Goal: Task Accomplishment & Management: Manage account settings

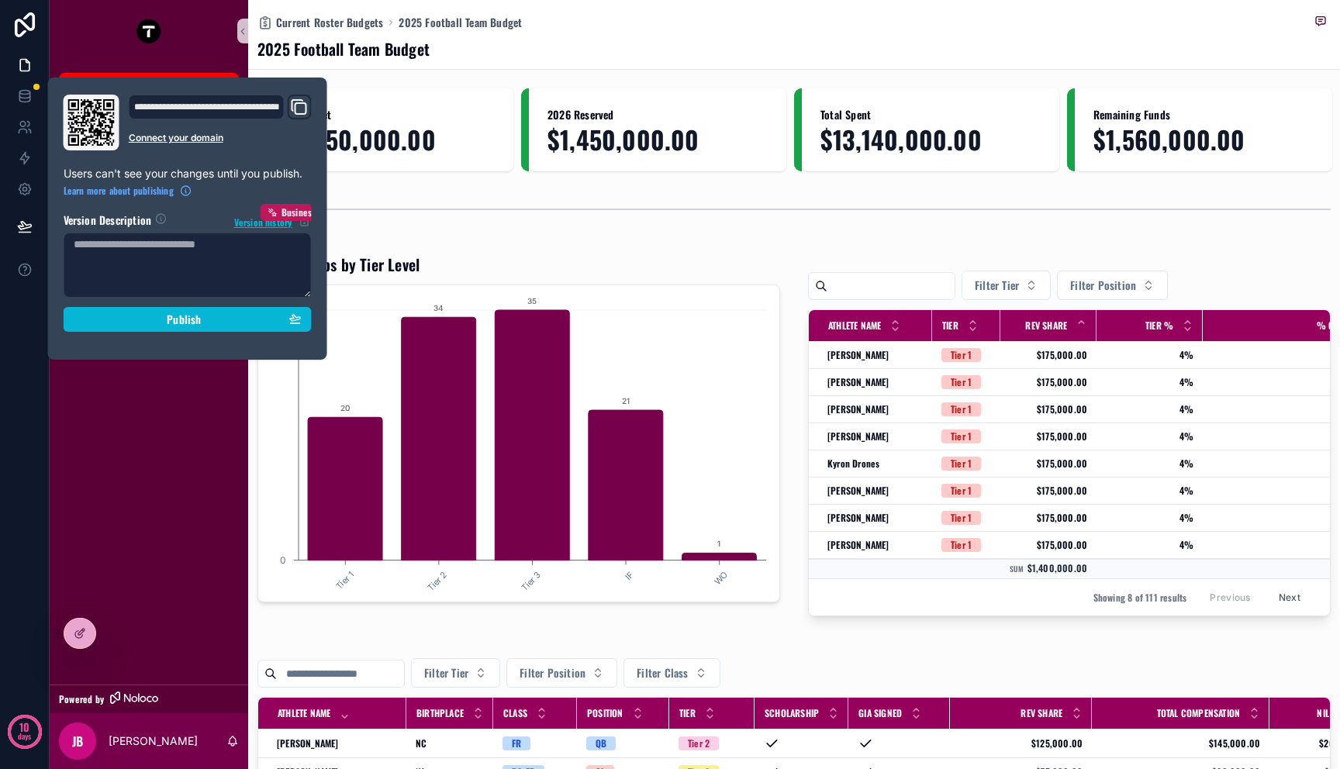
click at [143, 532] on div "Kellys Board Current Roster Budgets Current Athletes Position Room Budgets Tier…" at bounding box center [149, 373] width 199 height 623
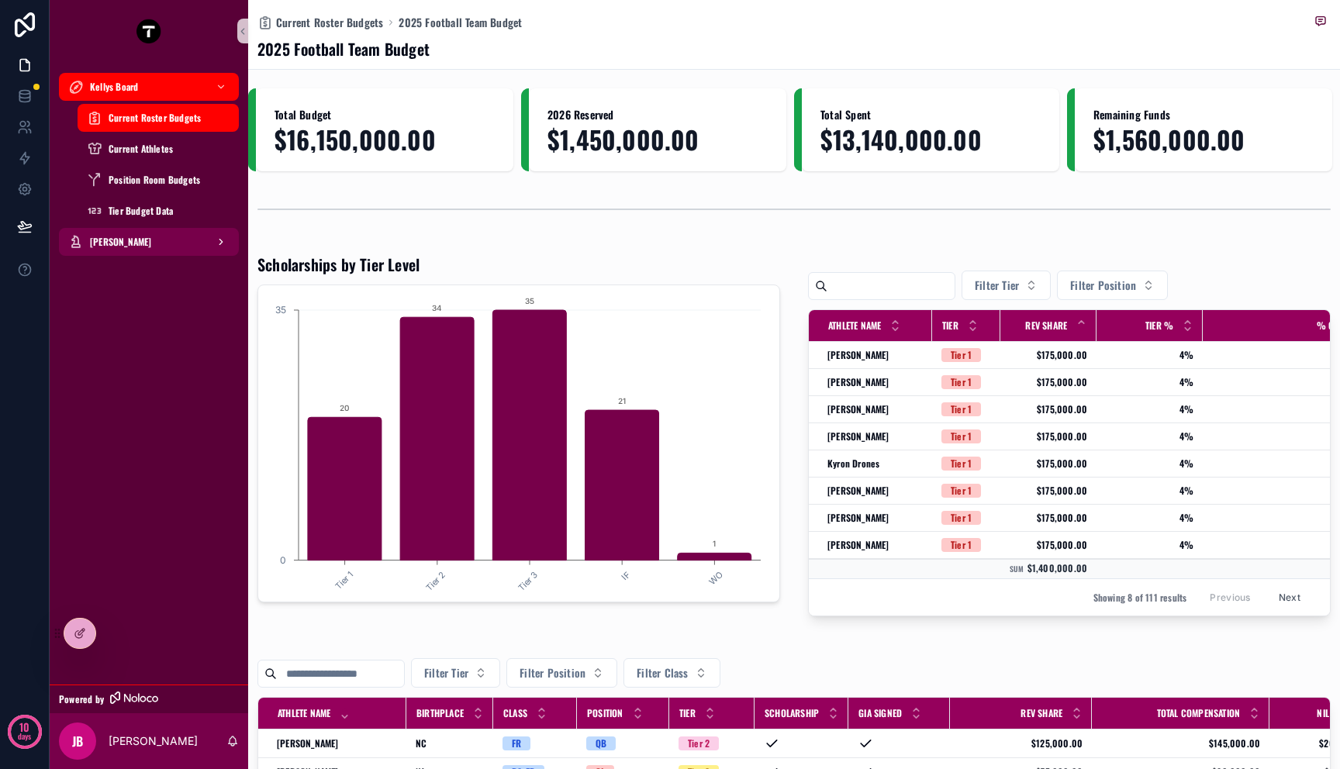
click at [123, 237] on span "[PERSON_NAME]" at bounding box center [121, 242] width 62 height 12
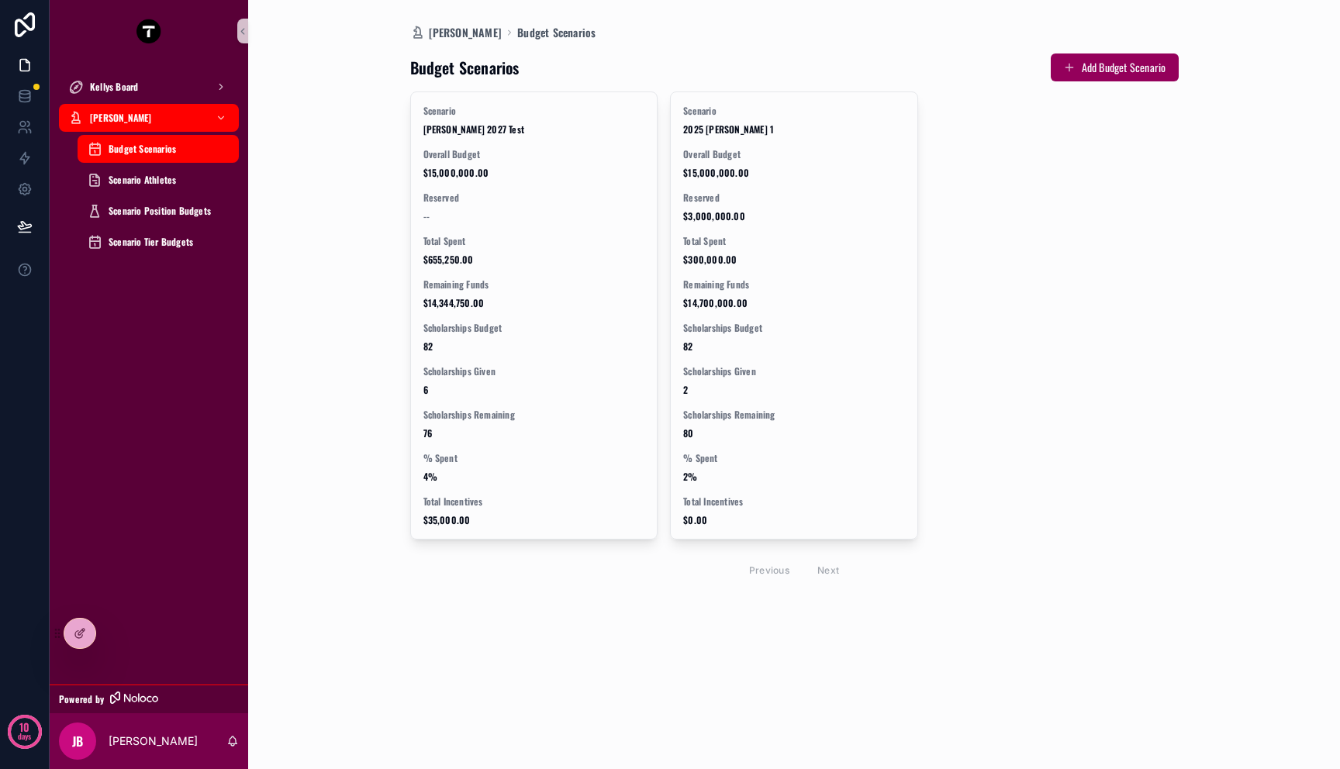
click at [130, 65] on div "Kellys Board [PERSON_NAME] Dashboard Budget Scenarios Scenario Athletes Scenari…" at bounding box center [149, 169] width 199 height 214
click at [130, 102] on div "Kellys Board" at bounding box center [149, 86] width 199 height 31
click at [130, 92] on span "Kellys Board" at bounding box center [114, 87] width 48 height 12
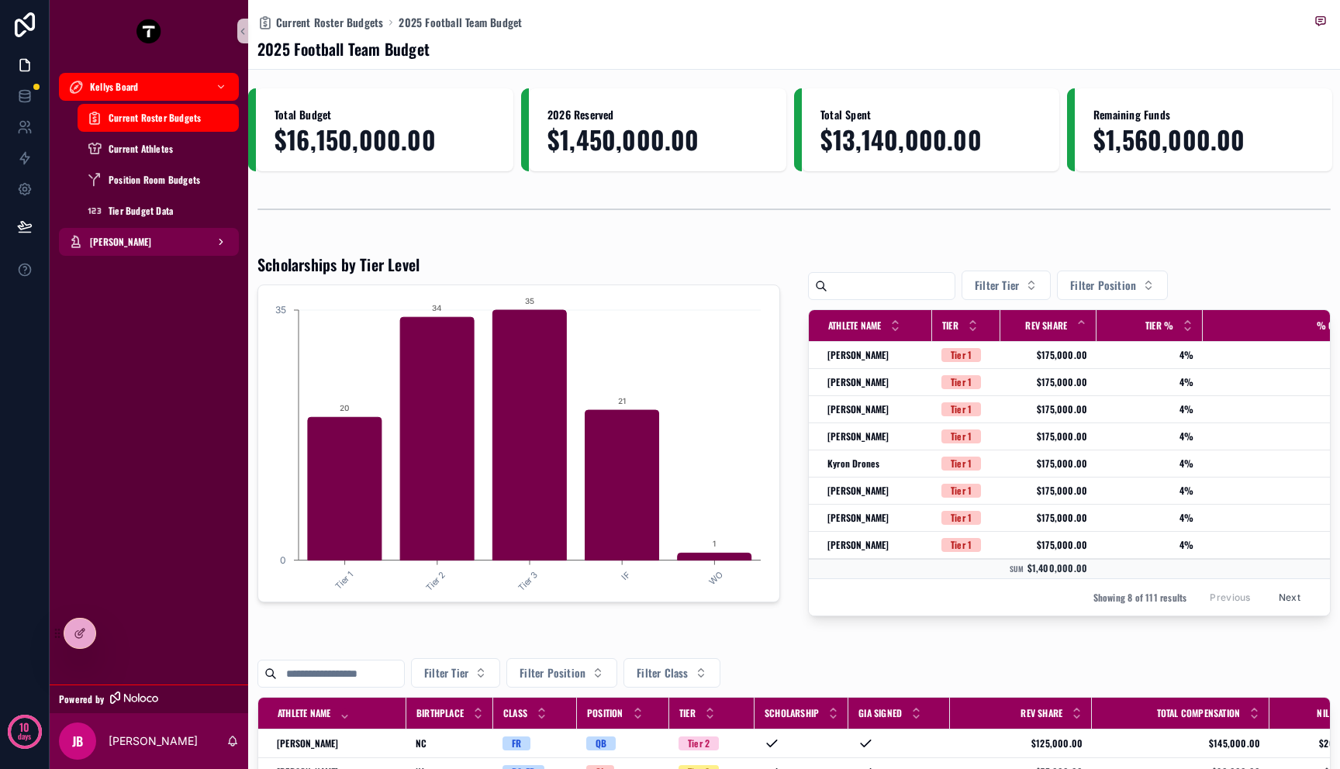
click at [130, 251] on div "[PERSON_NAME]" at bounding box center [148, 242] width 161 height 25
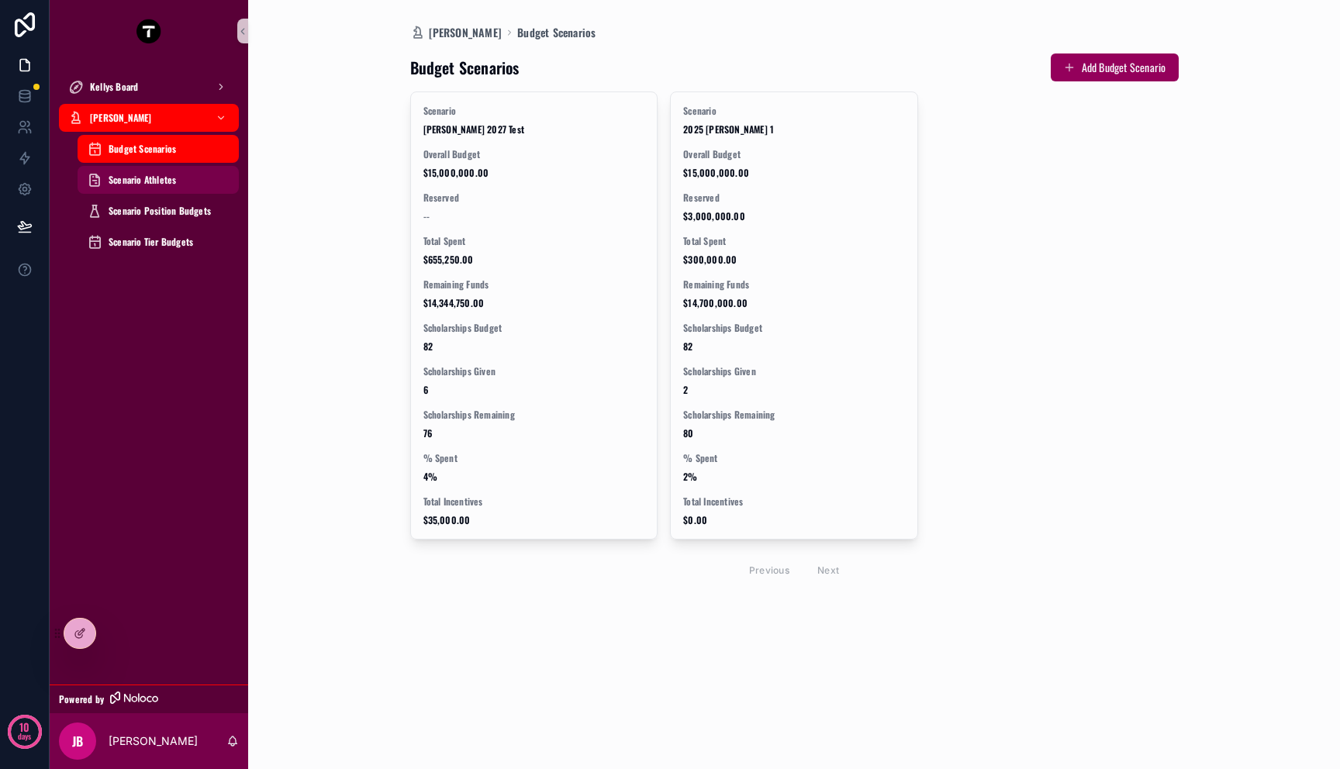
click at [136, 176] on span "Scenario Athletes" at bounding box center [142, 180] width 67 height 12
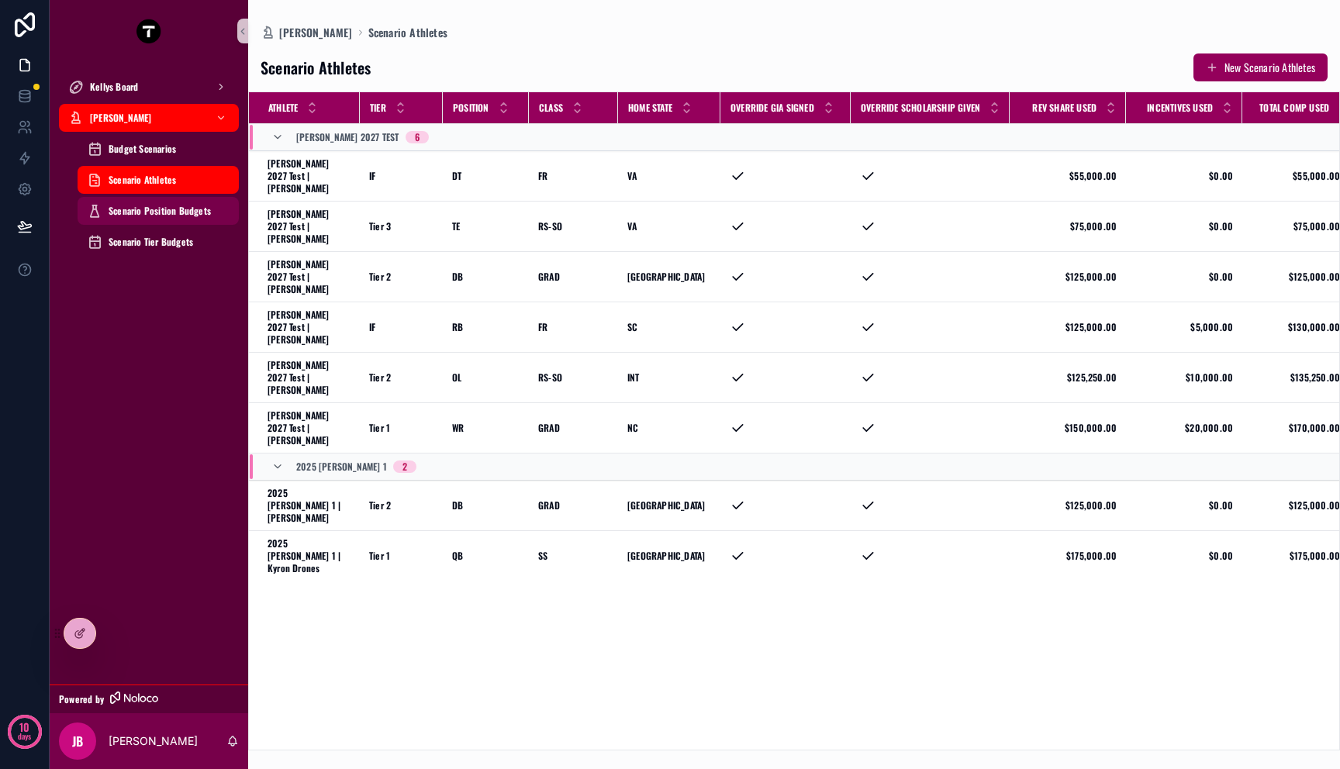
click at [136, 218] on div "Scenario Position Budgets" at bounding box center [158, 211] width 143 height 25
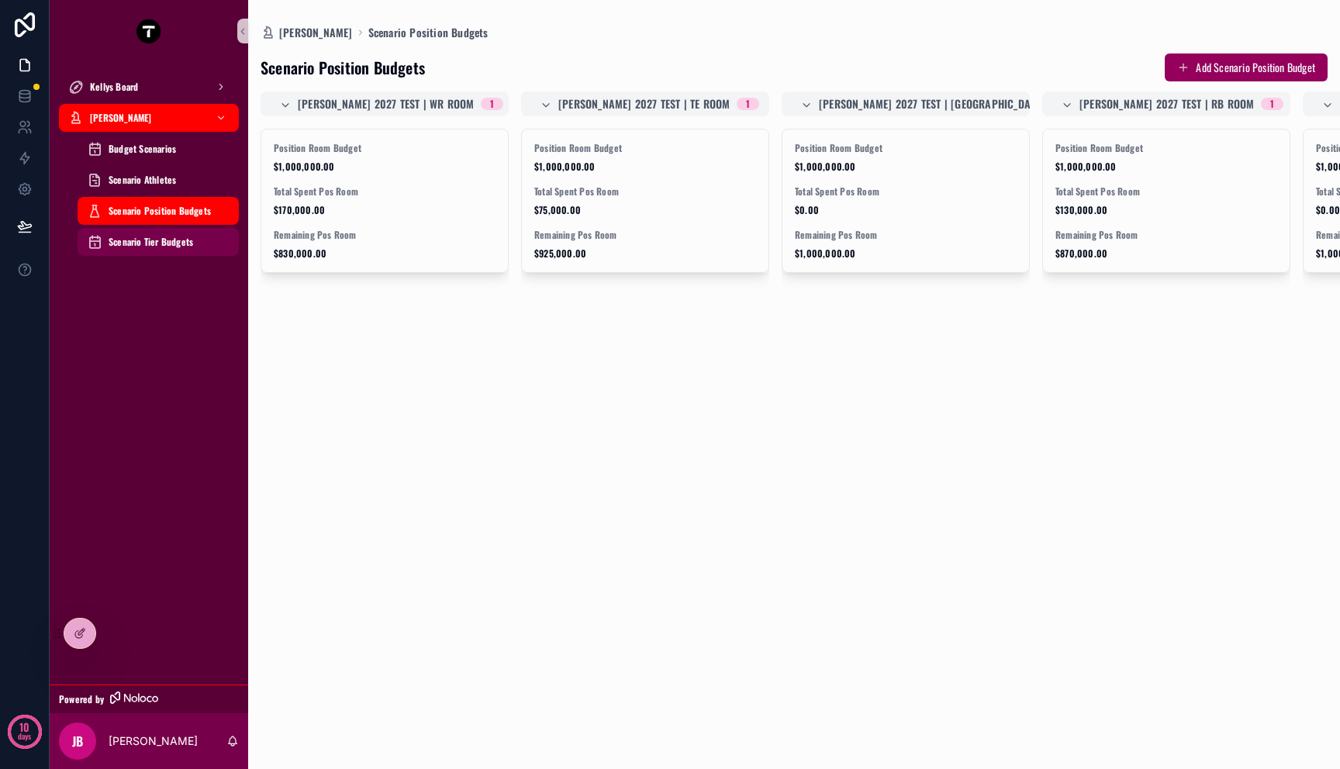
click at [136, 234] on div "Scenario Tier Budgets" at bounding box center [158, 242] width 143 height 25
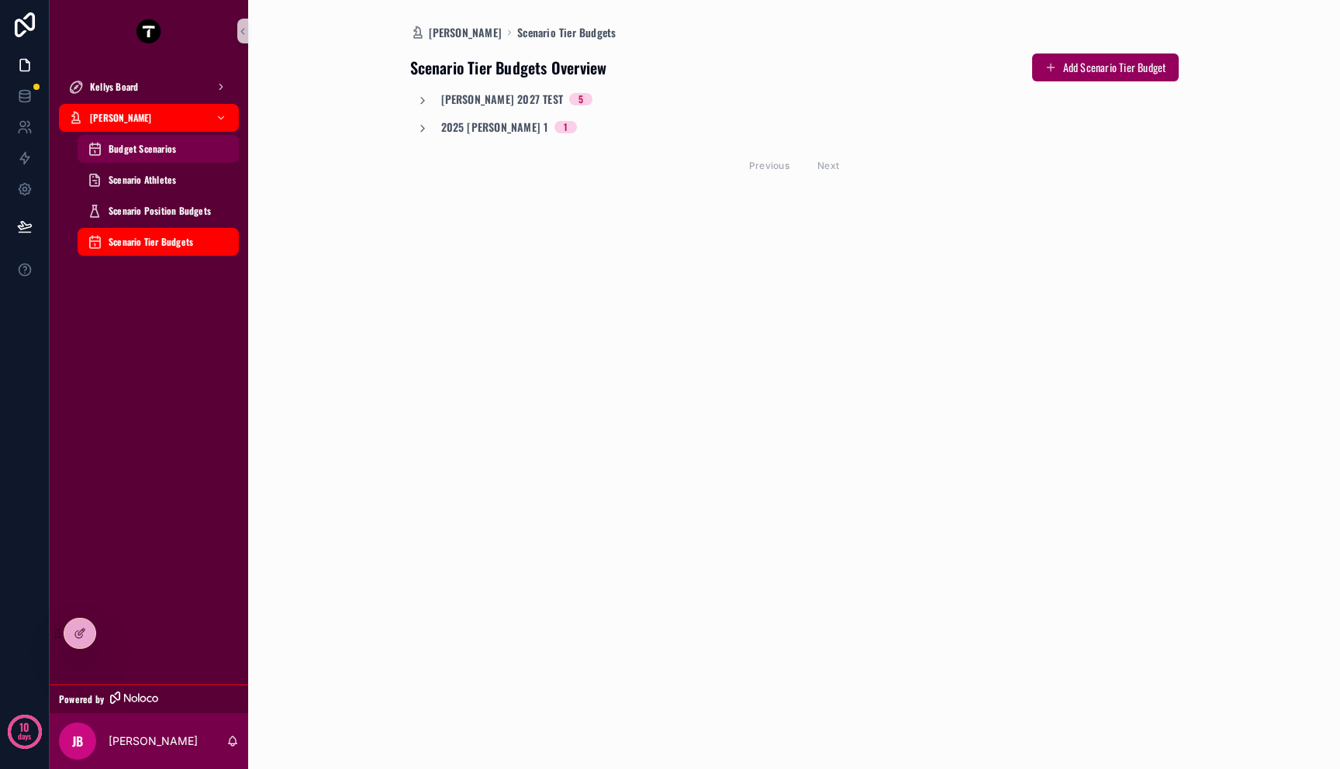
click at [136, 157] on div "Budget Scenarios" at bounding box center [158, 148] width 143 height 25
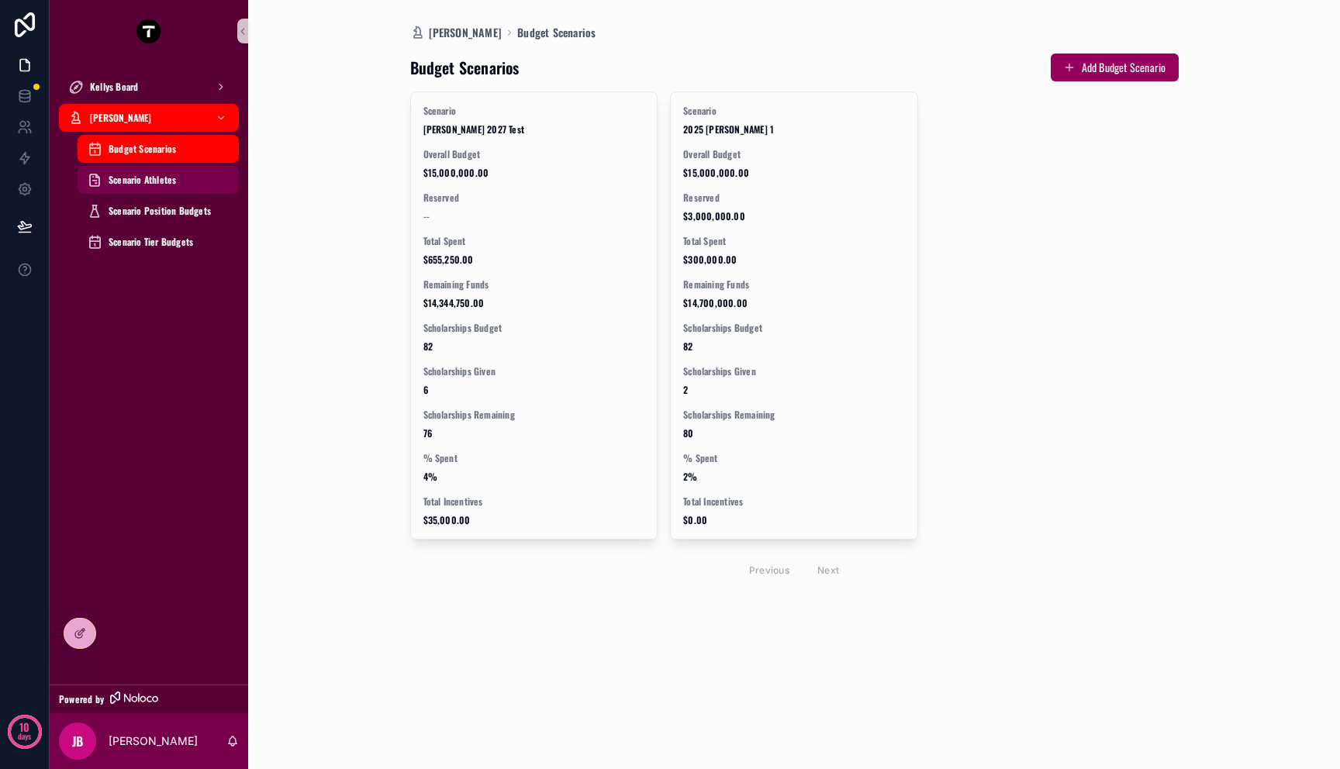
click at [136, 174] on span "Scenario Athletes" at bounding box center [142, 180] width 67 height 12
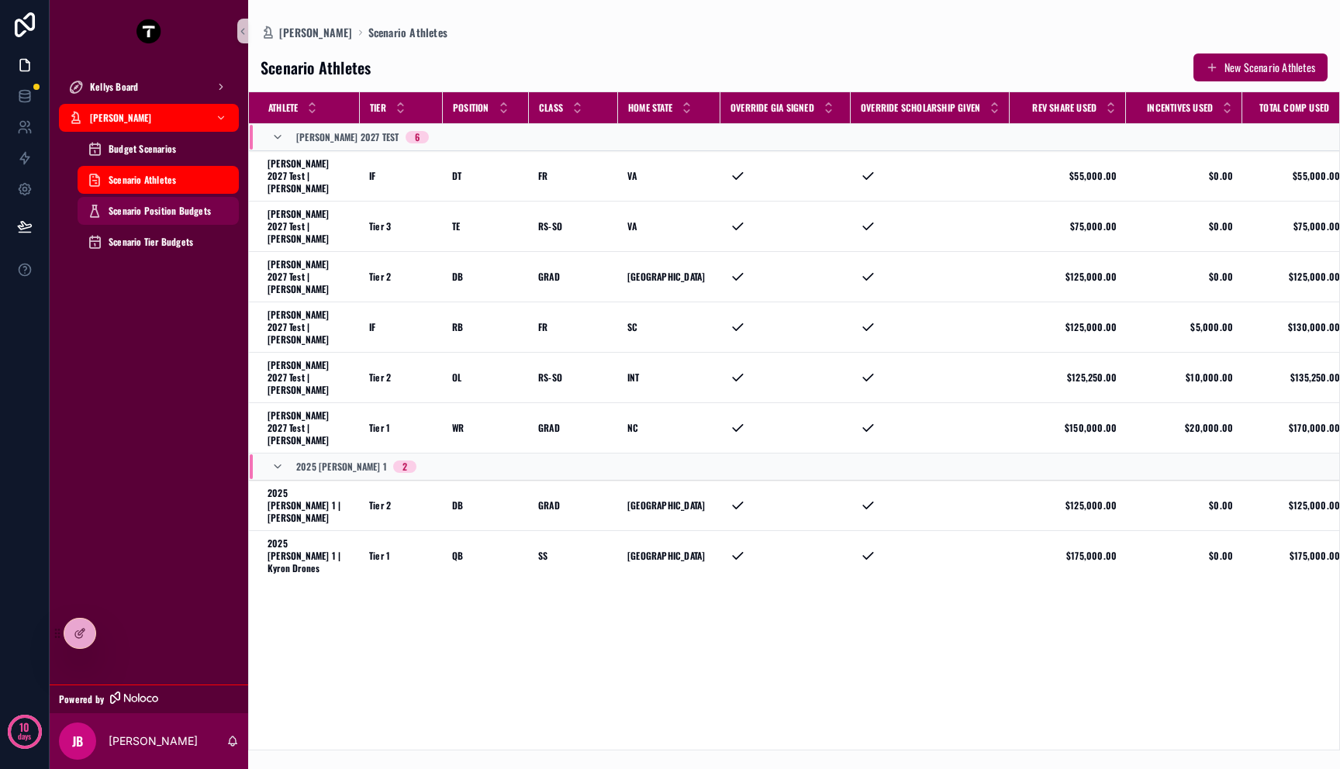
click at [136, 197] on link "Scenario Position Budgets" at bounding box center [158, 211] width 161 height 28
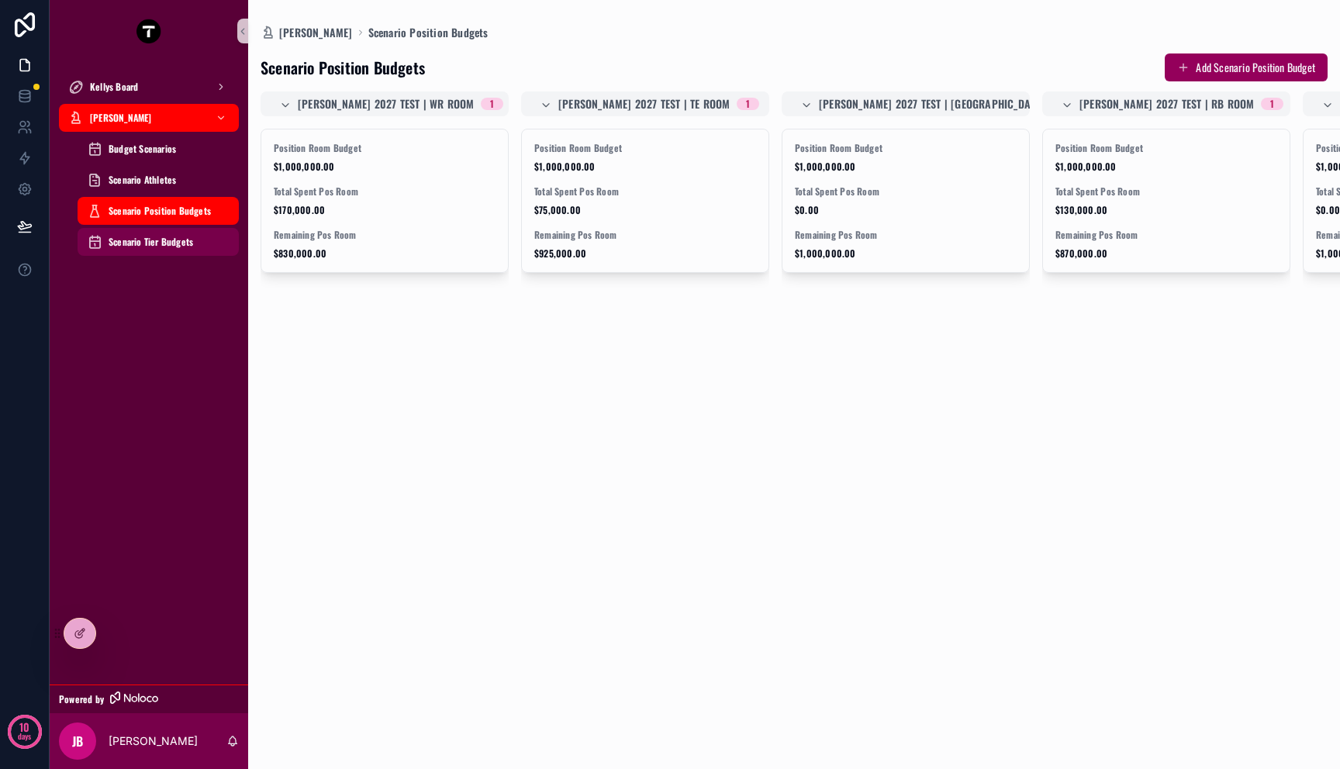
click at [136, 237] on span "Scenario Tier Budgets" at bounding box center [151, 242] width 85 height 12
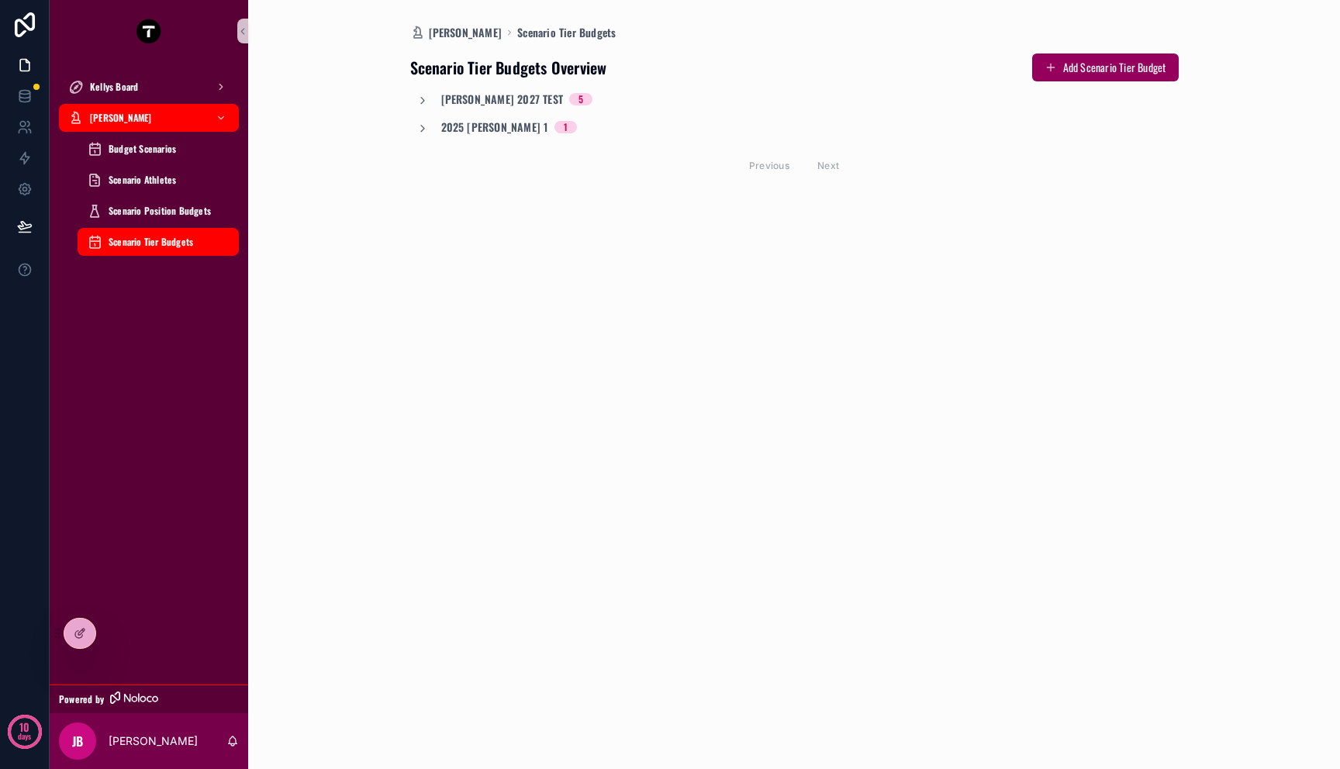
click at [431, 131] on div "2025 [PERSON_NAME] 1 1" at bounding box center [496, 127] width 161 height 16
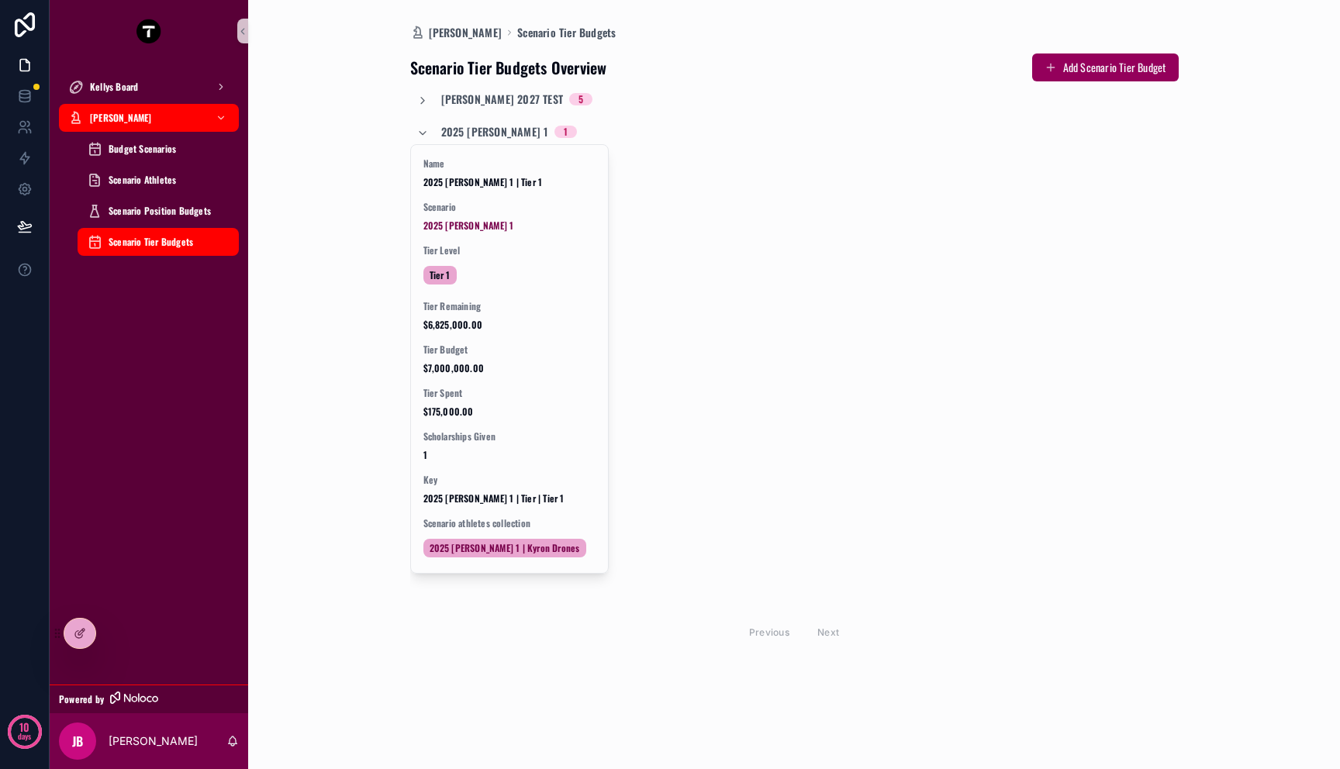
click at [423, 109] on div "[PERSON_NAME] 2027 Test 5 2025 [PERSON_NAME] 1 1 Name 2025 [PERSON_NAME] 1 | Ti…" at bounding box center [794, 371] width 768 height 559
click at [423, 100] on icon "scrollable content" at bounding box center [422, 101] width 12 height 12
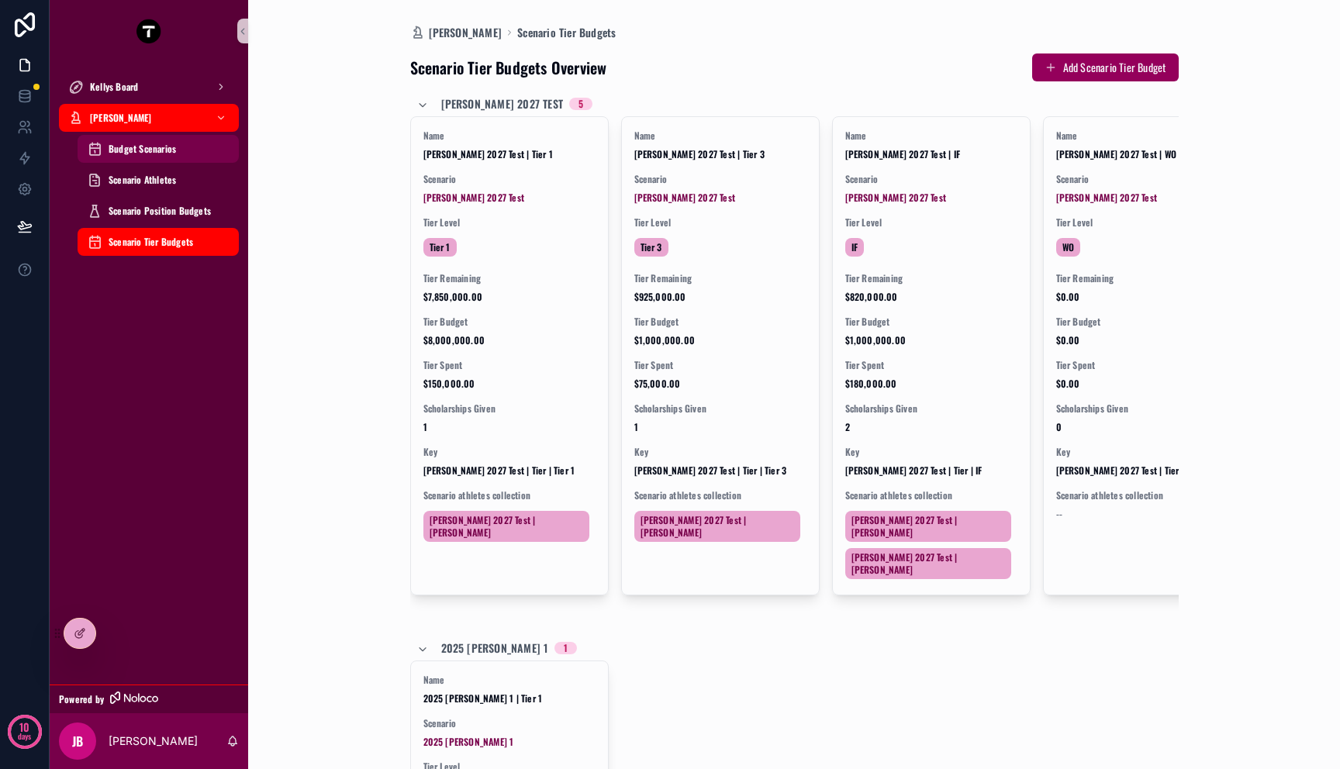
click at [141, 145] on span "Budget Scenarios" at bounding box center [142, 149] width 67 height 12
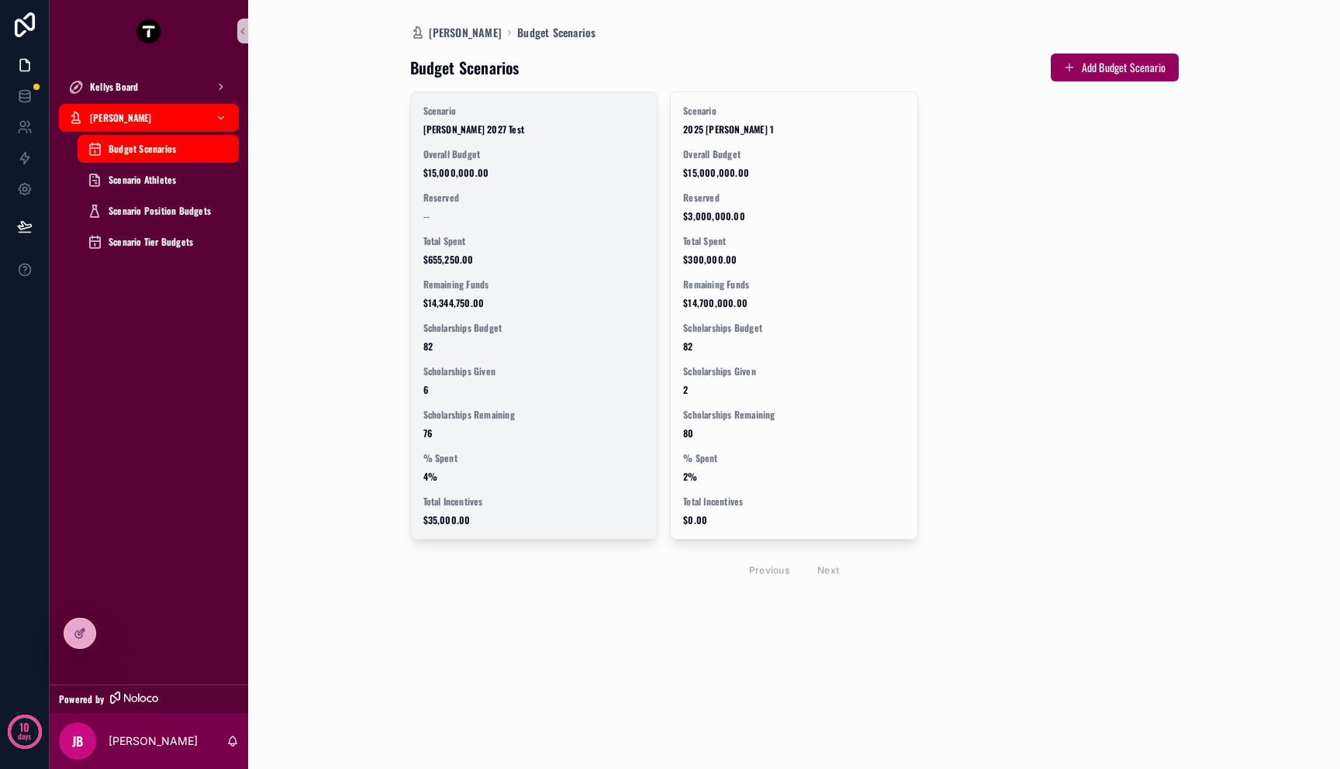
click at [505, 192] on span "Reserved" at bounding box center [534, 198] width 222 height 12
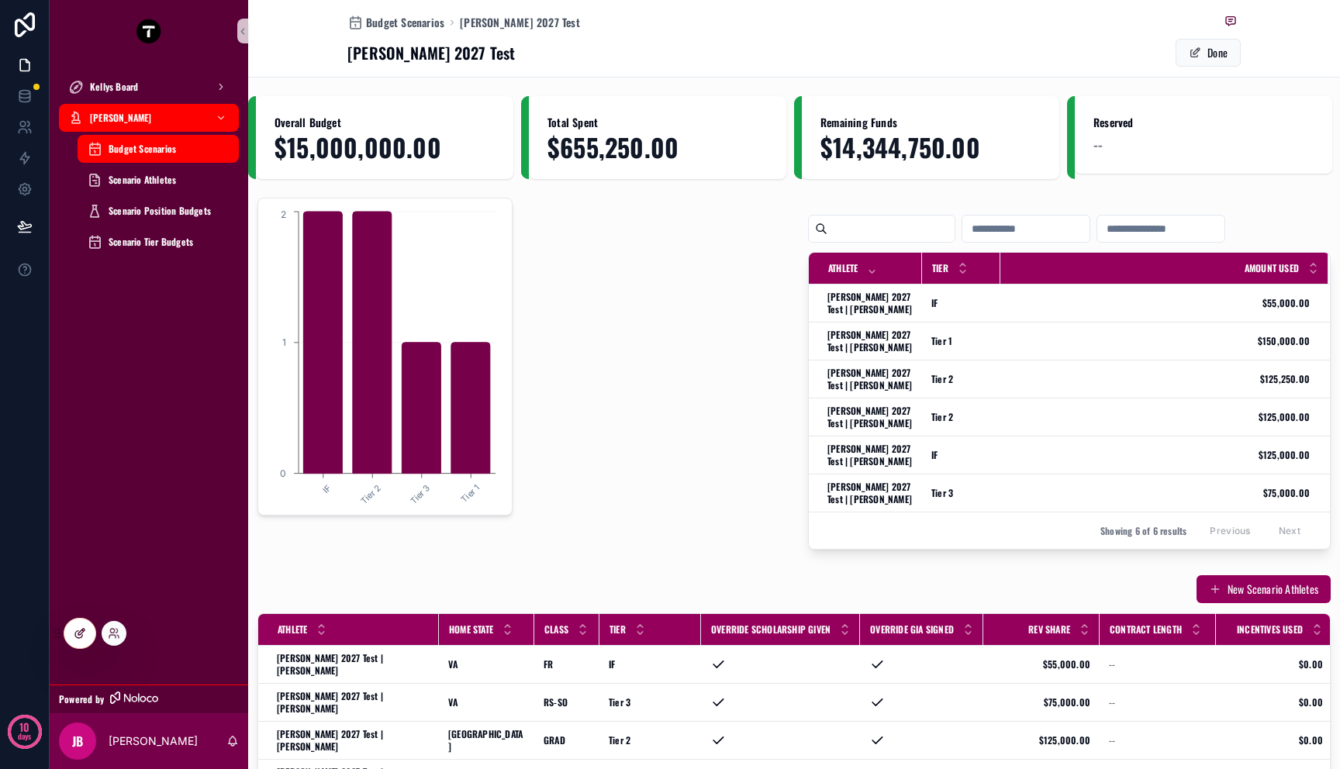
click at [78, 627] on div at bounding box center [79, 633] width 31 height 29
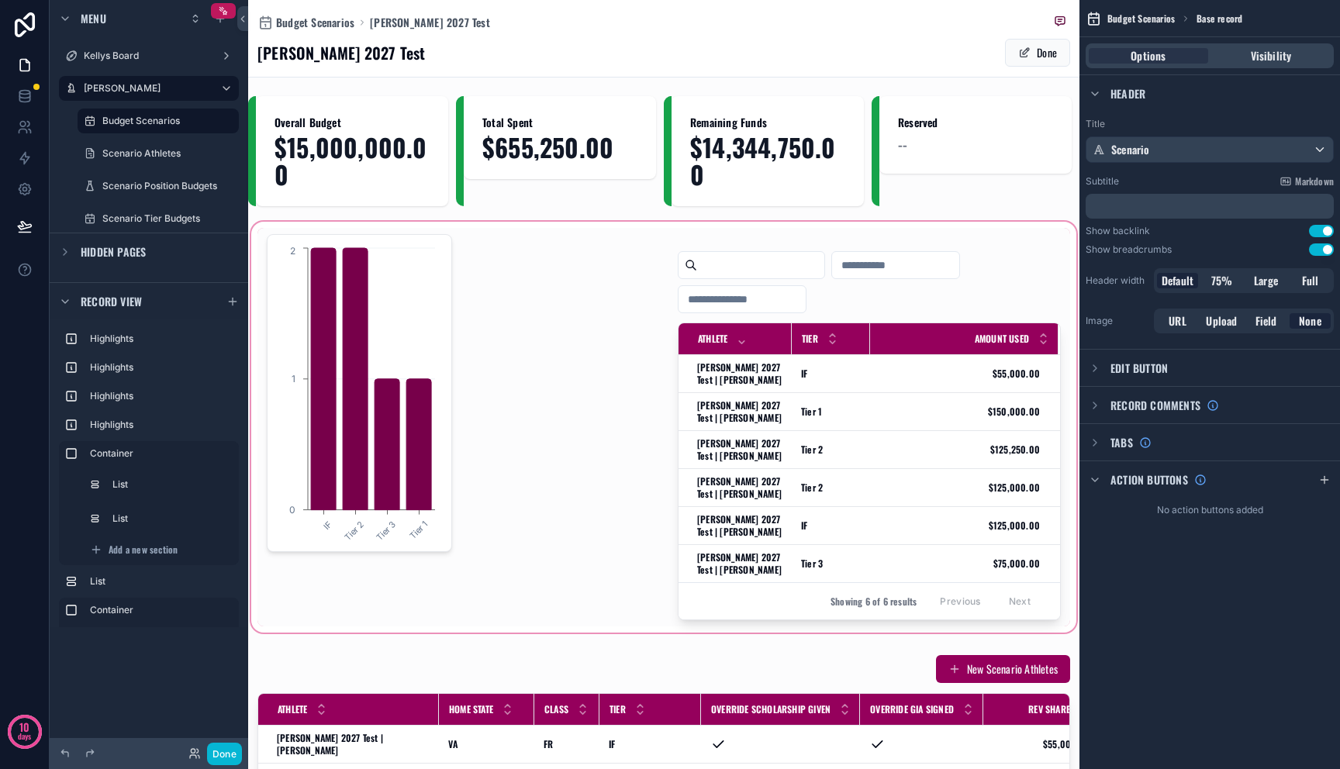
click at [396, 426] on div "scrollable content" at bounding box center [663, 427] width 831 height 417
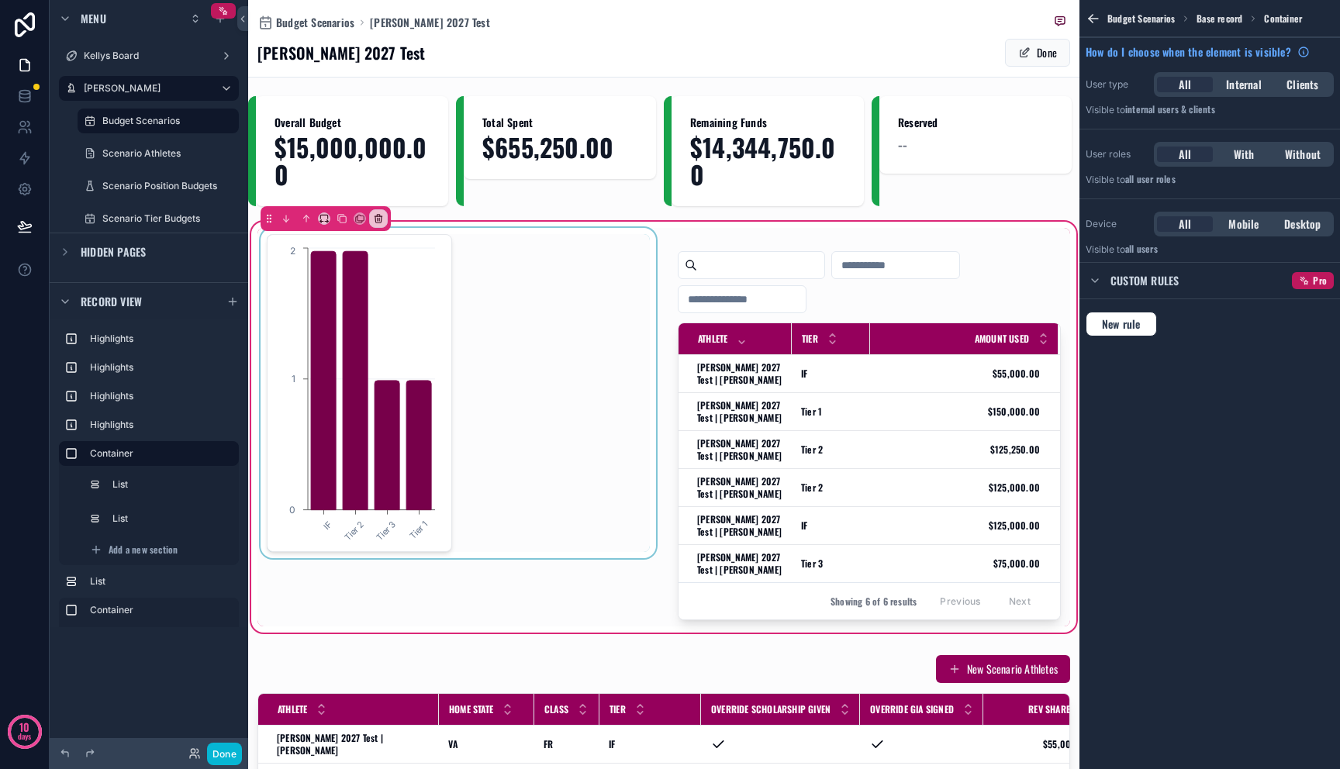
click at [435, 416] on div "scrollable content" at bounding box center [458, 427] width 402 height 399
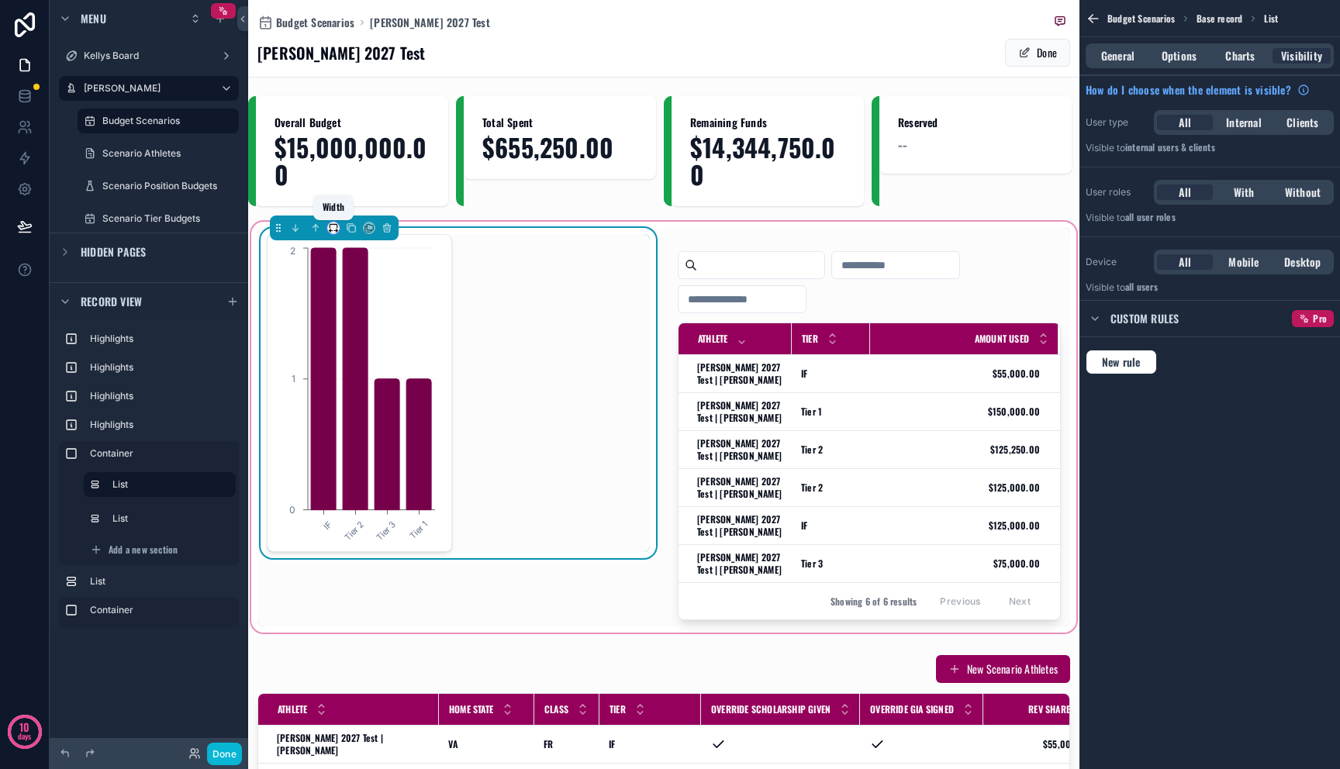
click at [330, 227] on icon "scrollable content" at bounding box center [333, 228] width 11 height 11
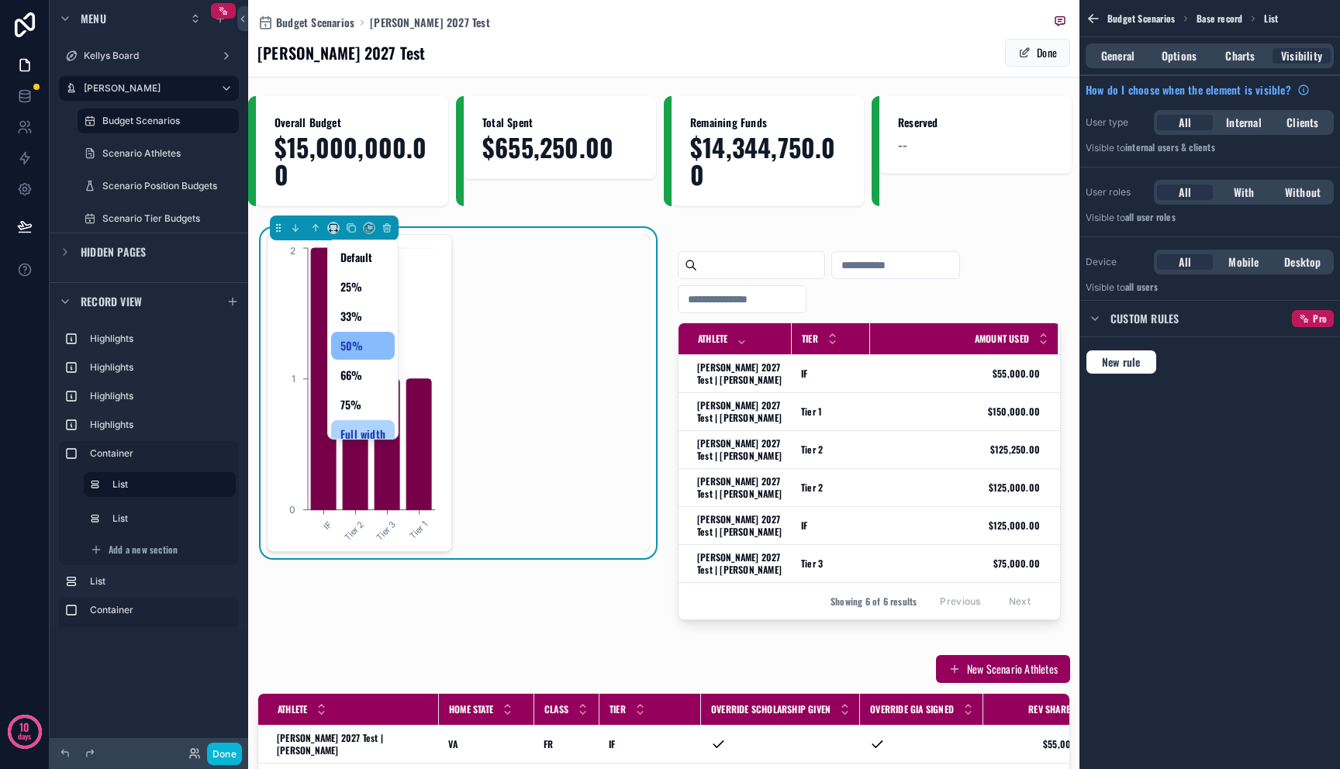
click at [365, 425] on span "Full width" at bounding box center [362, 434] width 45 height 19
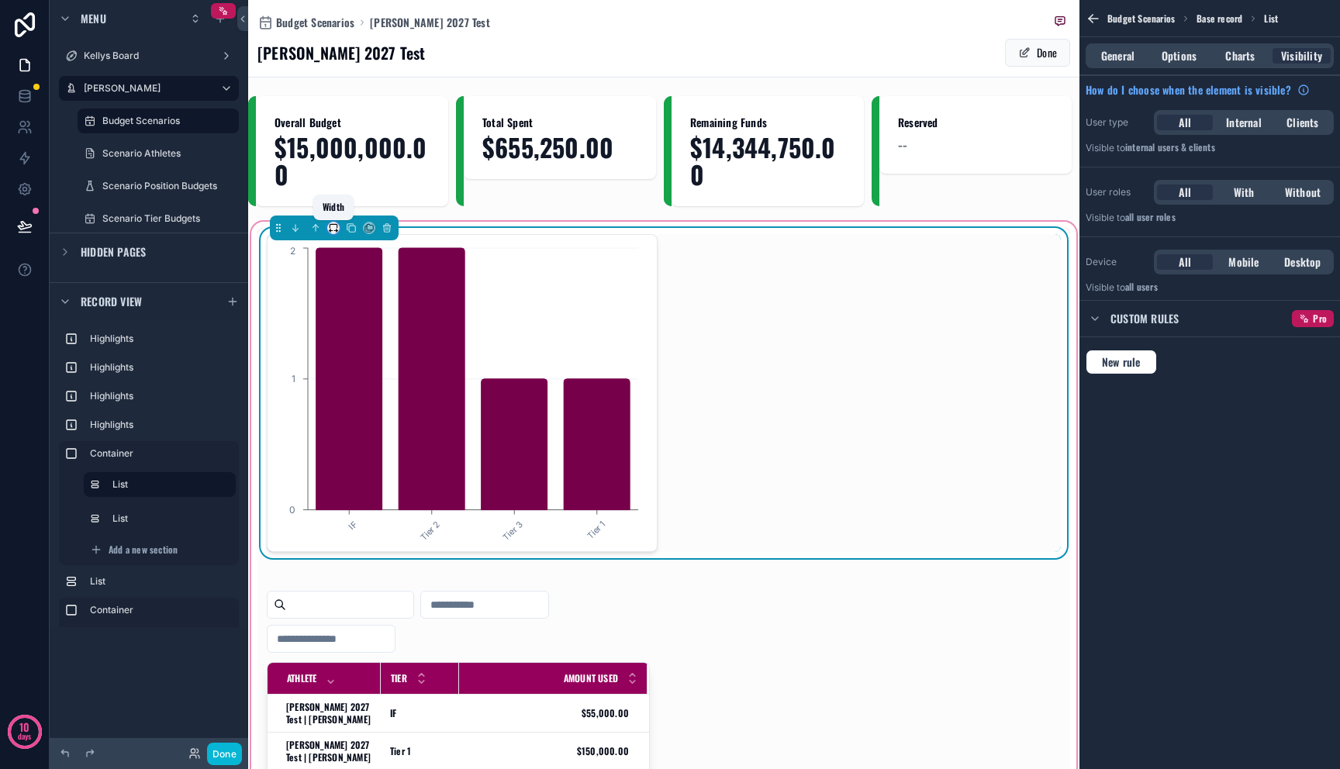
click at [336, 226] on icon "scrollable content" at bounding box center [333, 228] width 11 height 11
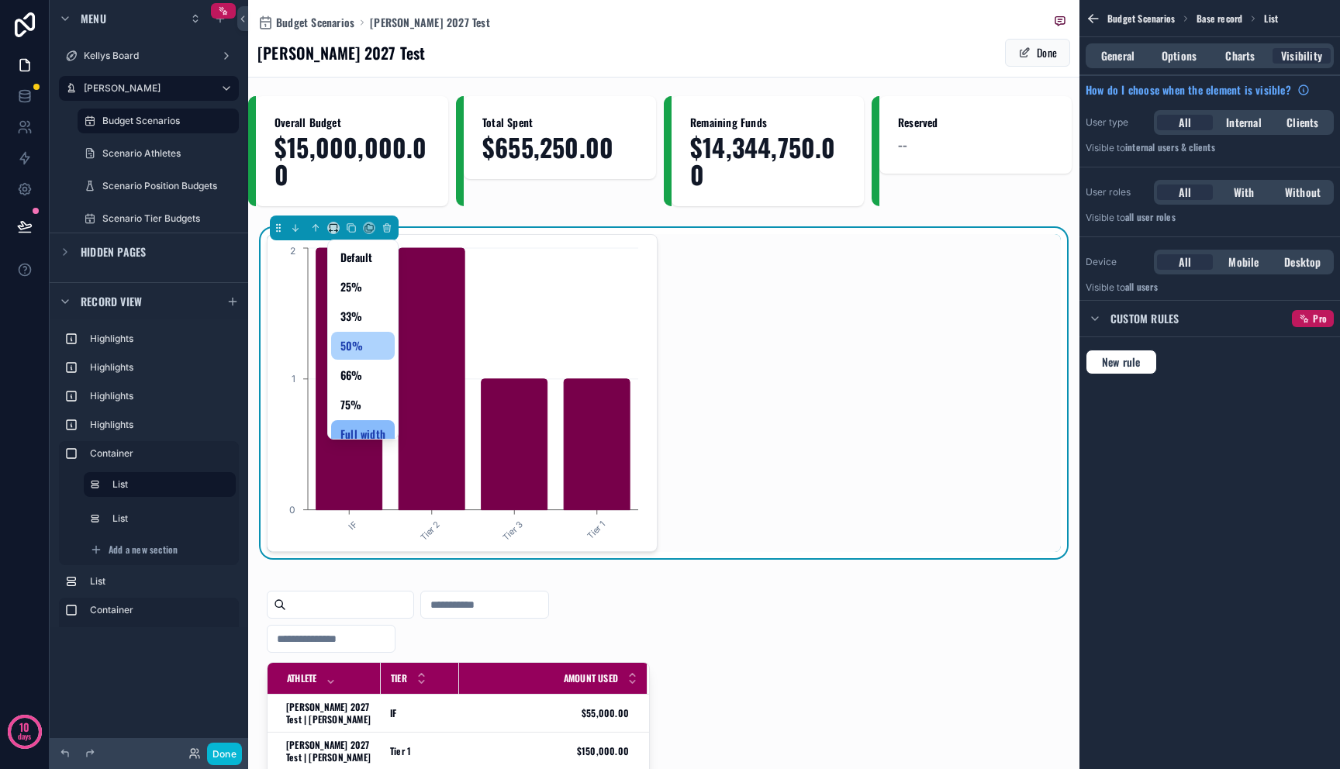
click at [348, 340] on span "50%" at bounding box center [351, 346] width 23 height 19
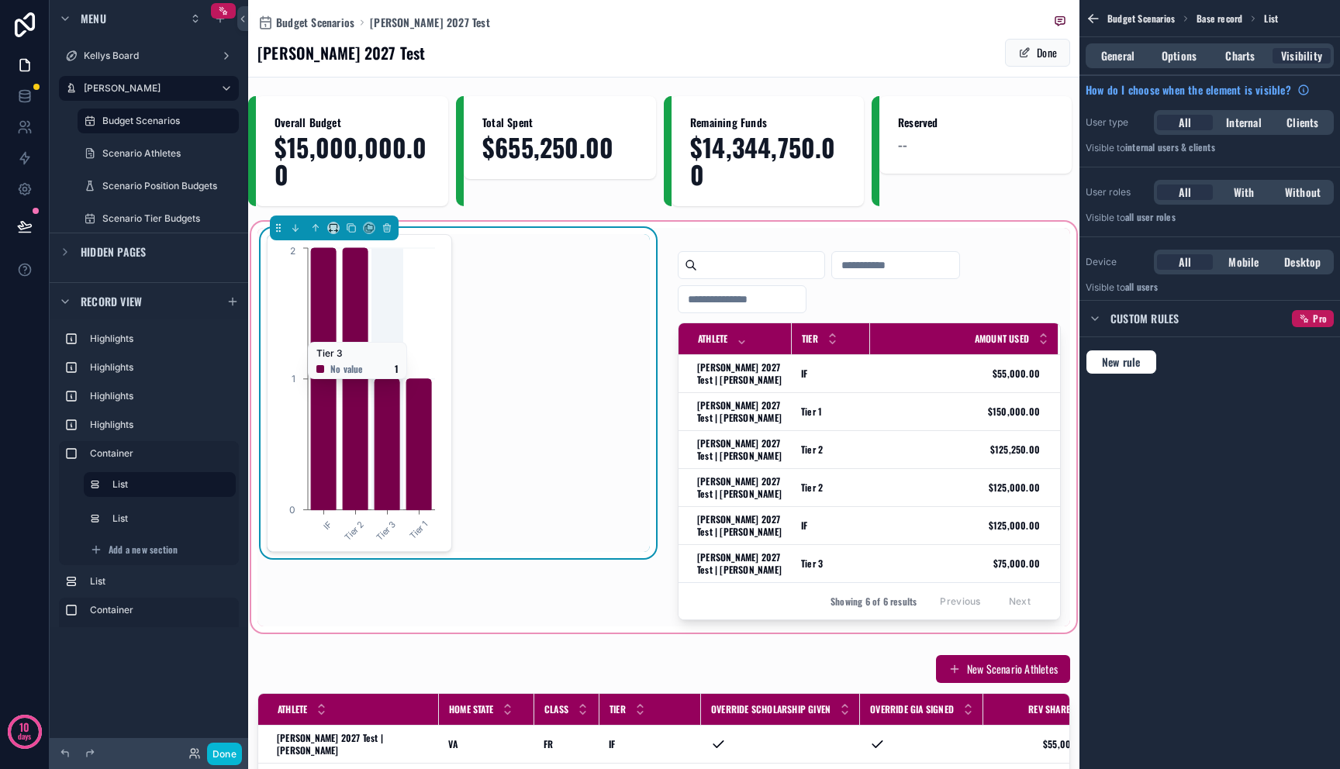
click at [378, 335] on icon "IF Tier 2 Tier 3 Tier 1 0 1 2" at bounding box center [358, 393] width 162 height 298
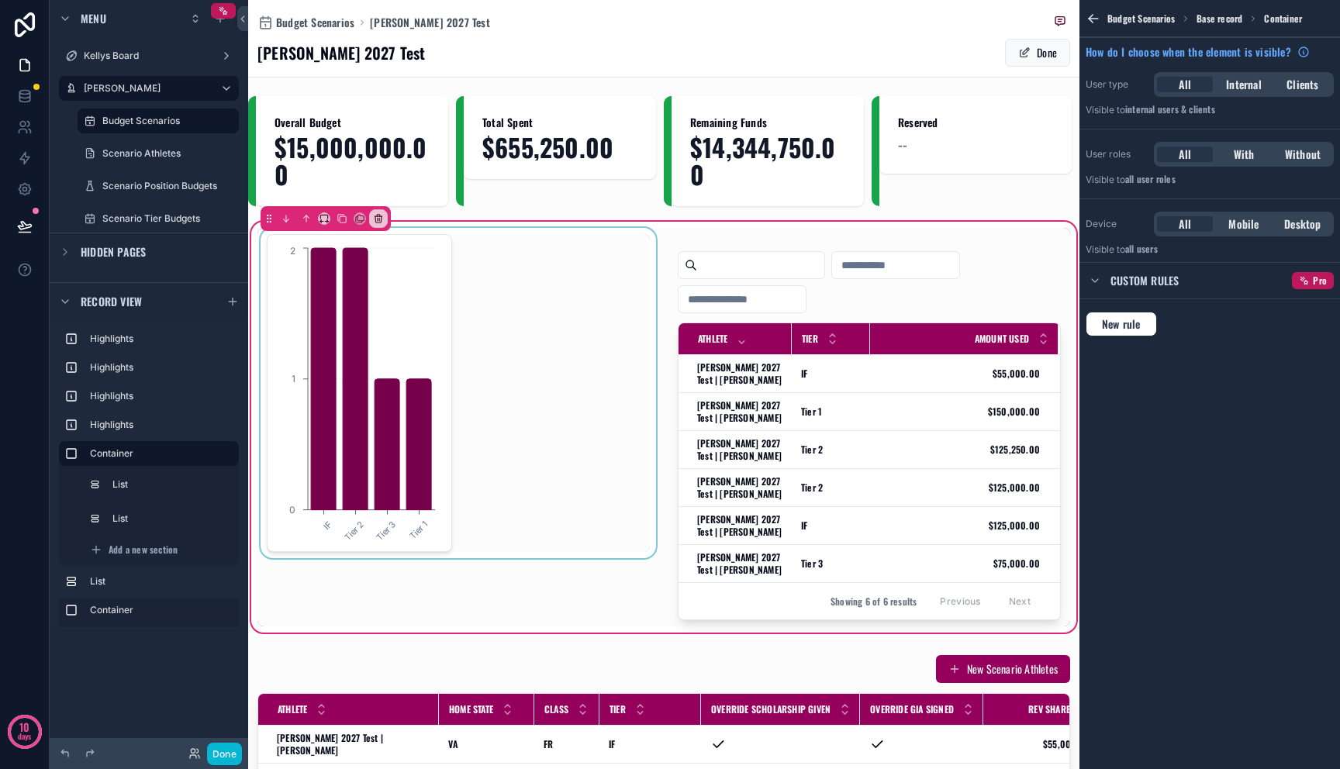
click at [427, 306] on div "scrollable content" at bounding box center [458, 427] width 402 height 399
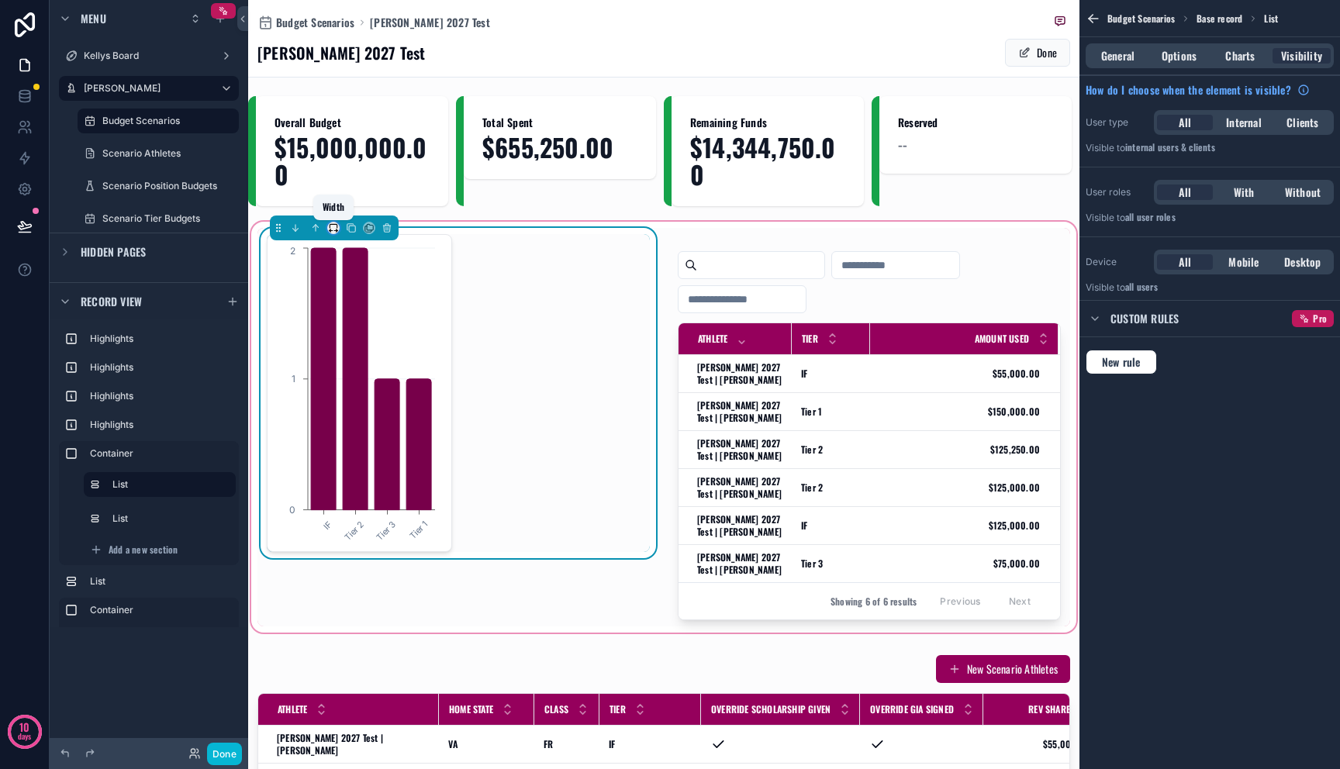
click at [333, 227] on icon "scrollable content" at bounding box center [333, 228] width 11 height 11
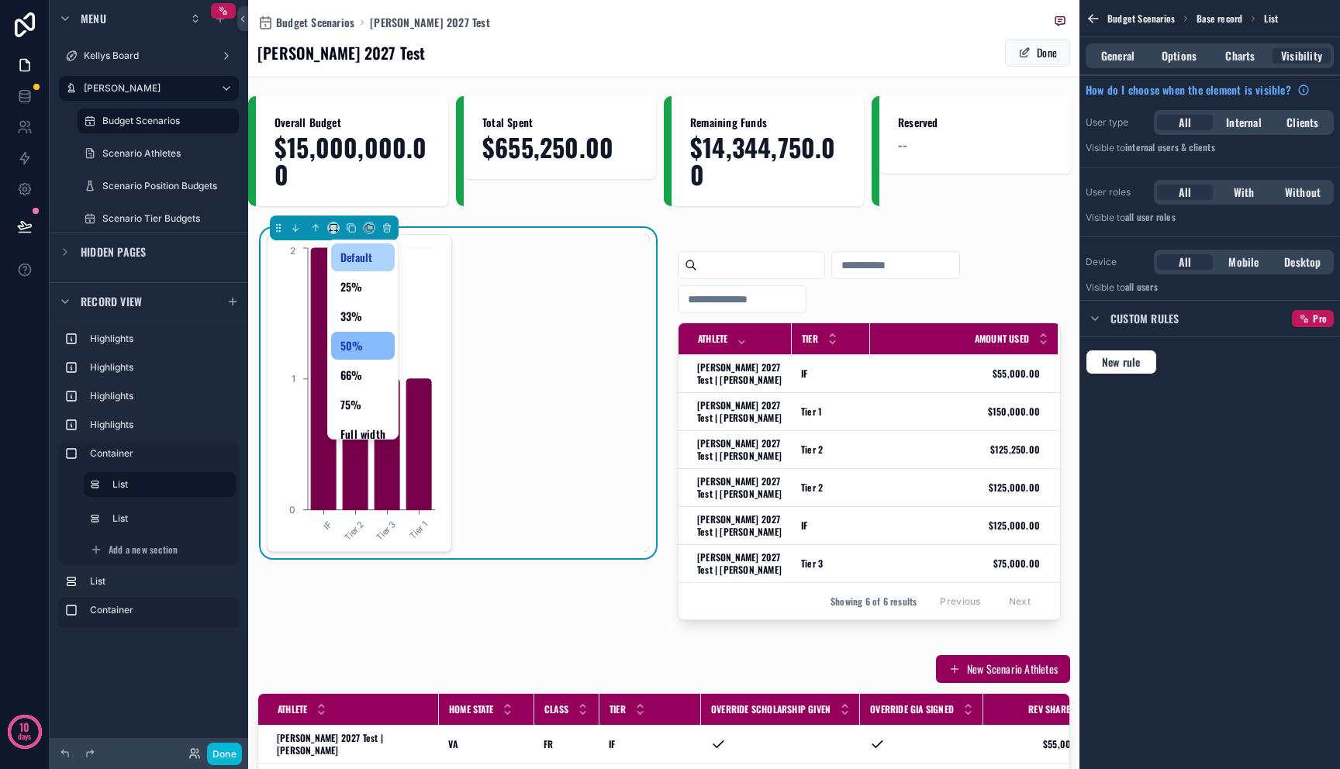
click at [361, 244] on div "Default" at bounding box center [363, 257] width 64 height 28
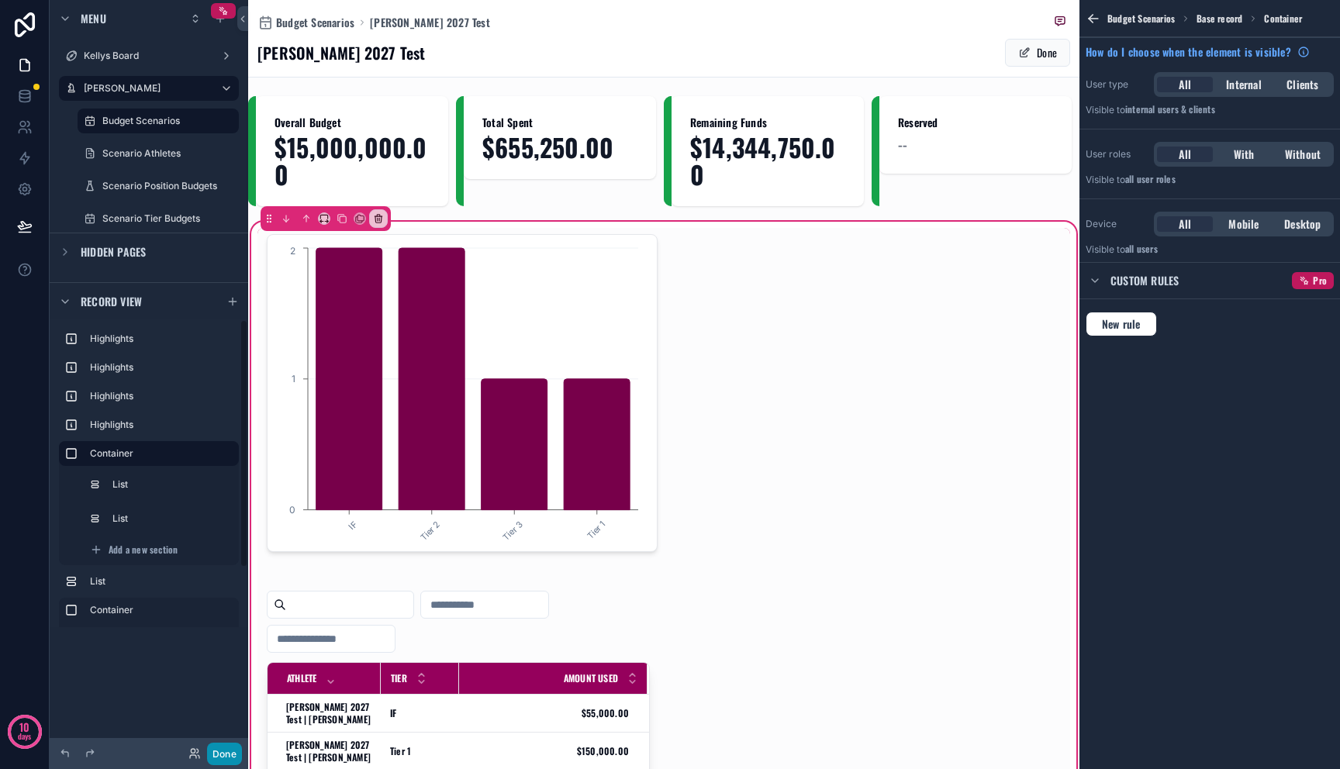
click at [216, 746] on button "Done" at bounding box center [224, 754] width 35 height 22
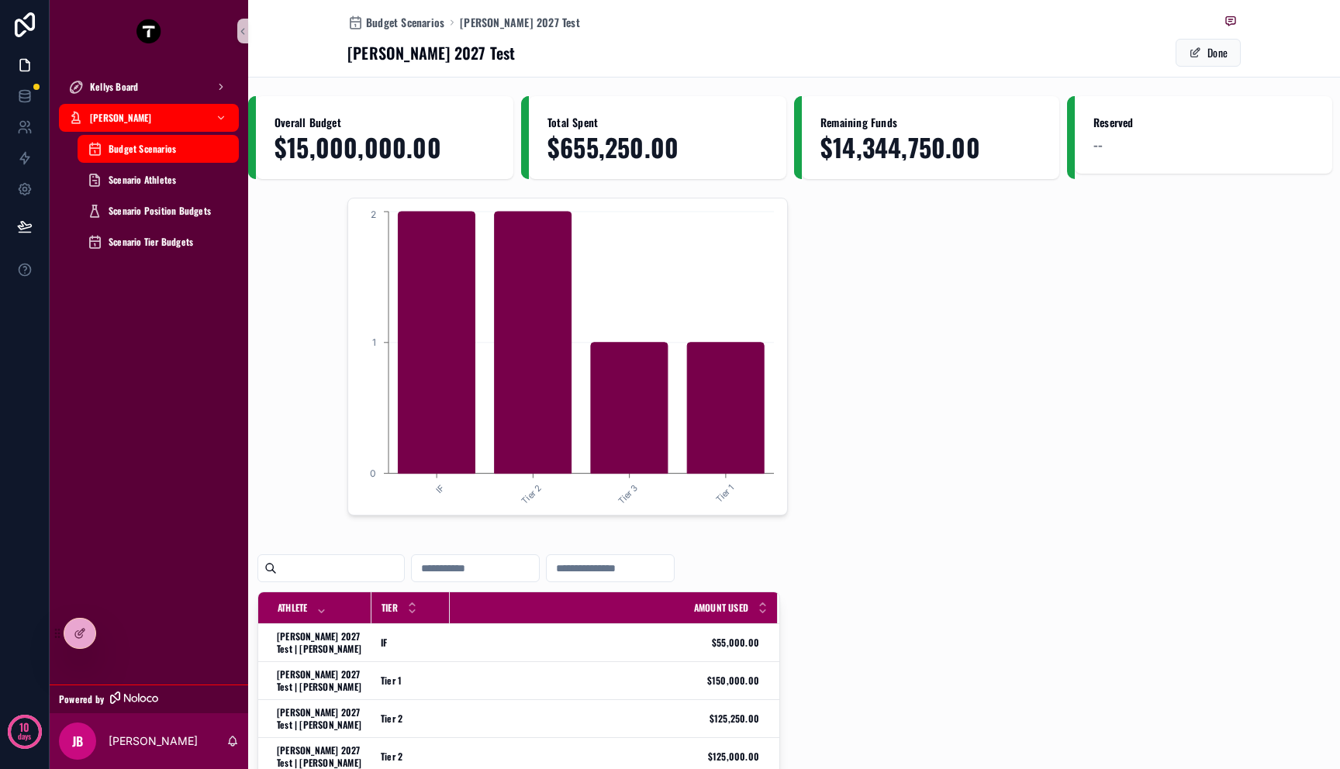
click at [237, 26] on link "scrollable content" at bounding box center [149, 31] width 180 height 25
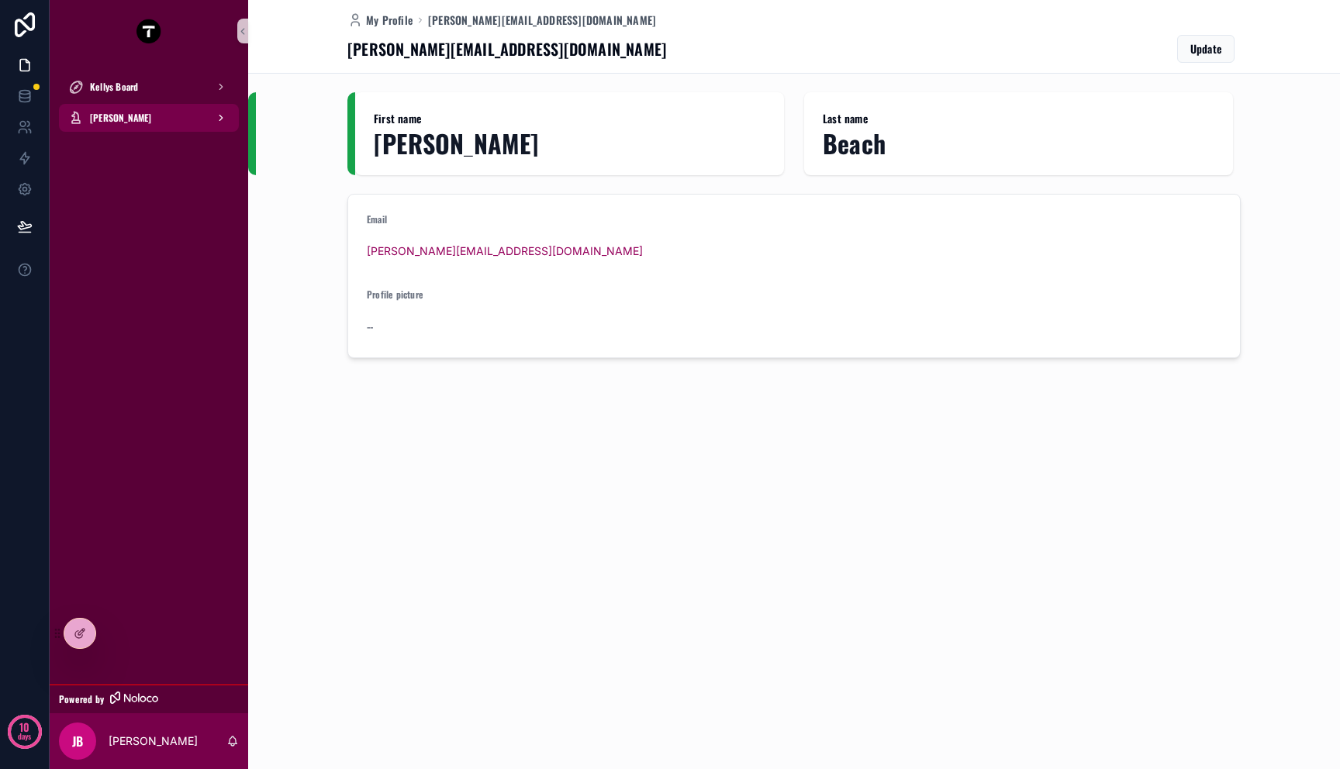
click at [147, 126] on div "[PERSON_NAME]" at bounding box center [148, 117] width 161 height 25
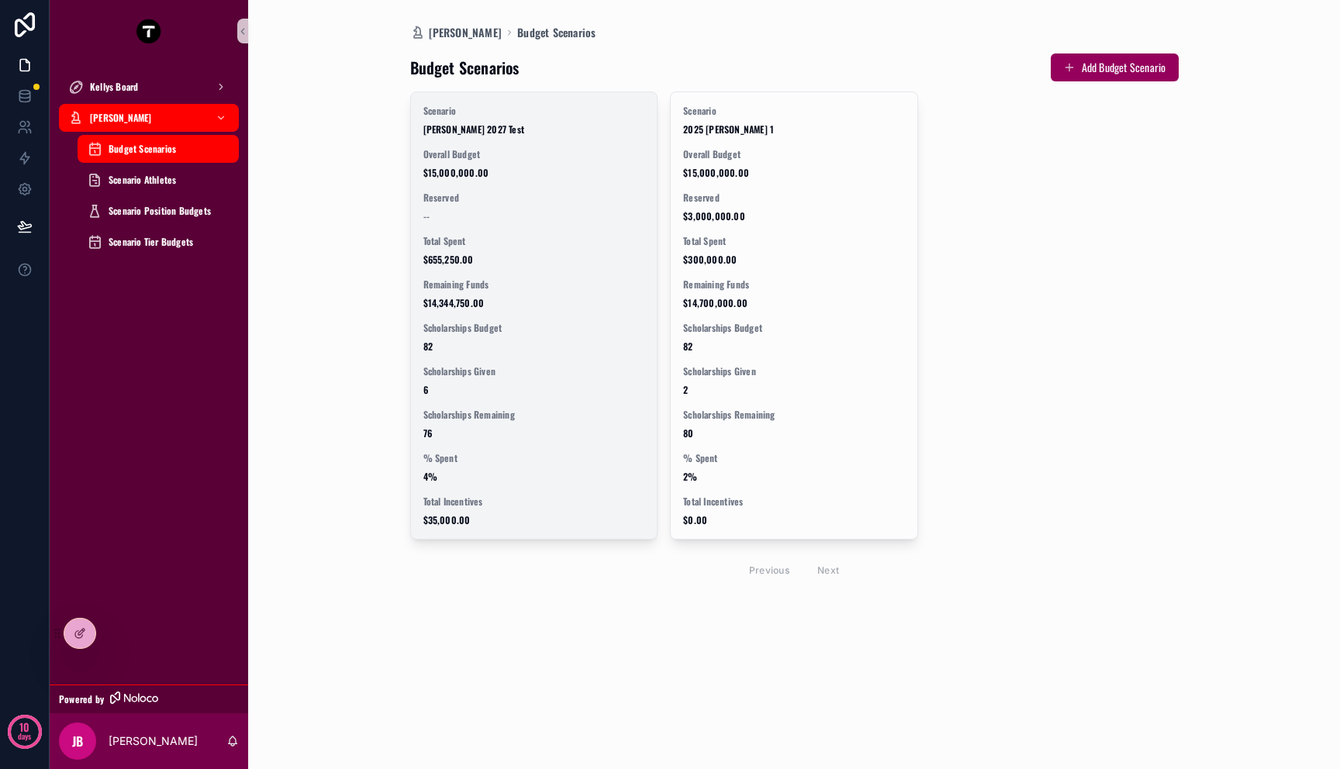
click at [499, 178] on span "$15,000,000.00" at bounding box center [534, 173] width 222 height 12
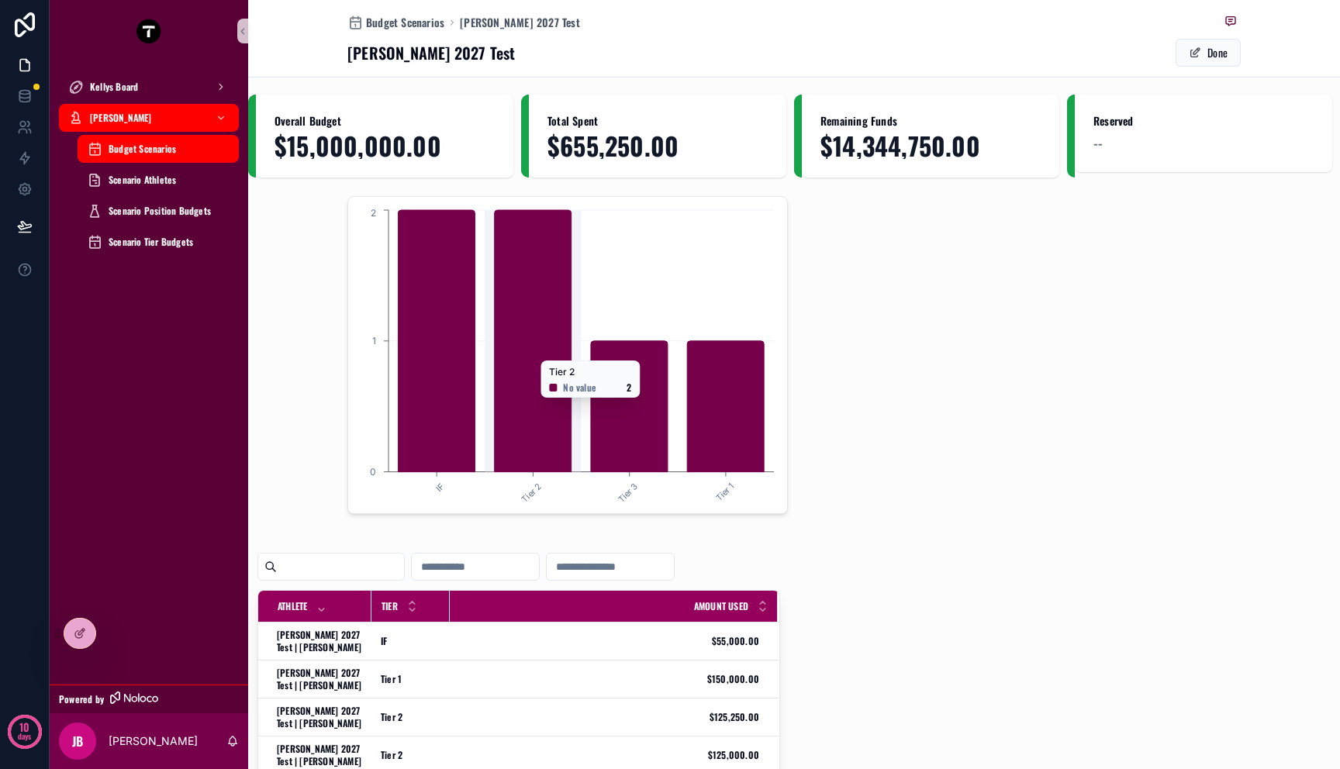
scroll to position [3, 0]
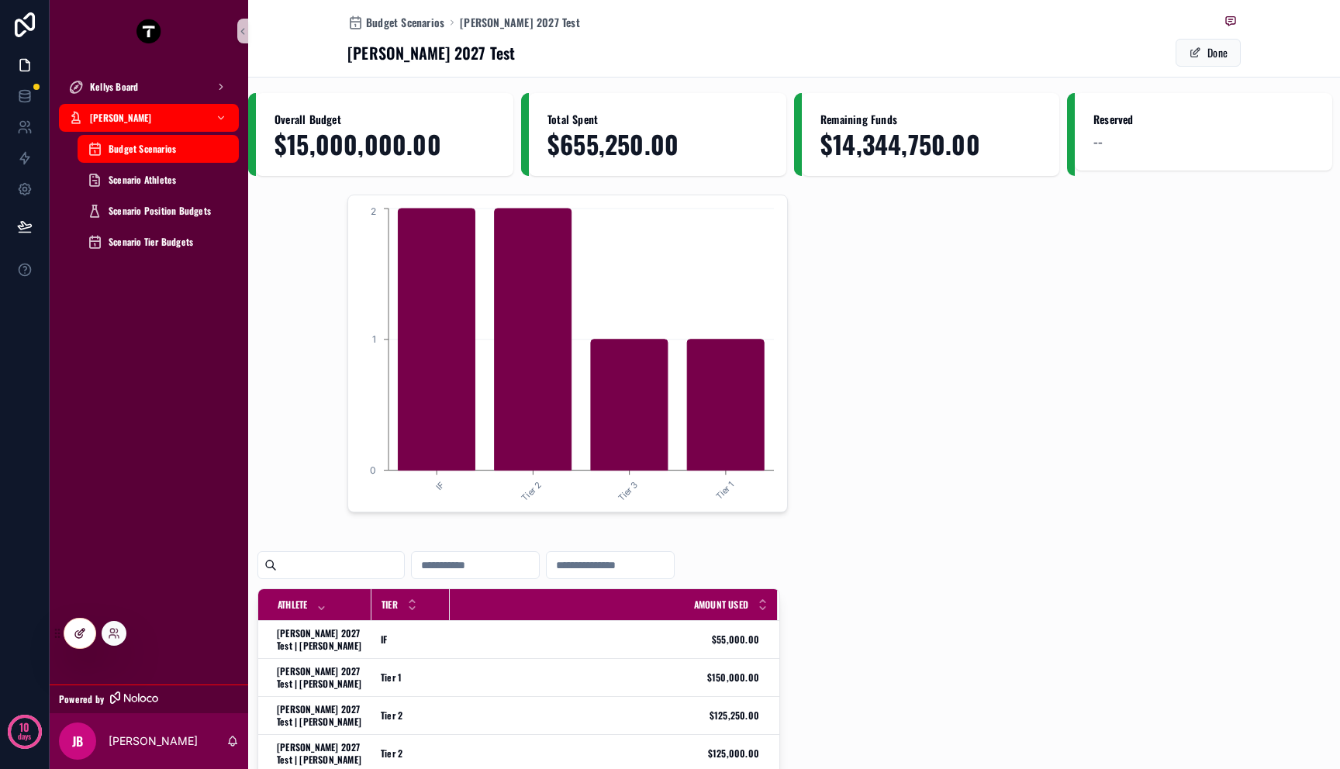
click at [84, 635] on icon at bounding box center [80, 633] width 12 height 12
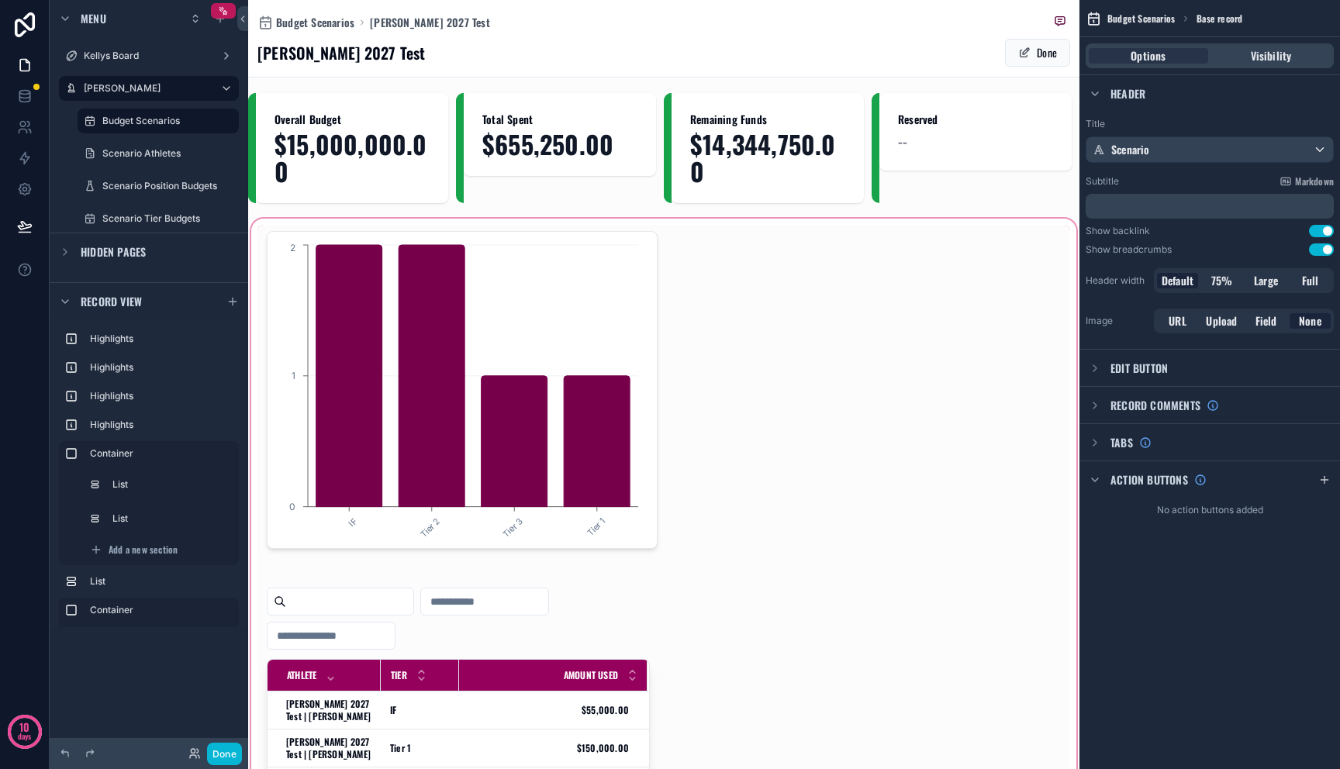
click at [571, 392] on div "scrollable content" at bounding box center [663, 594] width 831 height 757
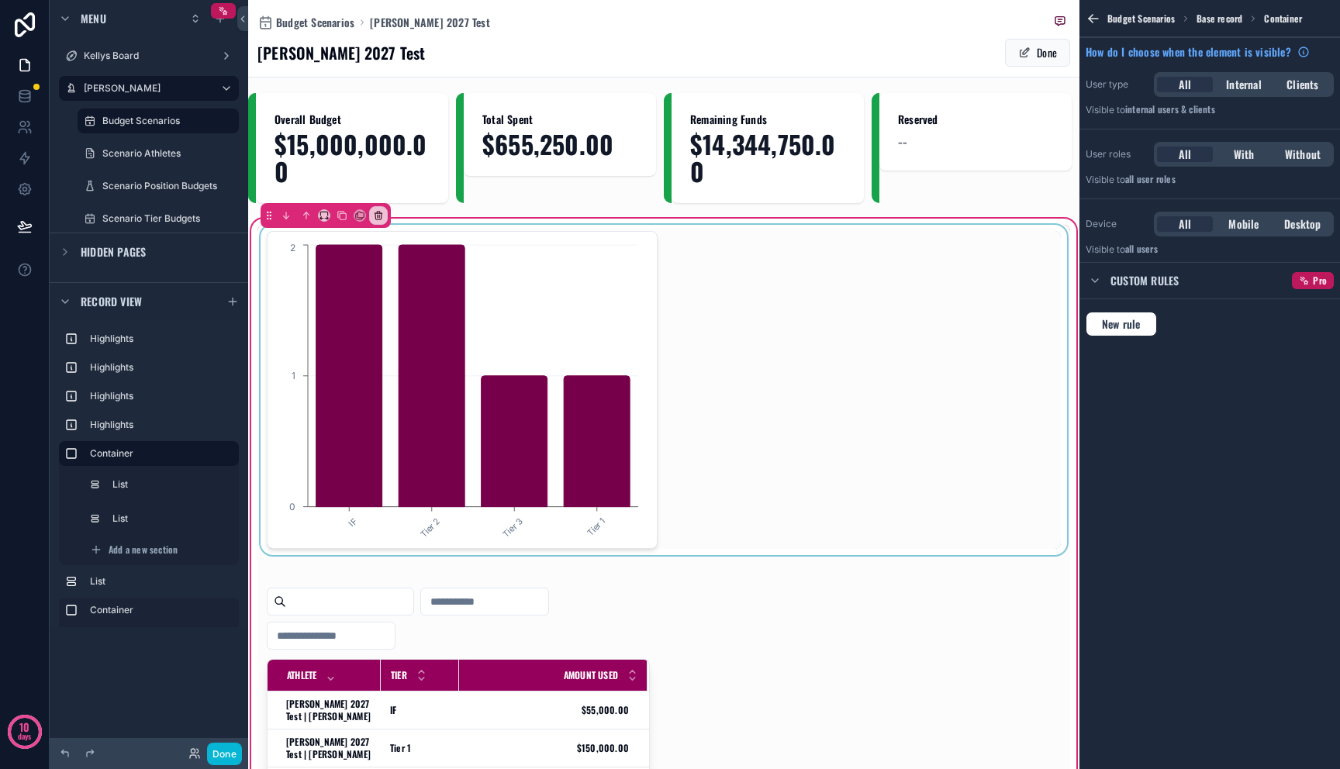
click at [578, 353] on div "scrollable content" at bounding box center [663, 390] width 813 height 330
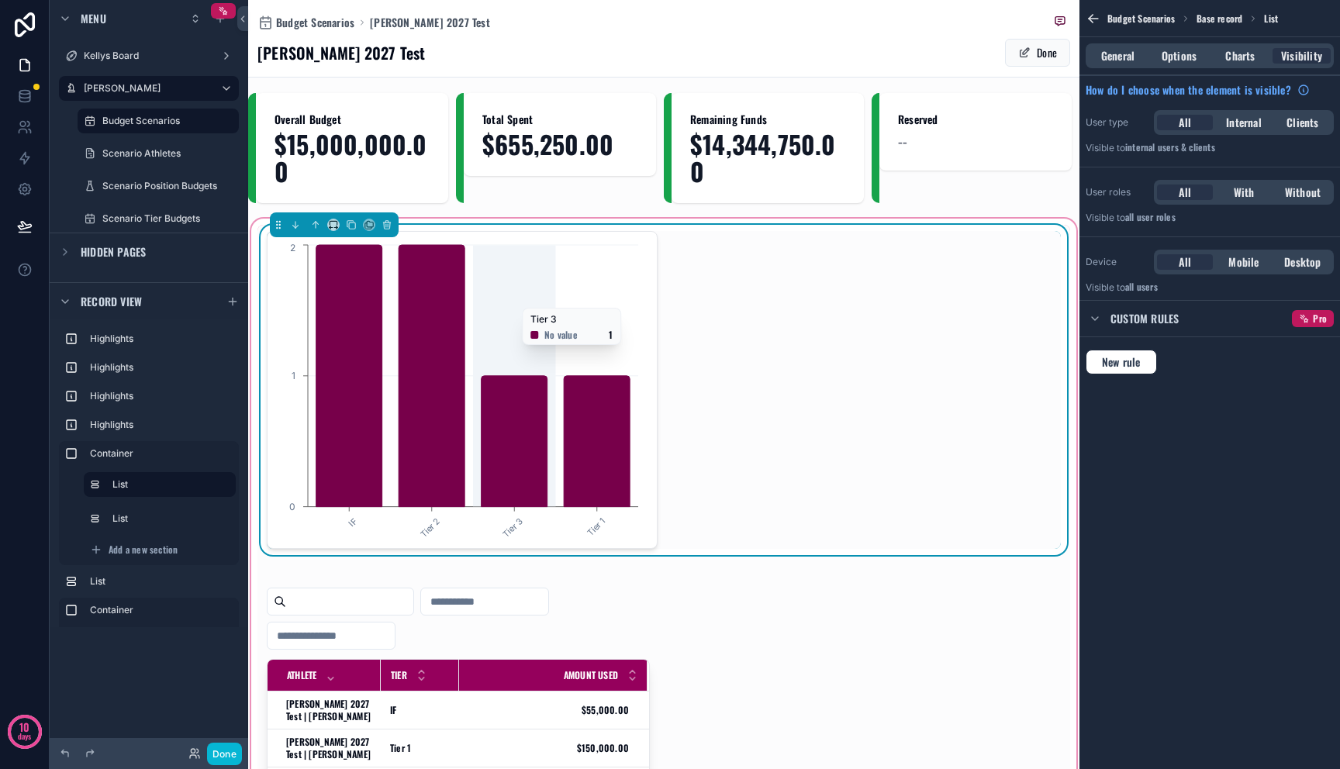
click at [476, 301] on icon "IF Tier 2 Tier 3 Tier 1 0 1 2" at bounding box center [459, 390] width 365 height 298
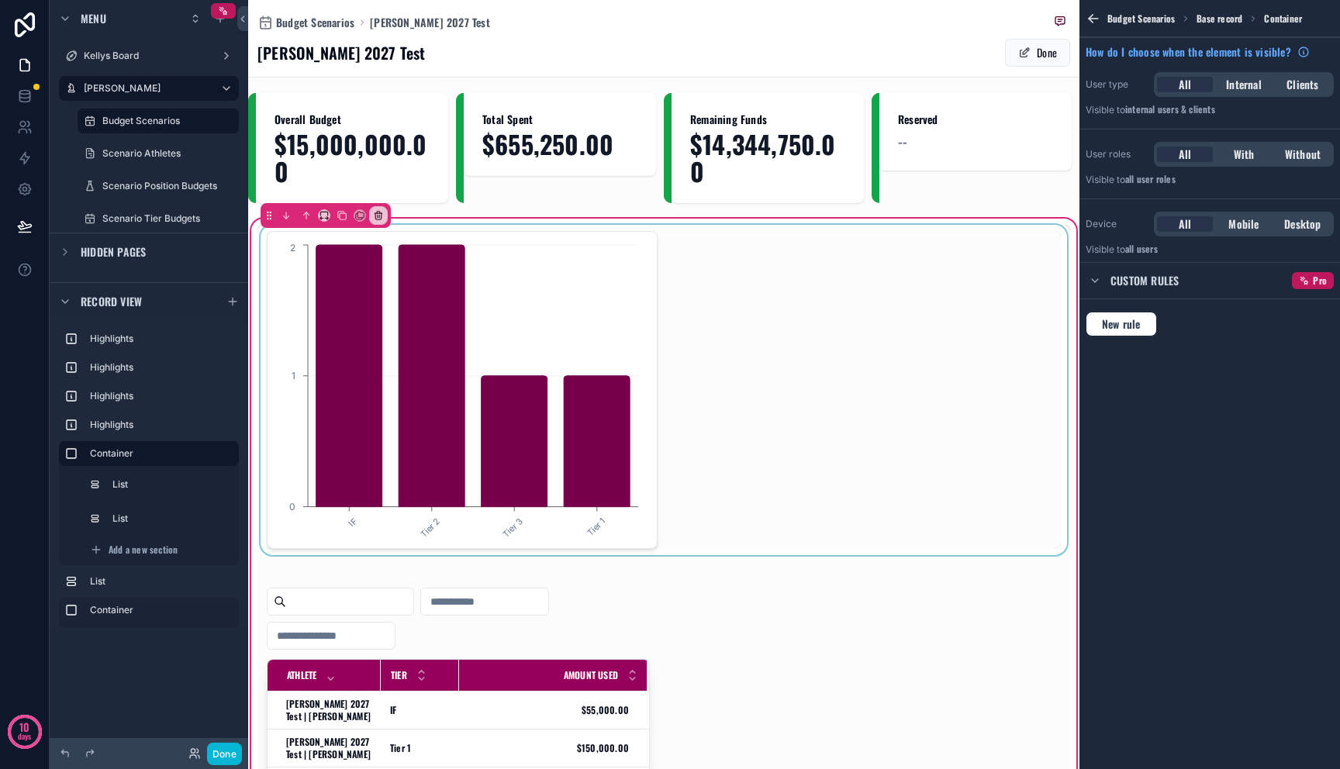
click at [511, 301] on div "scrollable content" at bounding box center [663, 390] width 813 height 330
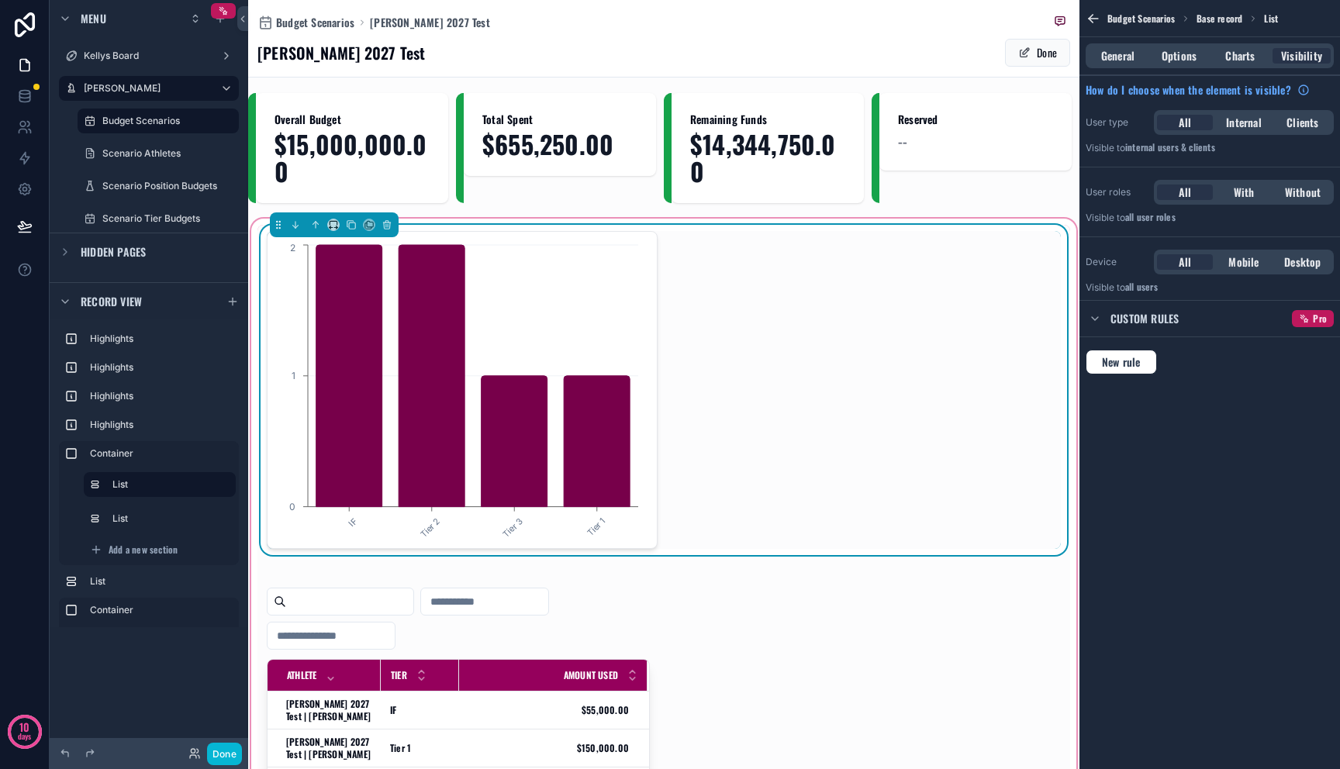
click at [886, 274] on div "IF Tier 2 Tier 3 Tier 1 0 1 2" at bounding box center [664, 390] width 794 height 318
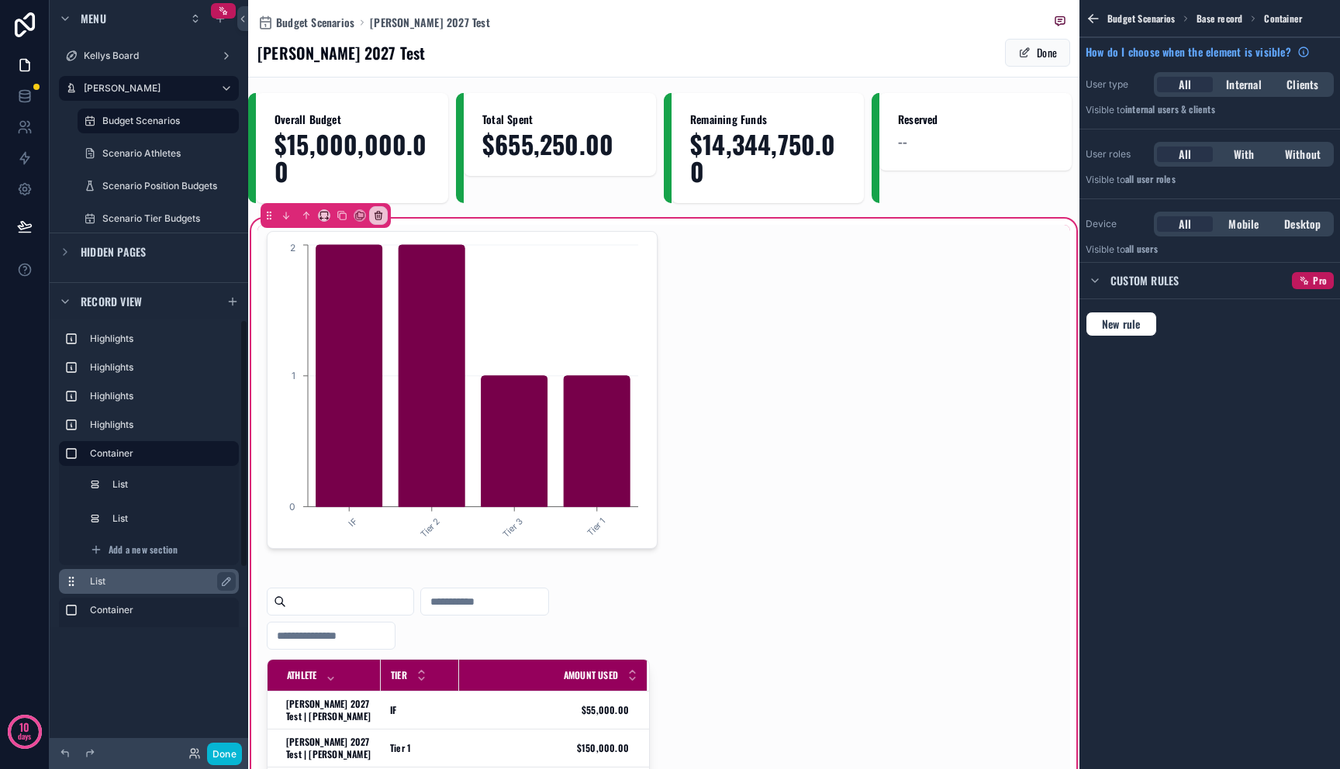
click at [127, 571] on div "List" at bounding box center [149, 581] width 180 height 25
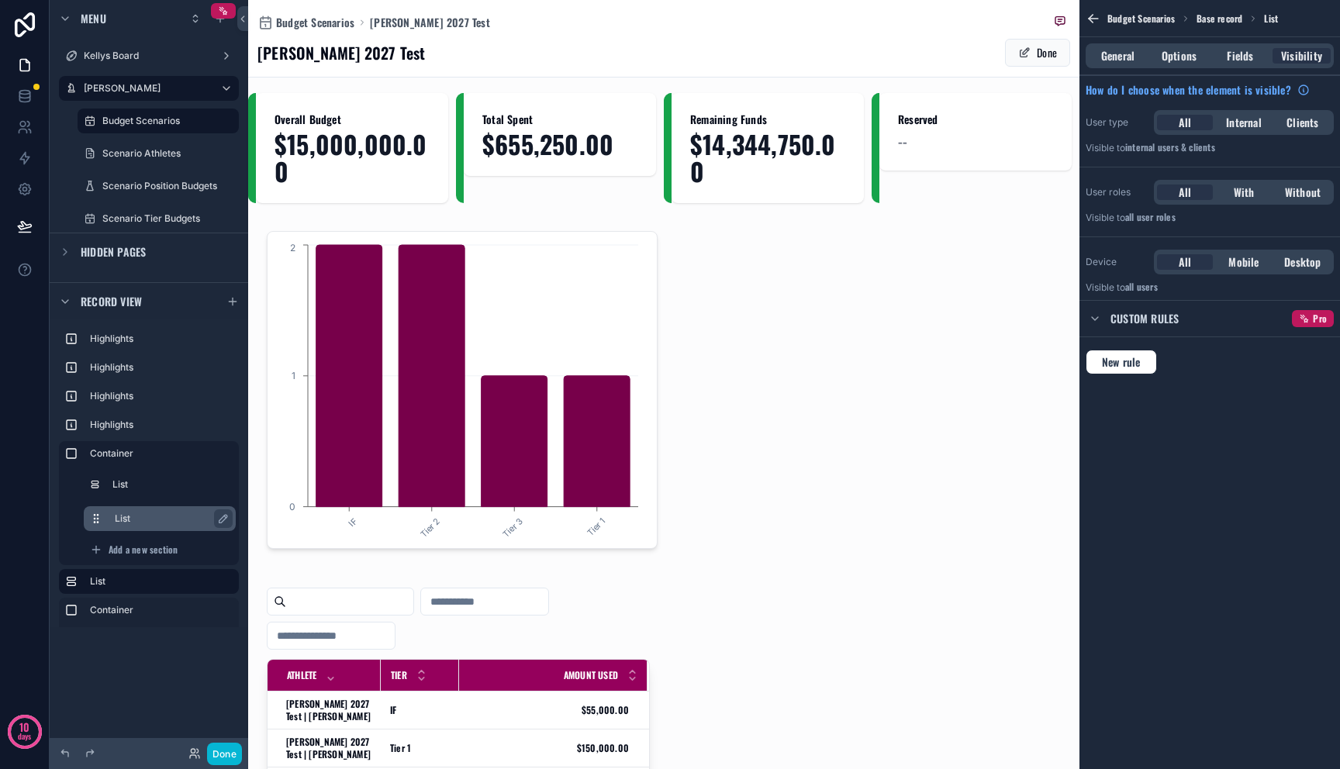
click at [129, 525] on div "List" at bounding box center [172, 518] width 115 height 19
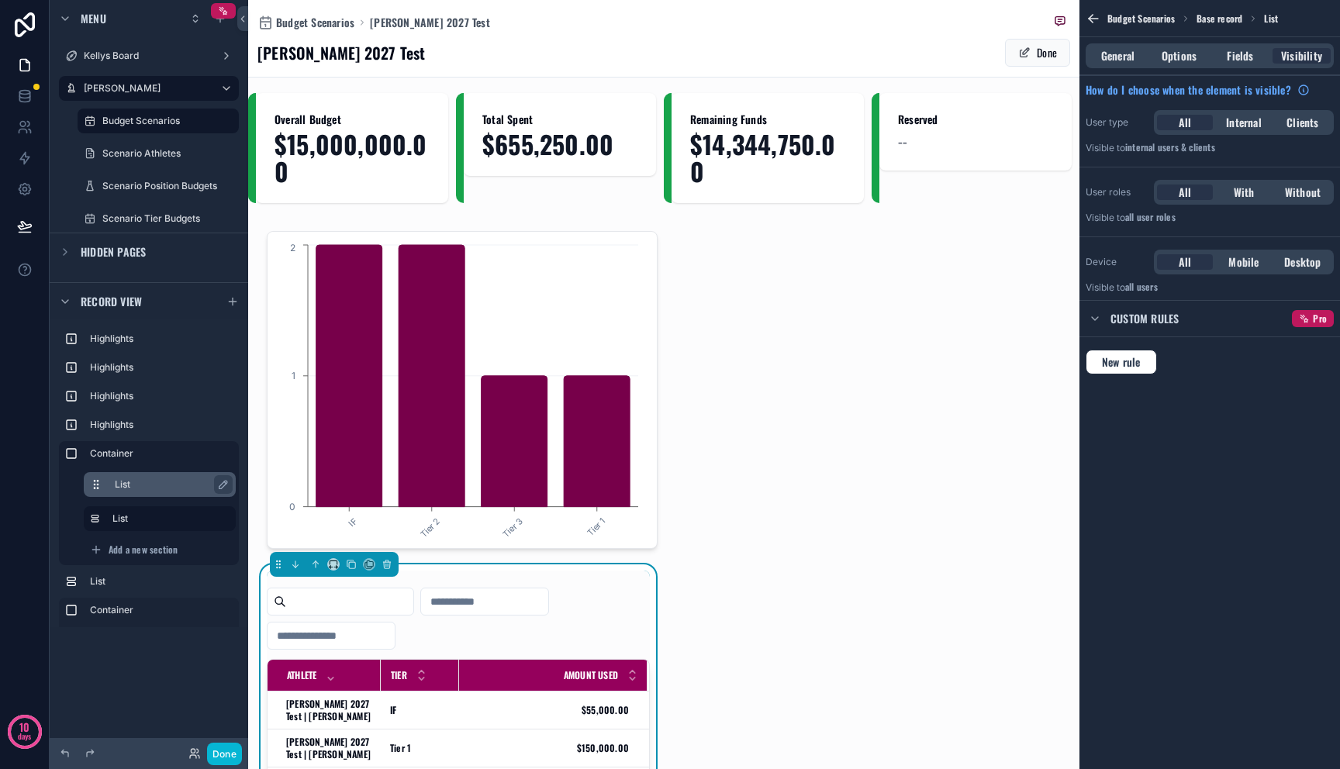
click at [126, 486] on label "List" at bounding box center [169, 484] width 109 height 12
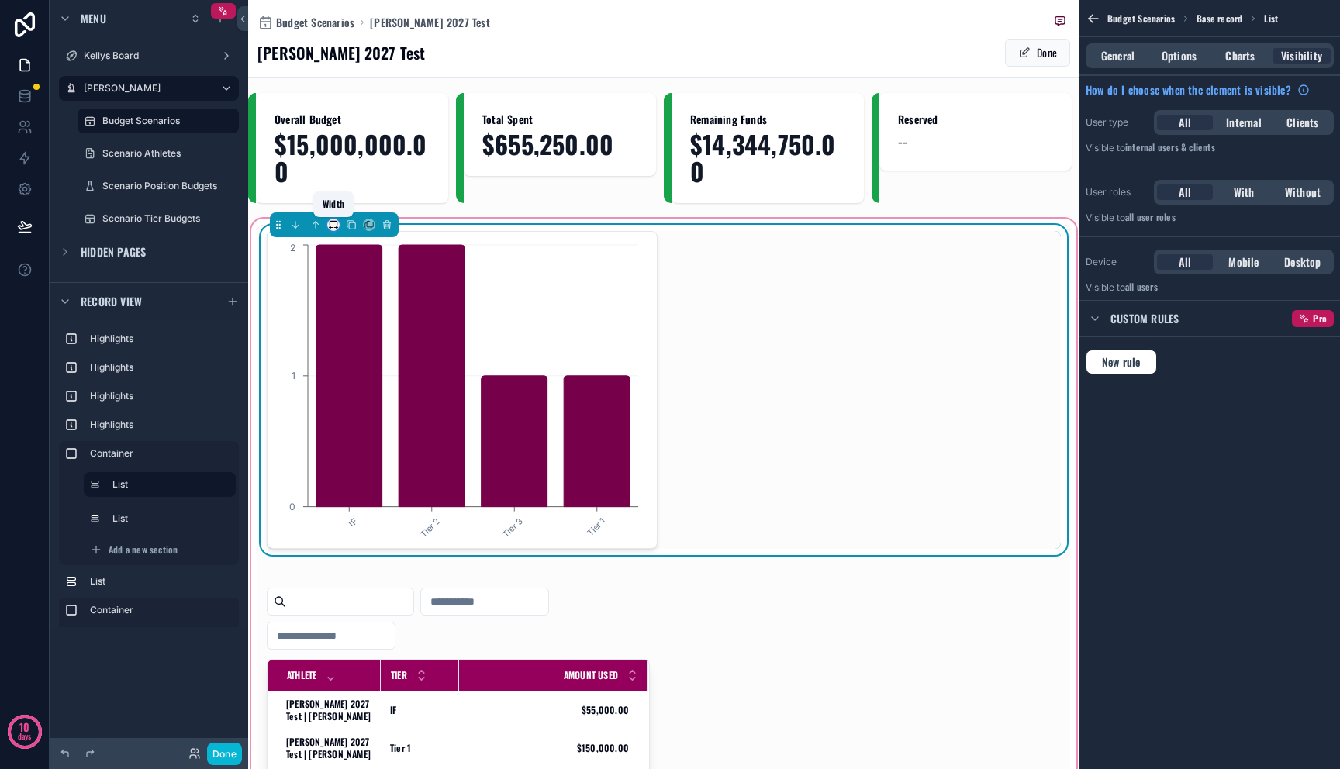
click at [334, 228] on icon "scrollable content" at bounding box center [335, 228] width 3 height 0
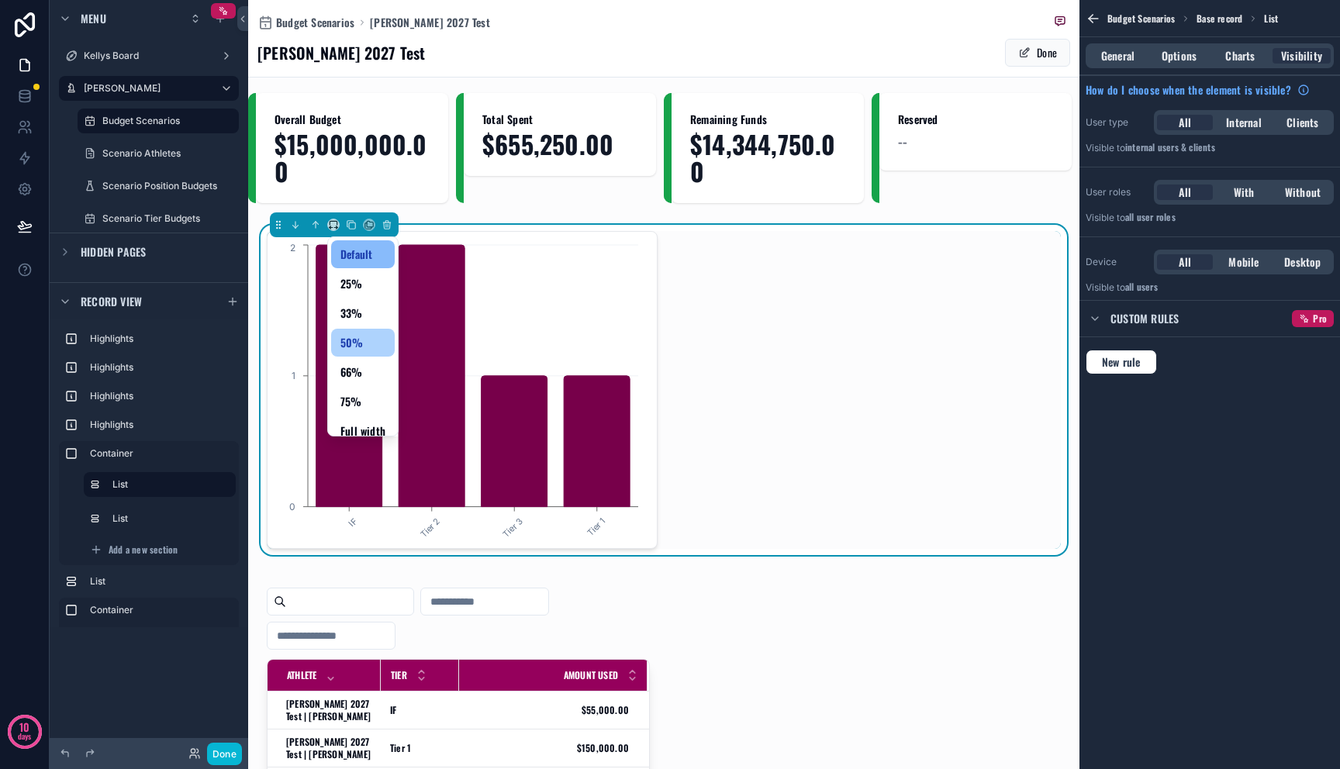
click at [361, 337] on span "50%" at bounding box center [351, 342] width 23 height 19
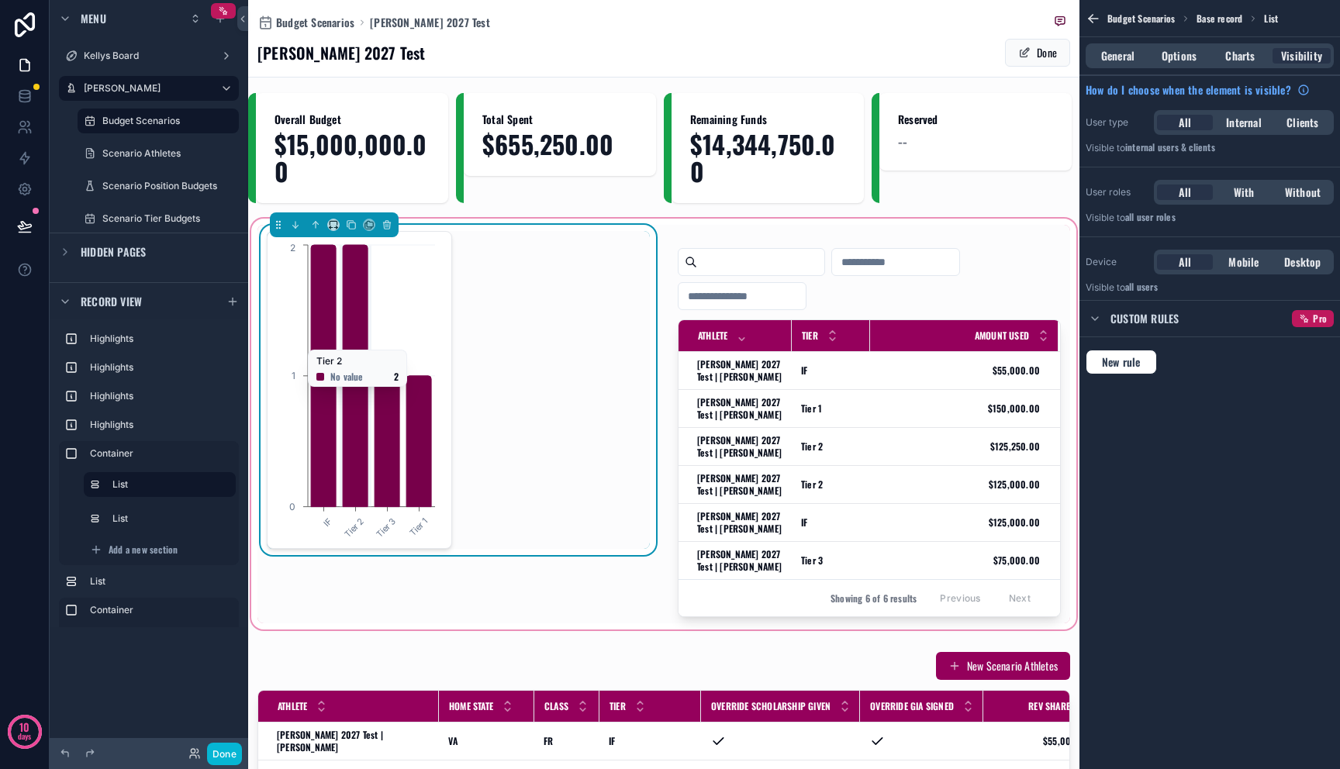
click at [357, 343] on icon "chart" at bounding box center [355, 376] width 25 height 262
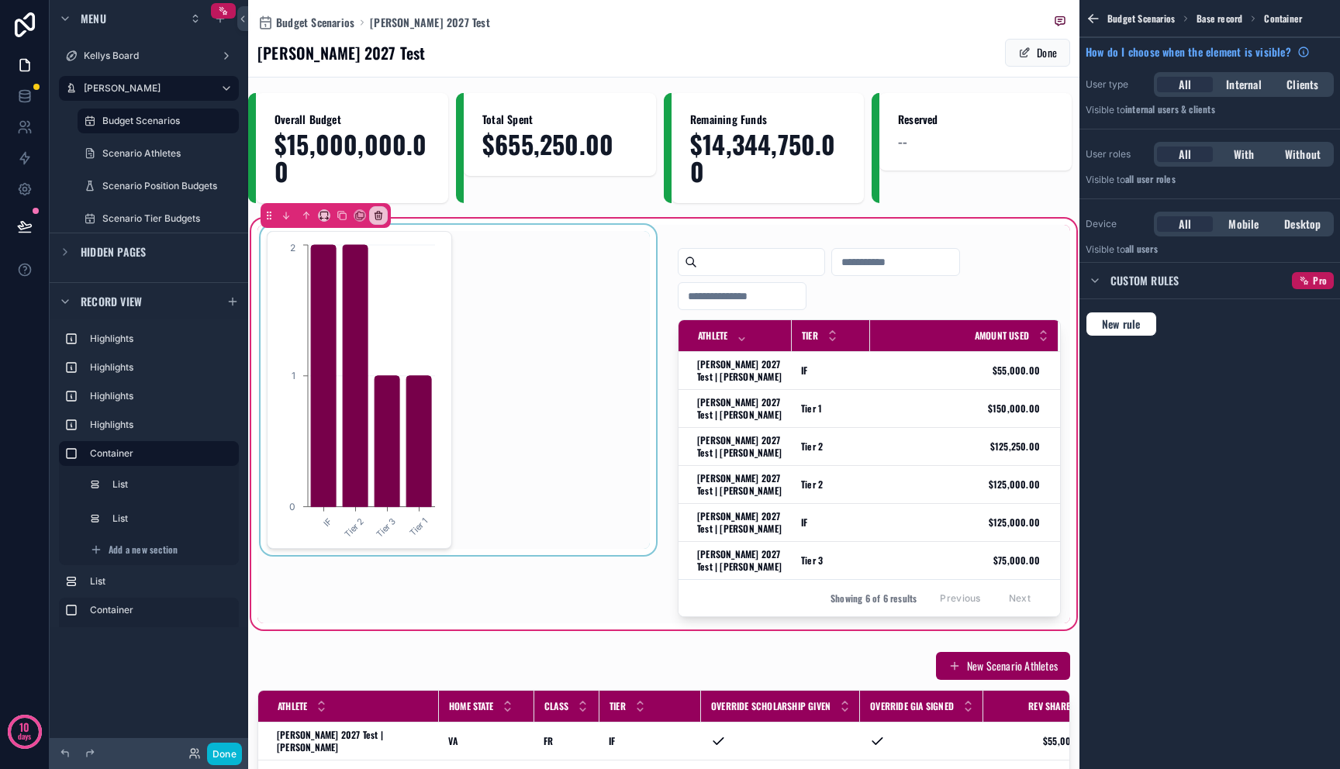
click at [357, 343] on div "scrollable content" at bounding box center [458, 424] width 402 height 399
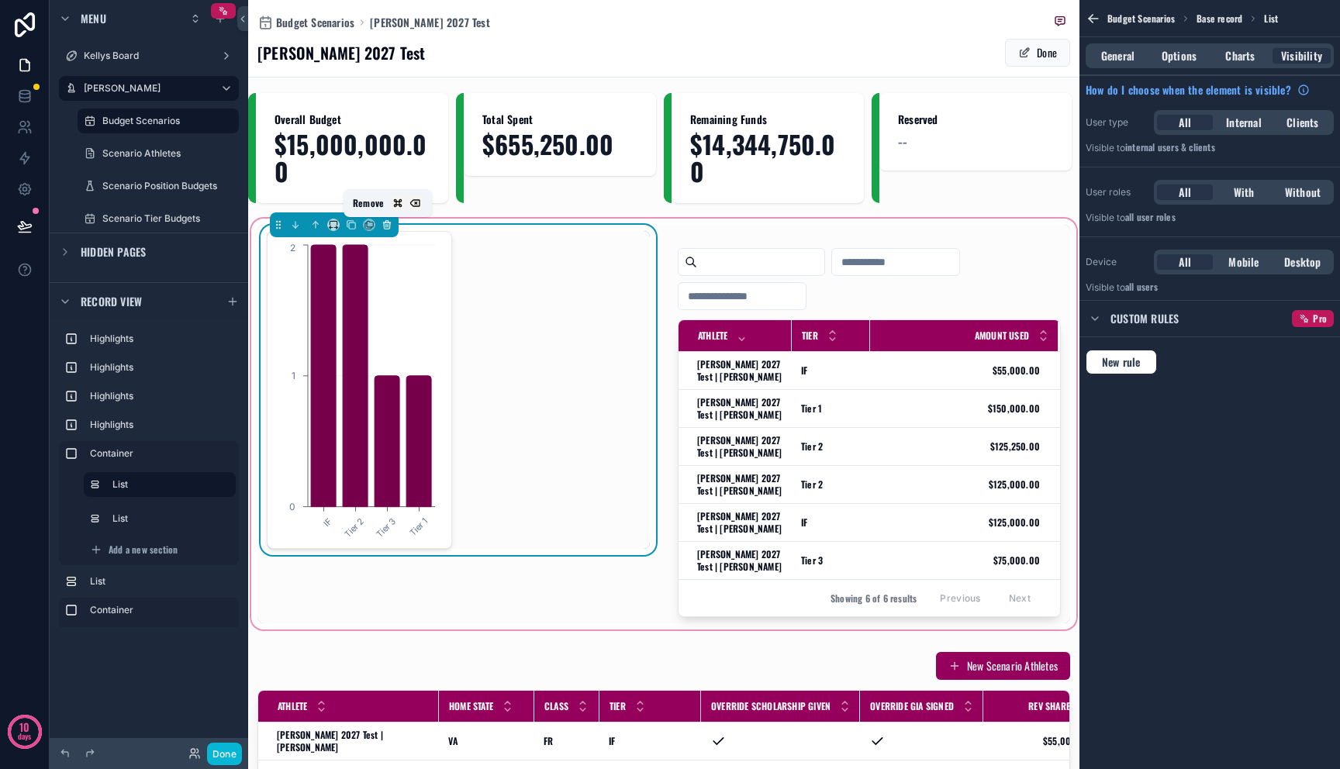
click at [385, 225] on icon "scrollable content" at bounding box center [387, 224] width 11 height 11
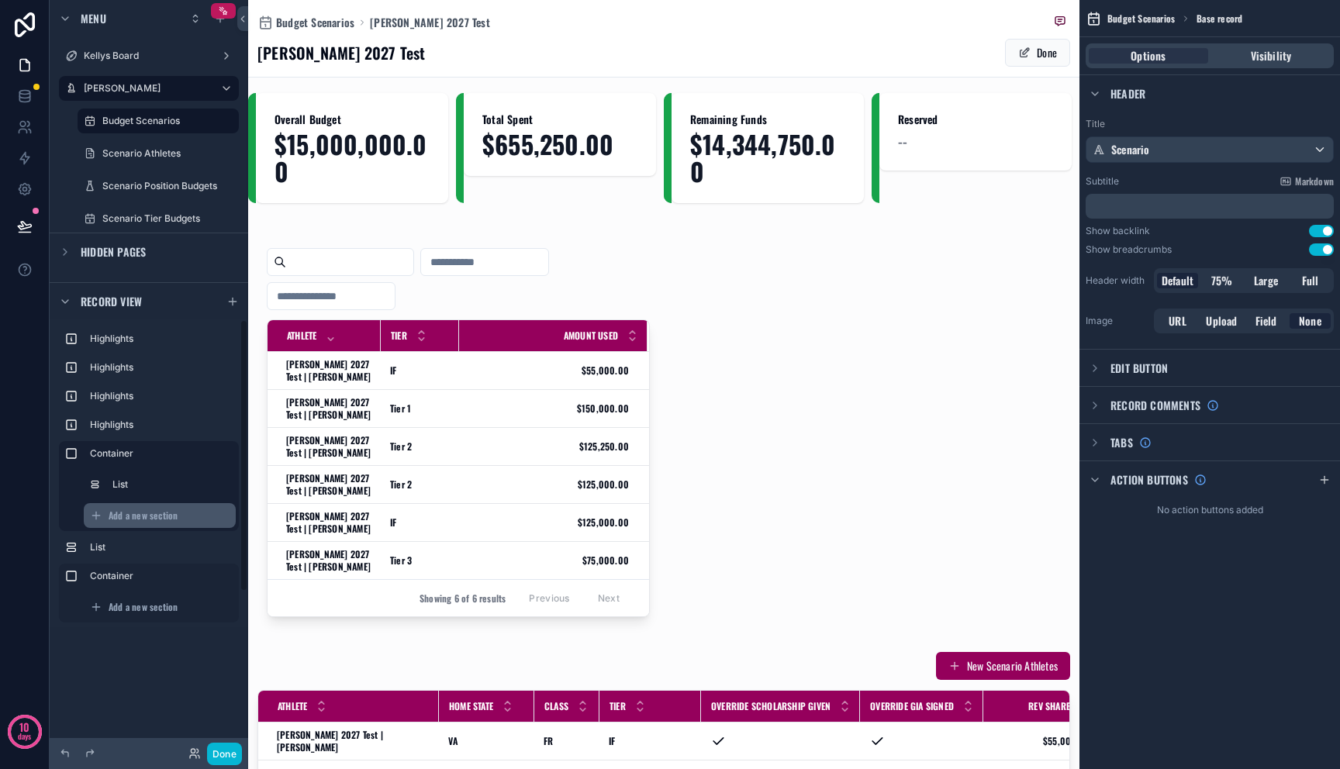
click at [129, 516] on span "Add a new section" at bounding box center [143, 515] width 69 height 12
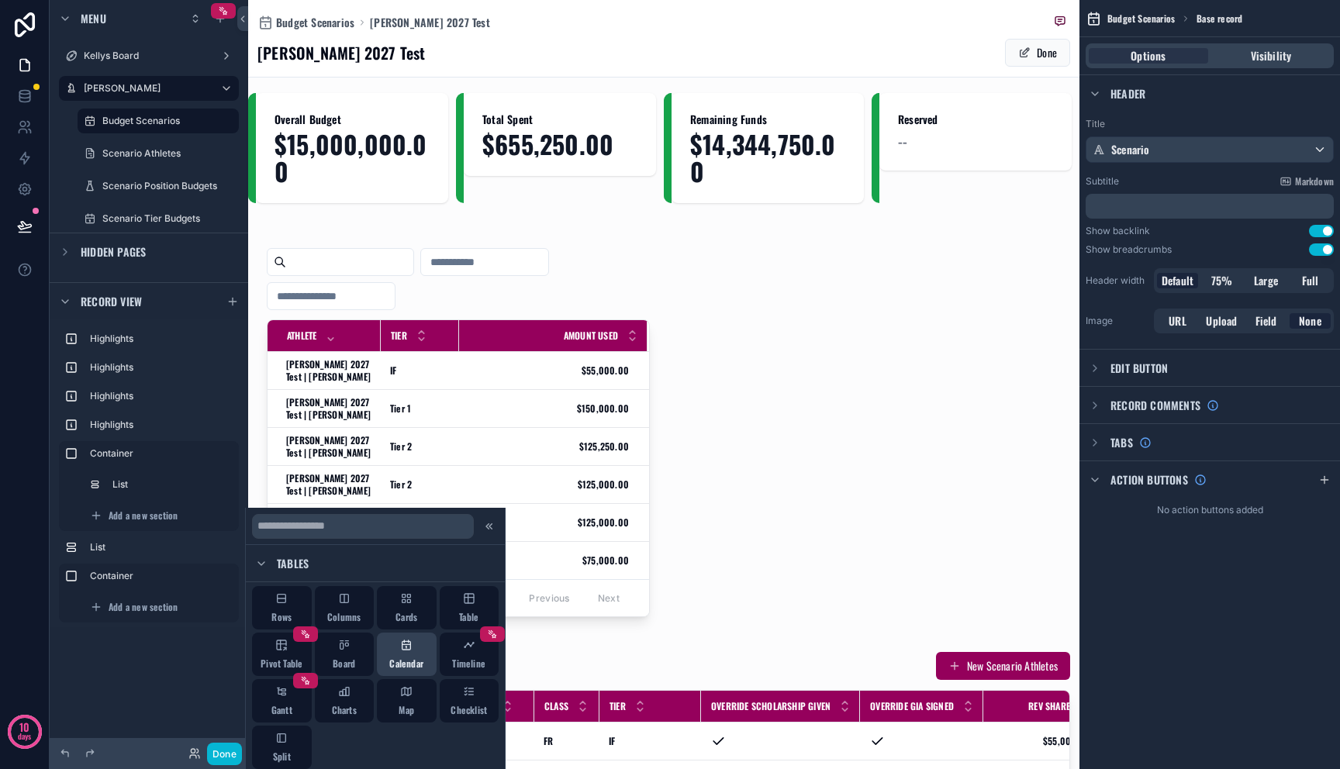
scroll to position [238, 0]
click at [348, 705] on span "Charts" at bounding box center [344, 708] width 25 height 12
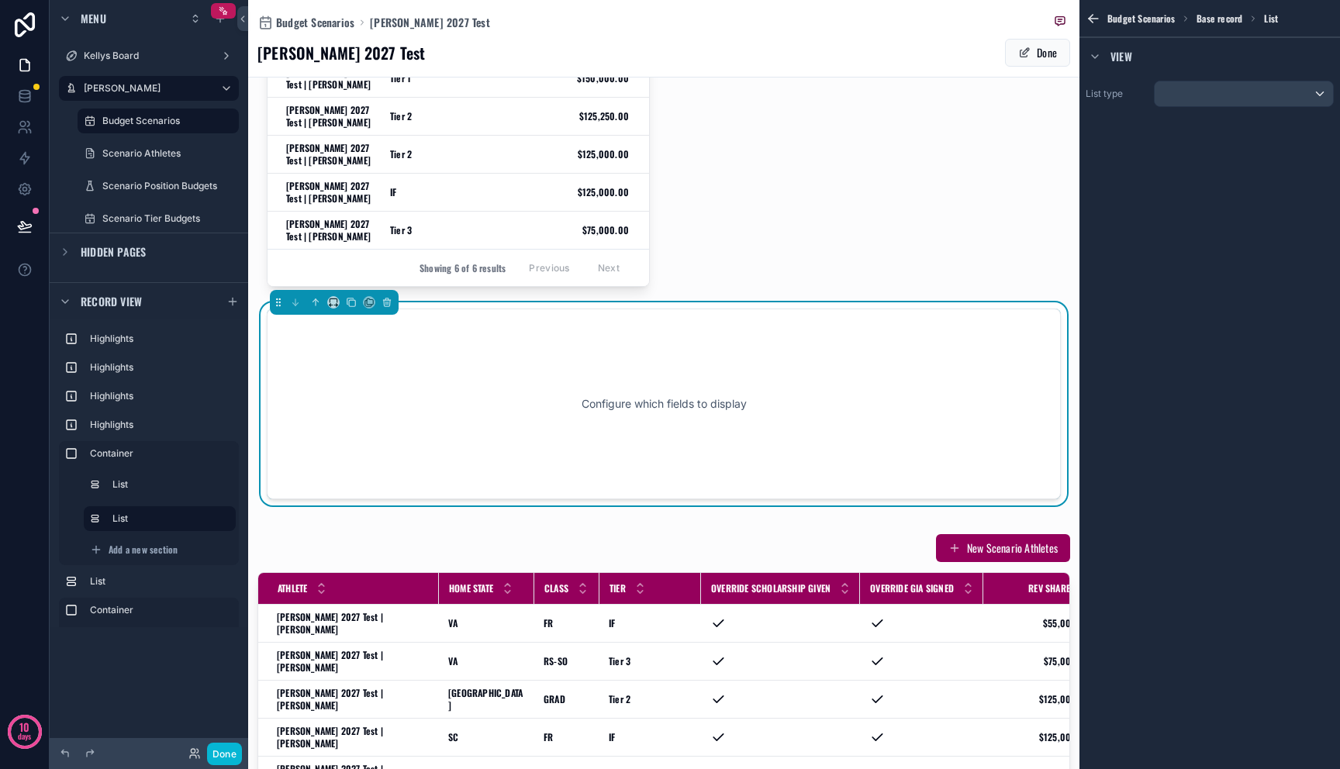
scroll to position [354, 0]
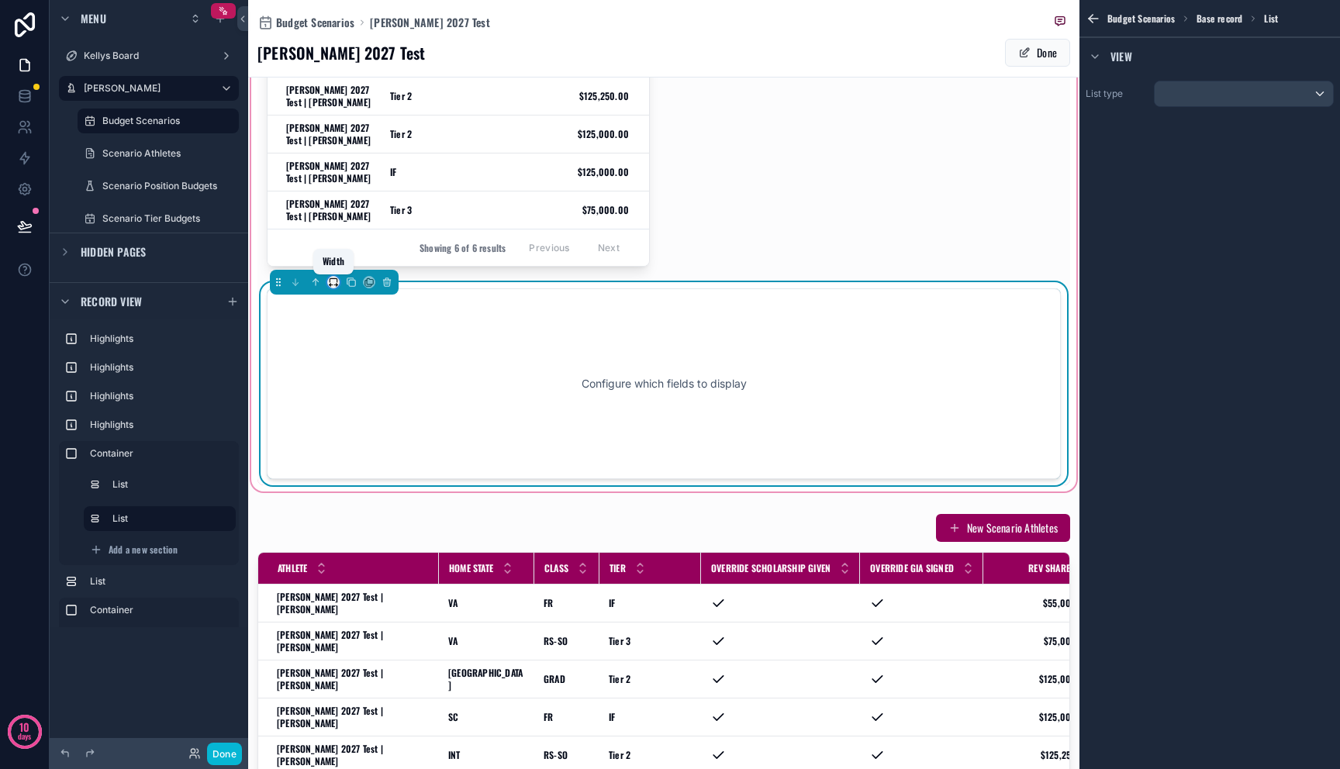
click at [332, 285] on icon "scrollable content" at bounding box center [333, 282] width 11 height 11
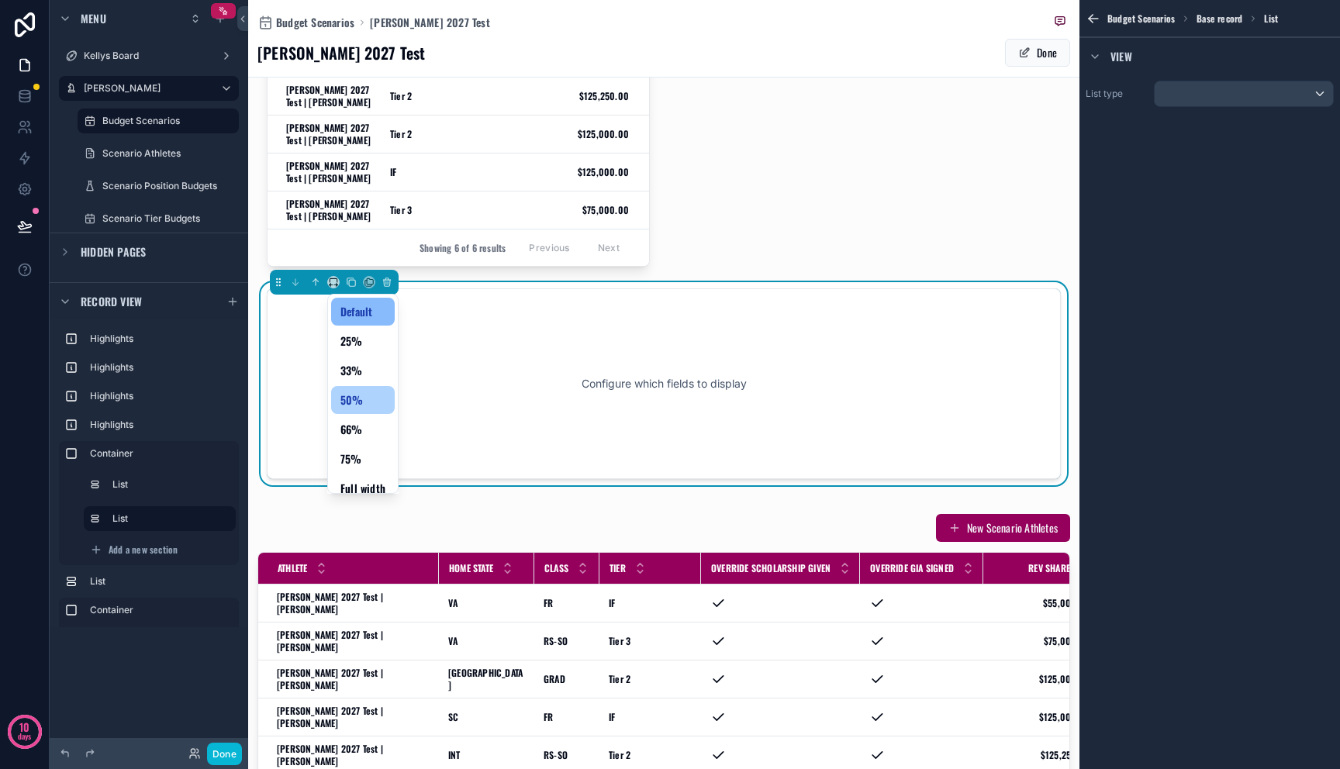
click at [365, 391] on div "50%" at bounding box center [362, 400] width 45 height 19
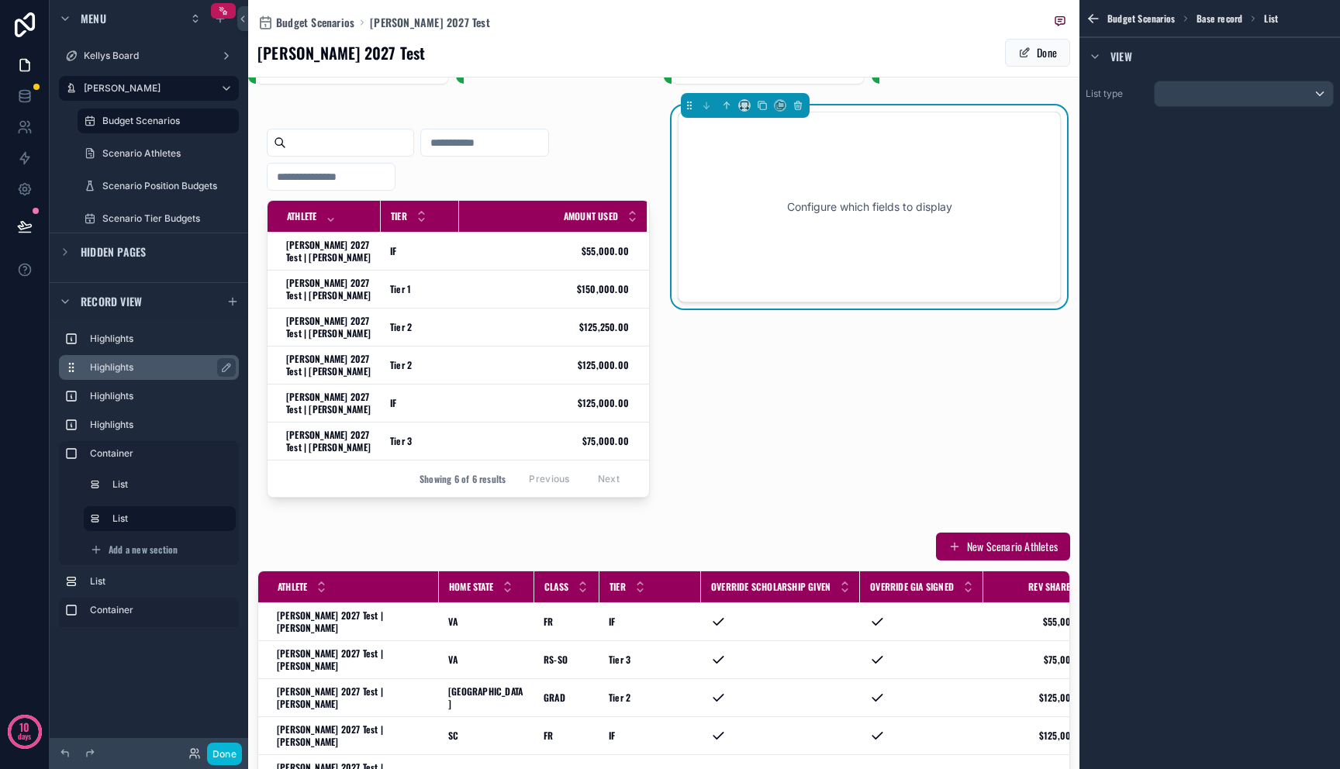
scroll to position [117, 0]
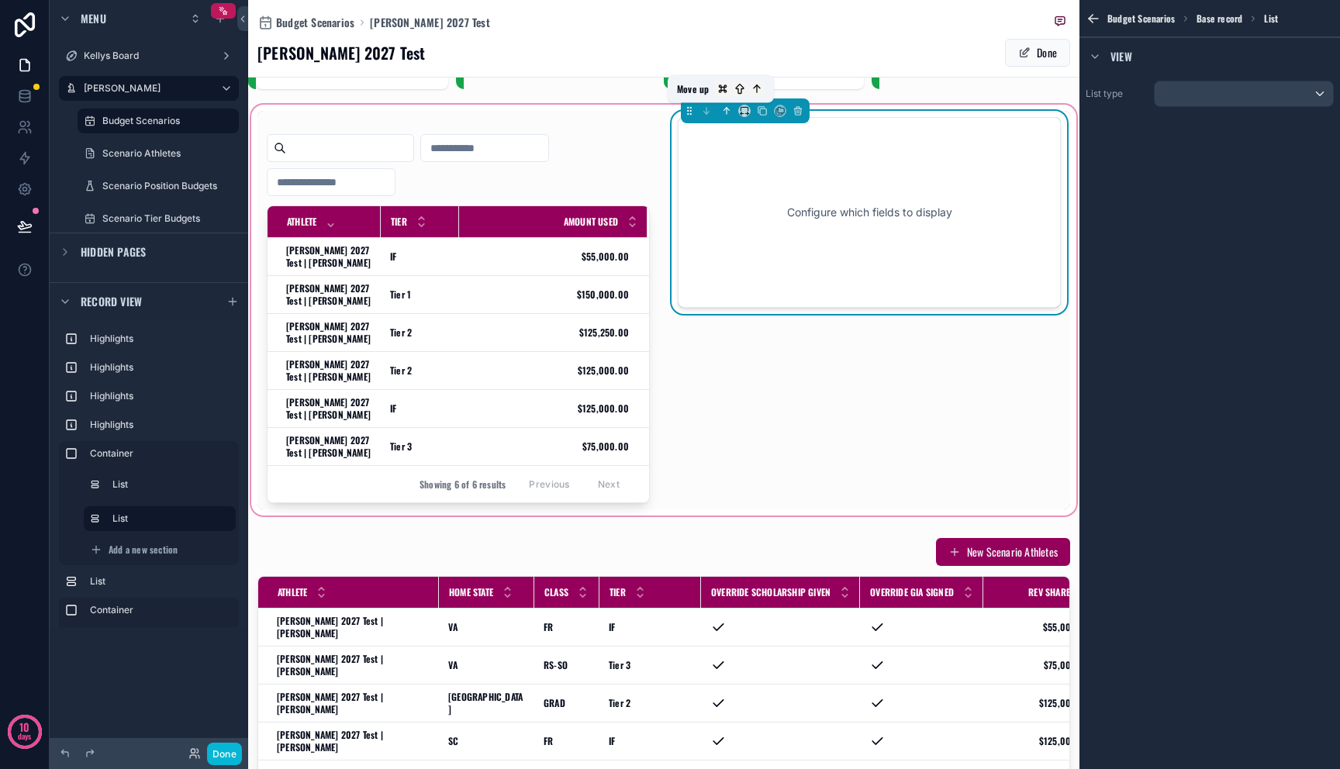
click at [727, 109] on button "scrollable content" at bounding box center [726, 110] width 17 height 17
click at [722, 111] on icon "scrollable content" at bounding box center [726, 110] width 11 height 11
click at [721, 111] on icon "scrollable content" at bounding box center [726, 110] width 11 height 11
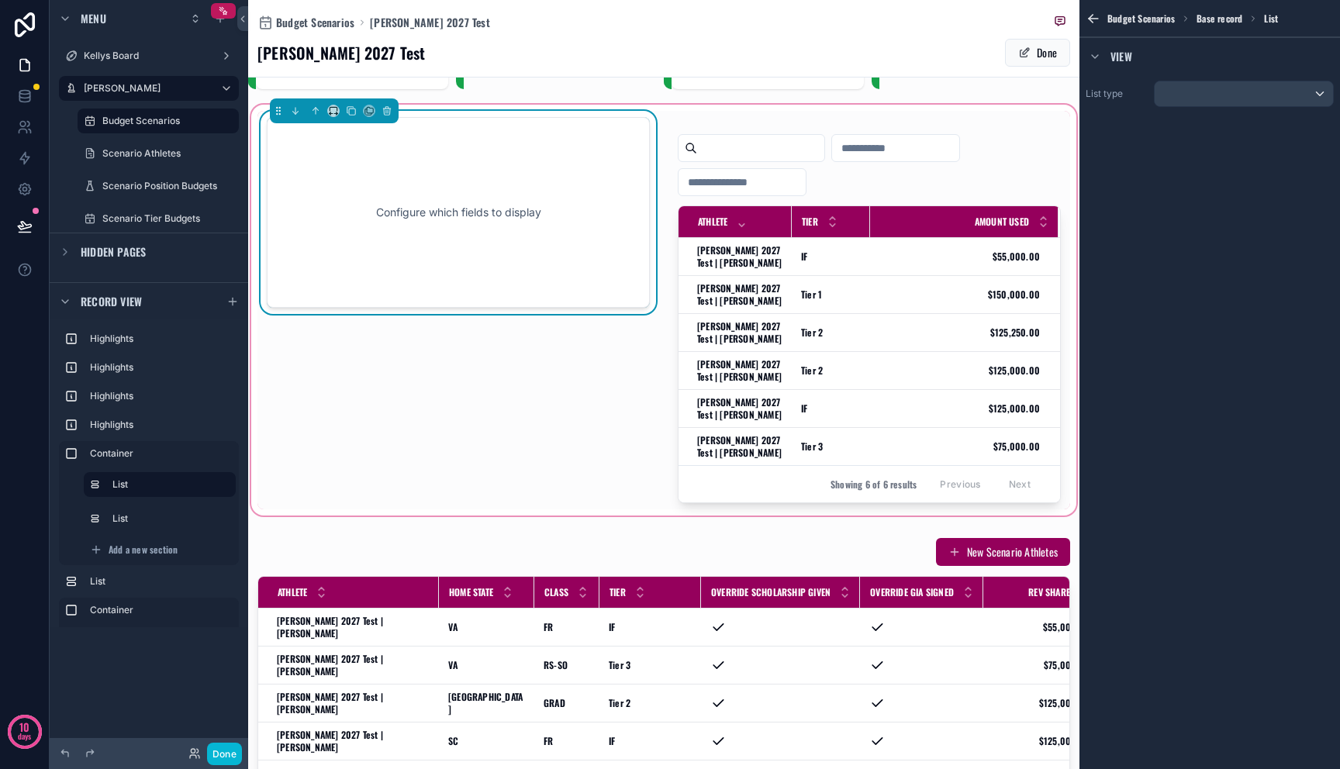
click at [461, 223] on div "Configure which fields to display" at bounding box center [458, 213] width 332 height 140
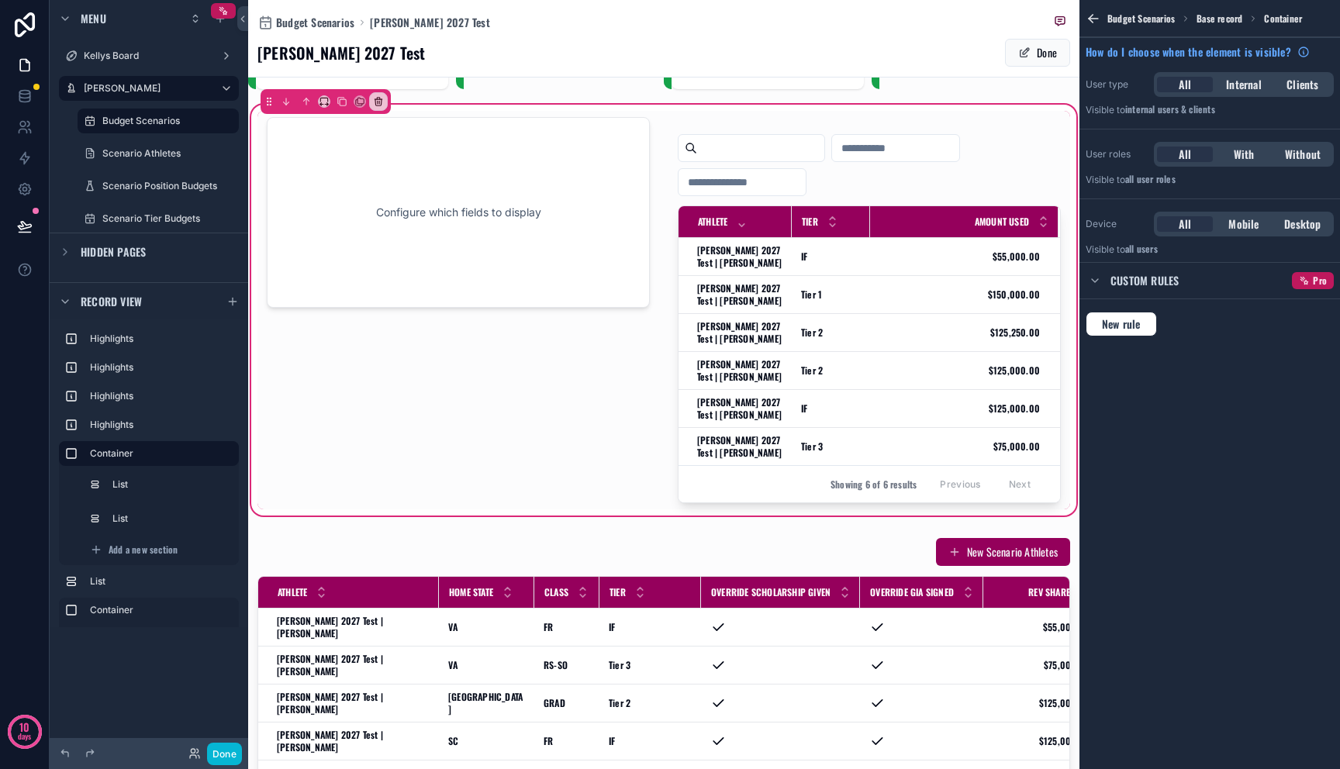
click at [185, 234] on div "Hidden pages" at bounding box center [149, 251] width 199 height 37
click at [404, 208] on div "scrollable content" at bounding box center [458, 310] width 402 height 399
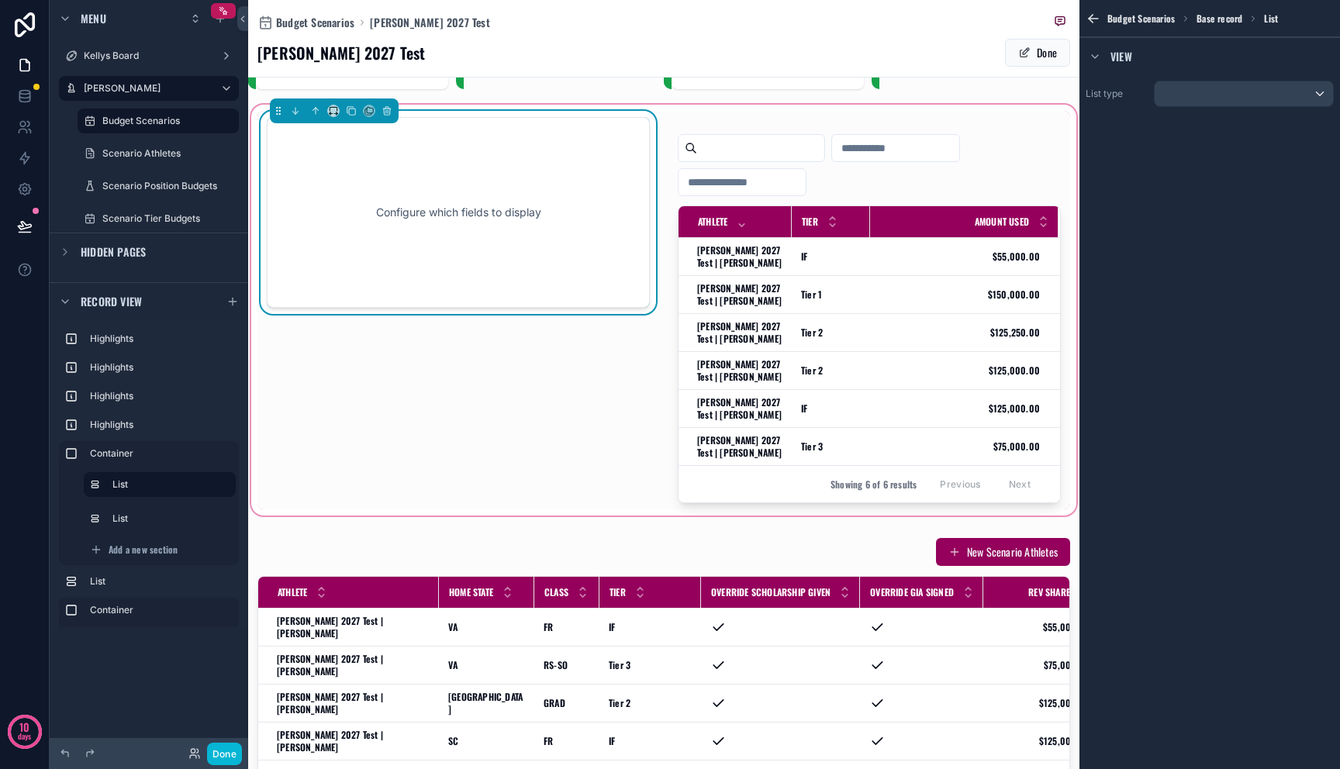
click at [1236, 110] on div "List type" at bounding box center [1209, 93] width 261 height 39
click at [1236, 104] on div "scrollable content" at bounding box center [1244, 93] width 178 height 25
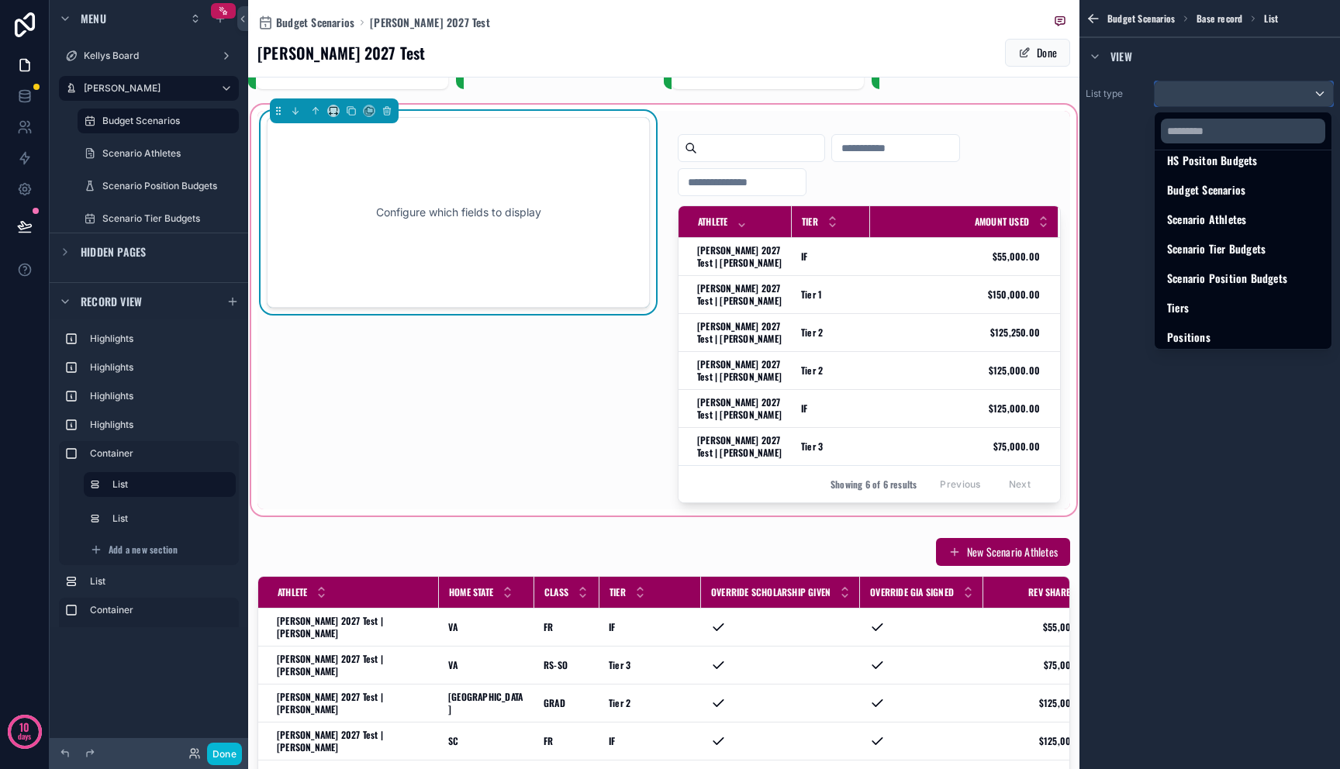
scroll to position [302, 0]
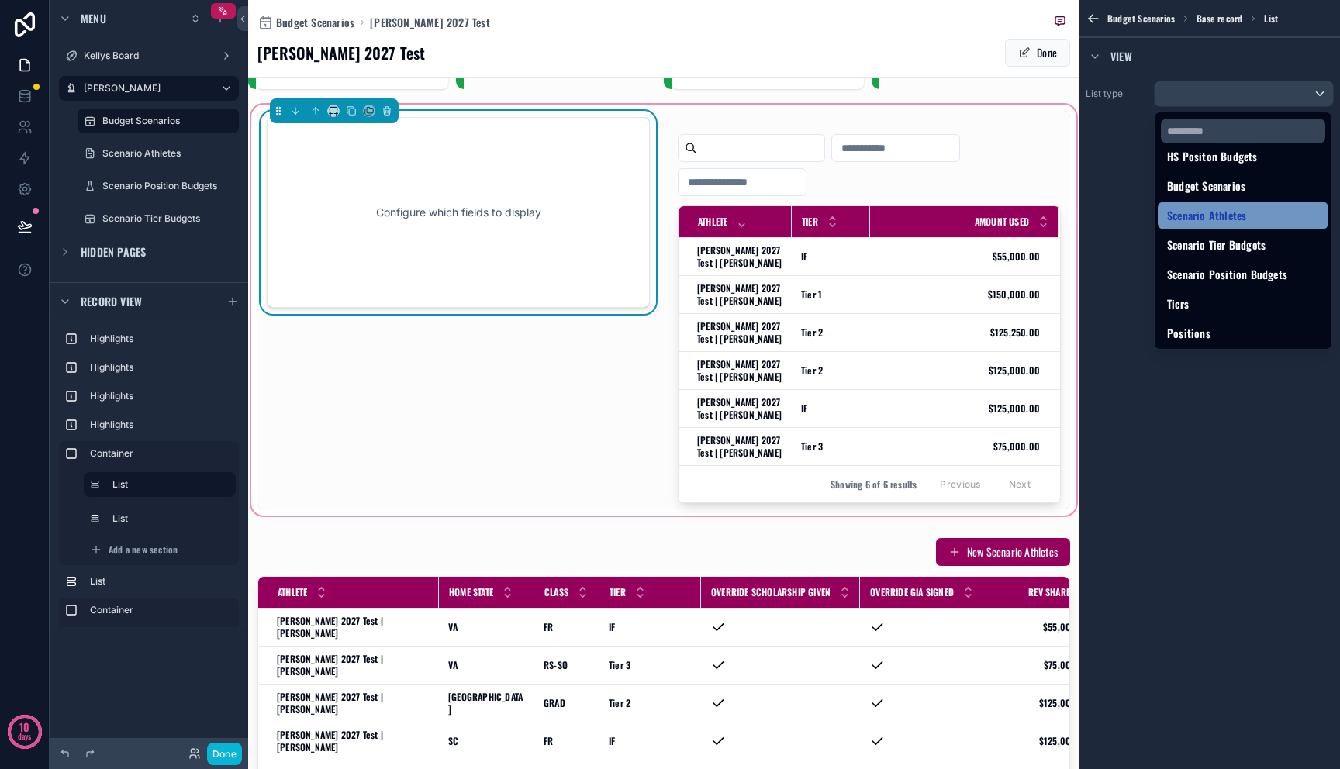
click at [1232, 218] on span "Scenario Athletes" at bounding box center [1206, 215] width 79 height 19
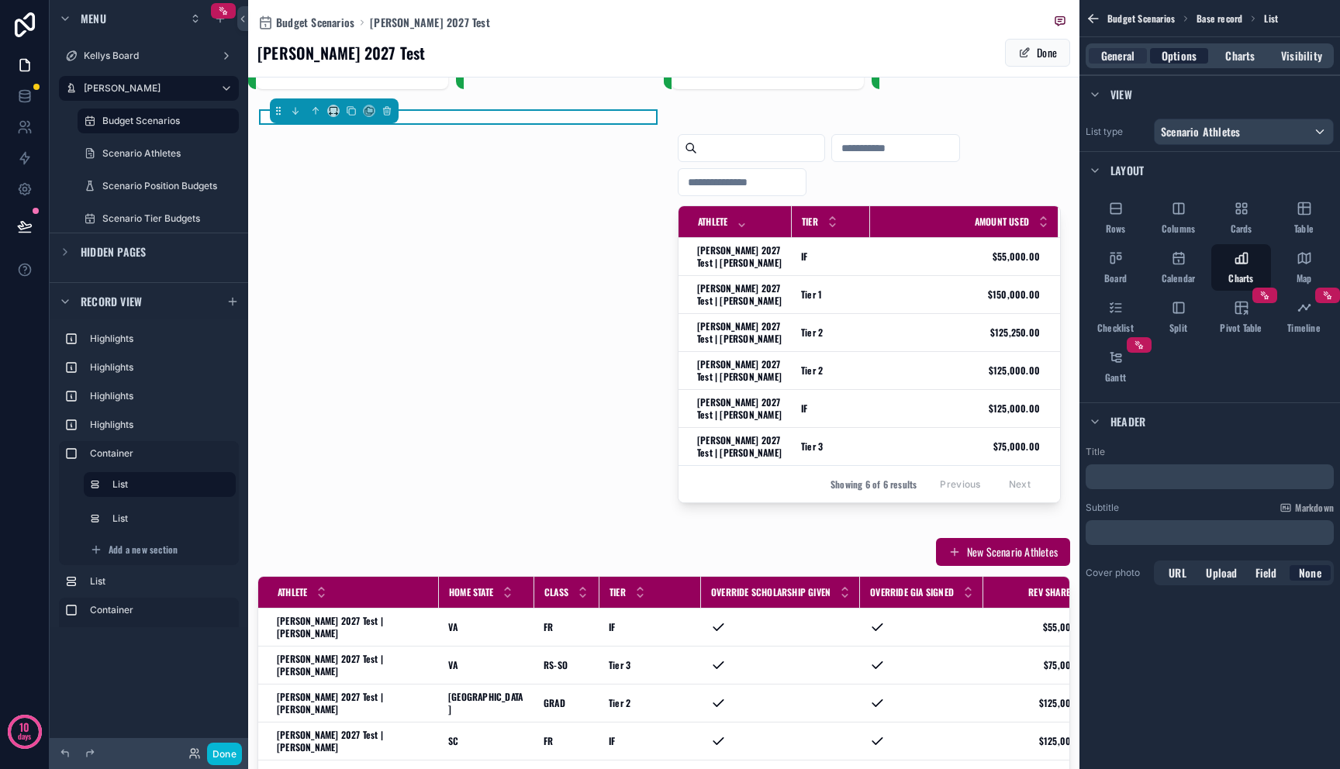
click at [1174, 58] on span "Options" at bounding box center [1179, 56] width 35 height 16
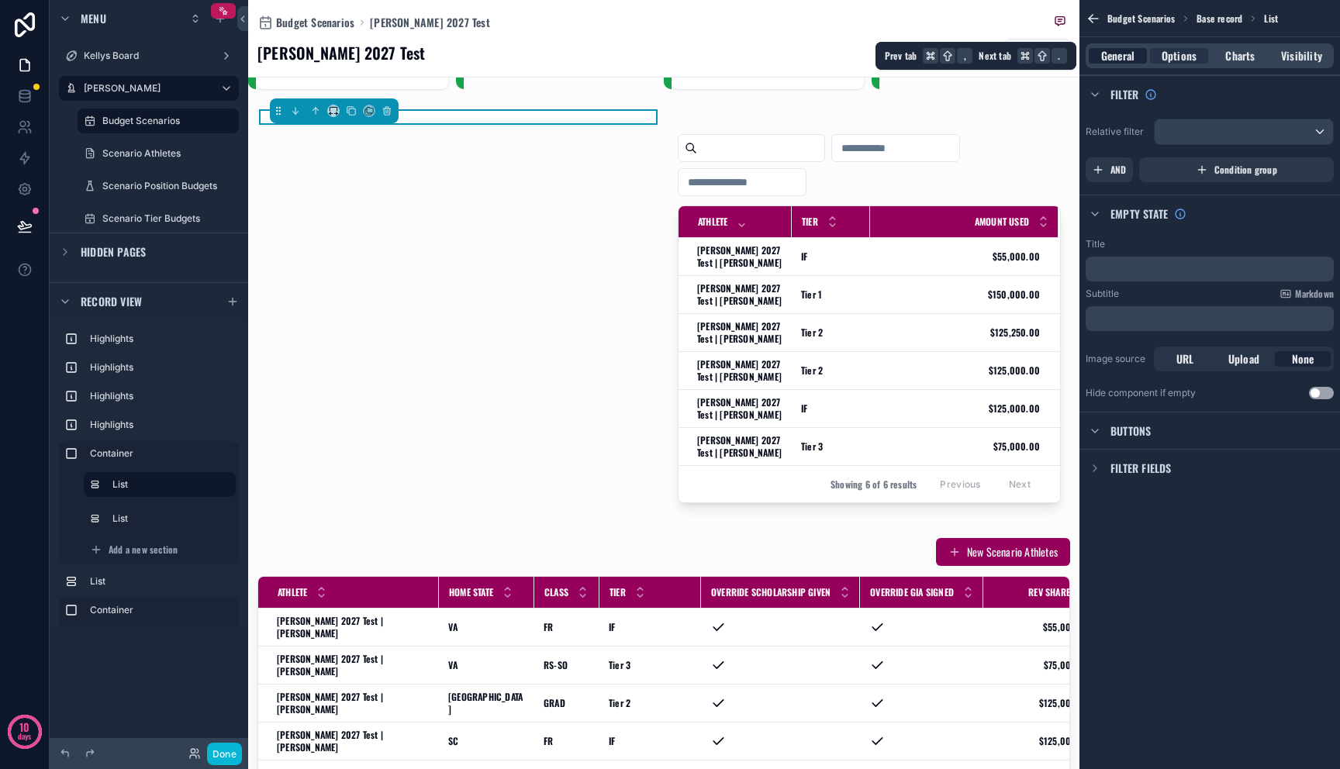
click at [1129, 61] on span "General" at bounding box center [1117, 56] width 33 height 16
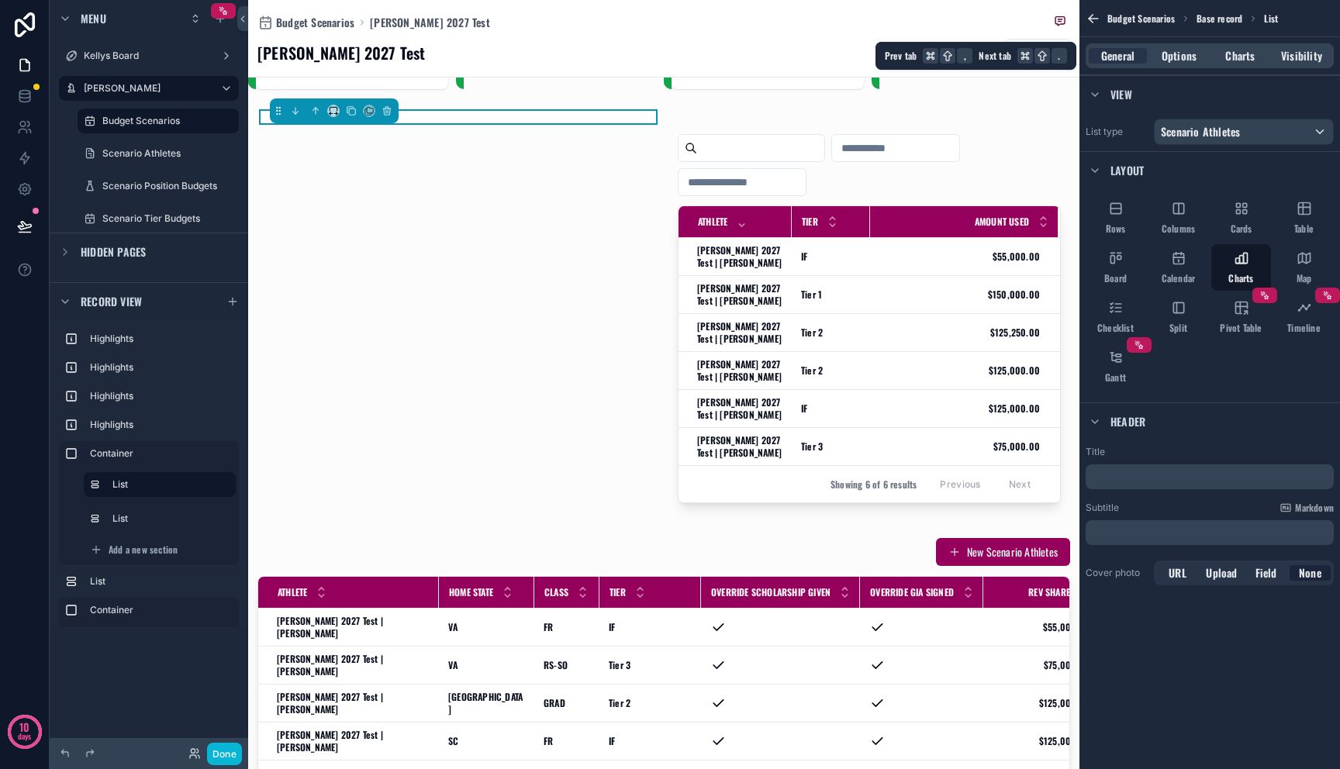
click at [1181, 64] on div "General Options Charts Visibility" at bounding box center [1210, 55] width 248 height 25
click at [1244, 57] on span "Charts" at bounding box center [1239, 56] width 29 height 16
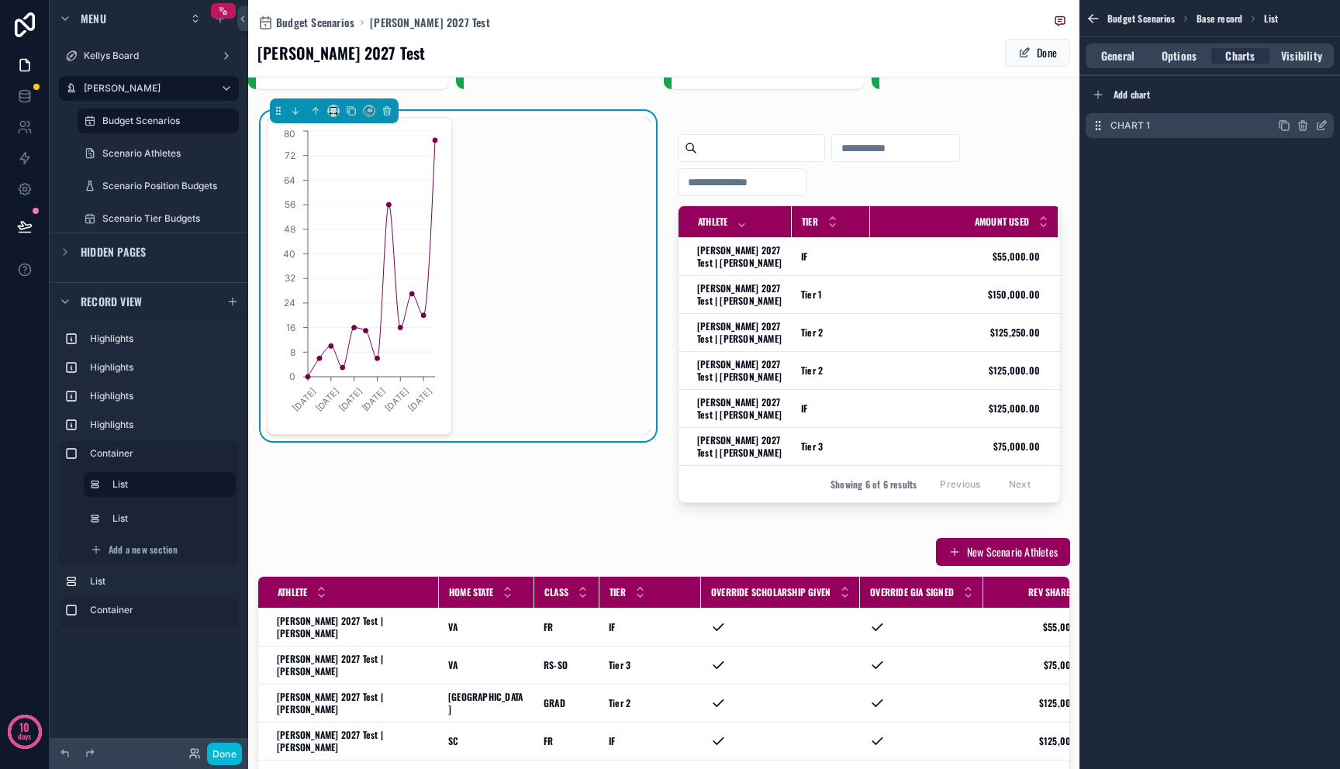
click at [1222, 123] on div "Chart 1" at bounding box center [1210, 125] width 248 height 25
click at [1328, 128] on div "Chart 1" at bounding box center [1210, 125] width 248 height 25
click at [1323, 130] on icon "scrollable content" at bounding box center [1320, 126] width 7 height 7
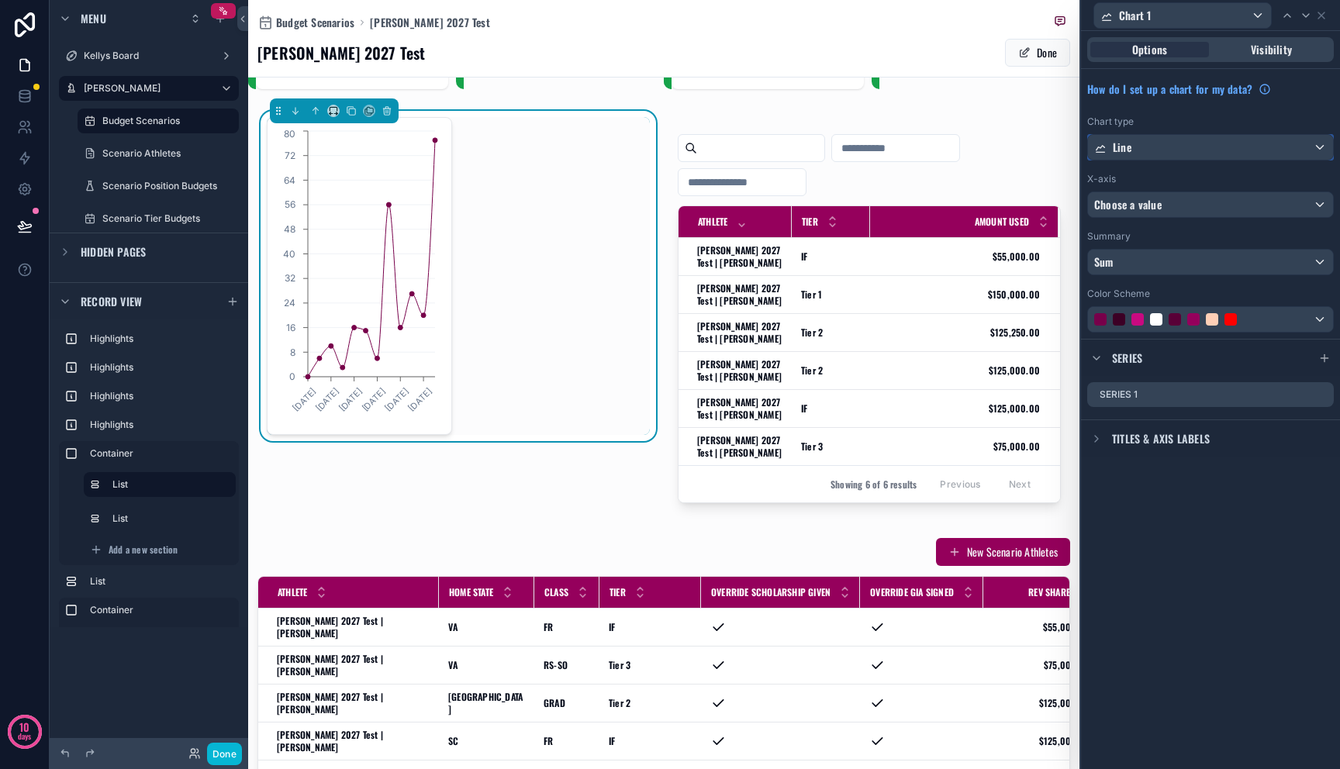
click at [1168, 143] on div "Line" at bounding box center [1210, 147] width 245 height 25
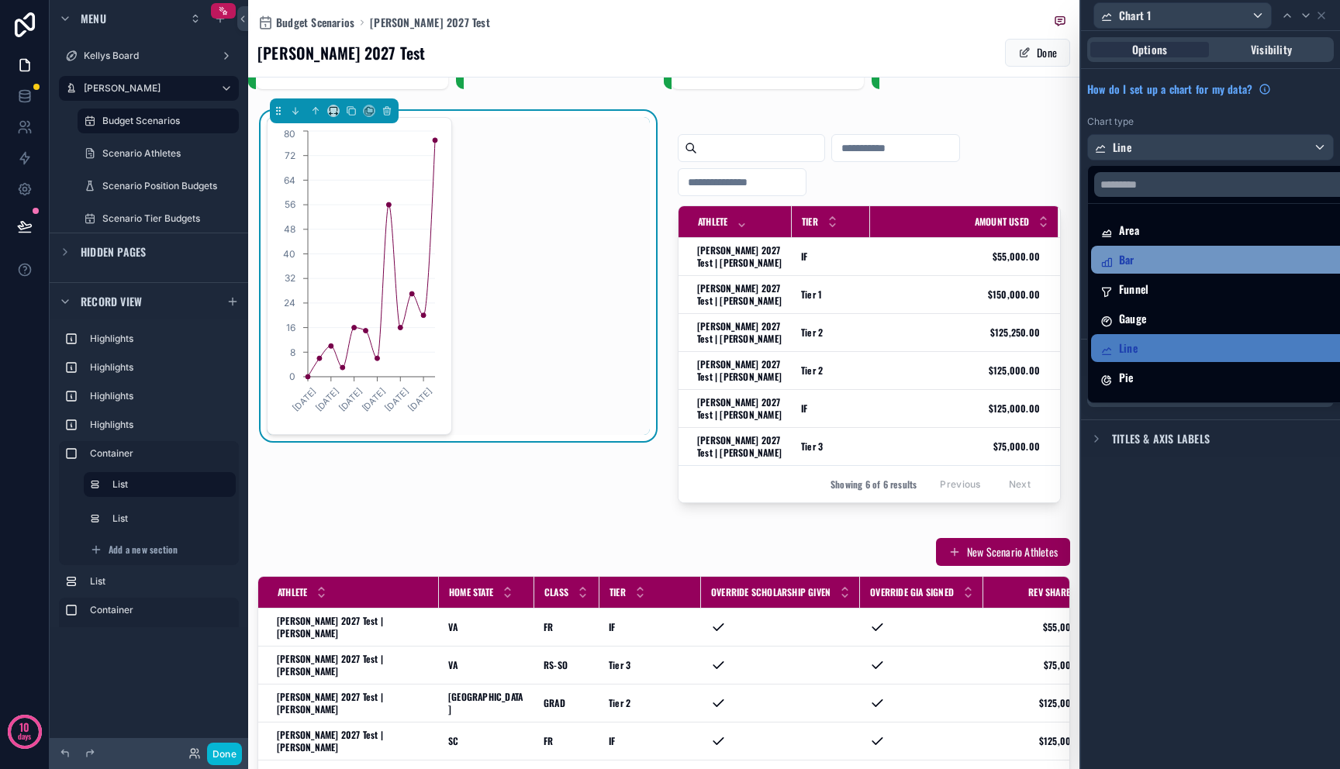
click at [1168, 262] on div "Bar" at bounding box center [1228, 259] width 256 height 19
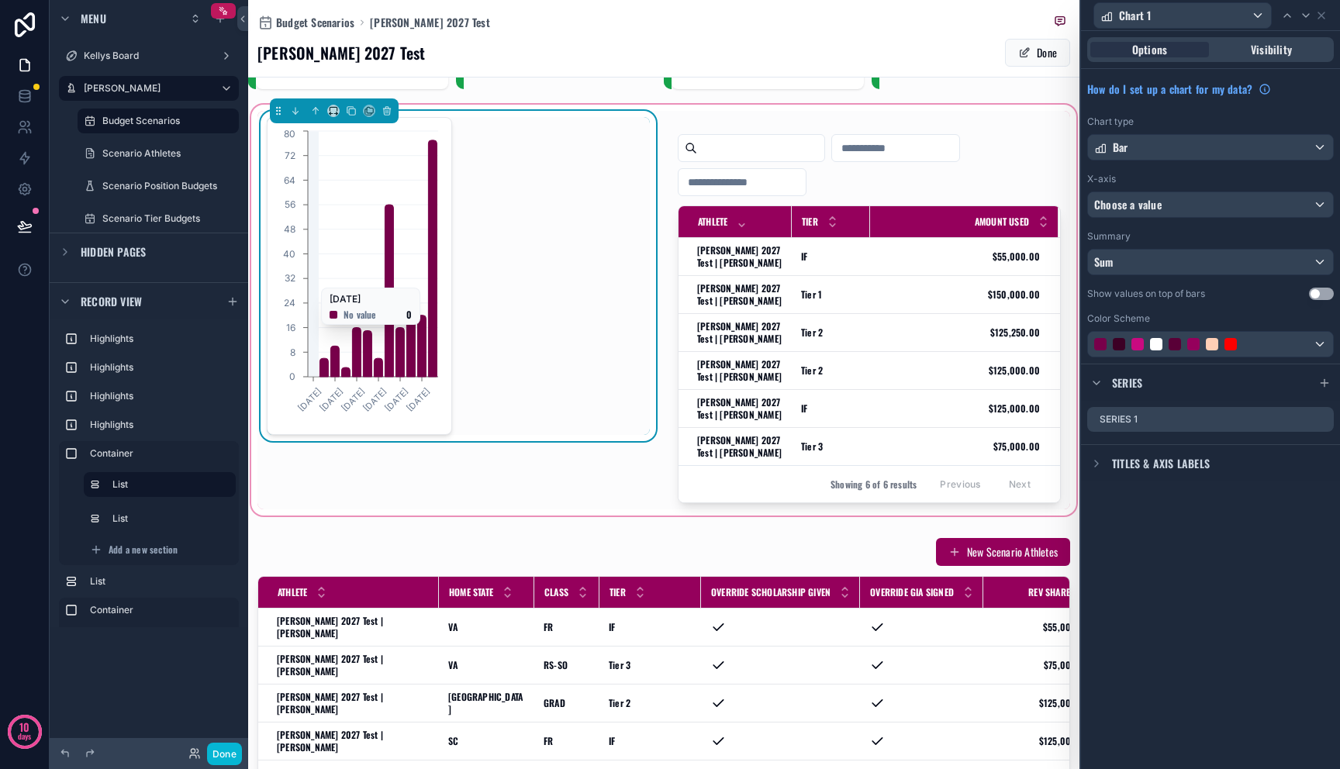
click at [401, 357] on icon "chart" at bounding box center [399, 352] width 9 height 49
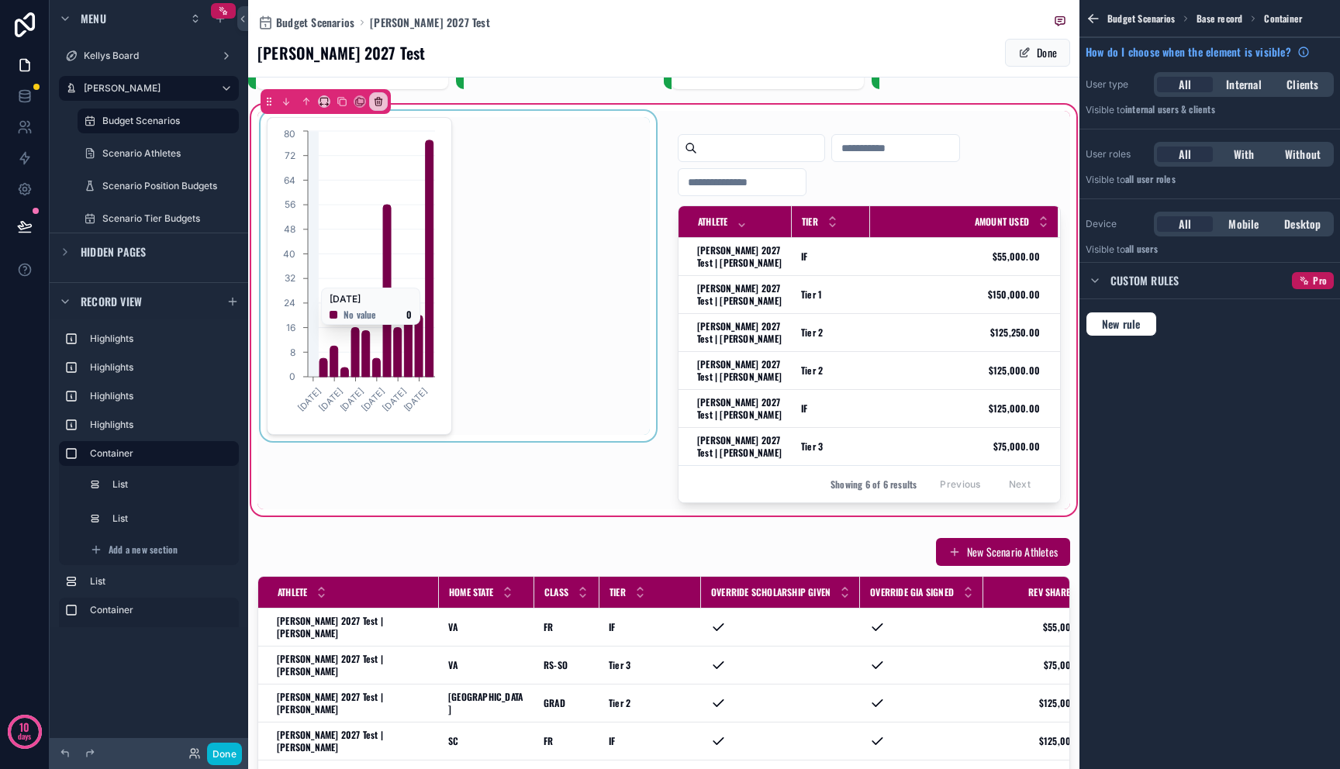
click at [411, 255] on div "scrollable content" at bounding box center [458, 310] width 402 height 399
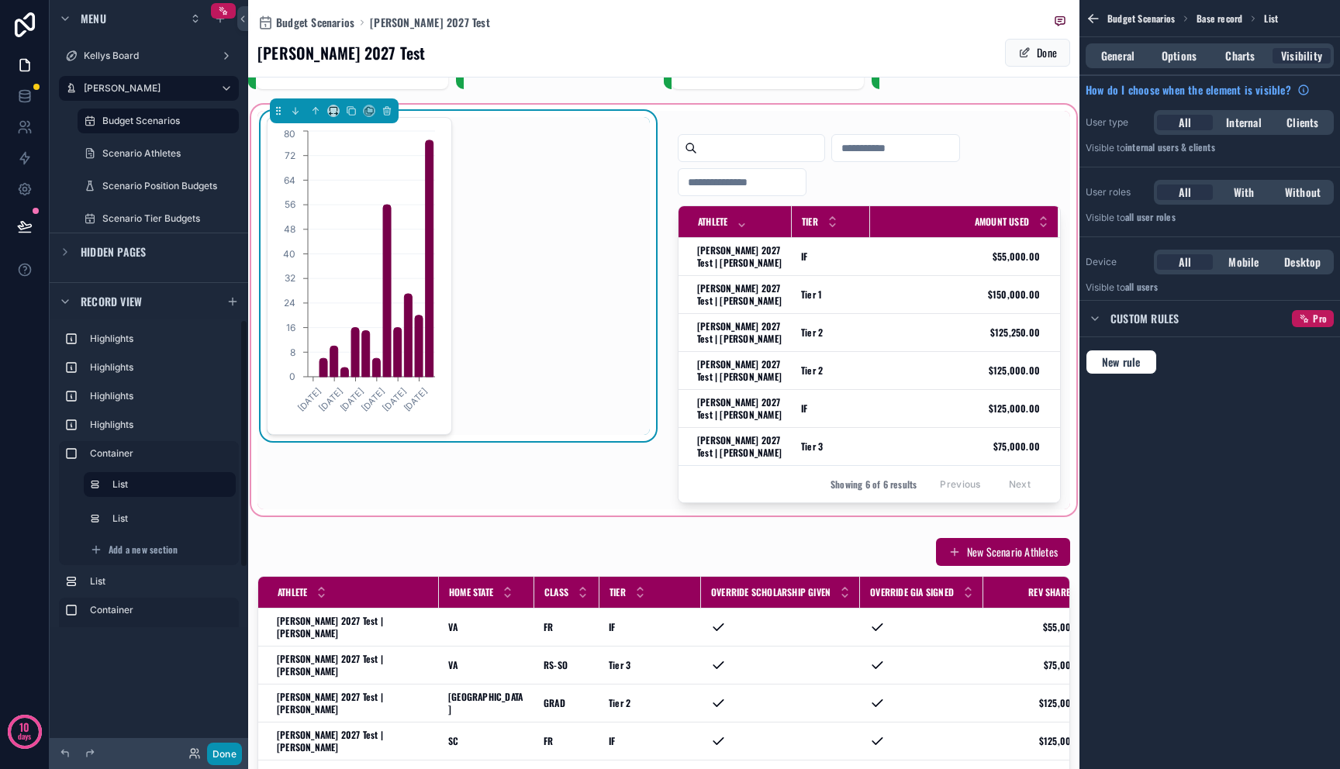
click at [213, 748] on button "Done" at bounding box center [224, 754] width 35 height 22
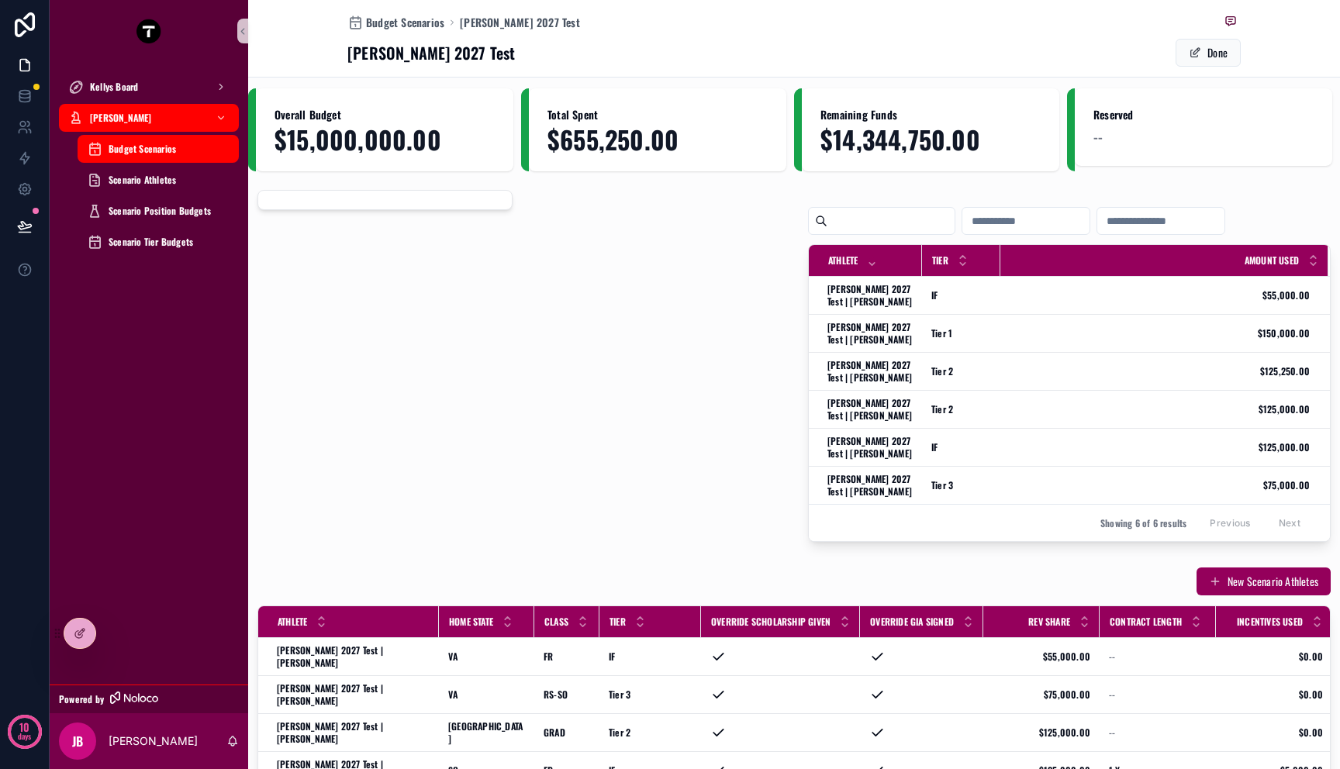
scroll to position [0, 0]
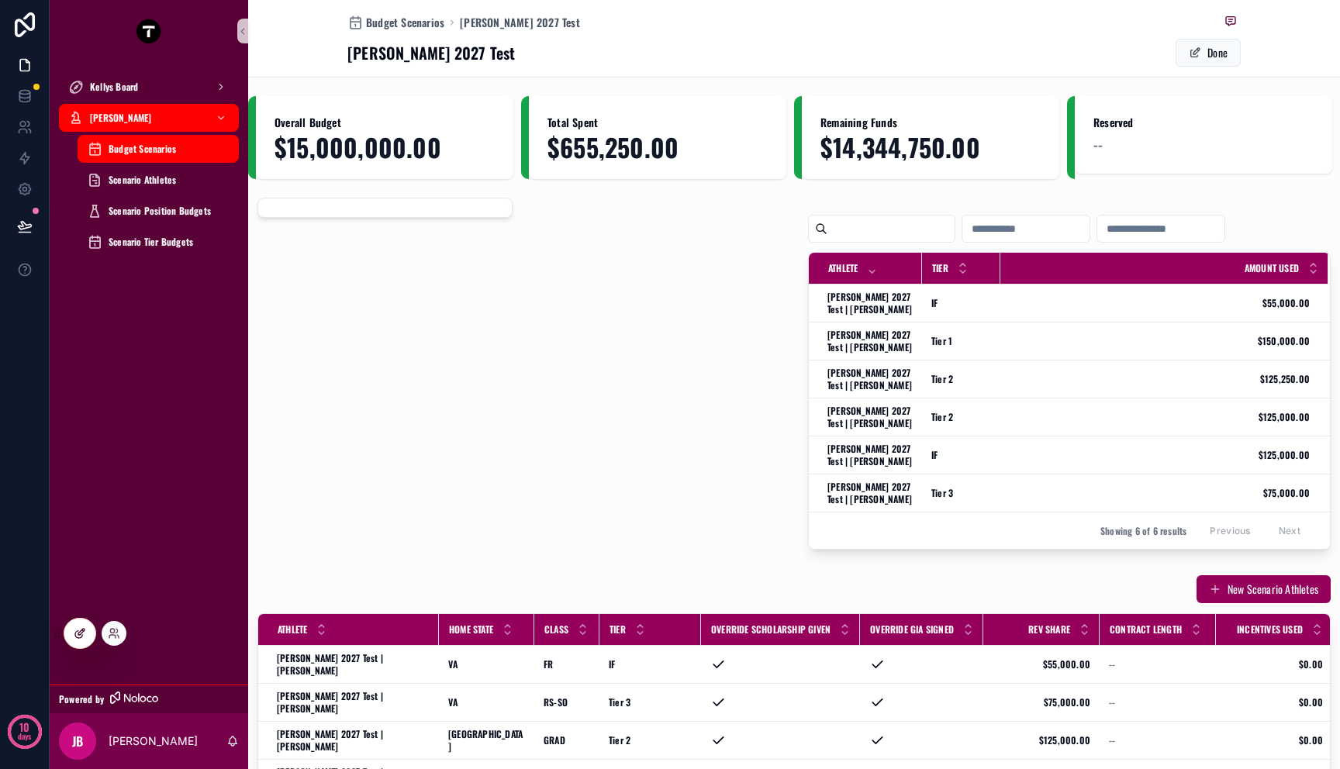
click at [82, 627] on icon at bounding box center [80, 633] width 12 height 12
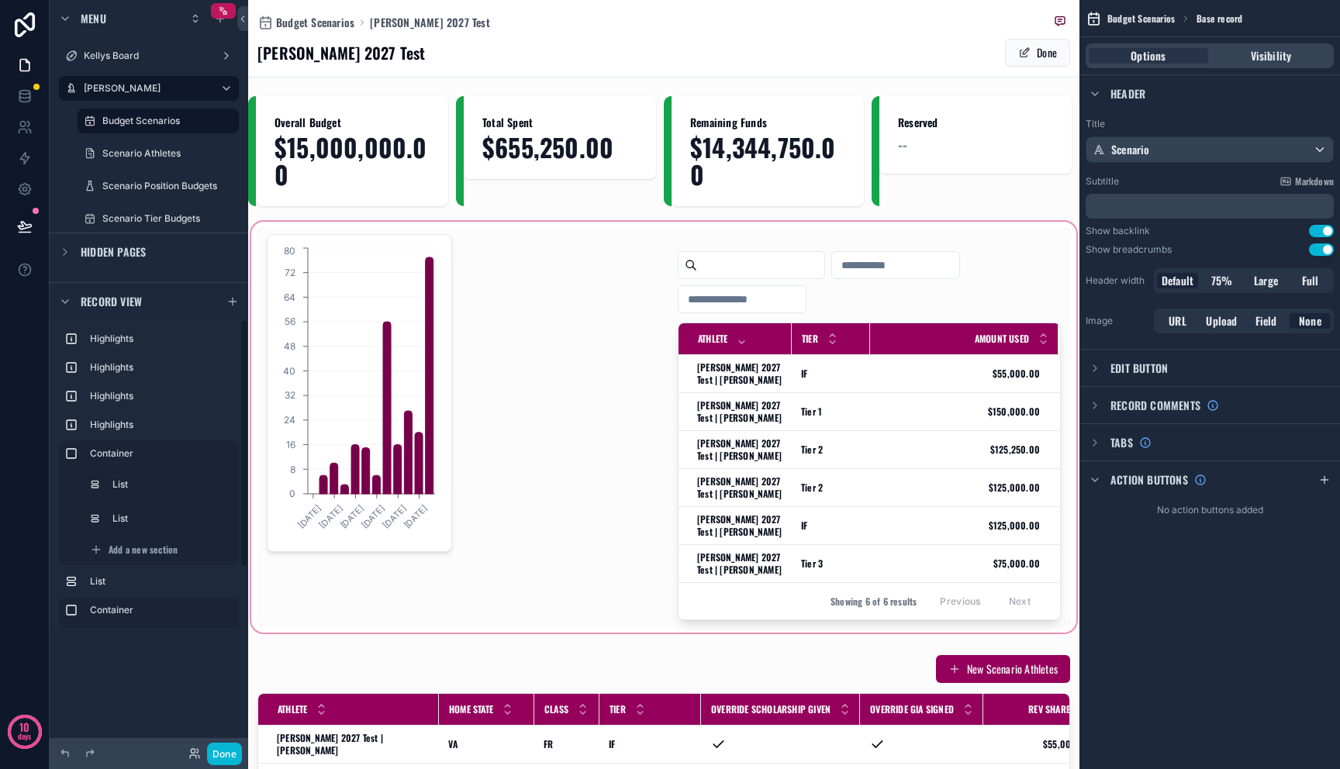
click at [323, 378] on div "scrollable content" at bounding box center [663, 427] width 831 height 417
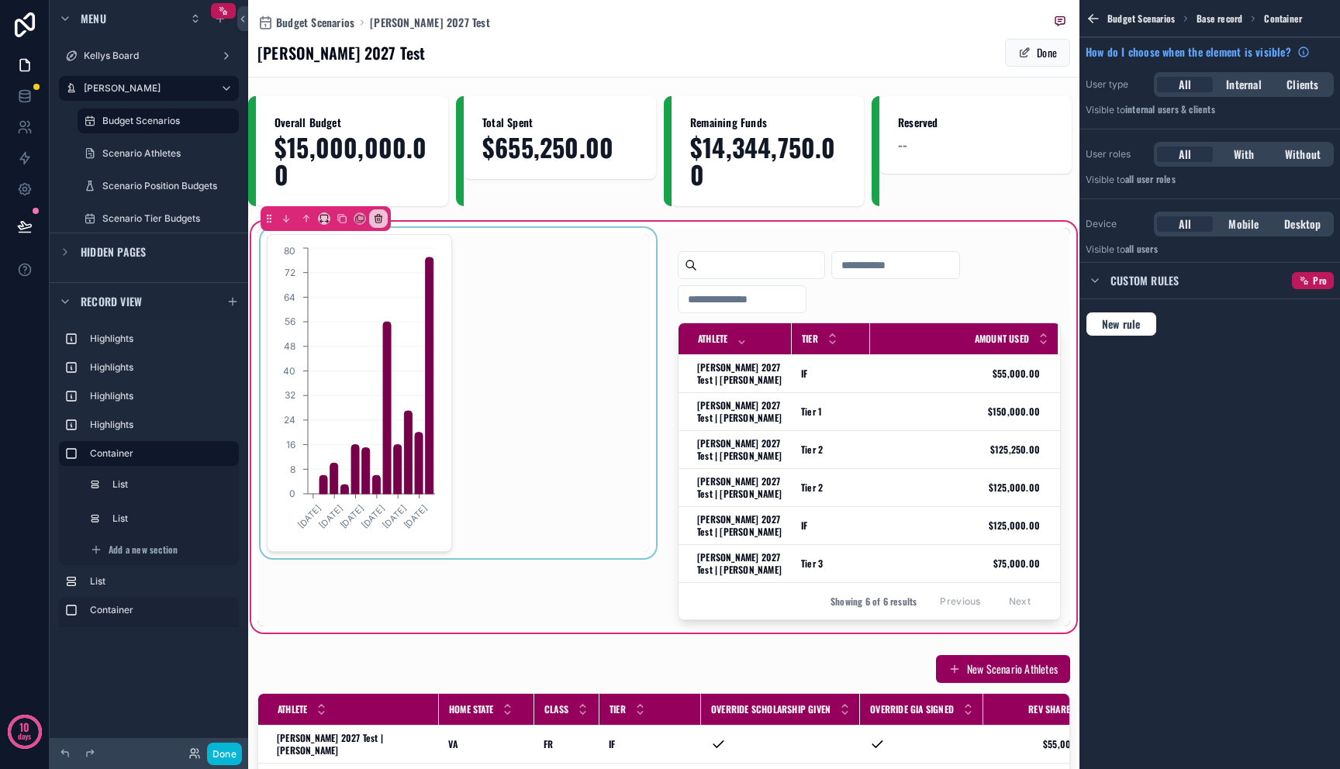
click at [385, 364] on div "scrollable content" at bounding box center [458, 427] width 402 height 399
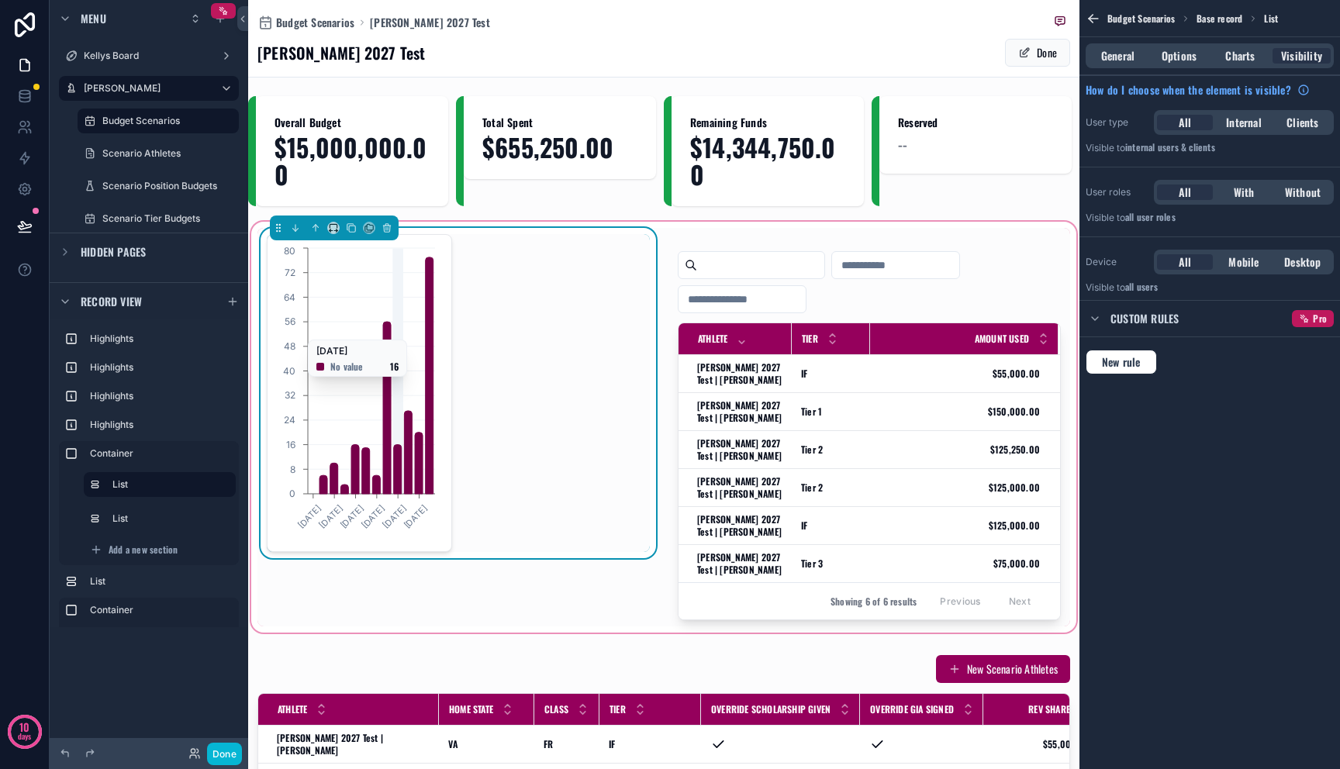
click at [400, 333] on icon "[DATE] [DATE] [DATE] [DATE] [DATE] [DATE] 0 8 16 24 32 40 48 56 64 72 80" at bounding box center [358, 393] width 162 height 298
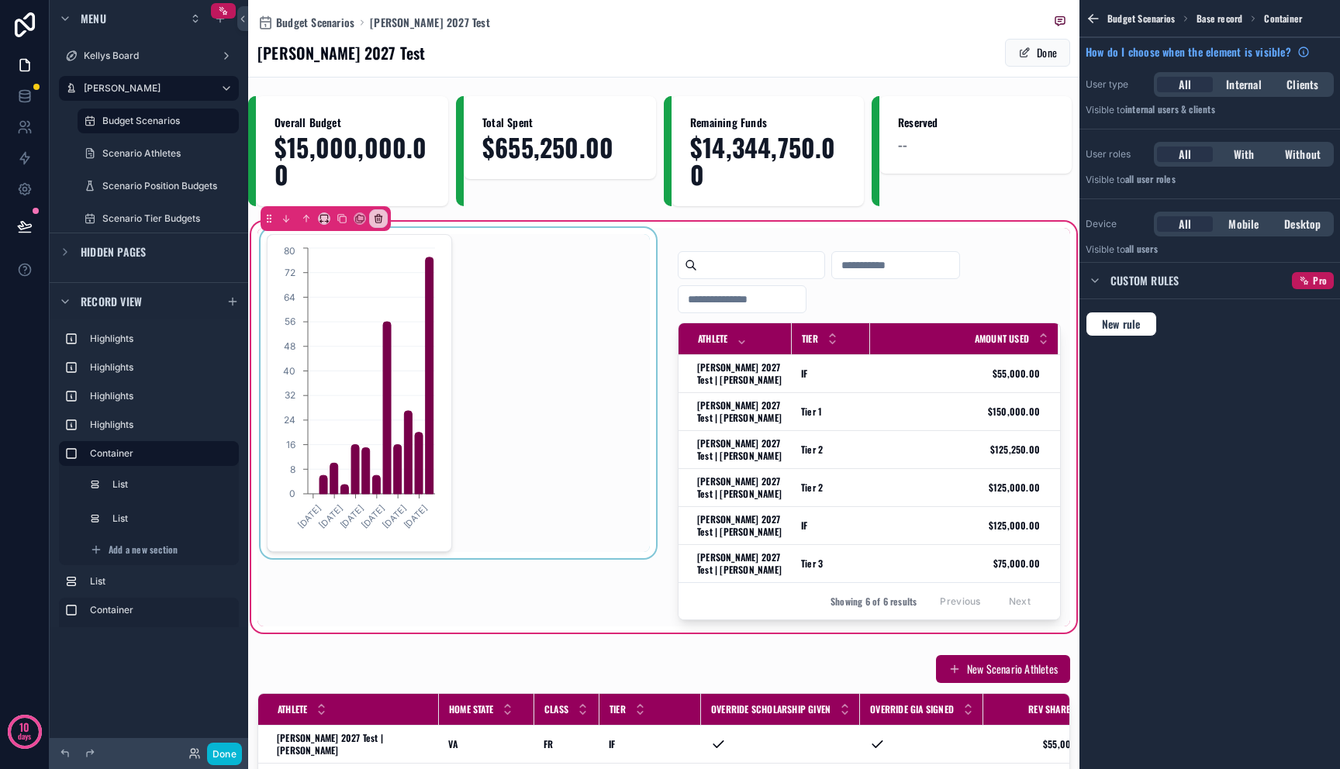
click at [400, 333] on div "scrollable content" at bounding box center [458, 427] width 402 height 399
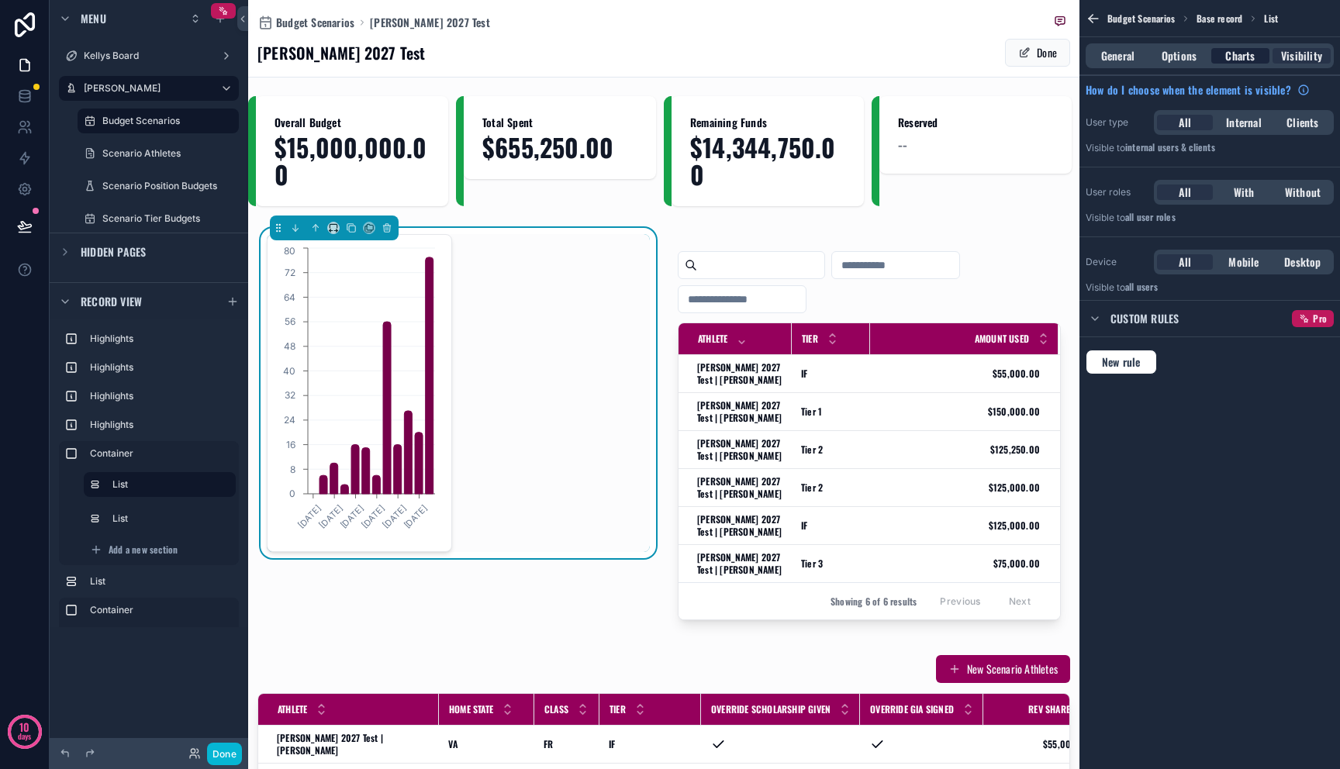
click at [1238, 51] on span "Charts" at bounding box center [1239, 56] width 29 height 16
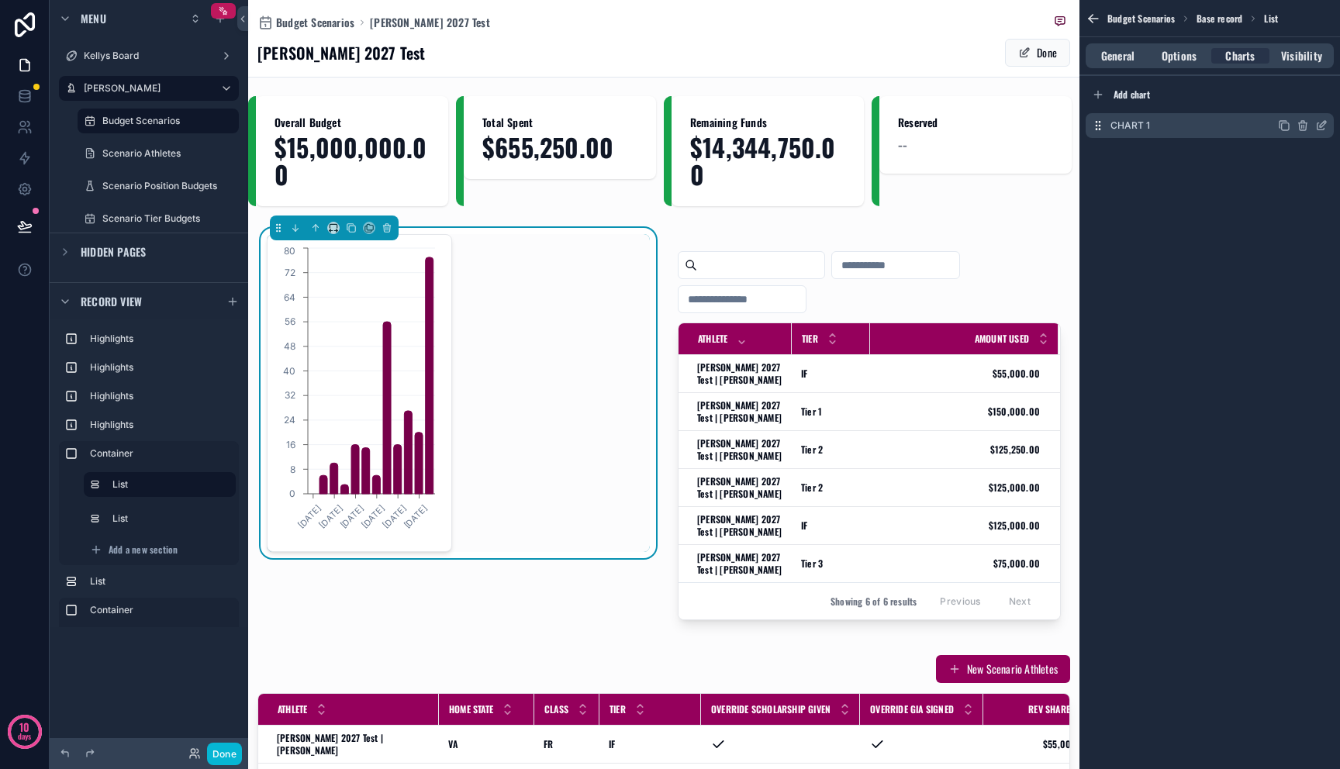
click at [1327, 127] on icon "scrollable content" at bounding box center [1321, 125] width 12 height 12
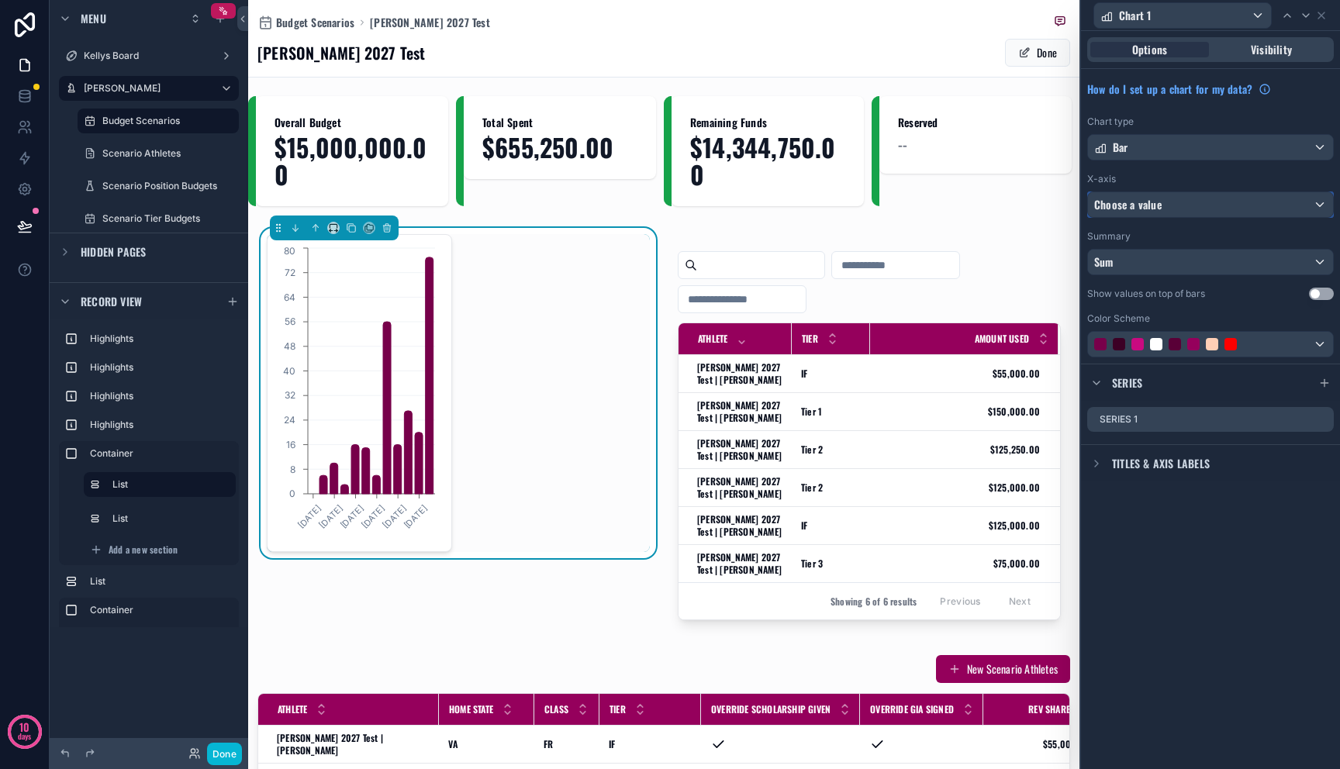
click at [1181, 209] on div "Choose a value" at bounding box center [1210, 204] width 245 height 25
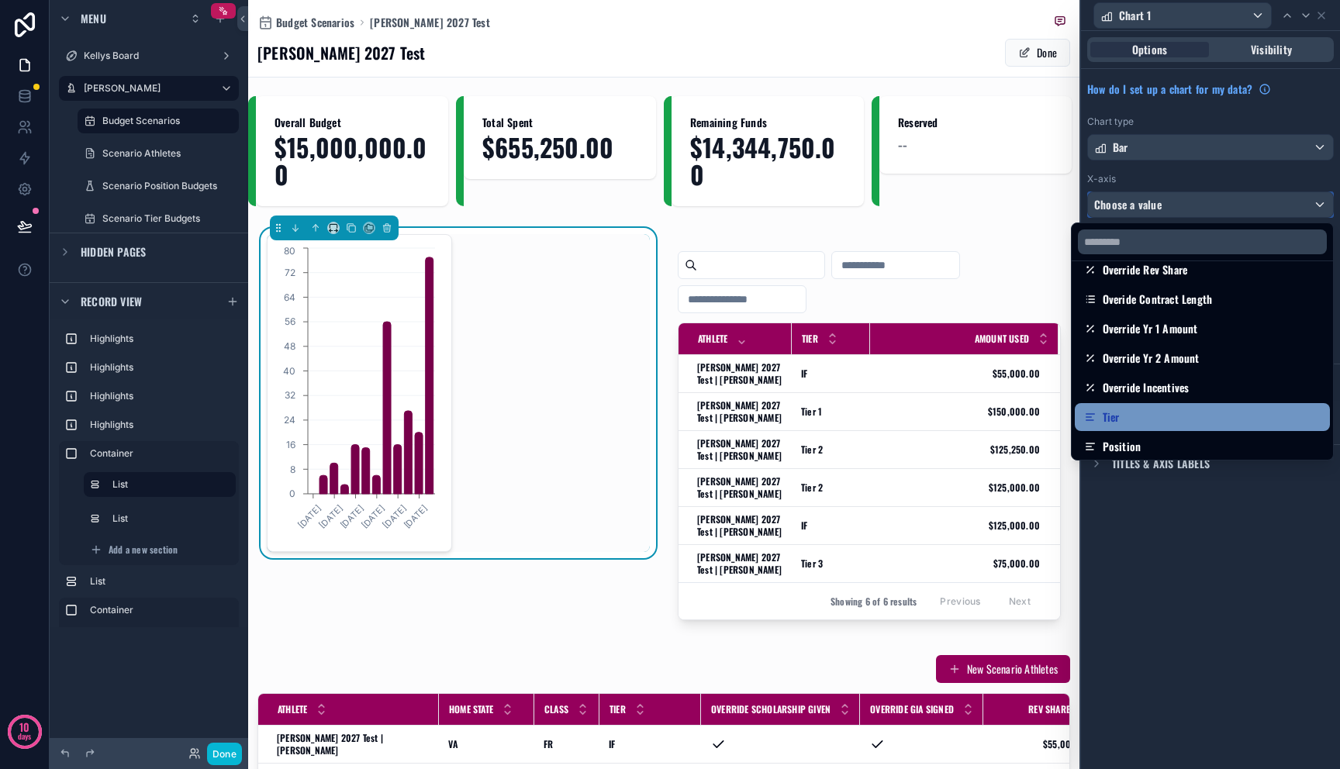
scroll to position [171, 0]
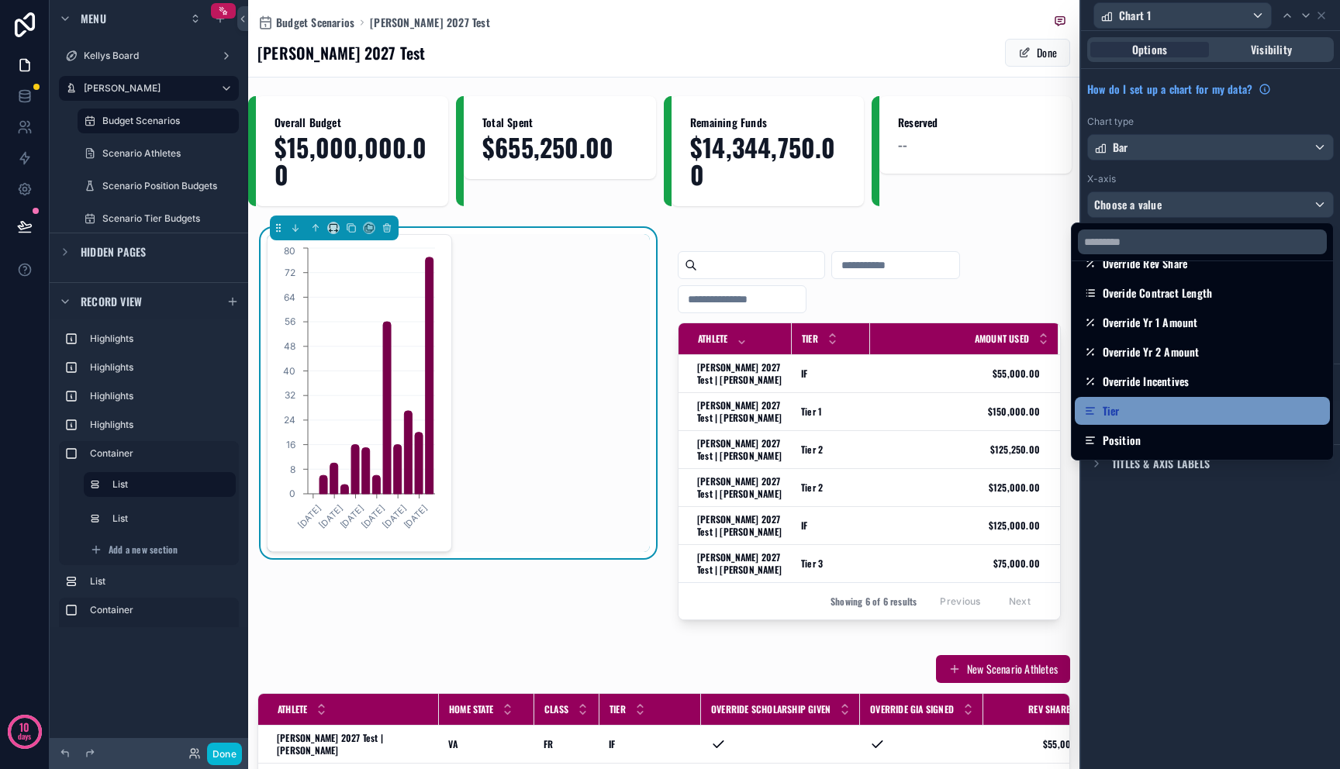
click at [1169, 417] on div "Tier" at bounding box center [1202, 411] width 237 height 19
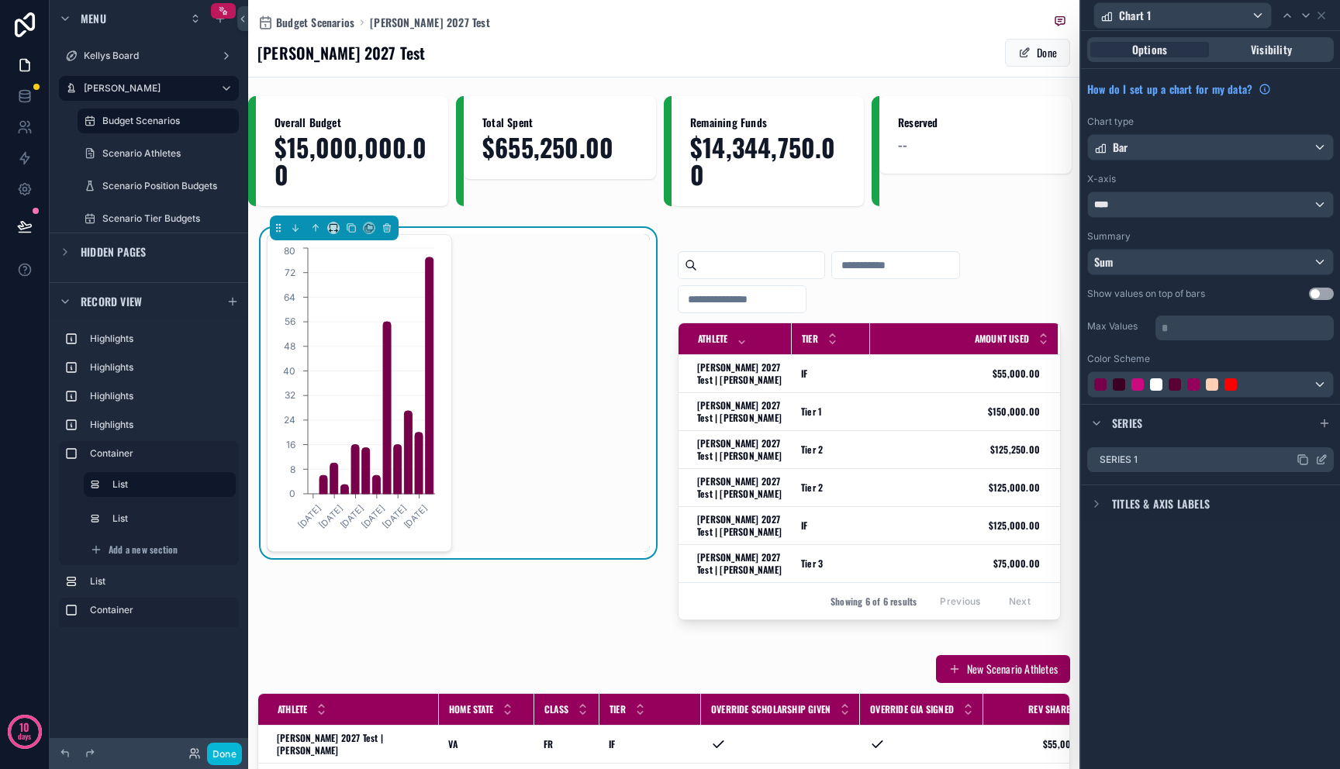
click at [1317, 461] on icon at bounding box center [1321, 460] width 12 height 12
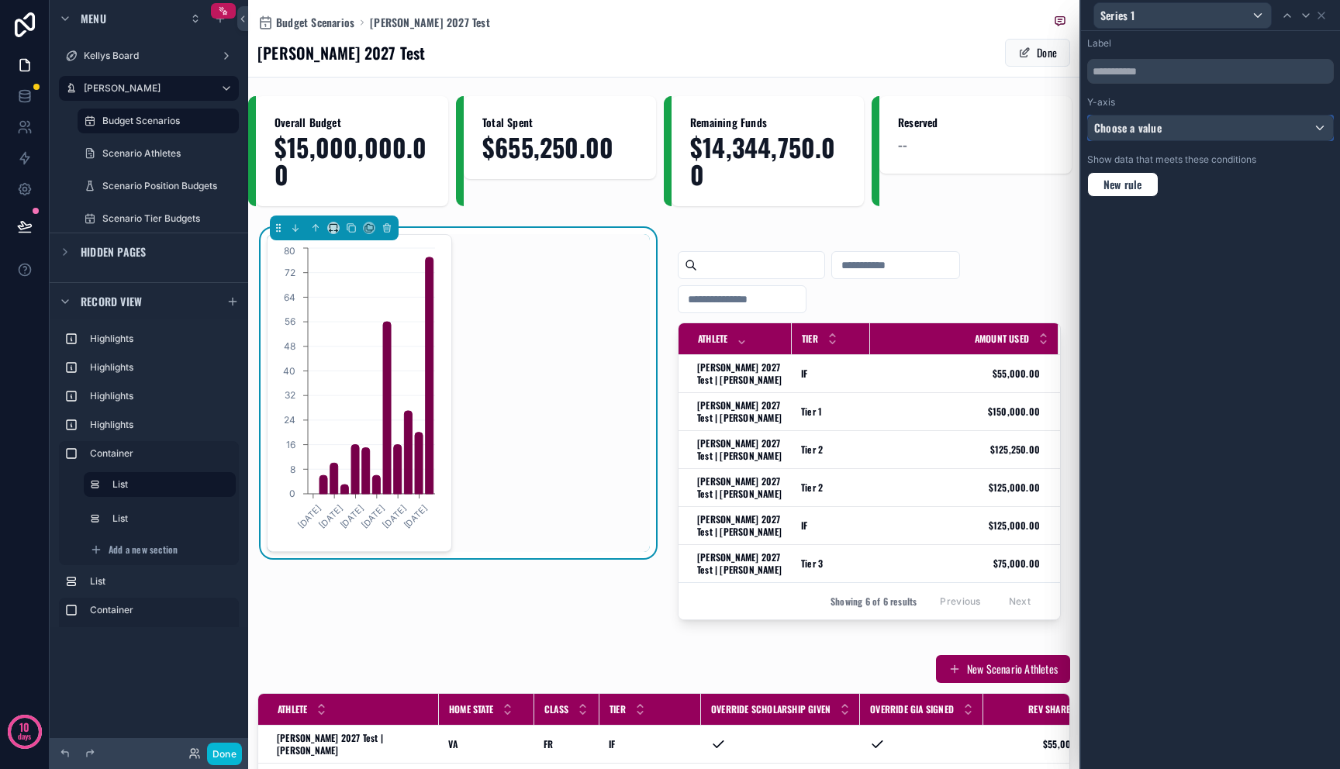
click at [1186, 138] on div "Choose a value" at bounding box center [1210, 128] width 245 height 25
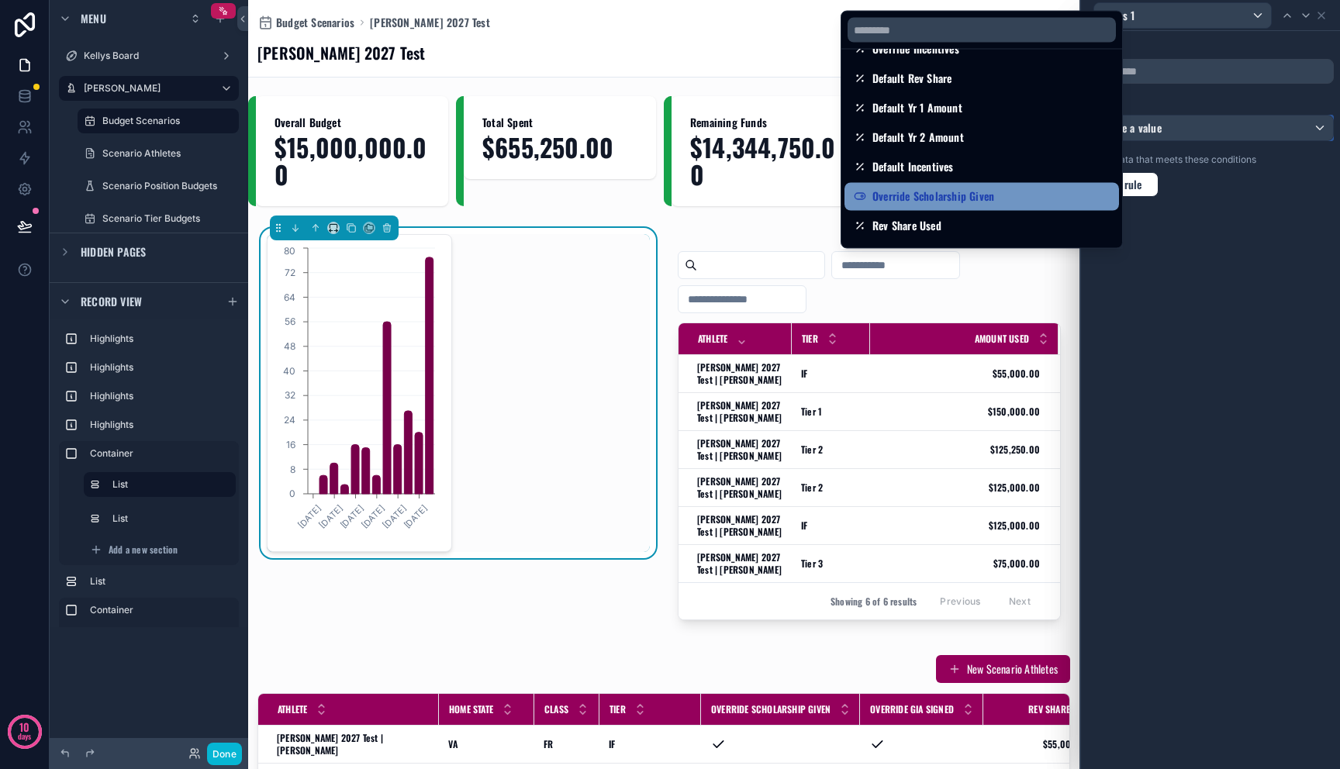
scroll to position [212, 0]
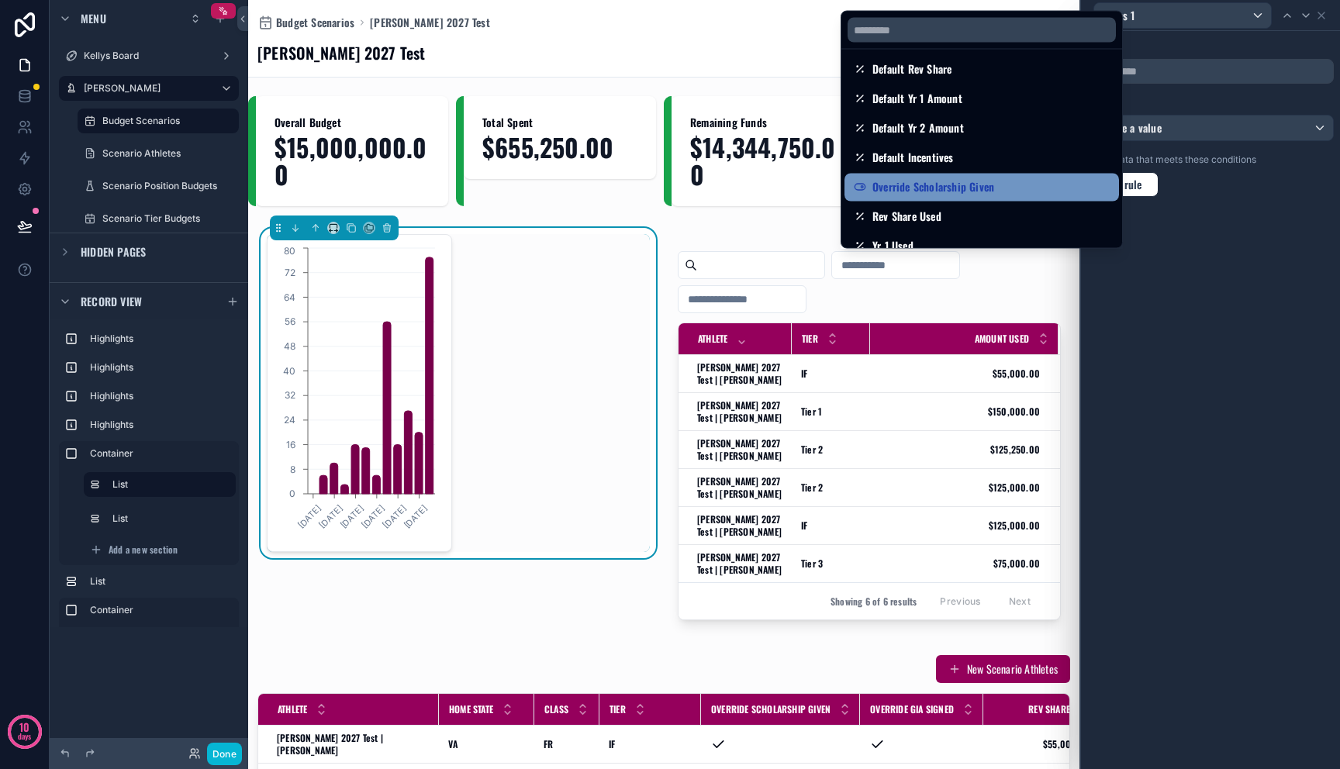
click at [1007, 179] on div "Override Scholarship Given" at bounding box center [982, 187] width 256 height 19
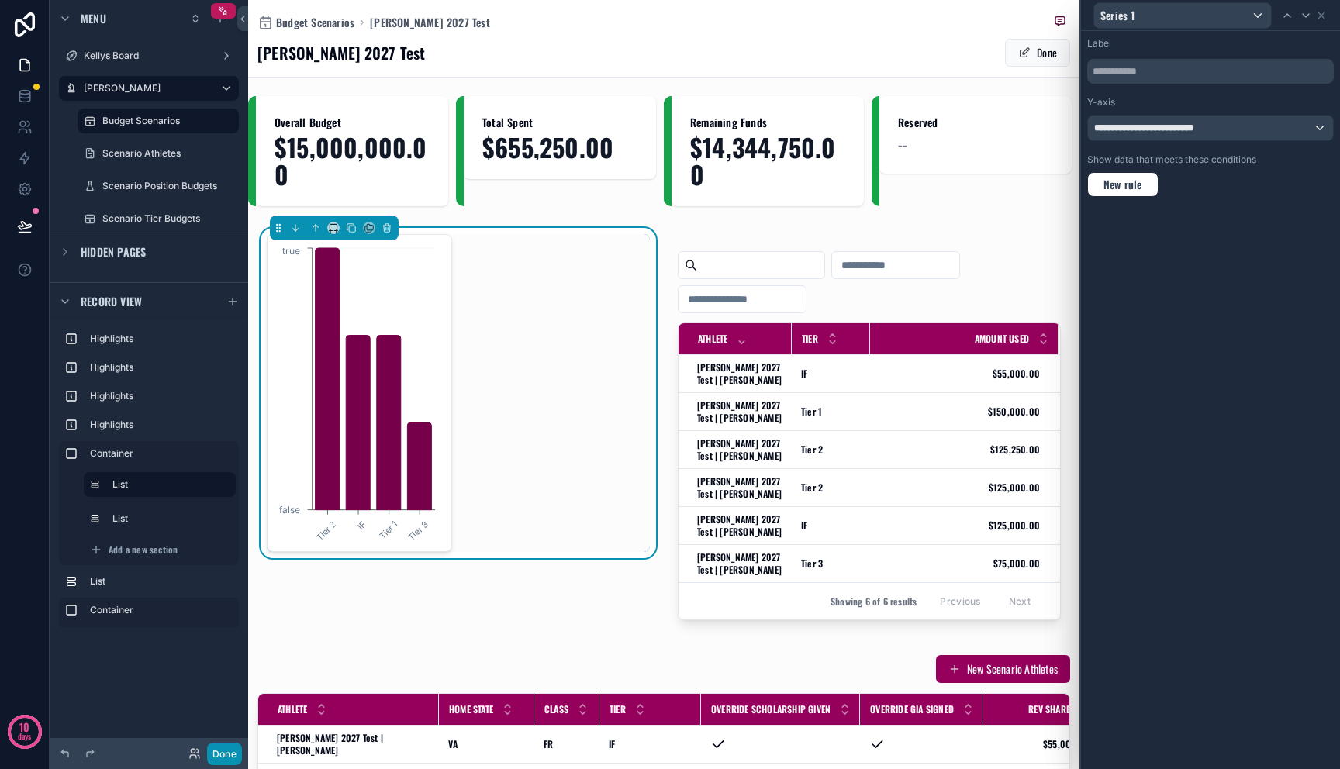
click at [230, 760] on button "Done" at bounding box center [224, 754] width 35 height 22
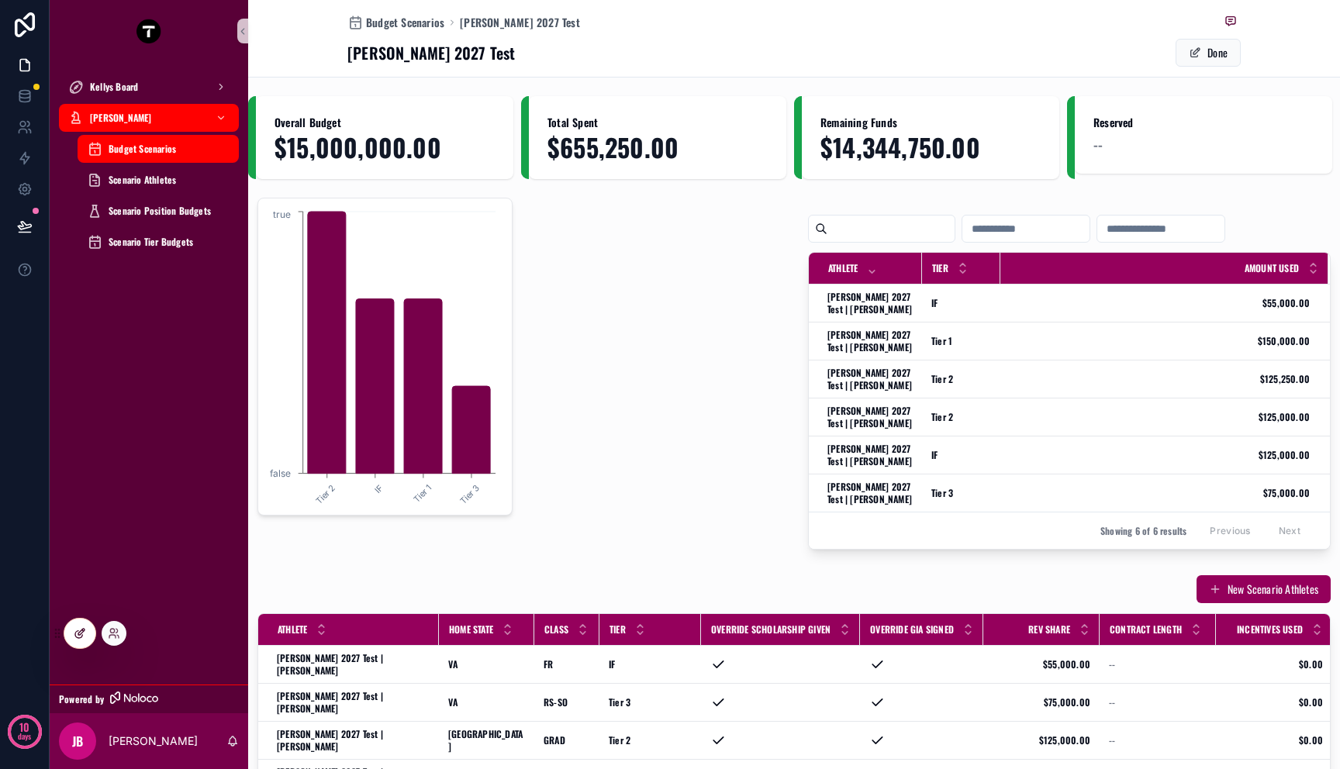
click at [88, 634] on div at bounding box center [79, 633] width 31 height 29
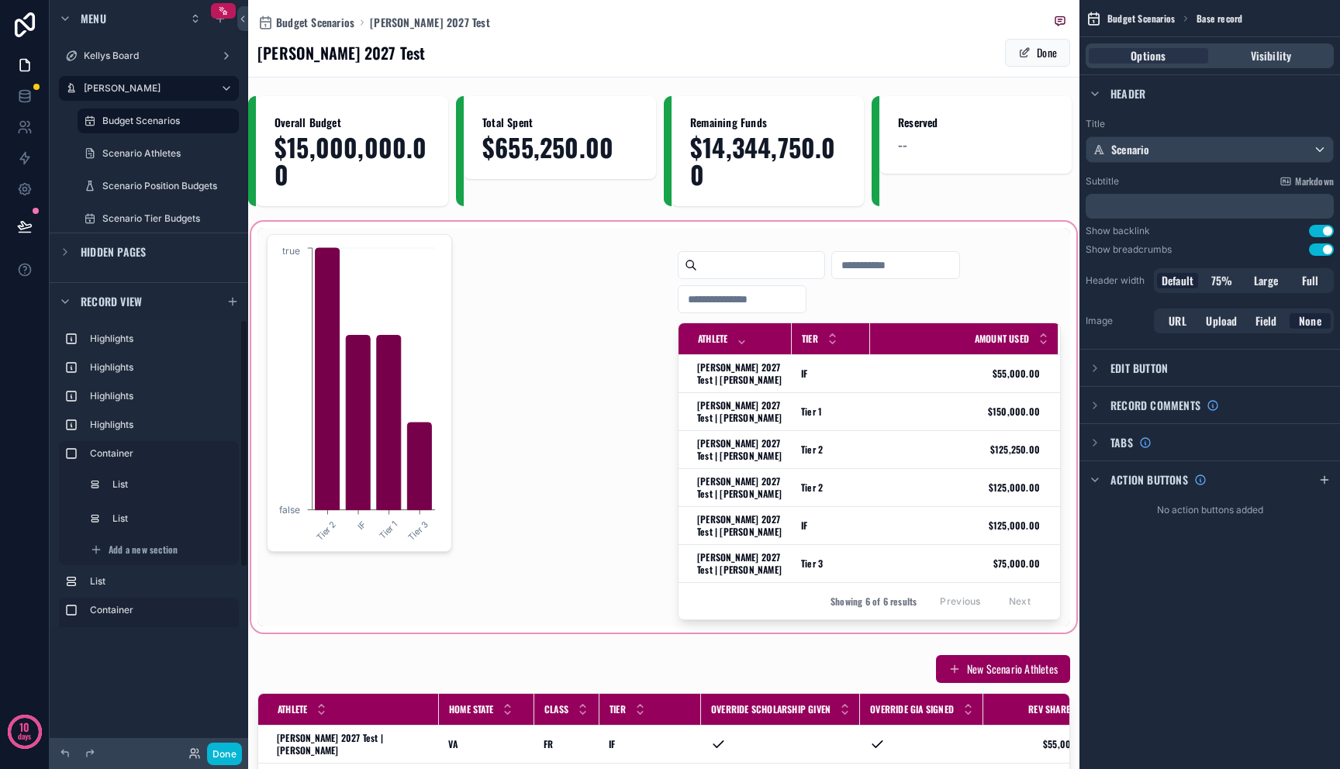
click at [497, 404] on div "scrollable content" at bounding box center [663, 427] width 831 height 417
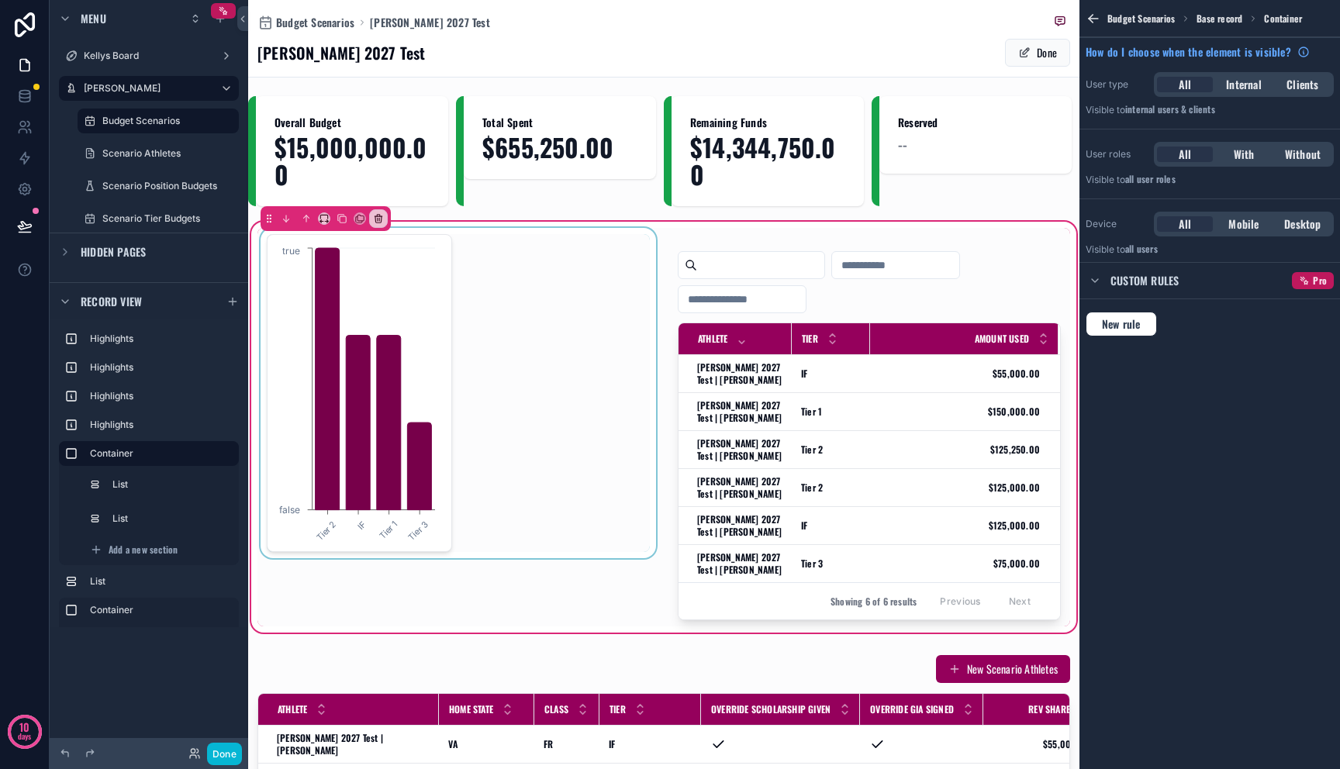
click at [528, 394] on div "scrollable content" at bounding box center [458, 427] width 402 height 399
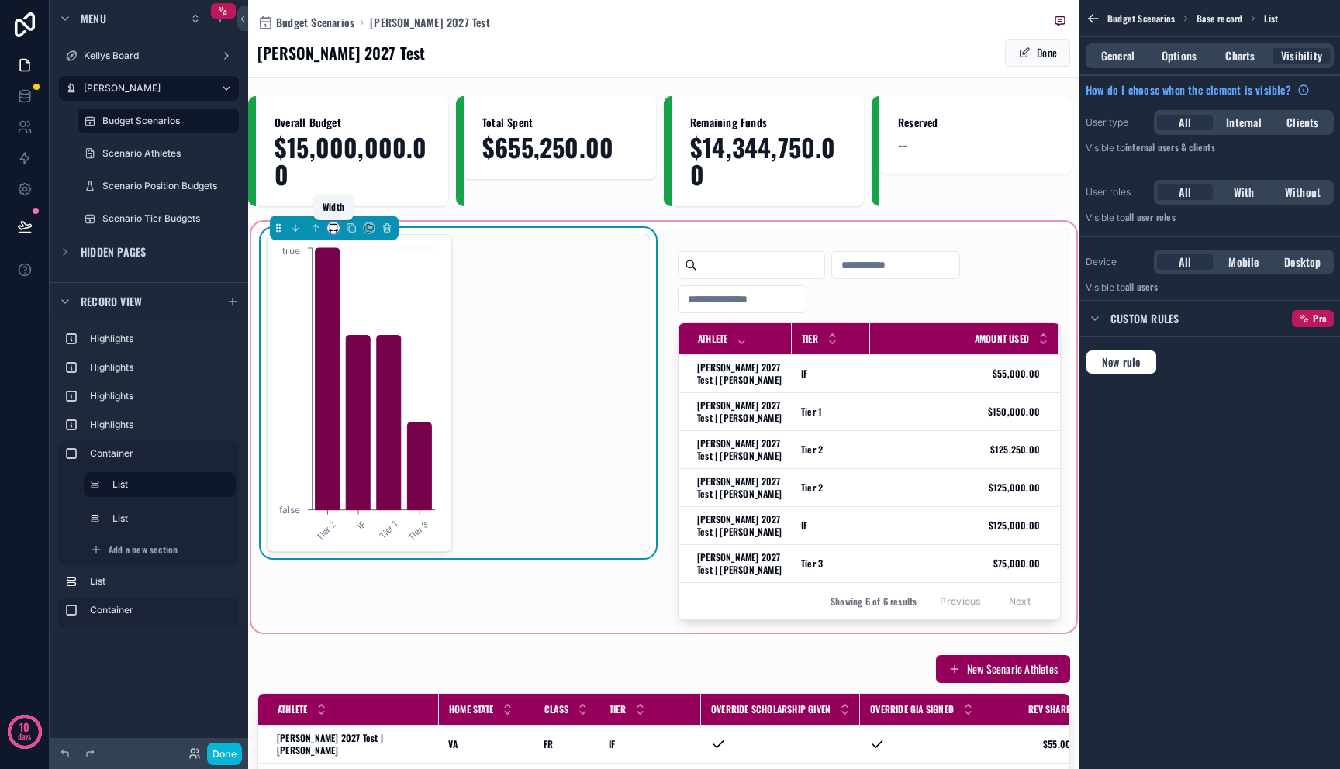
click at [332, 232] on icon "scrollable content" at bounding box center [333, 228] width 11 height 11
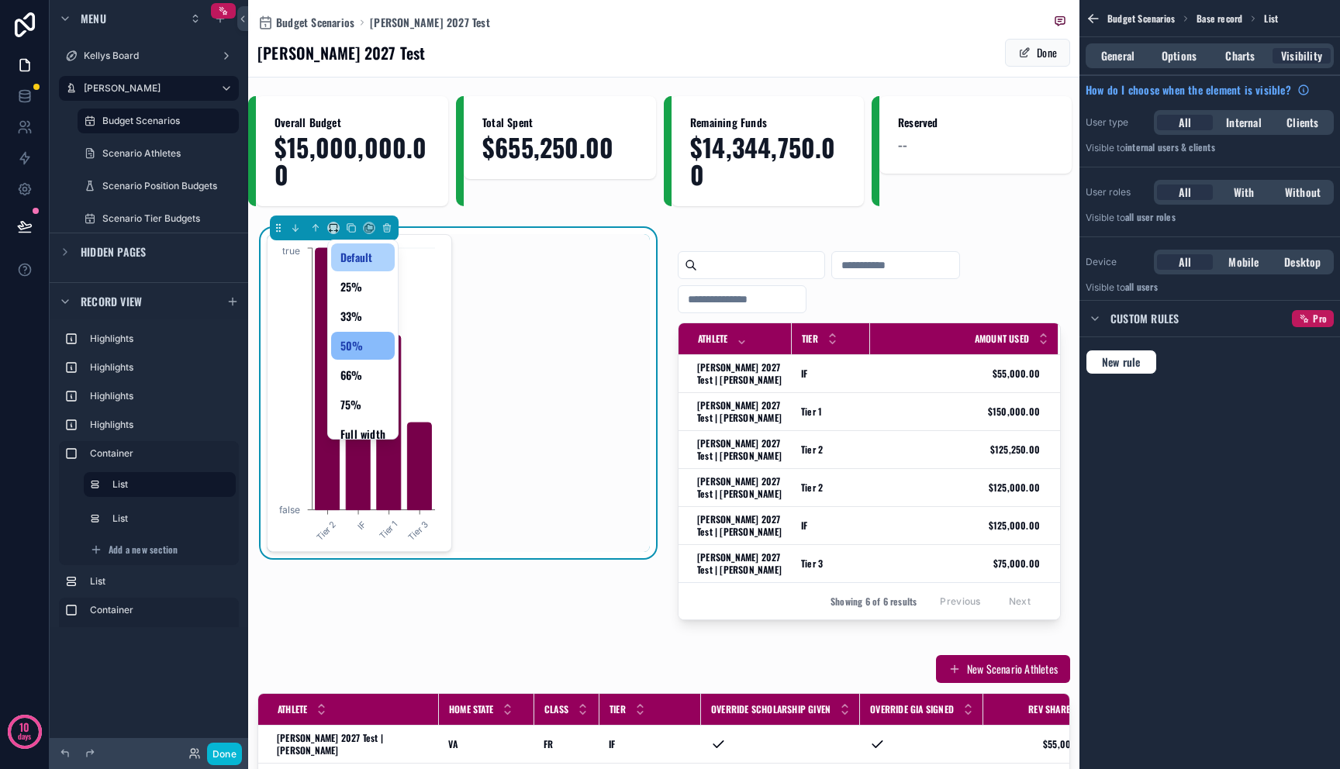
click at [358, 251] on span "Default" at bounding box center [356, 257] width 32 height 19
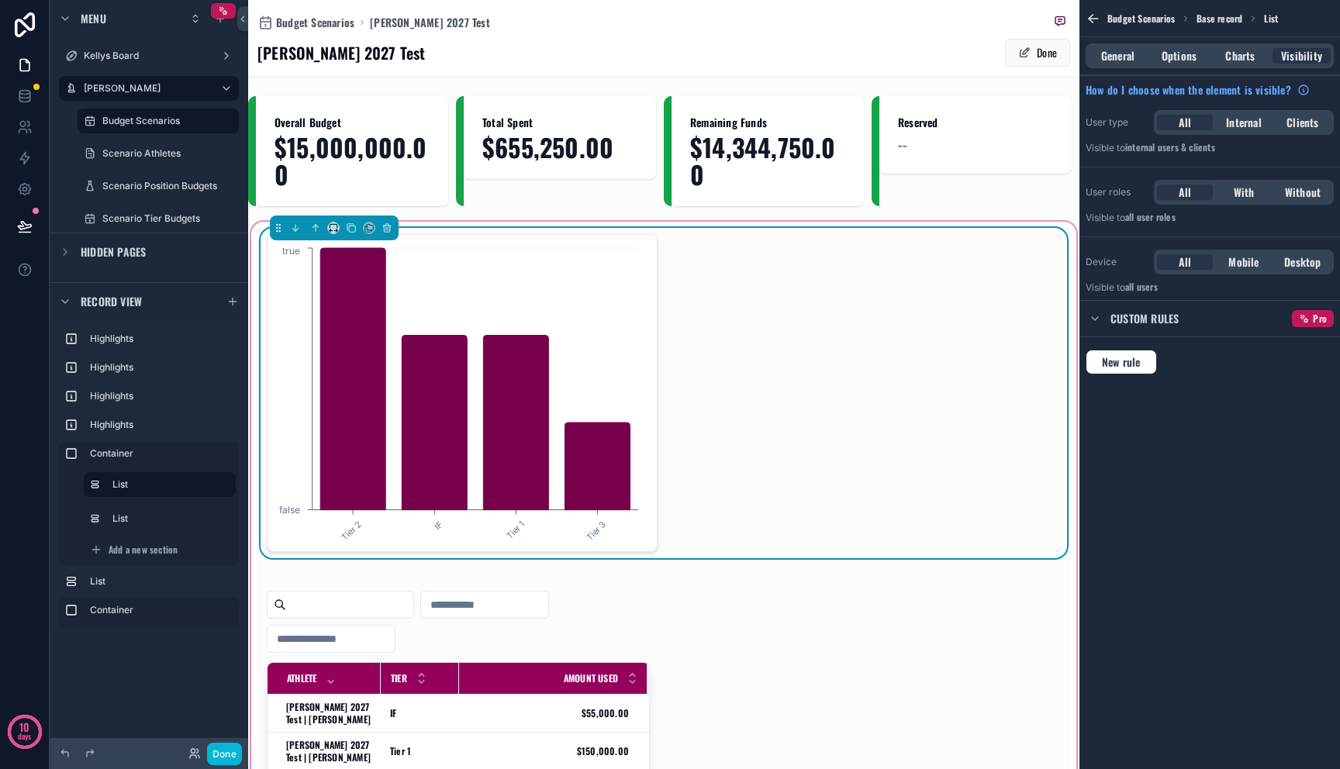
click at [454, 228] on div "Tier 2 IF Tier 1 Tier 3 false true" at bounding box center [663, 393] width 813 height 330
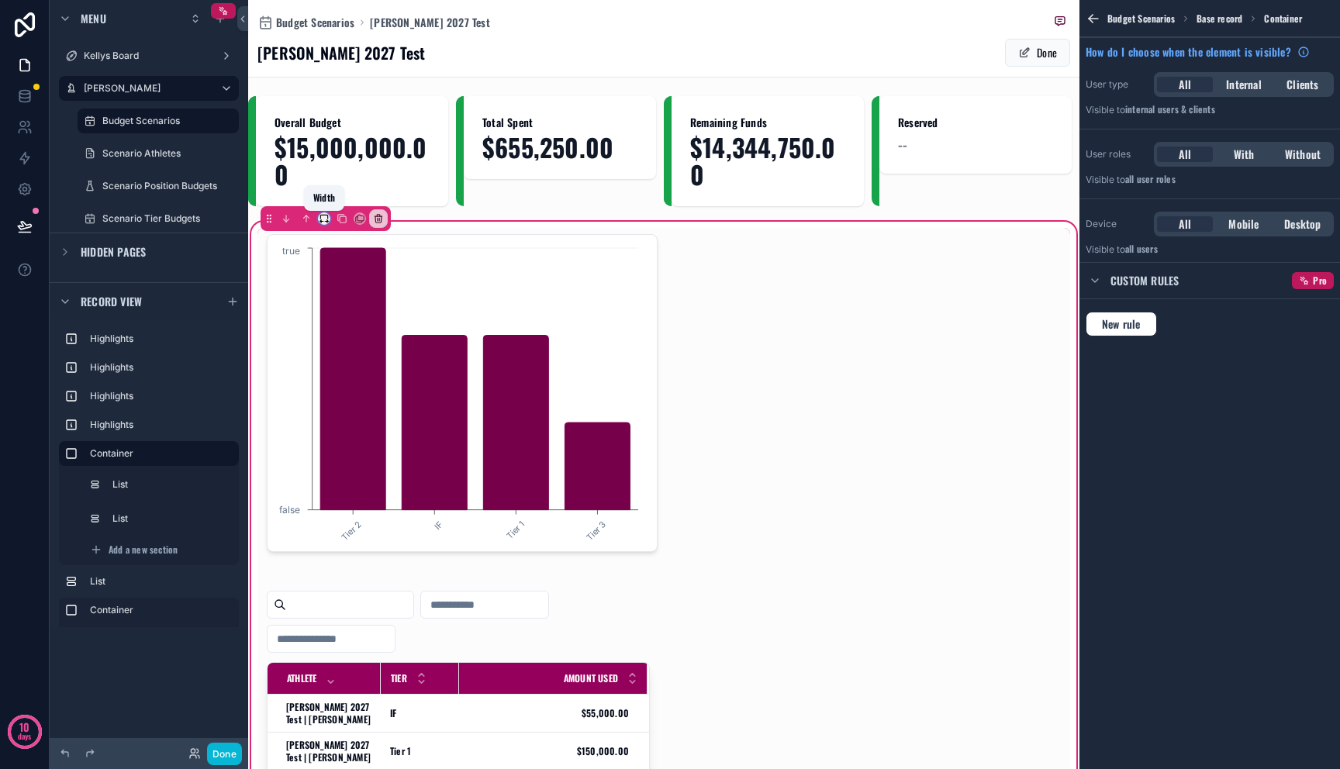
click at [323, 223] on icon "scrollable content" at bounding box center [324, 218] width 11 height 11
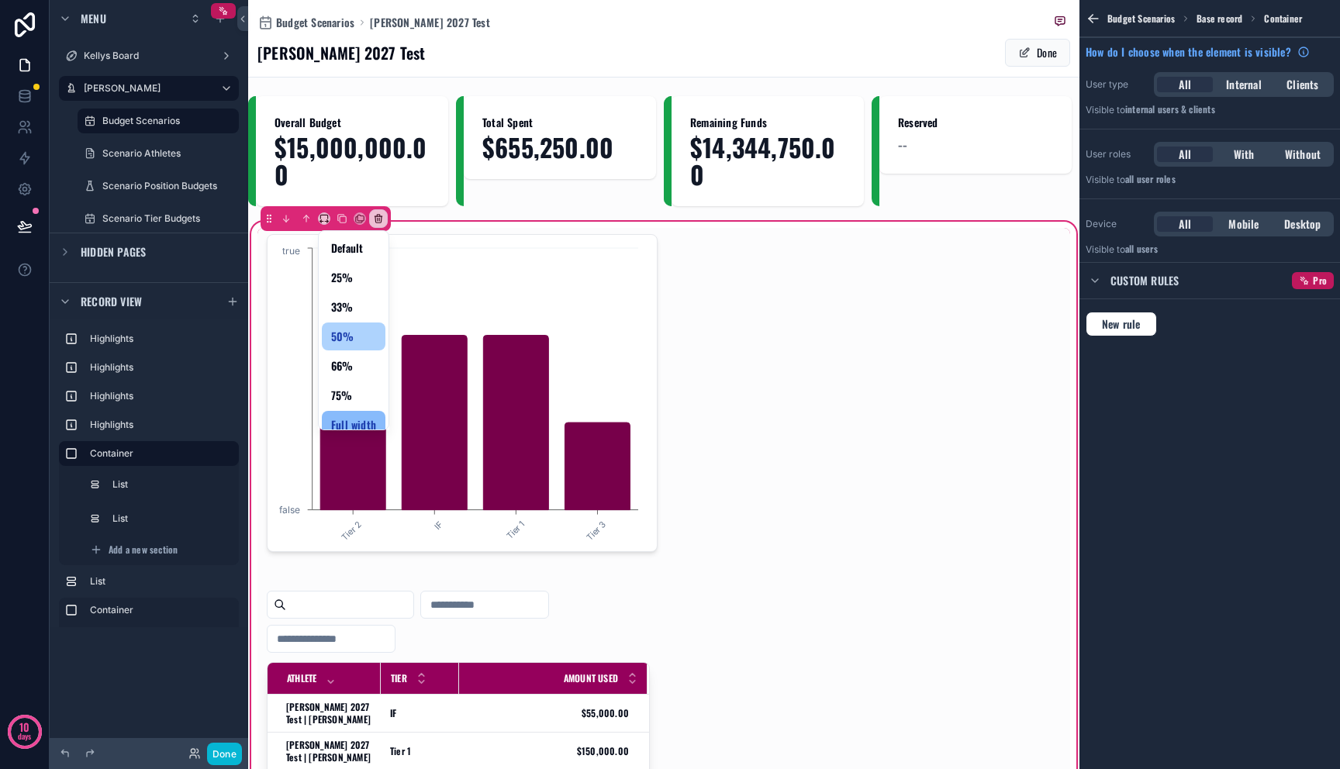
click at [347, 331] on span "50%" at bounding box center [342, 336] width 23 height 19
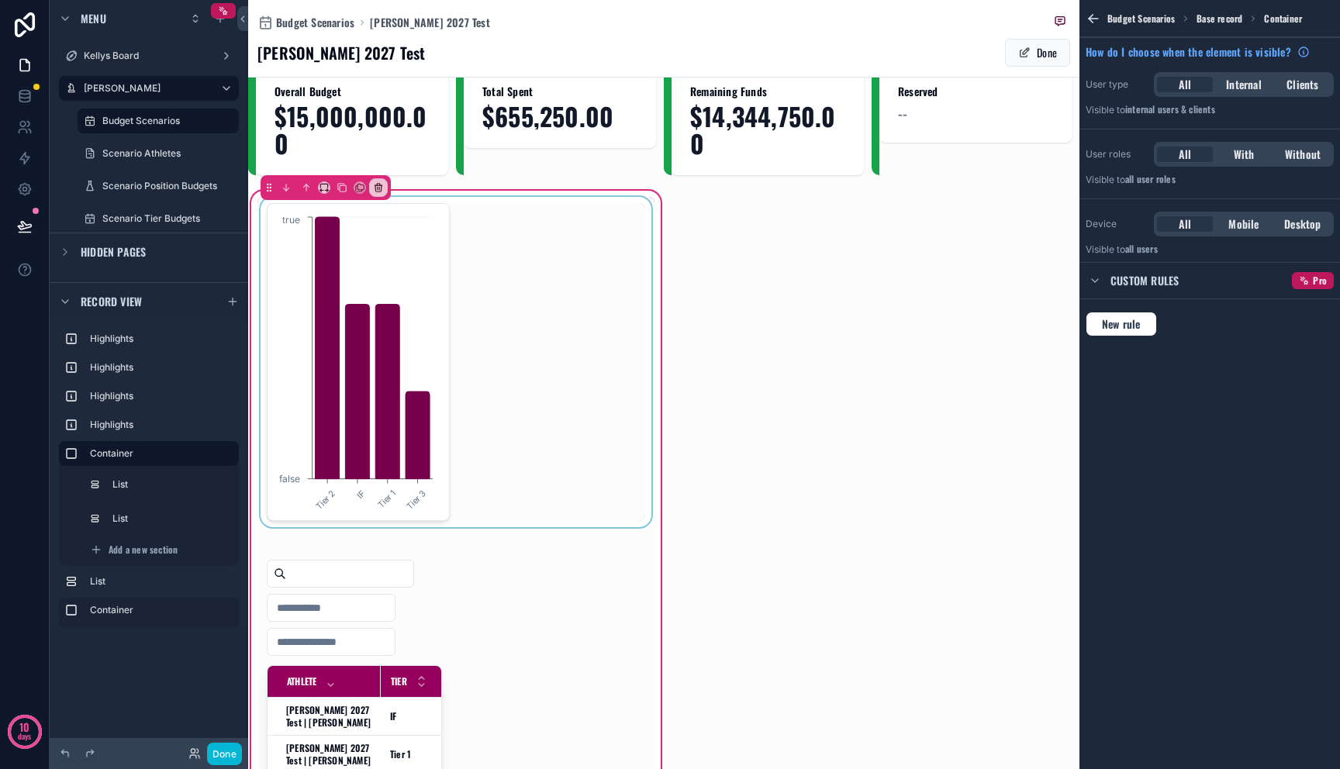
scroll to position [36, 0]
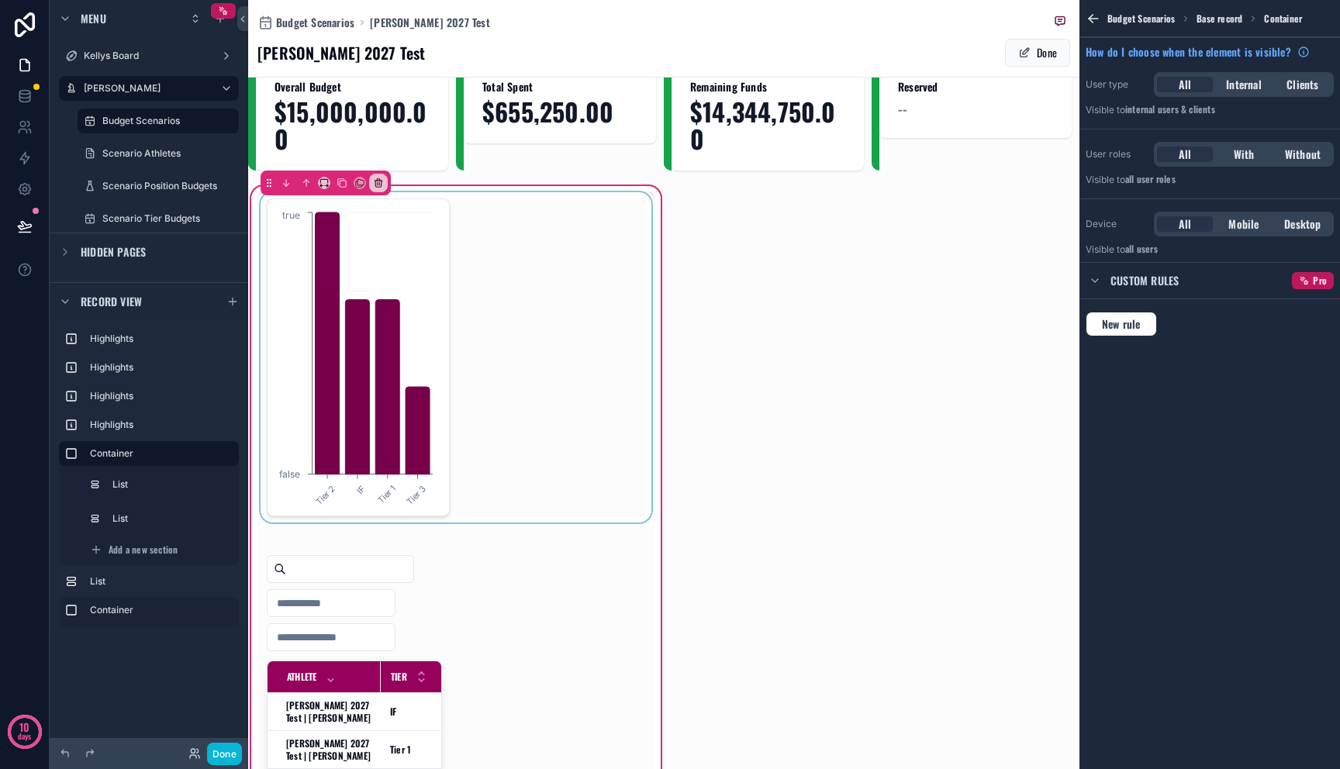
click at [440, 361] on div "scrollable content" at bounding box center [455, 357] width 397 height 330
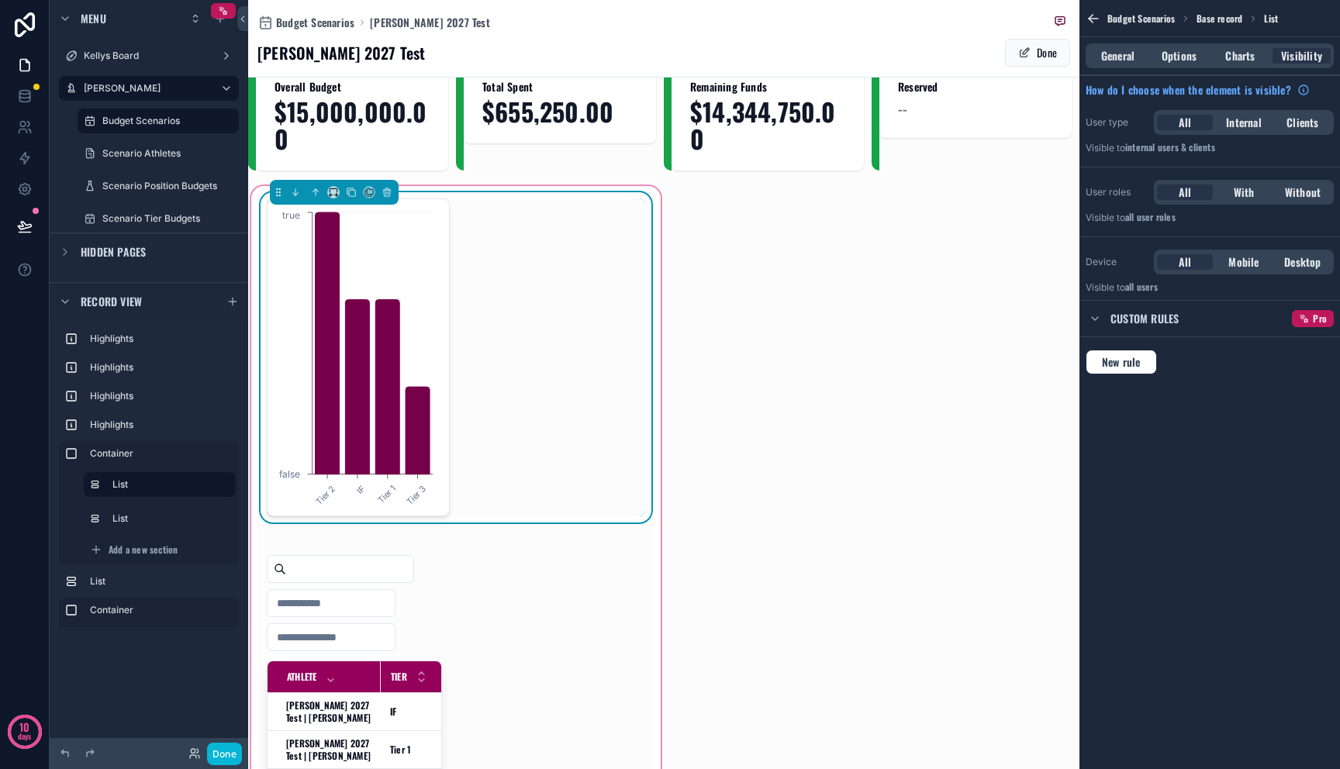
click at [562, 673] on div "Tier 2 IF Tier 1 Tier 3 false true Athlete Tier Amount Used [PERSON_NAME] 2027 …" at bounding box center [455, 585] width 397 height 786
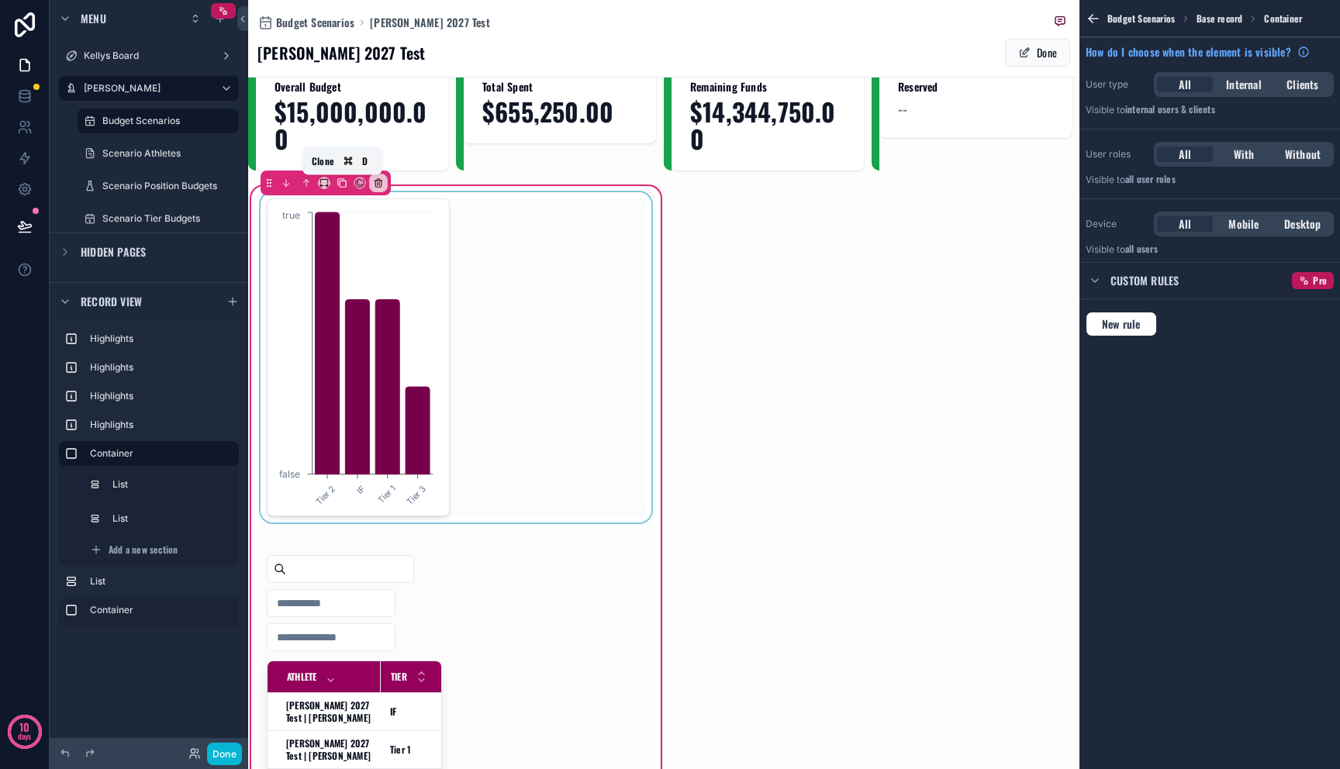
click at [344, 188] on icon "scrollable content" at bounding box center [342, 183] width 11 height 11
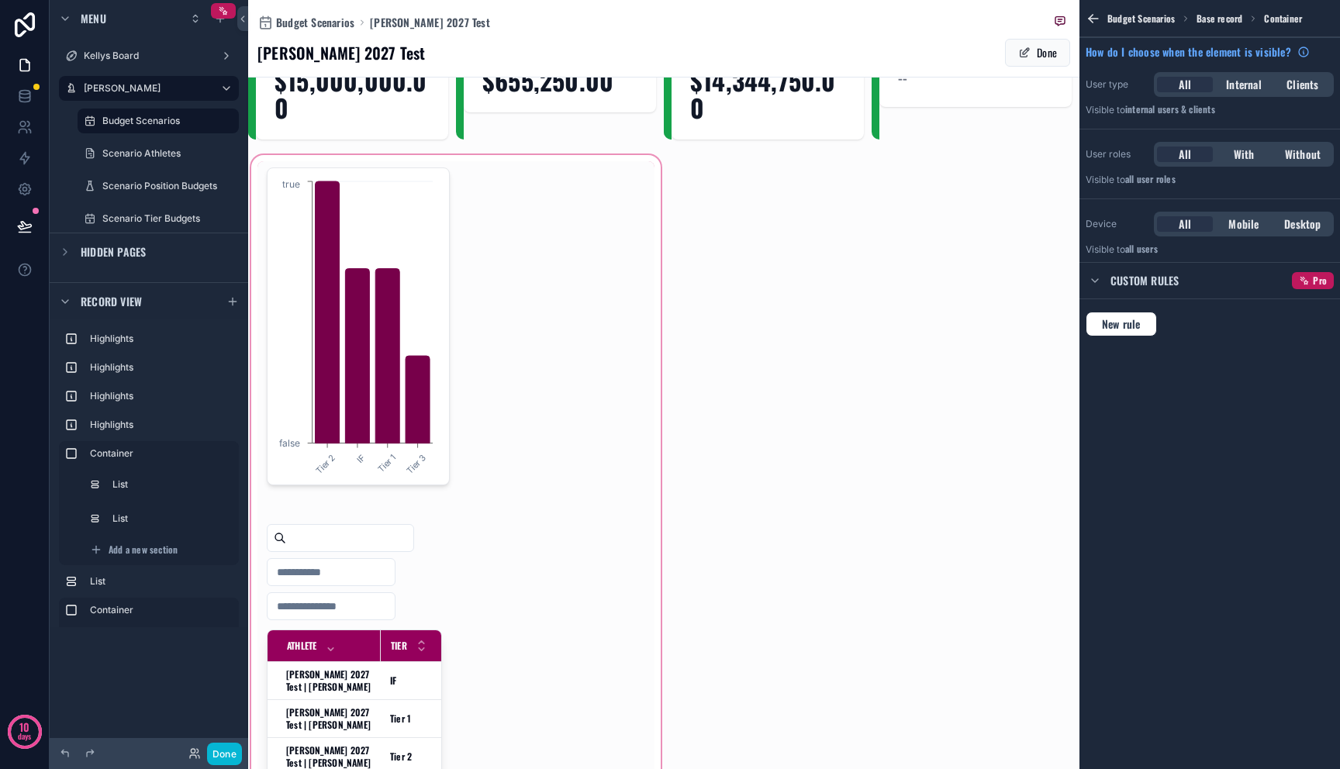
scroll to position [487, 0]
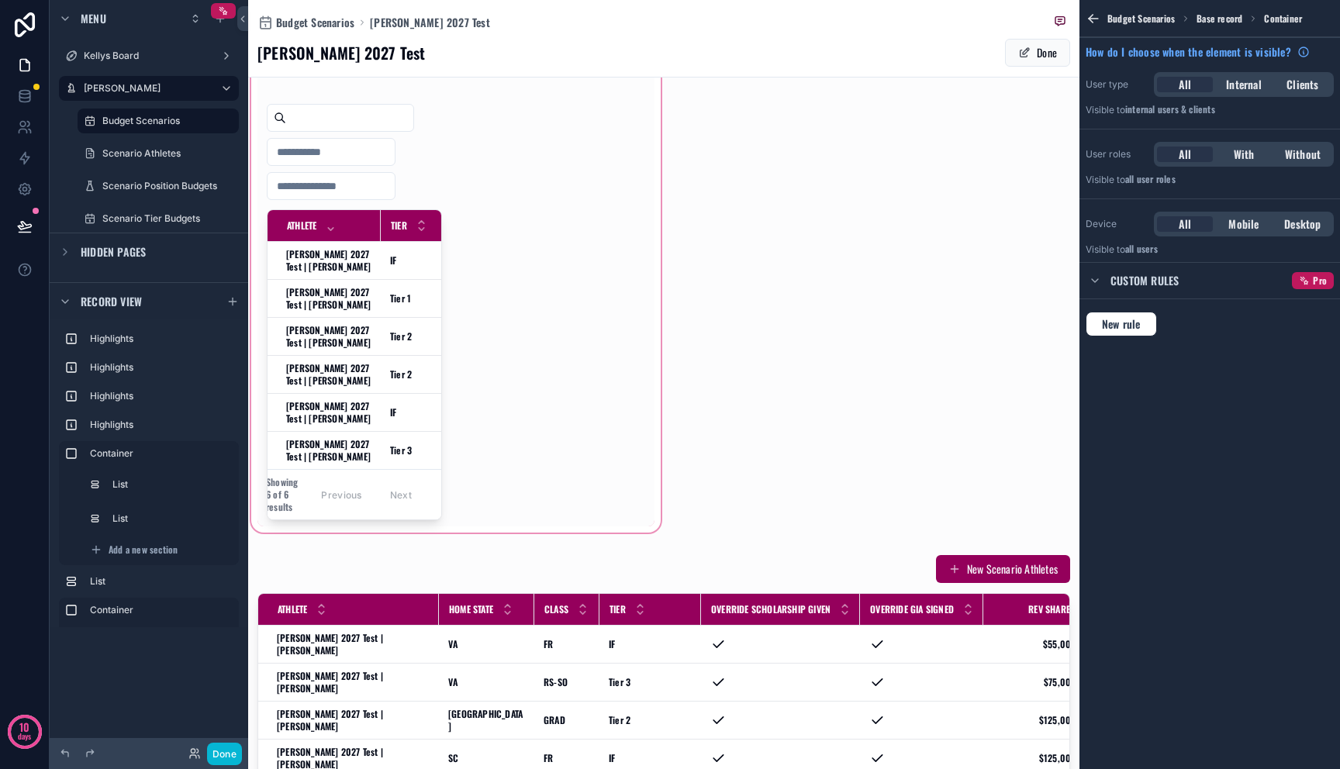
click at [419, 427] on div "scrollable content" at bounding box center [456, 134] width 416 height 804
click at [389, 300] on div "scrollable content" at bounding box center [456, 134] width 416 height 804
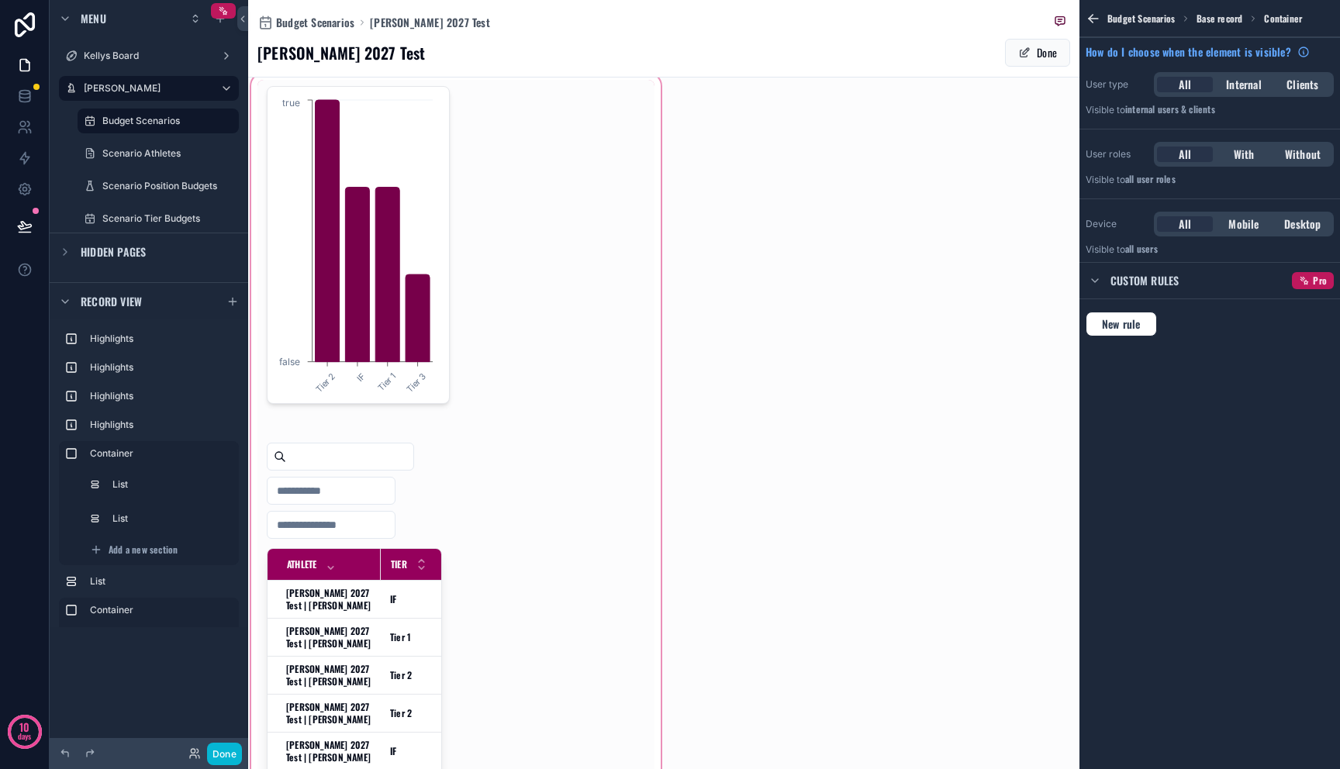
scroll to position [145, 0]
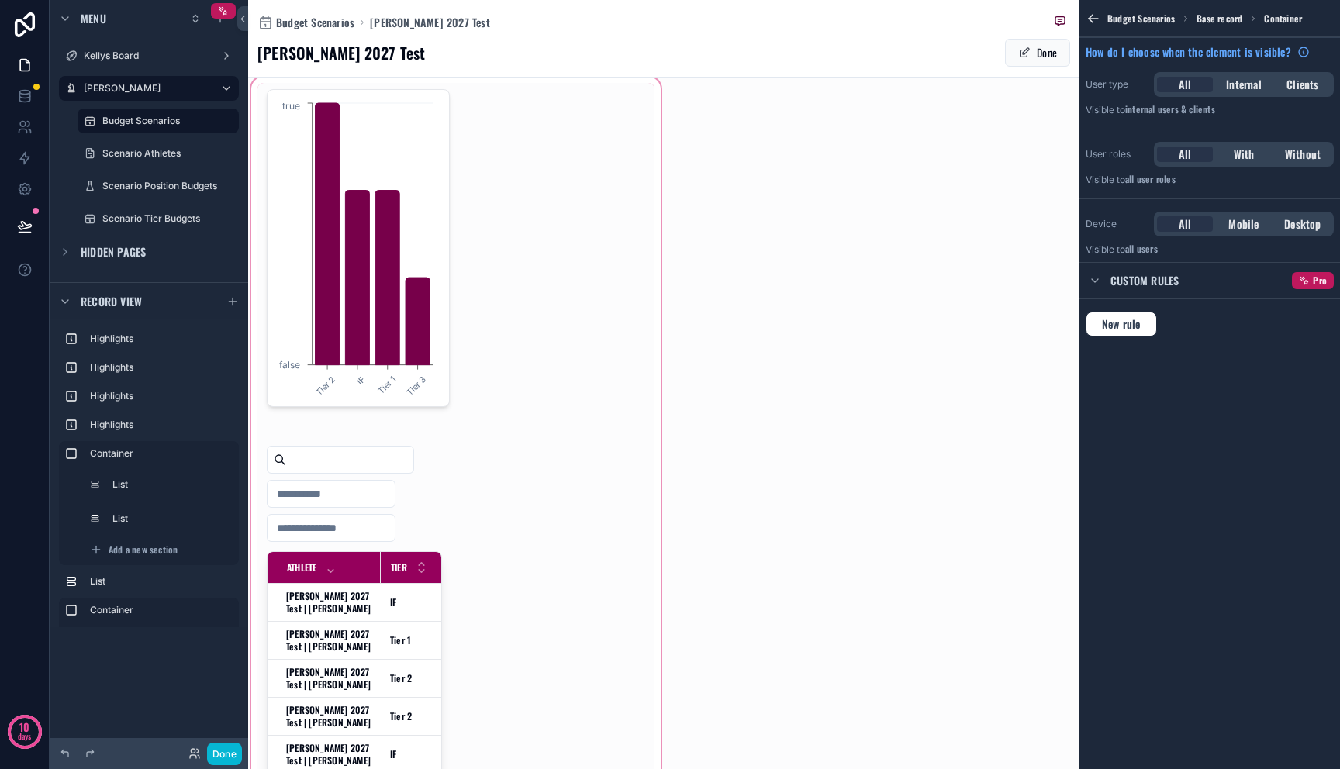
click at [466, 384] on div "scrollable content" at bounding box center [456, 476] width 416 height 804
click at [383, 368] on div "scrollable content" at bounding box center [456, 476] width 416 height 804
click at [347, 585] on div "scrollable content" at bounding box center [456, 476] width 416 height 804
click at [128, 452] on label "Container" at bounding box center [158, 453] width 136 height 12
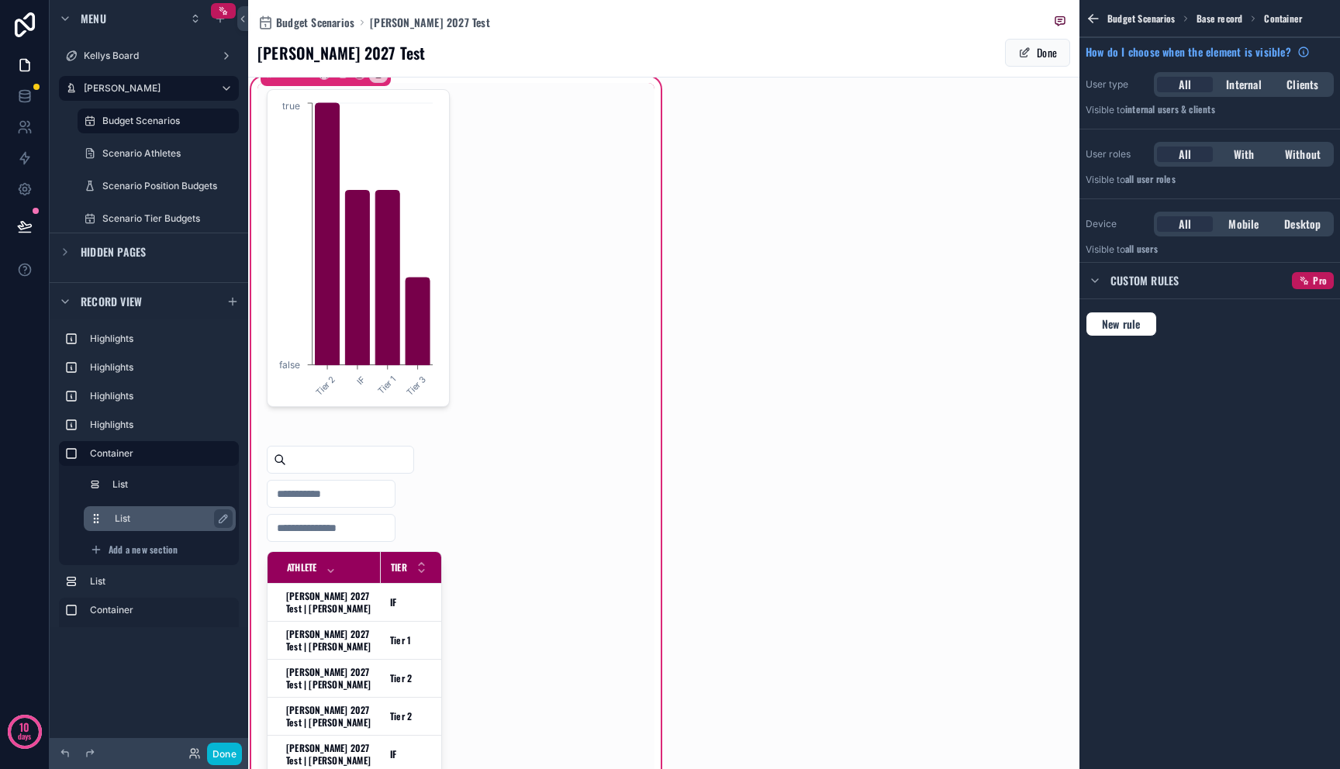
click at [135, 524] on label "List" at bounding box center [169, 519] width 109 height 12
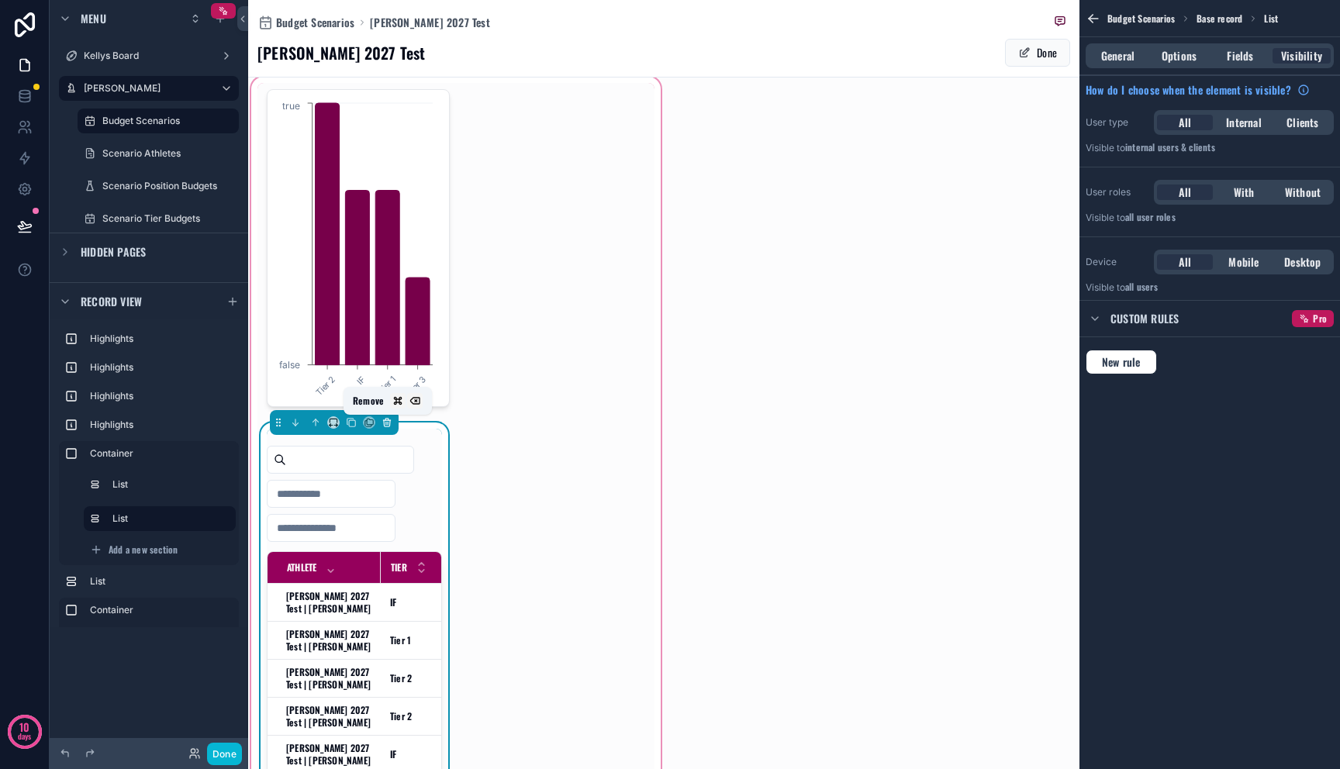
click at [388, 430] on button "scrollable content" at bounding box center [386, 422] width 17 height 17
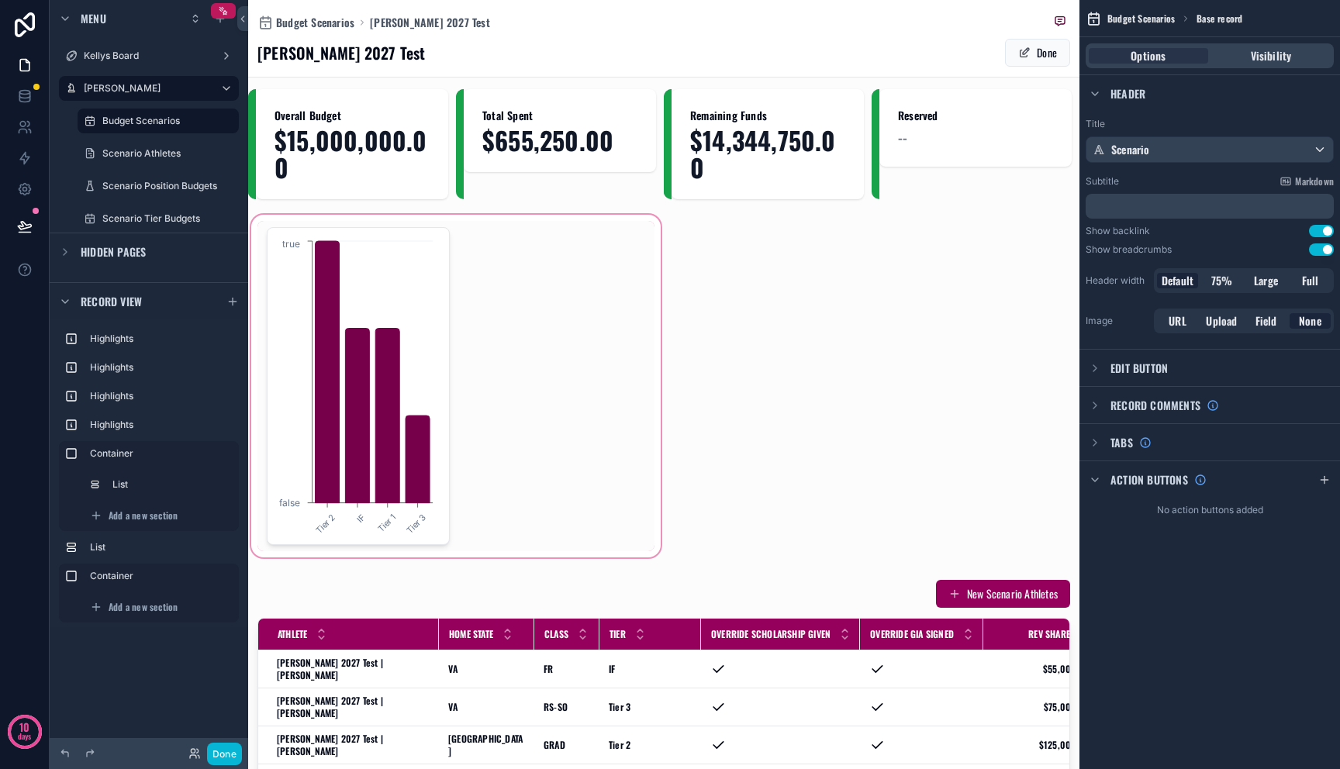
scroll to position [0, 0]
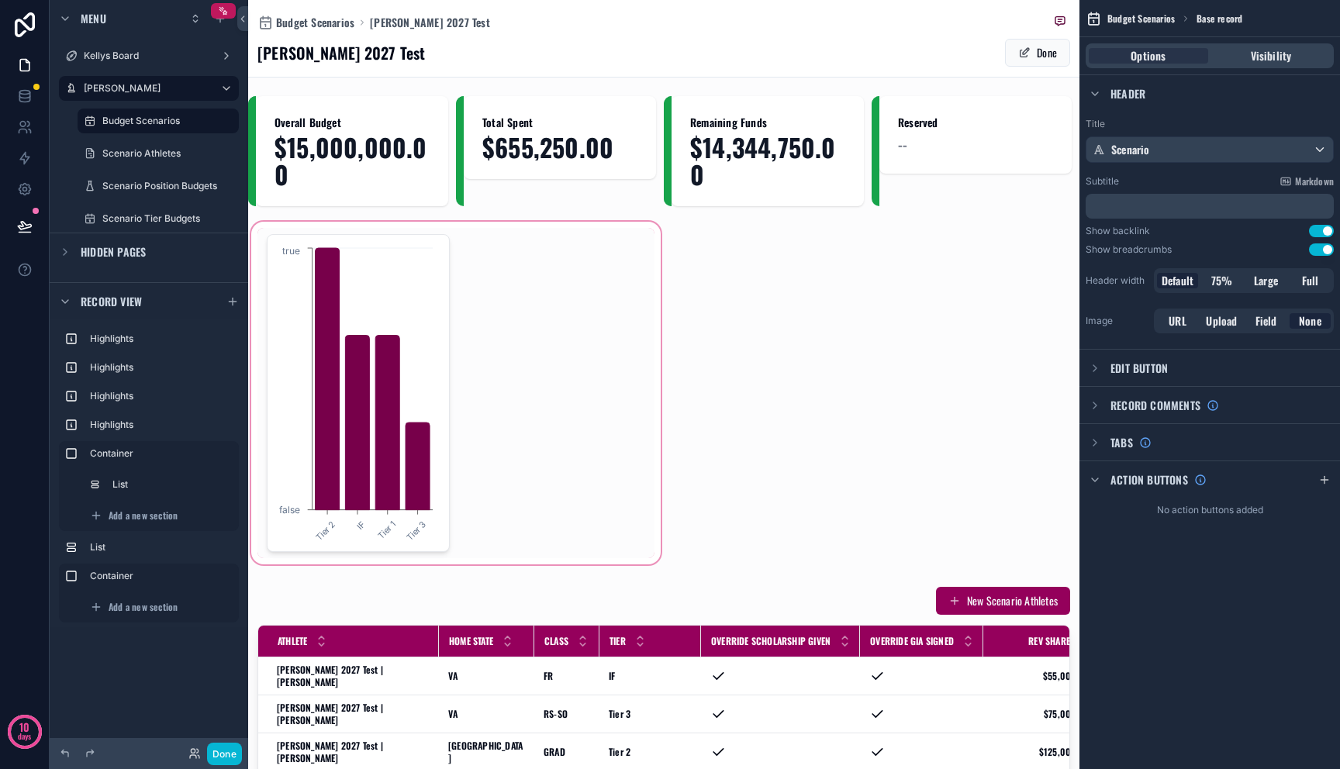
click at [437, 348] on div "scrollable content" at bounding box center [456, 393] width 416 height 349
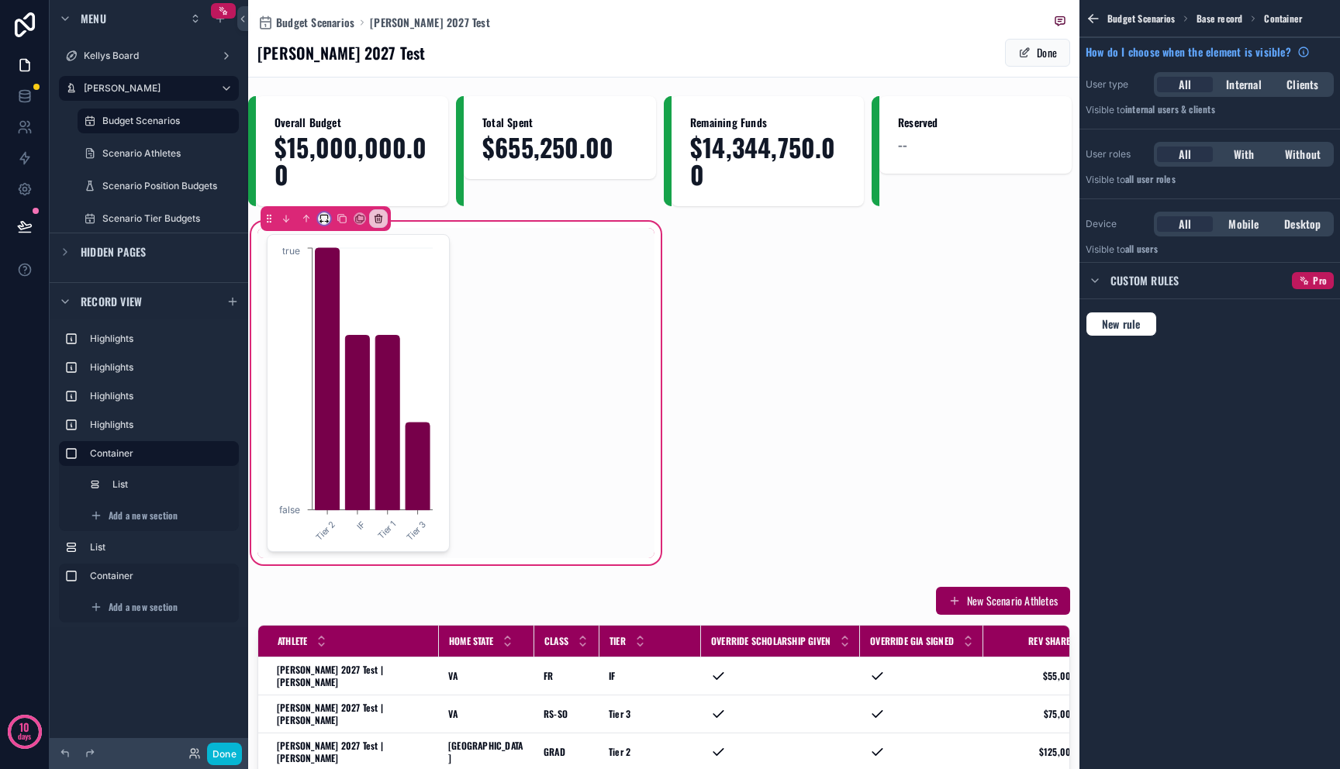
click at [322, 224] on icon "scrollable content" at bounding box center [324, 218] width 11 height 11
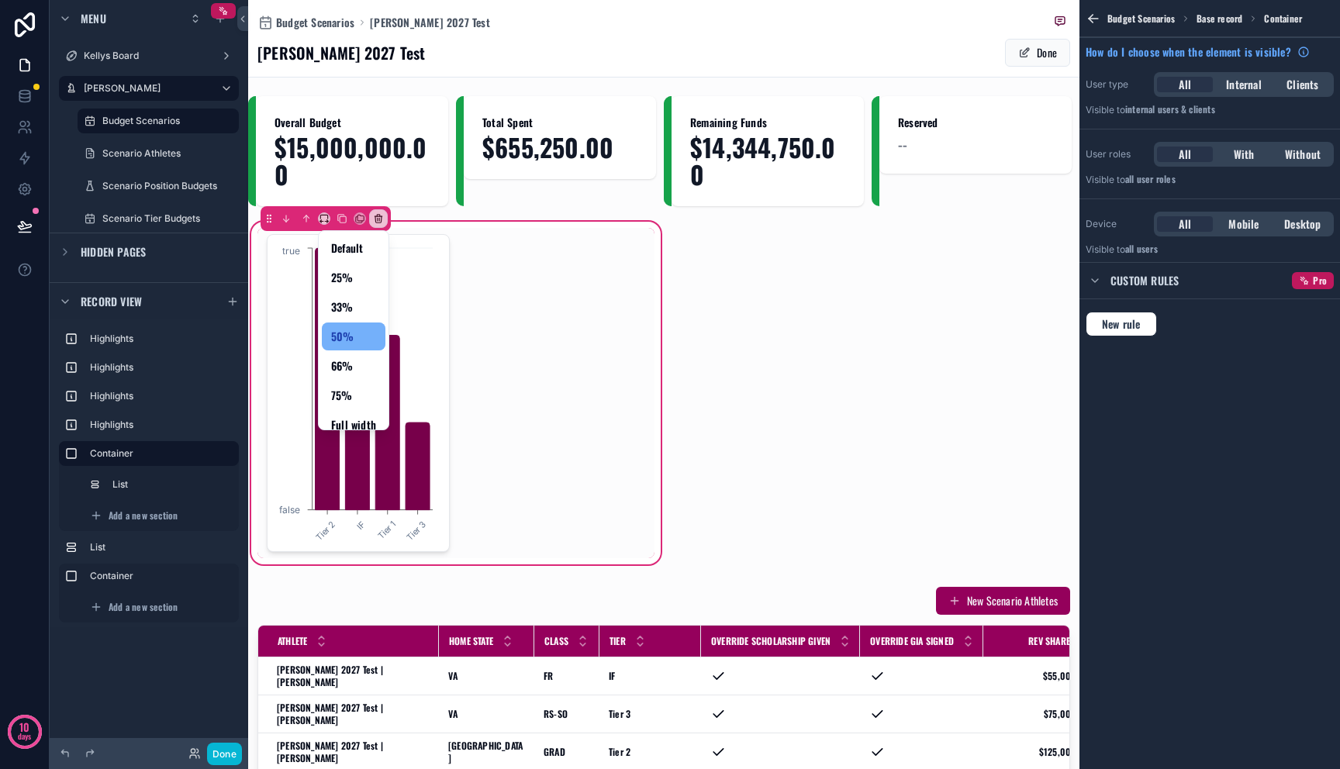
click at [353, 338] on span "50%" at bounding box center [342, 336] width 23 height 19
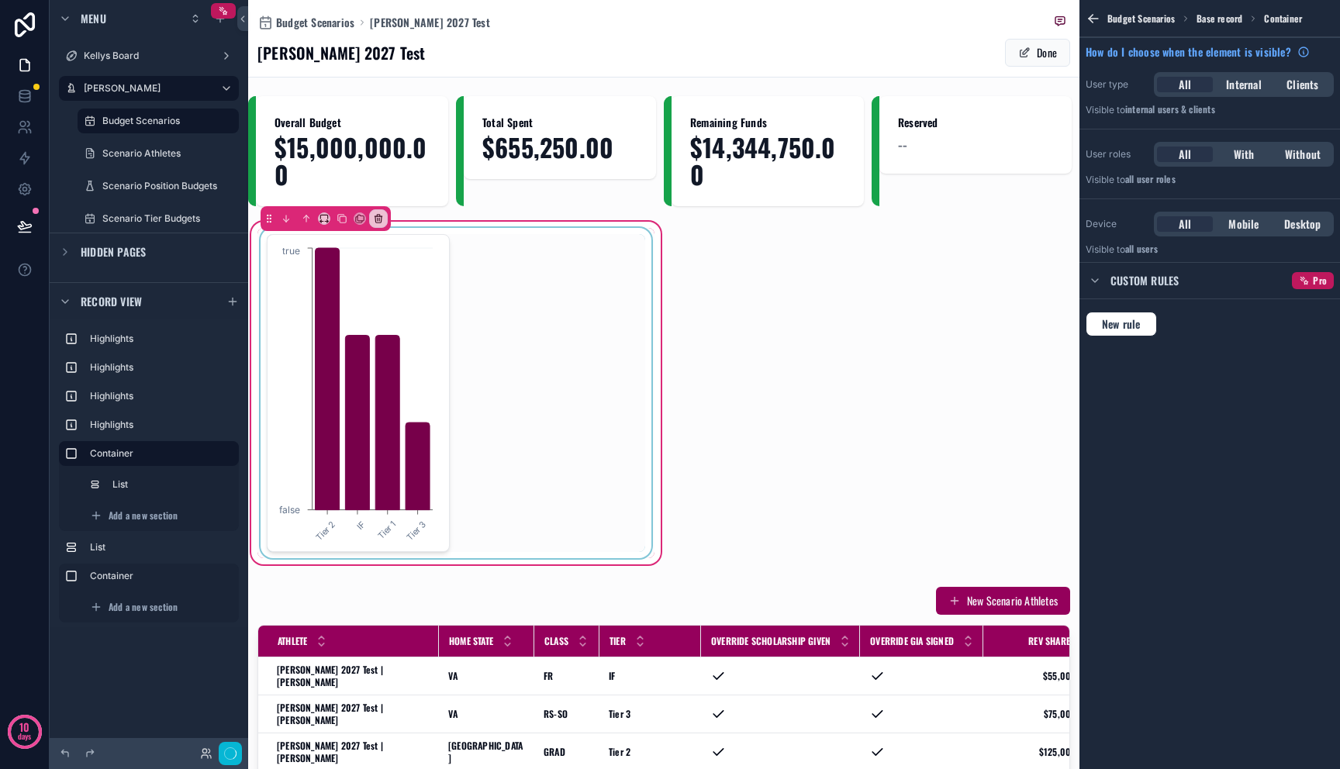
click at [506, 338] on div "scrollable content" at bounding box center [455, 393] width 397 height 330
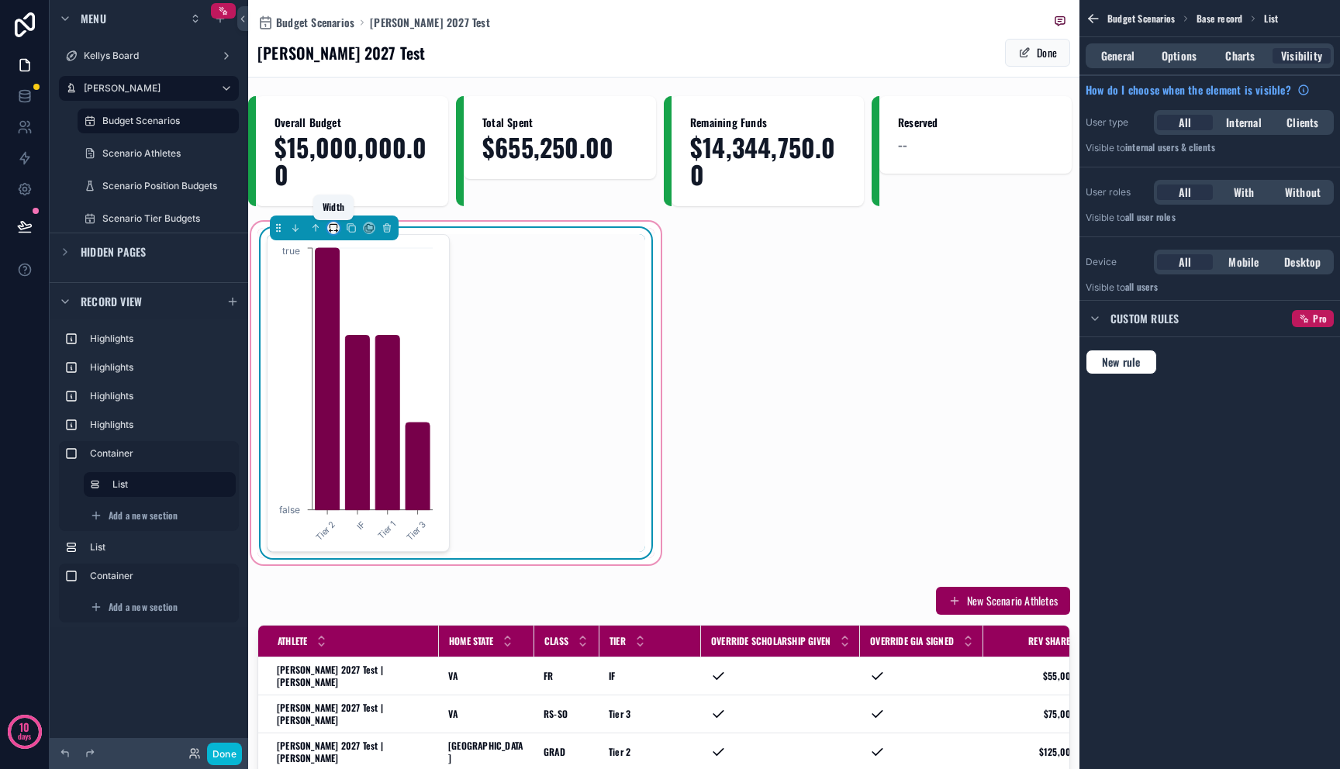
click at [332, 228] on icon "scrollable content" at bounding box center [333, 228] width 11 height 11
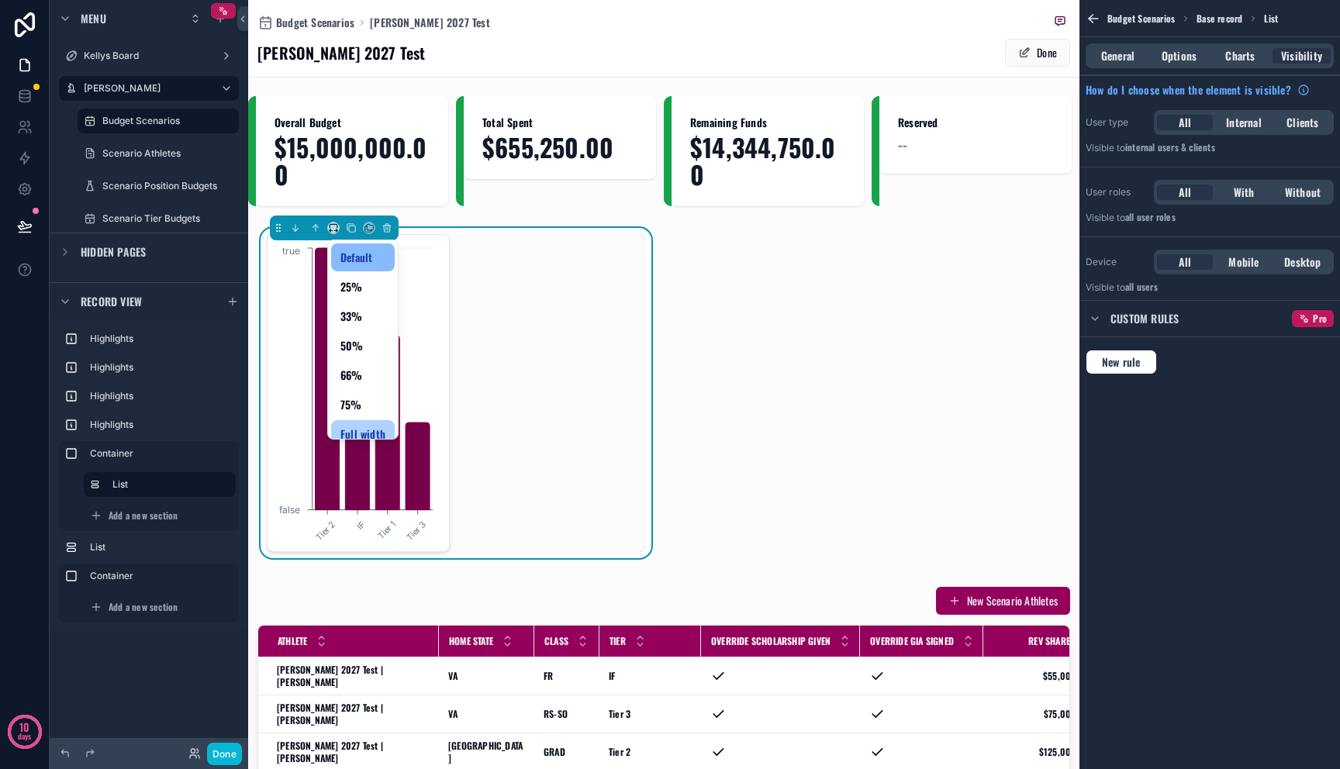
click at [360, 421] on div "Full width" at bounding box center [363, 434] width 64 height 28
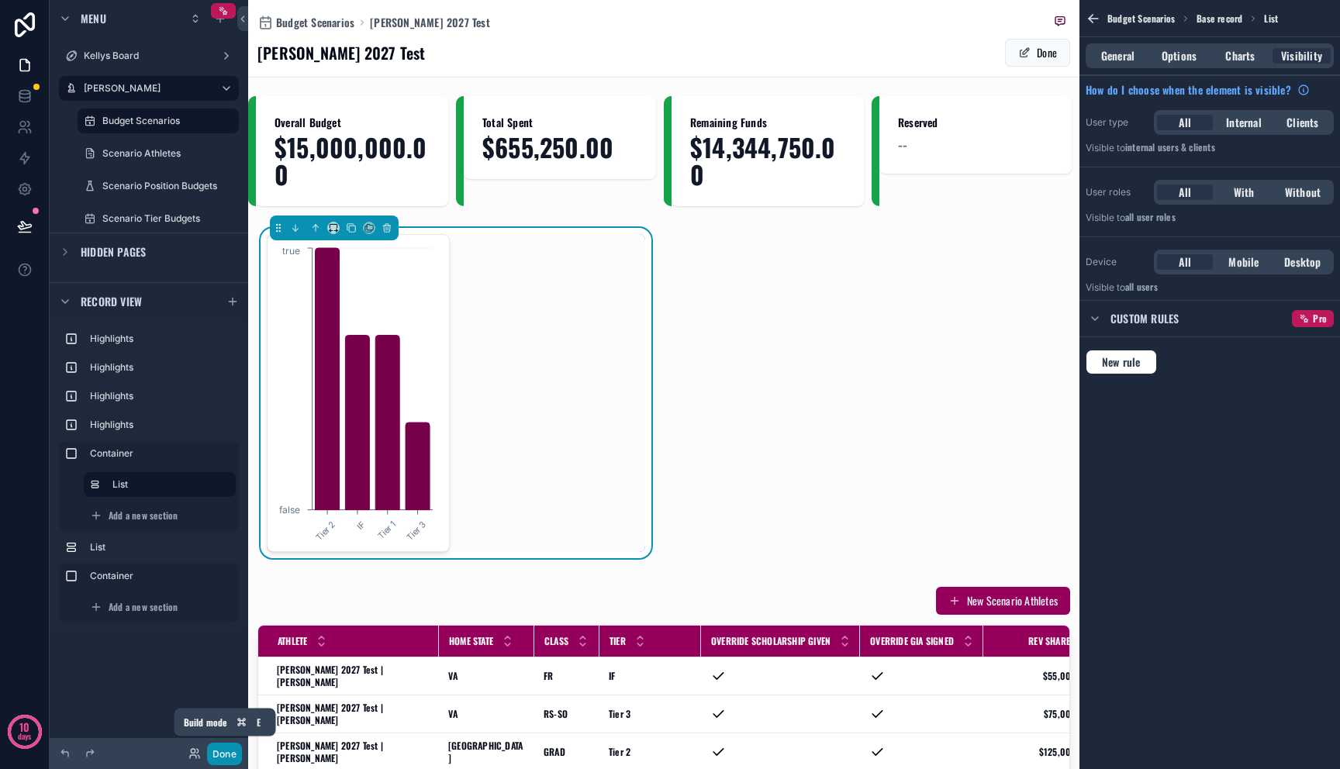
click at [230, 750] on button "Done" at bounding box center [224, 754] width 35 height 22
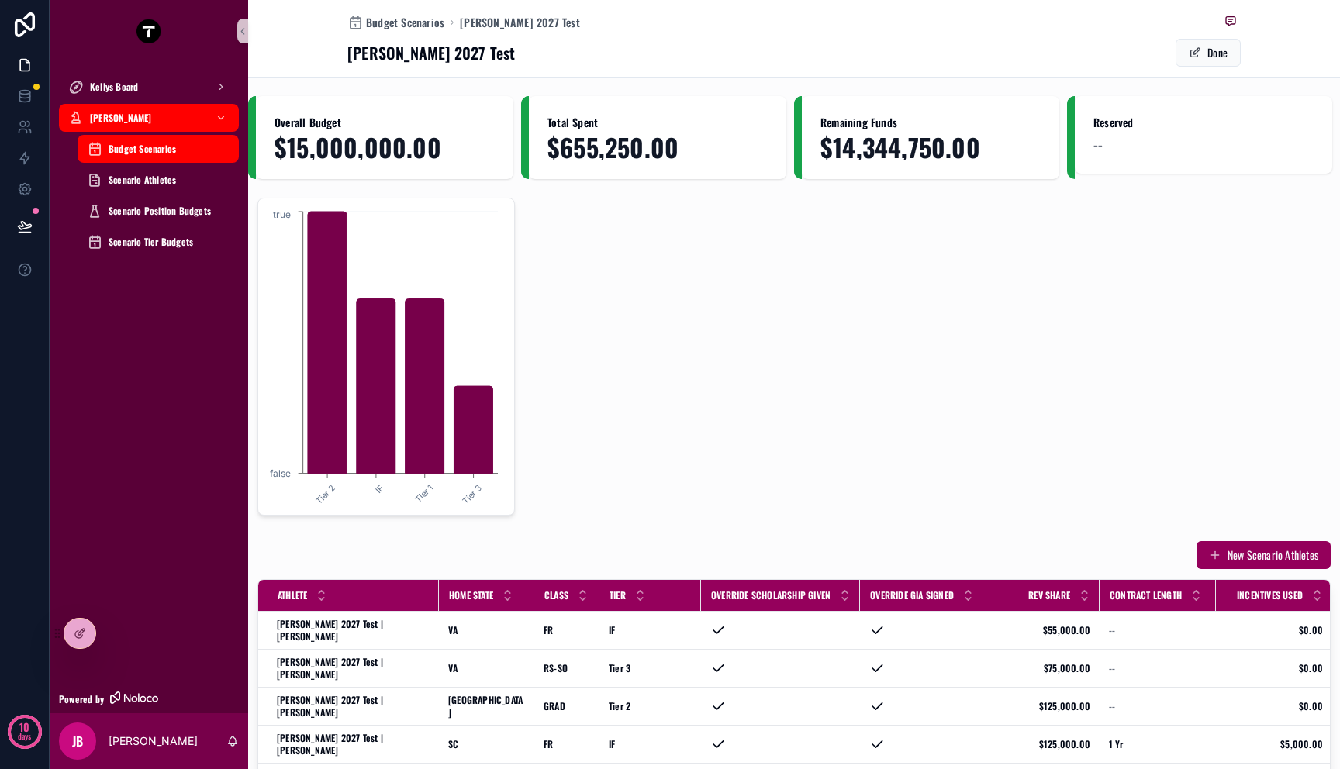
click at [551, 365] on div "Tier 2 IF Tier 1 Tier 3 false true" at bounding box center [520, 357] width 527 height 318
click at [84, 640] on div at bounding box center [79, 633] width 31 height 29
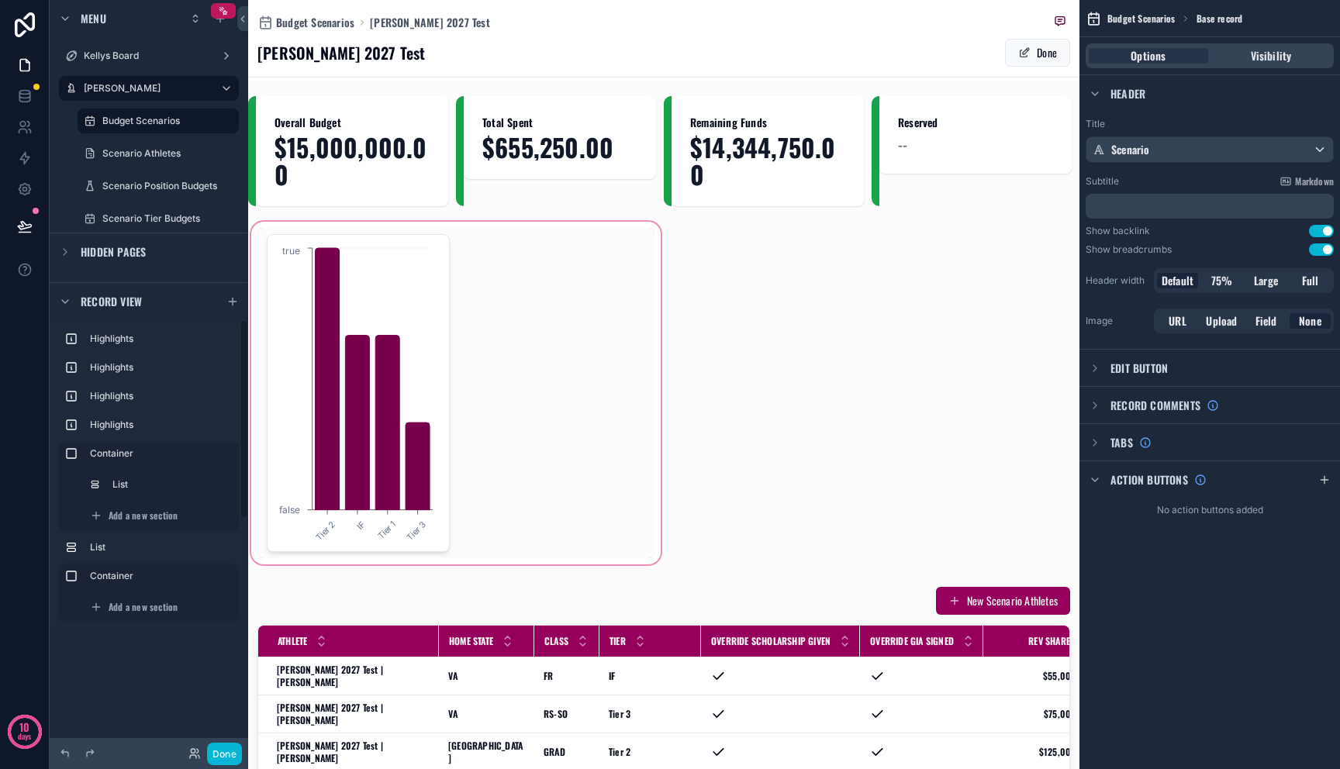
click at [352, 409] on div "scrollable content" at bounding box center [456, 393] width 416 height 349
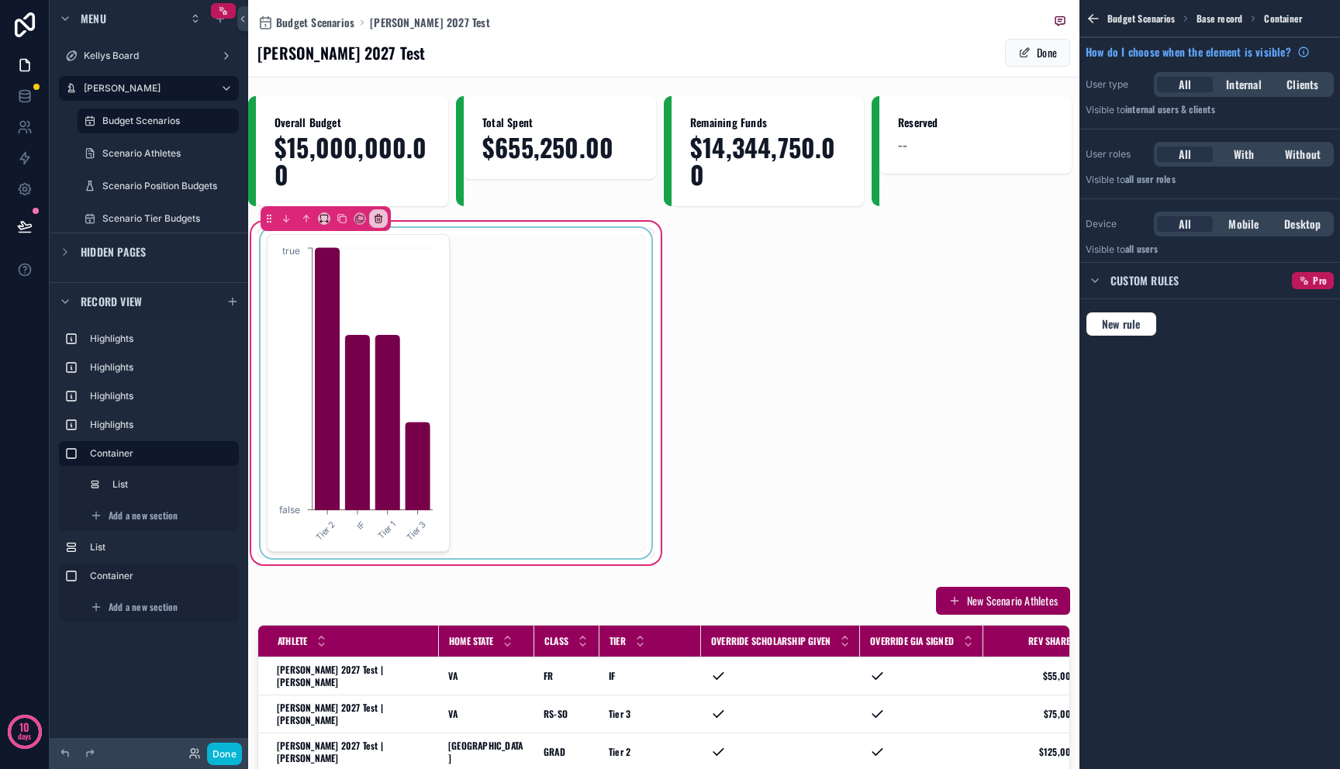
click at [392, 396] on div "scrollable content" at bounding box center [455, 393] width 397 height 330
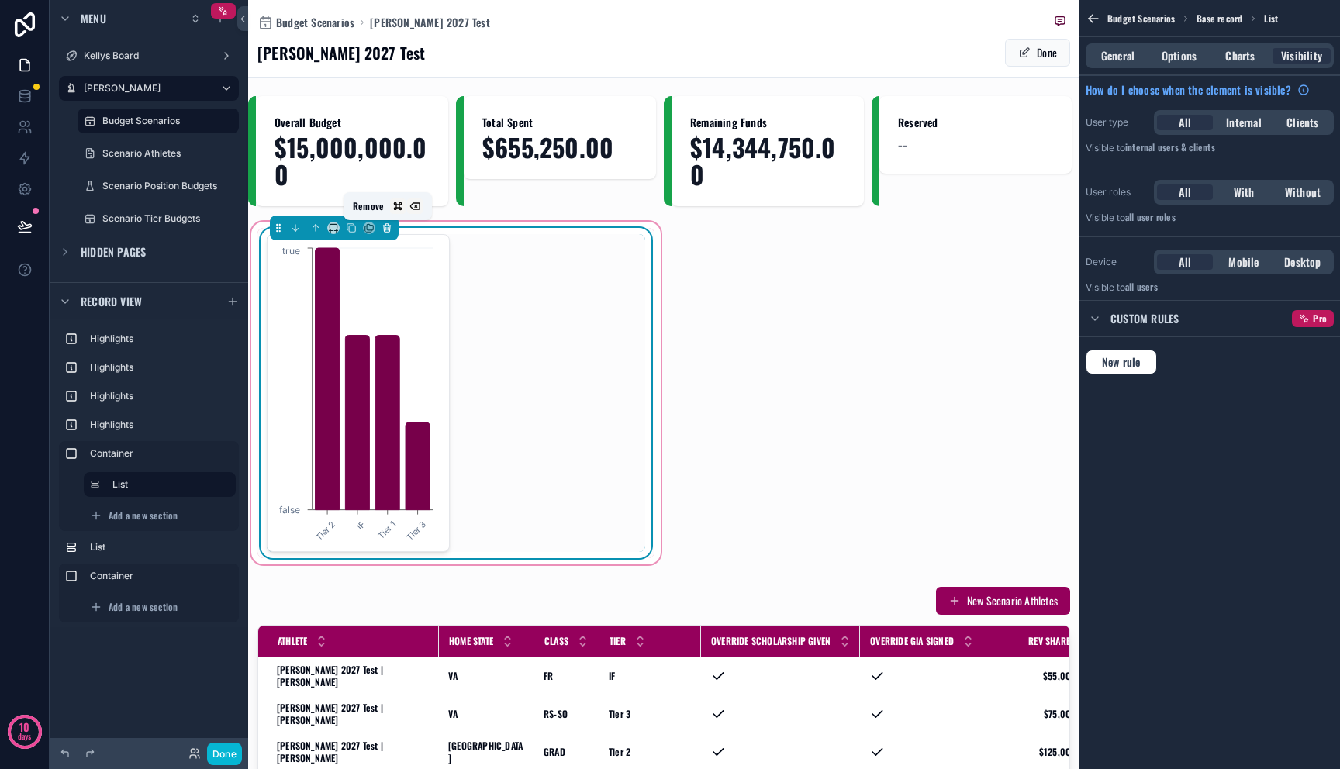
click at [386, 226] on icon "scrollable content" at bounding box center [386, 226] width 7 height 0
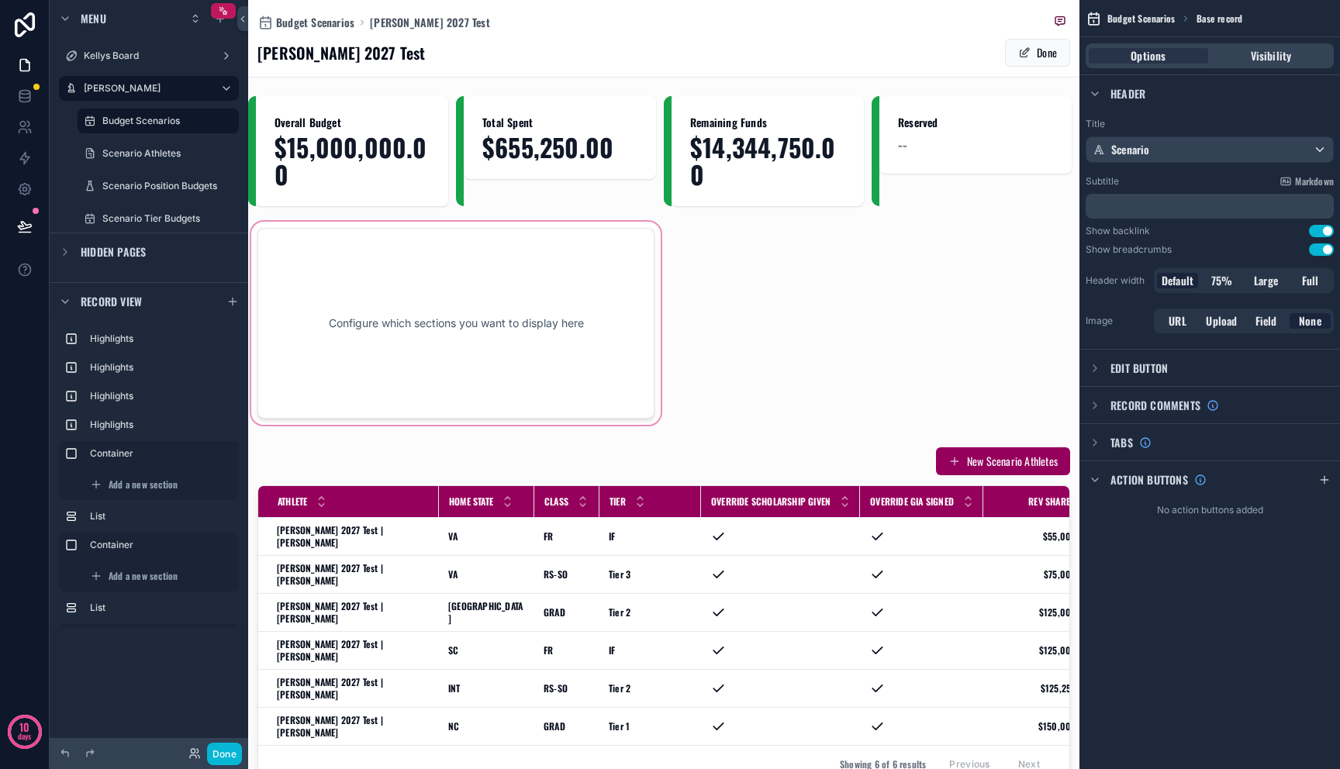
click at [399, 260] on div "scrollable content" at bounding box center [456, 323] width 416 height 209
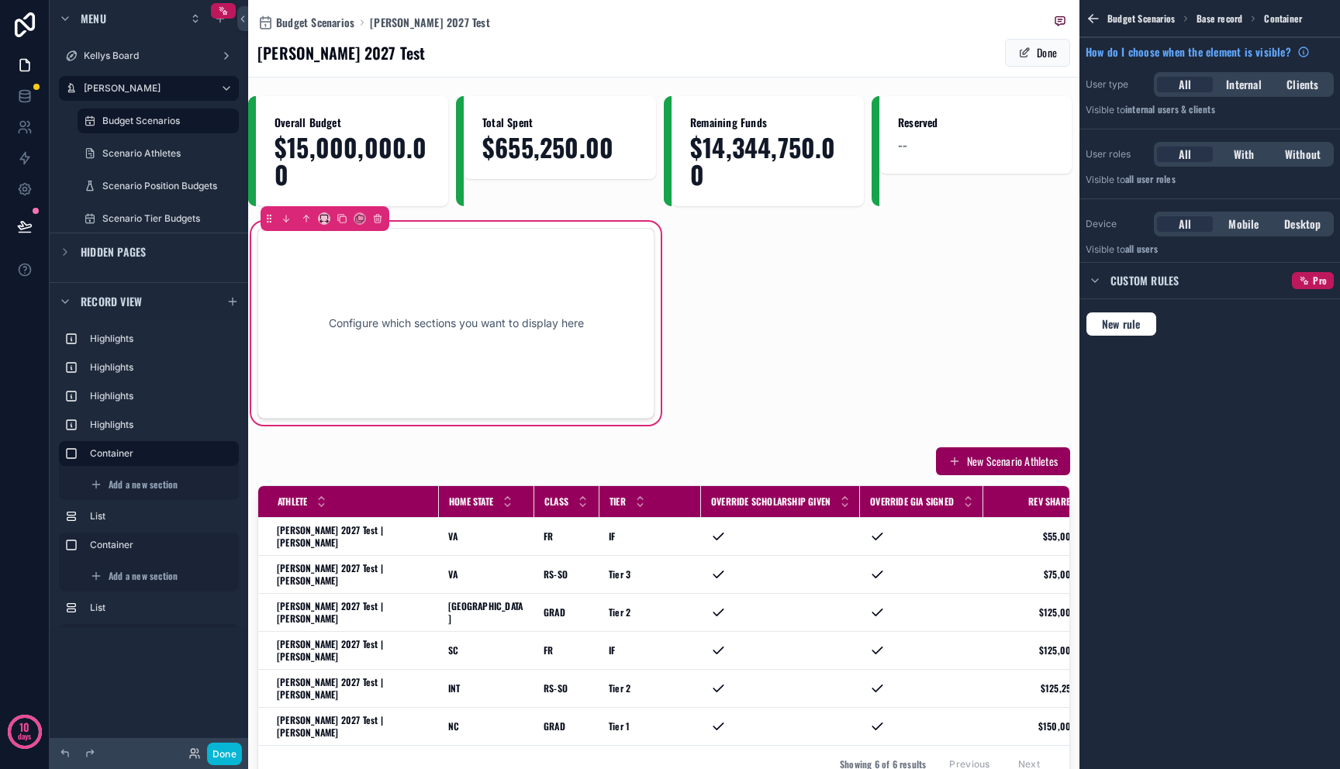
click at [419, 303] on div "Configure which sections you want to display here" at bounding box center [456, 324] width 346 height 140
click at [182, 485] on div "Add a new section" at bounding box center [160, 484] width 152 height 25
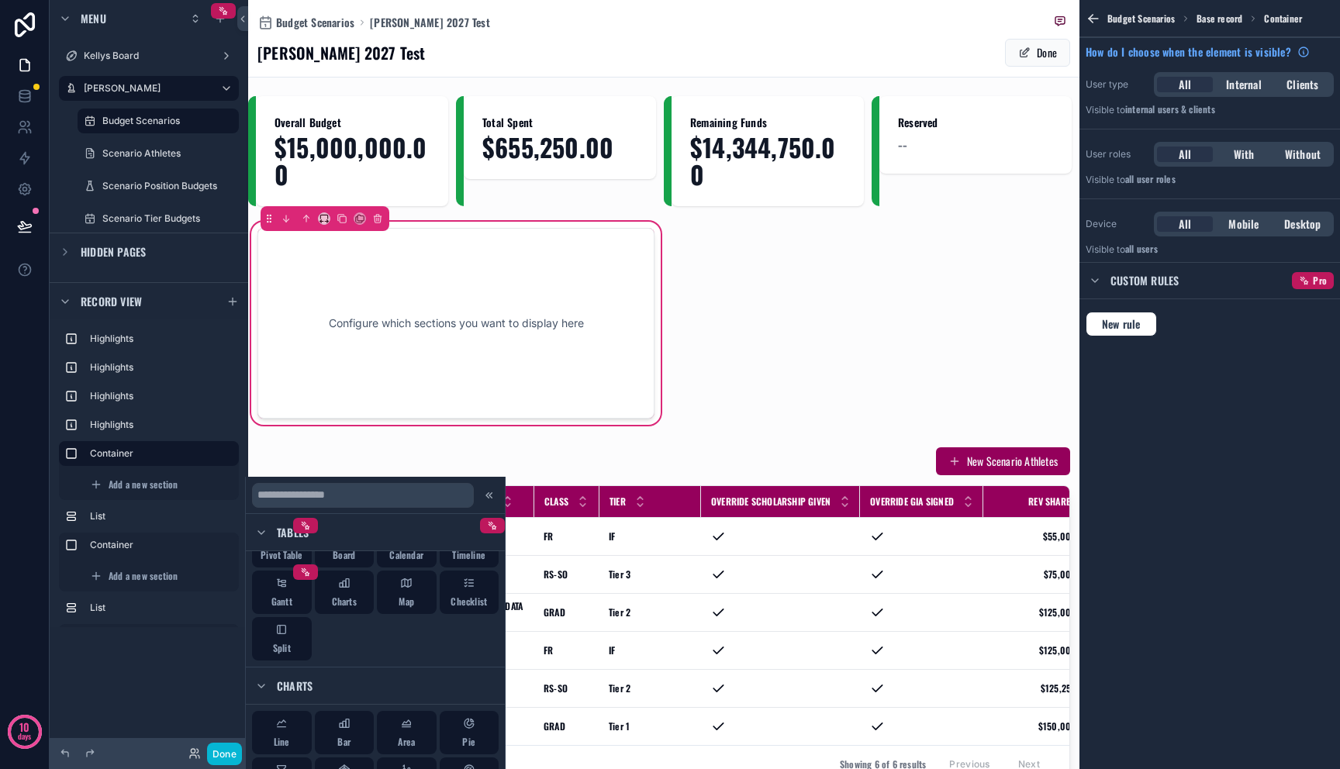
scroll to position [221, 0]
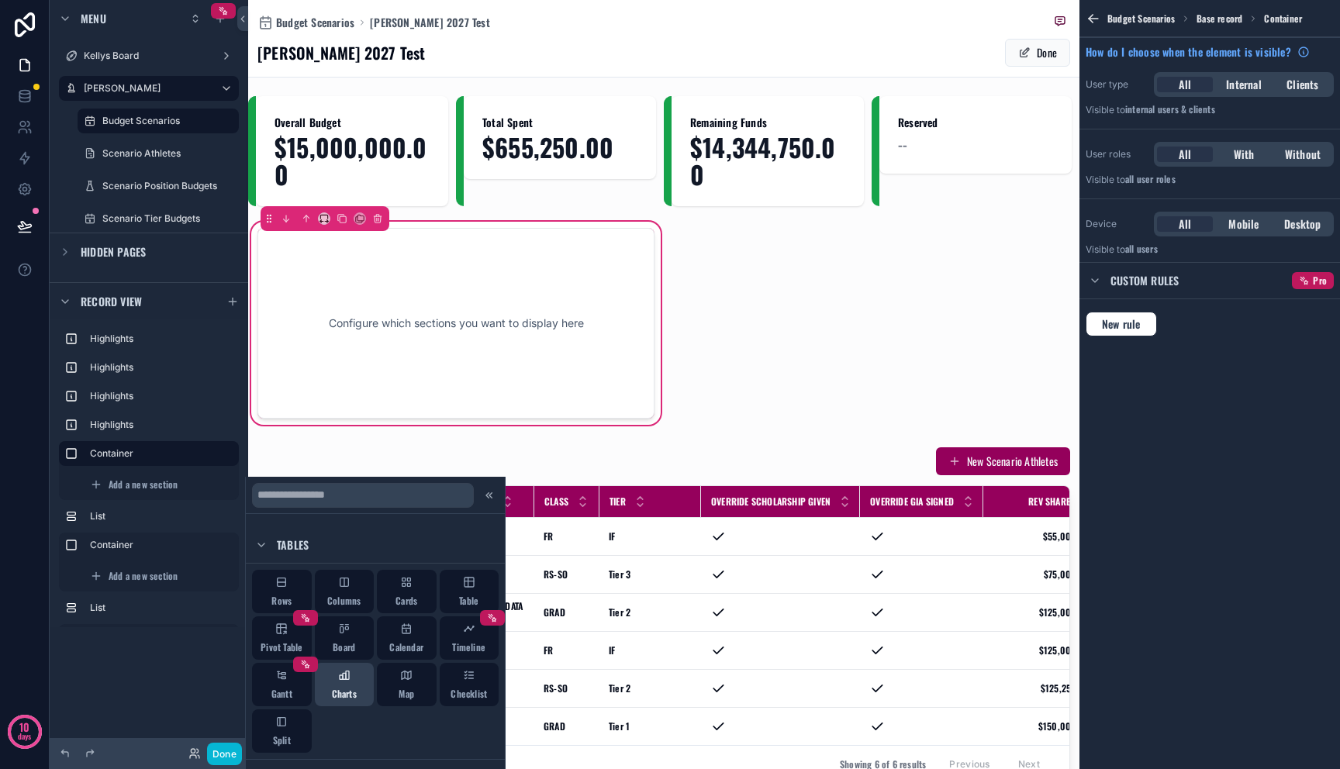
click at [340, 689] on span "Charts" at bounding box center [344, 694] width 25 height 12
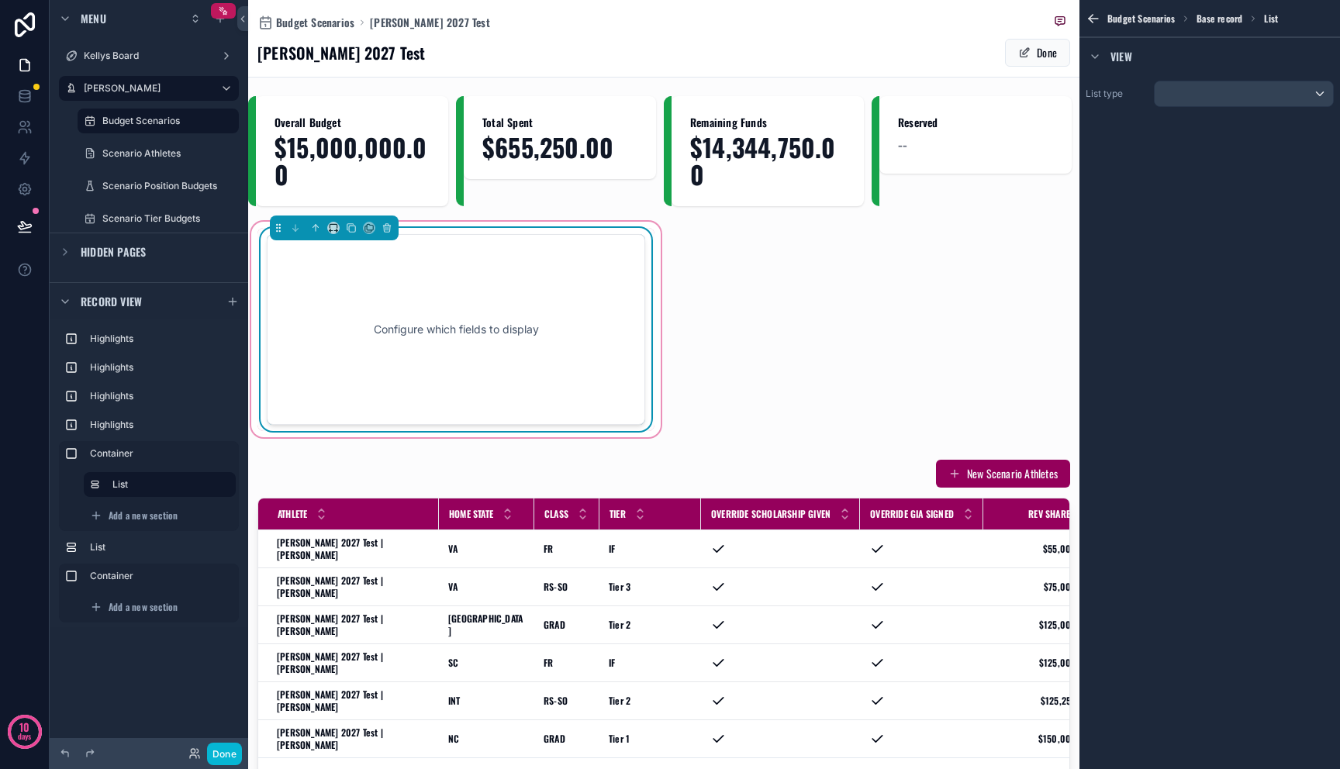
click at [554, 323] on div "Configure which fields to display" at bounding box center [455, 330] width 327 height 140
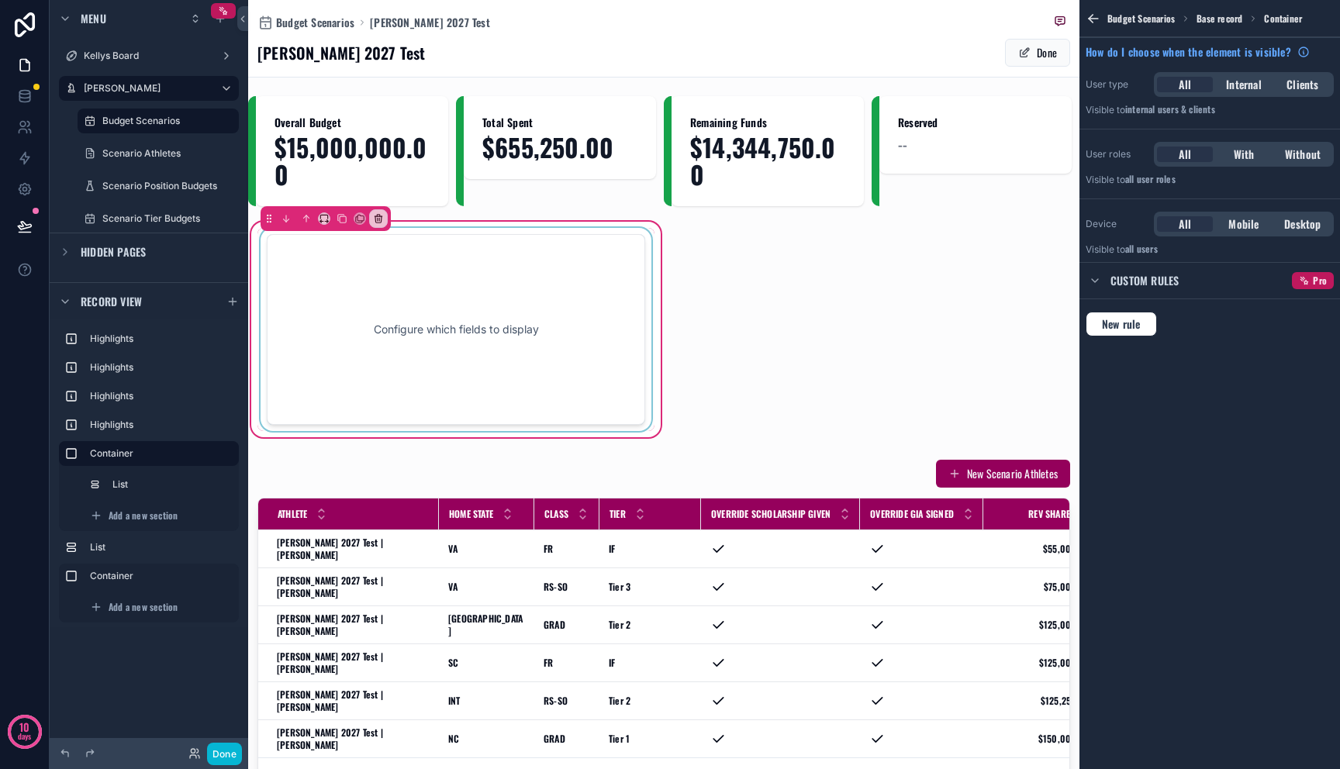
click at [489, 350] on div "scrollable content" at bounding box center [455, 329] width 397 height 203
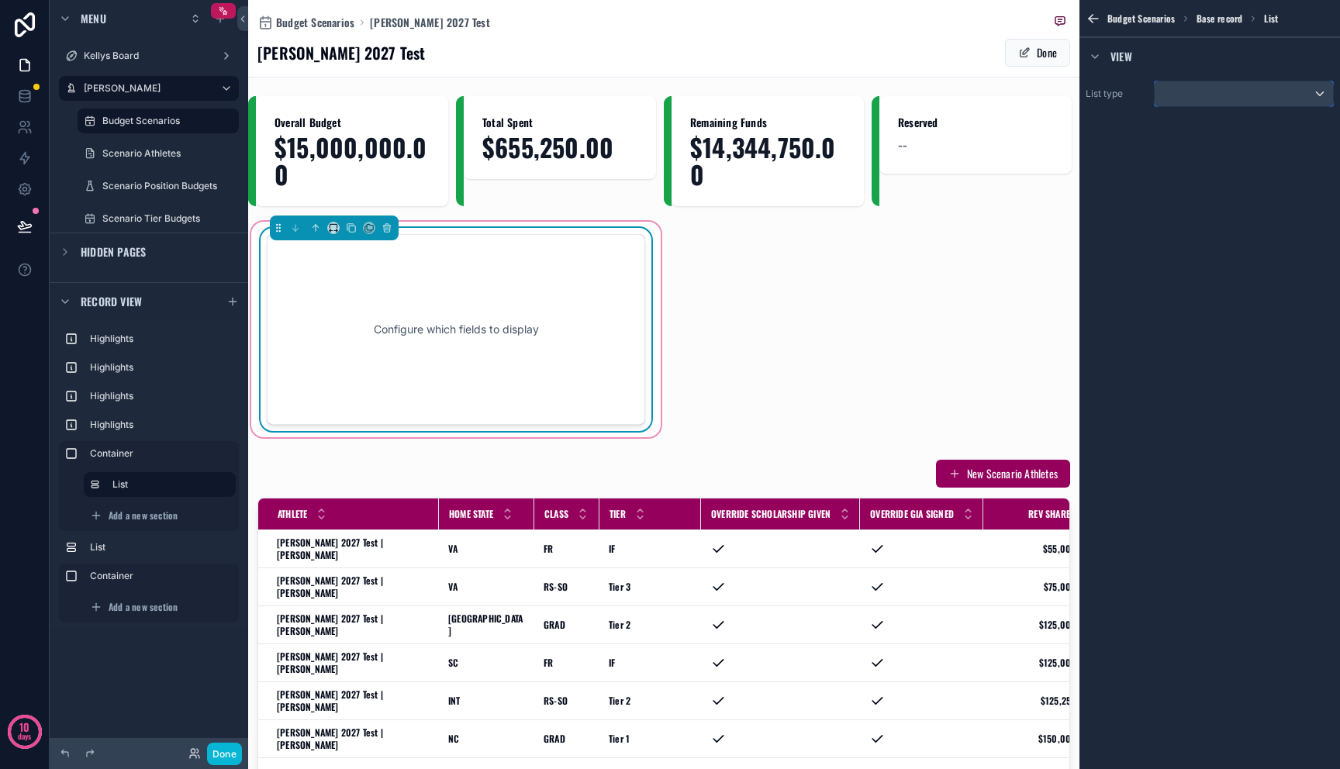
click at [1310, 97] on div "scrollable content" at bounding box center [1244, 93] width 178 height 25
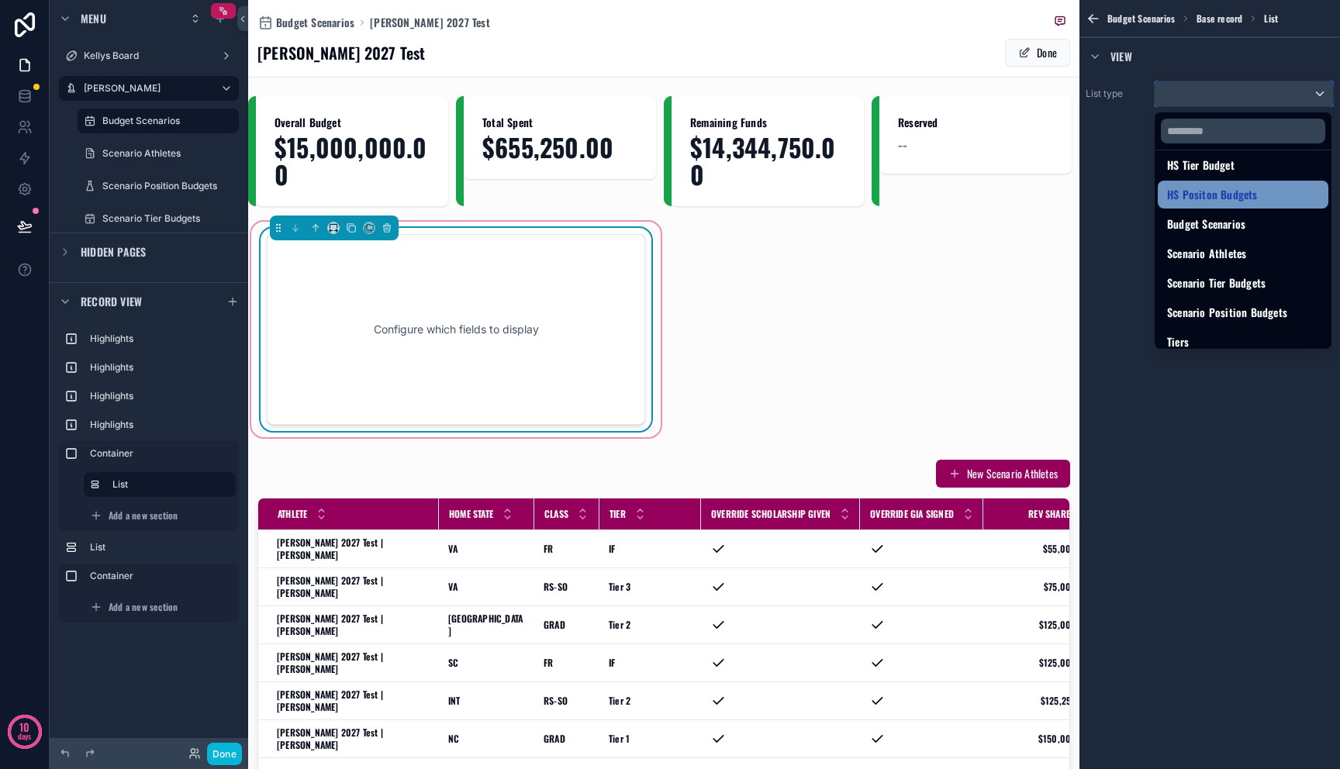
scroll to position [304, 0]
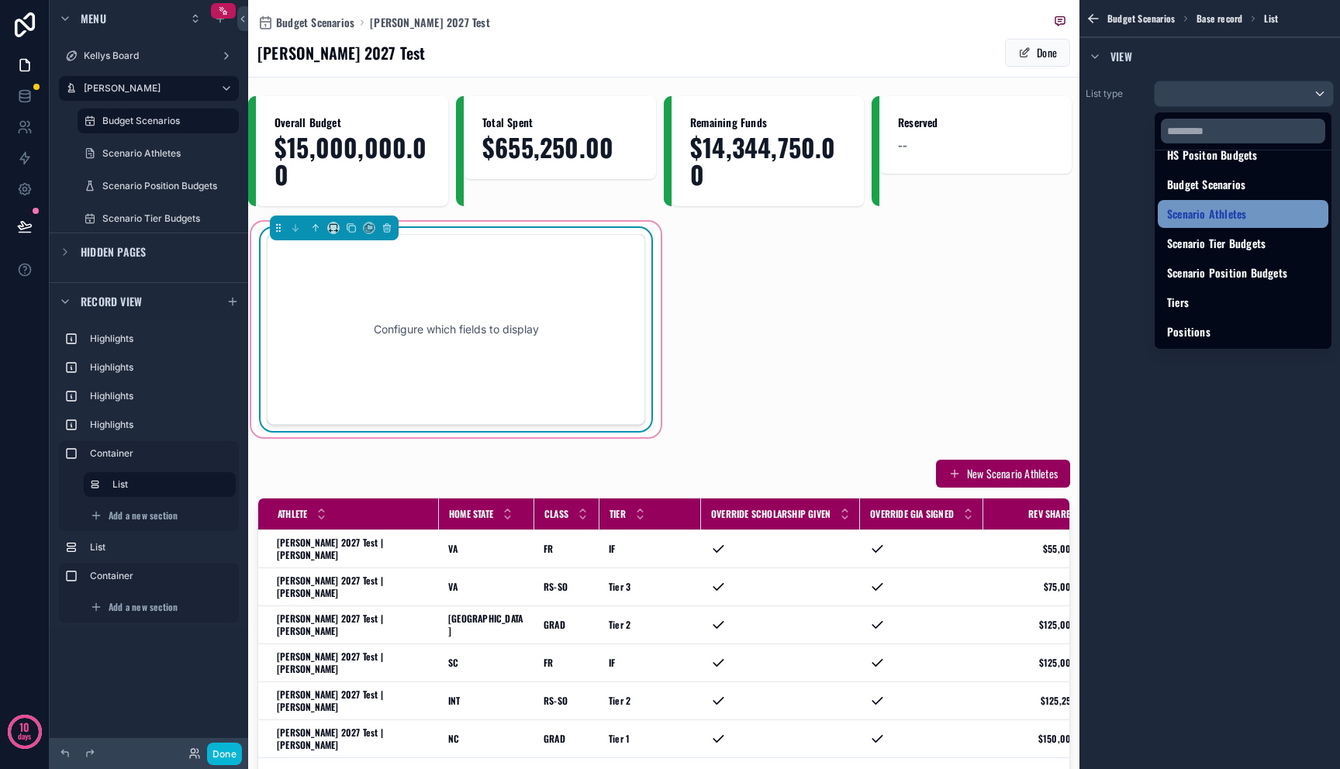
click at [1244, 221] on span "Scenario Athletes" at bounding box center [1206, 214] width 79 height 19
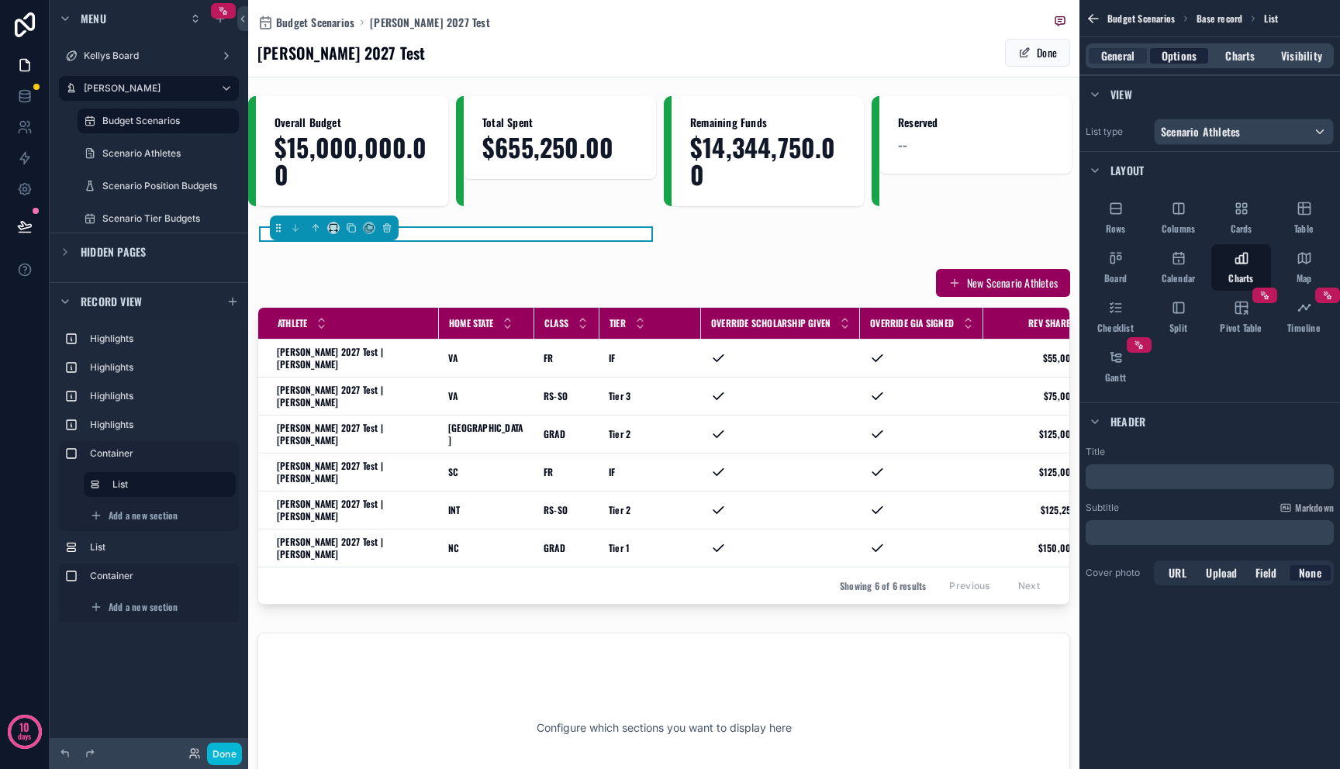
click at [1196, 57] on div "Options" at bounding box center [1179, 56] width 58 height 16
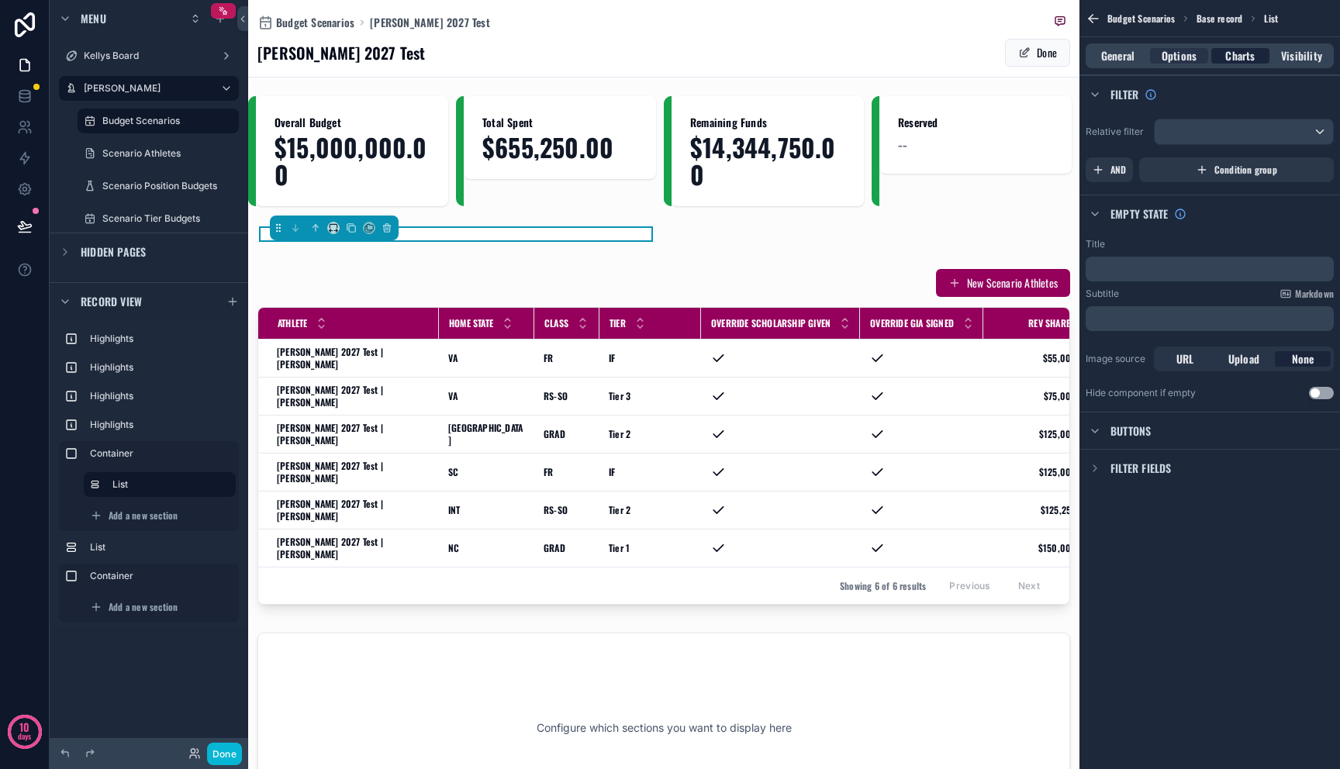
click at [1224, 60] on div "Charts" at bounding box center [1240, 56] width 58 height 16
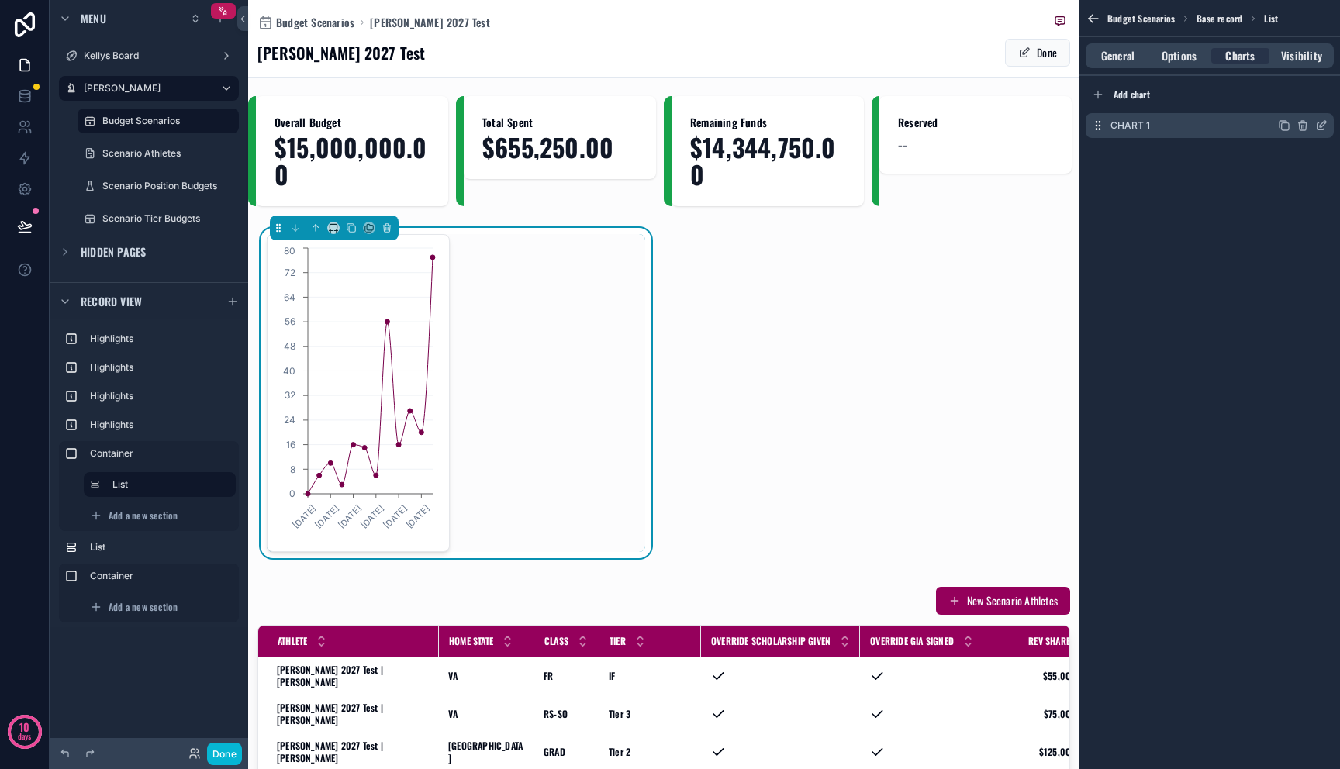
click at [1318, 125] on icon "scrollable content" at bounding box center [1321, 125] width 12 height 12
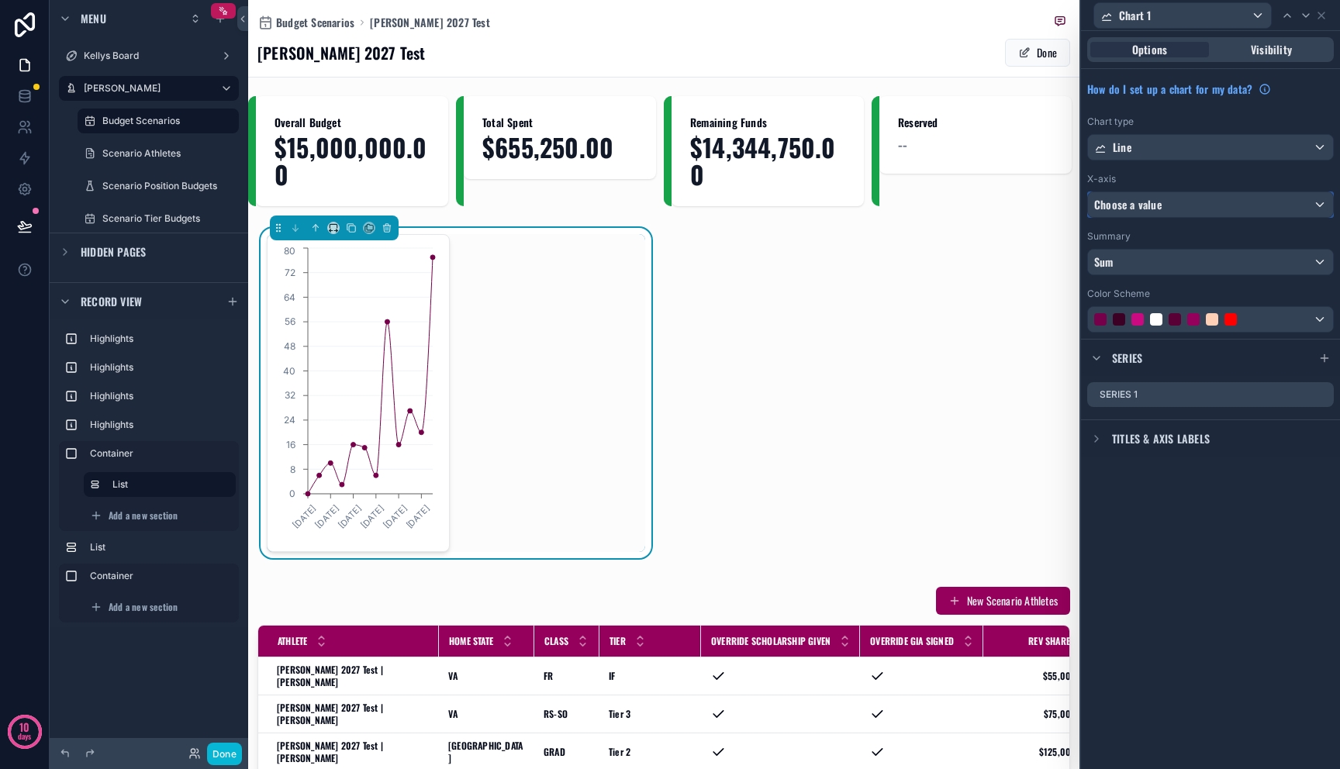
click at [1232, 205] on div "Choose a value" at bounding box center [1210, 204] width 245 height 25
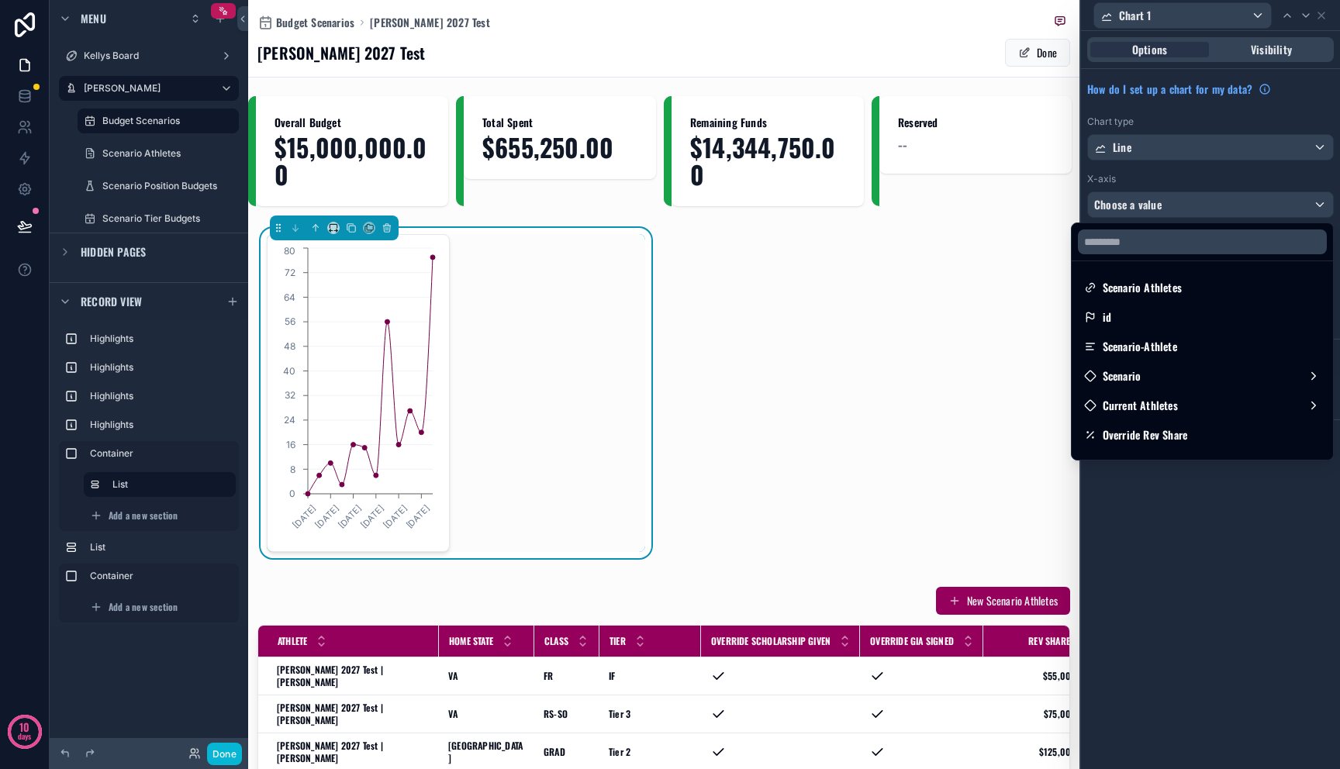
click at [1231, 148] on div at bounding box center [1210, 384] width 259 height 769
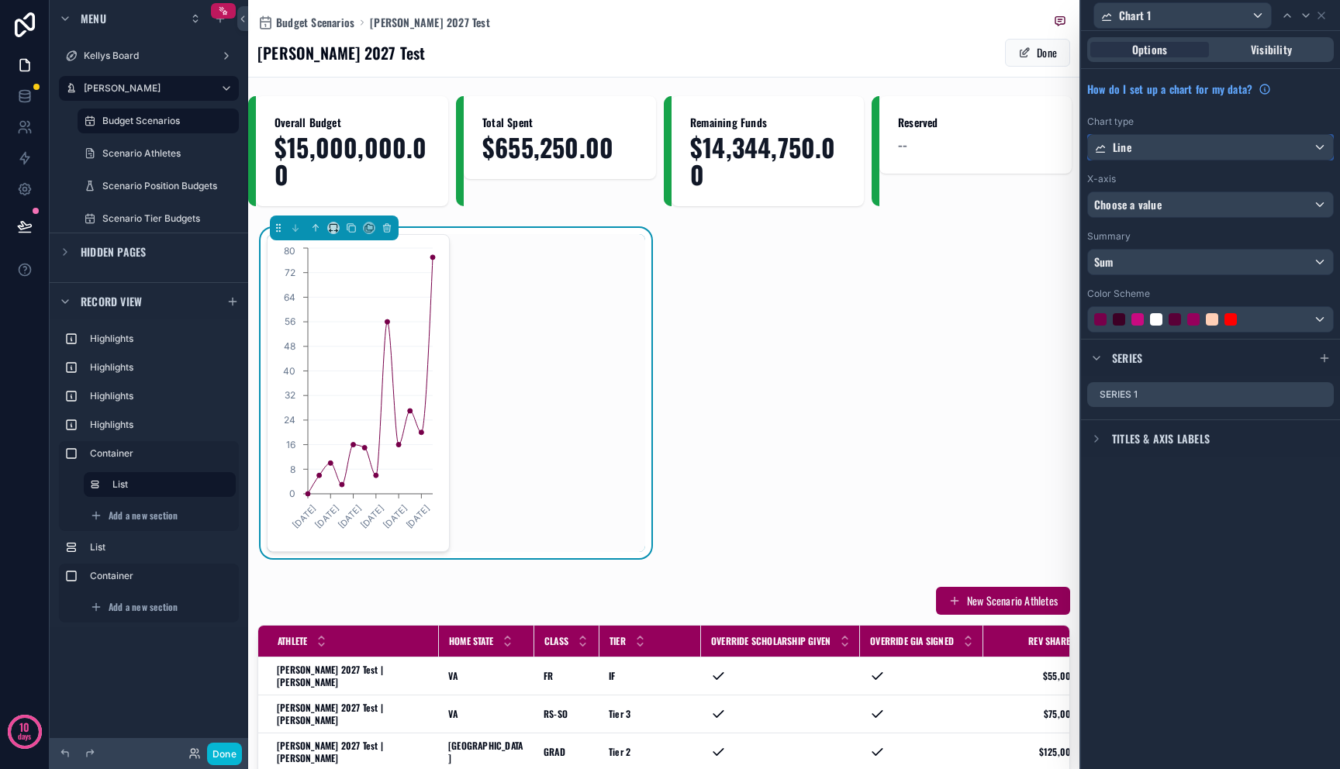
click at [1228, 157] on div "Line" at bounding box center [1210, 147] width 245 height 25
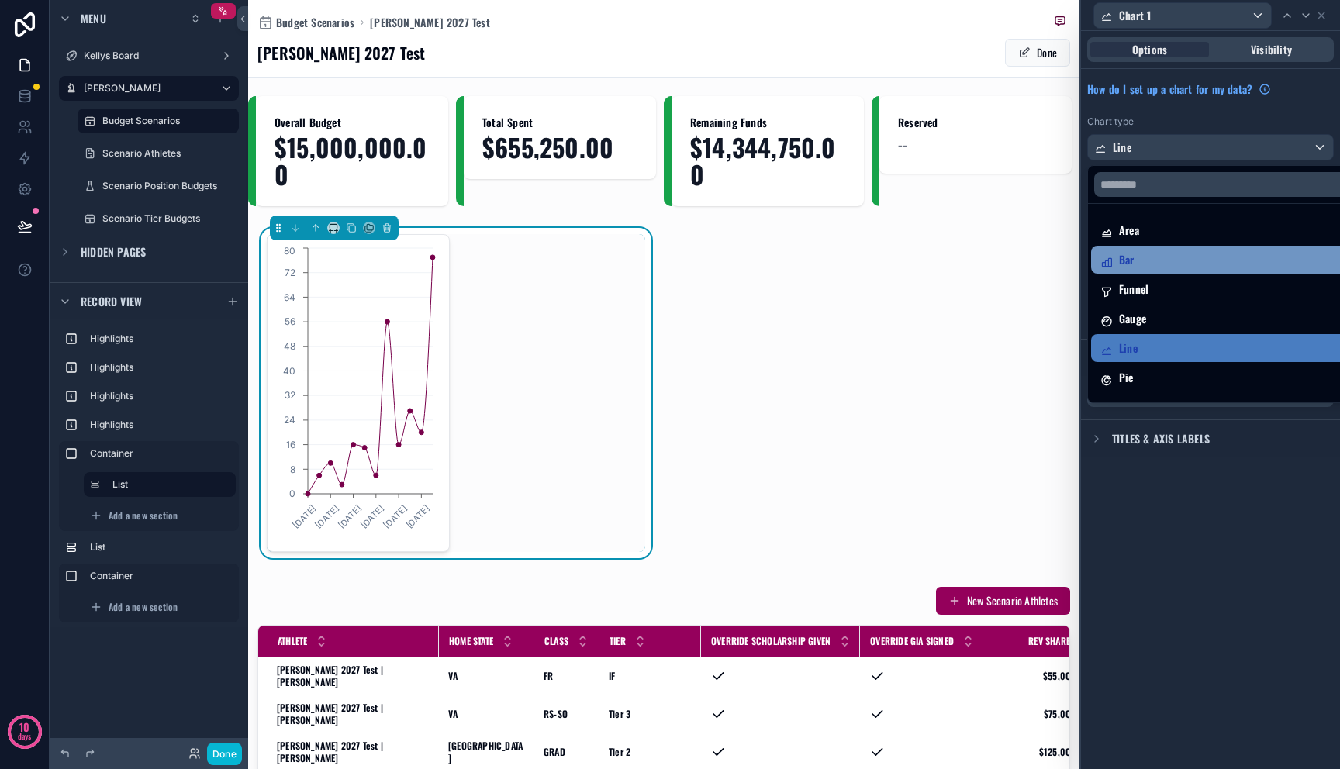
click at [1215, 249] on div "Bar" at bounding box center [1228, 260] width 275 height 28
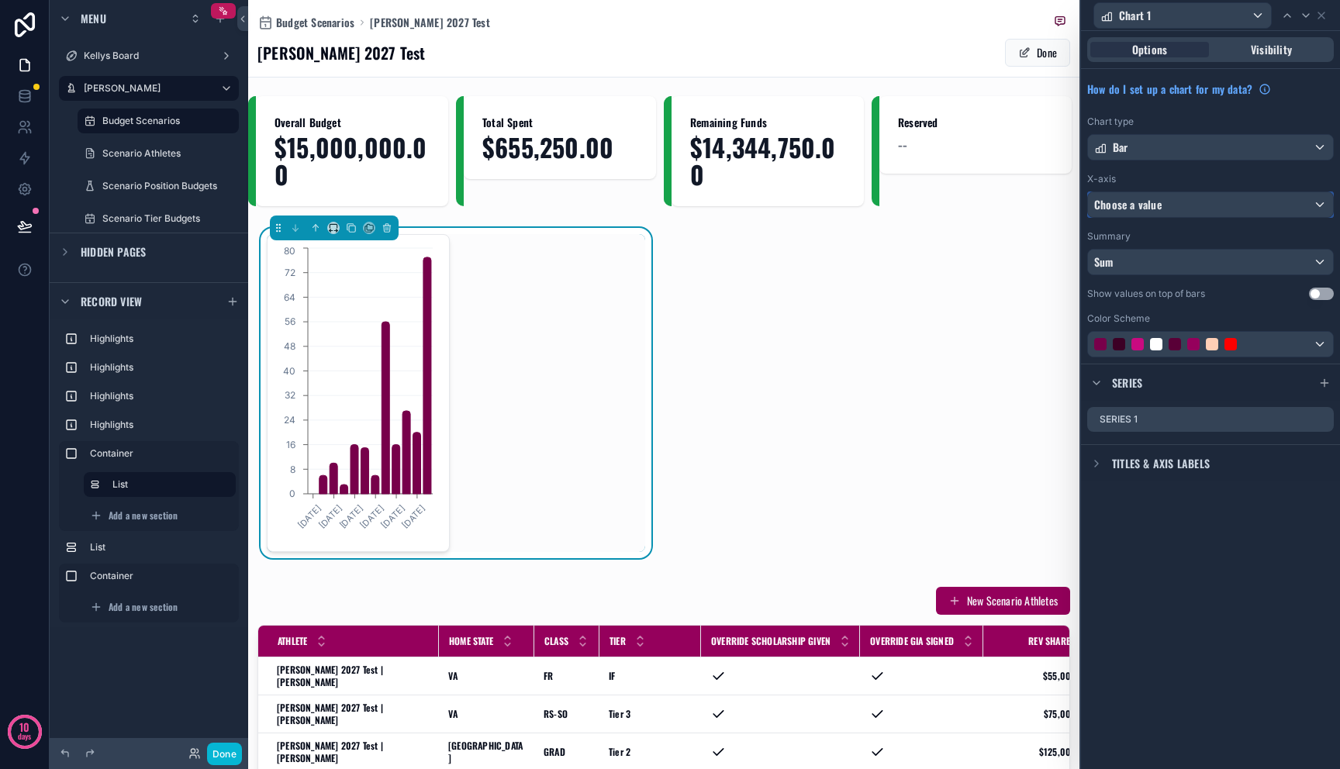
click at [1203, 201] on div "Choose a value" at bounding box center [1210, 204] width 245 height 25
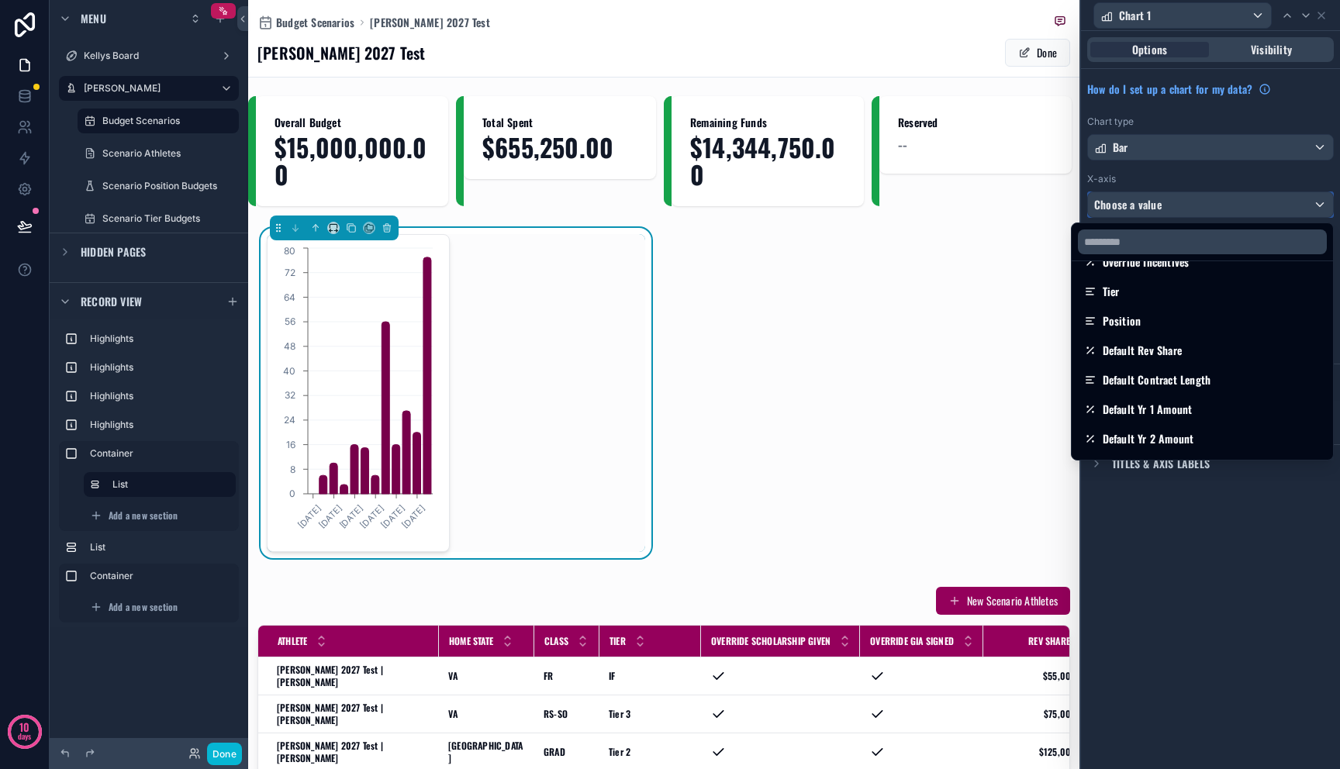
scroll to position [287, 0]
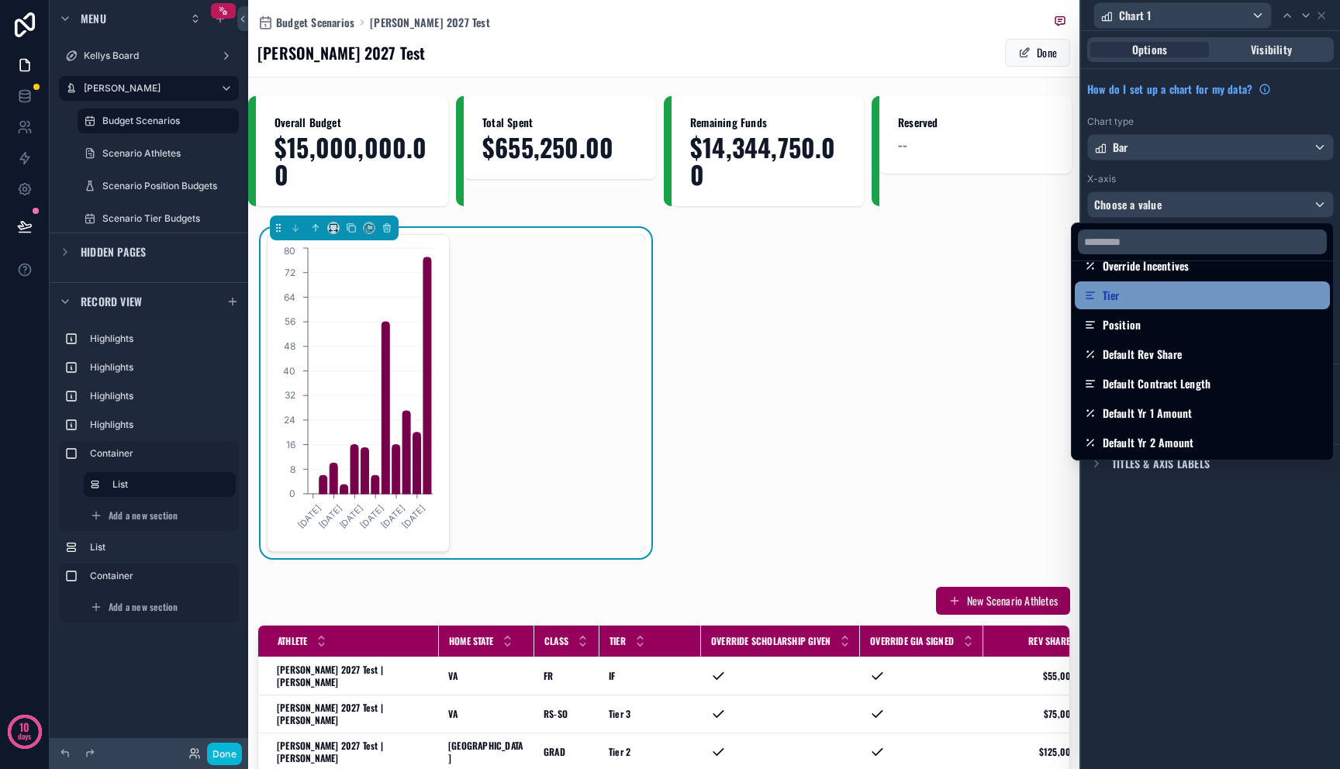
click at [1154, 297] on div "Tier" at bounding box center [1202, 295] width 237 height 19
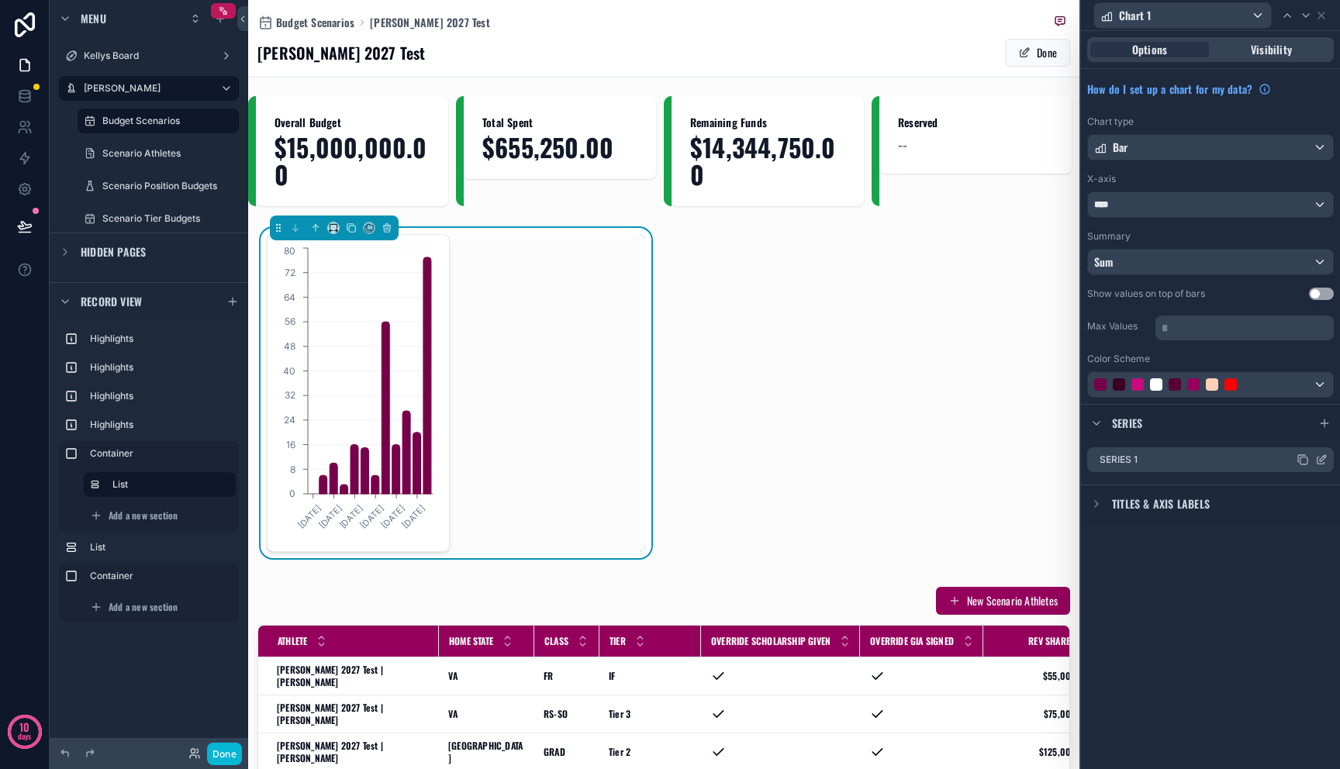
click at [1317, 460] on icon at bounding box center [1320, 461] width 7 height 7
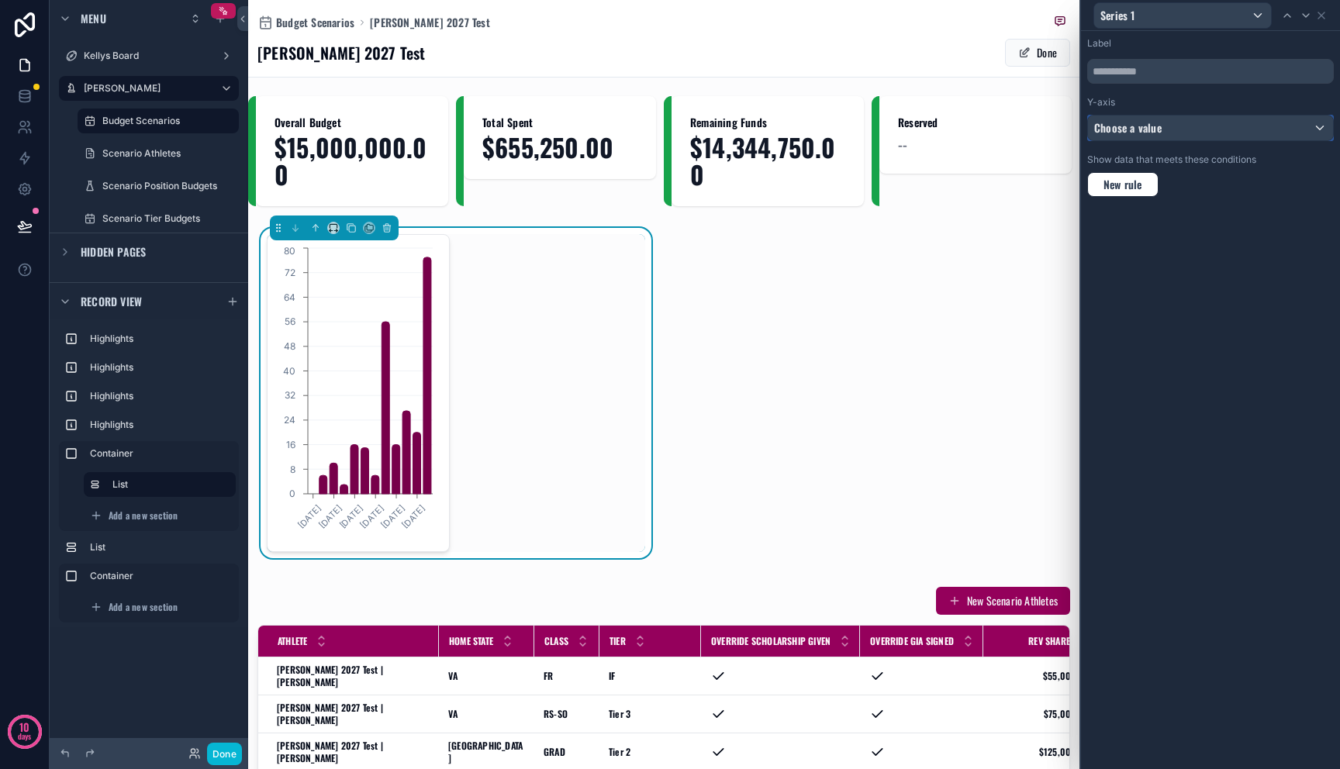
click at [1235, 123] on div "Choose a value" at bounding box center [1210, 128] width 245 height 25
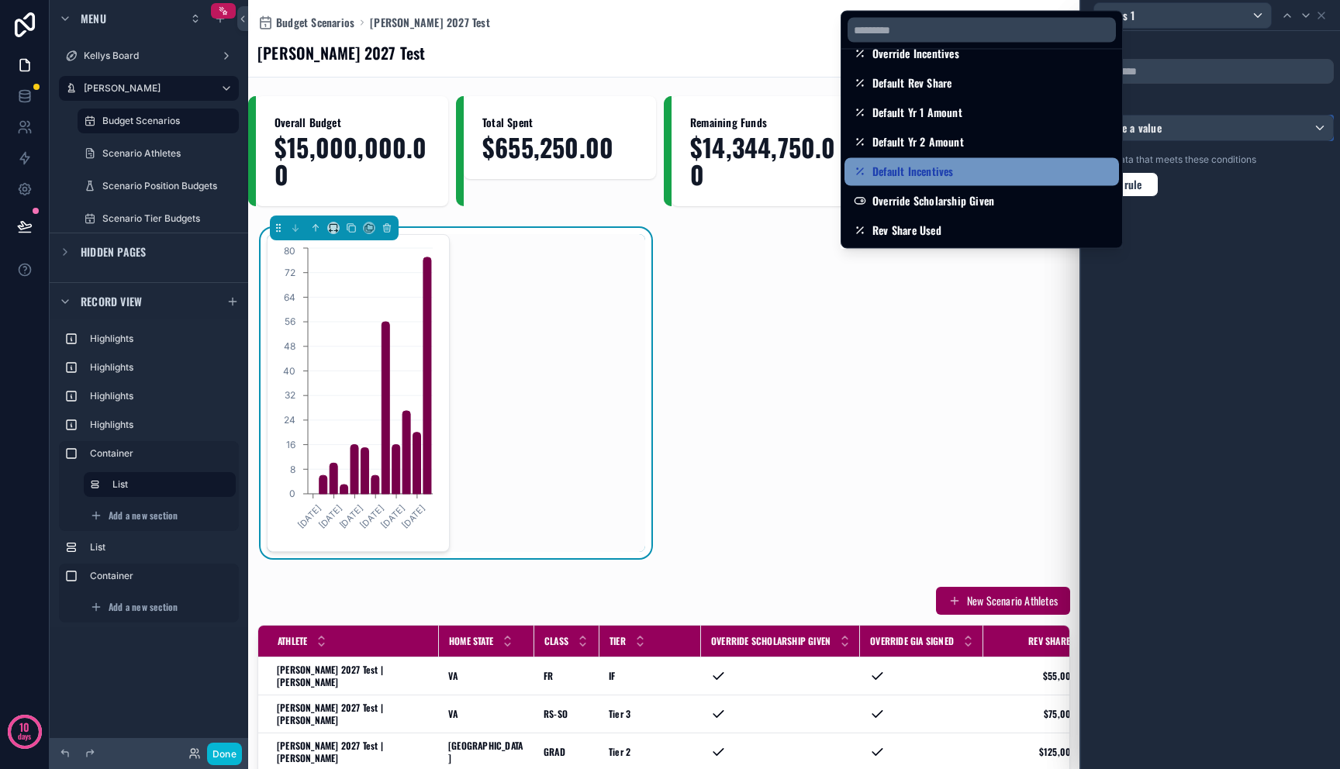
scroll to position [201, 0]
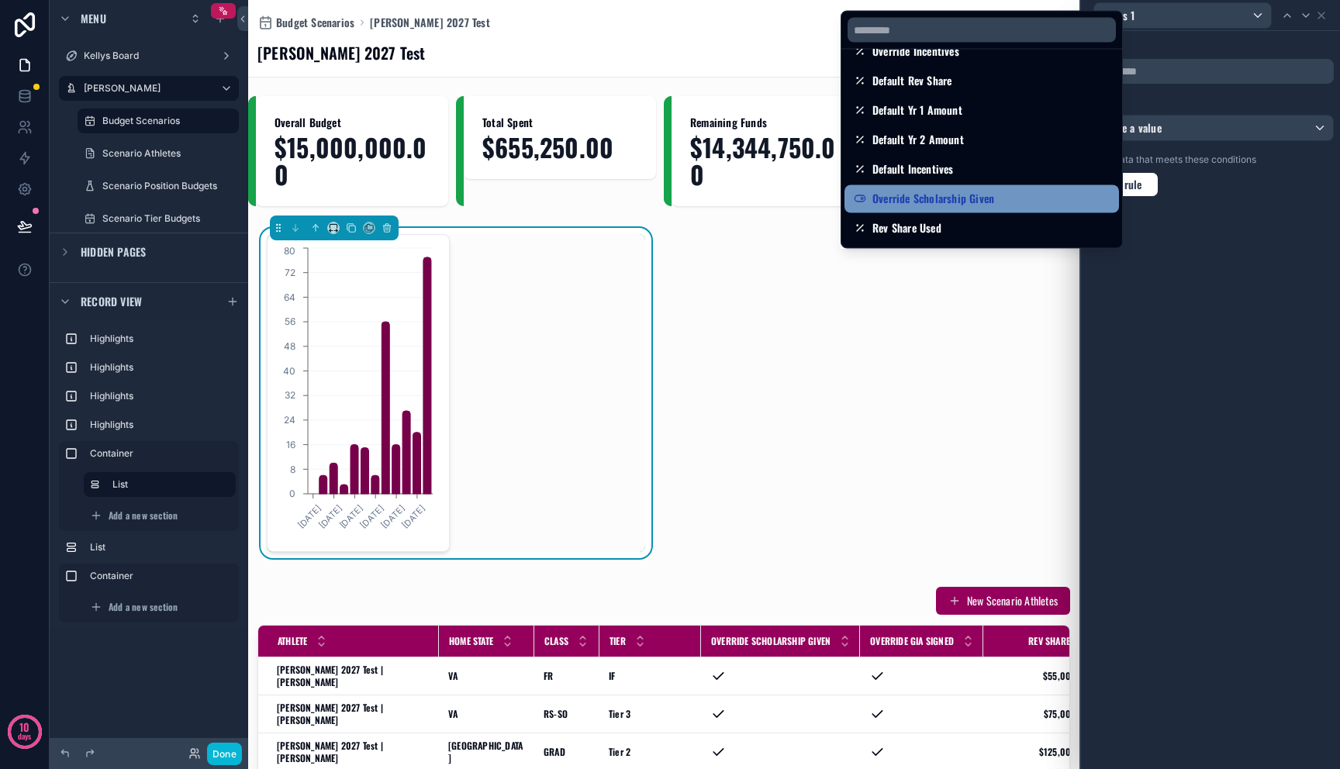
click at [1008, 202] on div "Override Scholarship Given" at bounding box center [982, 199] width 256 height 19
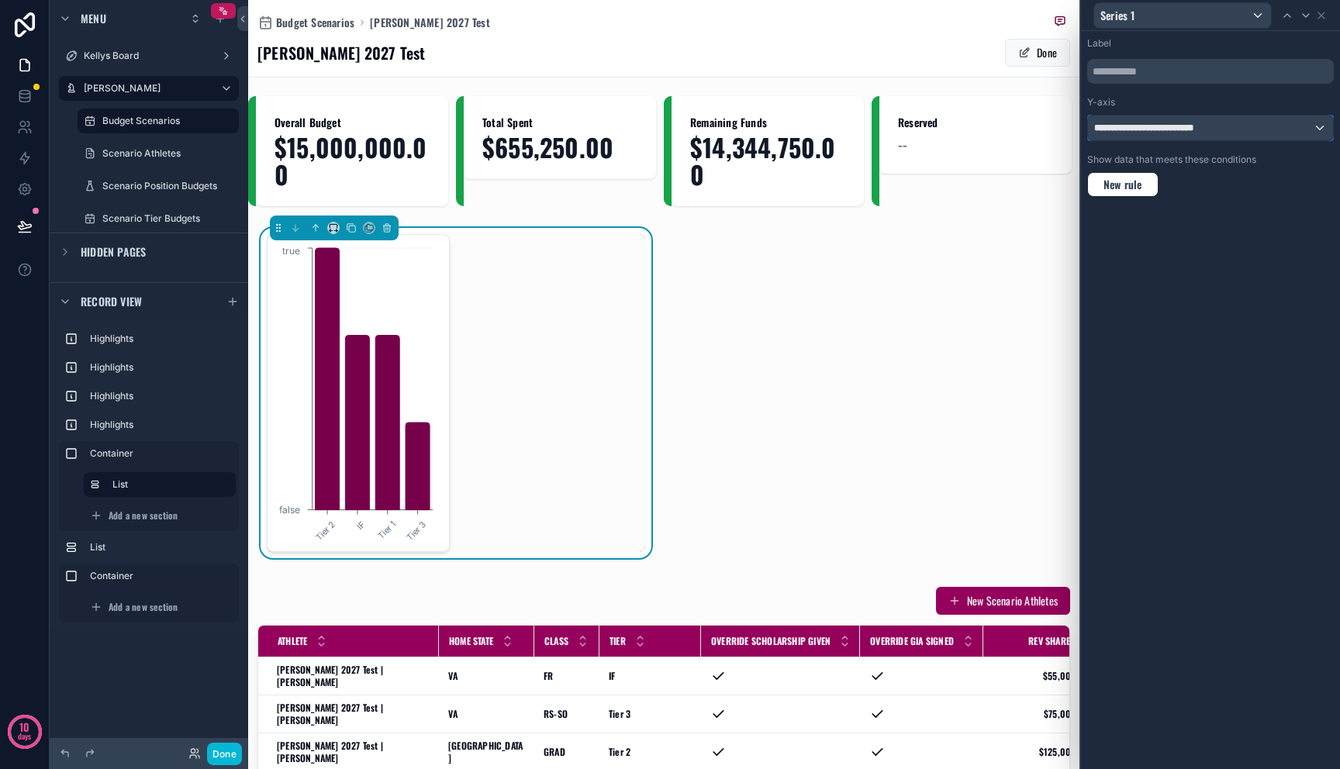
click at [1152, 135] on div "**********" at bounding box center [1210, 128] width 245 height 25
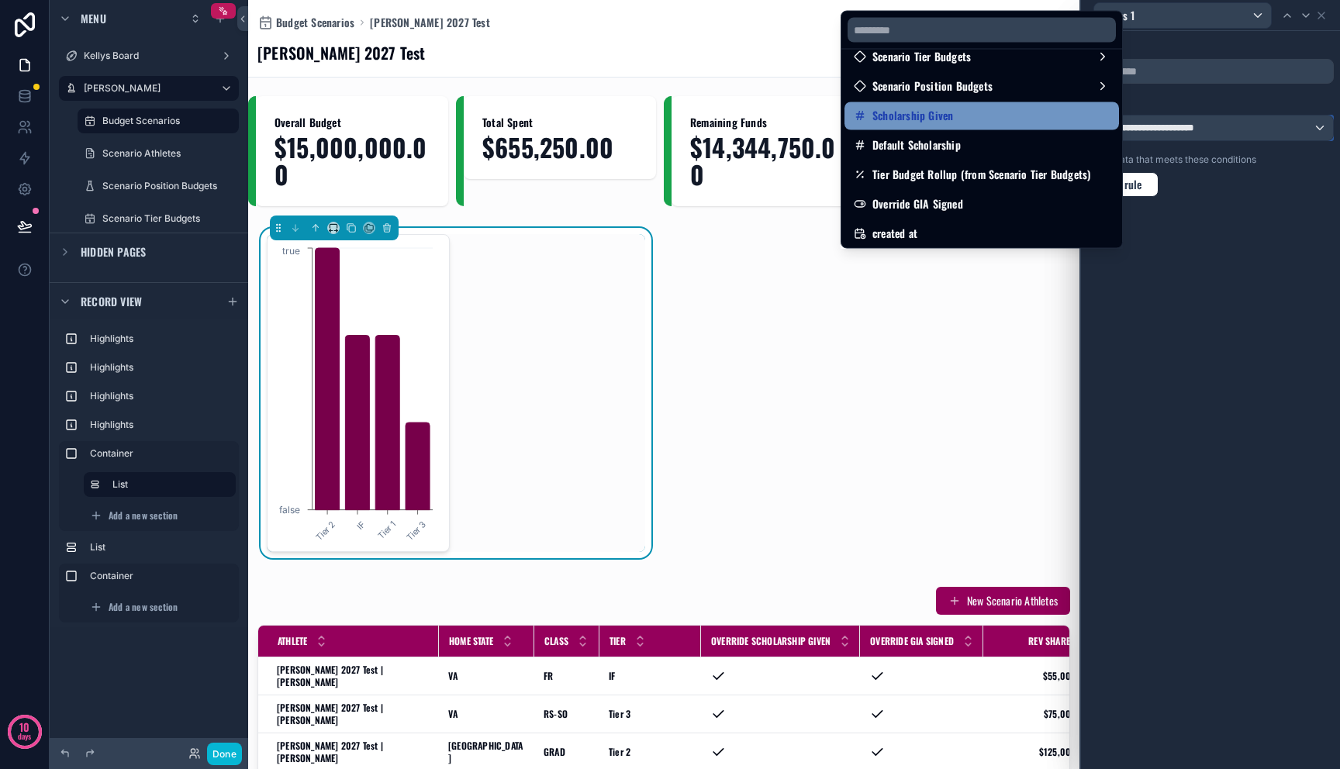
scroll to position [537, 0]
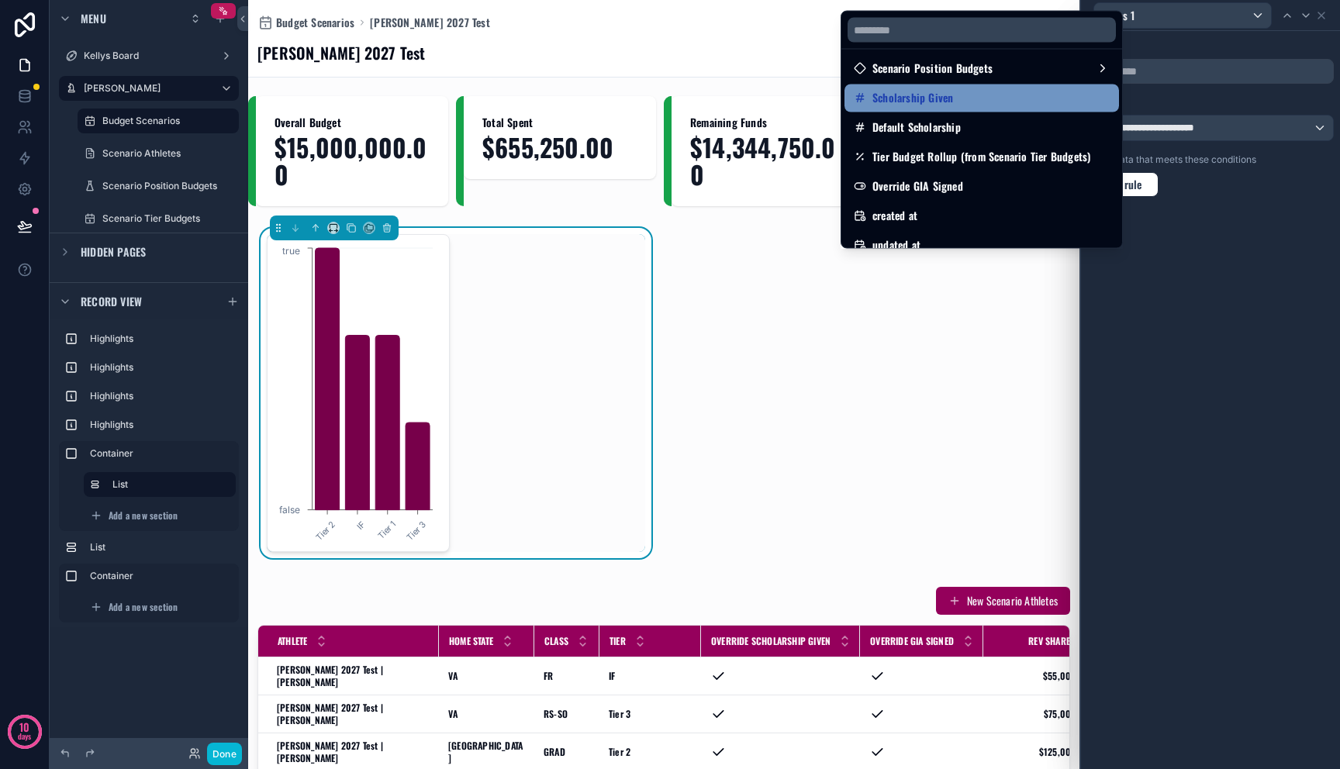
click at [1005, 102] on div "Scholarship Given" at bounding box center [982, 98] width 256 height 19
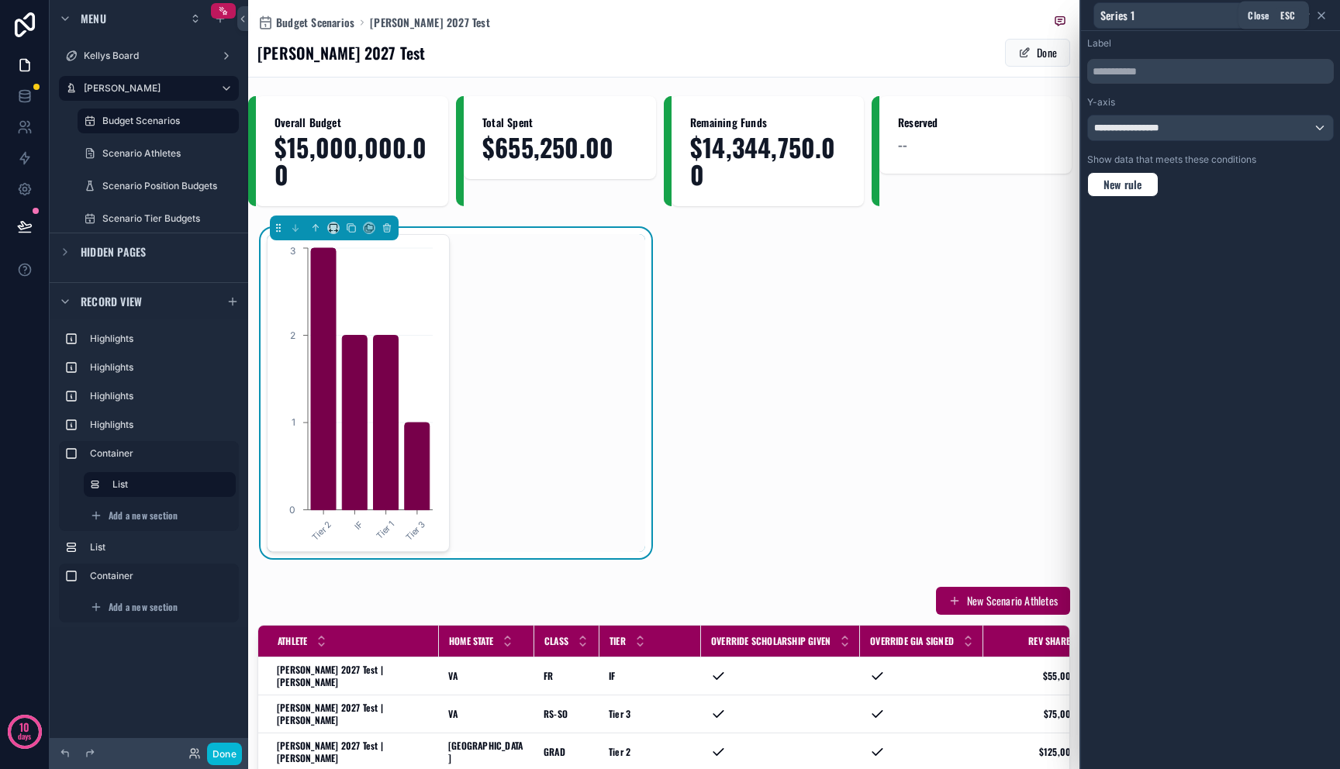
click at [1318, 13] on icon at bounding box center [1321, 15] width 12 height 12
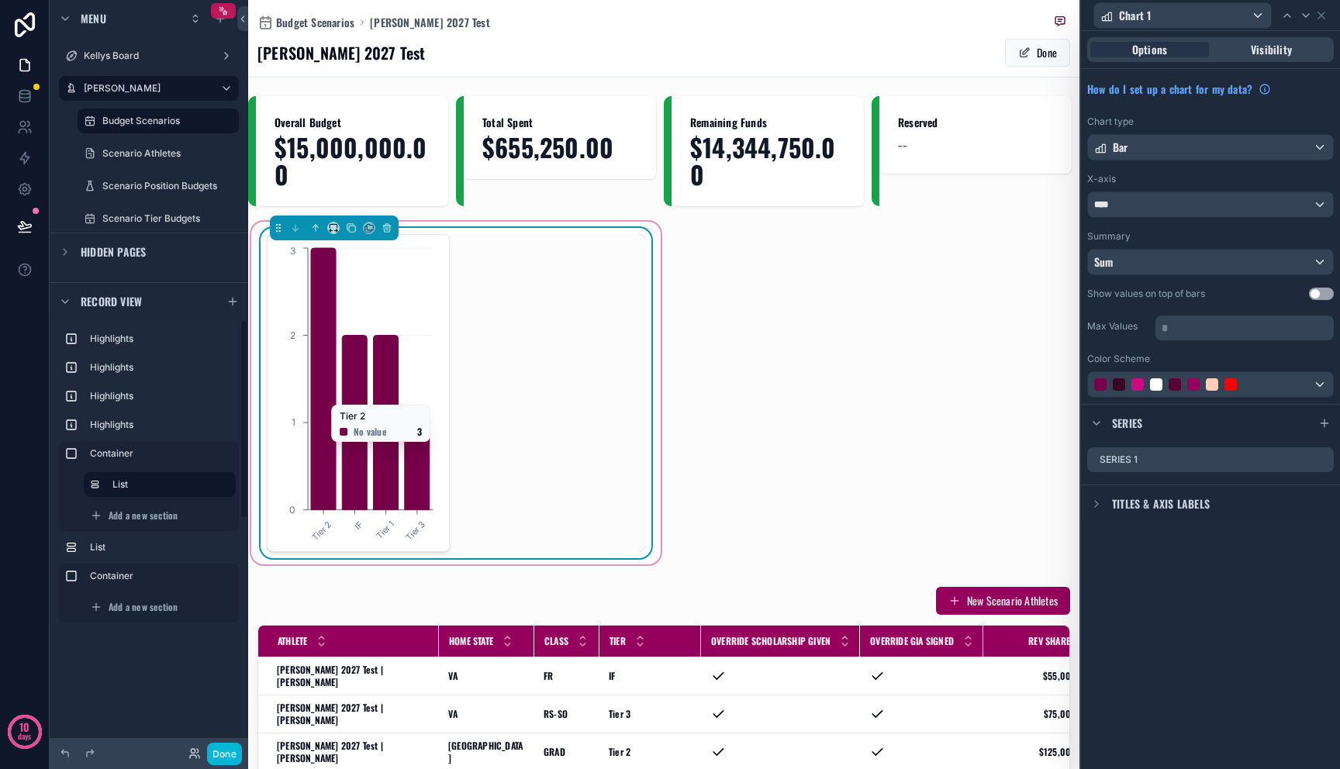
click at [366, 326] on icon "Tier 2 IF Tier 1 Tier 3 0 1 2 3" at bounding box center [357, 393] width 160 height 298
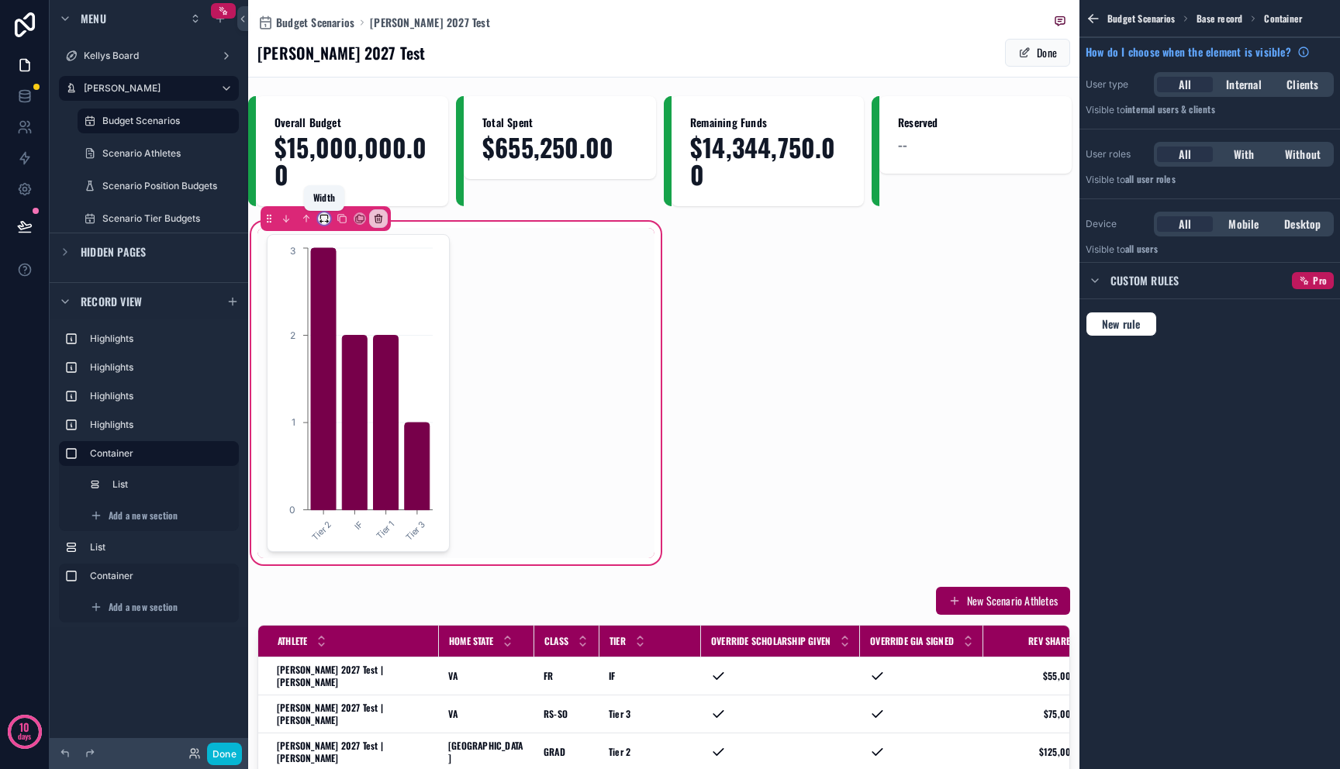
click at [327, 220] on icon "scrollable content" at bounding box center [328, 221] width 2 height 3
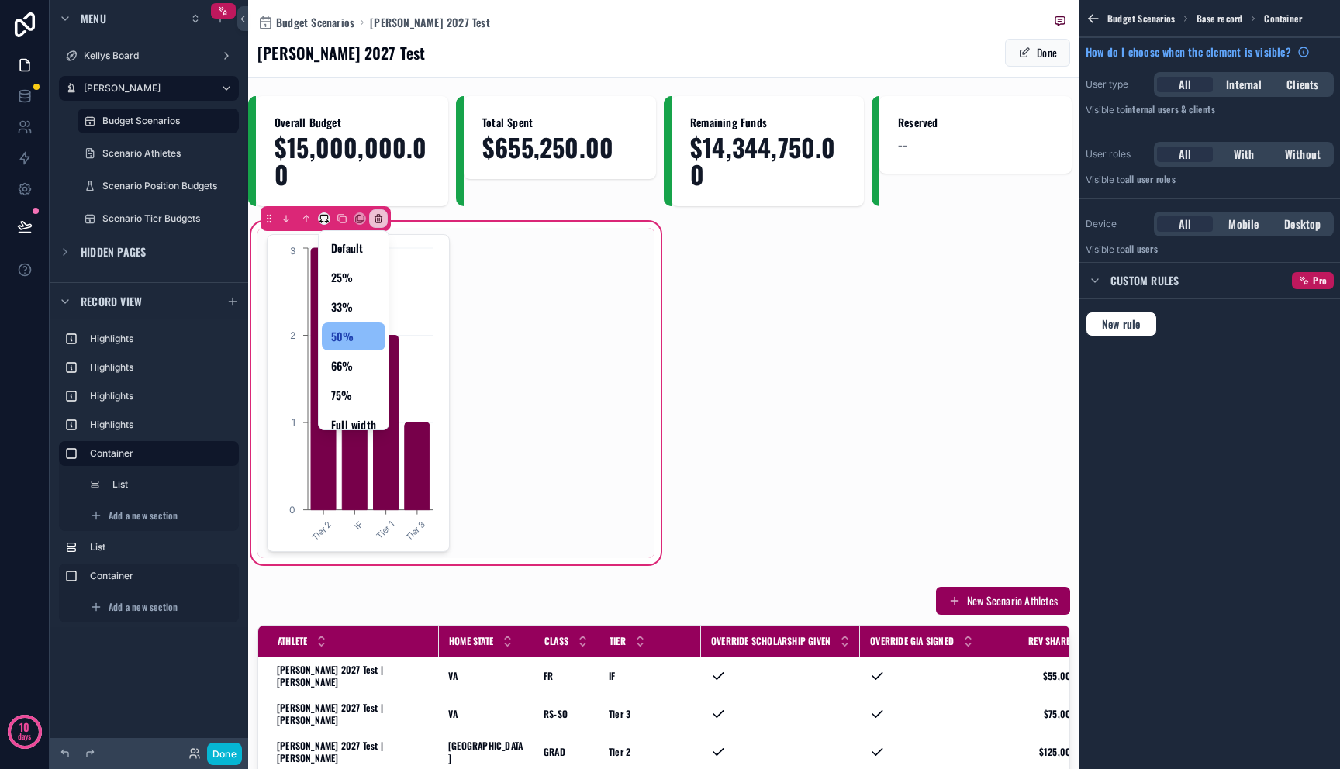
click at [492, 282] on div "scrollable content" at bounding box center [670, 384] width 1340 height 769
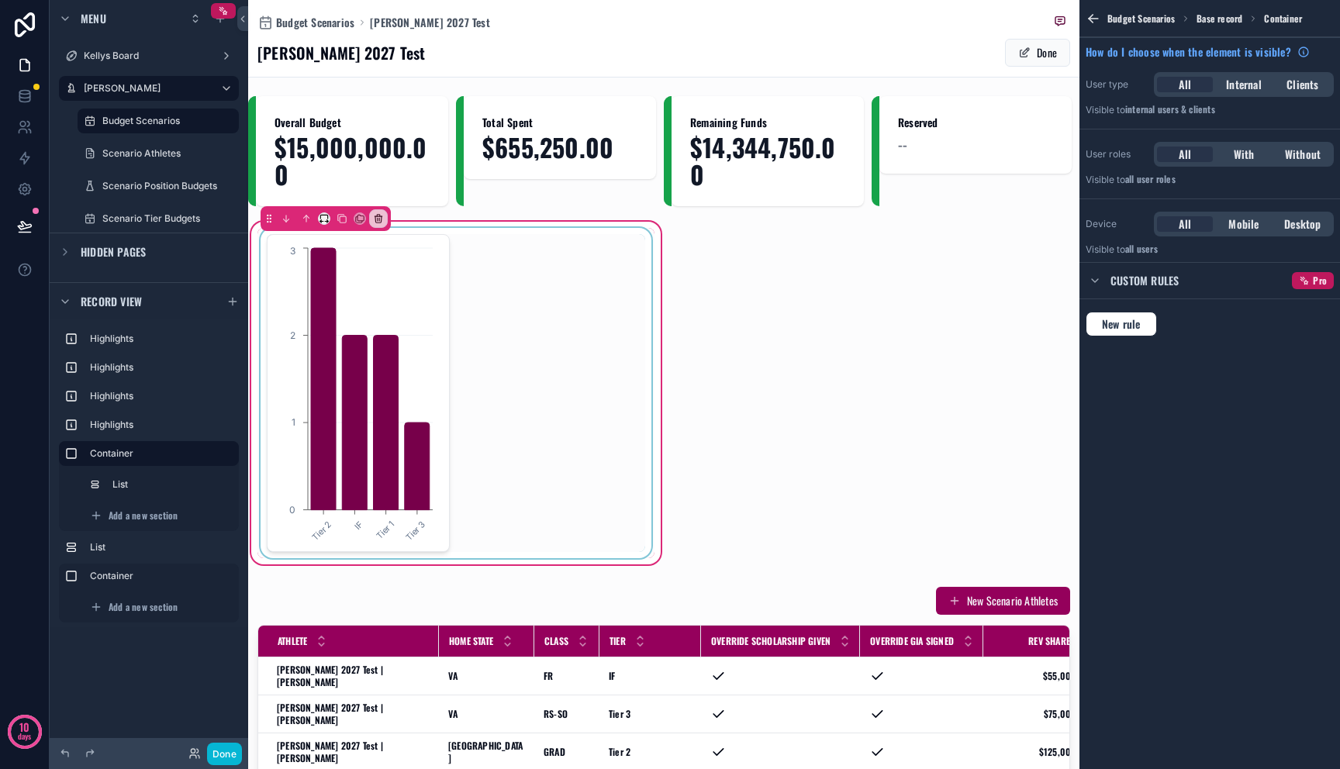
click at [404, 285] on div "scrollable content" at bounding box center [455, 393] width 397 height 330
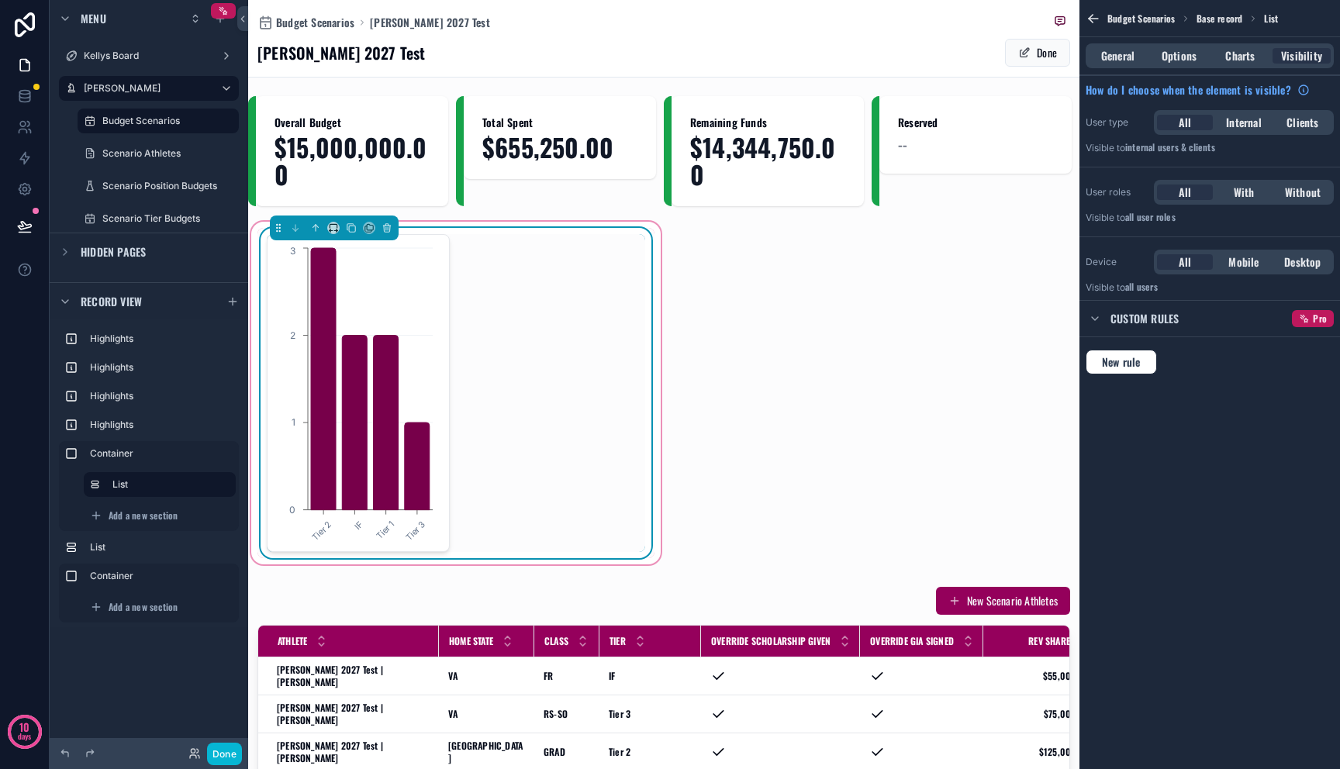
click at [505, 273] on div "Tier 2 IF Tier 1 Tier 3 0 1 2 3" at bounding box center [456, 393] width 378 height 318
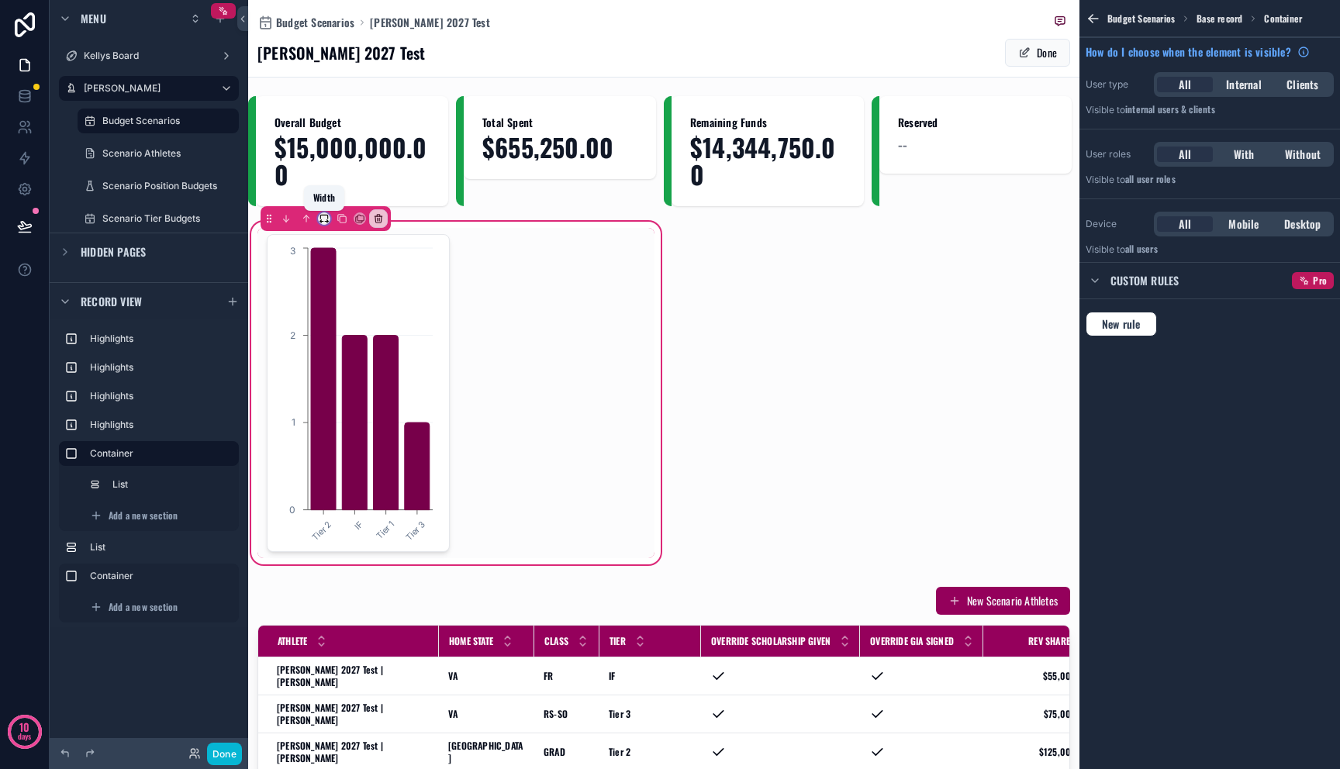
click at [326, 223] on icon "scrollable content" at bounding box center [324, 218] width 11 height 11
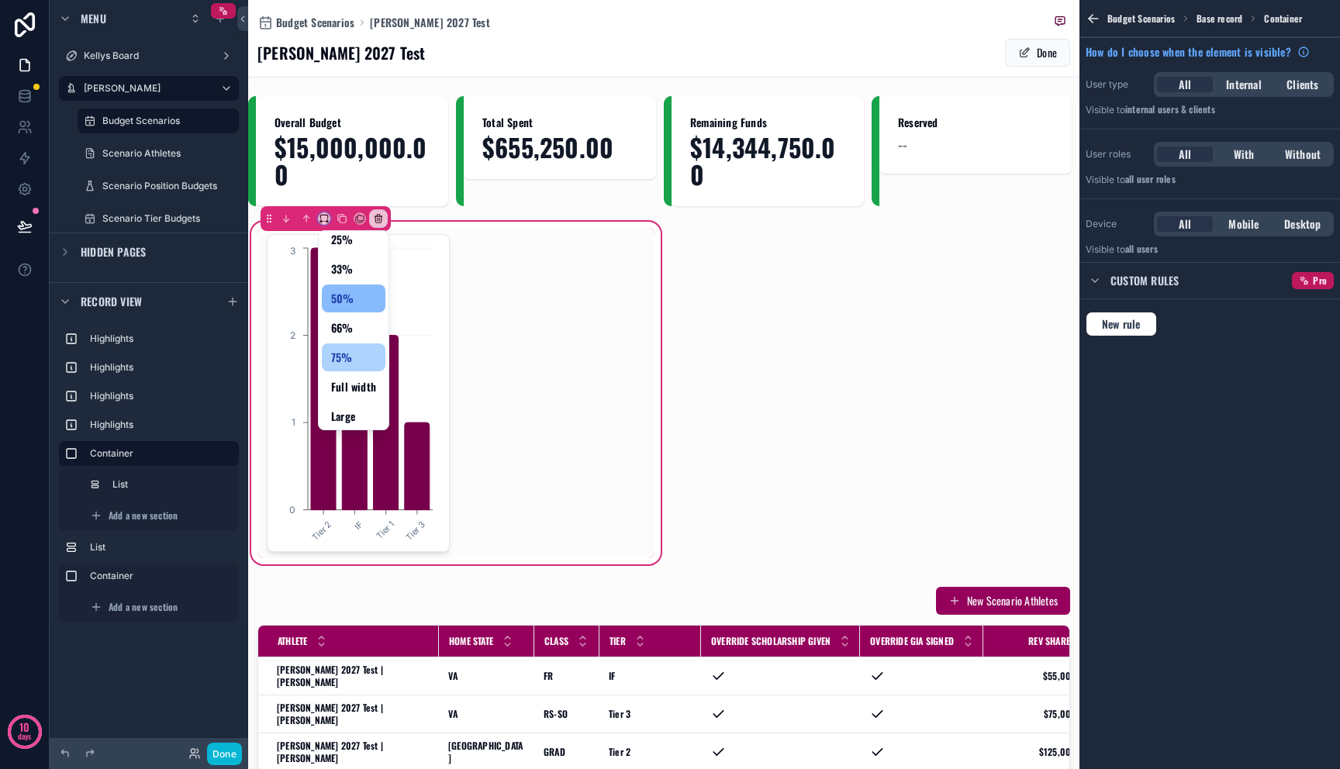
scroll to position [42, 0]
click at [360, 413] on div "Large" at bounding box center [353, 412] width 45 height 19
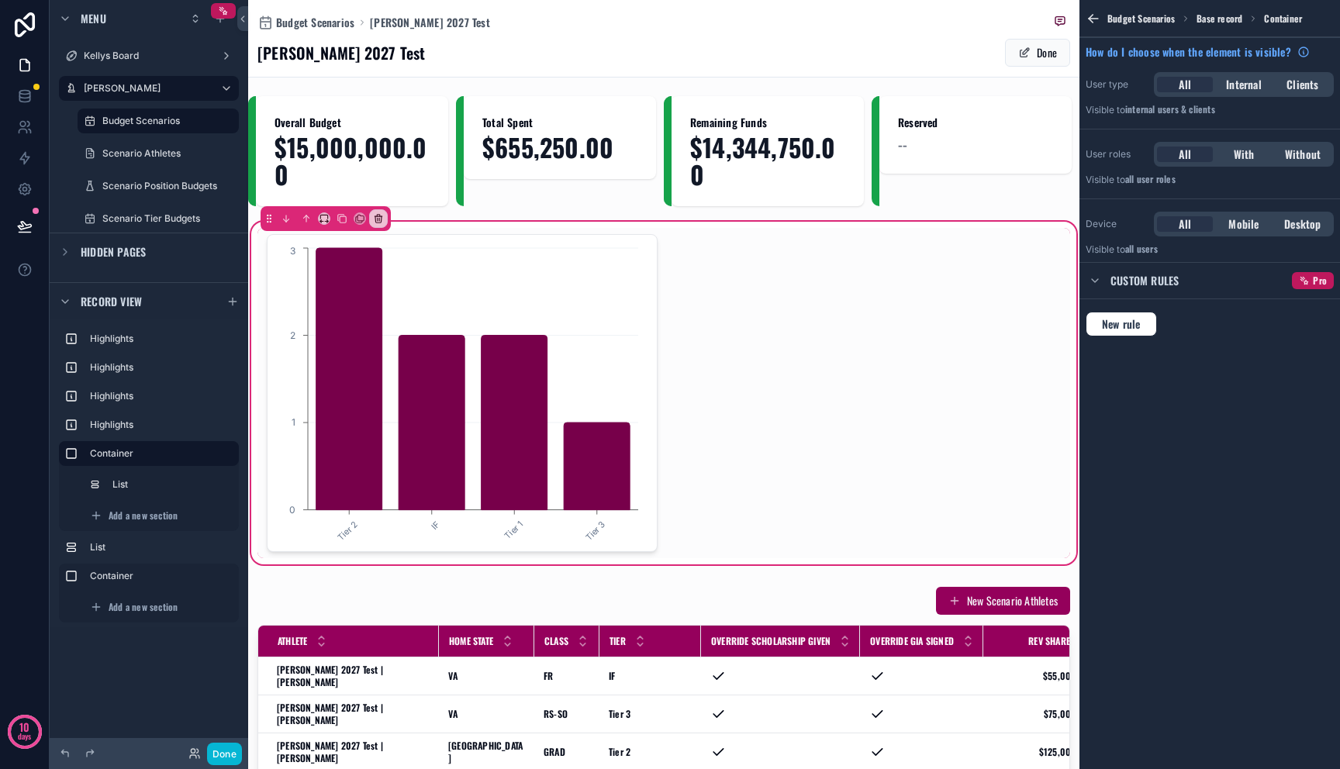
click at [440, 224] on div "Tier 2 IF Tier 1 Tier 3 0 1 2 3" at bounding box center [663, 393] width 831 height 349
click at [329, 220] on icon "scrollable content" at bounding box center [324, 218] width 11 height 11
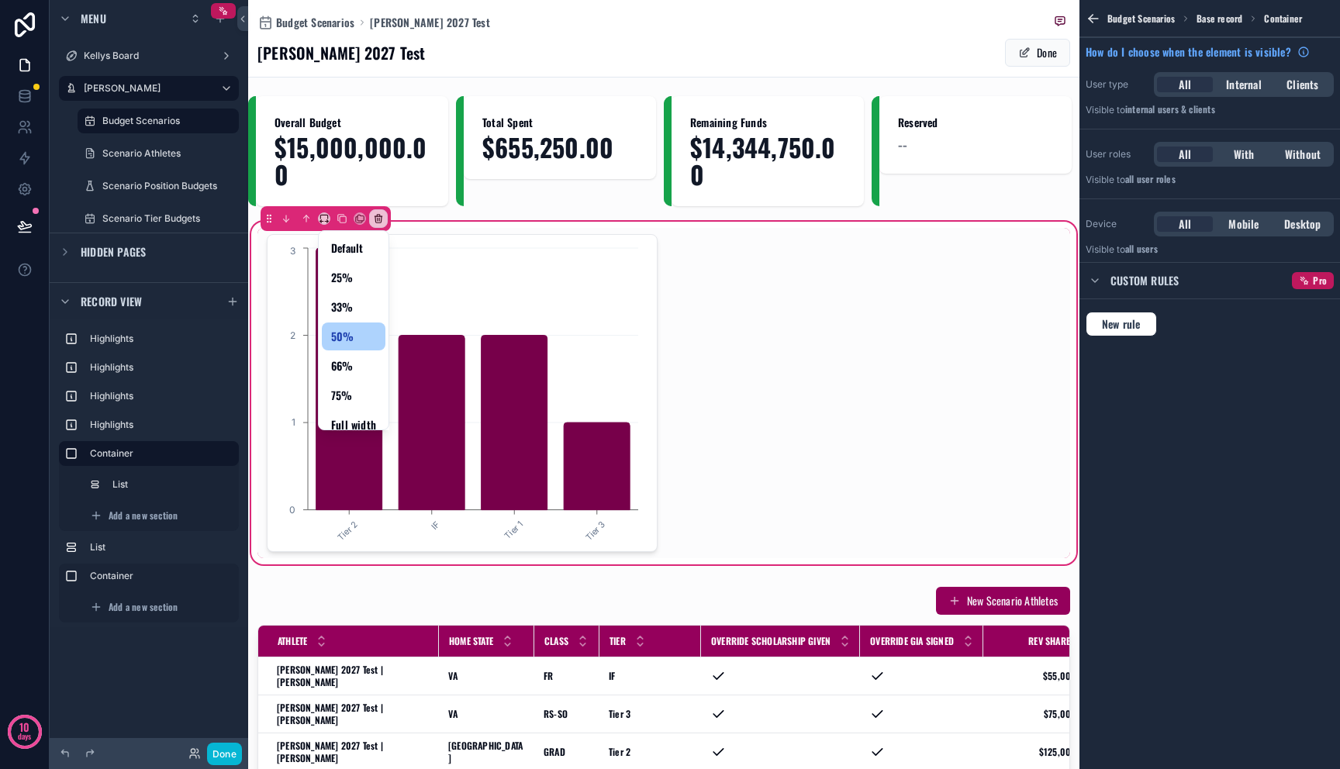
click at [348, 333] on span "50%" at bounding box center [342, 336] width 23 height 19
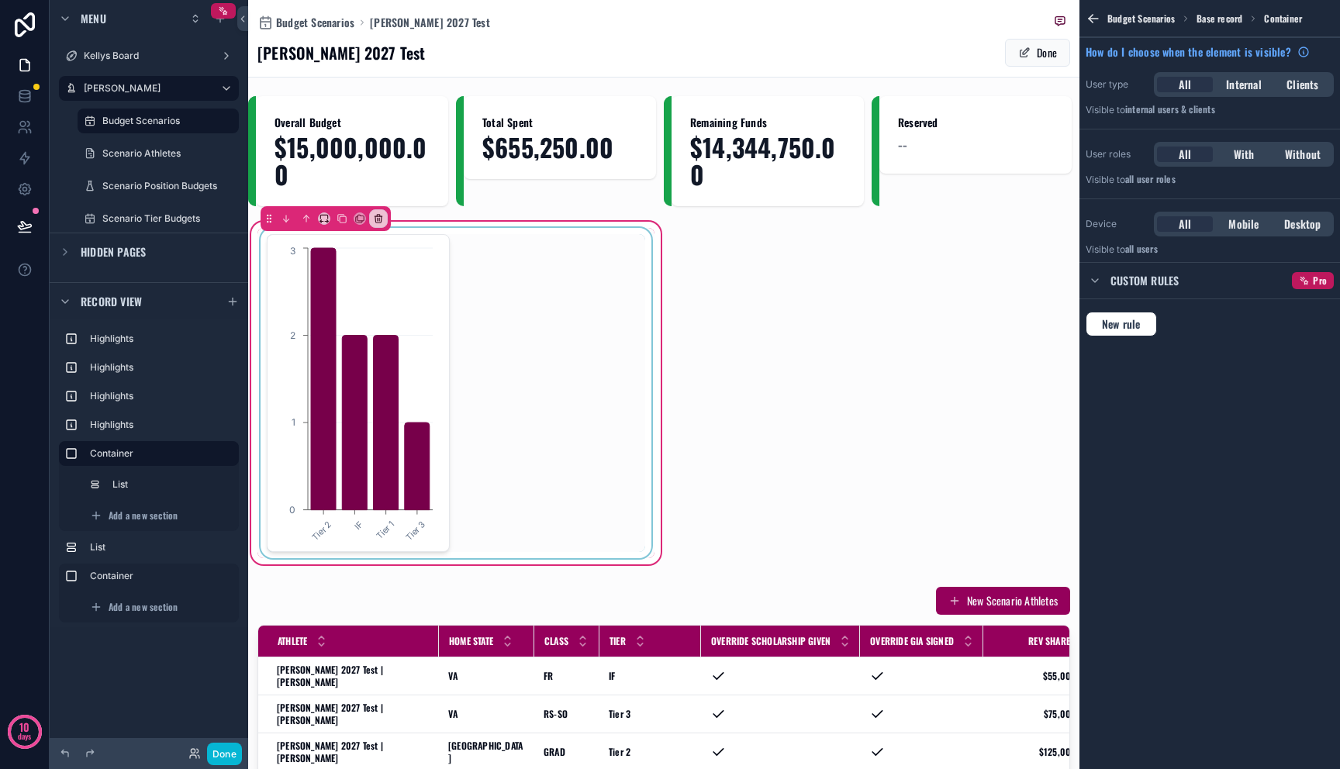
click at [344, 288] on div "scrollable content" at bounding box center [455, 393] width 397 height 330
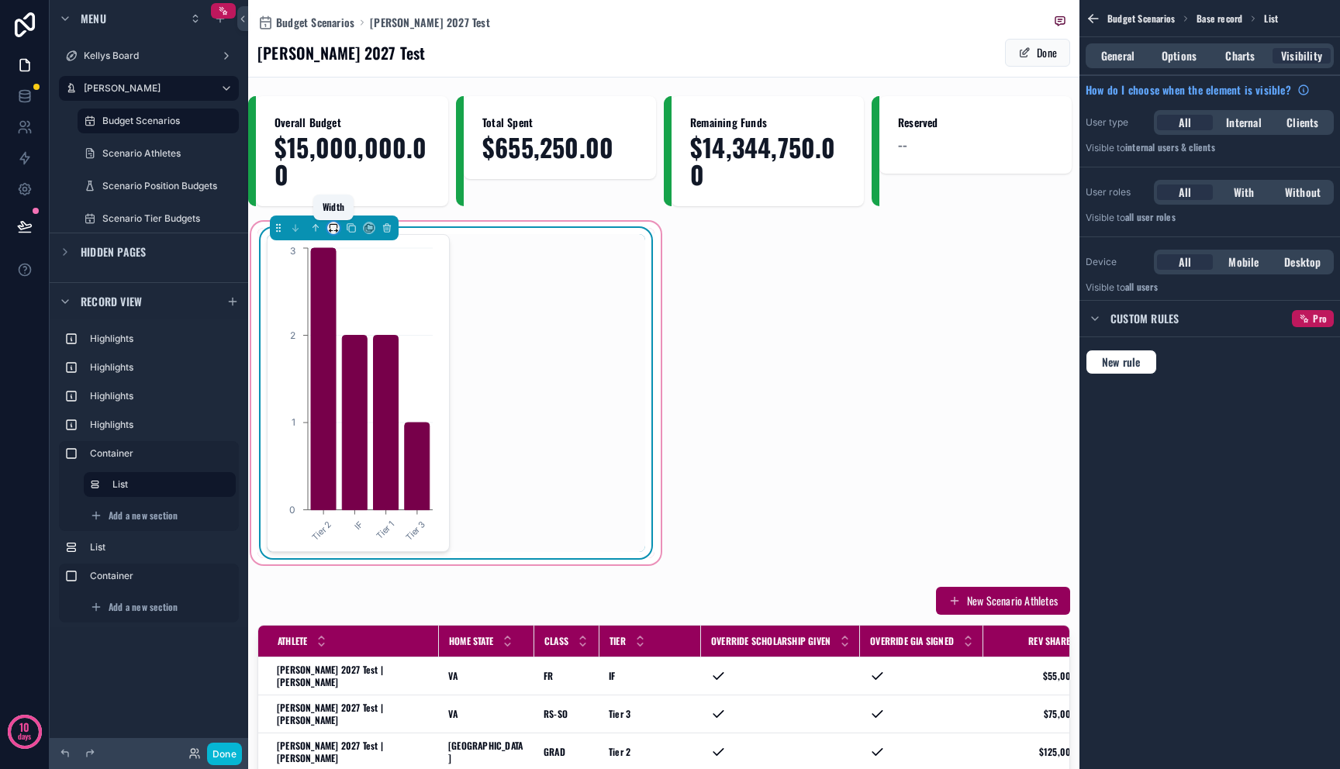
click at [334, 230] on icon "scrollable content" at bounding box center [333, 228] width 11 height 11
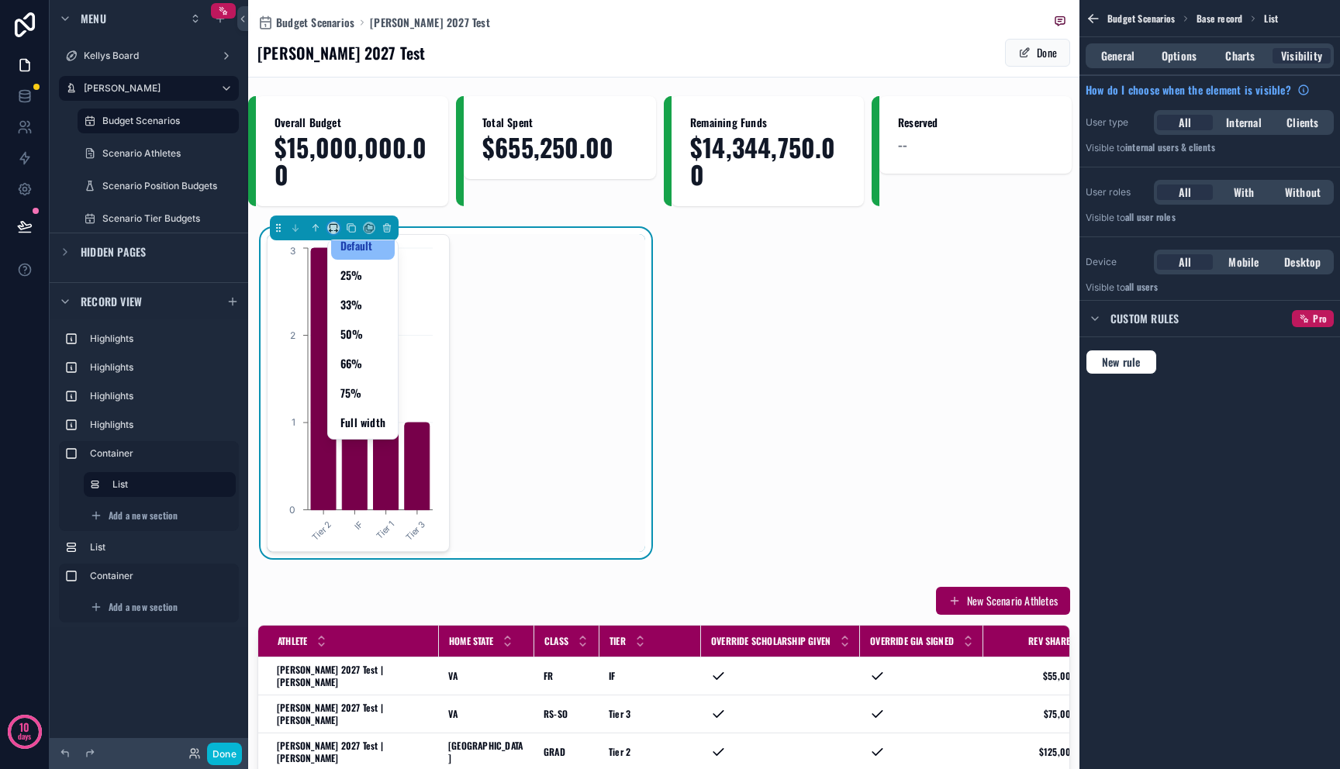
scroll to position [12, 0]
click at [370, 420] on span "Full width" at bounding box center [362, 422] width 45 height 19
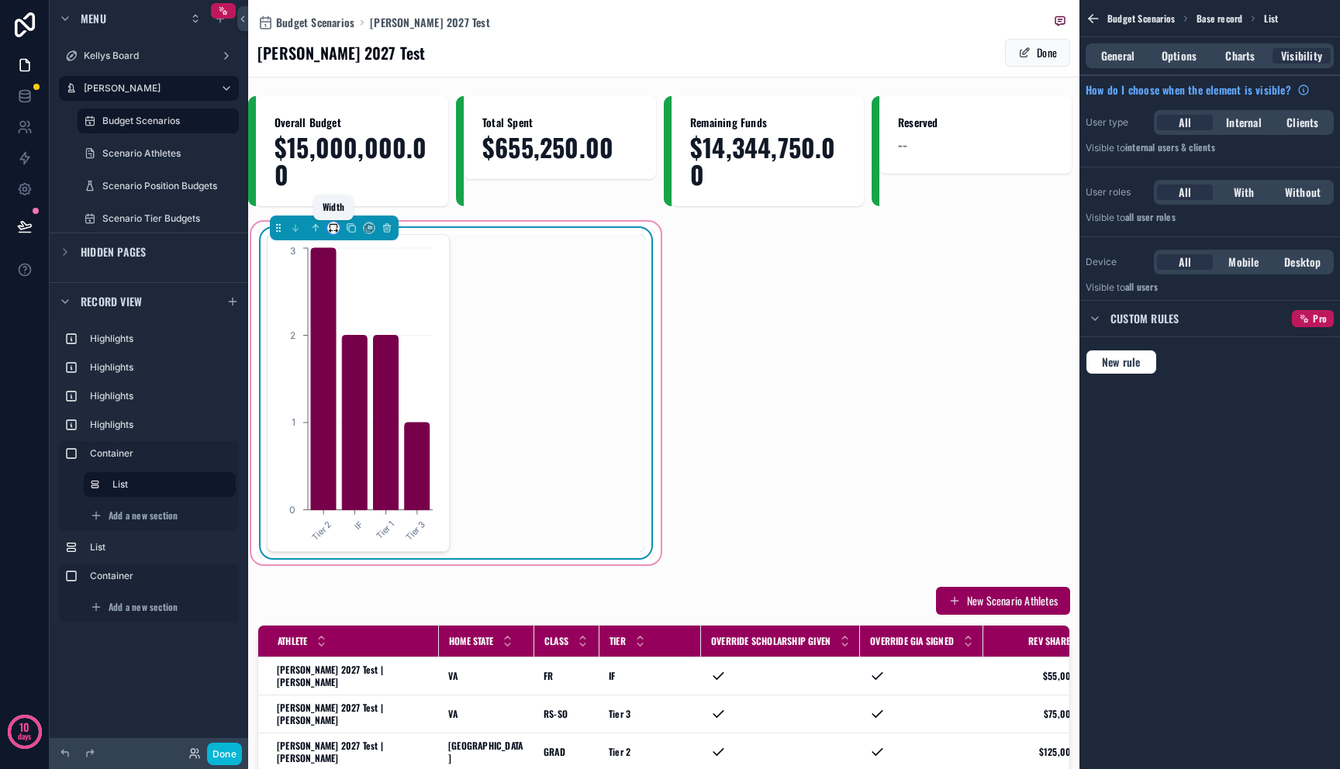
click at [335, 227] on icon "scrollable content" at bounding box center [333, 228] width 11 height 11
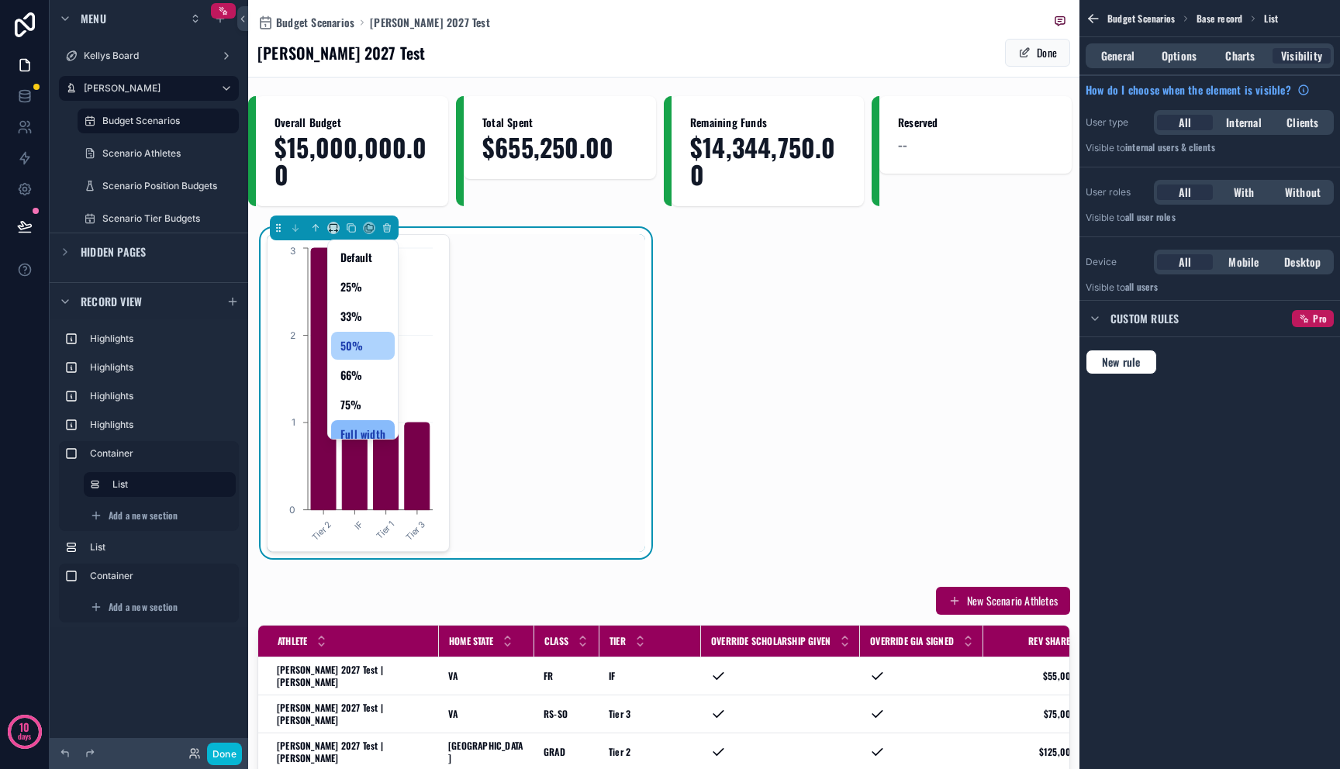
click at [370, 340] on div "50%" at bounding box center [362, 346] width 45 height 19
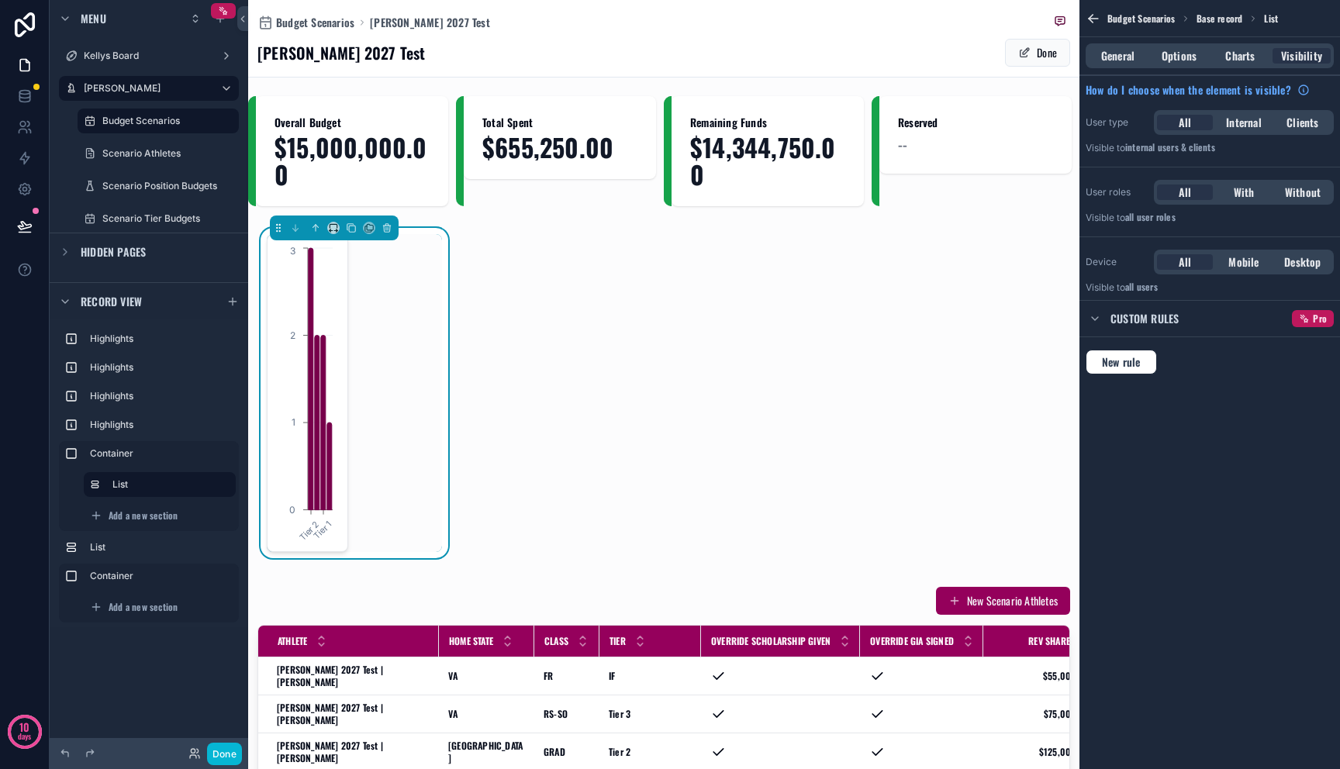
drag, startPoint x: 592, startPoint y: 205, endPoint x: 586, endPoint y: 216, distance: 12.1
click at [587, 206] on div "scrollable content" at bounding box center [560, 151] width 208 height 110
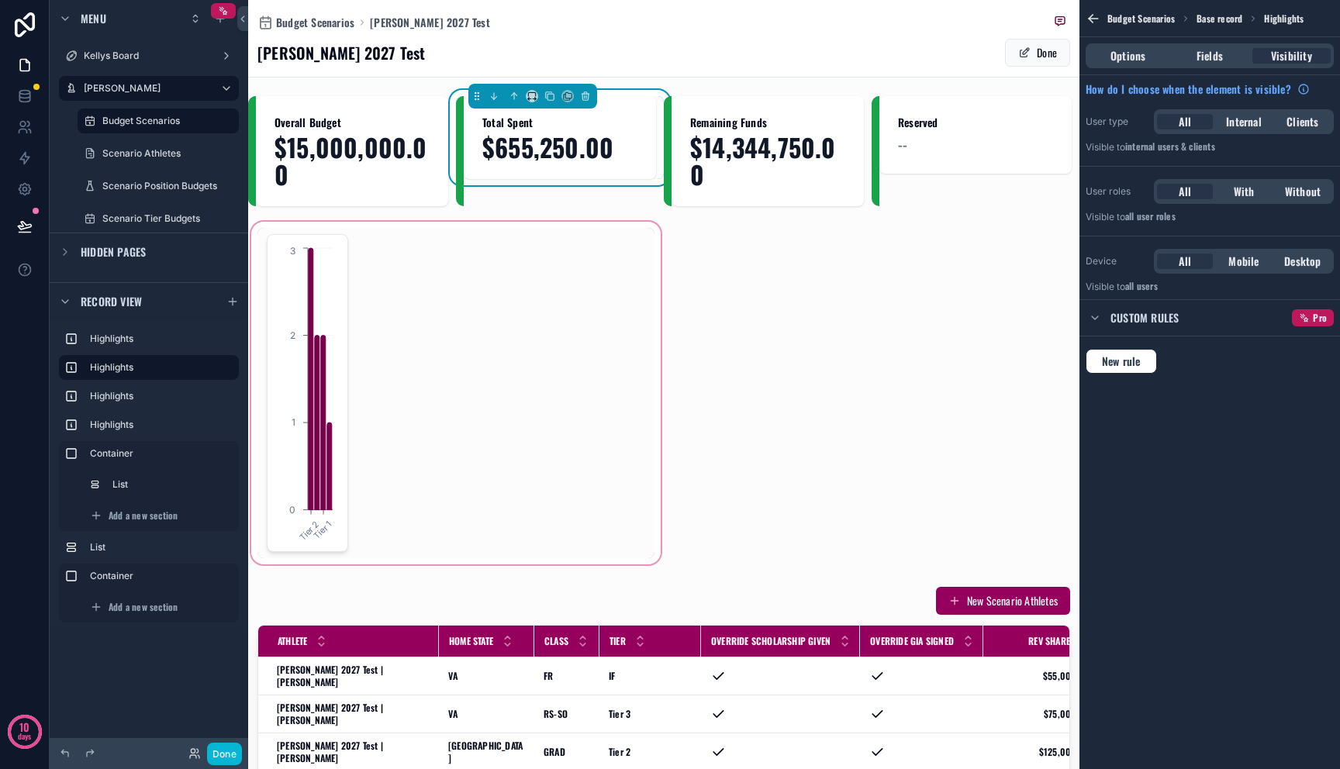
click at [589, 254] on div "scrollable content" at bounding box center [456, 393] width 416 height 349
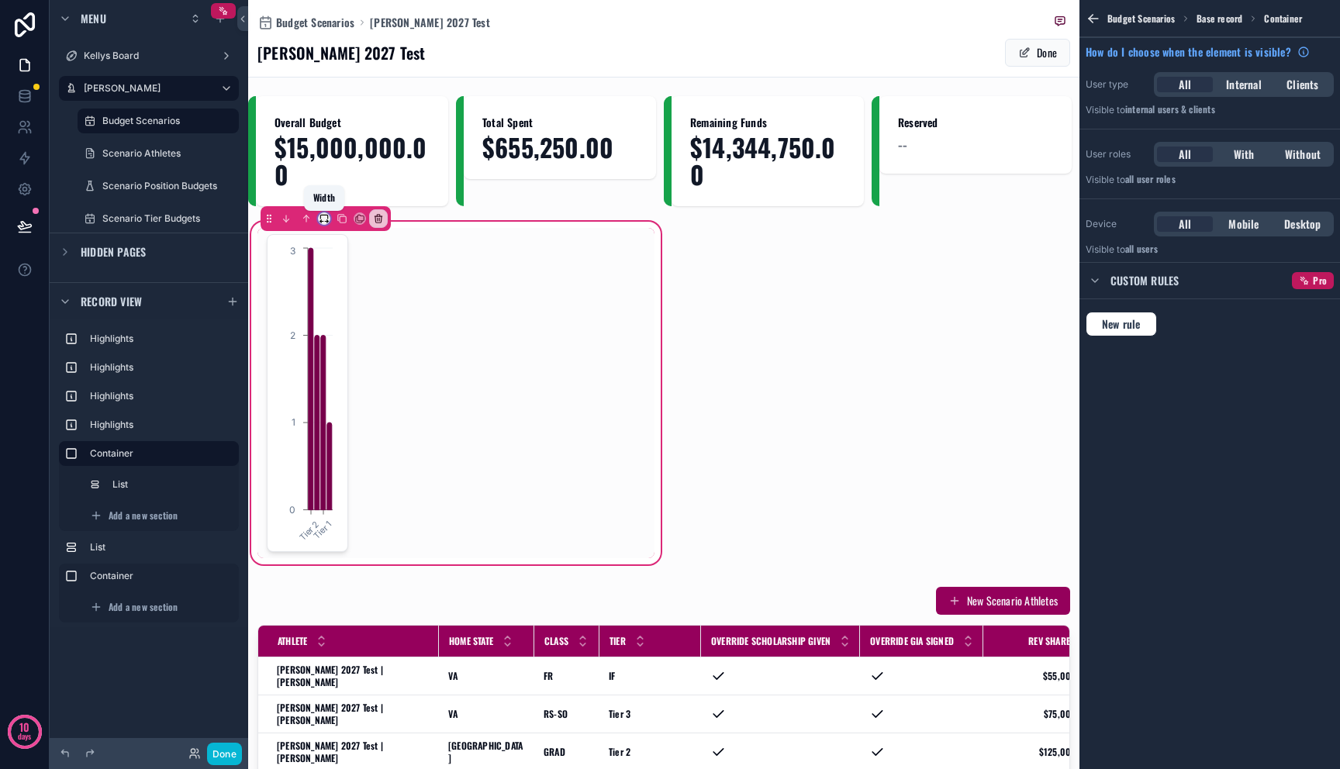
click at [327, 222] on icon "scrollable content" at bounding box center [328, 221] width 2 height 3
click at [353, 416] on span "Full width" at bounding box center [353, 425] width 45 height 19
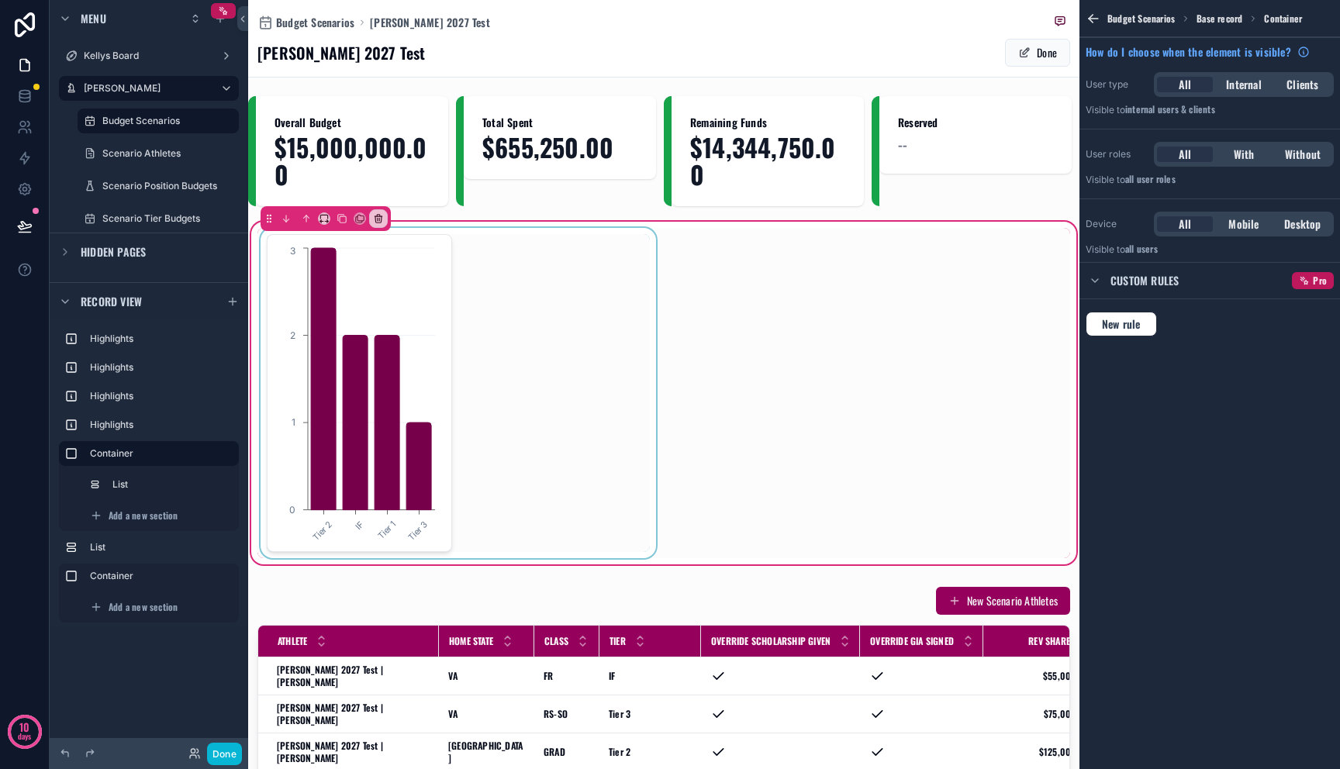
click at [579, 369] on div "scrollable content" at bounding box center [458, 393] width 402 height 330
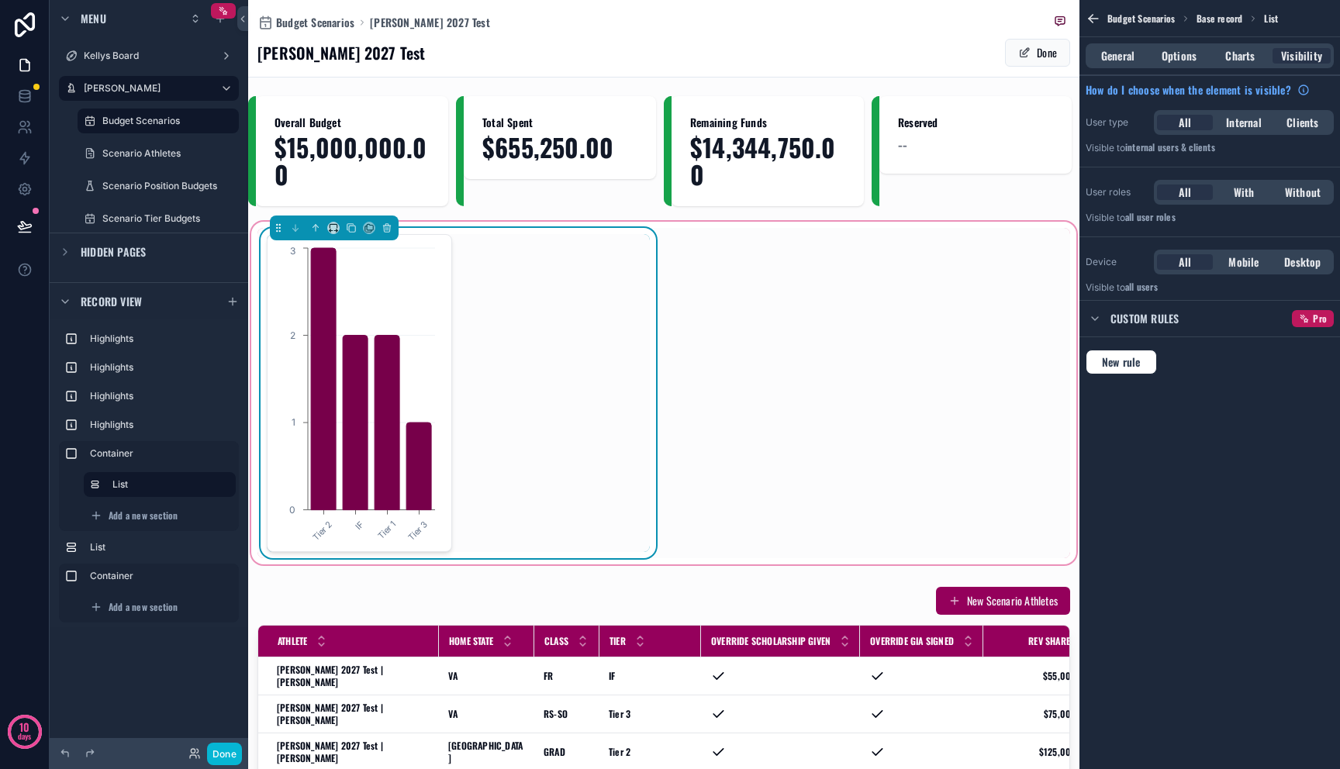
click at [440, 329] on div "Tier 2 IF Tier 1 Tier 3 0 1 2 3" at bounding box center [359, 393] width 185 height 318
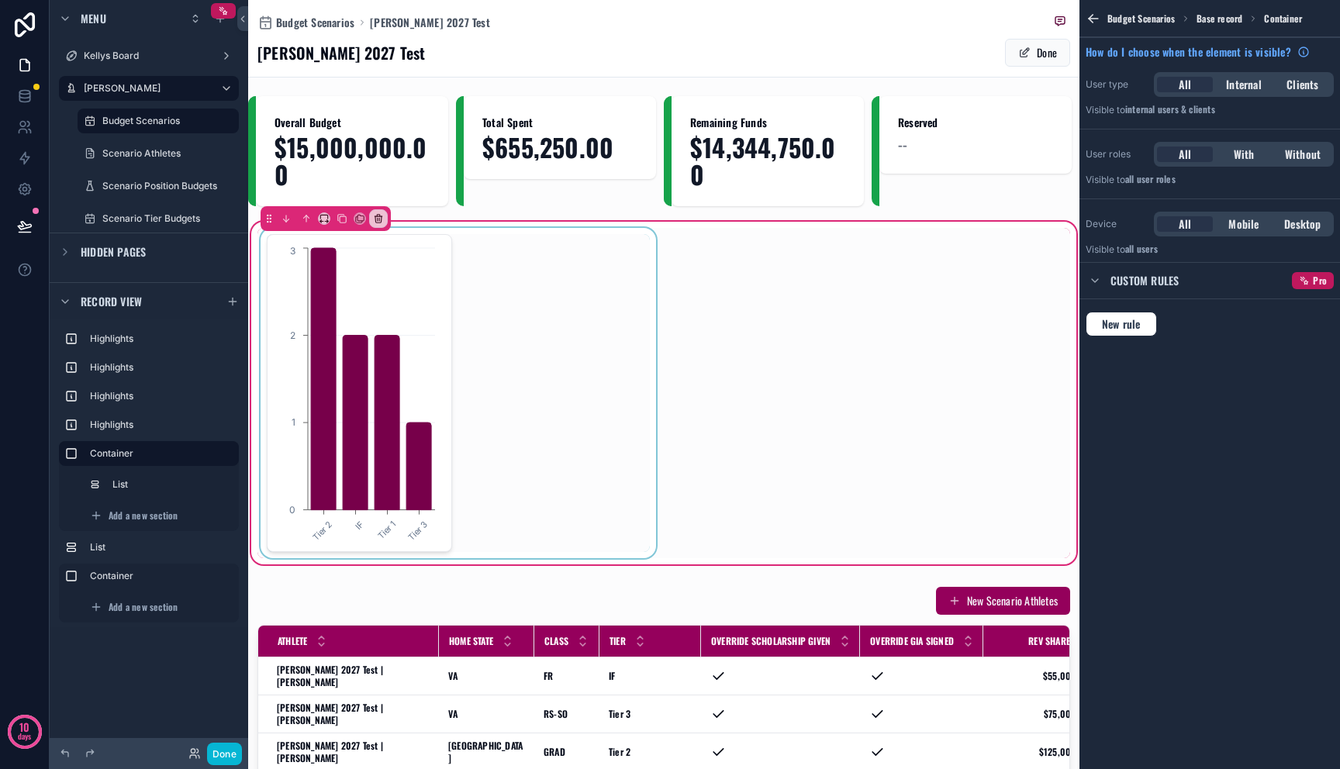
click at [487, 321] on div "scrollable content" at bounding box center [458, 393] width 402 height 330
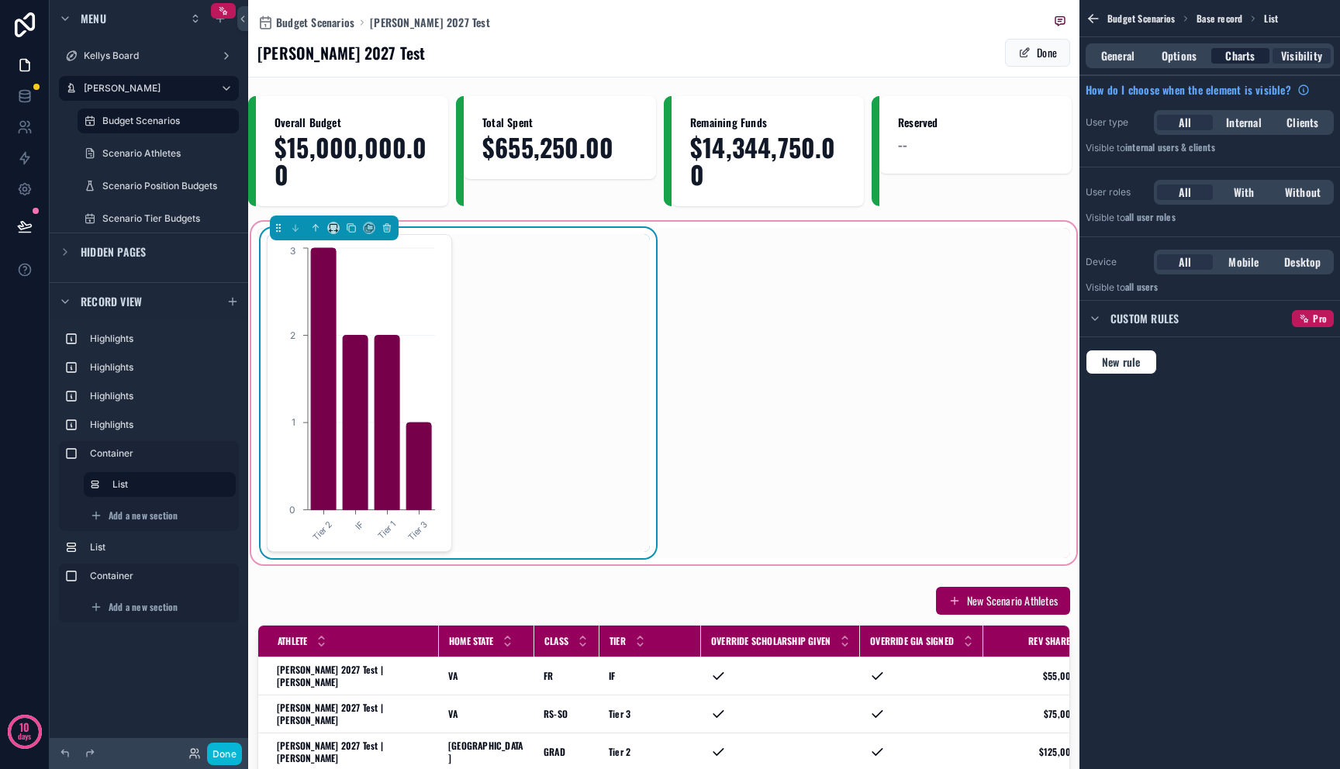
click at [1241, 54] on span "Charts" at bounding box center [1239, 56] width 29 height 16
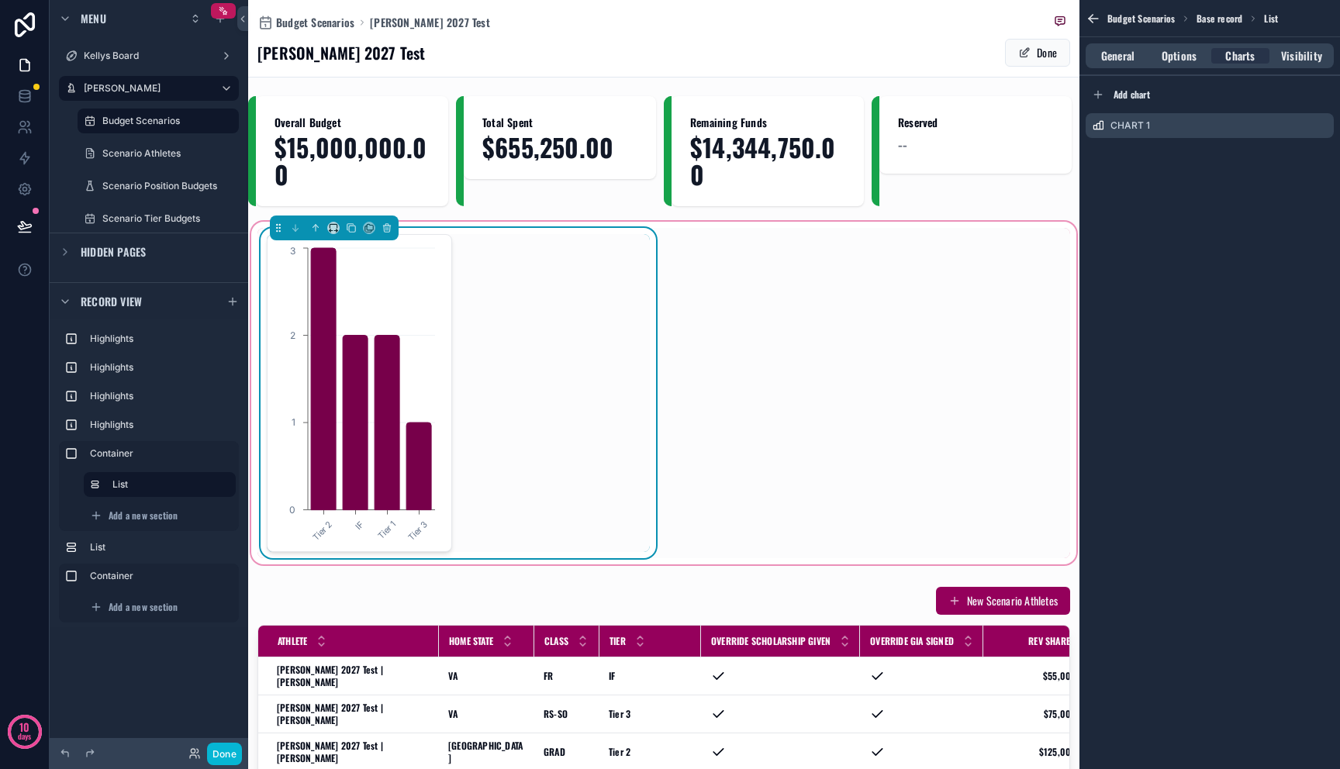
click at [1179, 64] on div "General Options Charts Visibility" at bounding box center [1210, 55] width 248 height 25
click at [1179, 57] on span "Options" at bounding box center [1179, 56] width 35 height 16
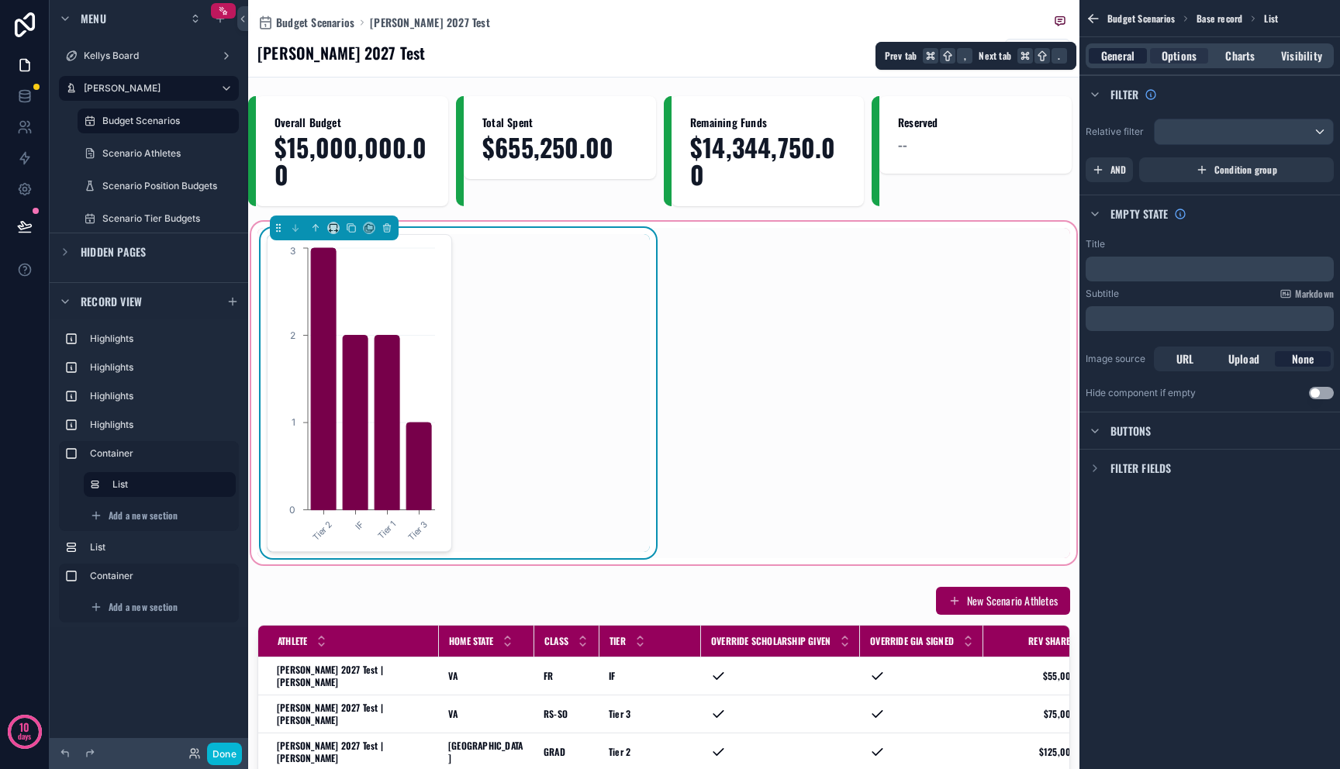
click at [1121, 54] on span "General" at bounding box center [1117, 56] width 33 height 16
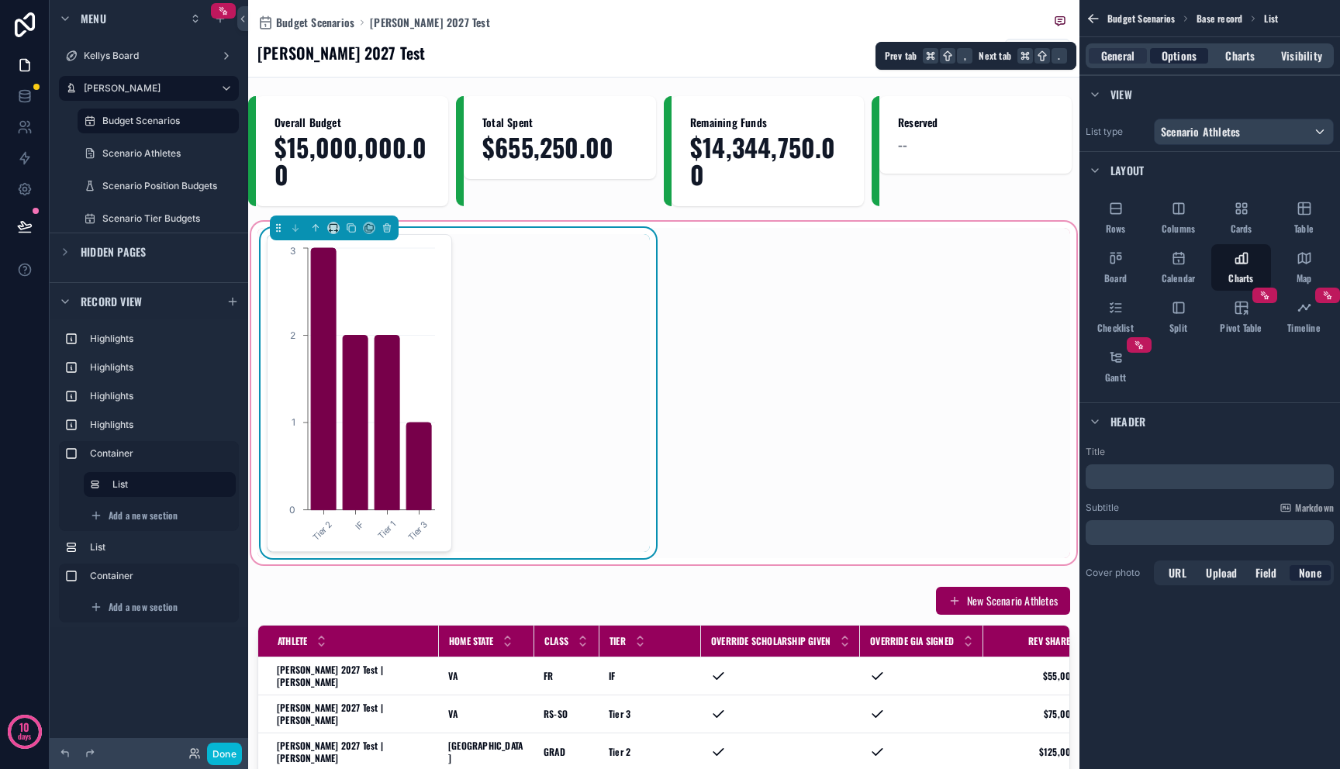
click at [1169, 51] on span "Options" at bounding box center [1179, 56] width 35 height 16
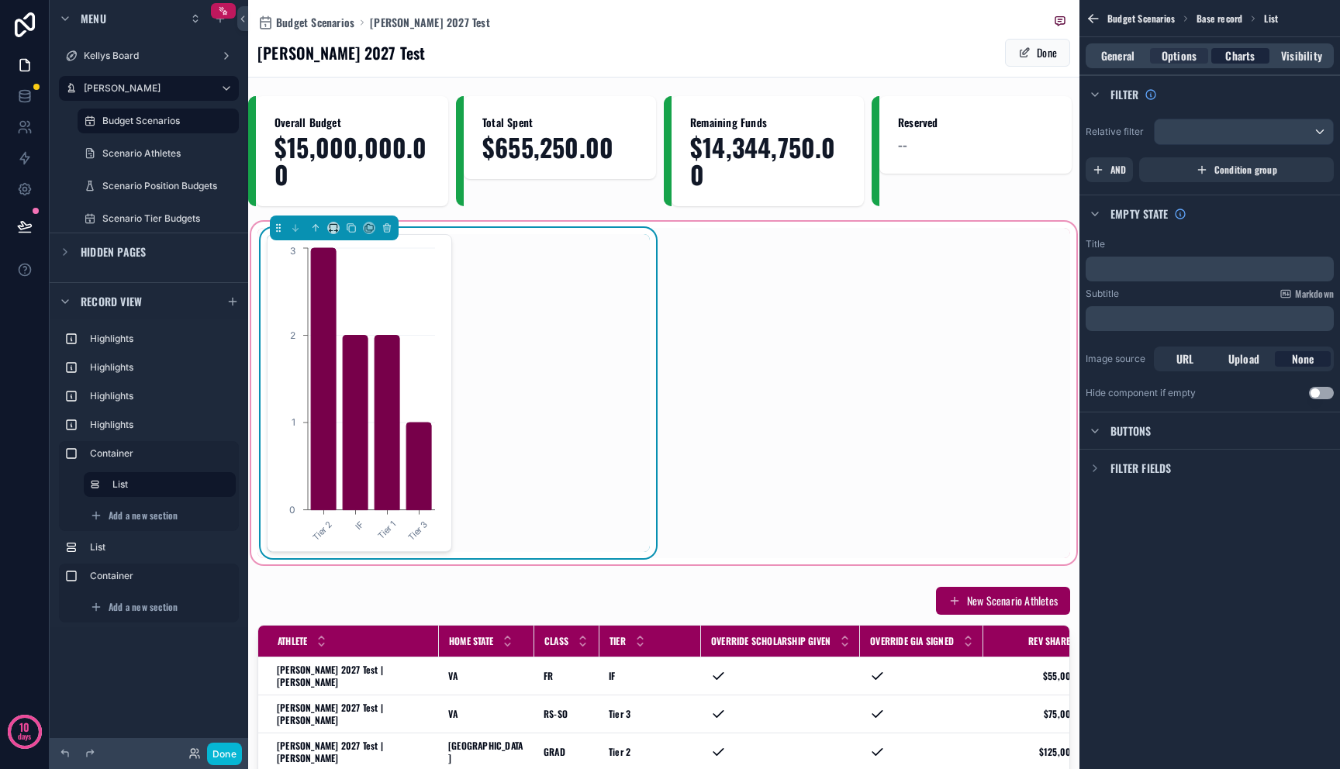
click at [1235, 54] on span "Charts" at bounding box center [1239, 56] width 29 height 16
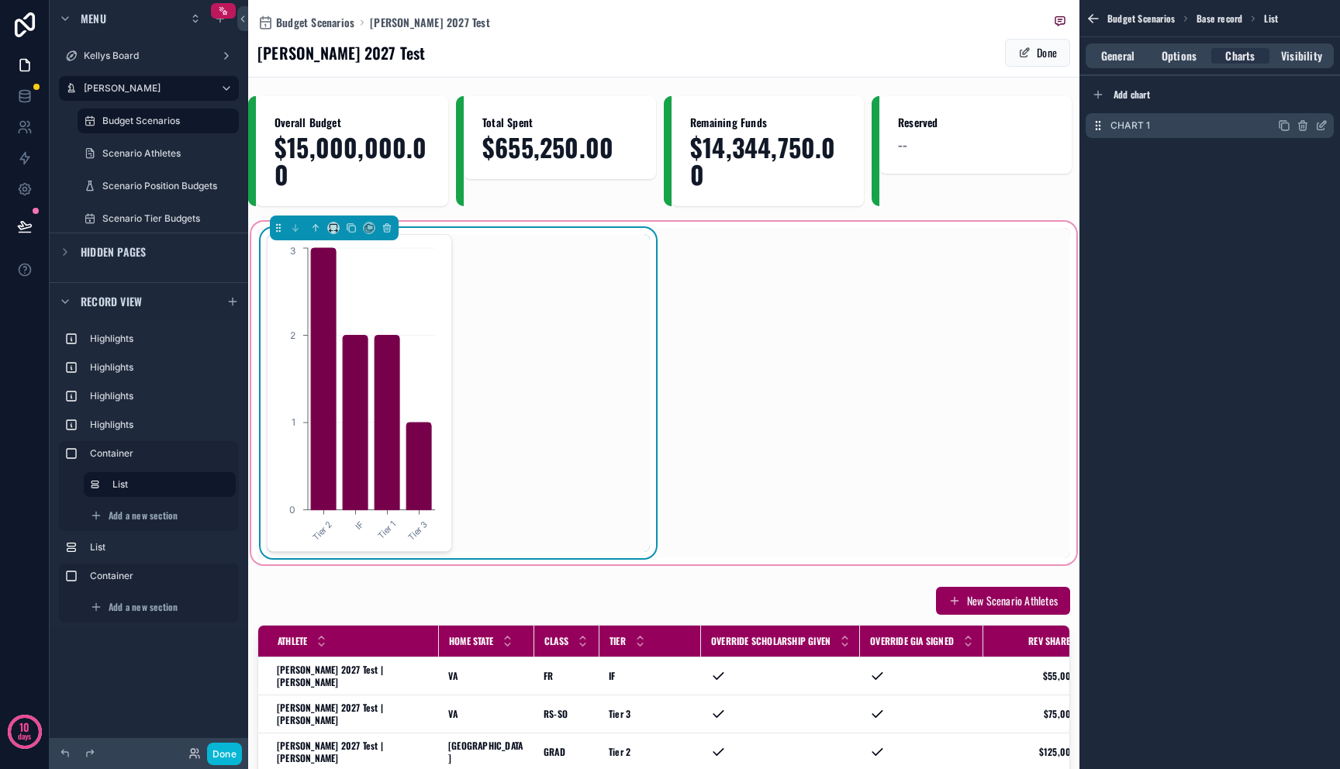
click at [1327, 128] on icon "scrollable content" at bounding box center [1321, 125] width 12 height 12
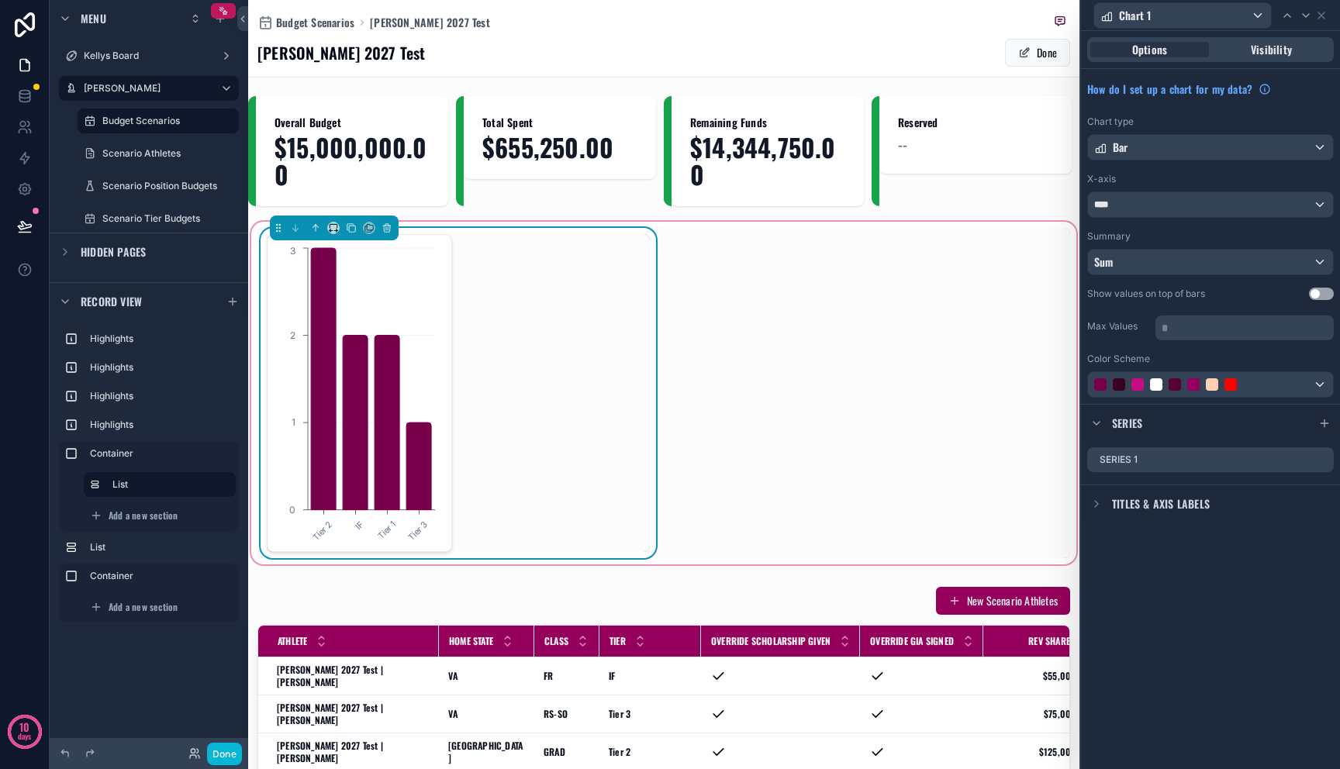
click at [1155, 510] on span "Titles & Axis labels" at bounding box center [1161, 504] width 98 height 16
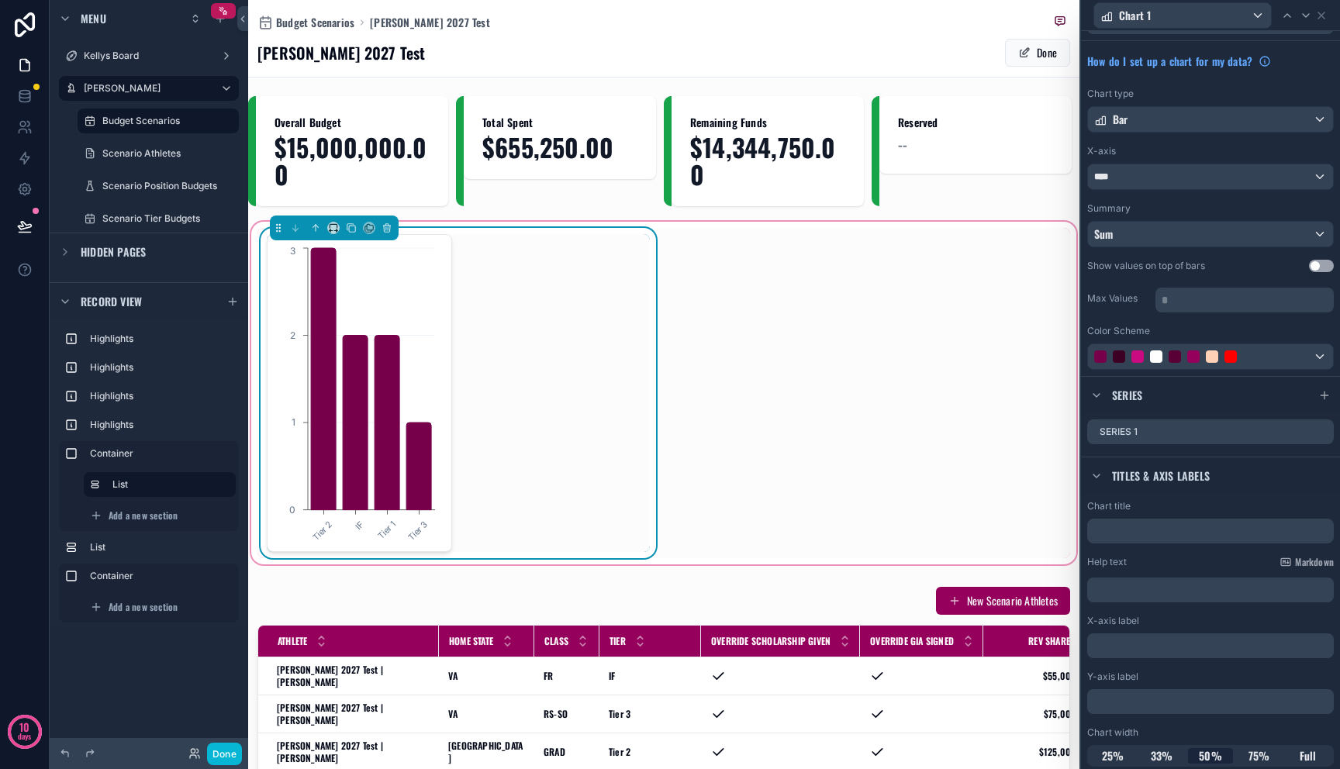
scroll to position [32, 0]
click at [1302, 754] on span "Full" at bounding box center [1308, 752] width 17 height 16
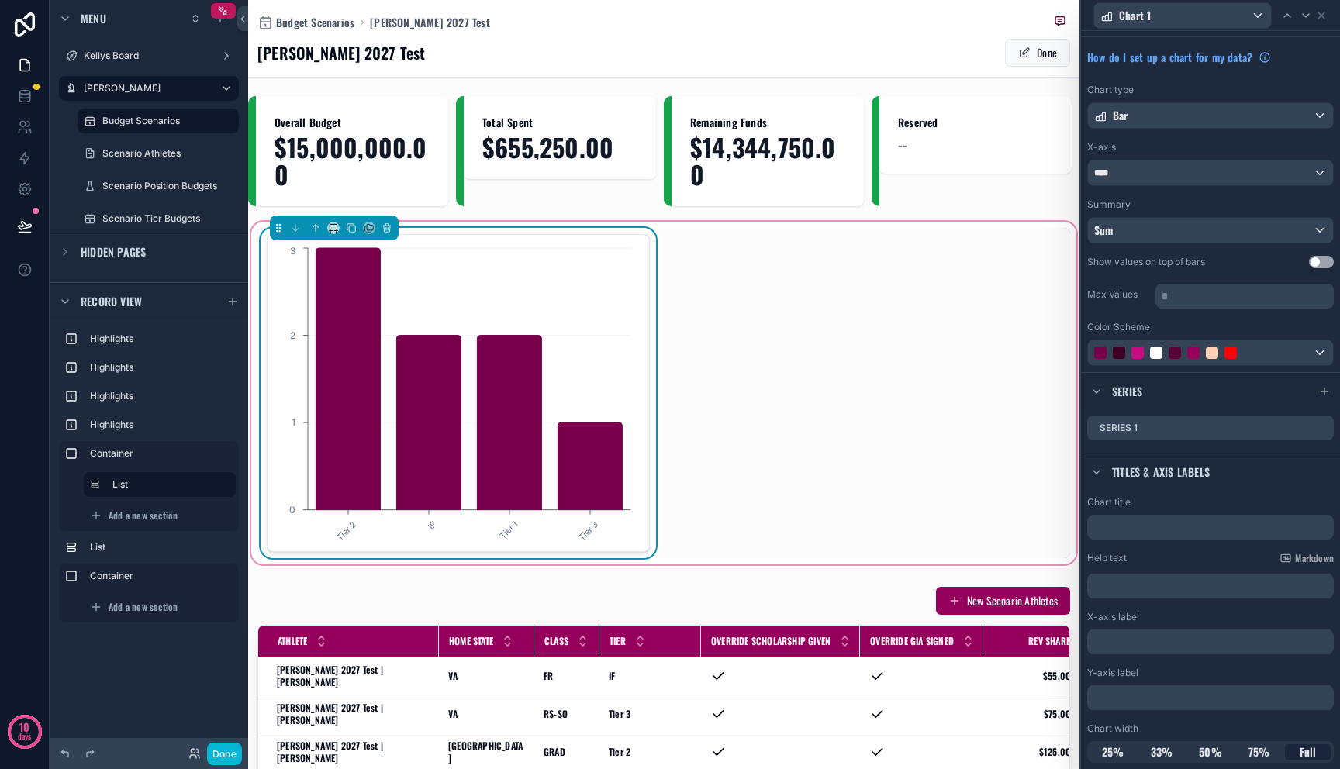
click at [804, 465] on div "Tier 2 IF Tier 1 Tier 3 0 1 2 3" at bounding box center [663, 393] width 813 height 330
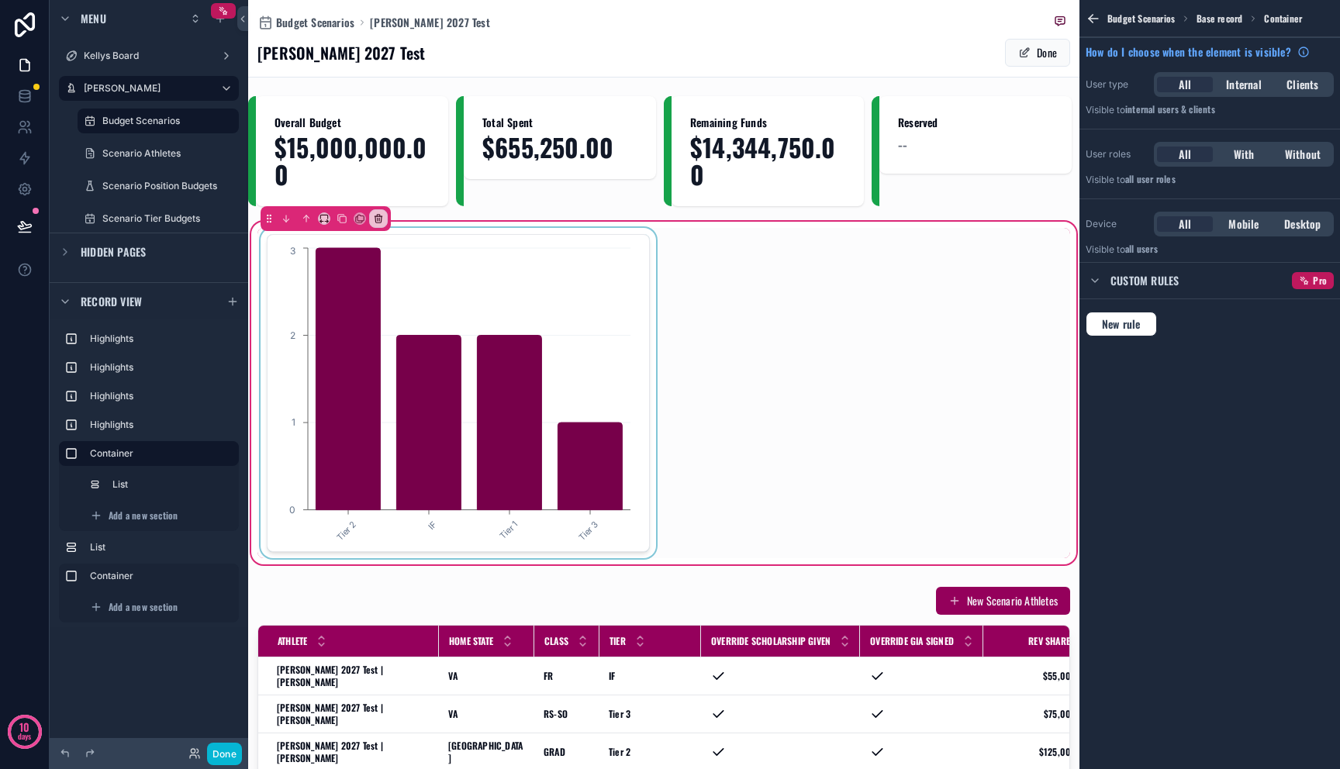
click at [608, 361] on div "scrollable content" at bounding box center [458, 393] width 402 height 330
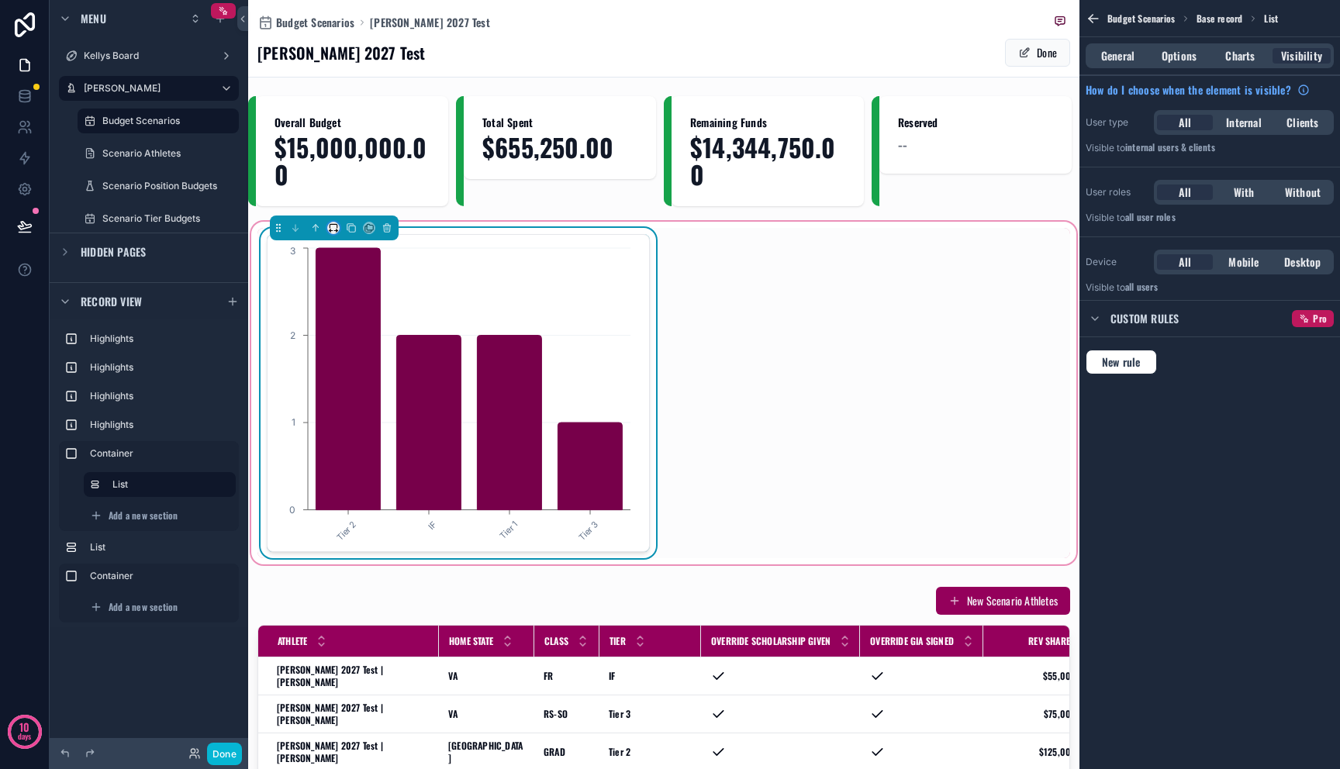
click at [337, 228] on icon "scrollable content" at bounding box center [333, 227] width 7 height 4
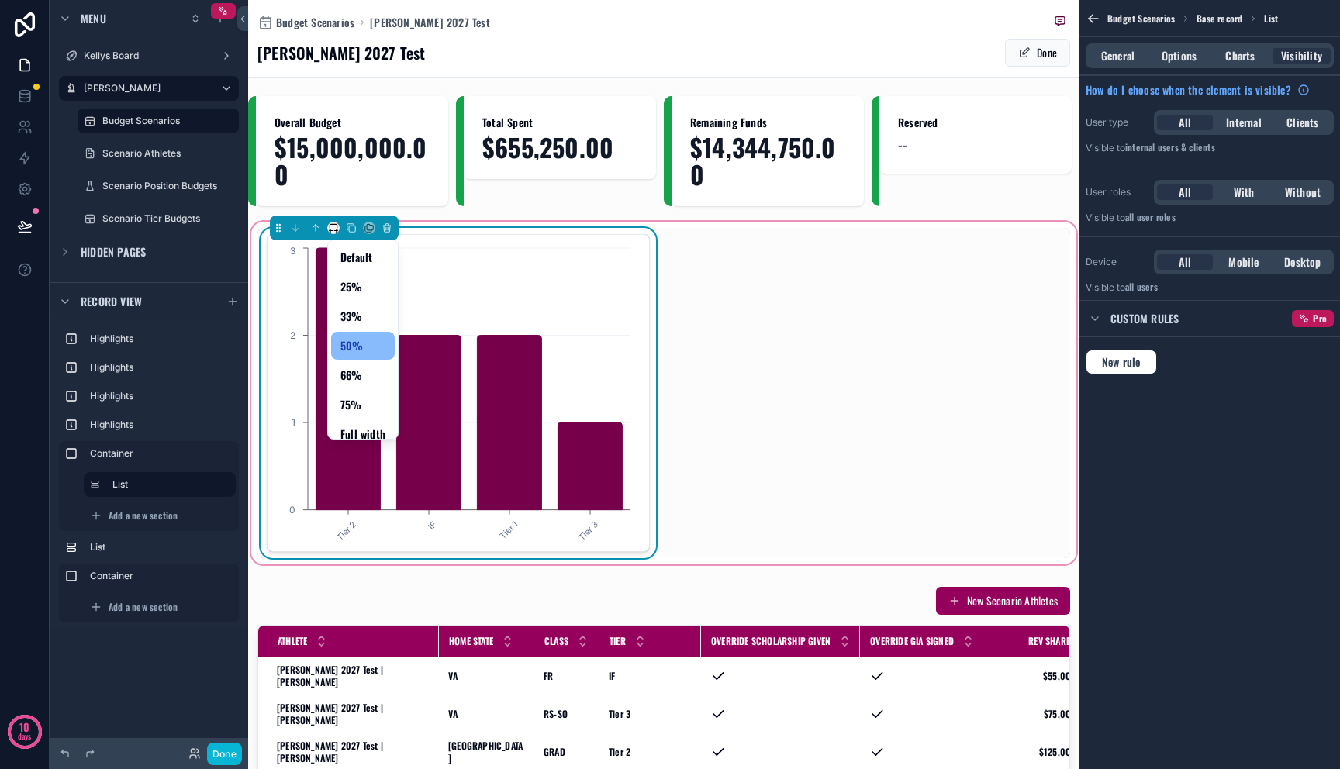
click at [864, 329] on div "scrollable content" at bounding box center [670, 384] width 1340 height 769
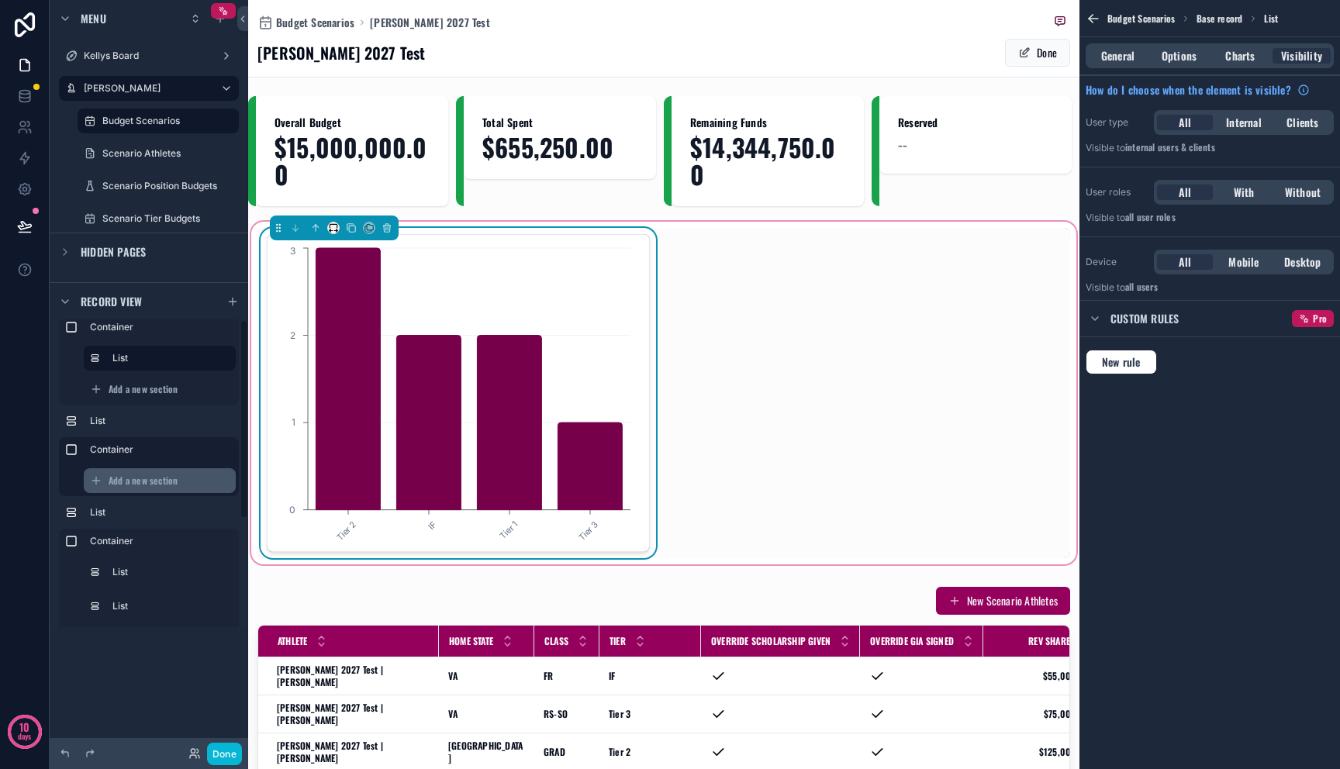
scroll to position [167, 0]
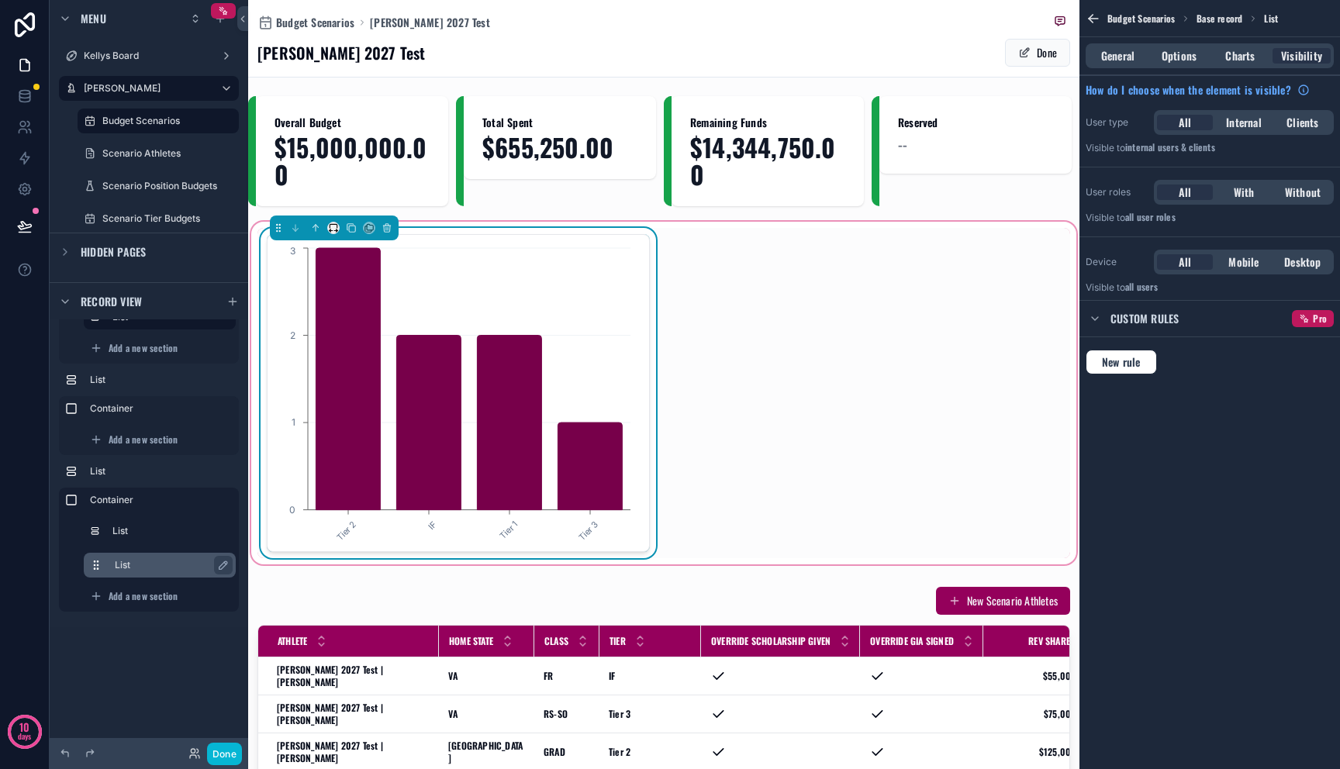
click at [142, 571] on label "List" at bounding box center [169, 565] width 109 height 12
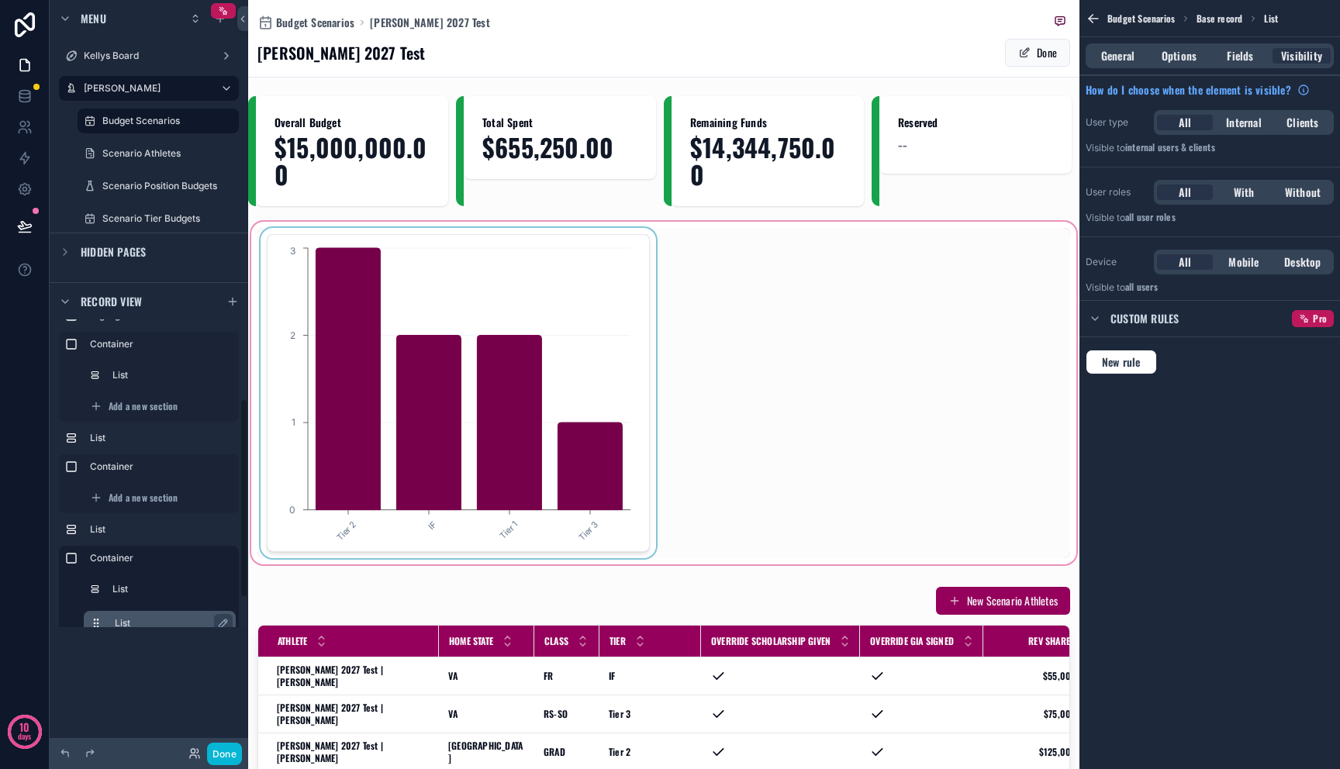
scroll to position [104, 0]
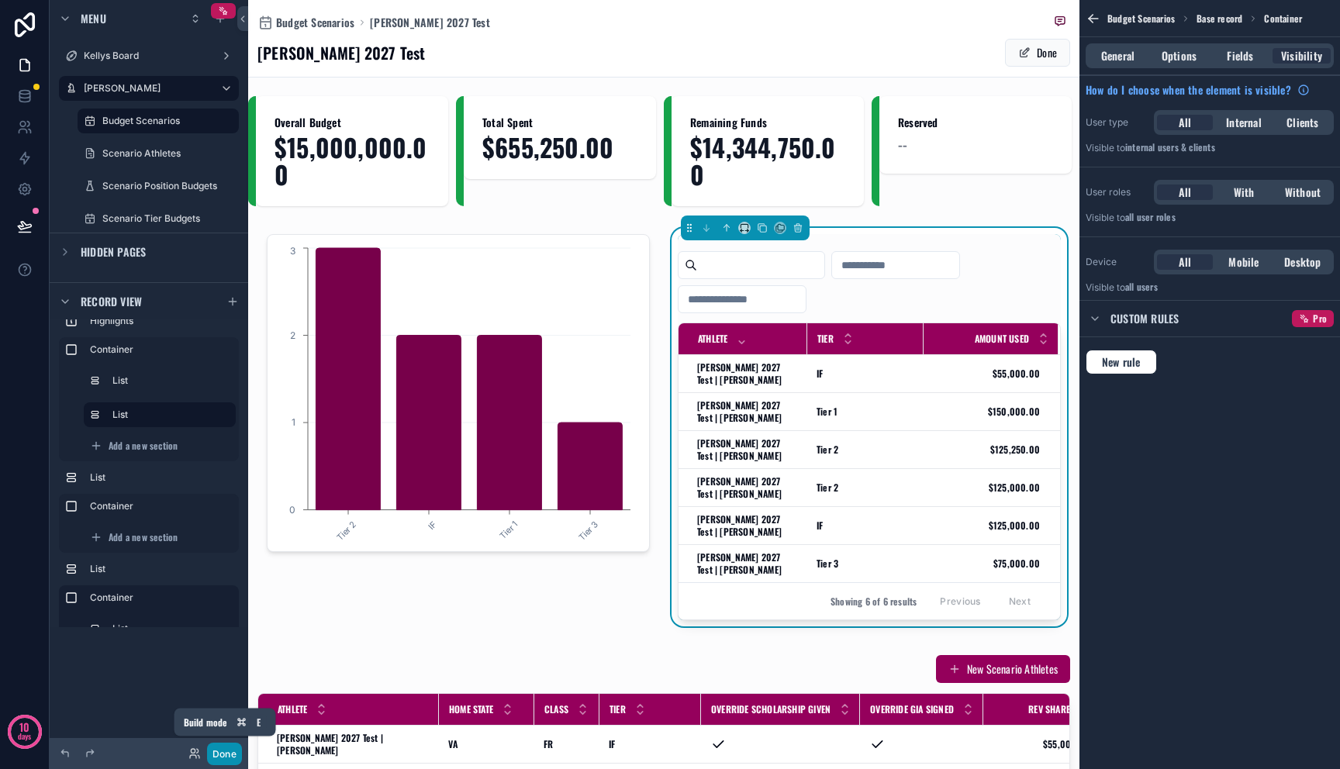
click at [224, 749] on button "Done" at bounding box center [224, 754] width 35 height 22
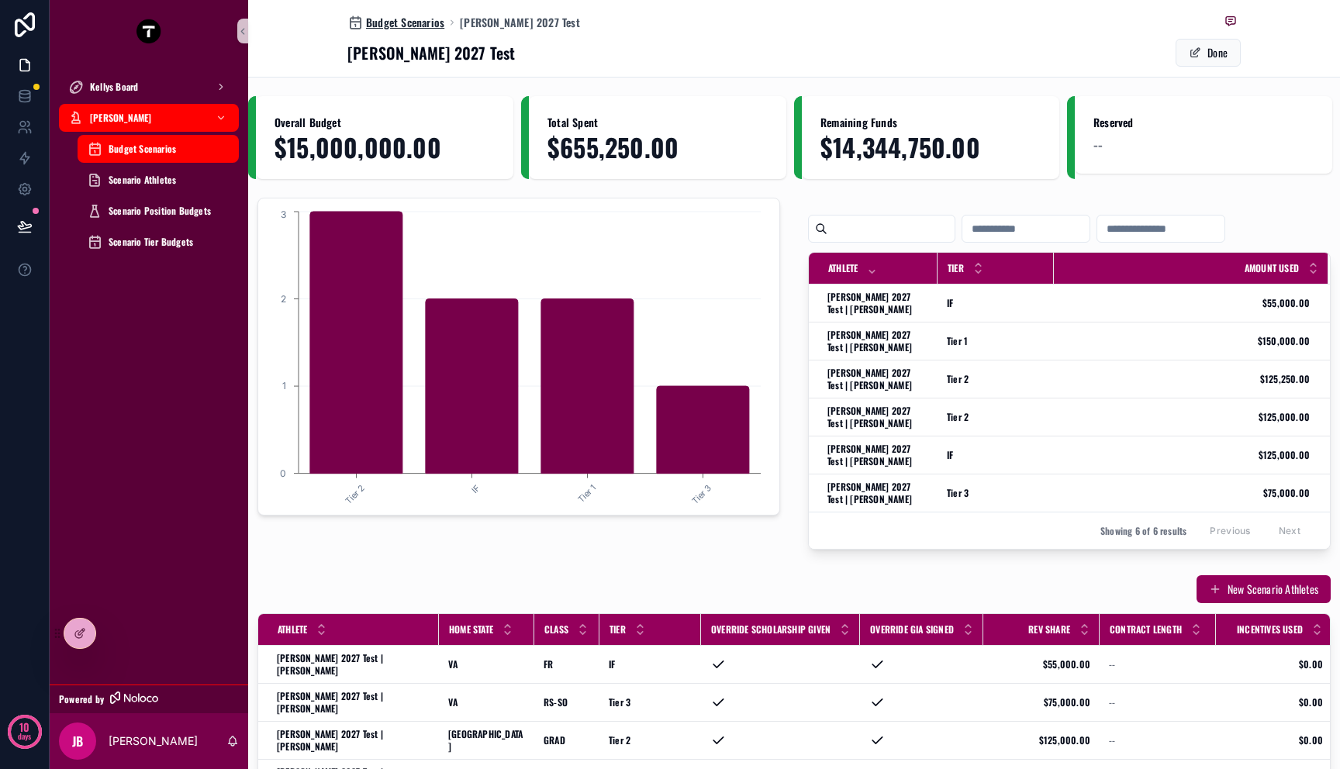
click at [405, 22] on span "Budget Scenarios" at bounding box center [405, 23] width 78 height 16
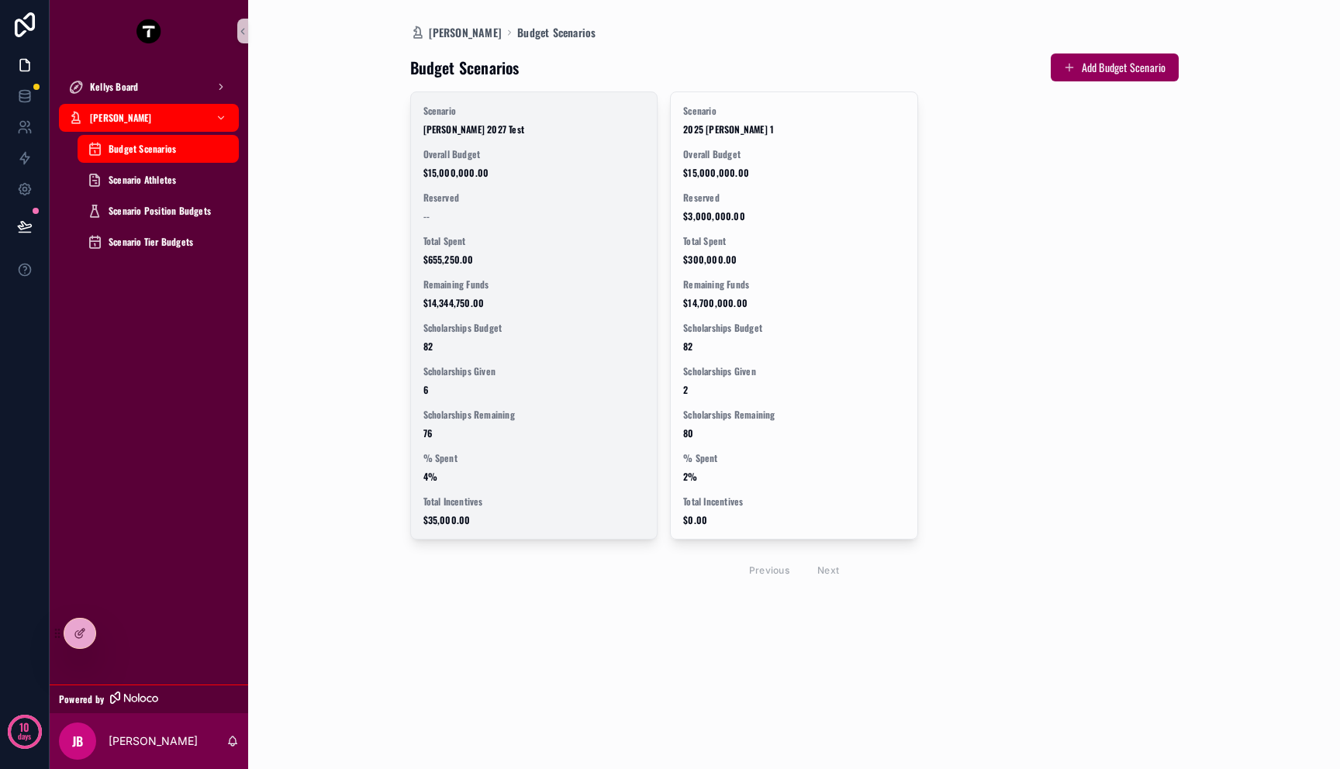
click at [466, 186] on div "Scenario [PERSON_NAME] 2027 Test Overall Budget $15,000,000.00 Reserved -- Tota…" at bounding box center [534, 315] width 247 height 447
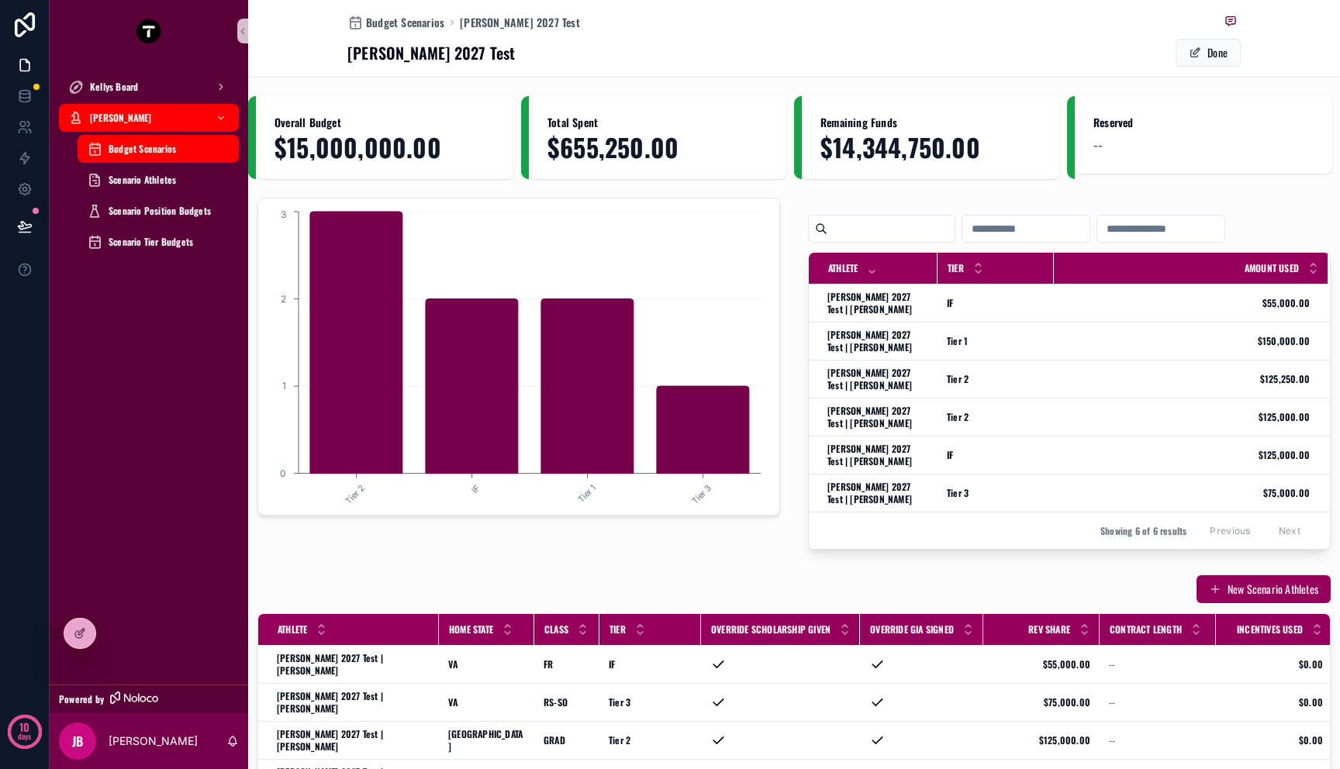
click at [201, 152] on div "Budget Scenarios" at bounding box center [158, 148] width 143 height 25
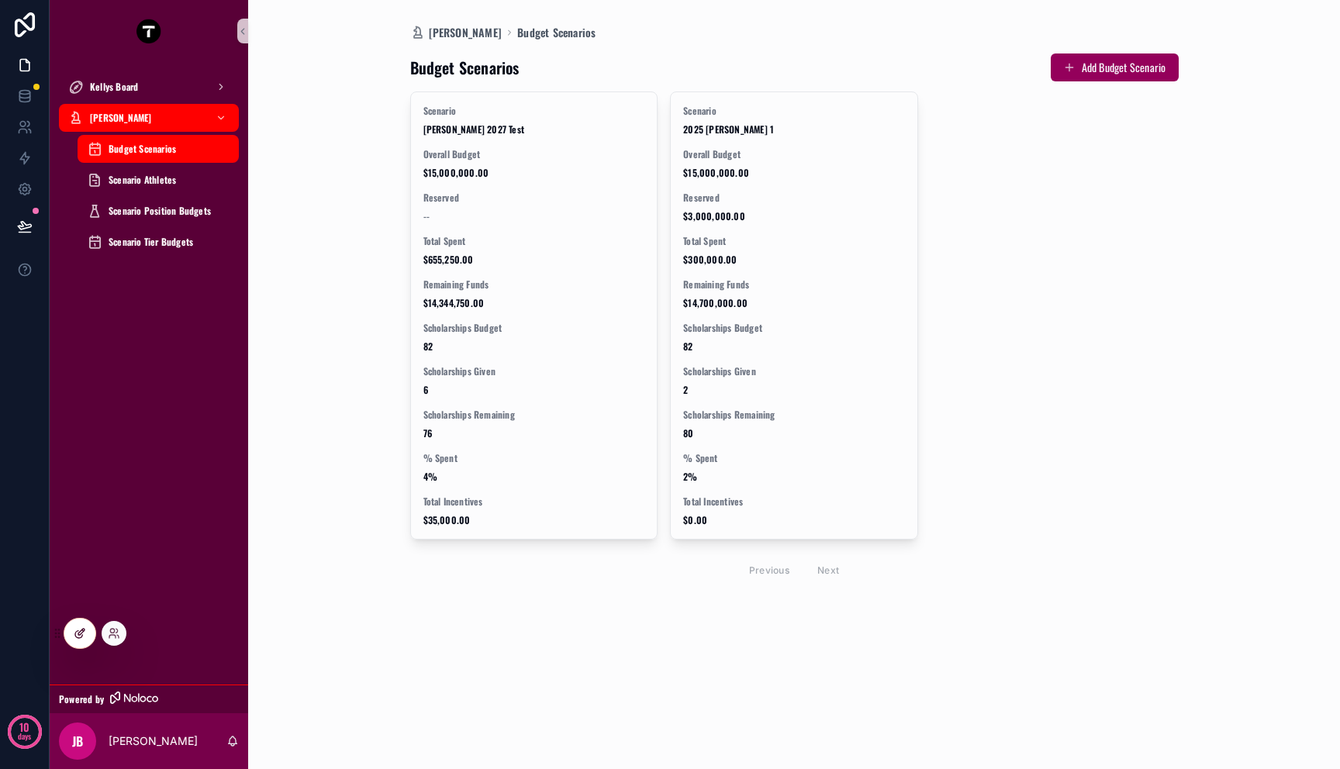
click at [81, 633] on icon at bounding box center [81, 632] width 6 height 6
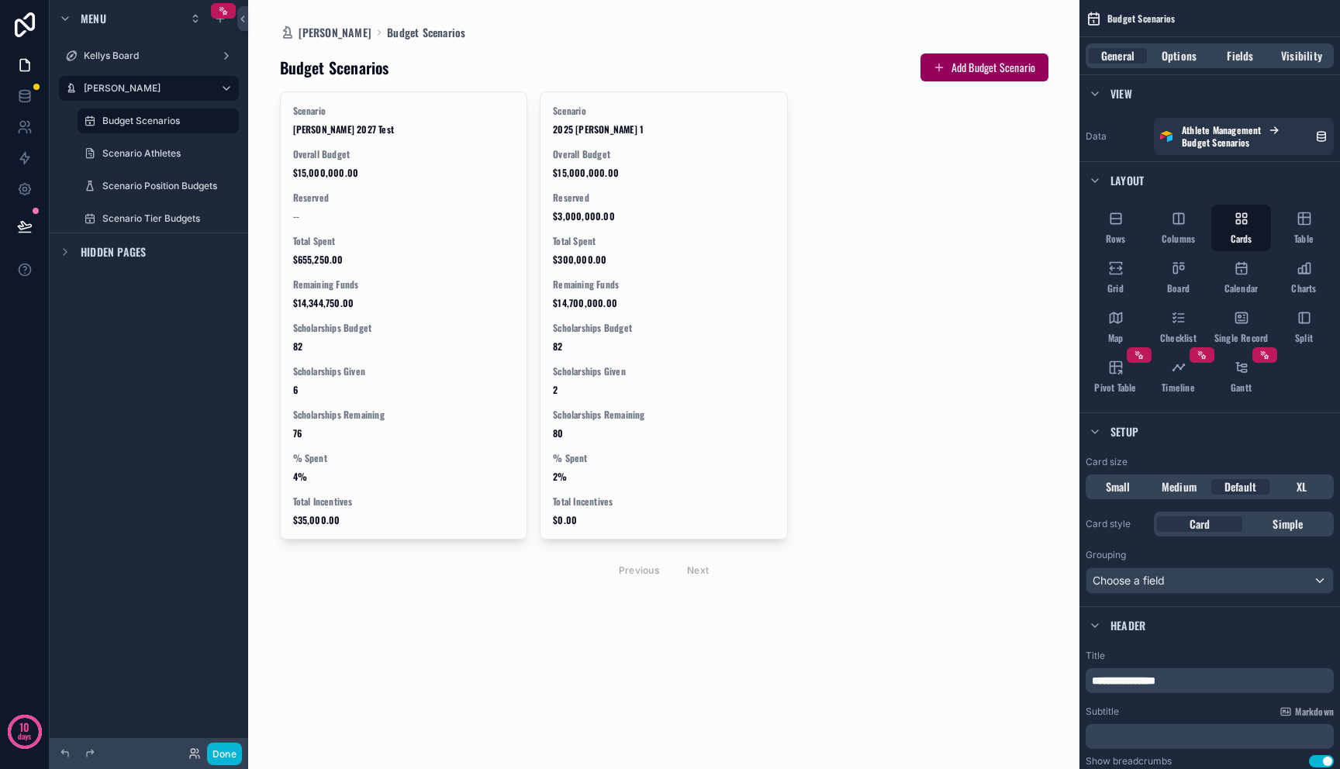
click at [313, 302] on div "scrollable content" at bounding box center [664, 319] width 793 height 638
click at [1166, 57] on span "Options" at bounding box center [1179, 56] width 35 height 16
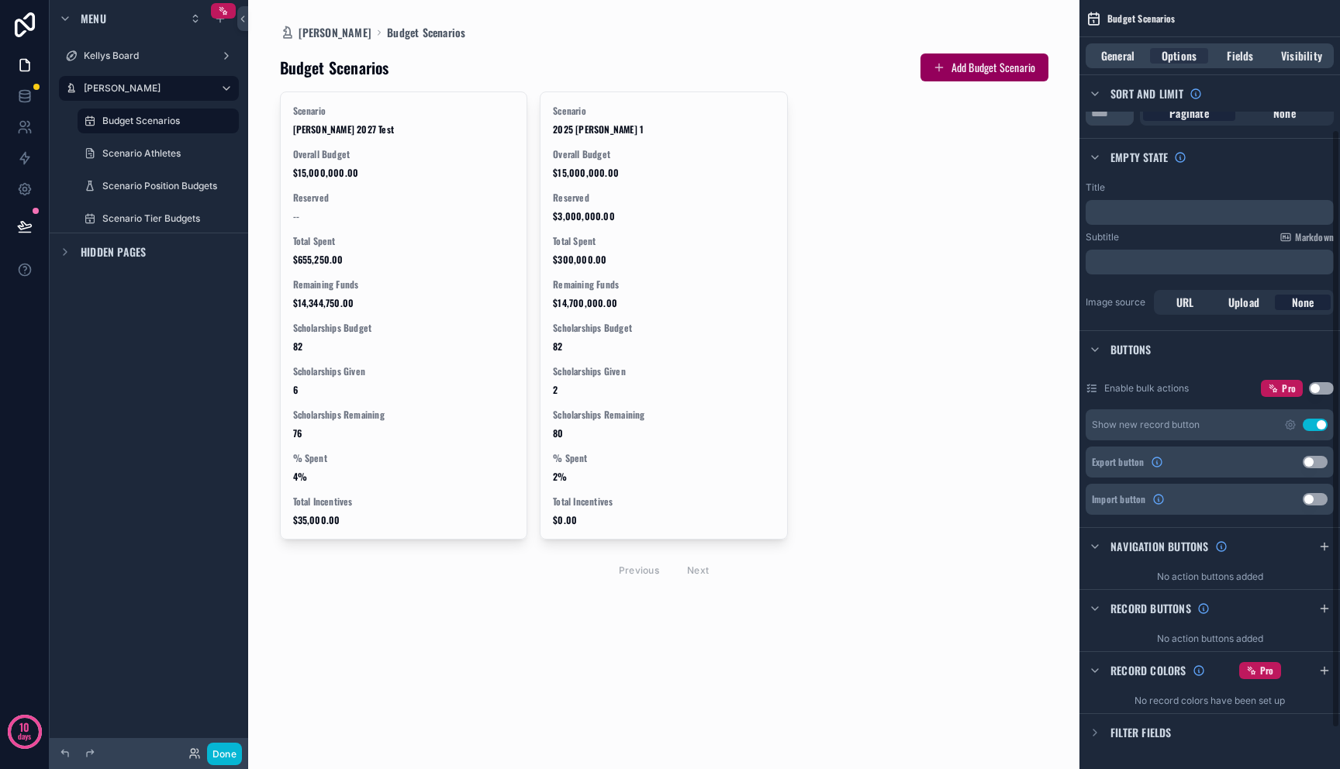
scroll to position [219, 0]
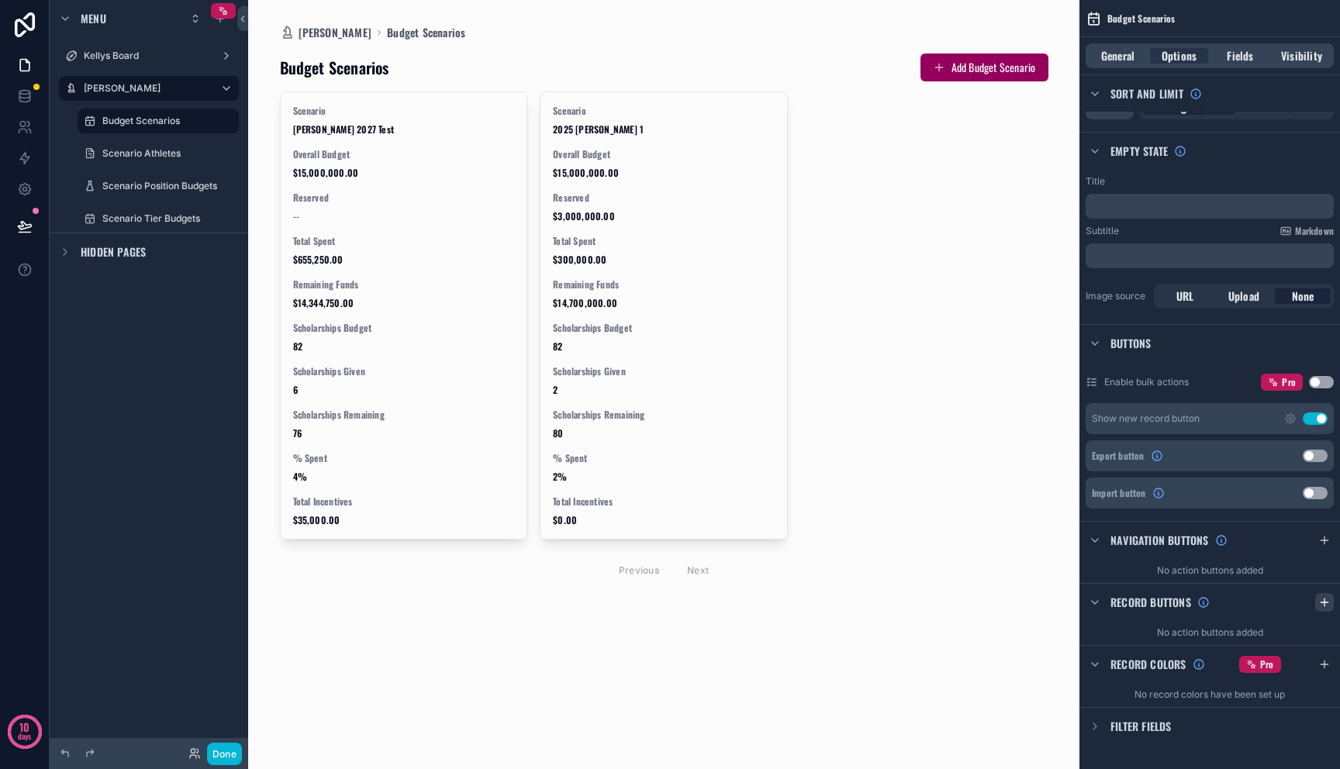
click at [1321, 605] on icon "scrollable content" at bounding box center [1324, 602] width 12 height 12
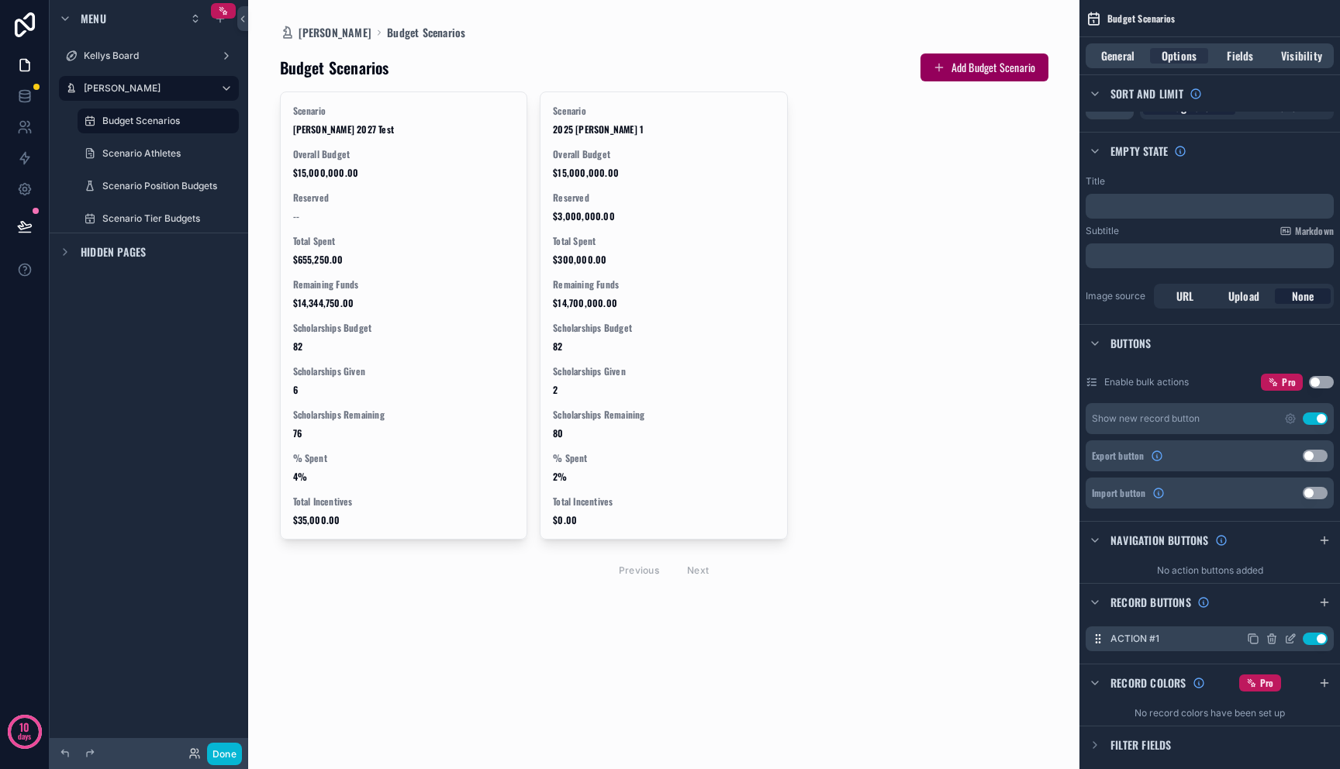
click at [1287, 639] on icon "scrollable content" at bounding box center [1290, 639] width 12 height 12
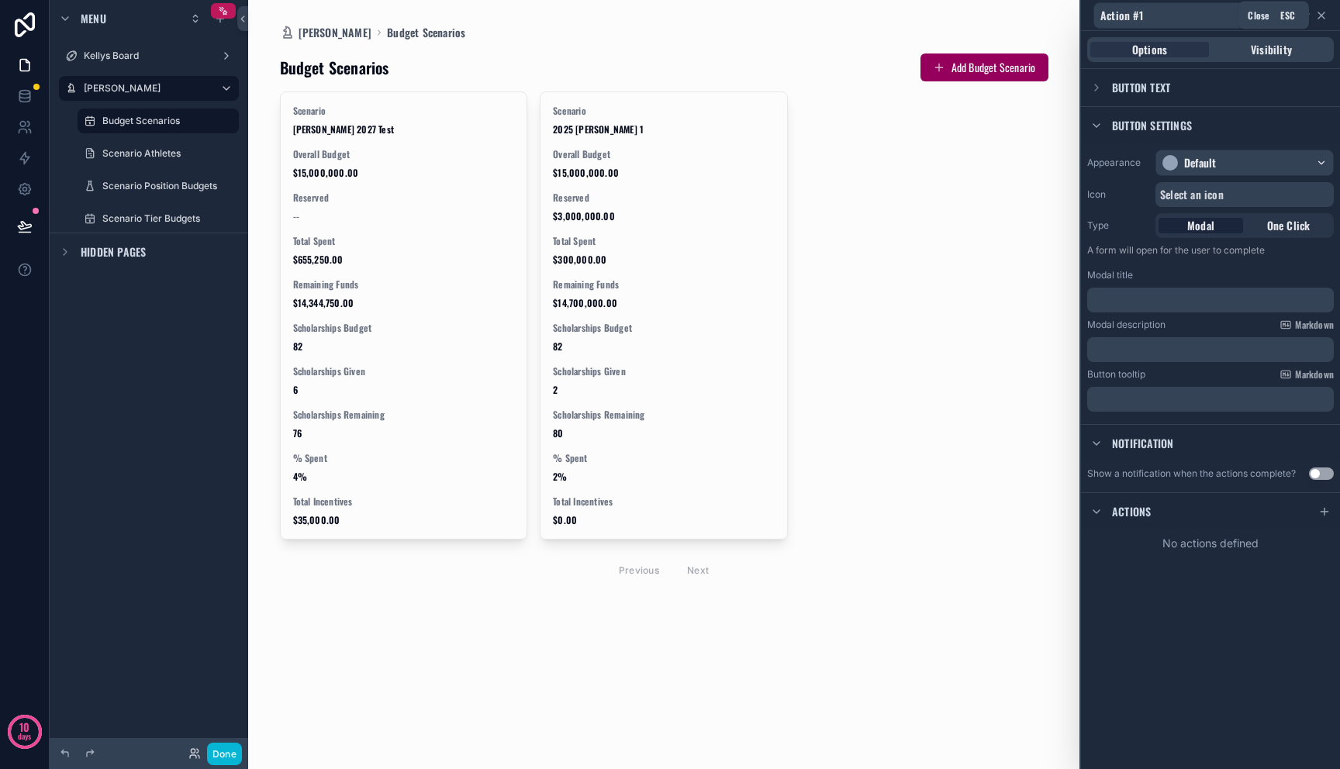
click at [1318, 15] on icon at bounding box center [1321, 15] width 12 height 12
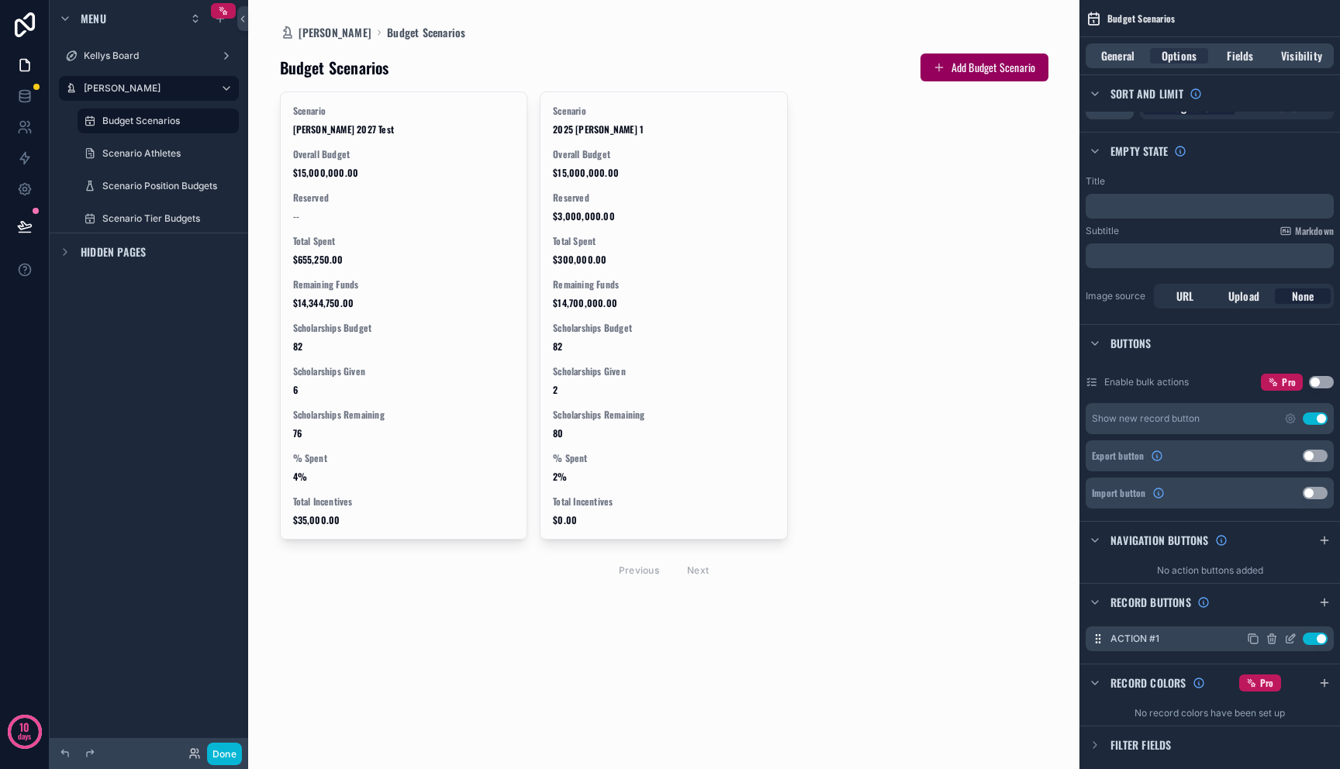
click at [1312, 640] on button "Use setting" at bounding box center [1315, 639] width 25 height 12
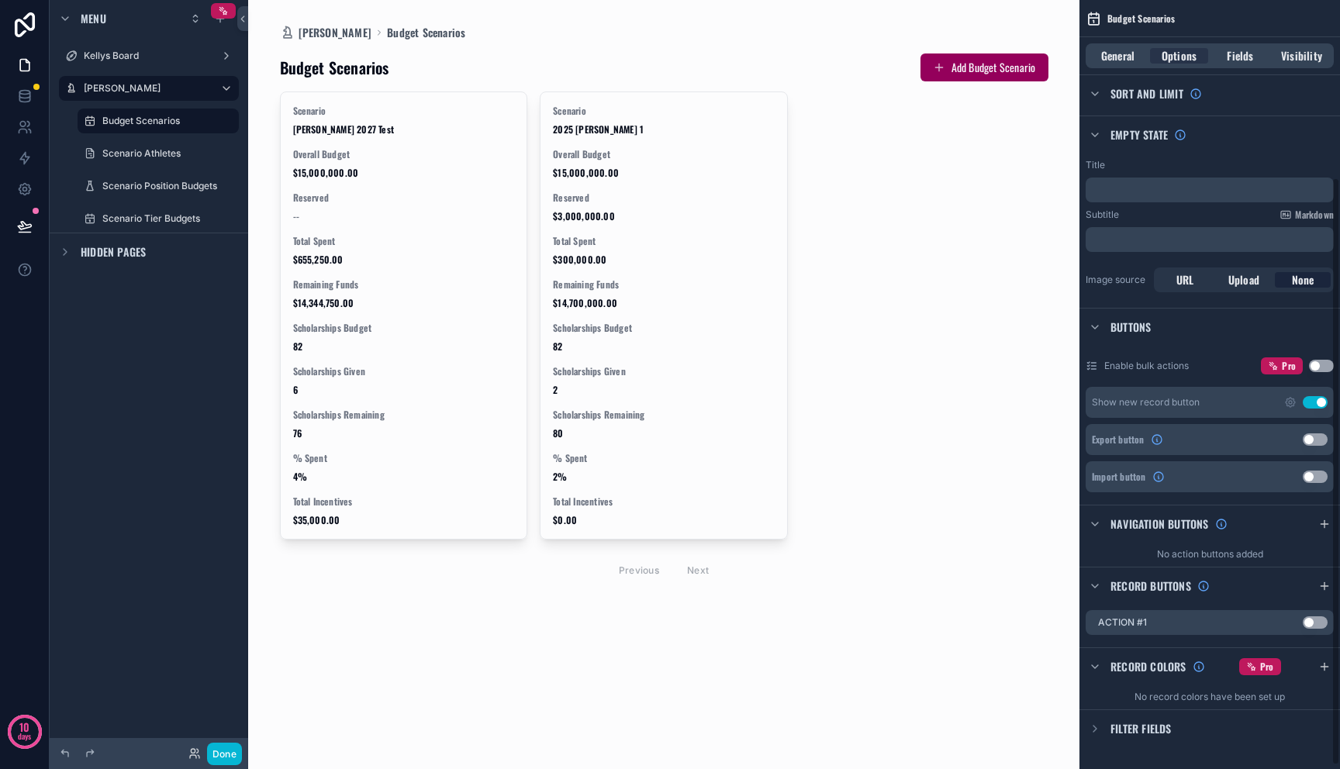
scroll to position [237, 0]
click at [1266, 623] on icon "scrollable content" at bounding box center [1272, 620] width 12 height 12
click at [1300, 596] on icon at bounding box center [1297, 596] width 7 height 7
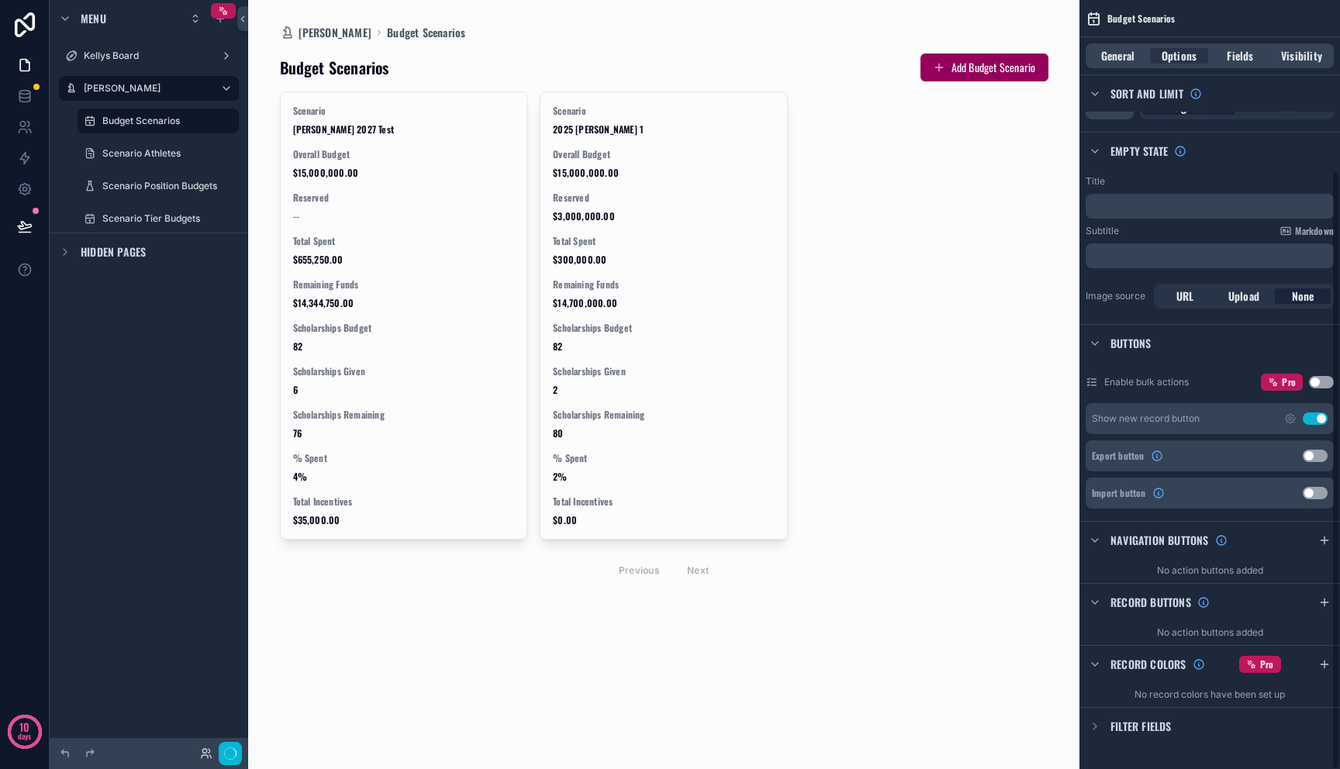
scroll to position [219, 0]
click at [1321, 541] on icon "scrollable content" at bounding box center [1324, 540] width 12 height 12
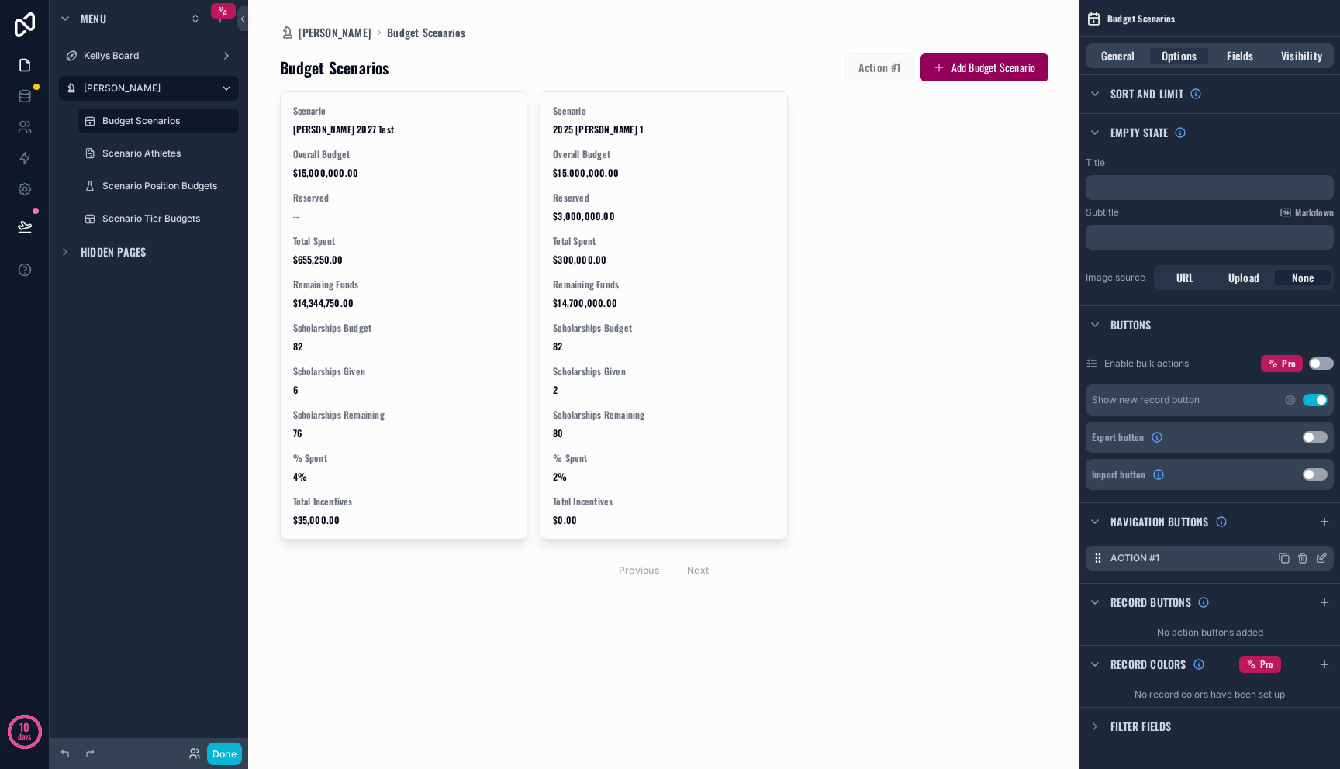
click at [1307, 561] on icon "scrollable content" at bounding box center [1303, 558] width 12 height 12
click at [1297, 537] on icon at bounding box center [1298, 533] width 12 height 12
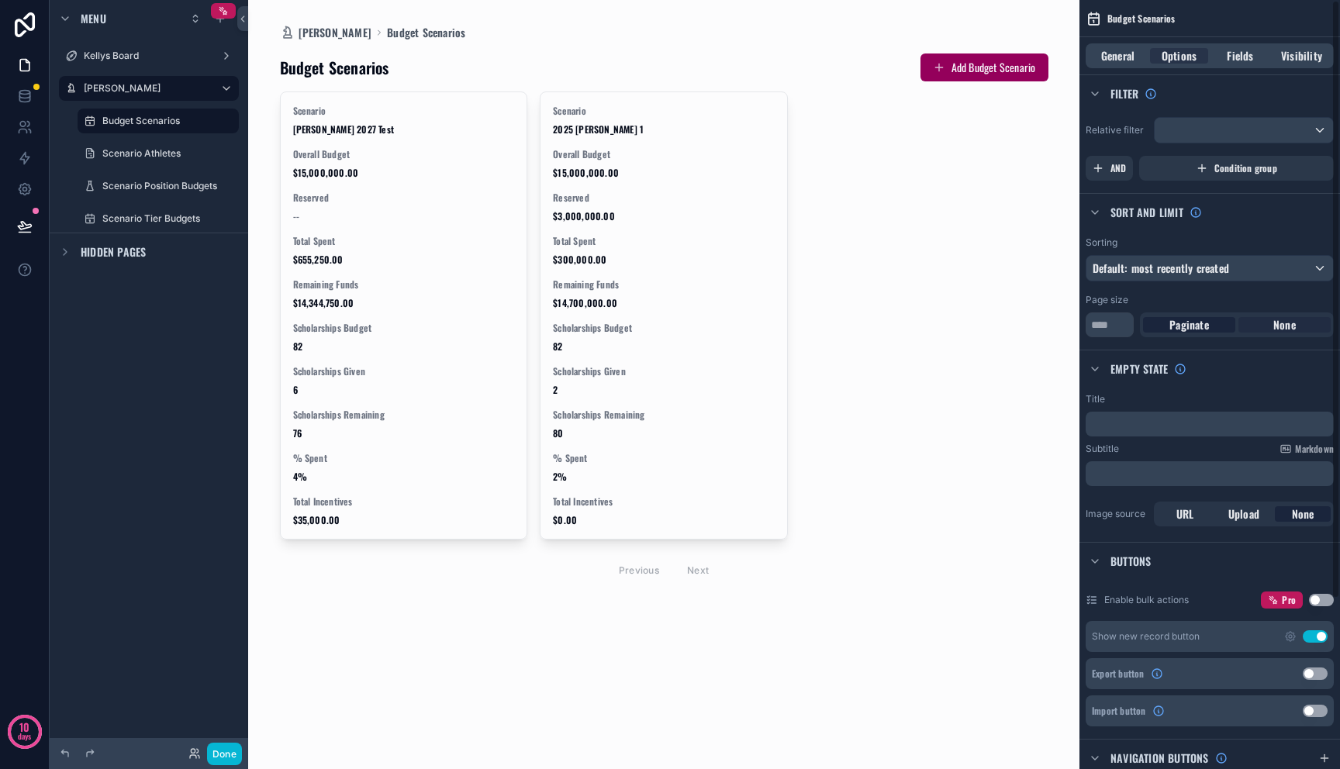
scroll to position [0, 0]
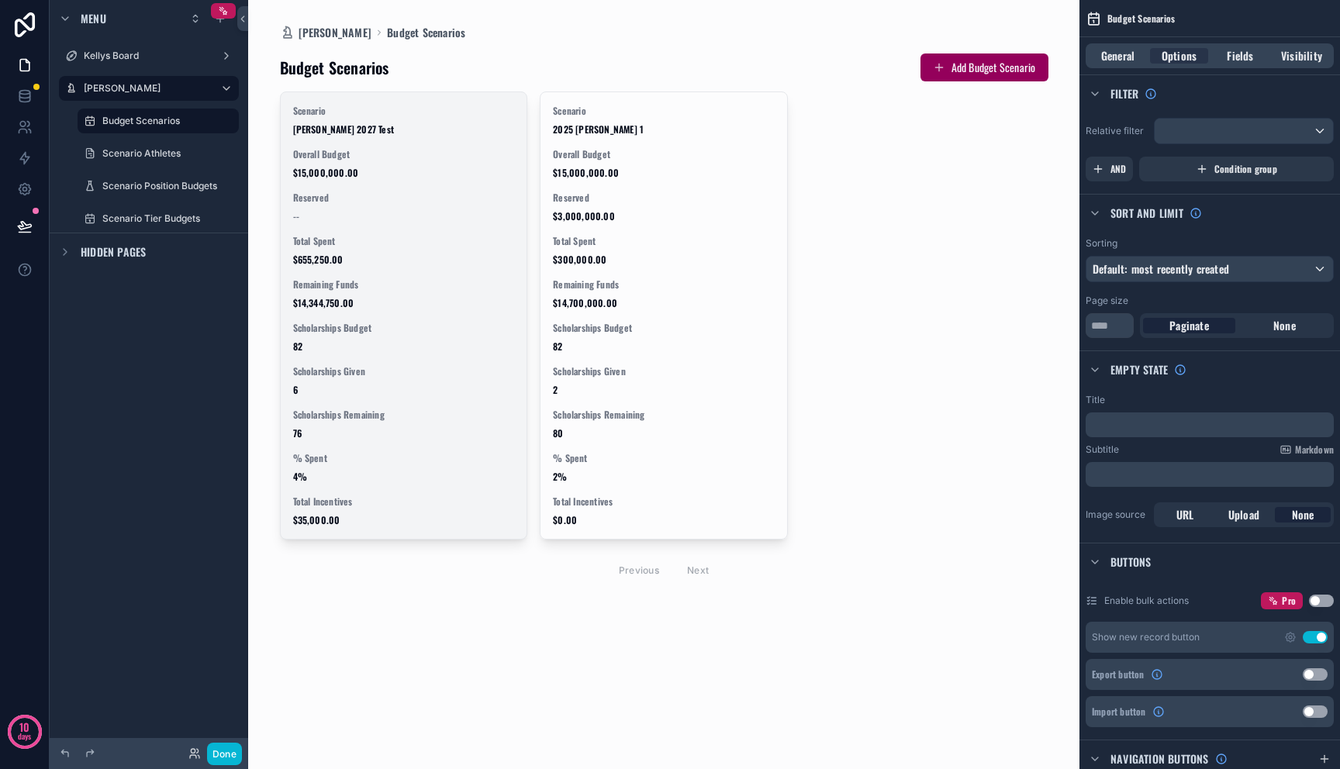
click at [329, 243] on span "Total Spent" at bounding box center [404, 241] width 222 height 12
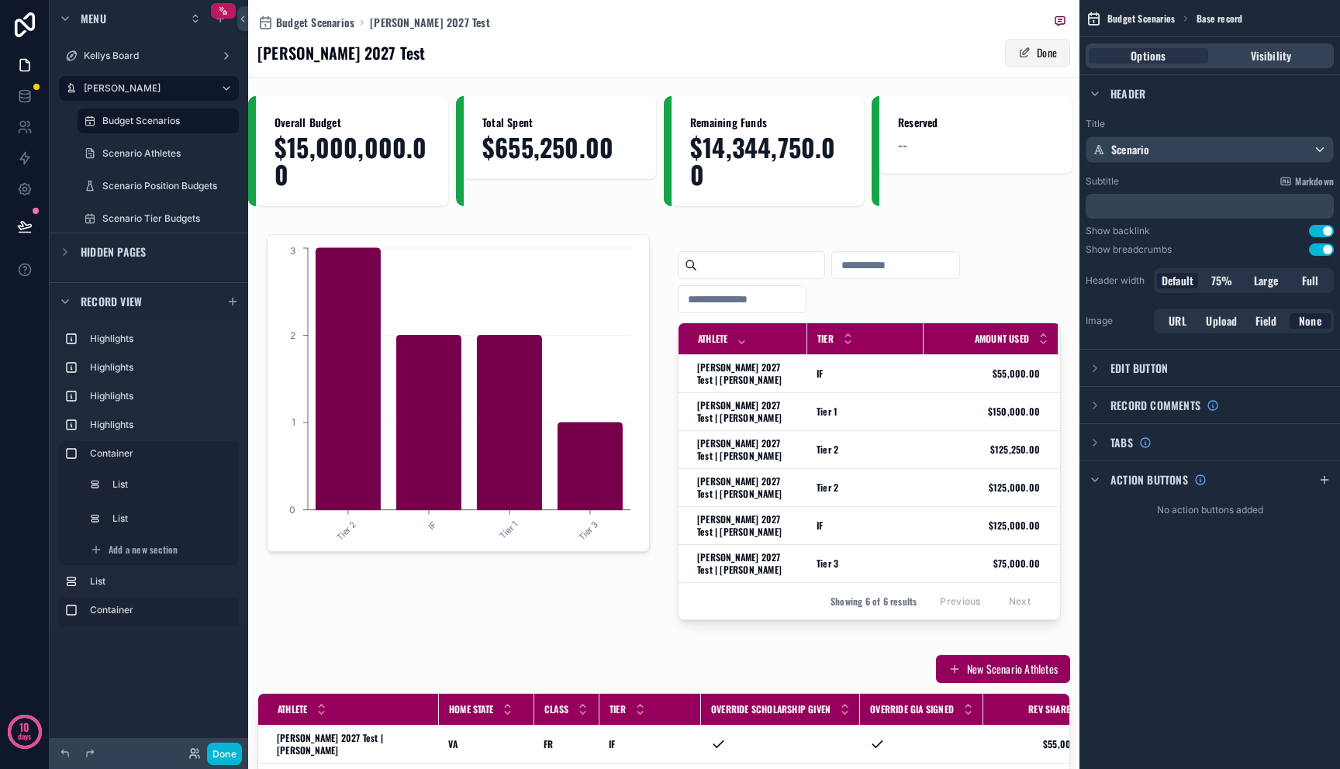
click at [1018, 54] on span "scrollable content" at bounding box center [1024, 53] width 12 height 12
click at [1024, 47] on span "scrollable content" at bounding box center [1030, 53] width 12 height 12
click at [734, 147] on div "scrollable content" at bounding box center [768, 151] width 208 height 110
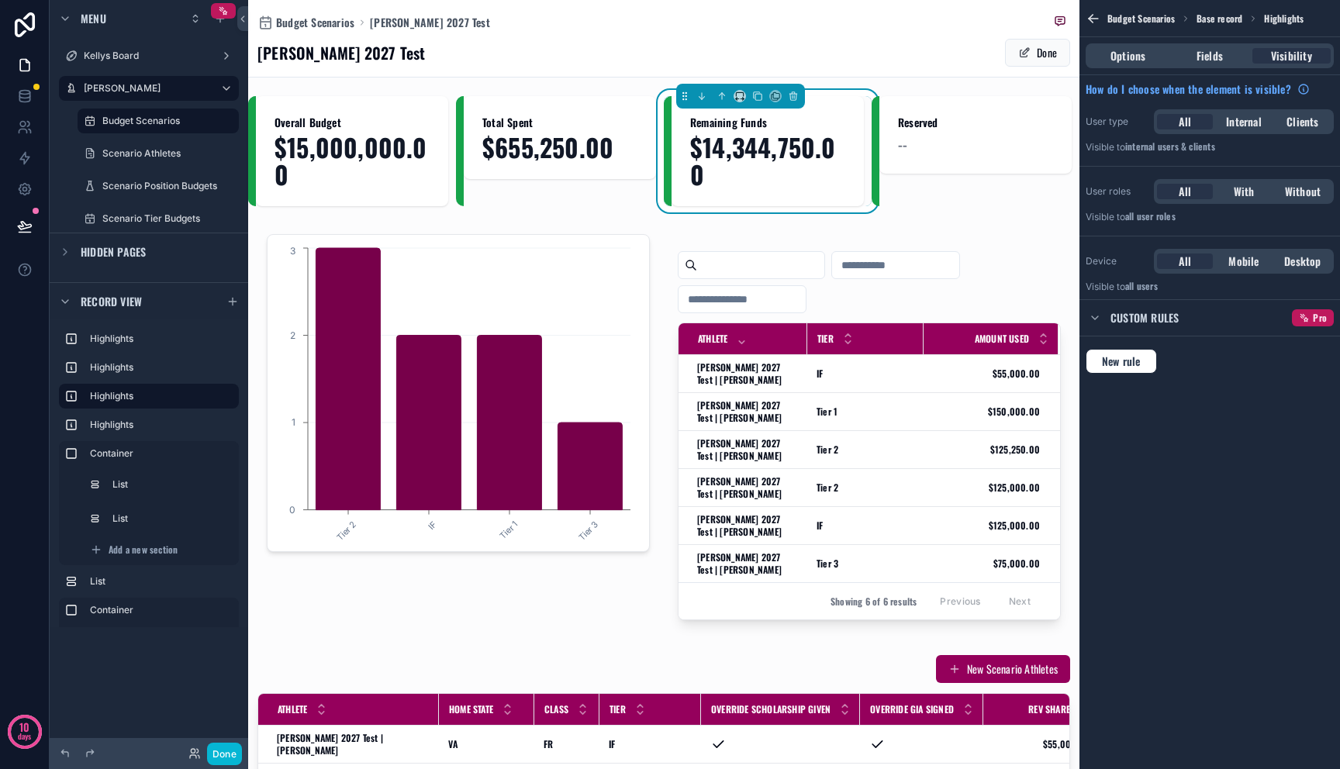
click at [713, 153] on span "$14,344,750.00" at bounding box center [767, 160] width 155 height 54
click at [730, 388] on div "scrollable content" at bounding box center [663, 427] width 831 height 417
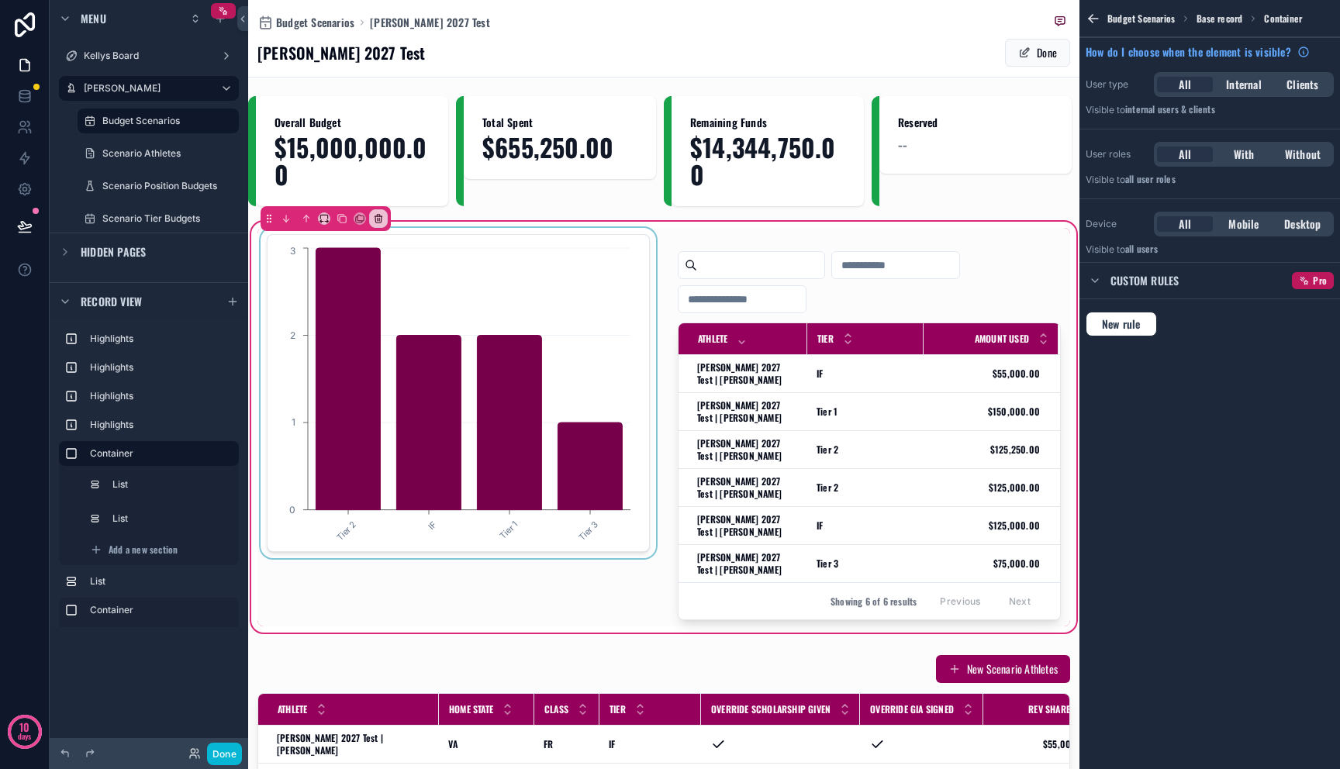
click at [522, 376] on div "scrollable content" at bounding box center [458, 427] width 402 height 399
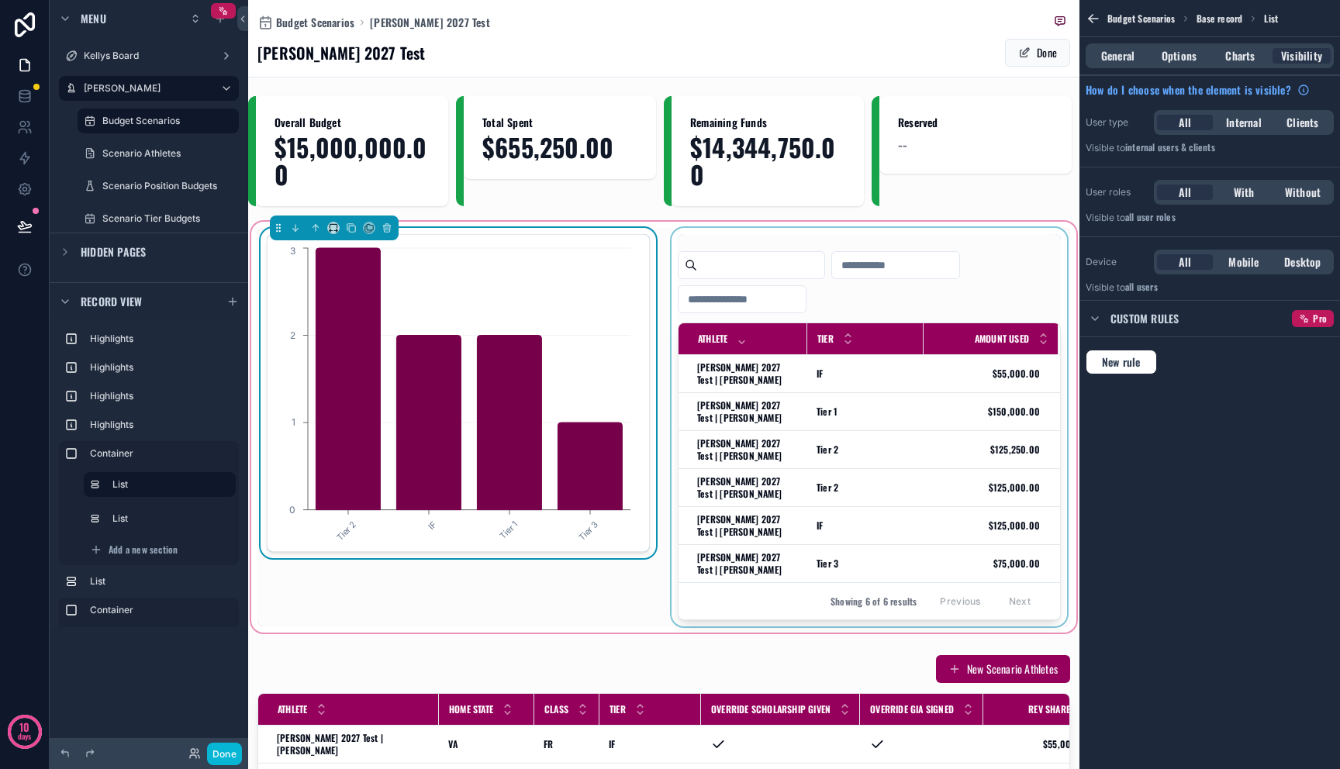
click at [730, 385] on div "scrollable content" at bounding box center [869, 427] width 402 height 399
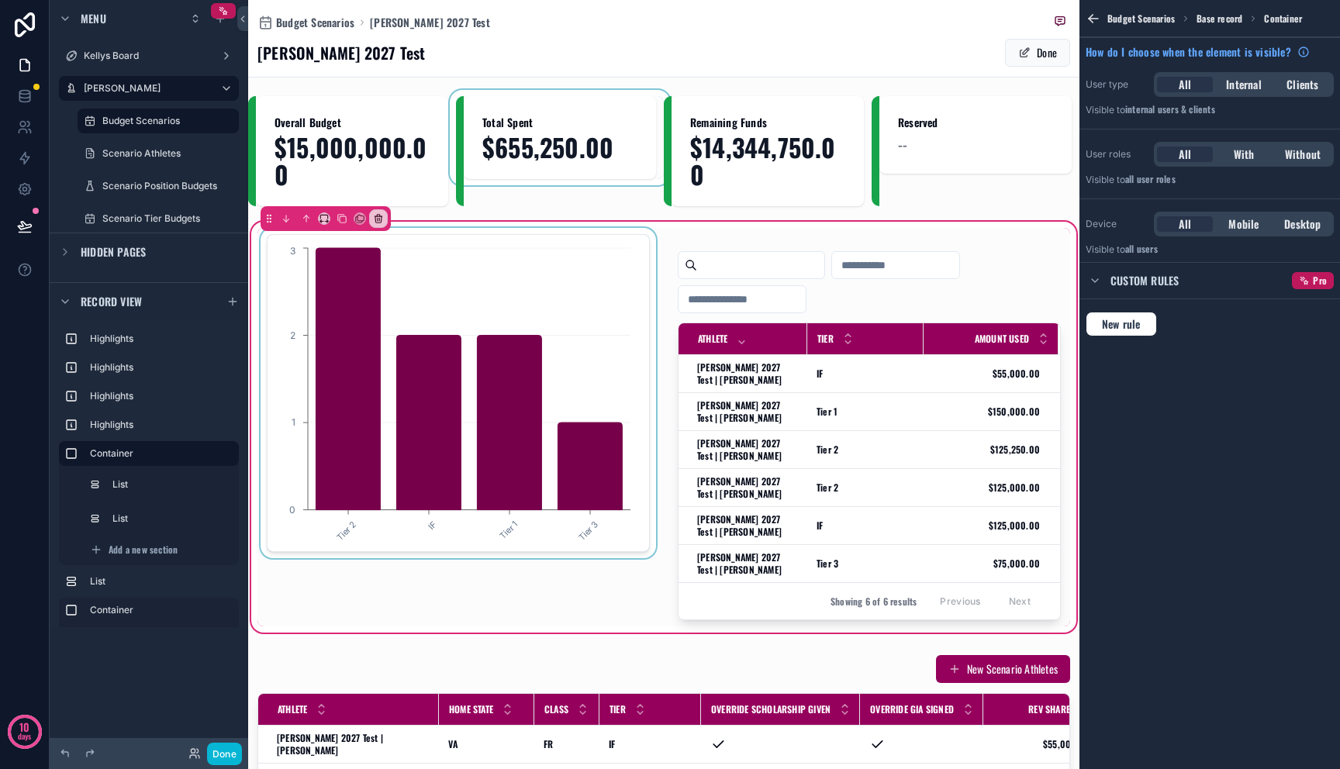
click at [504, 121] on div "scrollable content" at bounding box center [560, 151] width 208 height 110
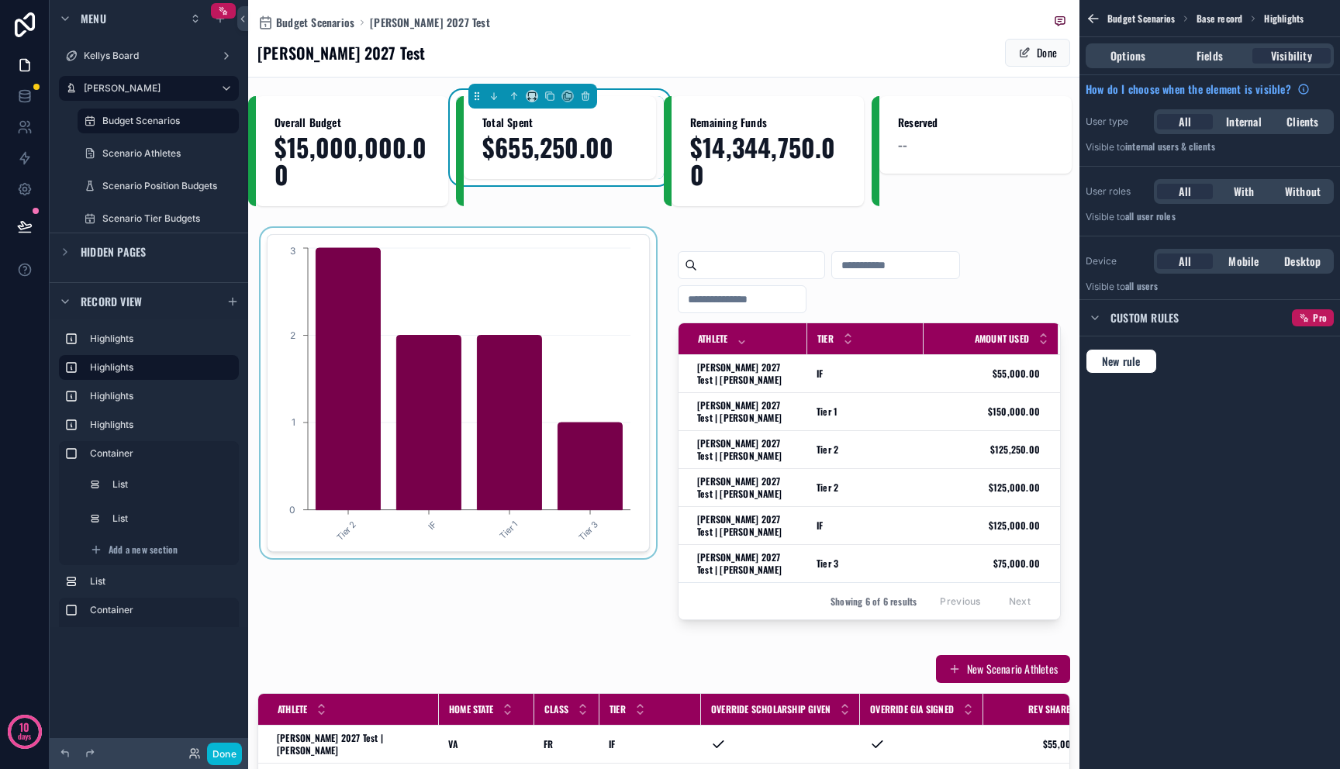
click at [583, 48] on div "[PERSON_NAME] 2027 Test Done" at bounding box center [663, 52] width 813 height 29
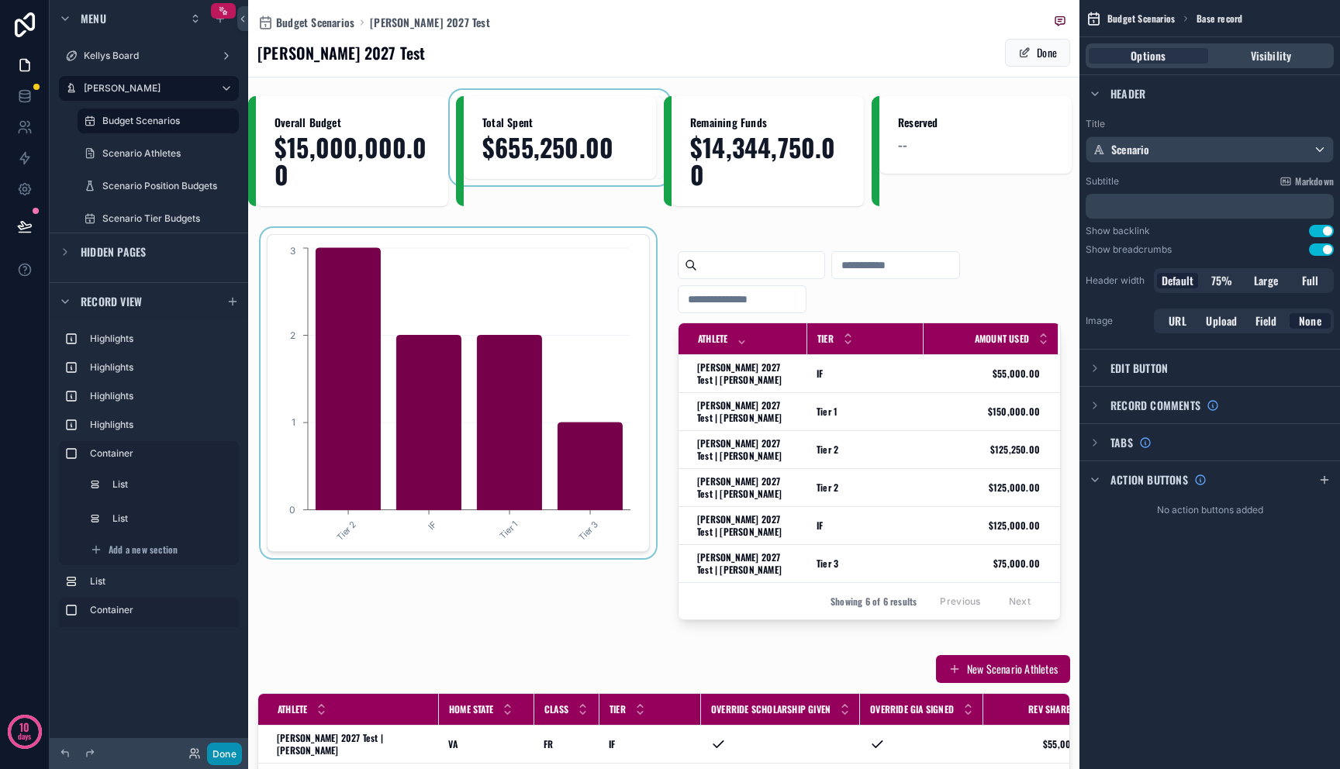
click at [230, 752] on button "Done" at bounding box center [224, 754] width 35 height 22
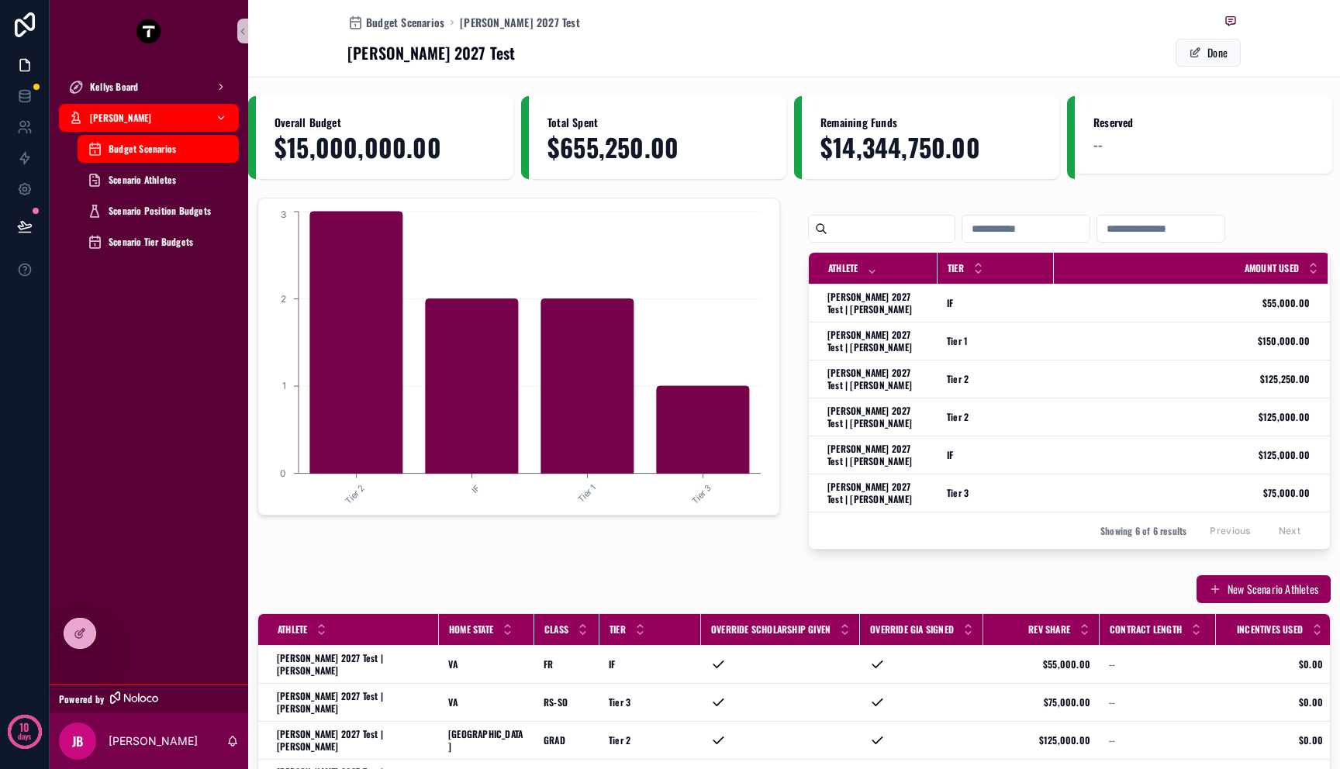
click at [151, 116] on span "[PERSON_NAME]" at bounding box center [121, 118] width 62 height 12
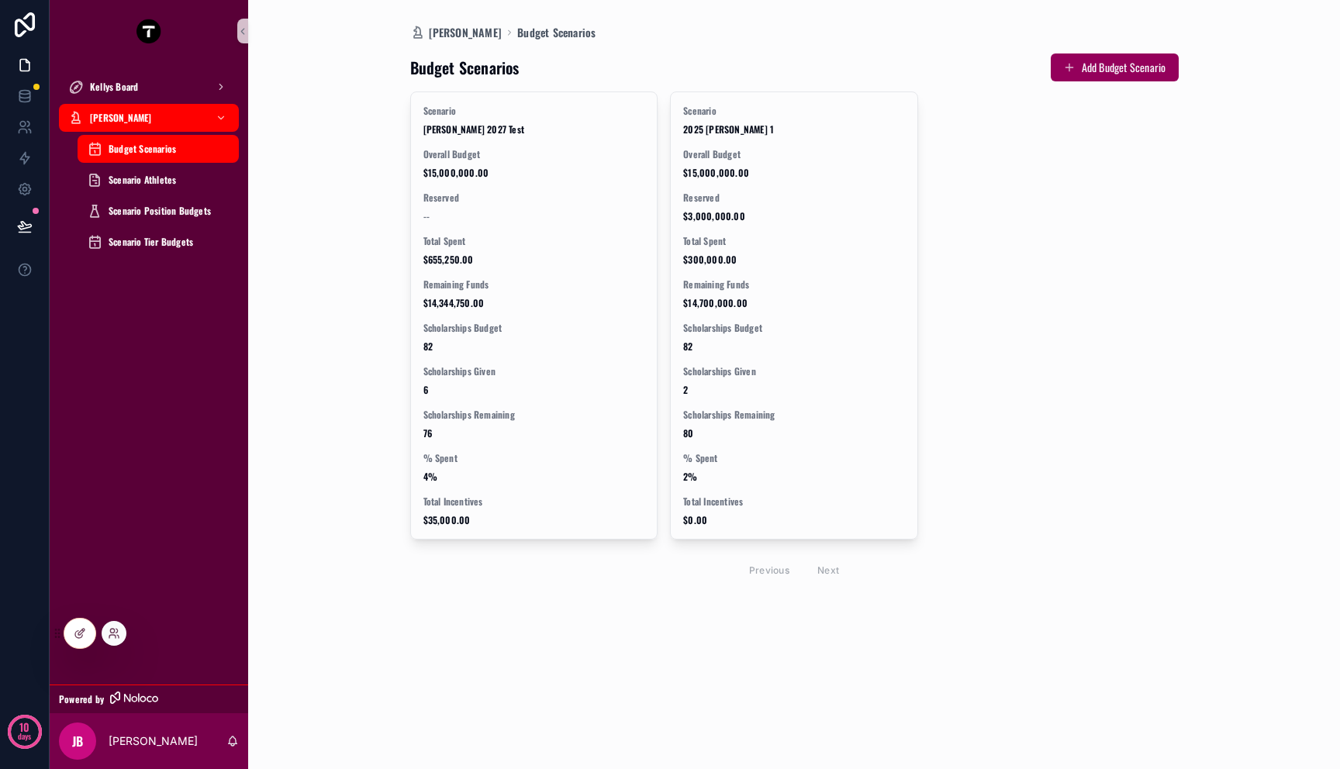
click at [97, 634] on div at bounding box center [110, 633] width 31 height 25
click at [119, 633] on icon at bounding box center [114, 633] width 12 height 12
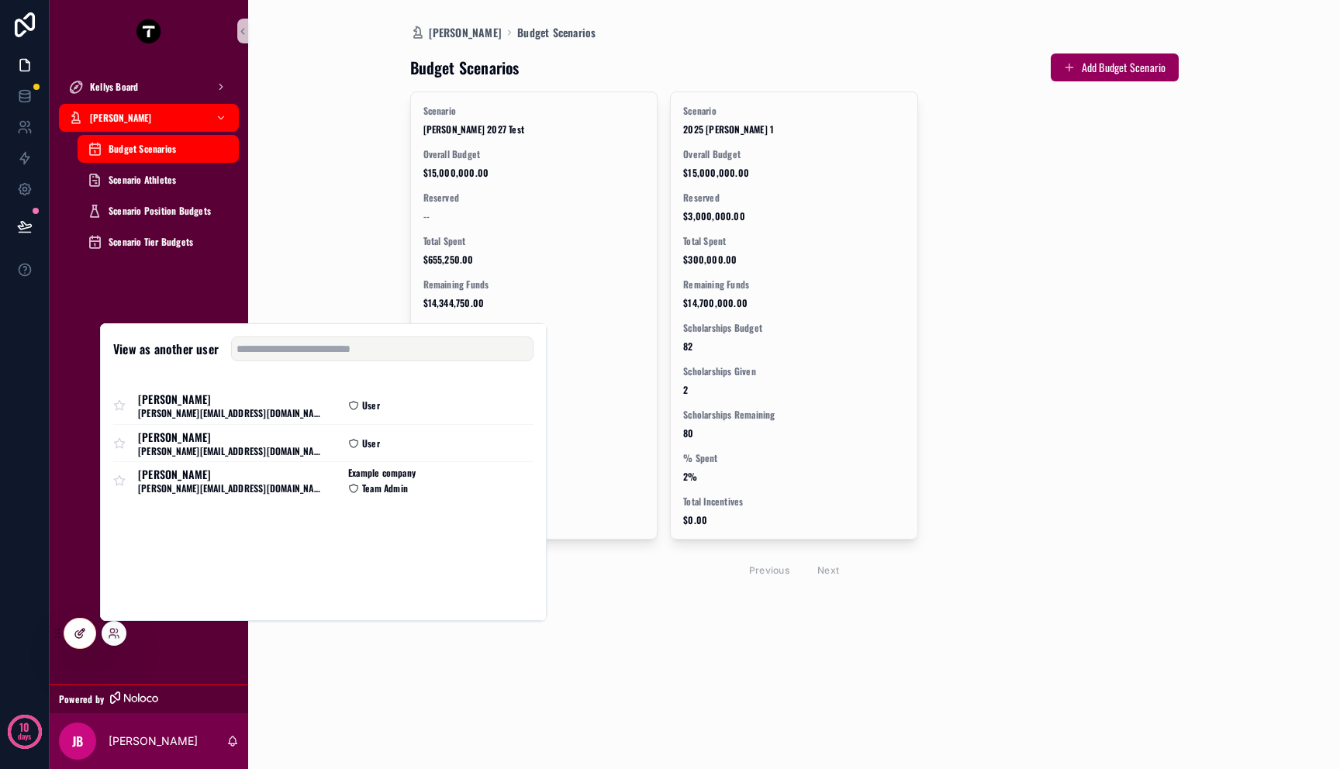
click at [73, 643] on div at bounding box center [79, 633] width 31 height 29
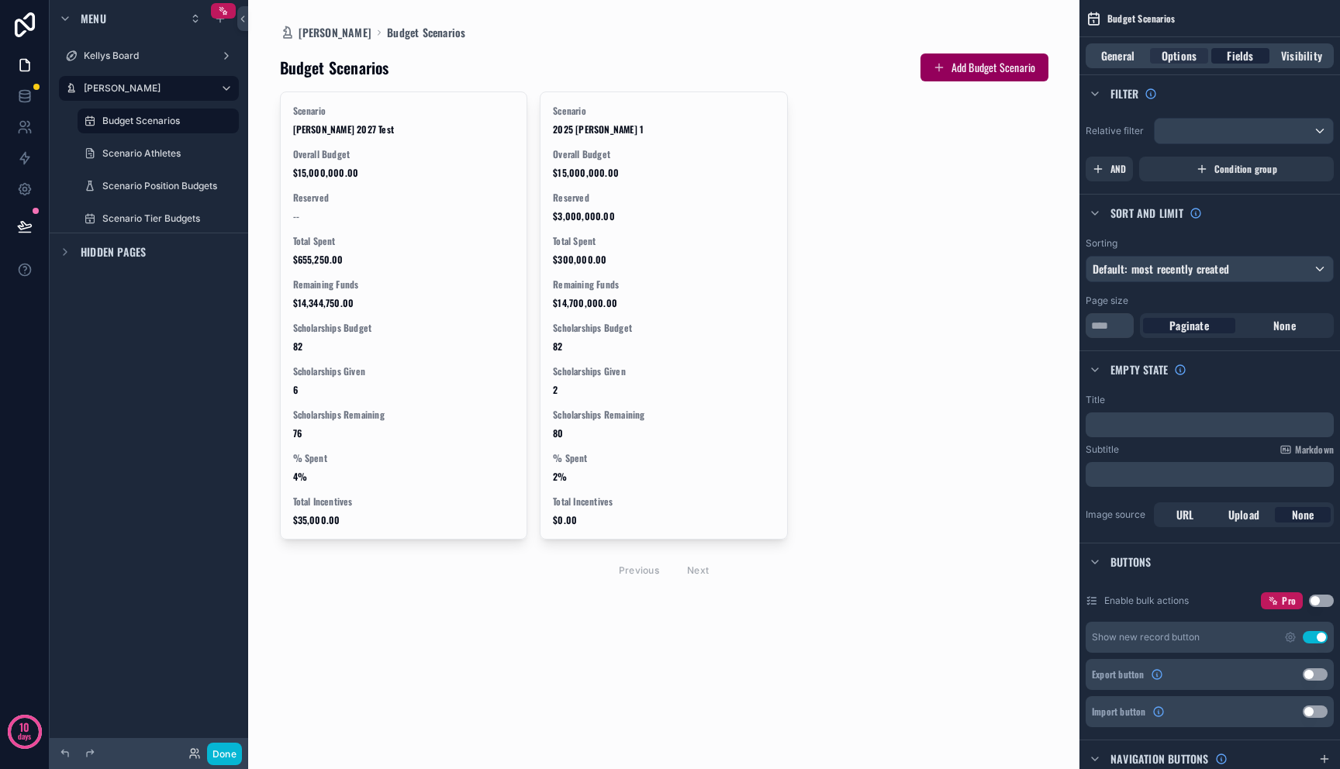
click at [1234, 54] on span "Fields" at bounding box center [1240, 56] width 26 height 16
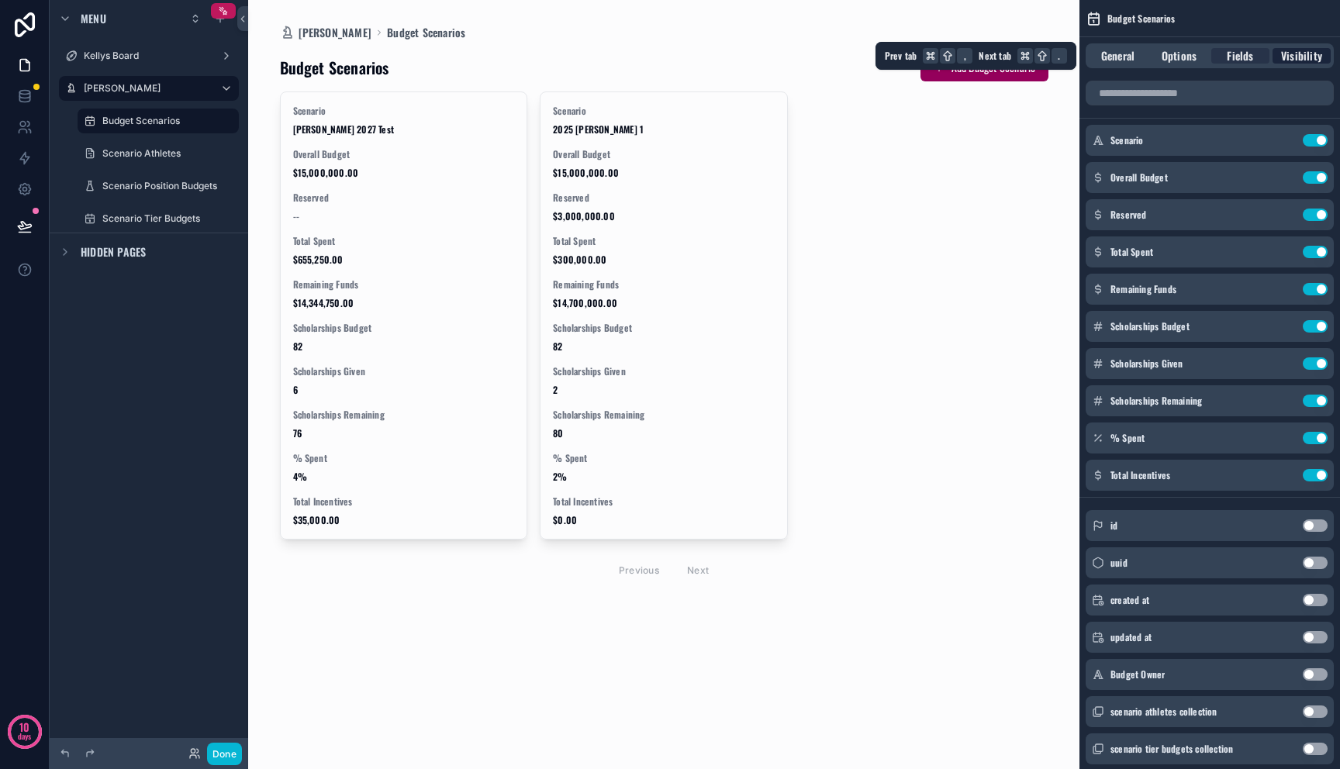
click at [1330, 56] on div "Visibility" at bounding box center [1302, 56] width 58 height 16
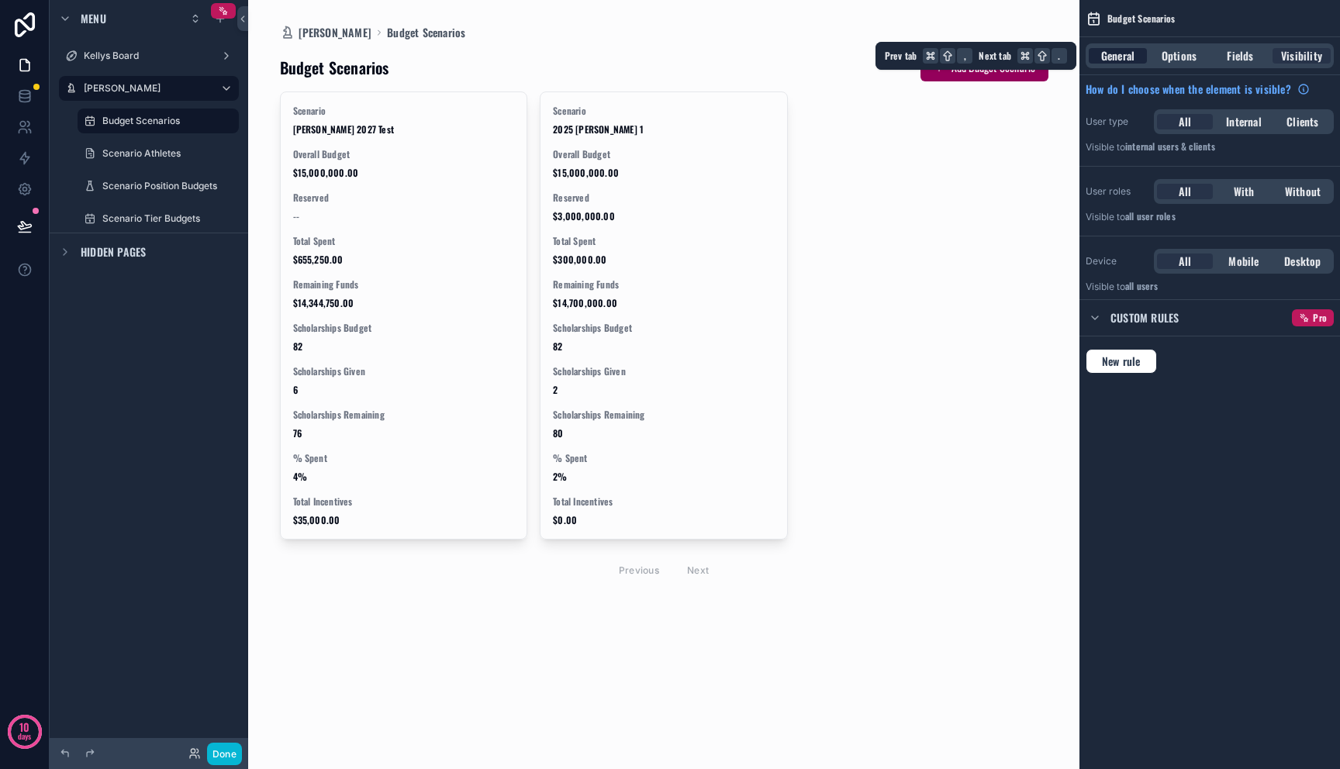
click at [1119, 54] on span "General" at bounding box center [1117, 56] width 33 height 16
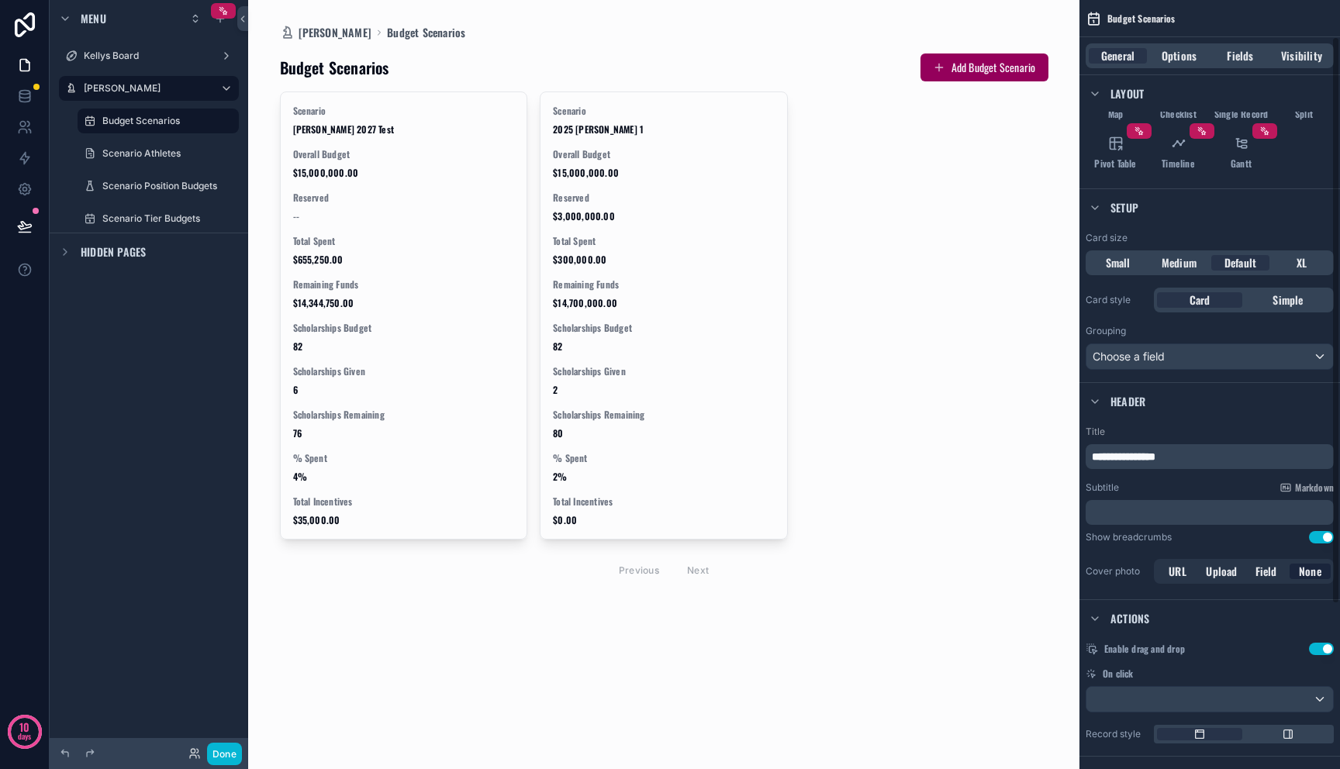
scroll to position [273, 0]
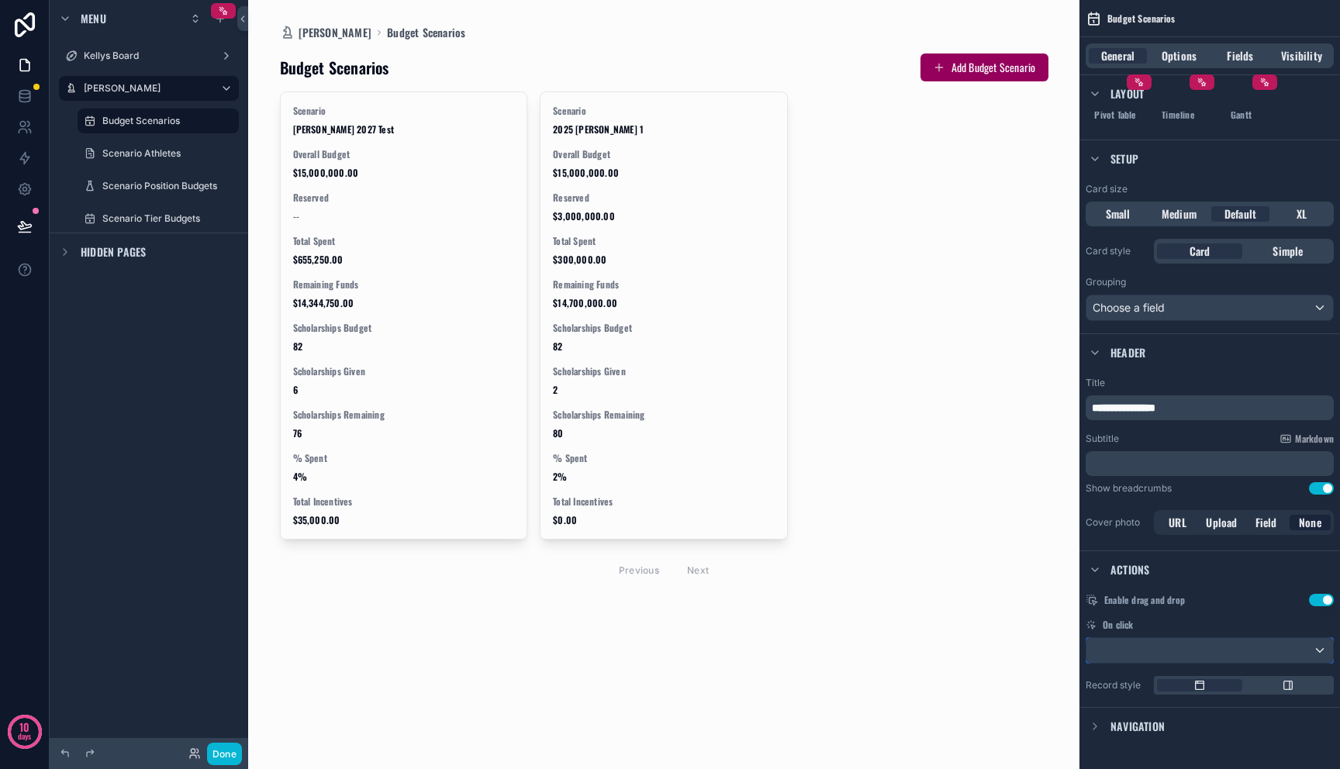
click at [1135, 658] on div "scrollable content" at bounding box center [1209, 650] width 247 height 25
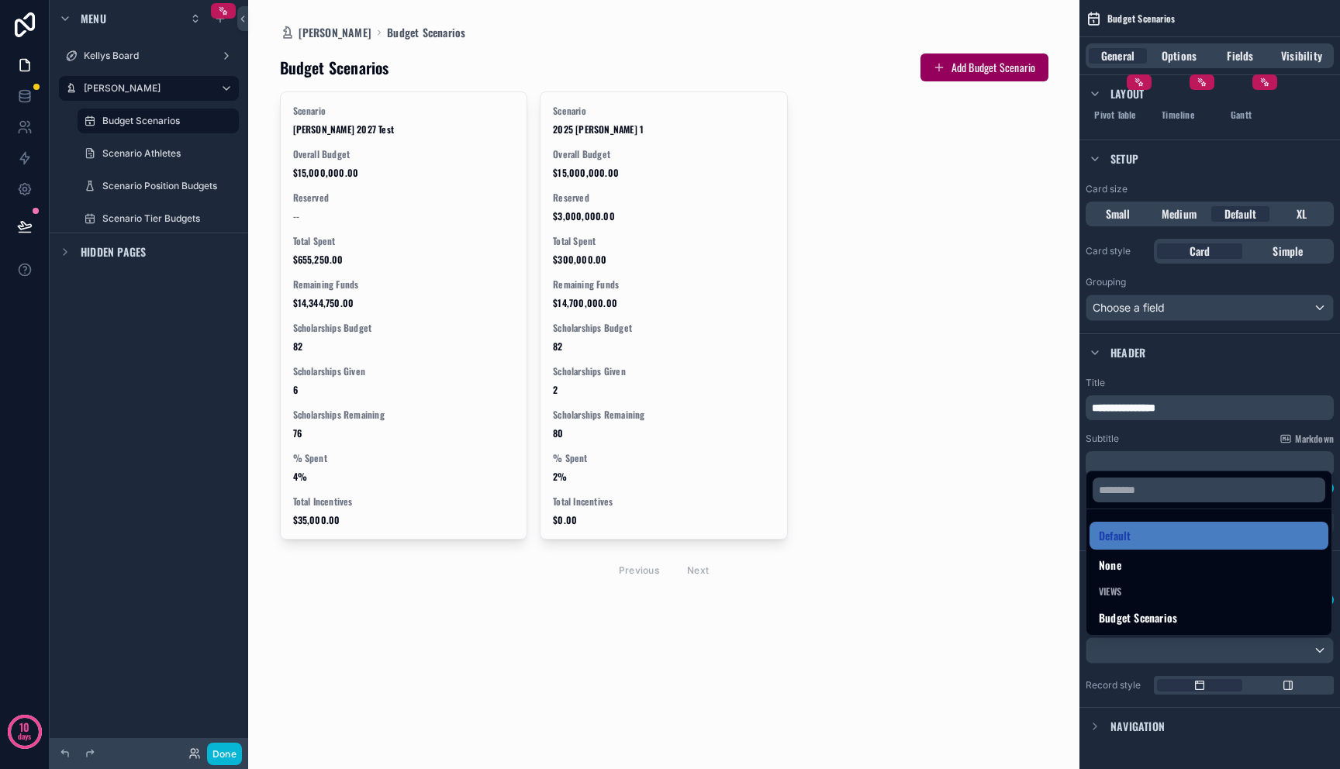
click at [1215, 710] on div "scrollable content" at bounding box center [670, 384] width 1340 height 769
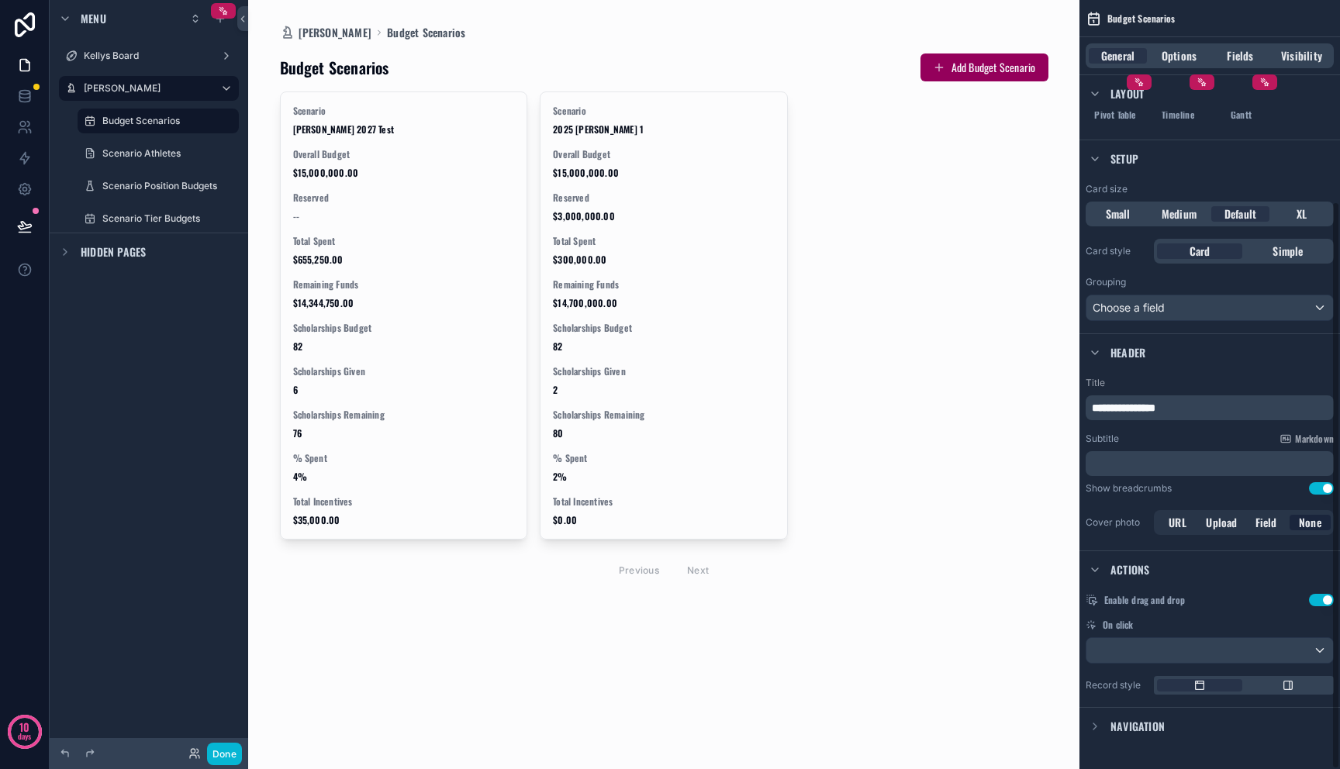
click at [1297, 697] on div "Enable drag and drop Use setting On click Record style" at bounding box center [1209, 644] width 261 height 113
click at [1293, 685] on icon "scrollable content" at bounding box center [1288, 685] width 12 height 12
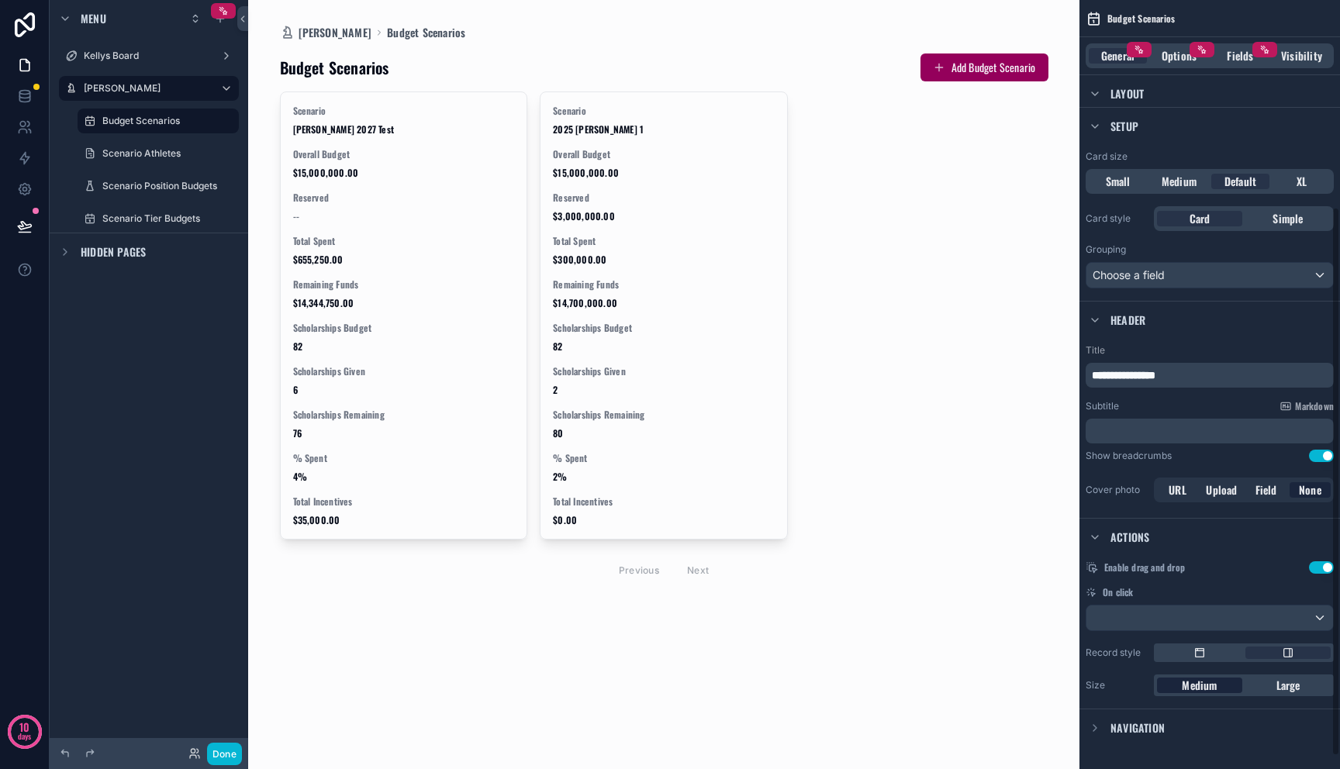
scroll to position [307, 0]
click at [1272, 681] on div "Large" at bounding box center [1287, 684] width 85 height 16
click at [1189, 689] on span "Medium" at bounding box center [1199, 684] width 35 height 16
click at [1193, 654] on div "scrollable content" at bounding box center [1199, 651] width 85 height 12
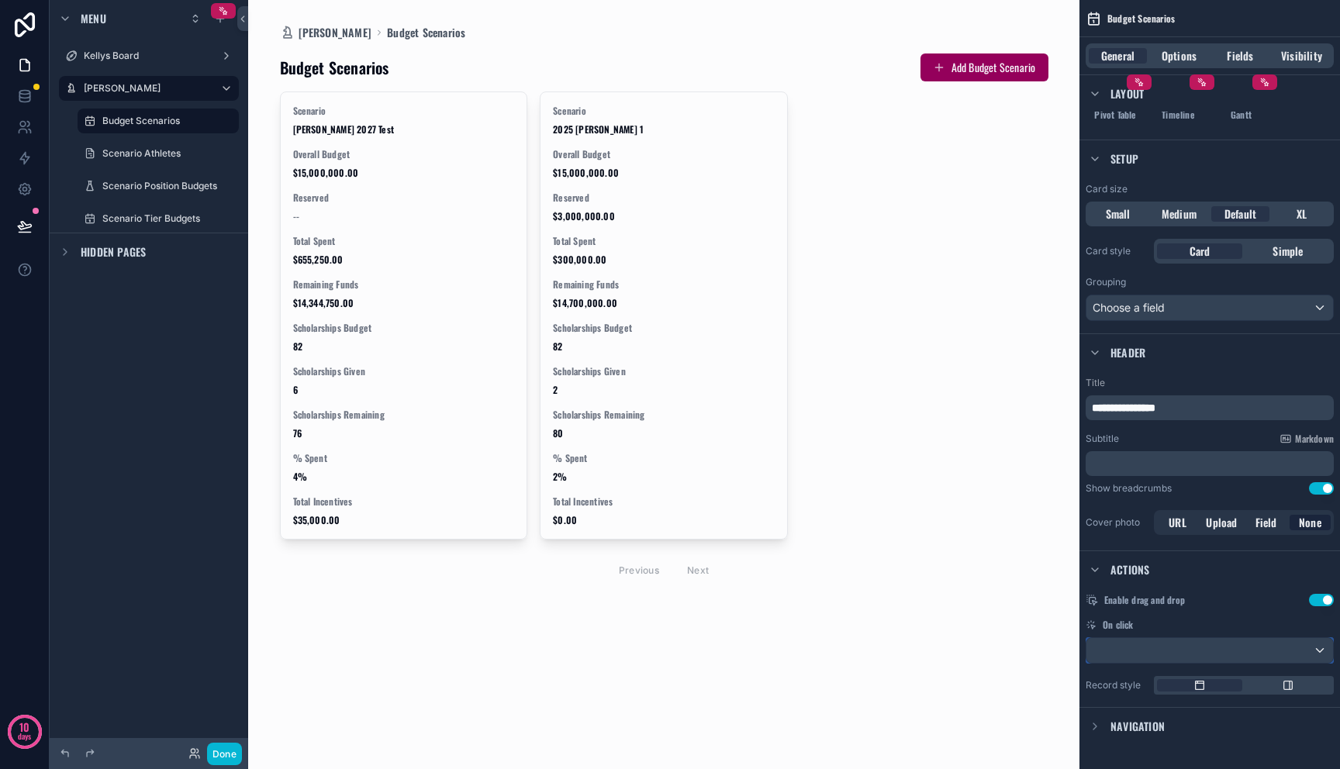
click at [1207, 648] on div "scrollable content" at bounding box center [1209, 650] width 247 height 25
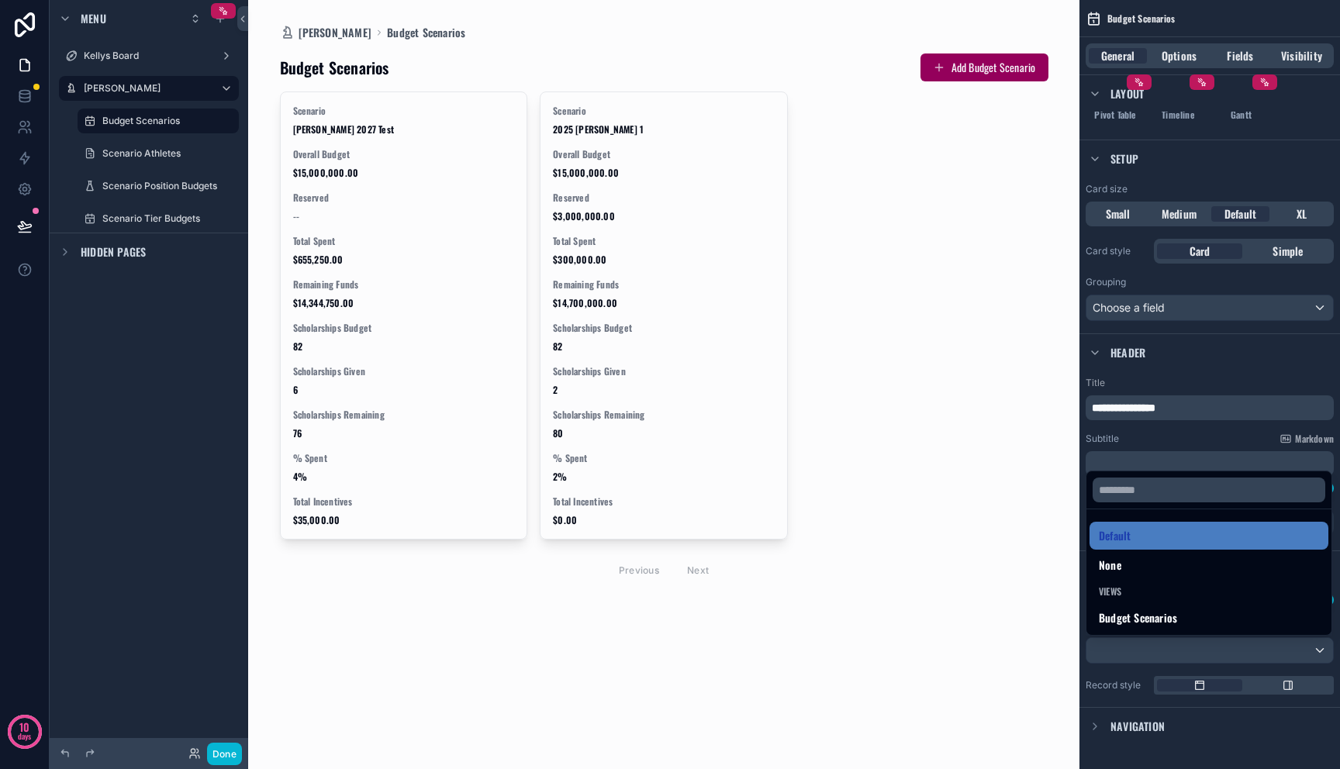
click at [1207, 648] on div "scrollable content" at bounding box center [670, 384] width 1340 height 769
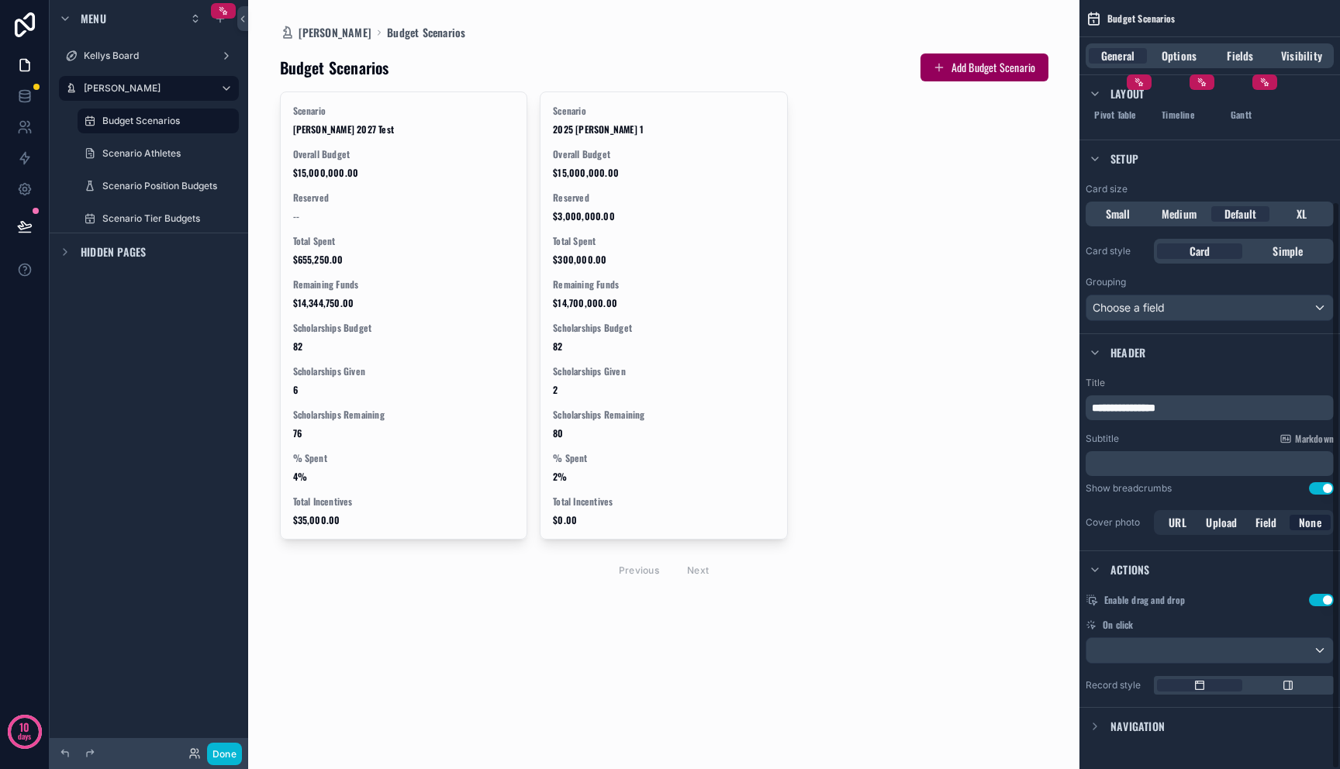
click at [791, 627] on div "scrollable content" at bounding box center [664, 319] width 793 height 638
click at [1323, 600] on button "Use setting" at bounding box center [1321, 600] width 25 height 12
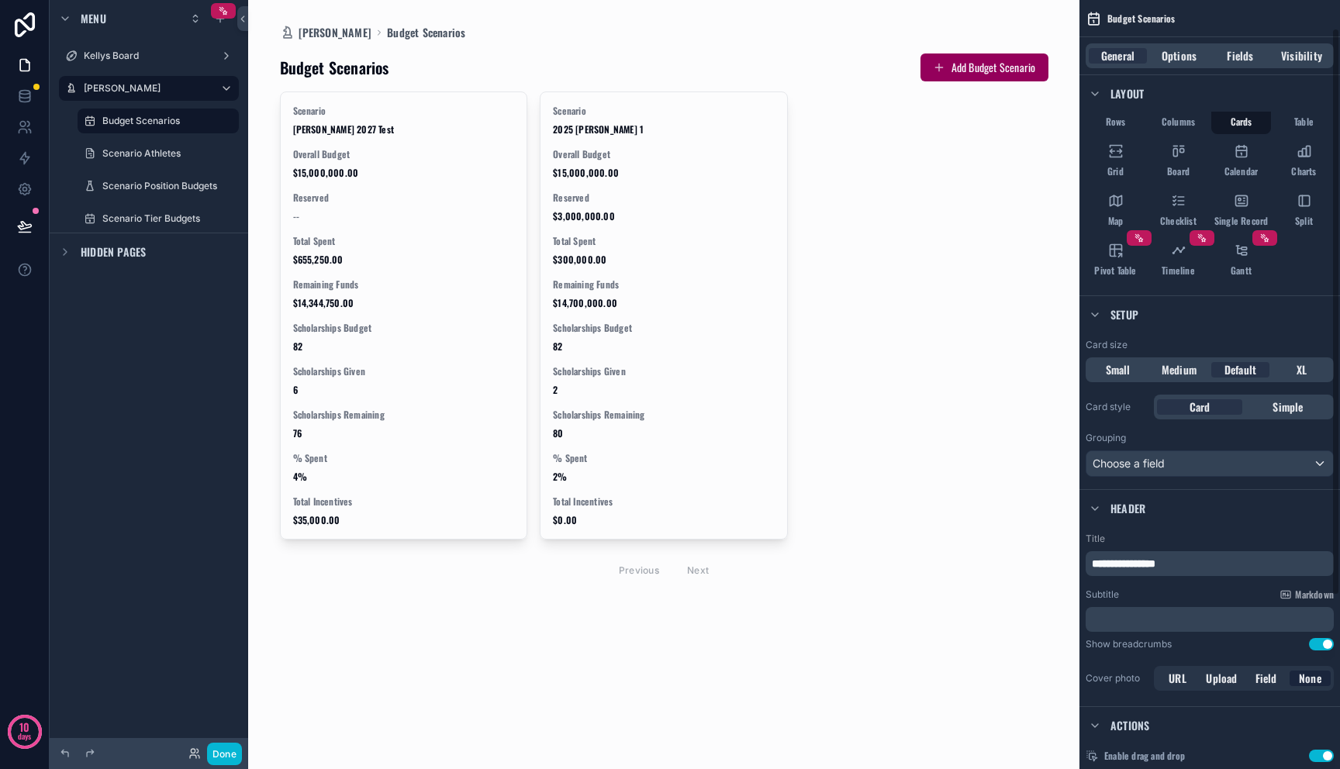
scroll to position [0, 0]
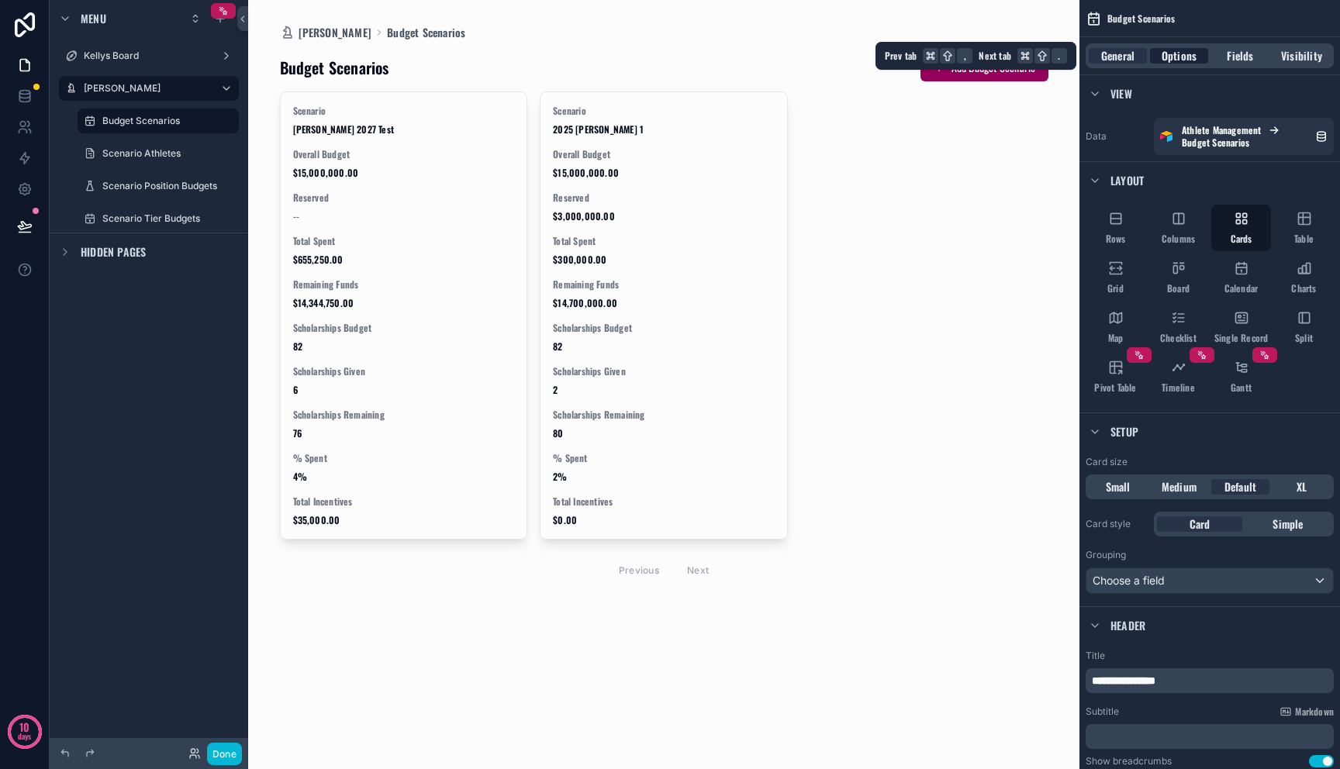
click at [1176, 57] on span "Options" at bounding box center [1179, 56] width 35 height 16
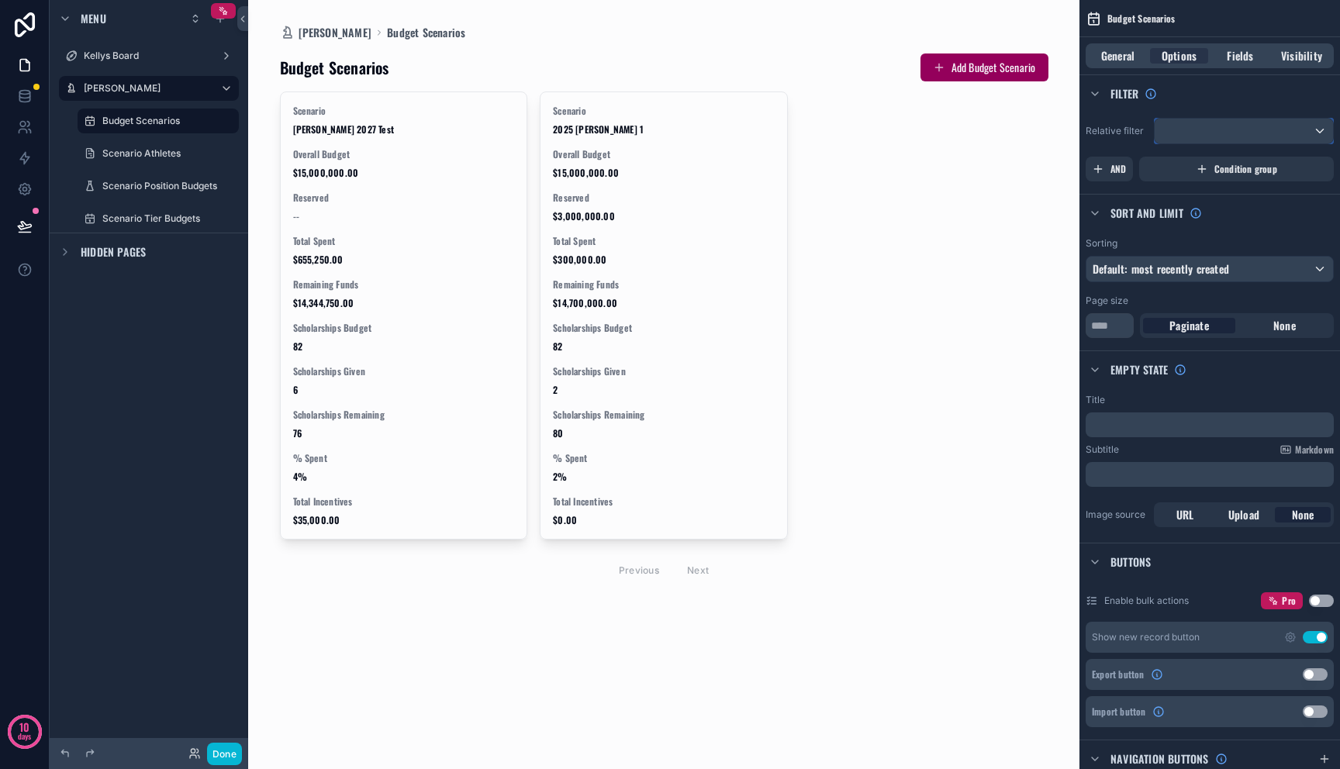
click at [1229, 133] on div "scrollable content" at bounding box center [1244, 131] width 178 height 25
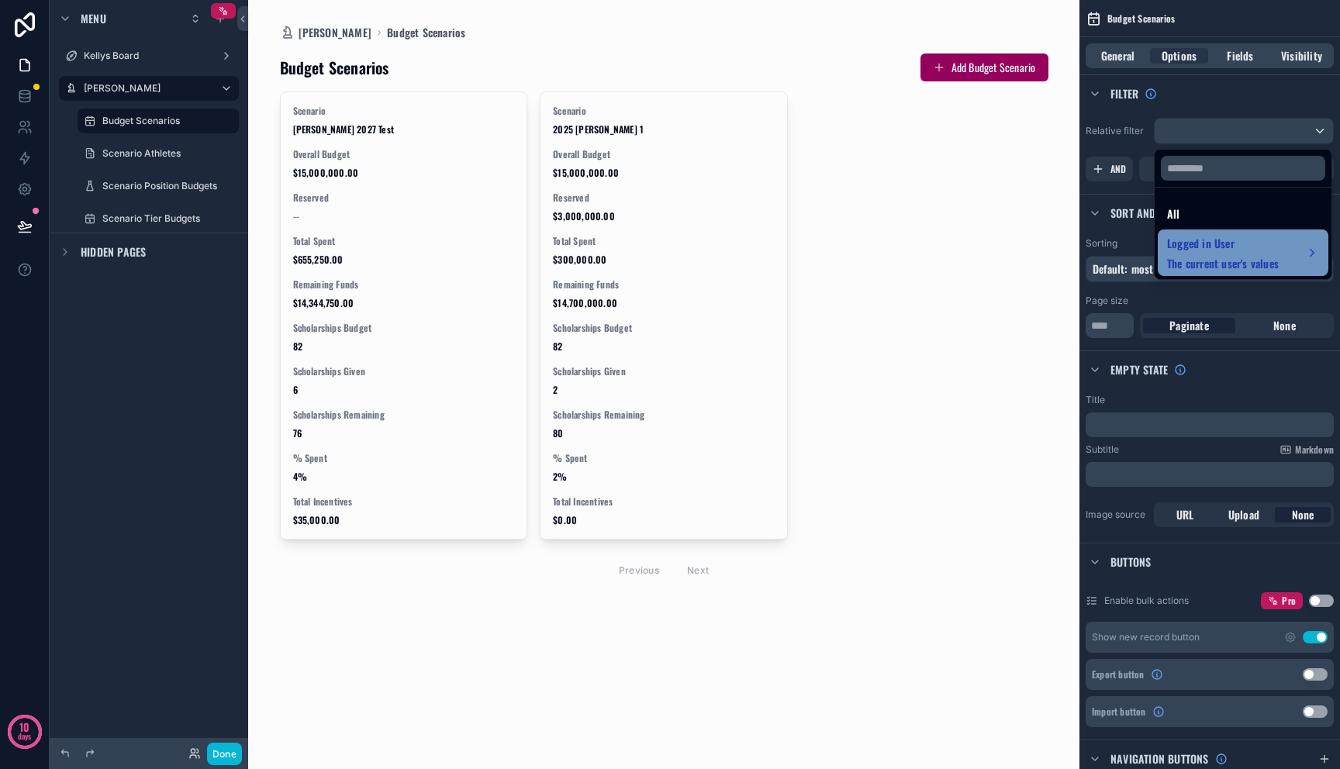
click at [1231, 262] on span "The current user's values" at bounding box center [1223, 264] width 112 height 16
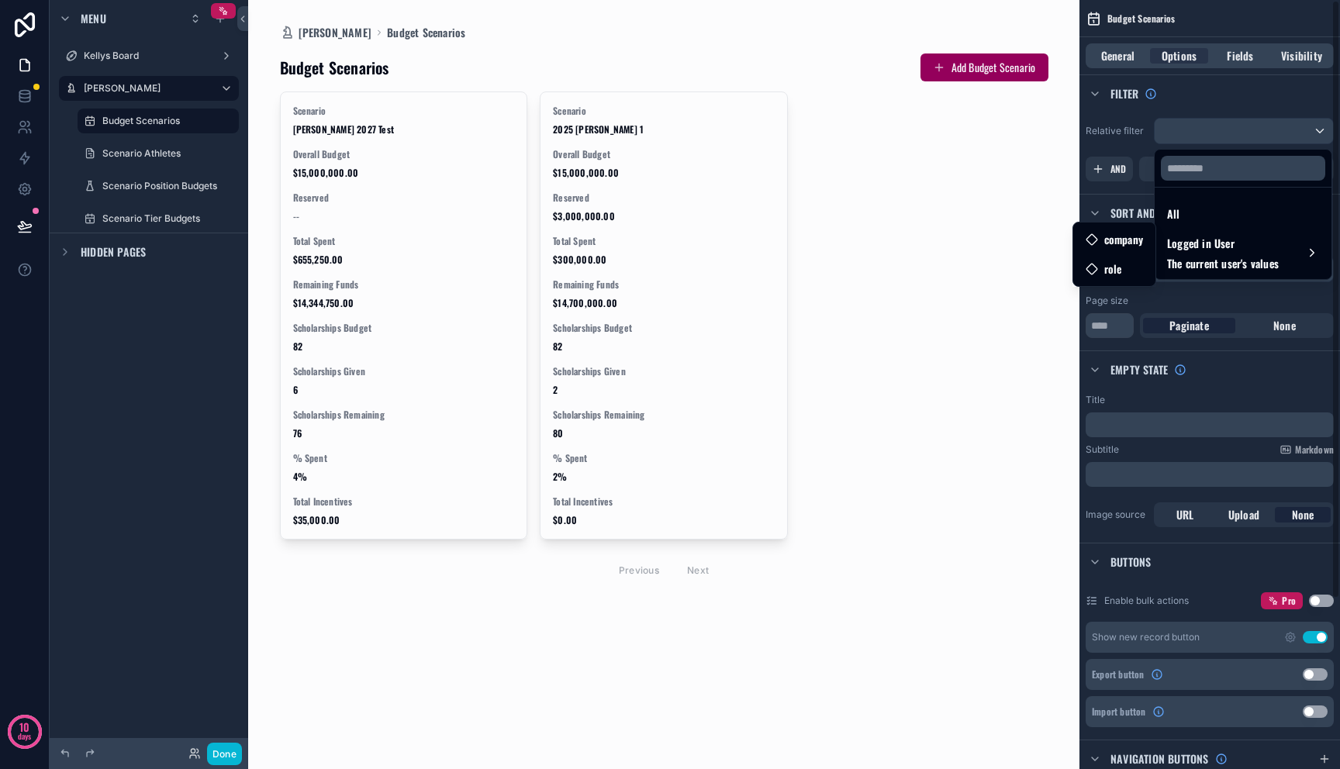
click at [1305, 364] on div "scrollable content" at bounding box center [670, 384] width 1340 height 769
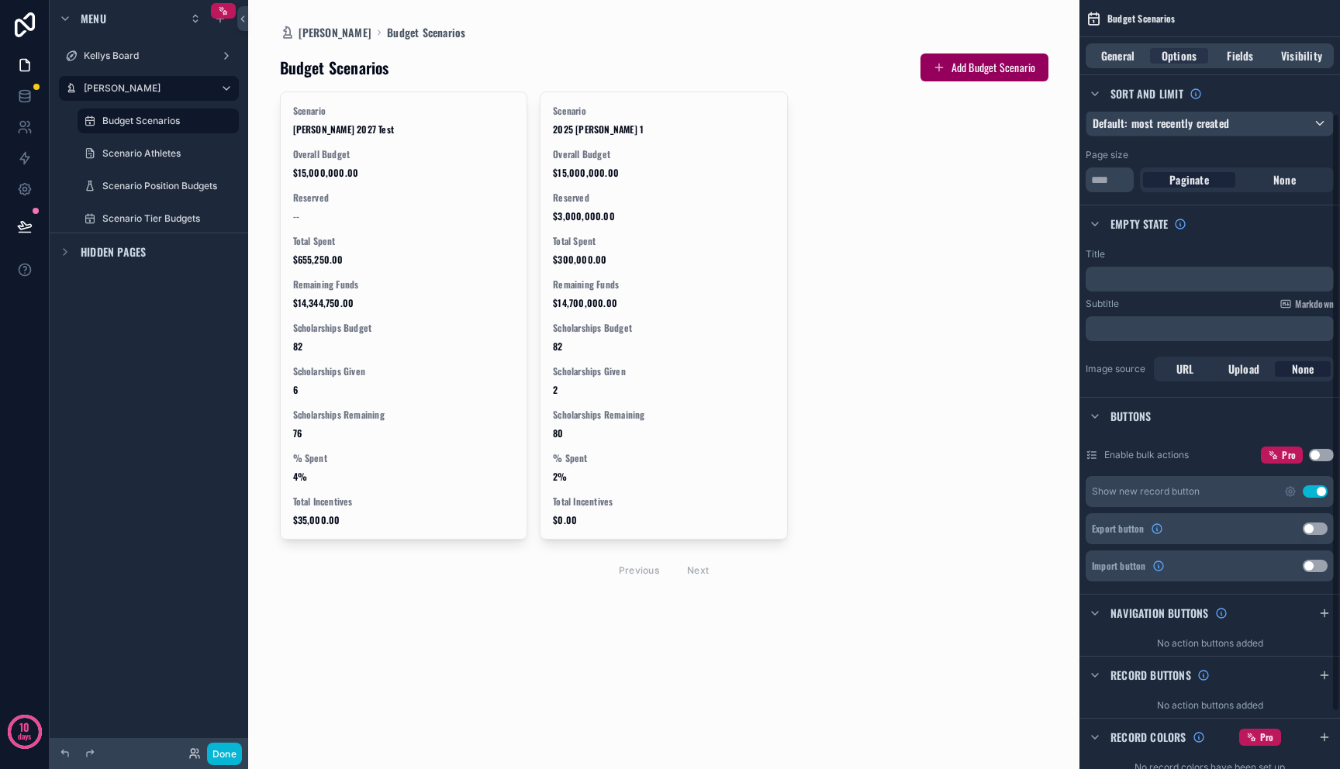
scroll to position [147, 0]
click at [1329, 454] on button "Use setting" at bounding box center [1321, 454] width 25 height 12
click at [1328, 456] on button "Use setting" at bounding box center [1321, 454] width 25 height 12
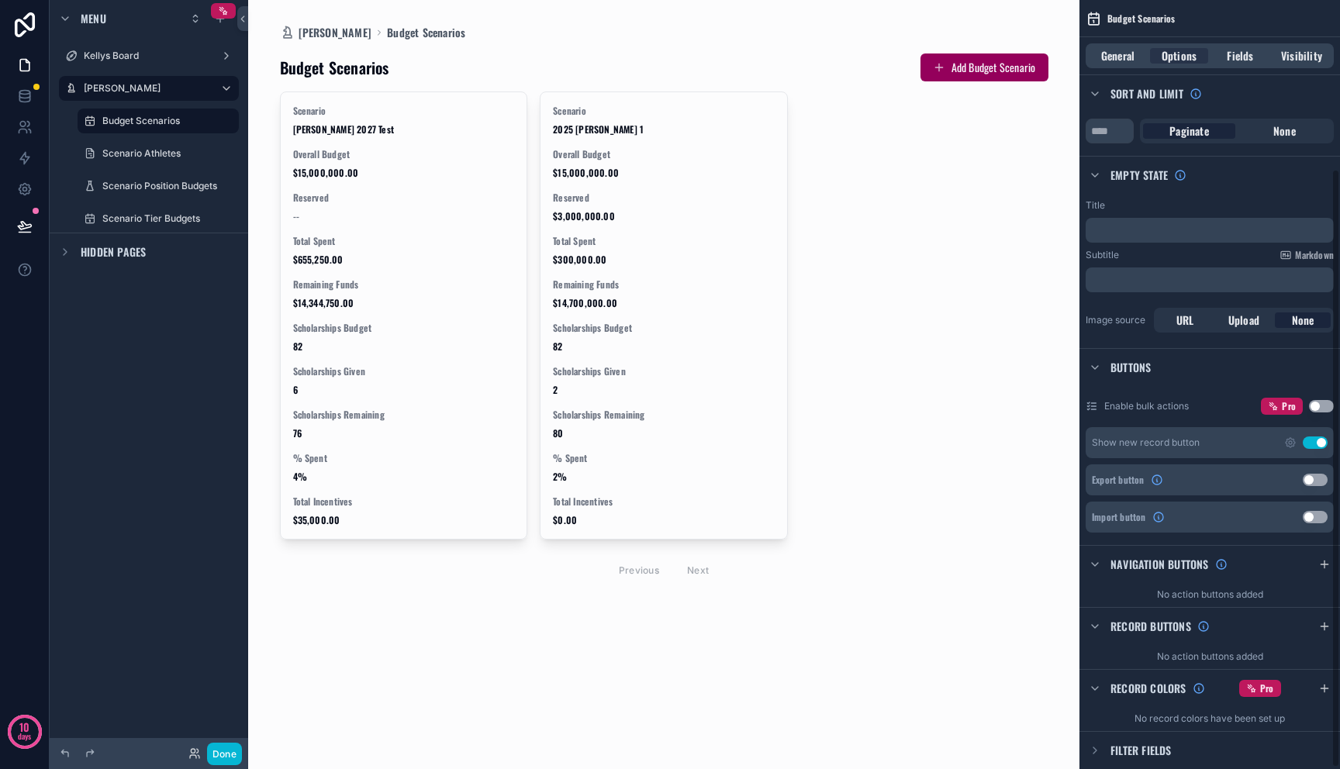
scroll to position [219, 0]
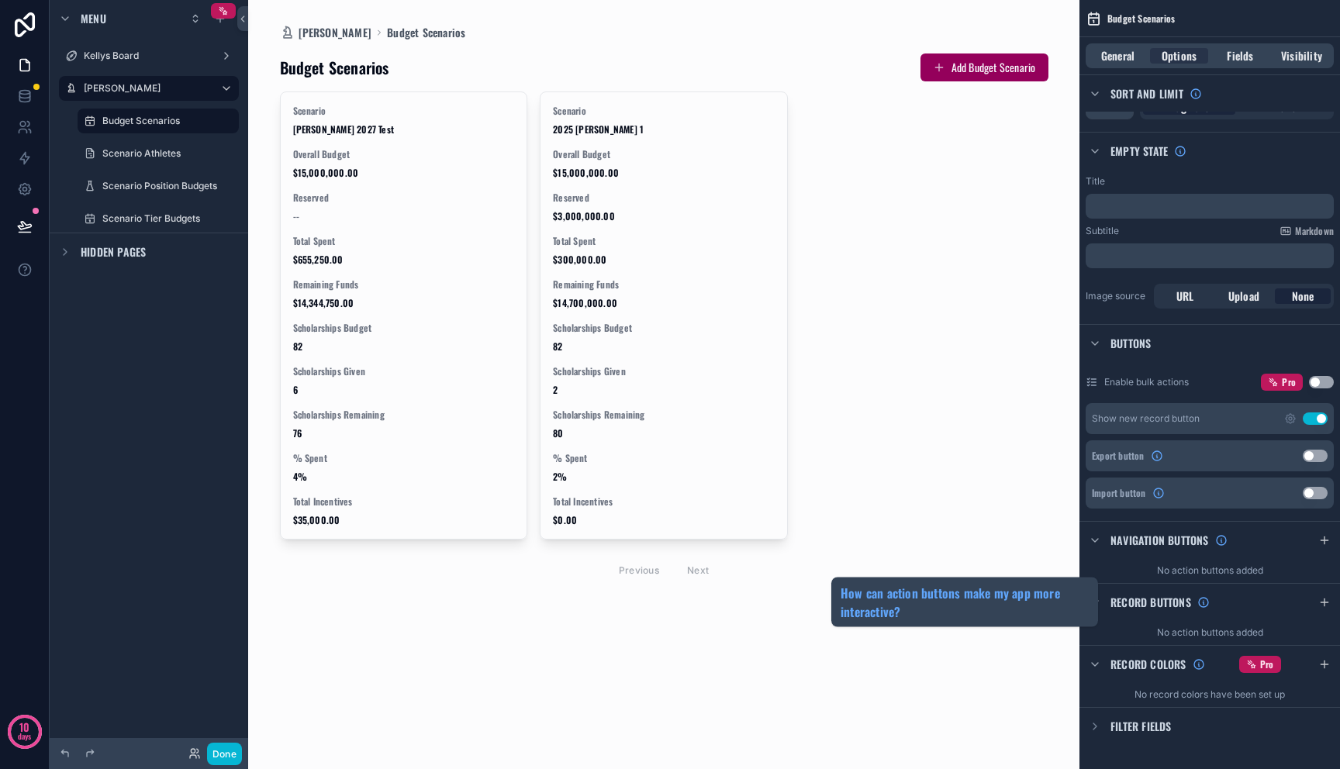
click at [1196, 605] on div "Record buttons" at bounding box center [1159, 603] width 99 height 16
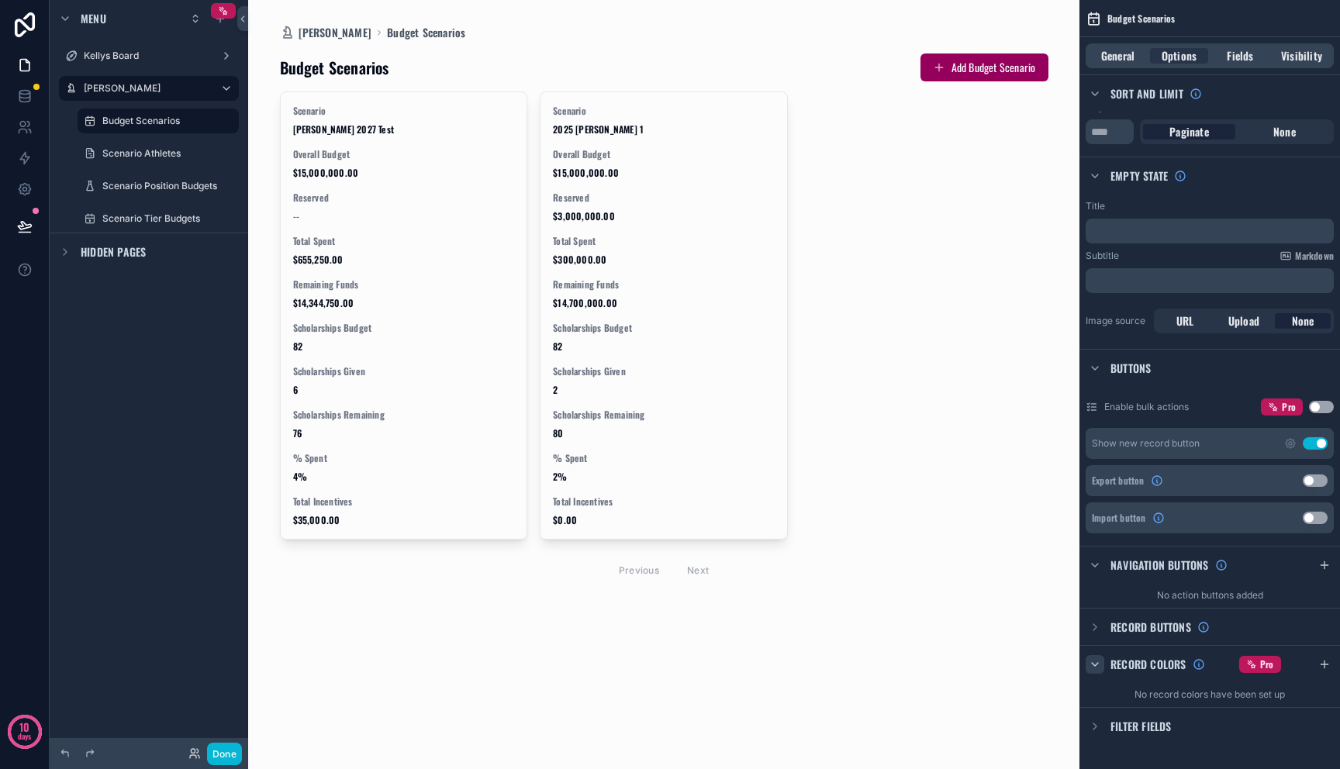
click at [1101, 665] on div "scrollable content" at bounding box center [1095, 664] width 19 height 19
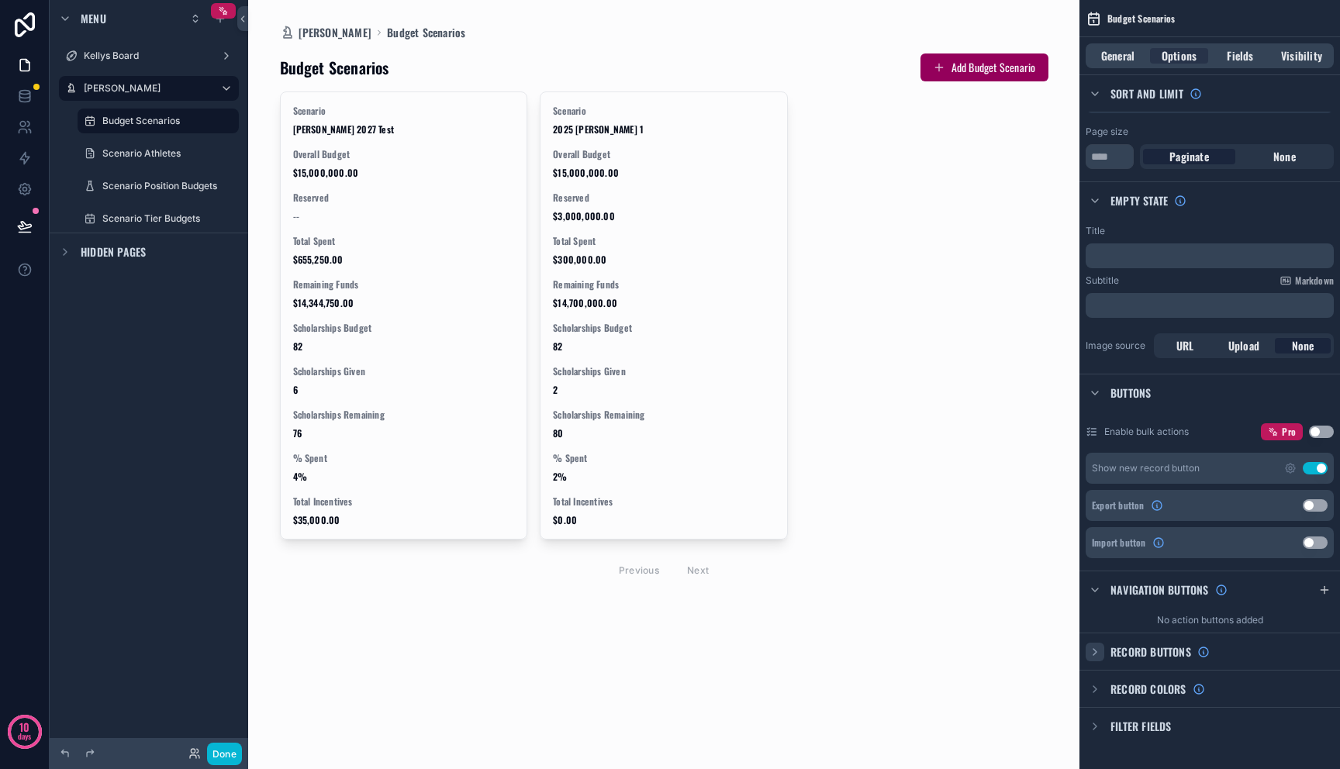
click at [1101, 653] on div "scrollable content" at bounding box center [1095, 652] width 19 height 19
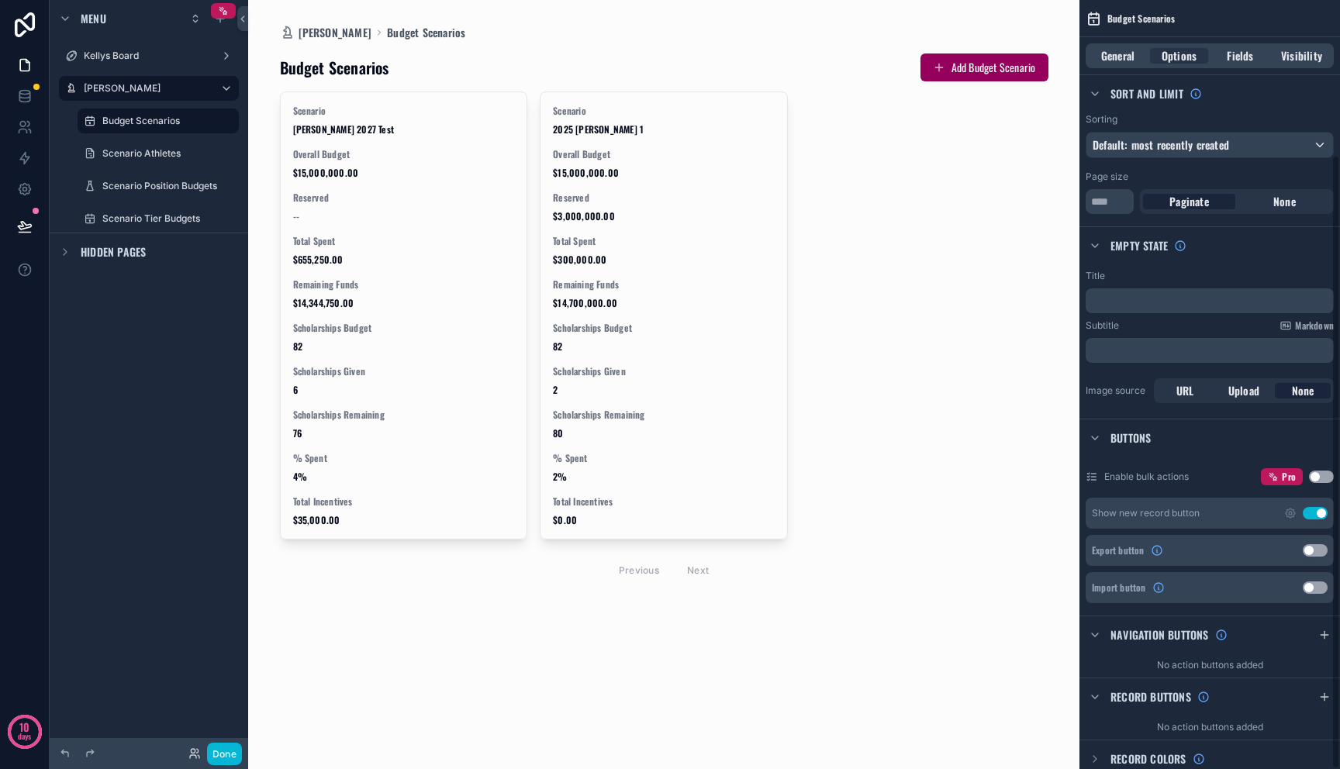
scroll to position [194, 0]
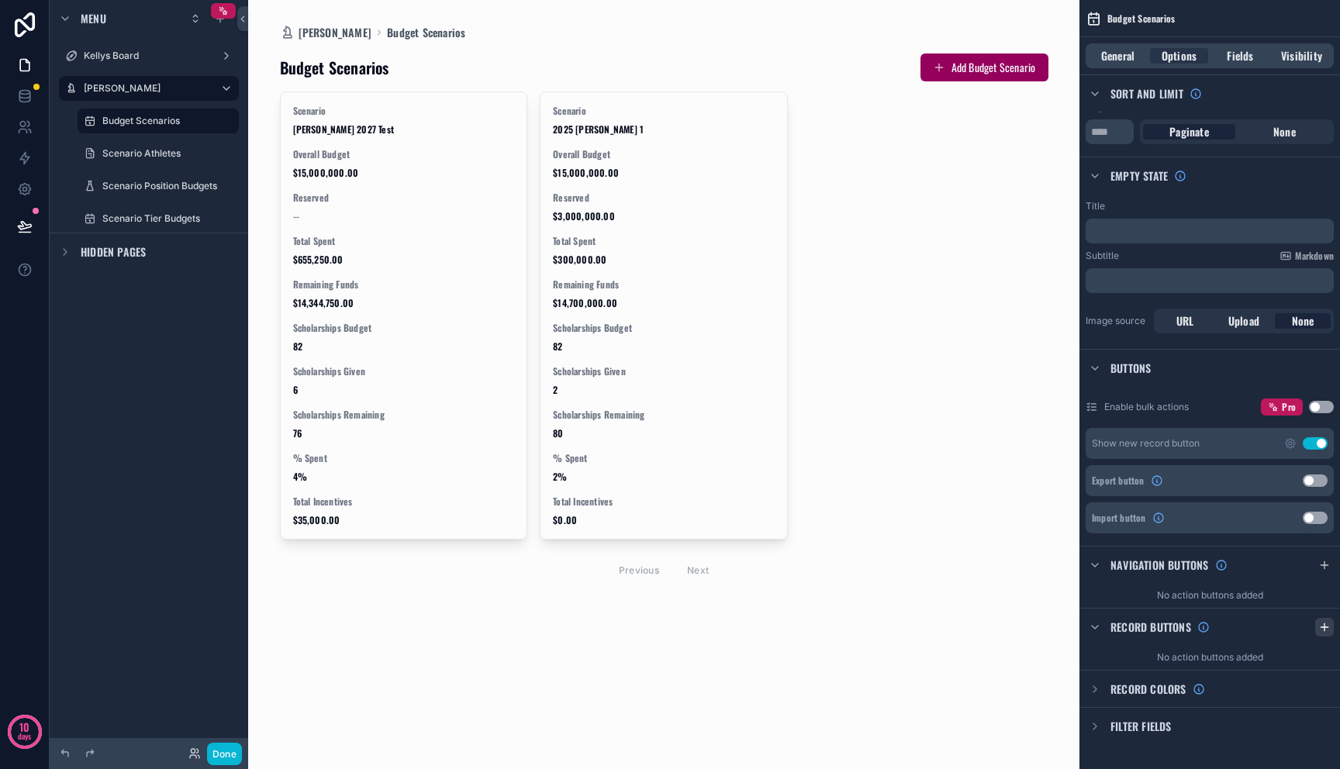
click at [1319, 630] on icon "scrollable content" at bounding box center [1324, 627] width 12 height 12
click at [1290, 665] on icon "scrollable content" at bounding box center [1292, 662] width 6 height 6
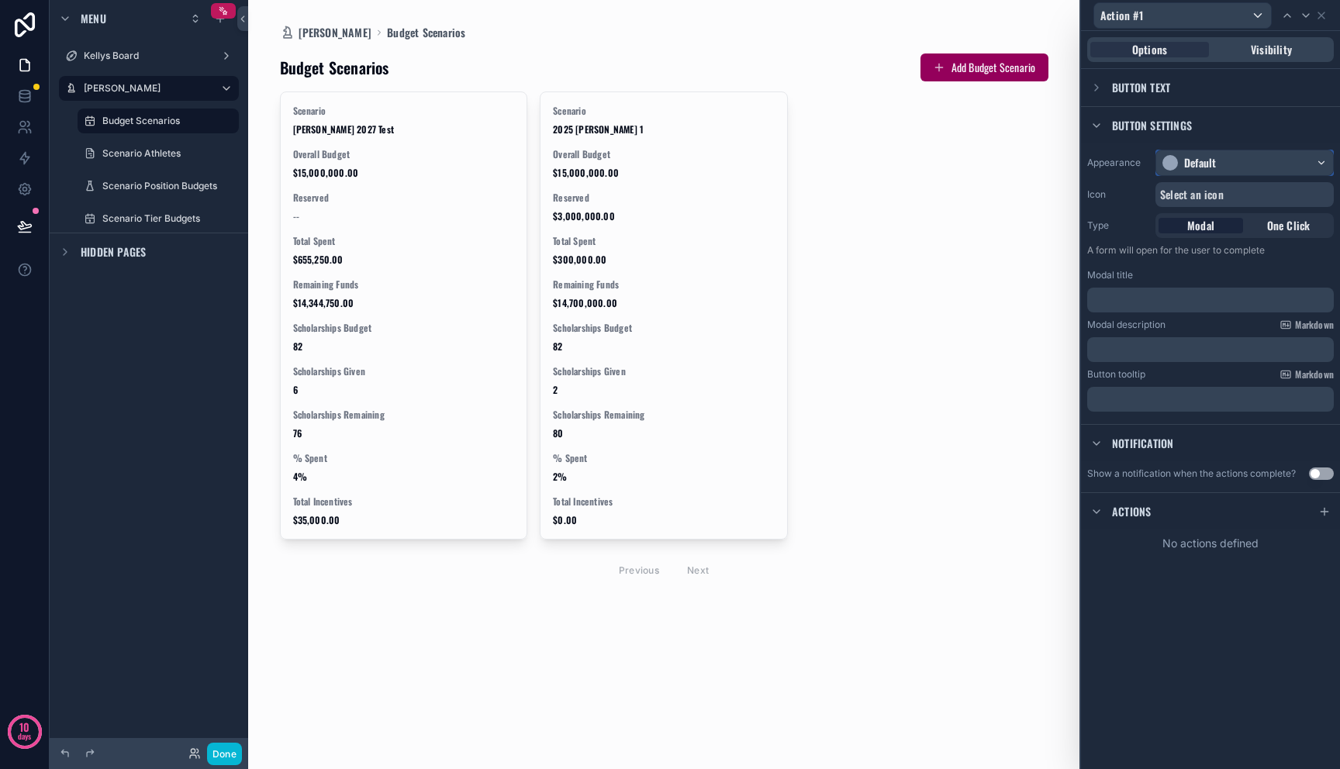
click at [1221, 157] on div "Default" at bounding box center [1244, 162] width 177 height 25
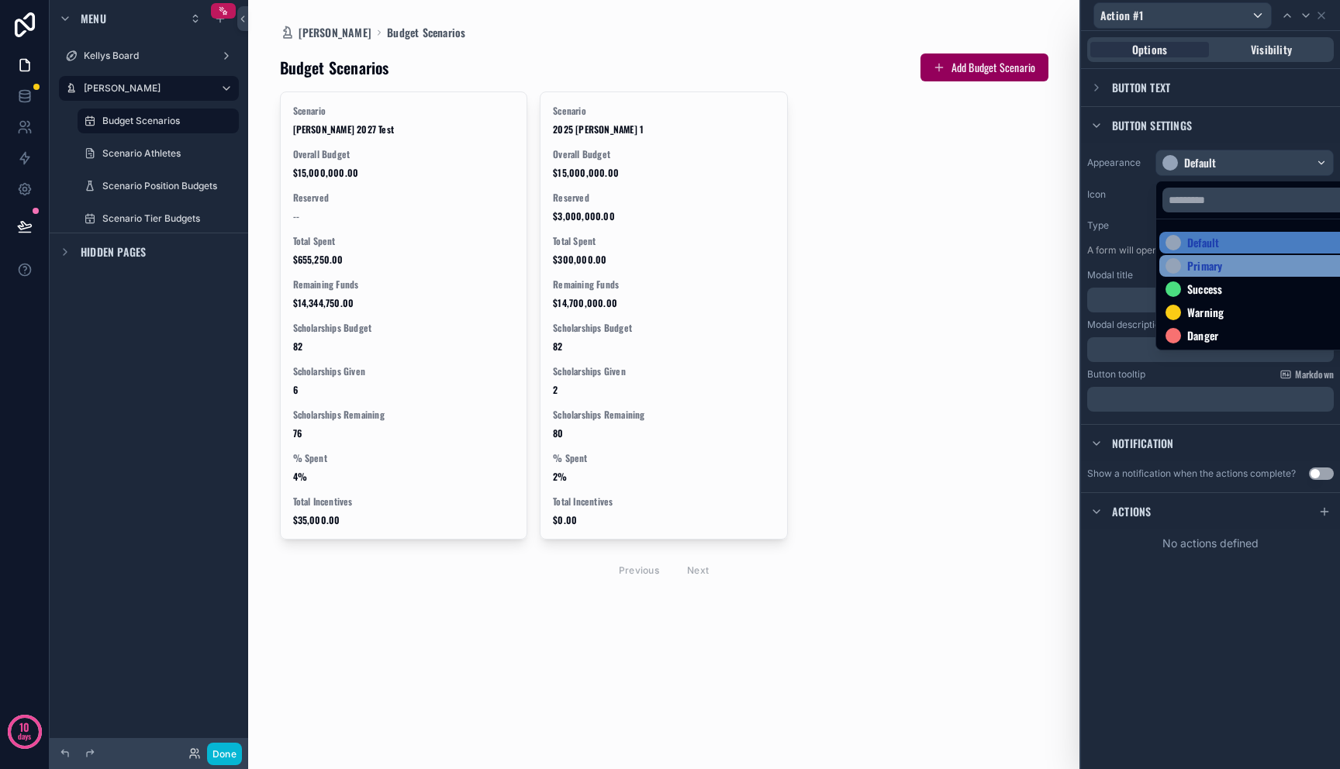
click at [1209, 267] on div "Primary" at bounding box center [1204, 266] width 35 height 16
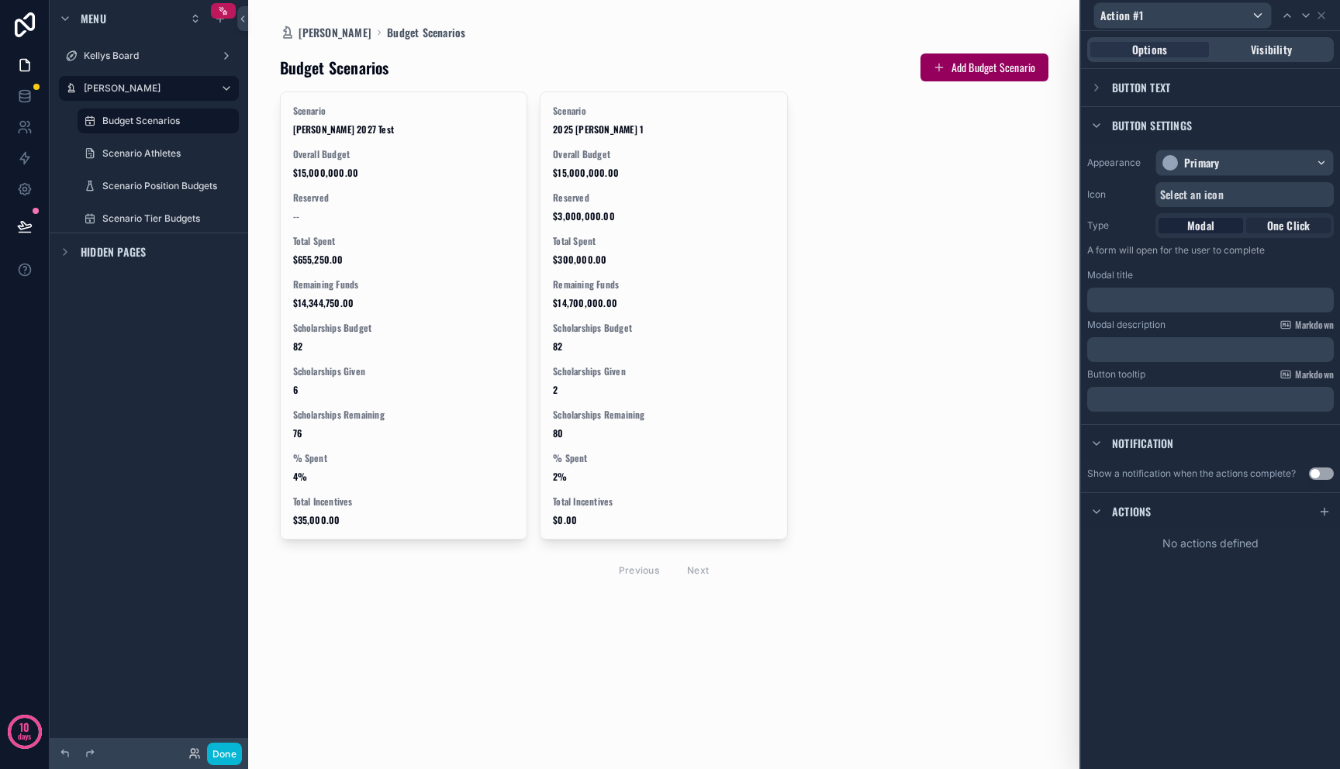
click at [1298, 230] on span "One Click" at bounding box center [1288, 226] width 43 height 16
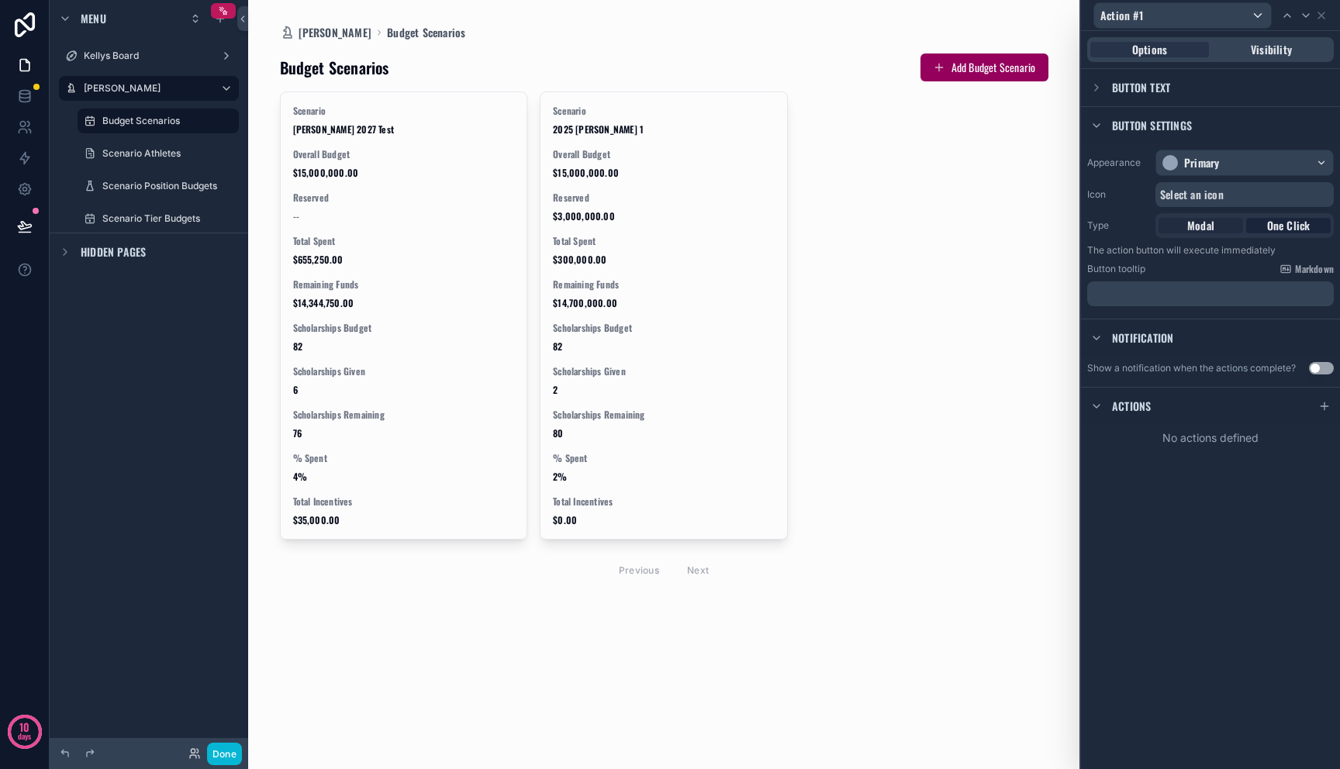
click at [1210, 223] on span "Modal" at bounding box center [1200, 226] width 27 height 16
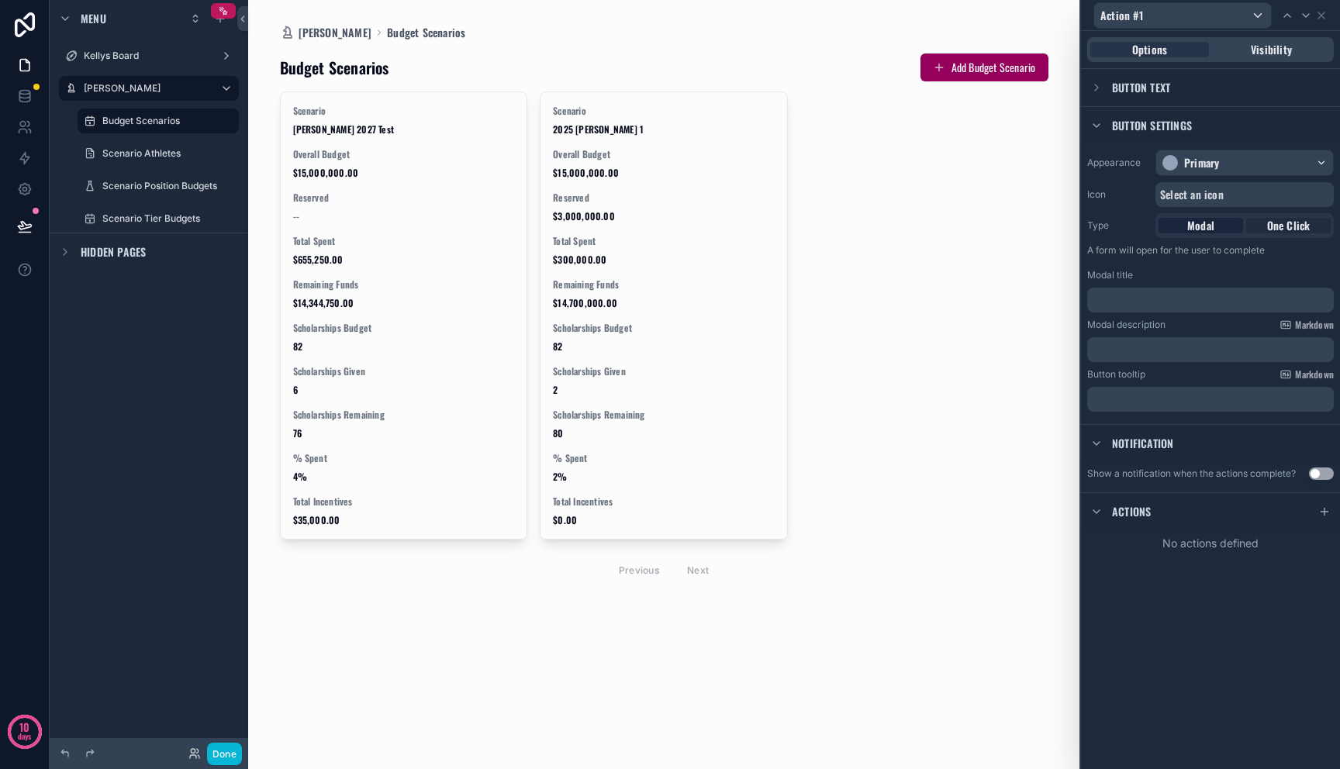
click at [1300, 226] on span "One Click" at bounding box center [1288, 226] width 43 height 16
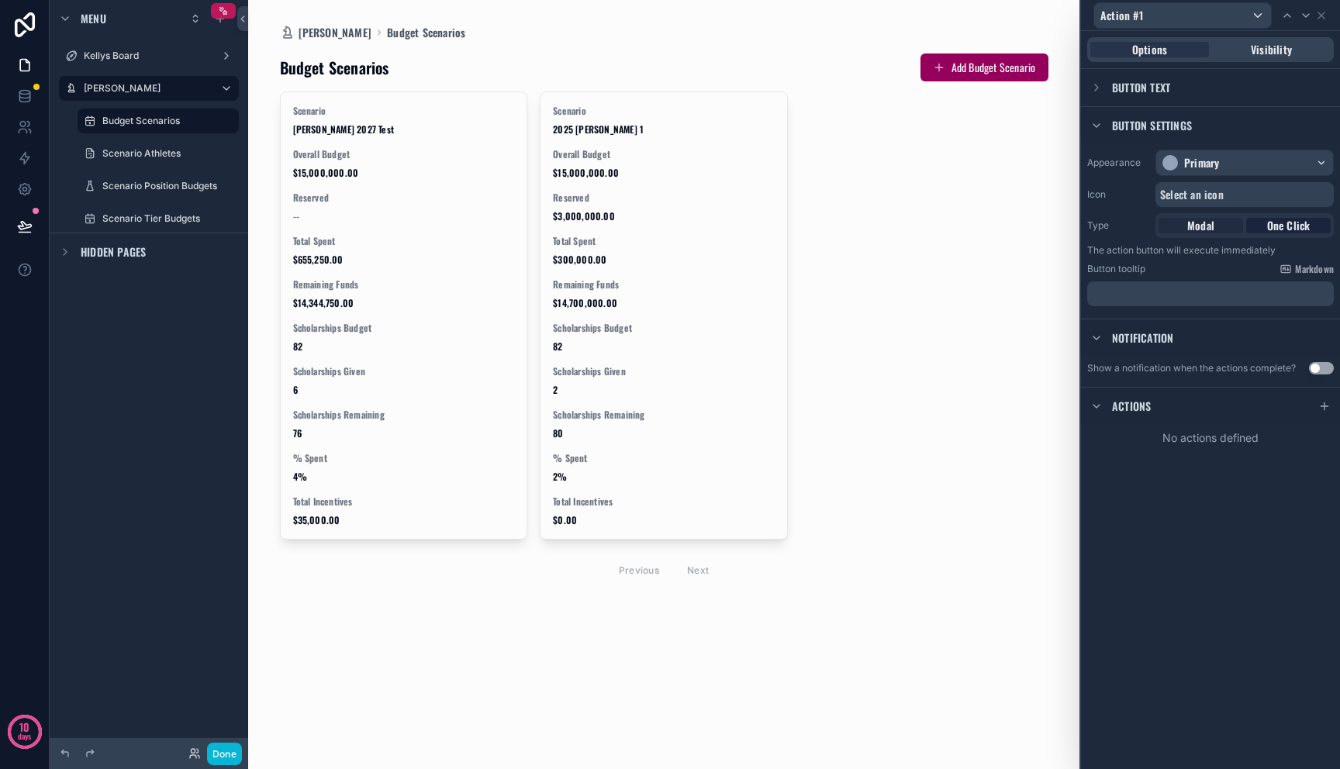
click at [1200, 225] on span "Modal" at bounding box center [1200, 226] width 27 height 16
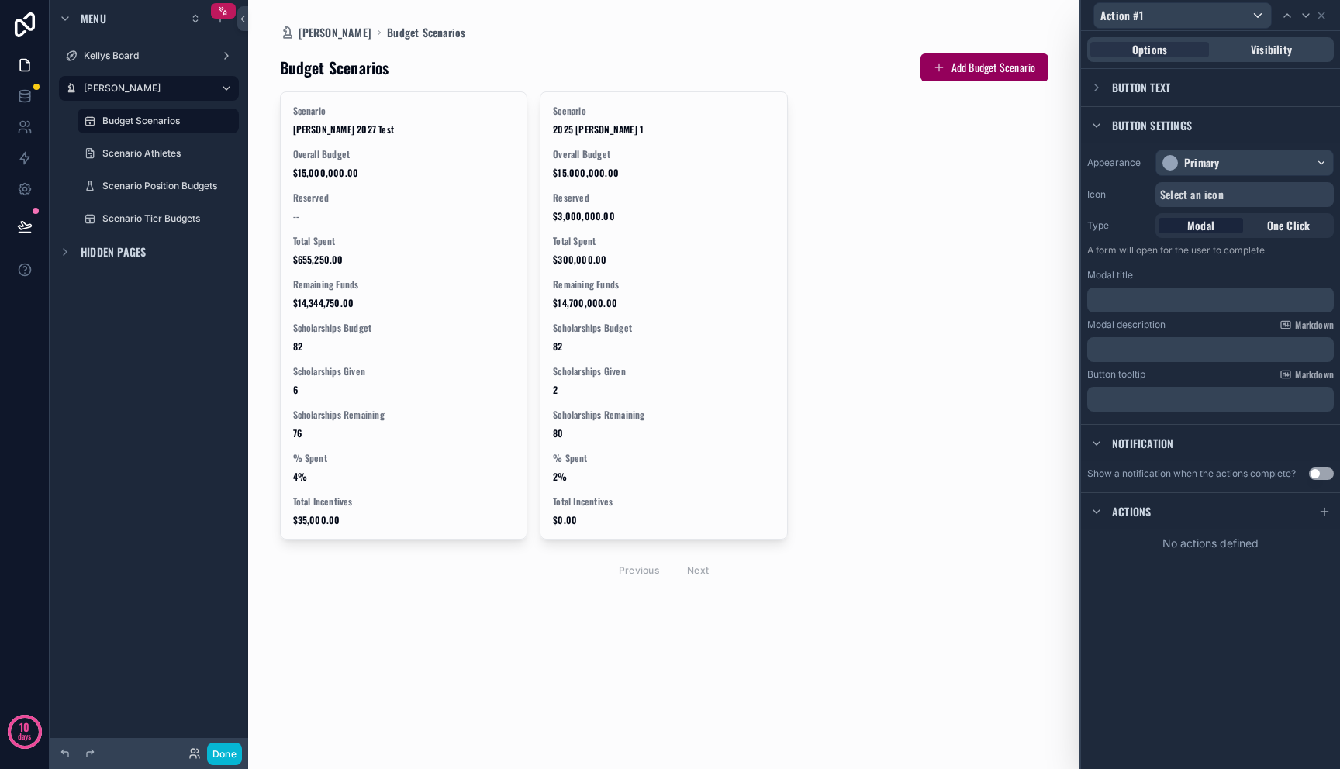
click at [1185, 298] on p "﻿" at bounding box center [1211, 300] width 237 height 16
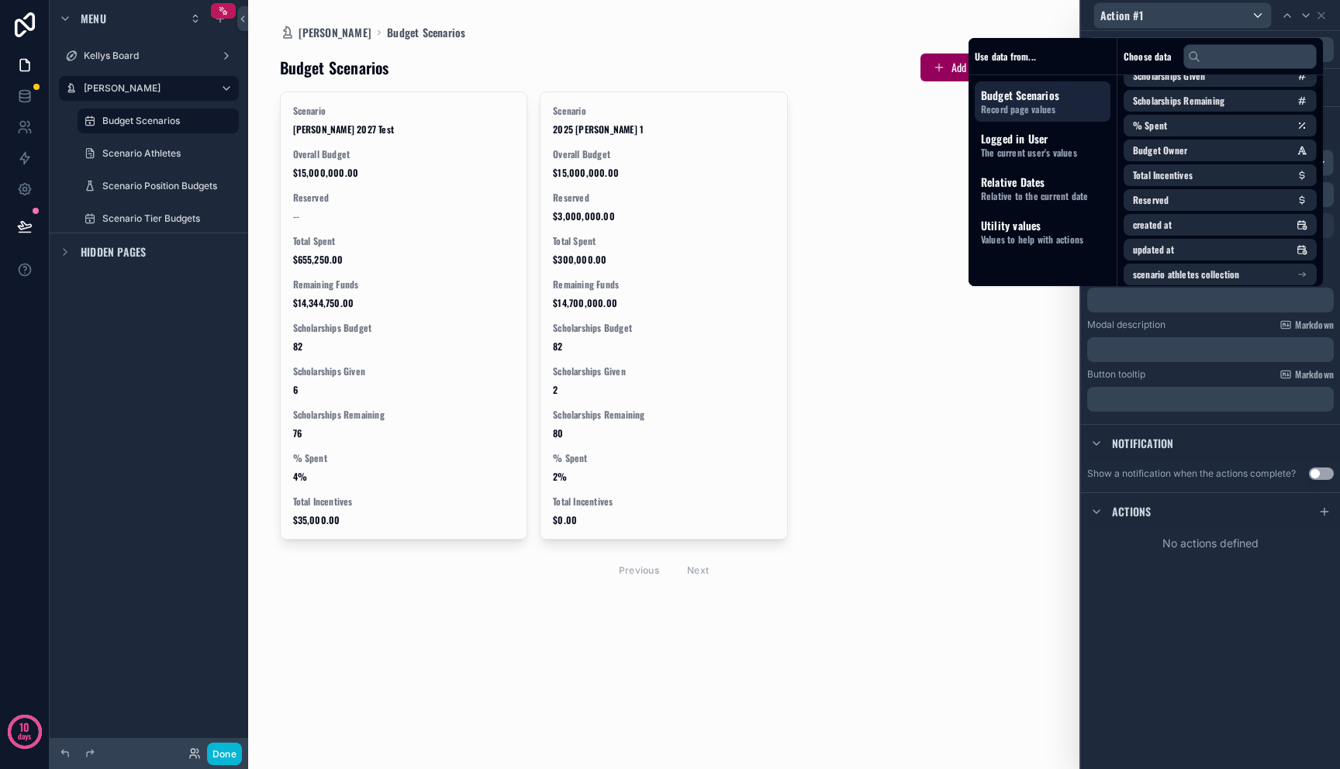
scroll to position [245, 0]
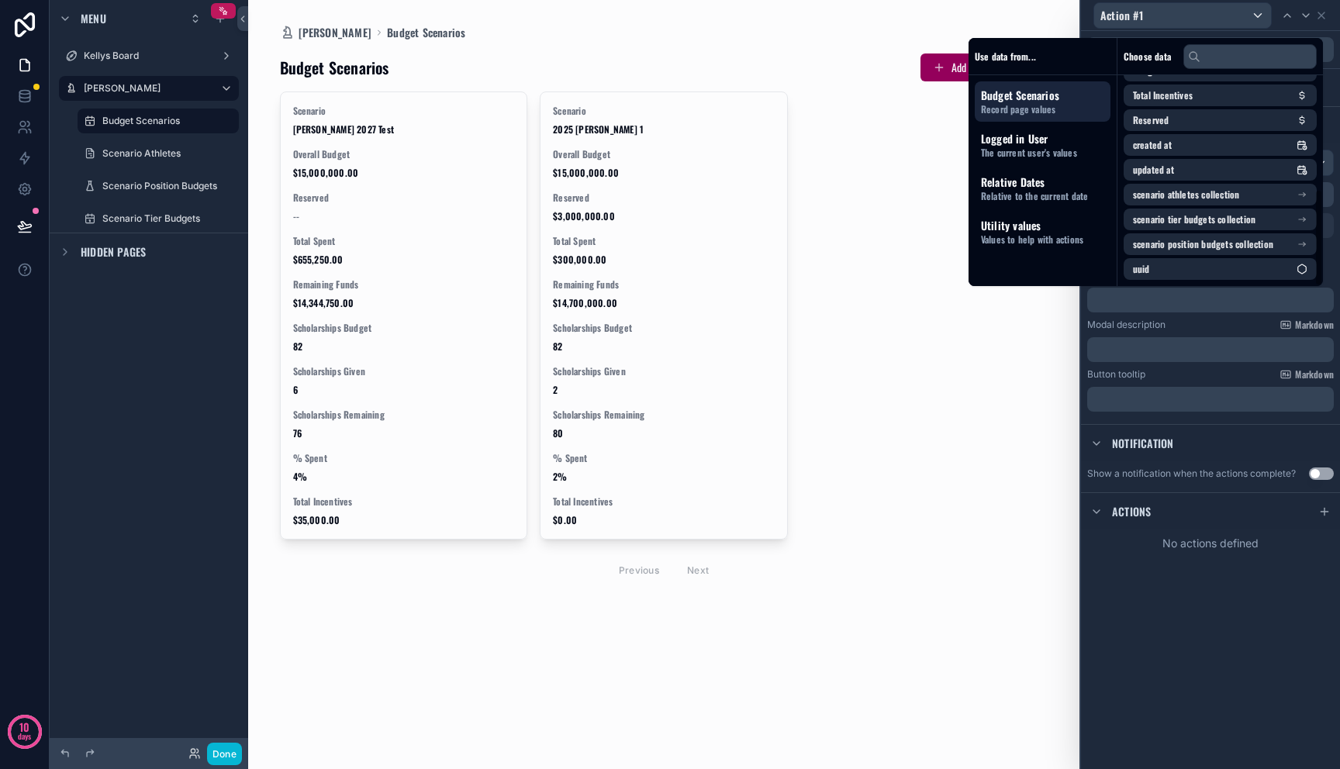
click at [1202, 351] on p "﻿" at bounding box center [1211, 350] width 237 height 16
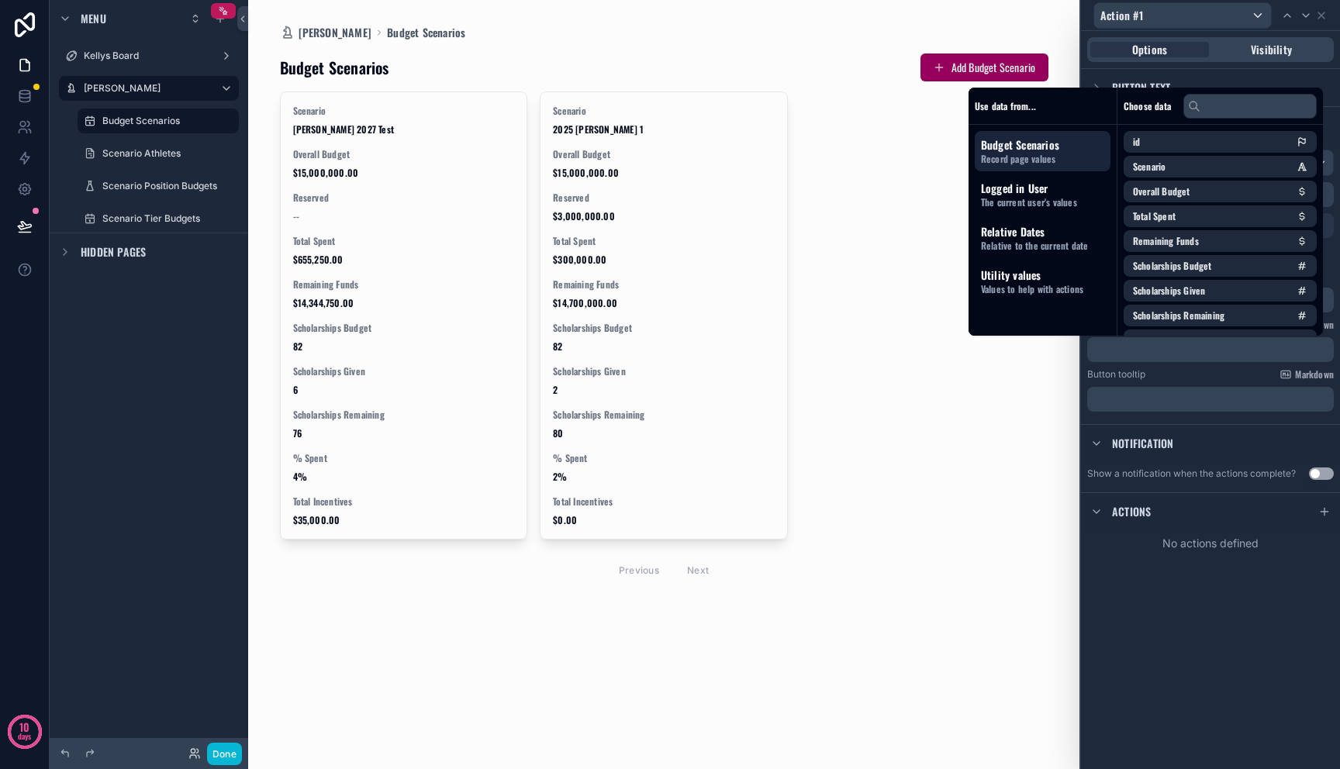
click at [1202, 409] on div "﻿" at bounding box center [1210, 399] width 247 height 25
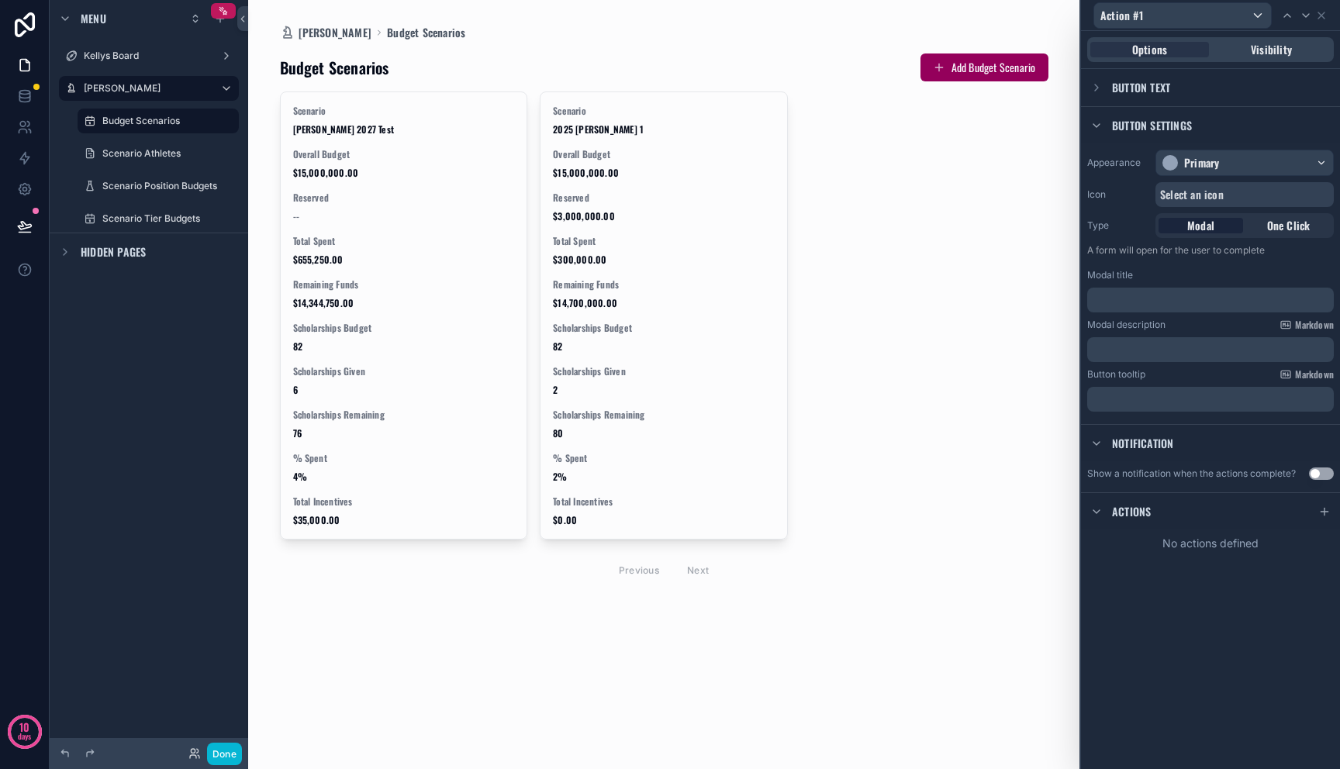
click at [1202, 402] on p "﻿" at bounding box center [1211, 400] width 237 height 16
click at [1203, 428] on div "Notification" at bounding box center [1210, 442] width 259 height 37
click at [1321, 513] on icon at bounding box center [1324, 512] width 12 height 12
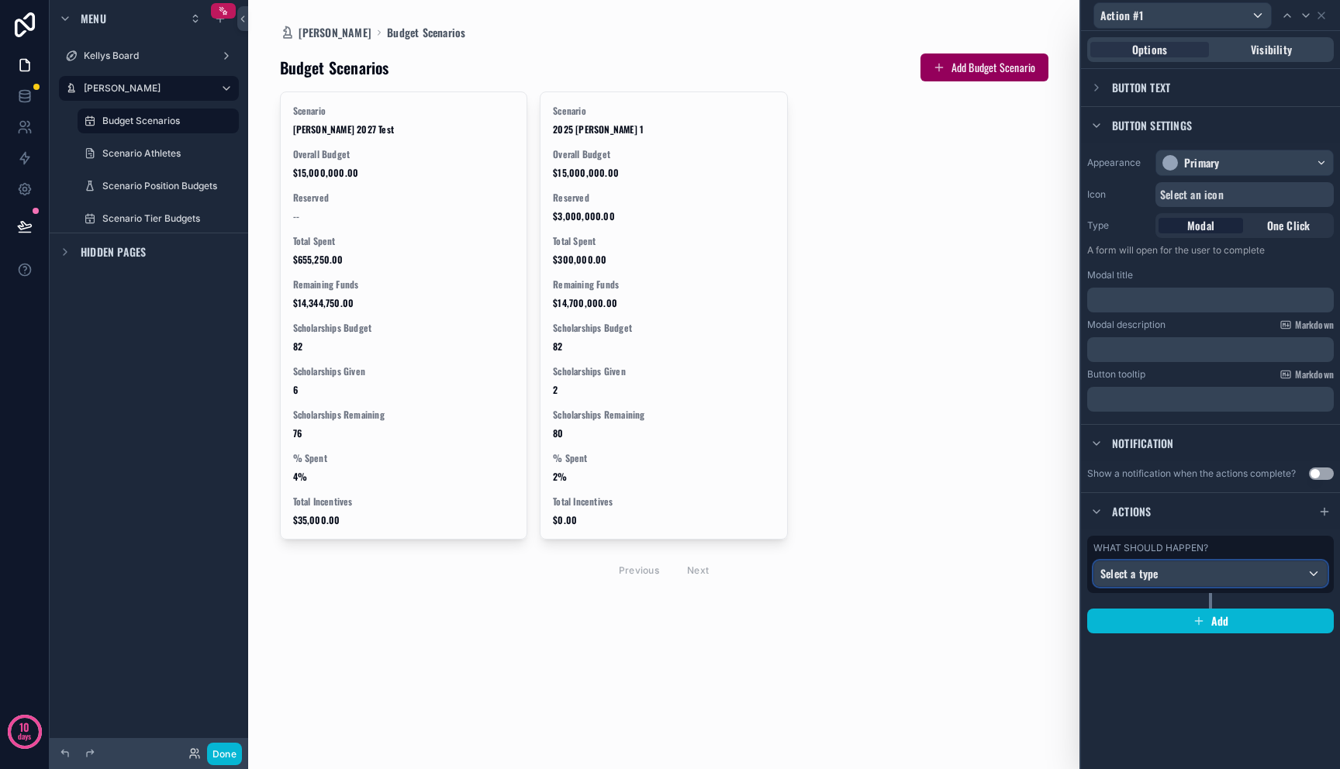
click at [1253, 572] on div "Select a type" at bounding box center [1210, 573] width 233 height 25
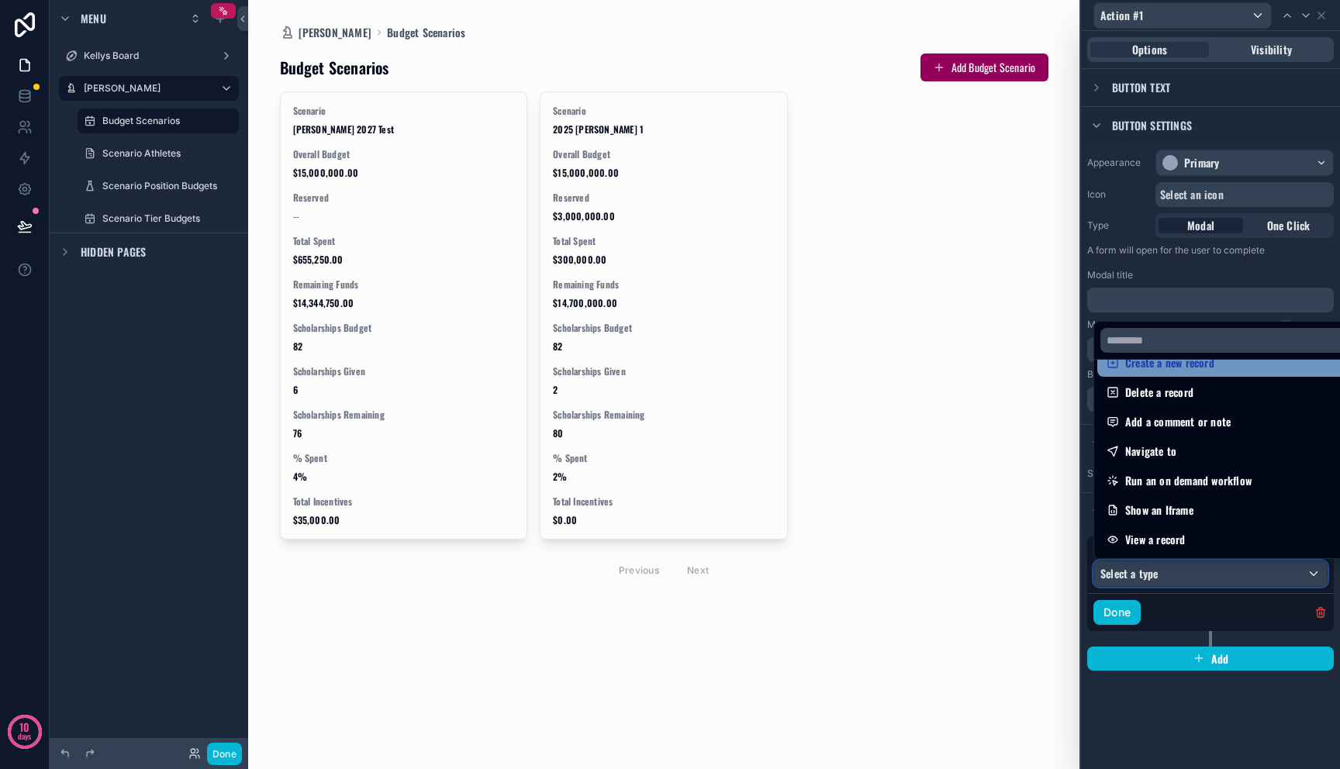
scroll to position [0, 0]
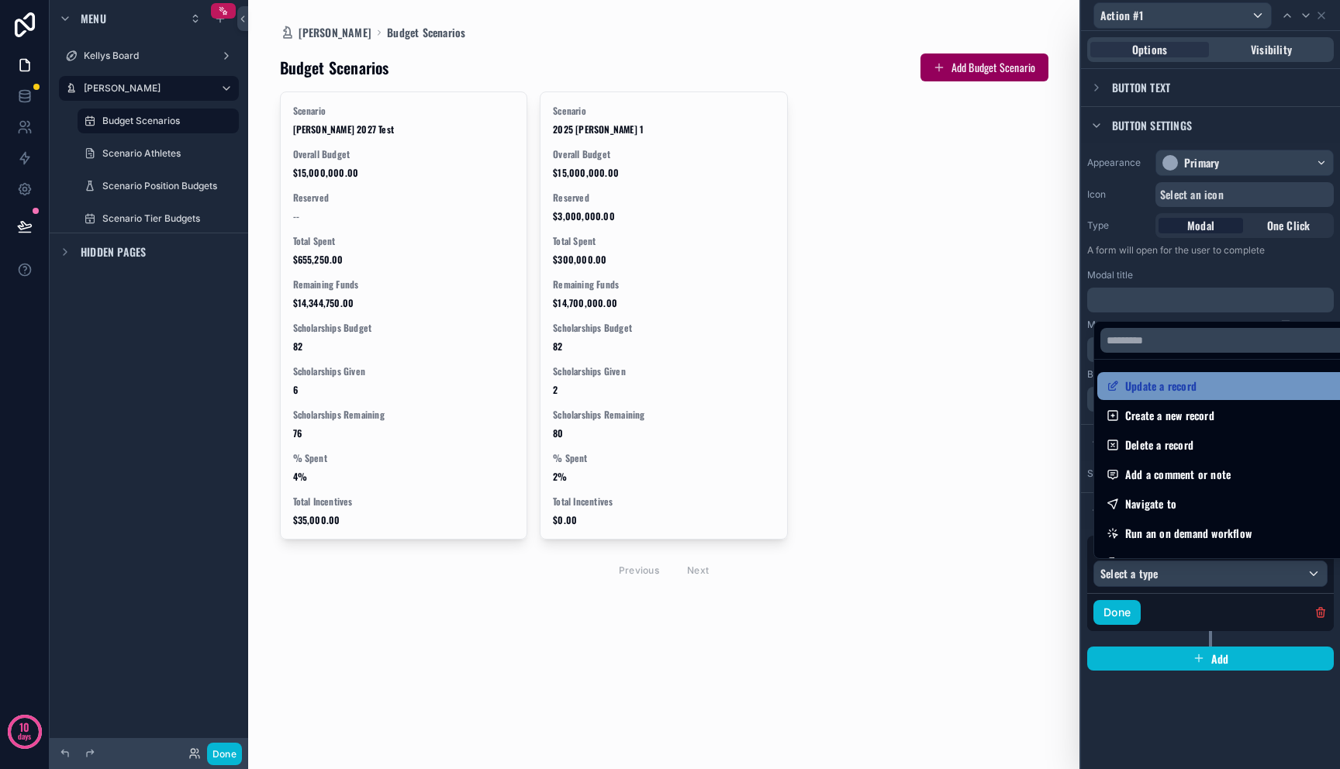
click at [1197, 394] on div "Update a record" at bounding box center [1228, 386] width 243 height 19
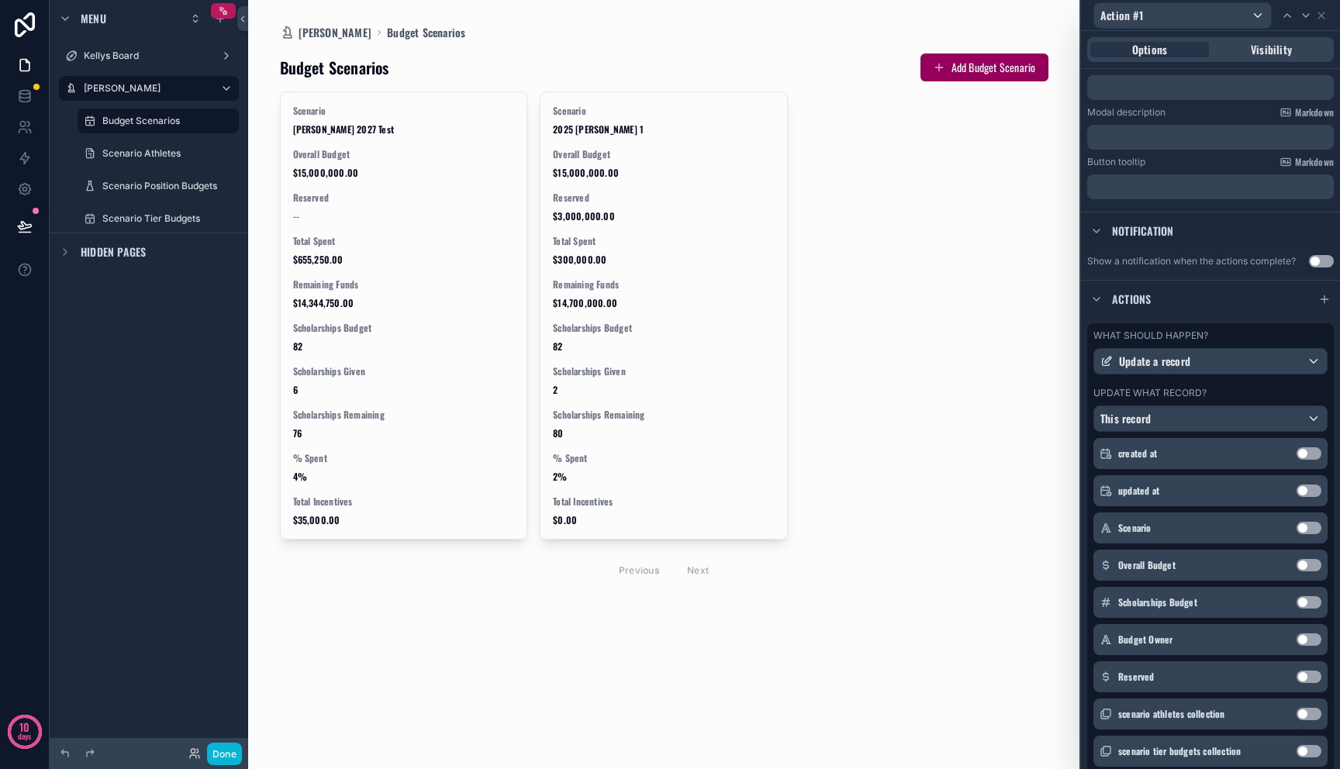
scroll to position [275, 0]
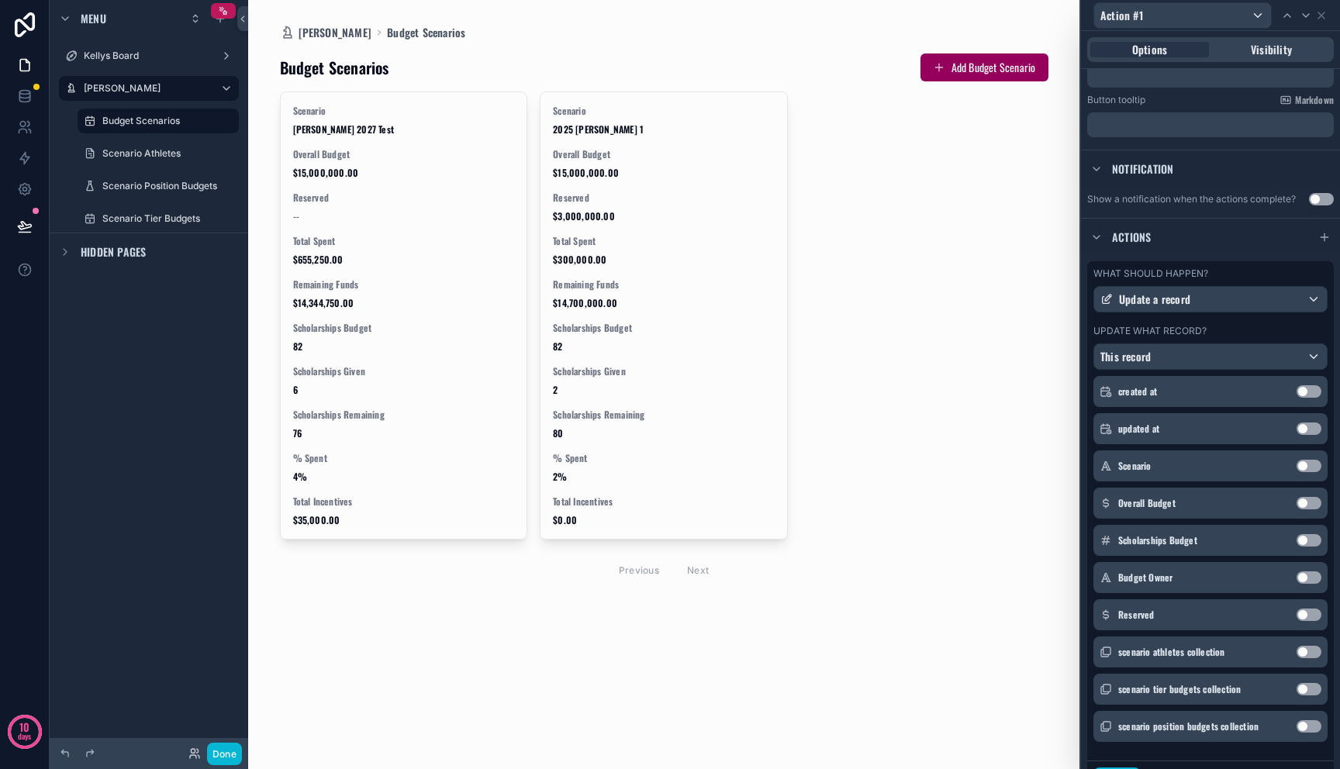
click at [1297, 505] on button "Use setting" at bounding box center [1309, 503] width 25 height 12
click at [1297, 544] on button "Use setting" at bounding box center [1309, 540] width 25 height 12
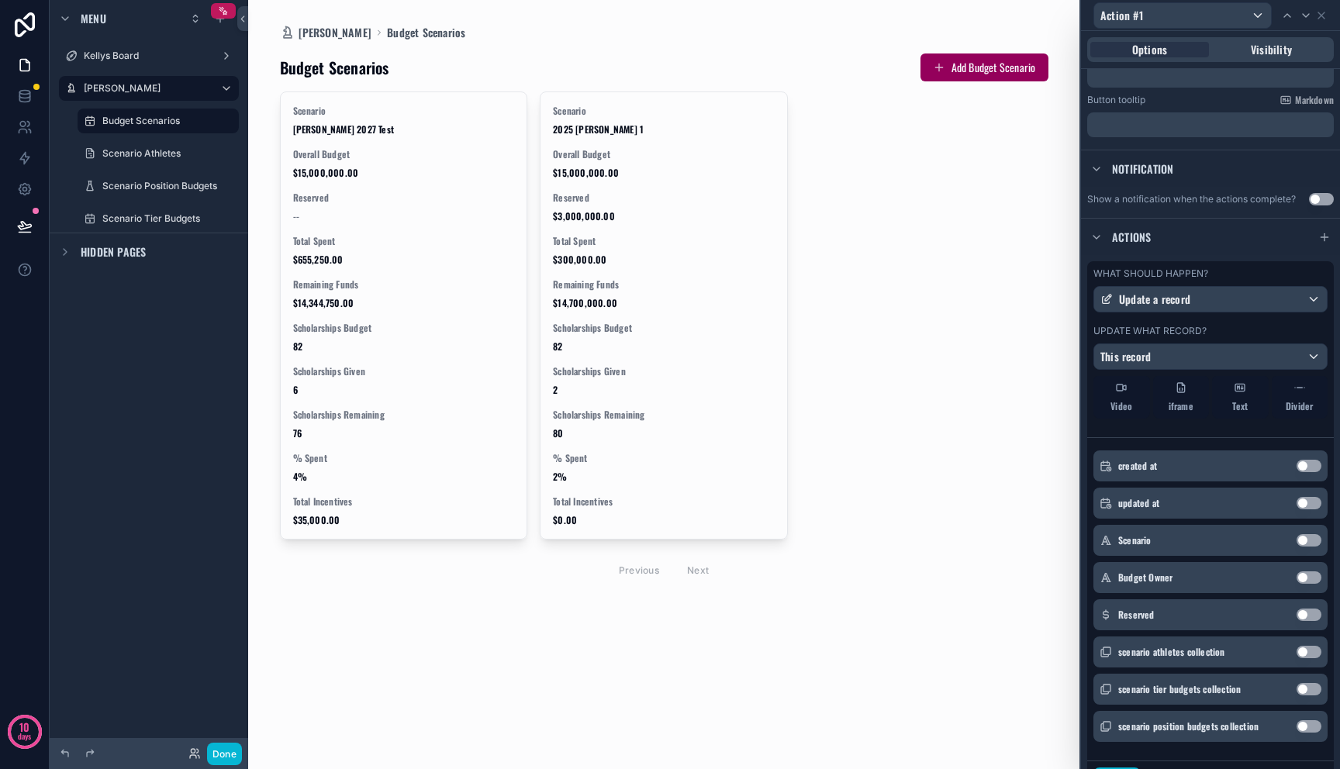
click at [1297, 611] on button "Use setting" at bounding box center [1309, 615] width 25 height 12
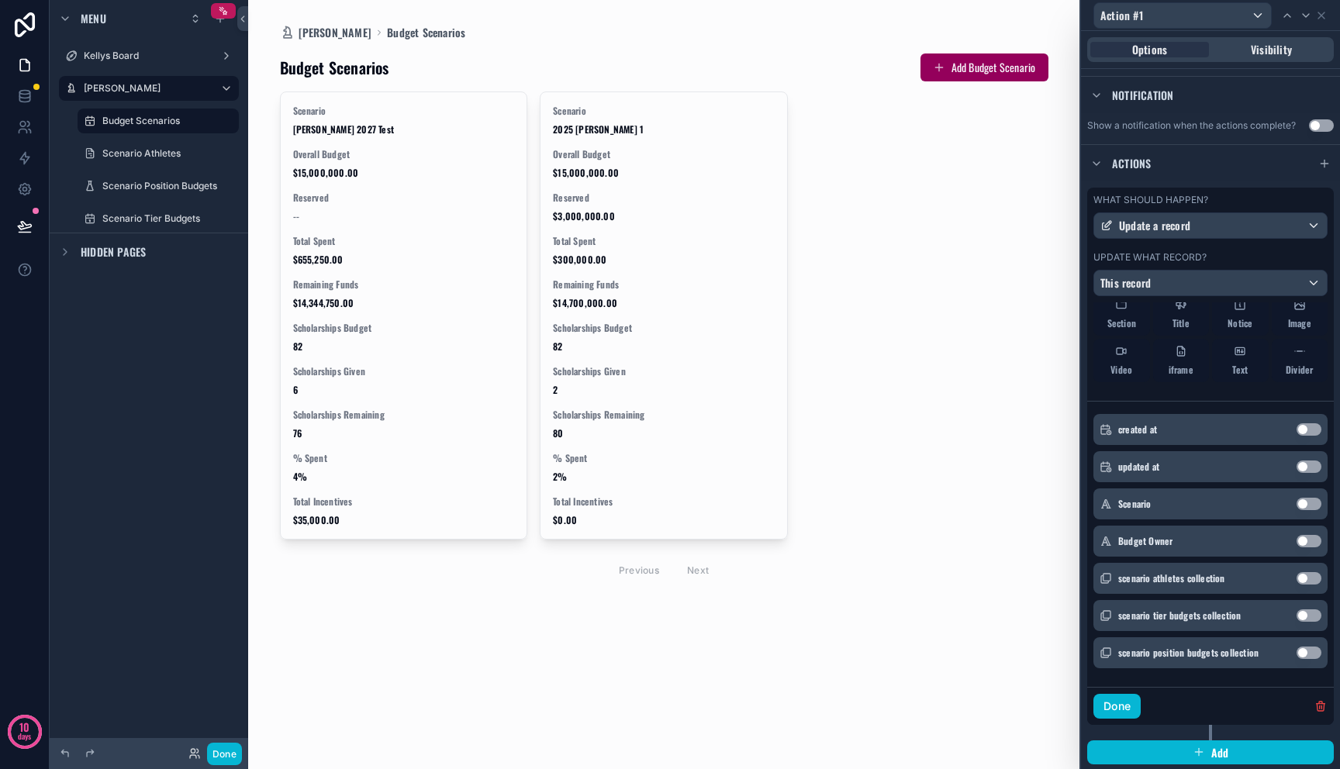
scroll to position [350, 0]
click at [1297, 576] on button "Use setting" at bounding box center [1309, 577] width 25 height 12
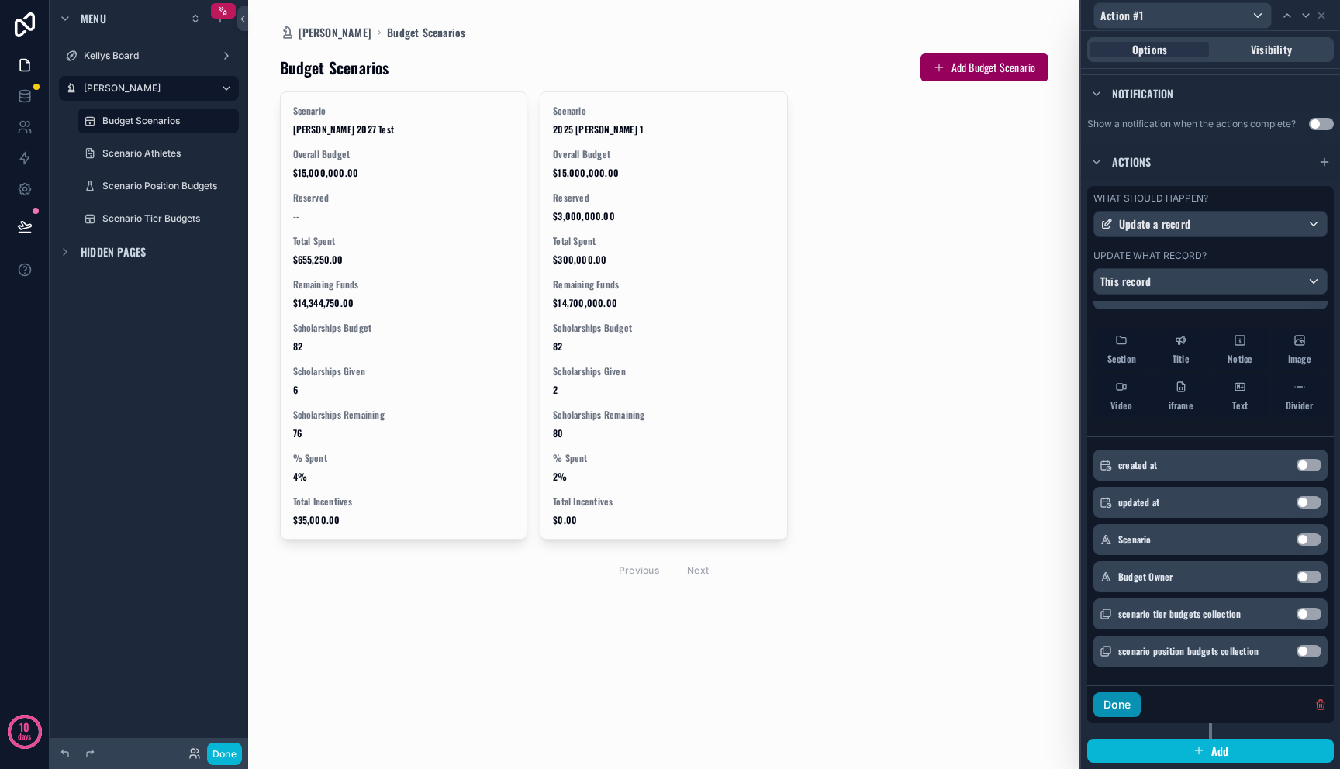
click at [1132, 700] on button "Done" at bounding box center [1116, 704] width 47 height 25
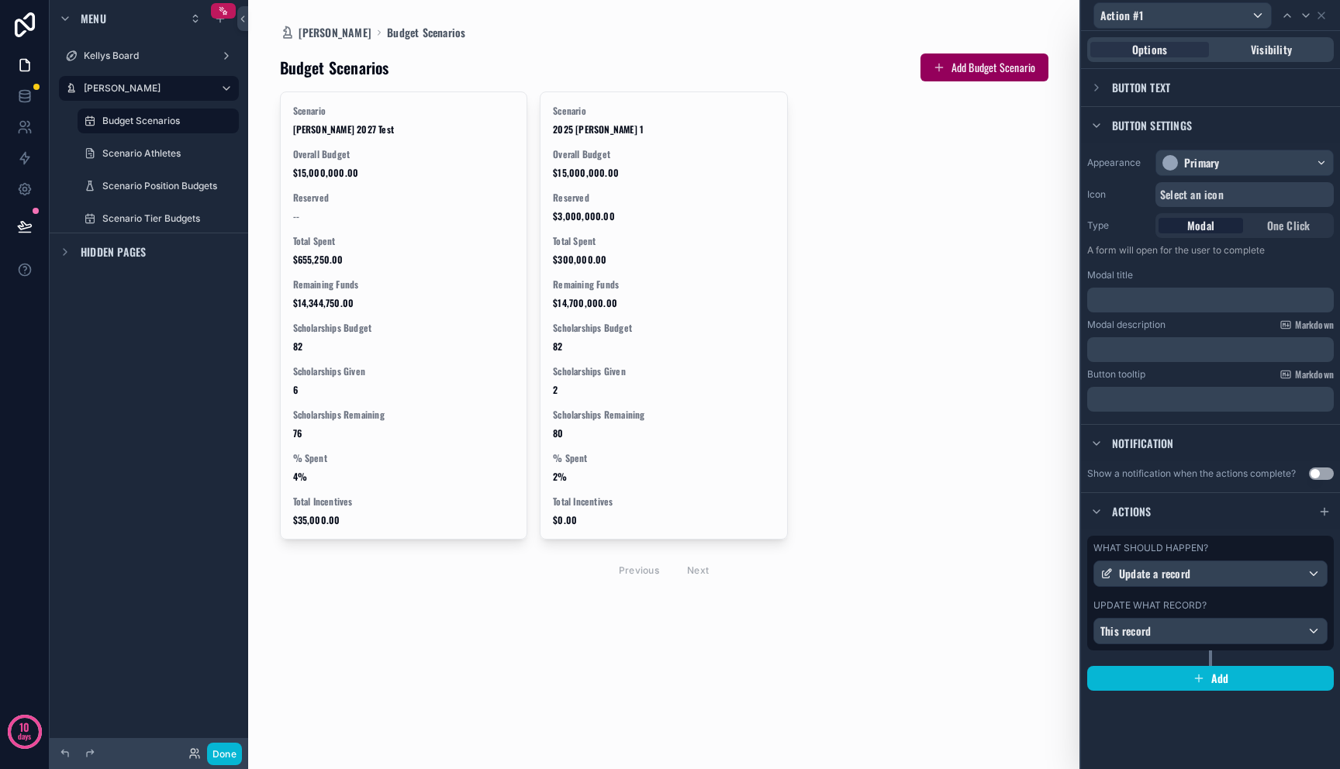
scroll to position [0, 0]
click at [1145, 303] on p "﻿" at bounding box center [1211, 300] width 237 height 16
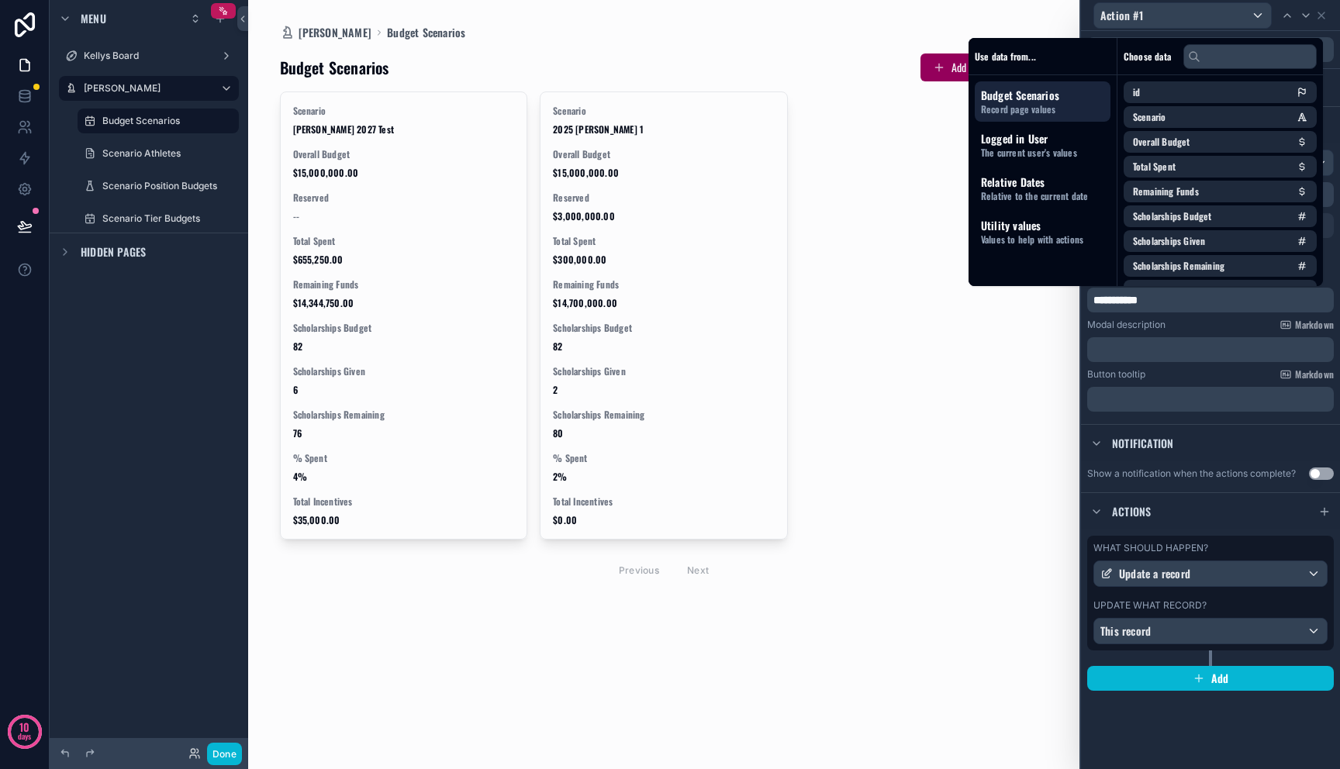
click at [1182, 423] on div "**********" at bounding box center [1210, 283] width 259 height 281
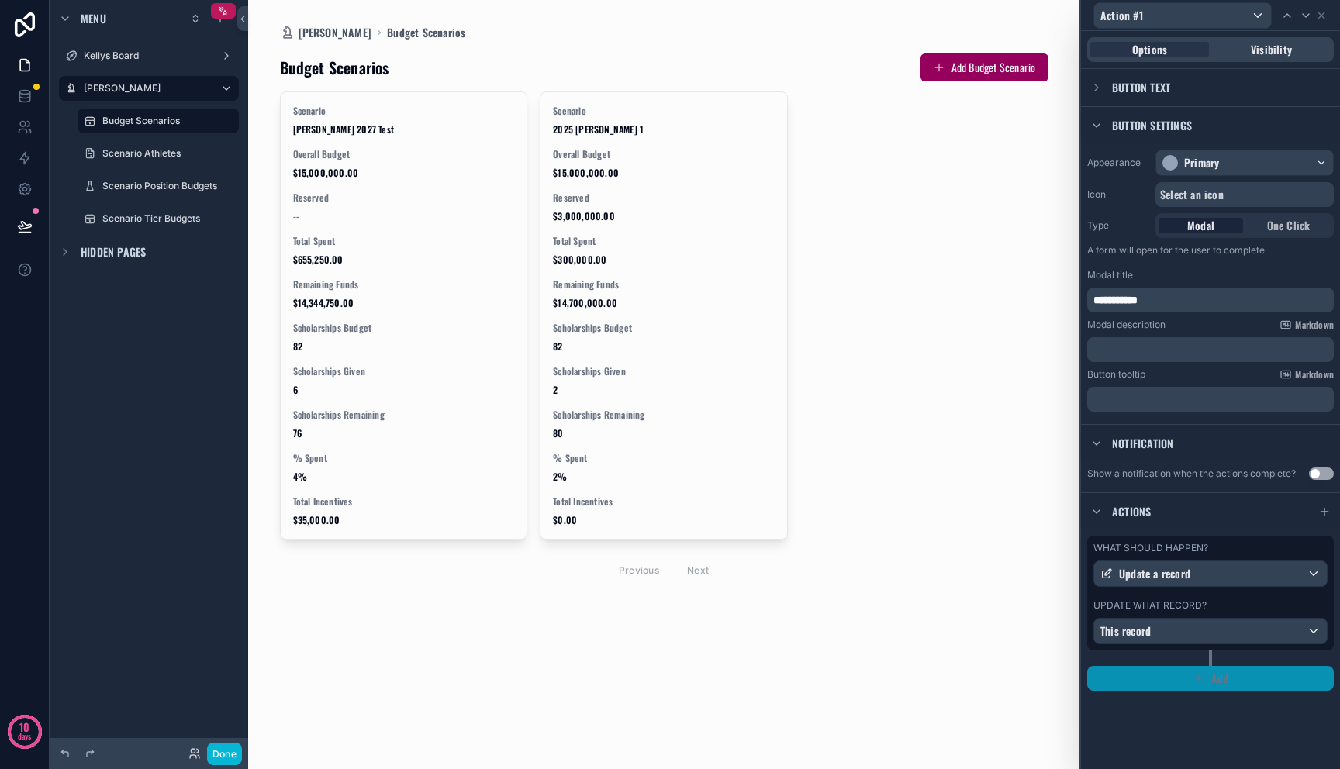
click at [1231, 679] on button "Add" at bounding box center [1210, 678] width 247 height 25
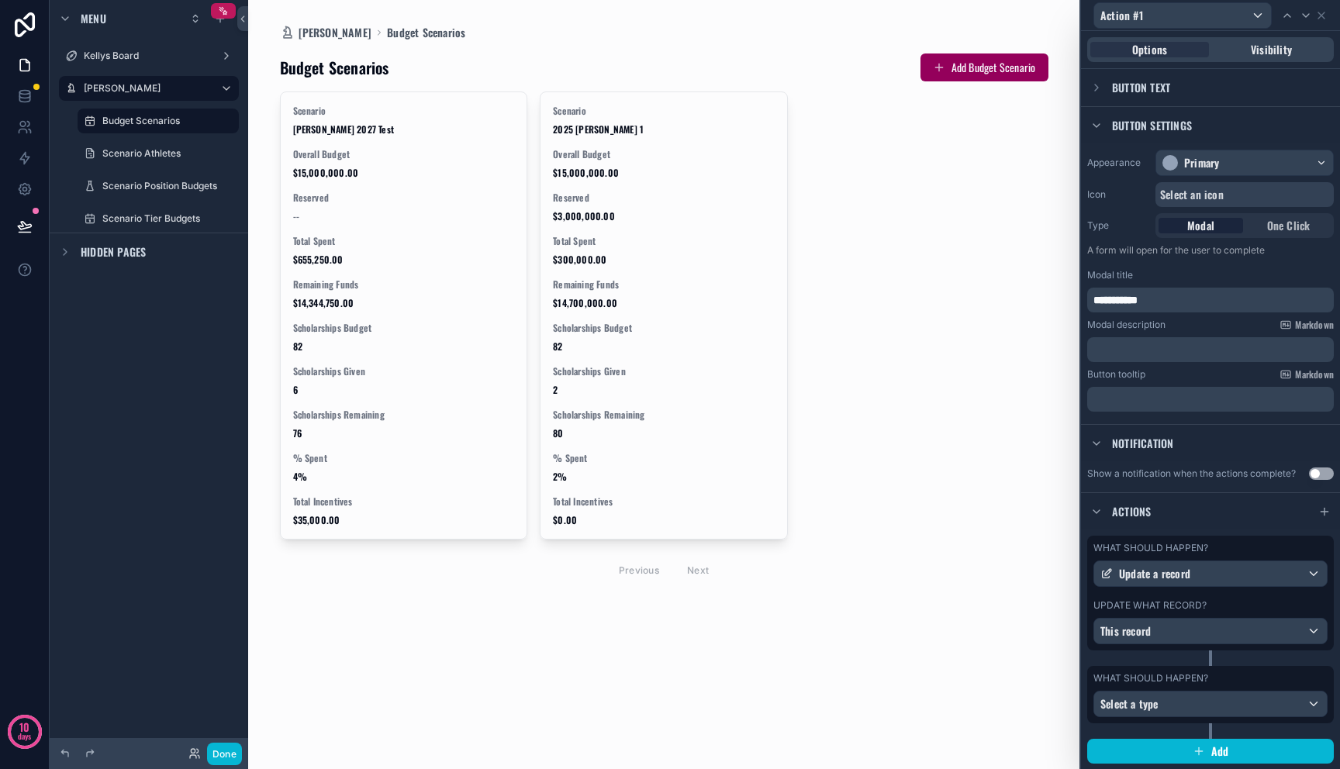
click at [1302, 673] on div "What should happen?" at bounding box center [1210, 678] width 234 height 12
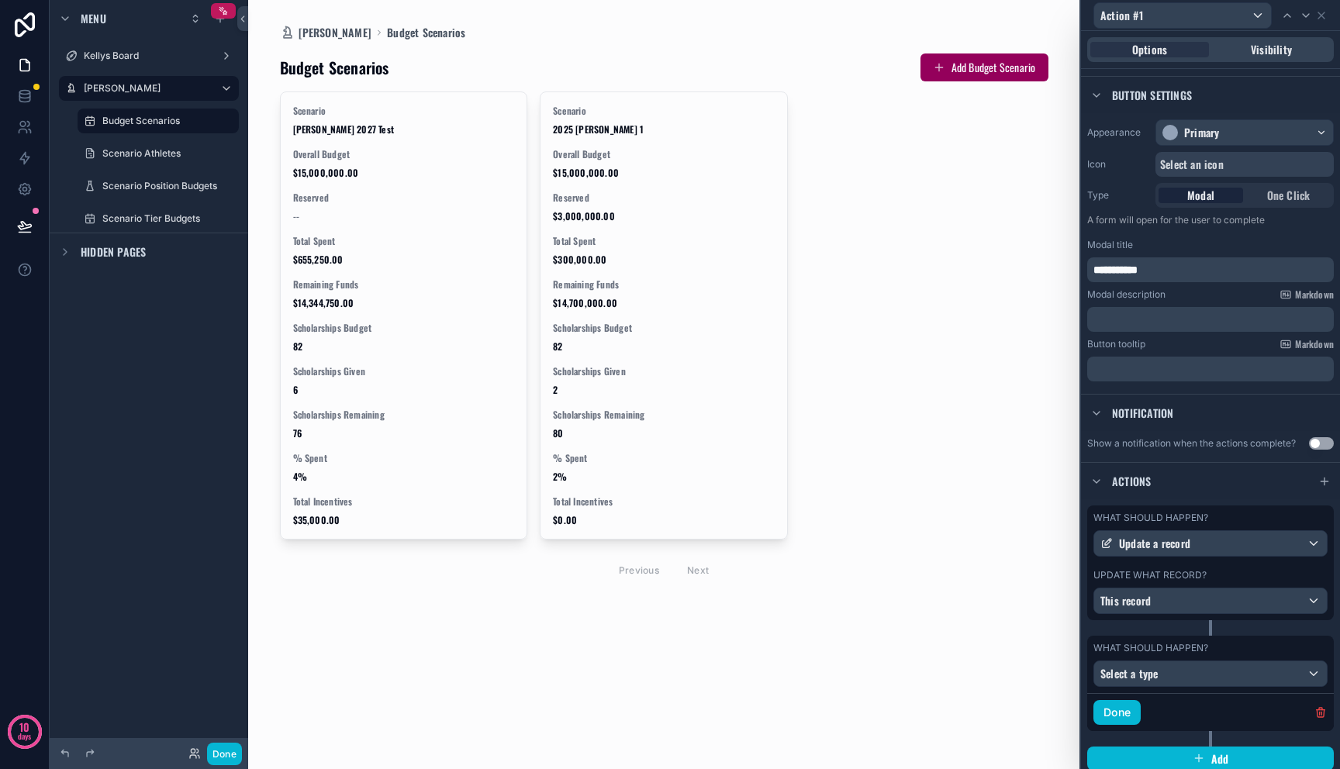
scroll to position [38, 0]
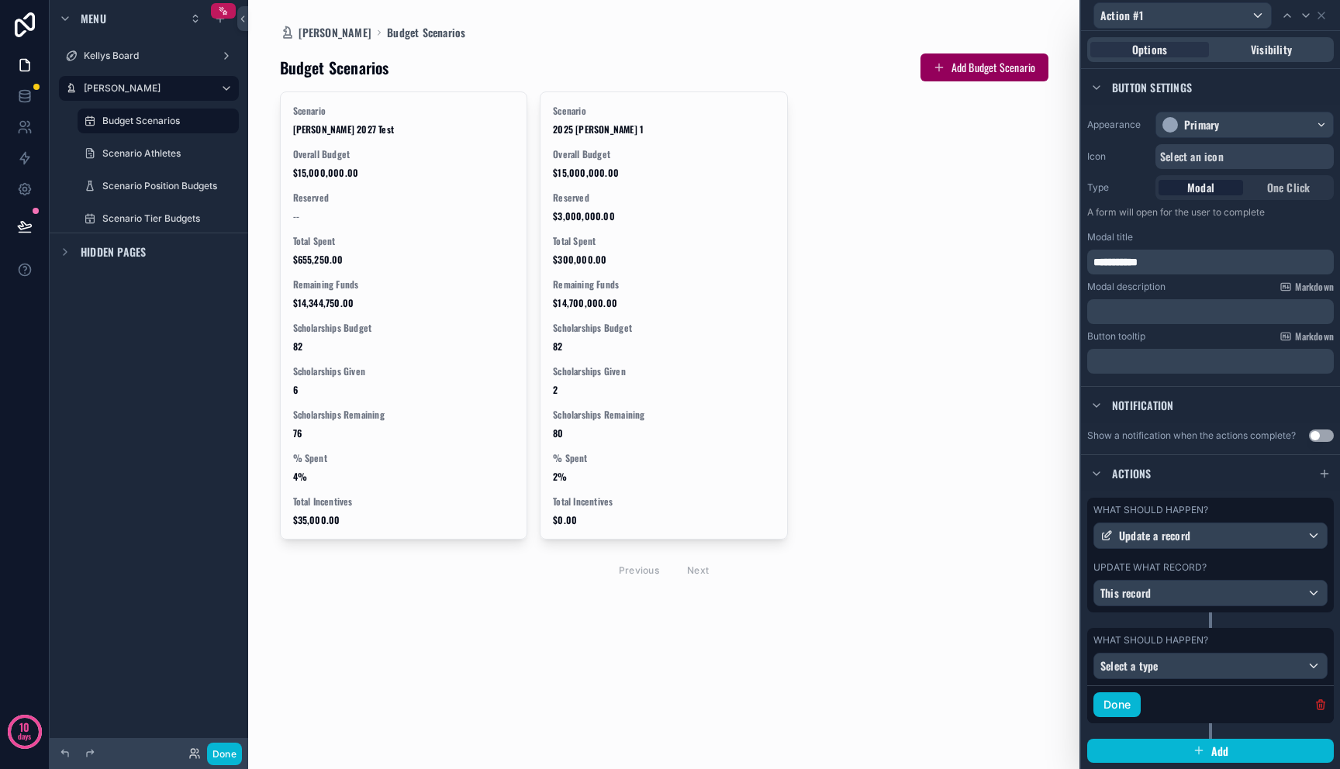
click at [1320, 704] on icon "button" at bounding box center [1320, 705] width 0 height 3
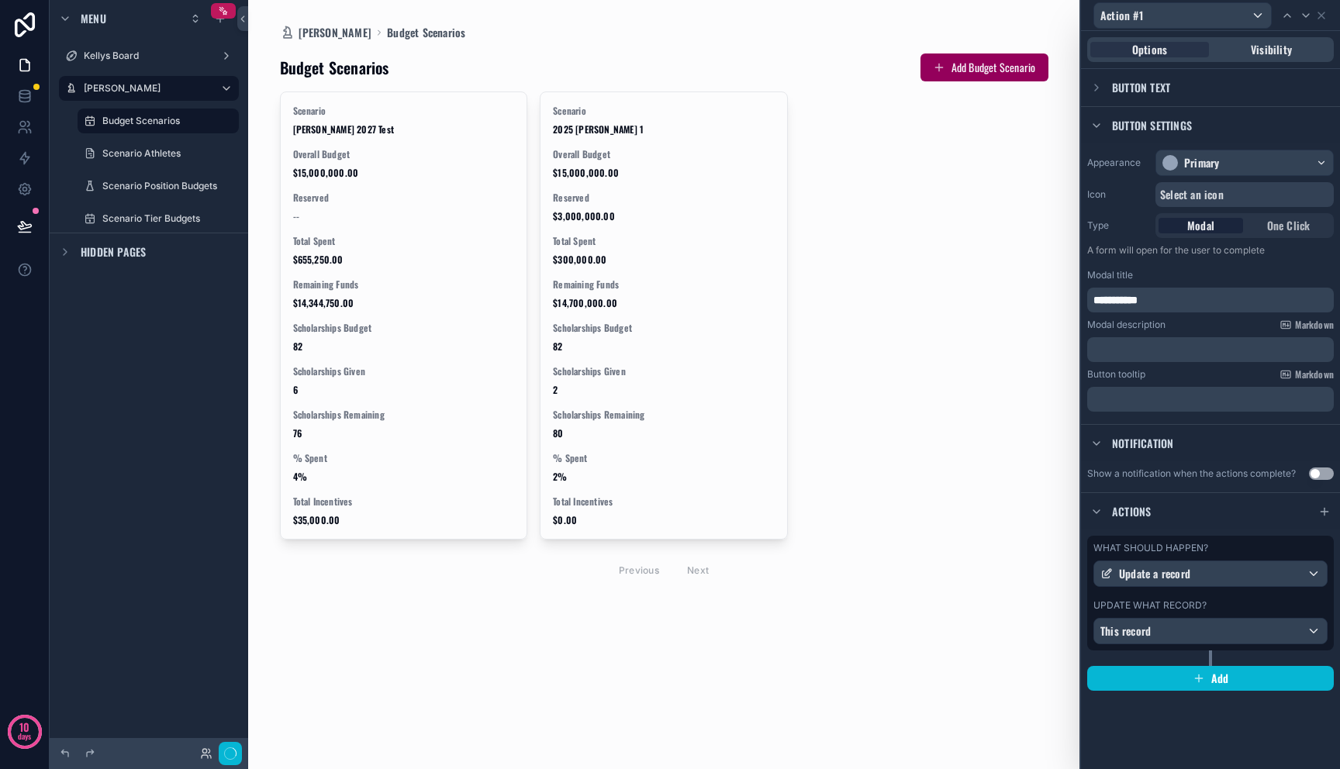
scroll to position [0, 0]
click at [1141, 44] on span "Options" at bounding box center [1149, 50] width 35 height 16
click at [1263, 55] on span "Visibility" at bounding box center [1271, 50] width 41 height 16
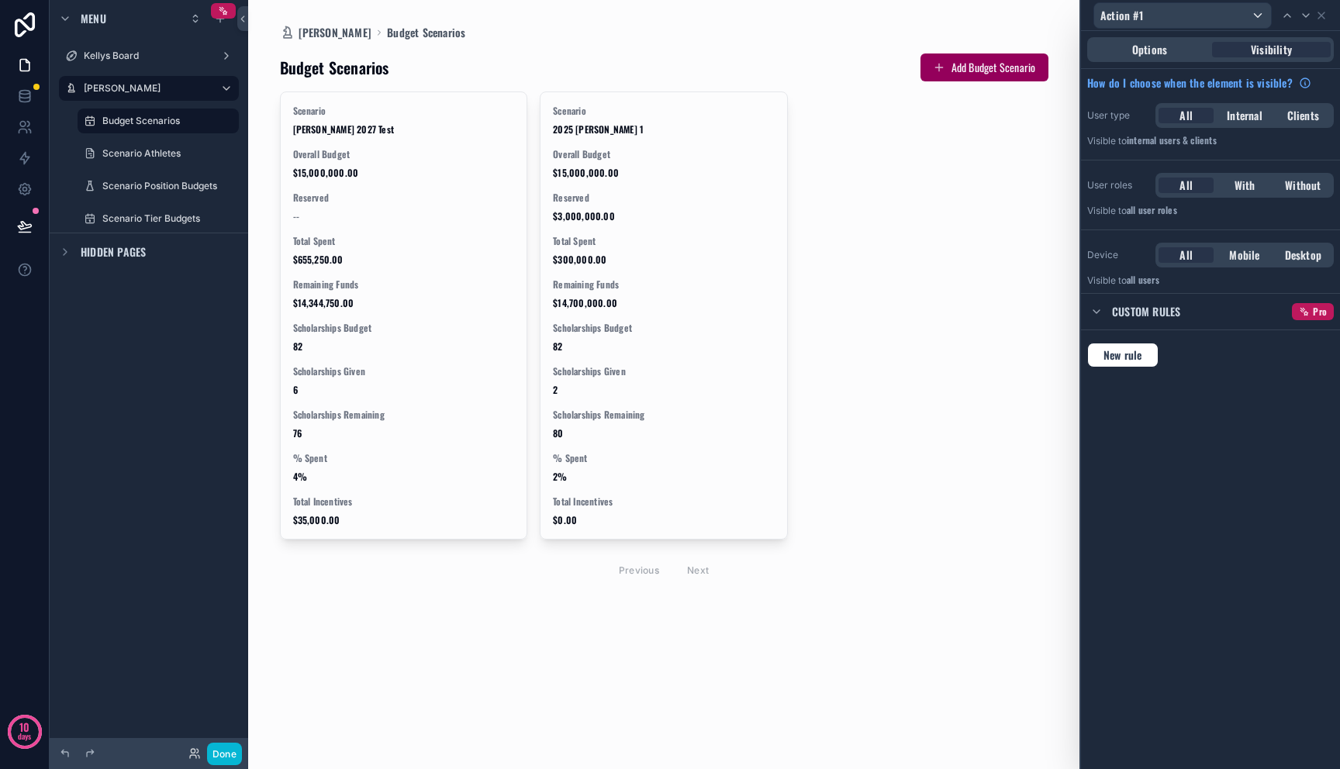
click at [1166, 58] on div "Options Visibility" at bounding box center [1210, 49] width 247 height 25
click at [1166, 50] on span "Options" at bounding box center [1149, 50] width 35 height 16
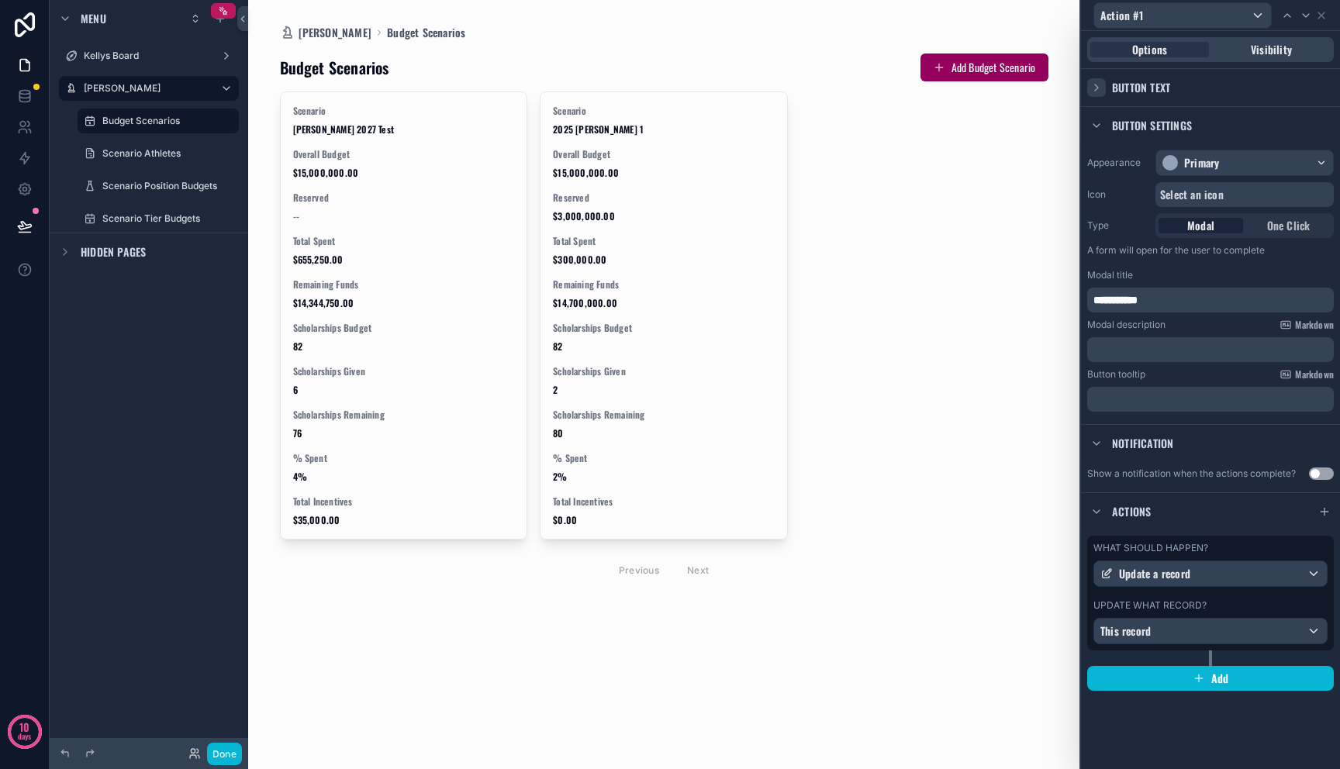
click at [1100, 81] on icon at bounding box center [1096, 87] width 12 height 12
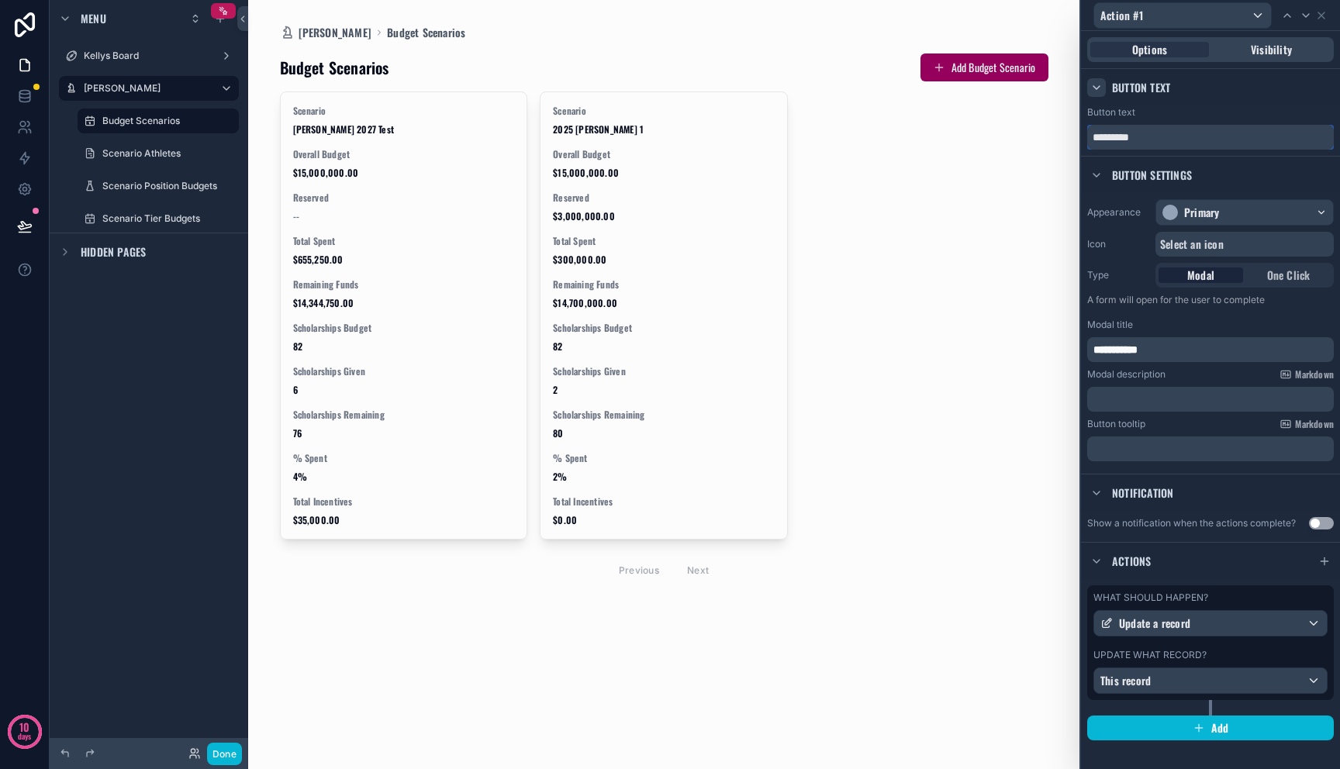
click at [1153, 136] on input "*********" at bounding box center [1210, 137] width 247 height 25
type input "****"
click at [1169, 129] on input "****" at bounding box center [1210, 137] width 247 height 25
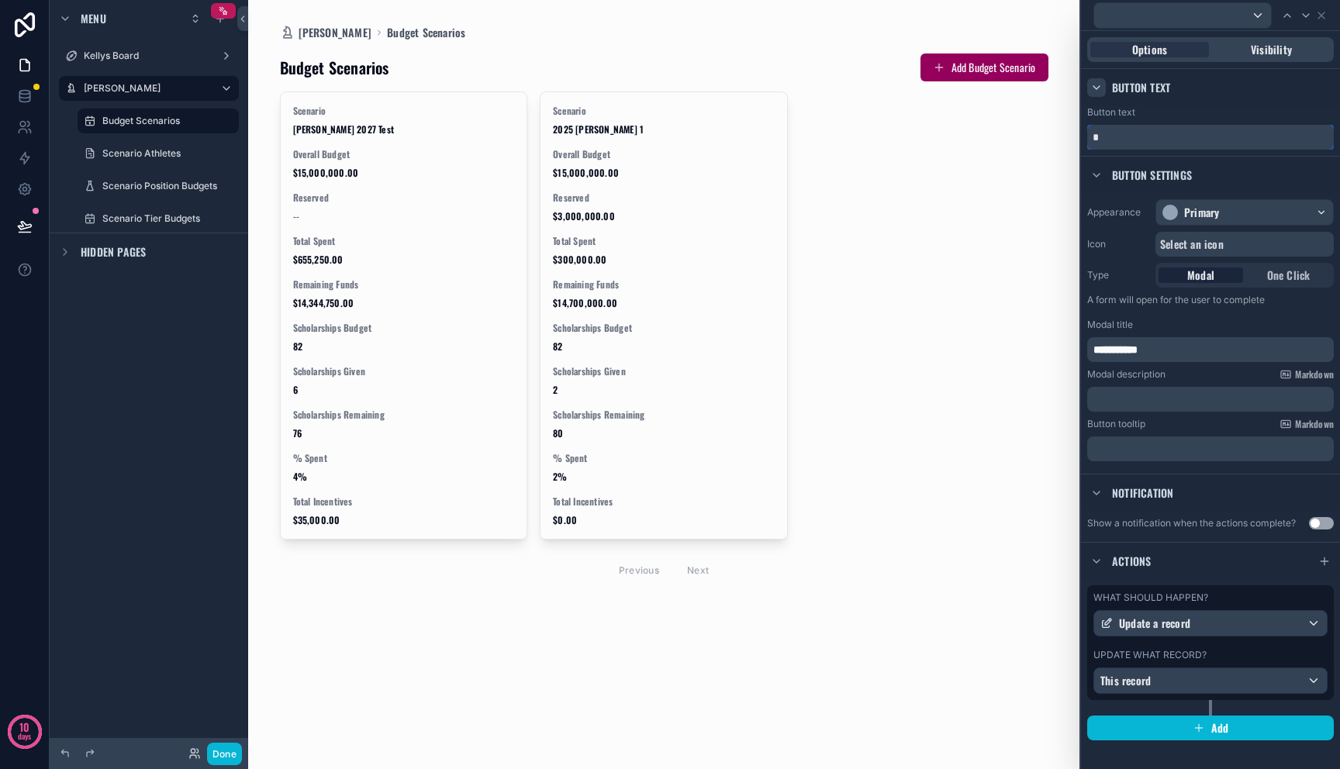
click at [1241, 134] on input "text" at bounding box center [1210, 137] width 247 height 25
type input "**********"
click at [393, 661] on div "[PERSON_NAME] Dashboard Budget Scenarios Budget Scenarios Add Budget Scenario S…" at bounding box center [663, 384] width 831 height 769
click at [218, 751] on button "Done" at bounding box center [224, 754] width 35 height 22
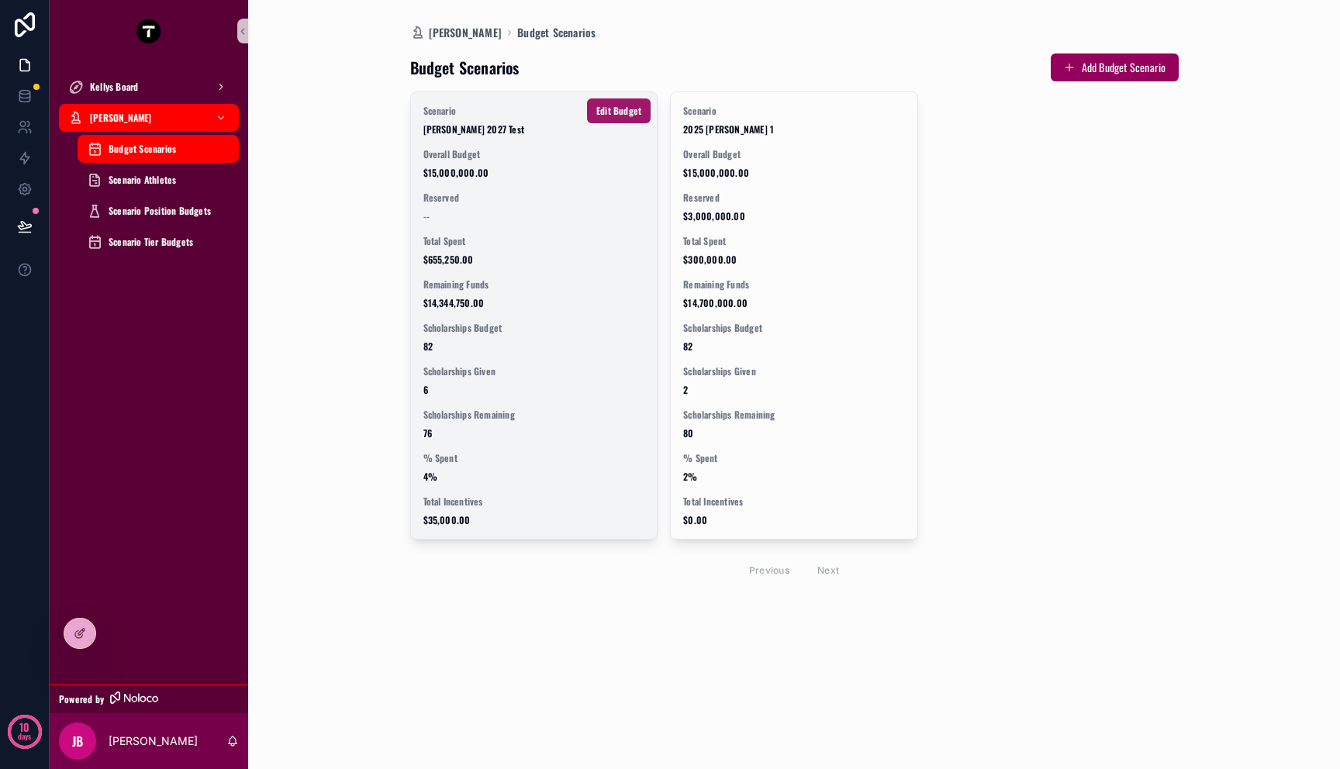
click at [627, 112] on span "Edit Budget" at bounding box center [618, 111] width 45 height 12
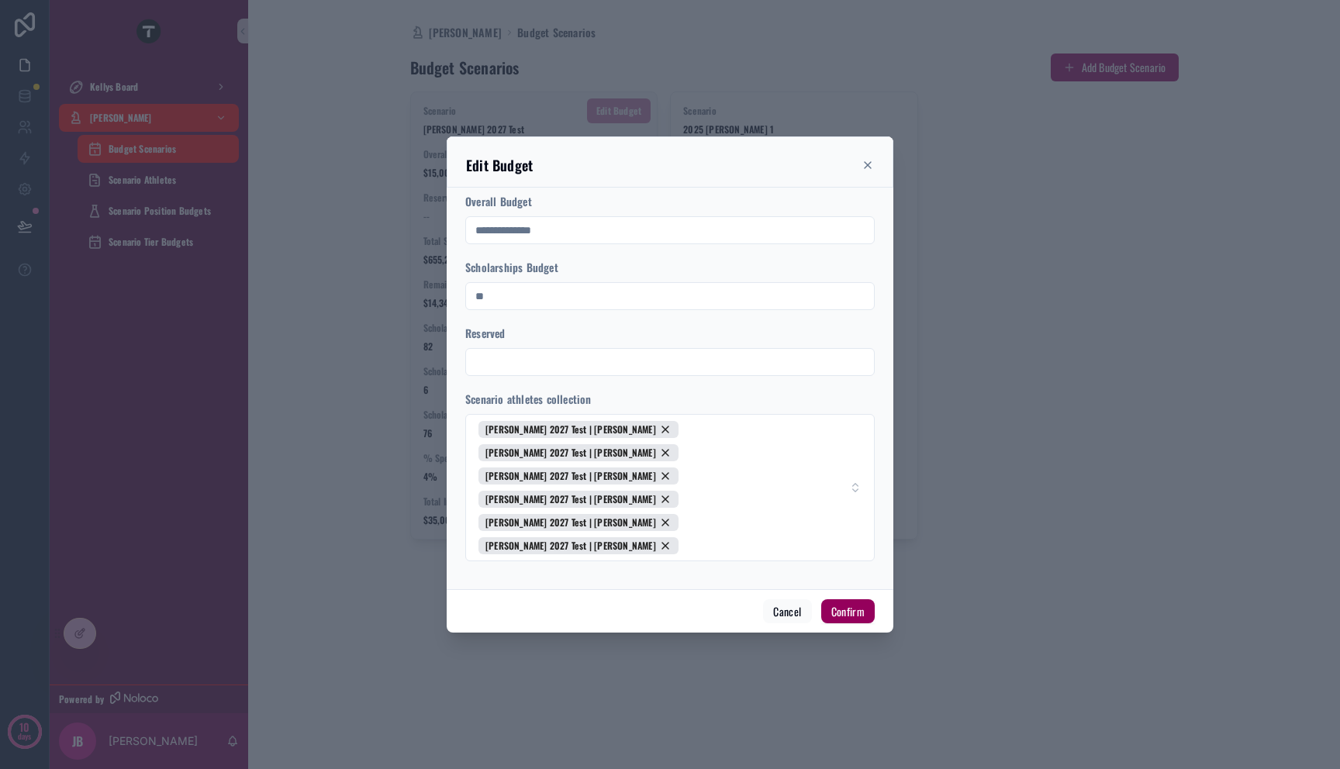
click at [585, 241] on input "**********" at bounding box center [670, 230] width 408 height 22
click at [585, 310] on div "**" at bounding box center [669, 296] width 409 height 28
click at [585, 307] on input "**" at bounding box center [670, 296] width 408 height 22
click at [577, 373] on input "text" at bounding box center [670, 362] width 408 height 22
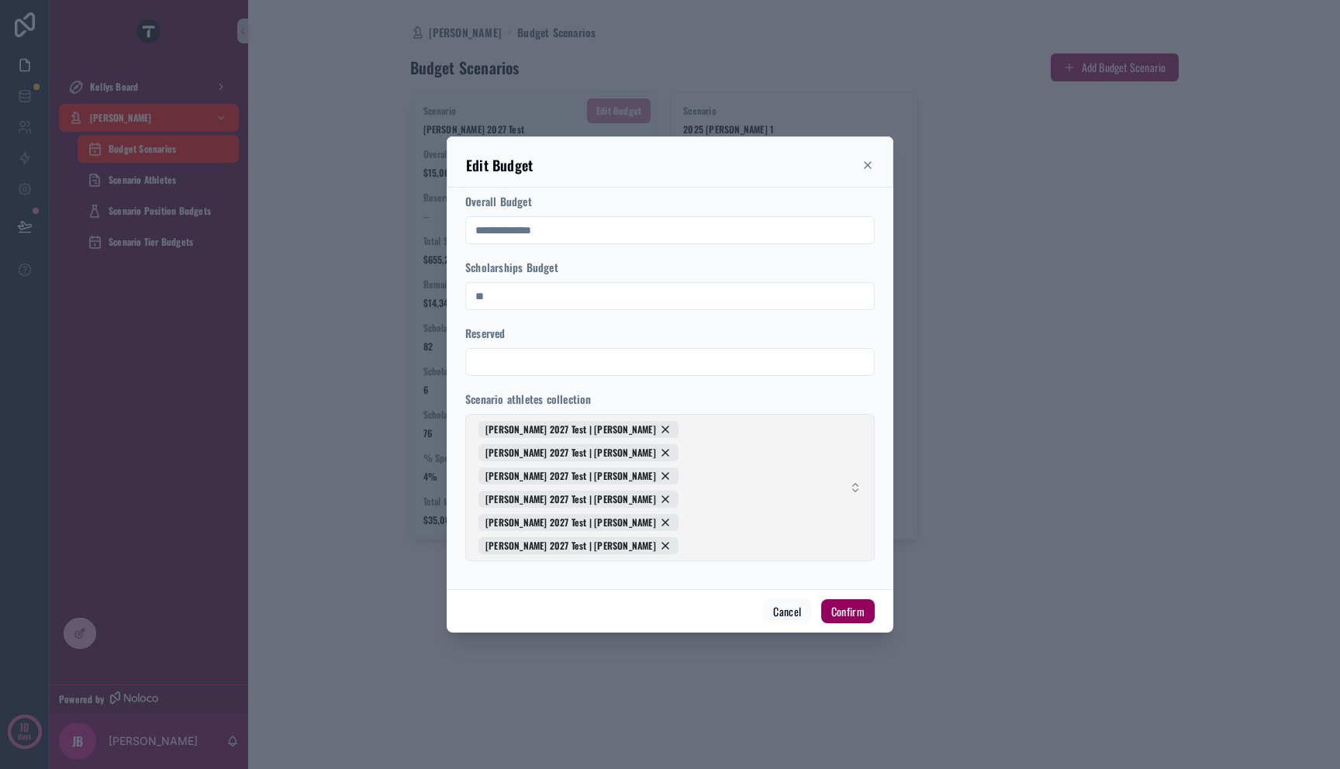
click at [828, 469] on span "[PERSON_NAME] 2027 Test | [PERSON_NAME] [PERSON_NAME] 2027 Test | [PERSON_NAME]…" at bounding box center [660, 487] width 364 height 133
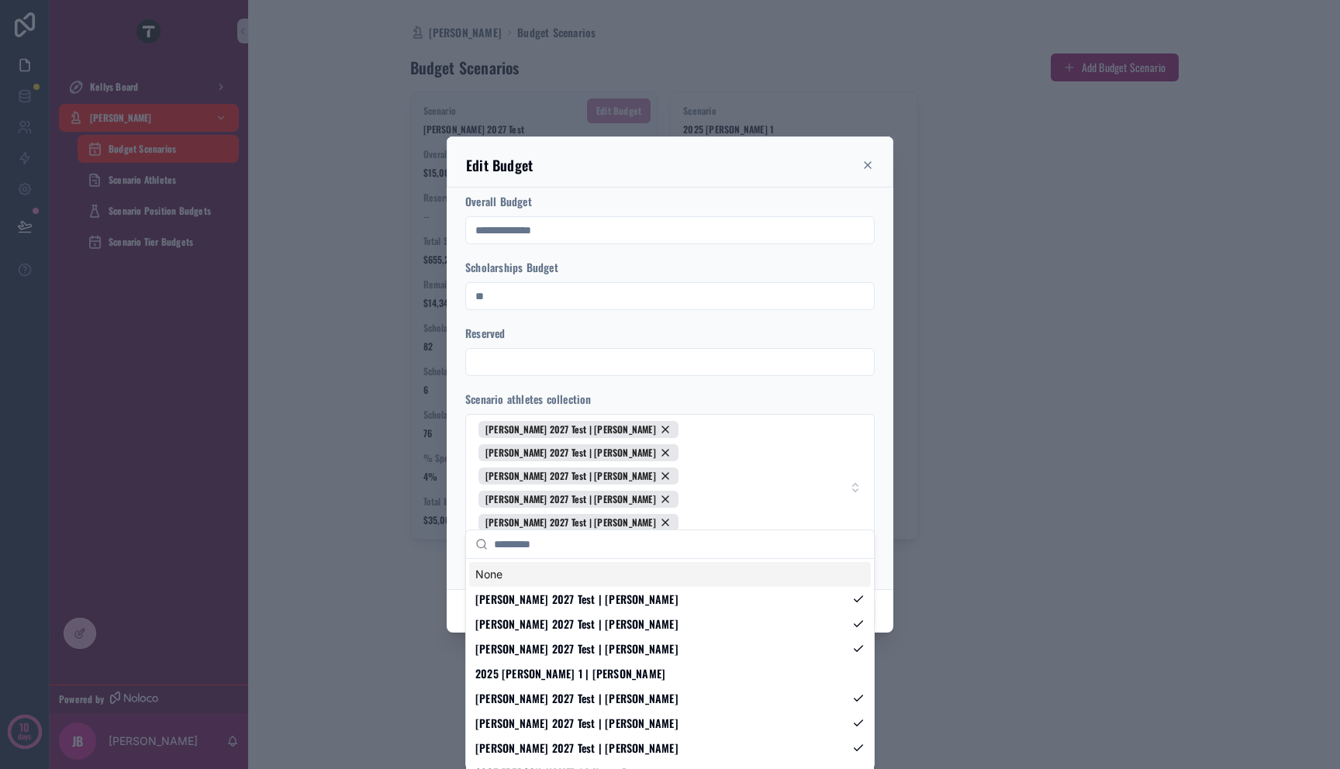
click at [786, 376] on div at bounding box center [669, 362] width 409 height 28
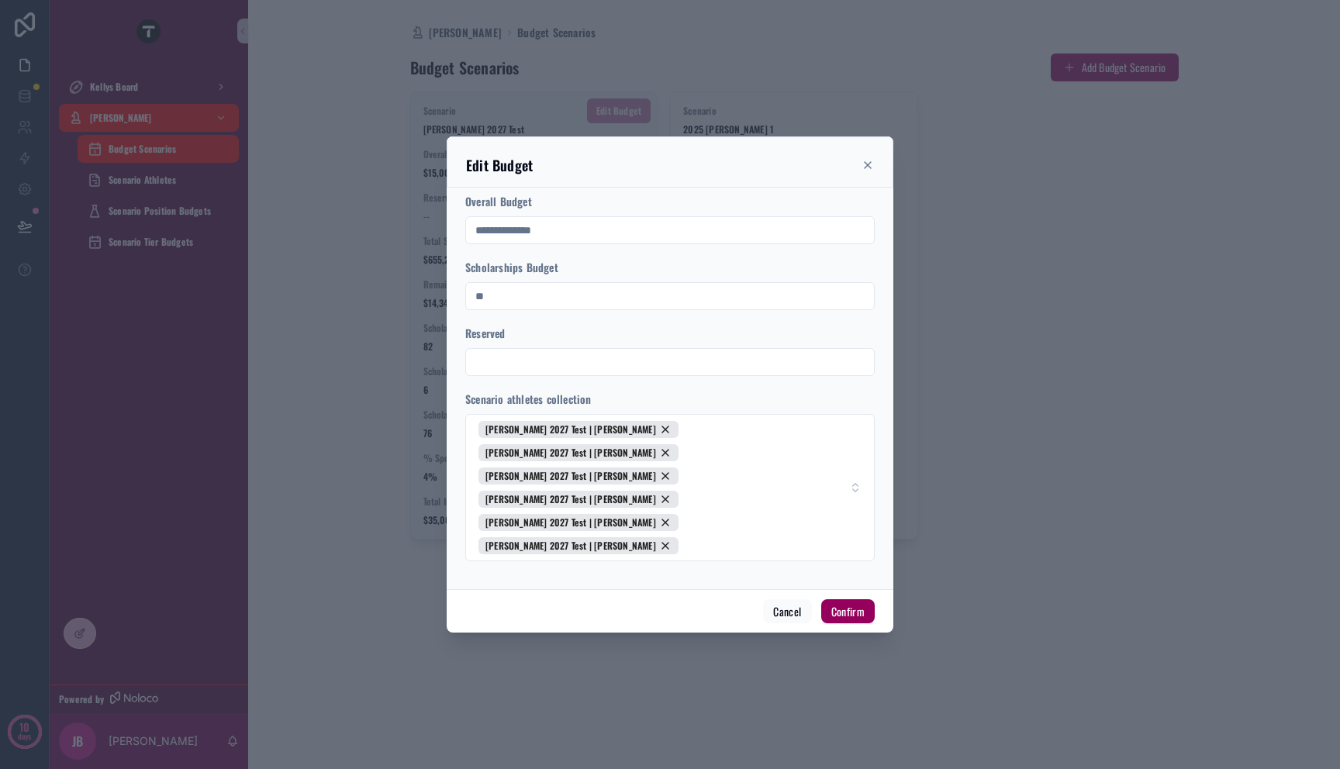
click at [749, 539] on form "**********" at bounding box center [669, 385] width 409 height 383
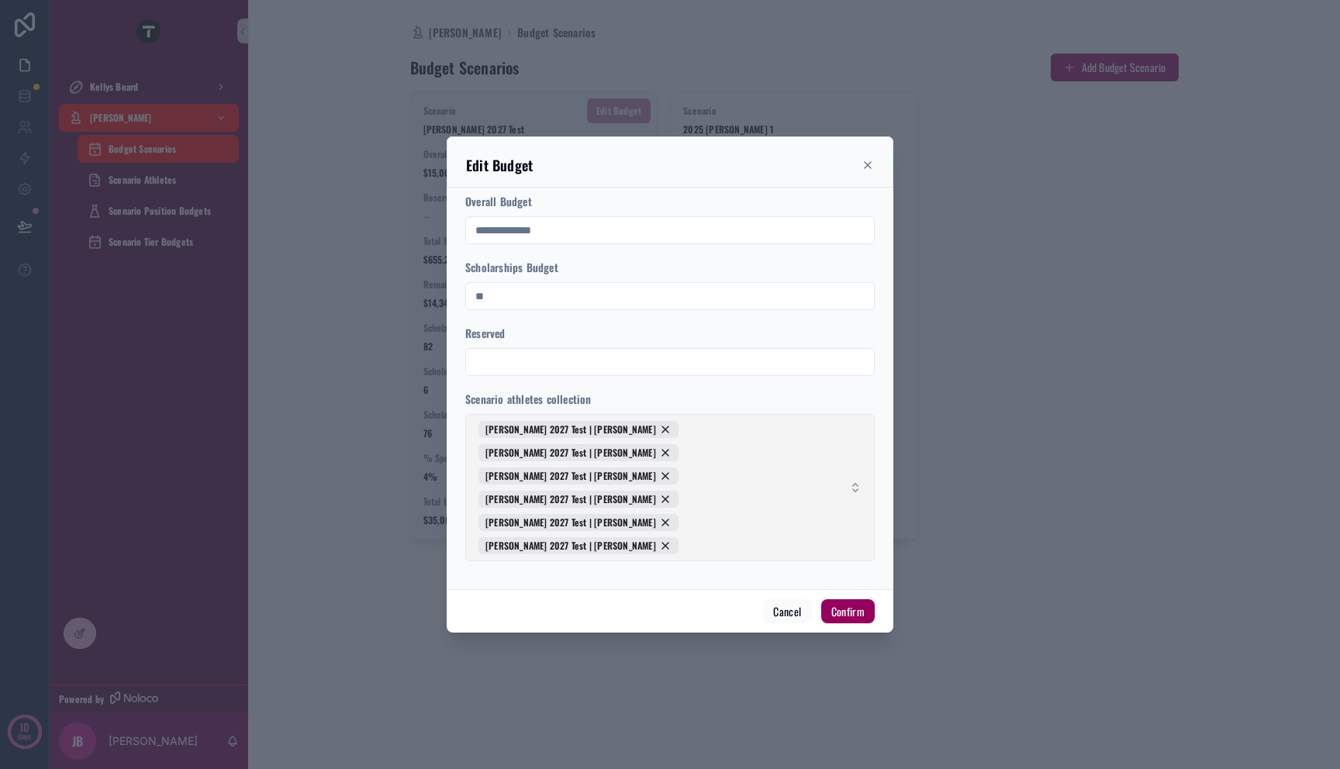
click at [834, 486] on span "[PERSON_NAME] 2027 Test | [PERSON_NAME] [PERSON_NAME] 2027 Test | [PERSON_NAME]…" at bounding box center [660, 487] width 364 height 133
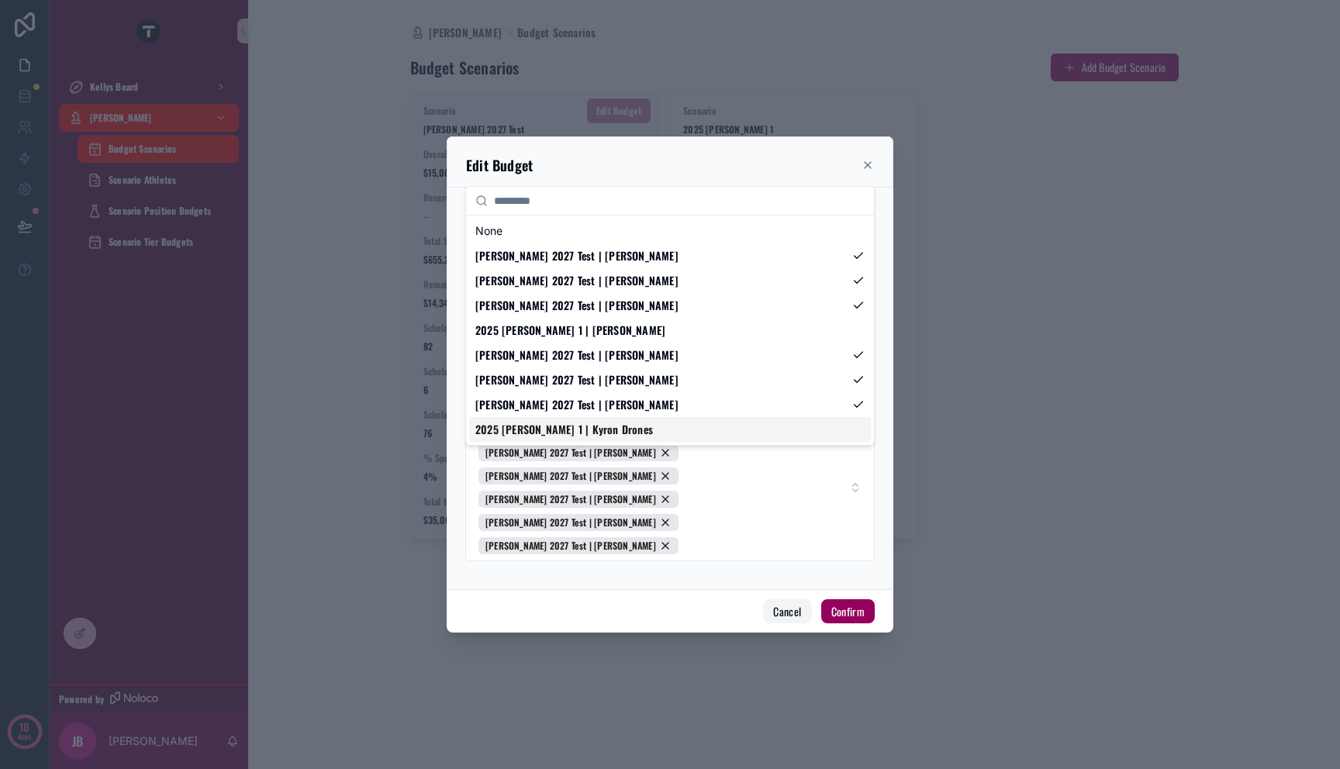
click at [777, 583] on div "**********" at bounding box center [670, 384] width 1340 height 769
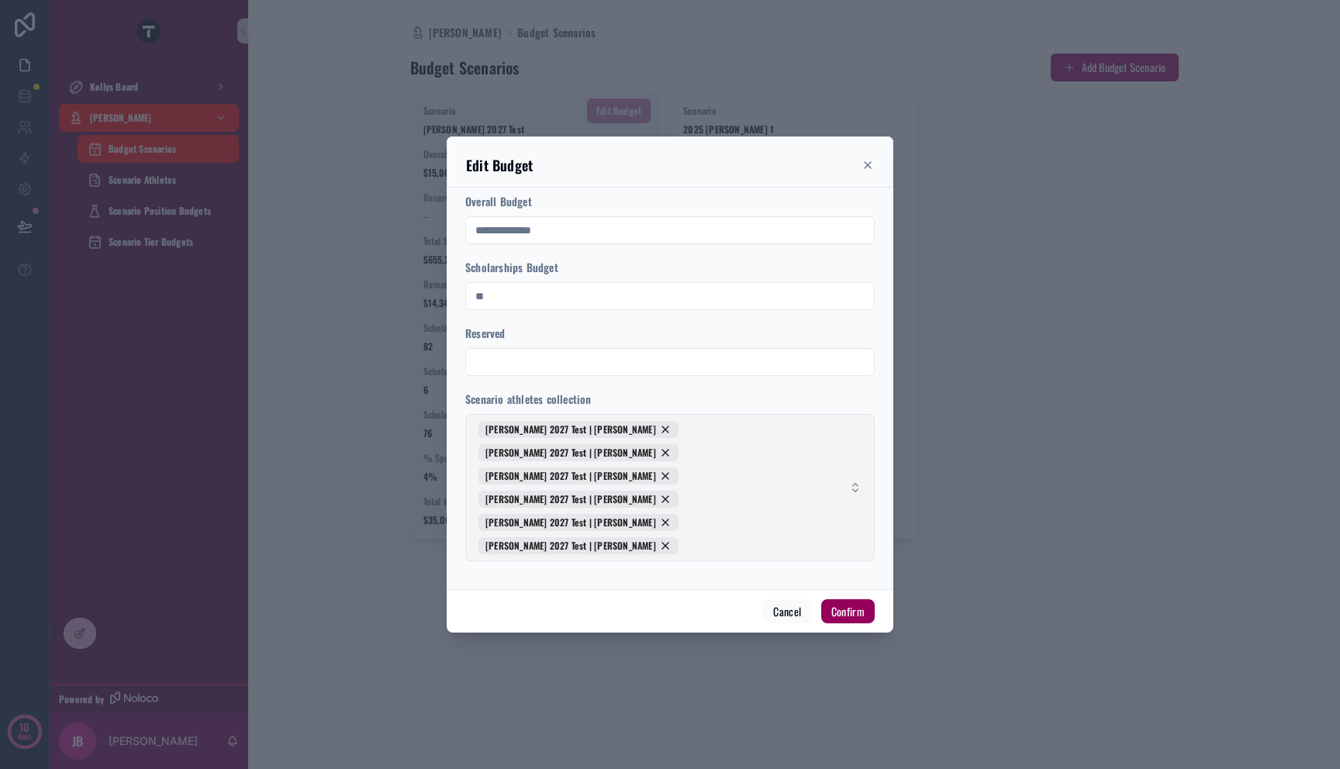
click at [820, 477] on span "[PERSON_NAME] 2027 Test | [PERSON_NAME] [PERSON_NAME] 2027 Test | [PERSON_NAME]…" at bounding box center [660, 487] width 364 height 133
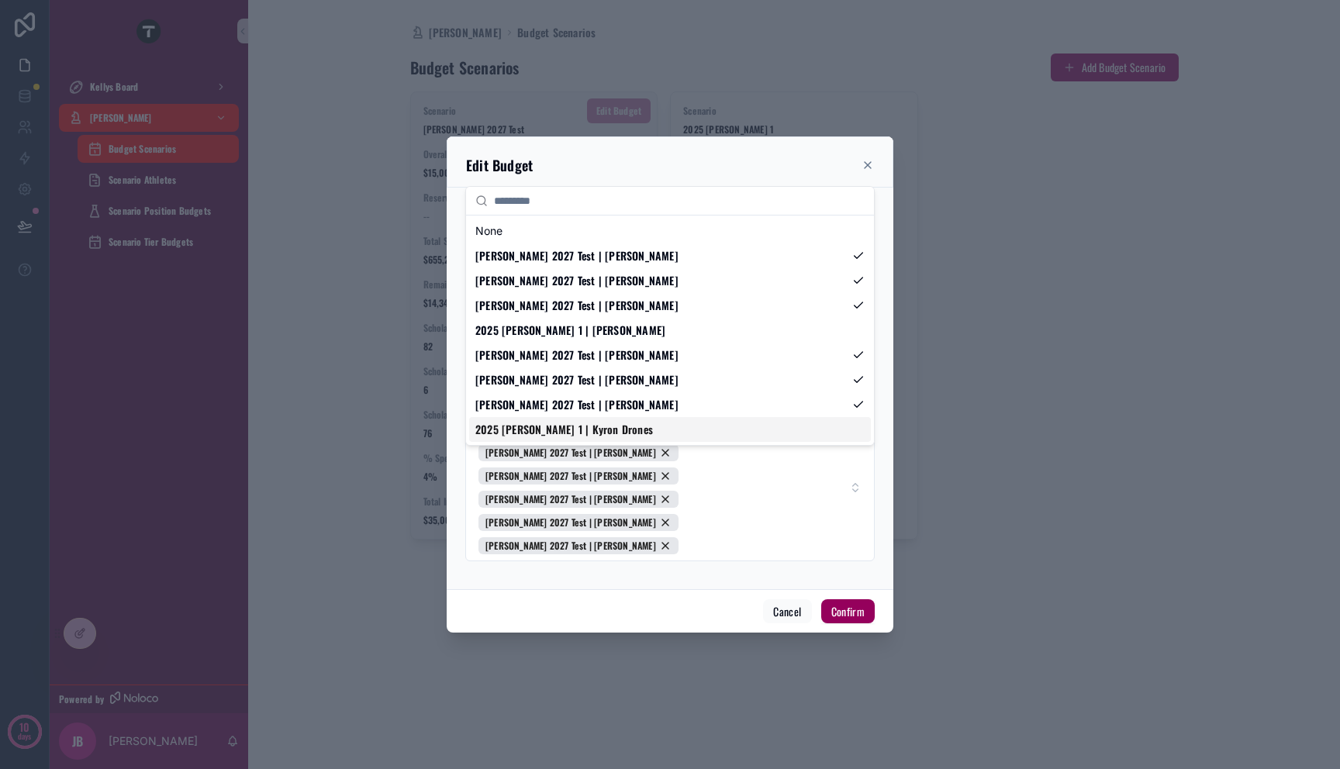
click at [1024, 364] on div at bounding box center [670, 384] width 1340 height 769
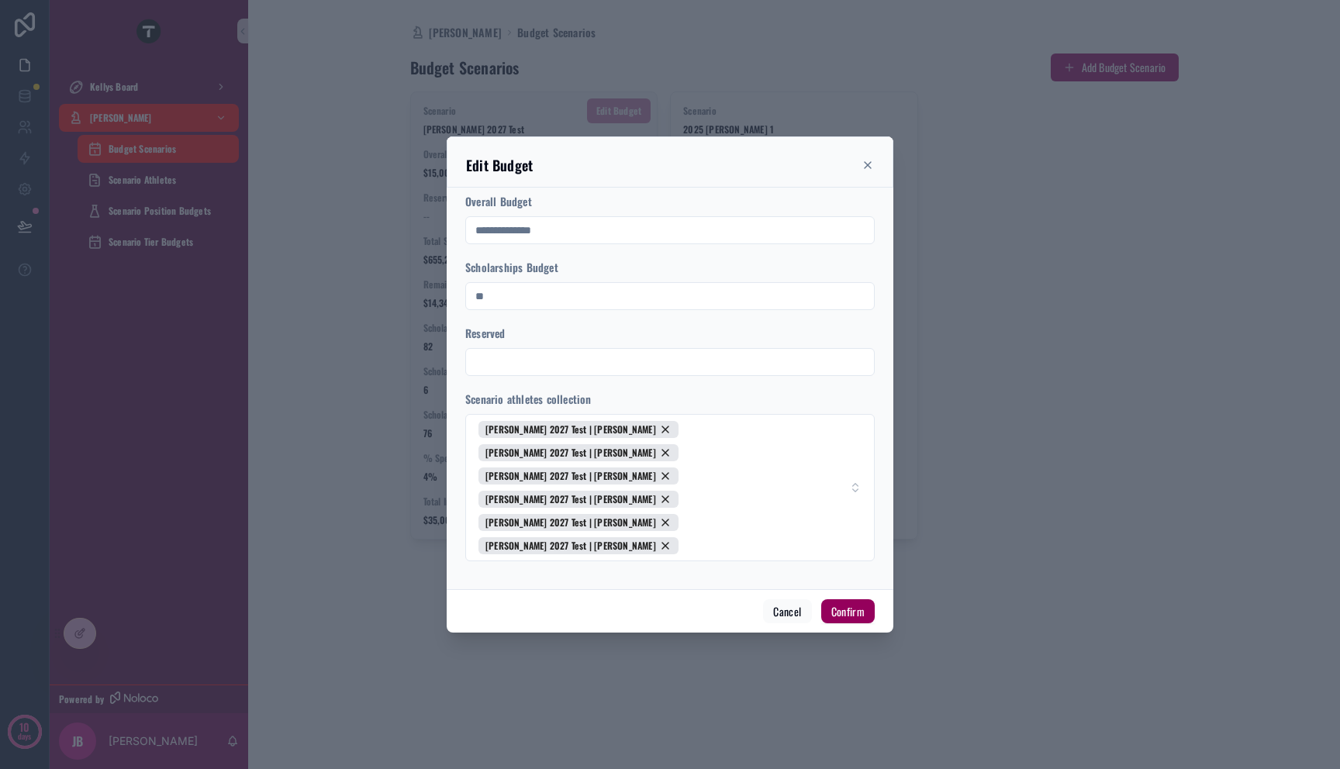
click at [559, 373] on input "text" at bounding box center [670, 362] width 408 height 22
type input "**********"
click at [860, 599] on button "Confirm" at bounding box center [848, 611] width 54 height 25
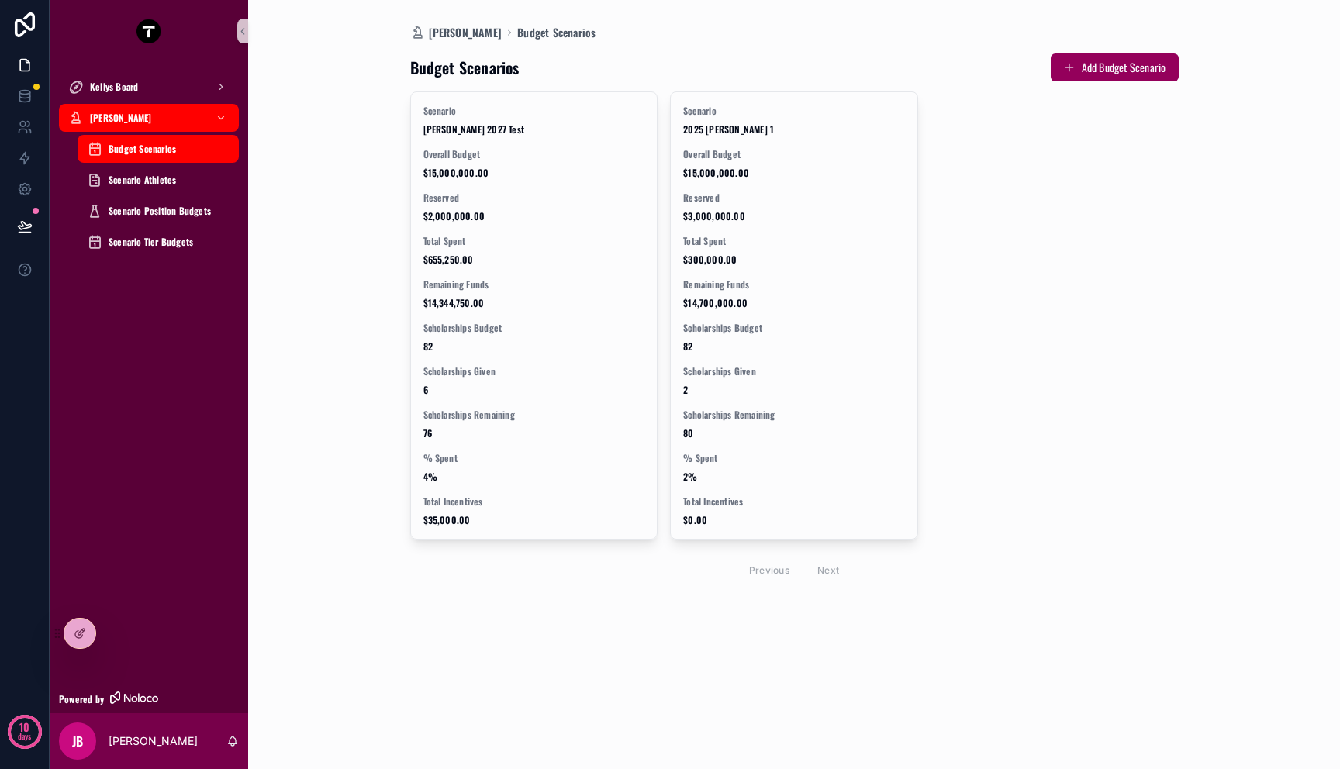
click at [1083, 429] on div "Scenario [PERSON_NAME] 2027 Test Overall Budget $15,000,000.00 Reserved $2,000,…" at bounding box center [794, 340] width 768 height 497
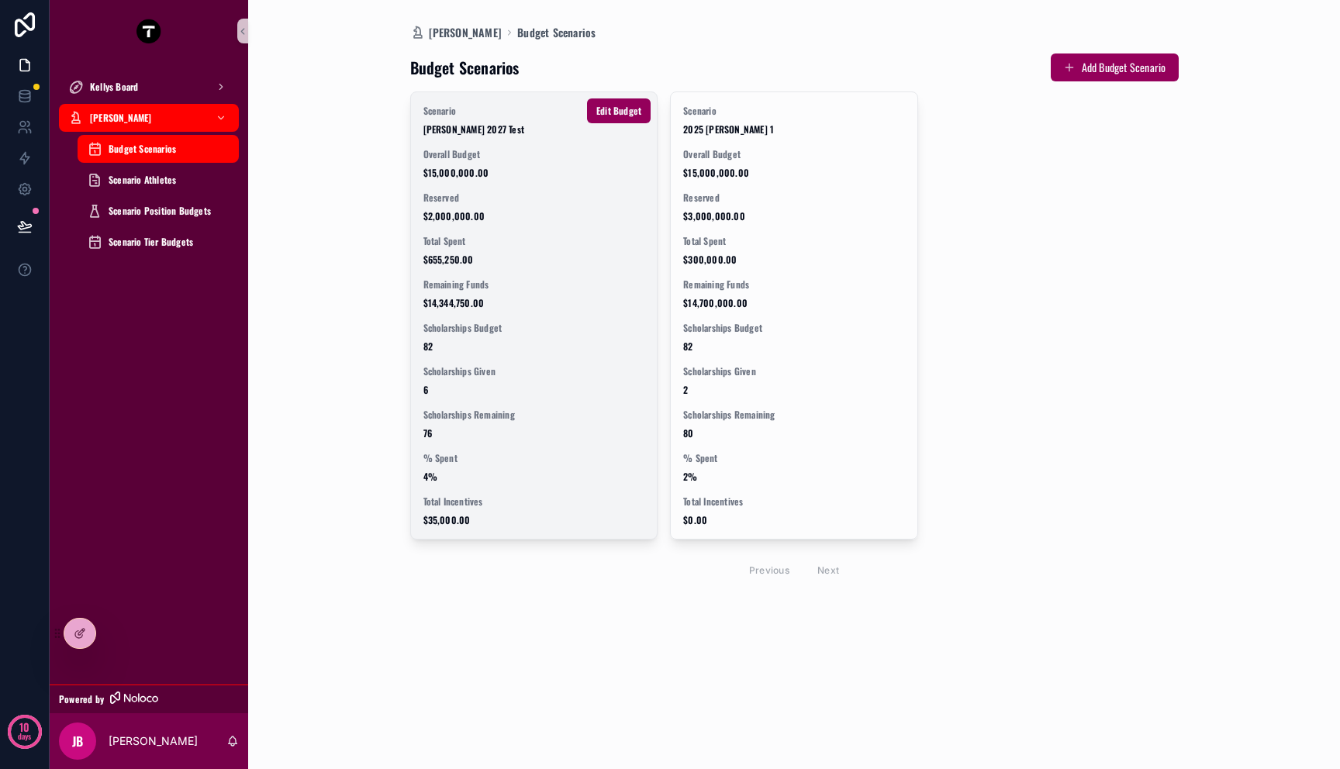
click at [534, 347] on span "82" at bounding box center [534, 346] width 222 height 12
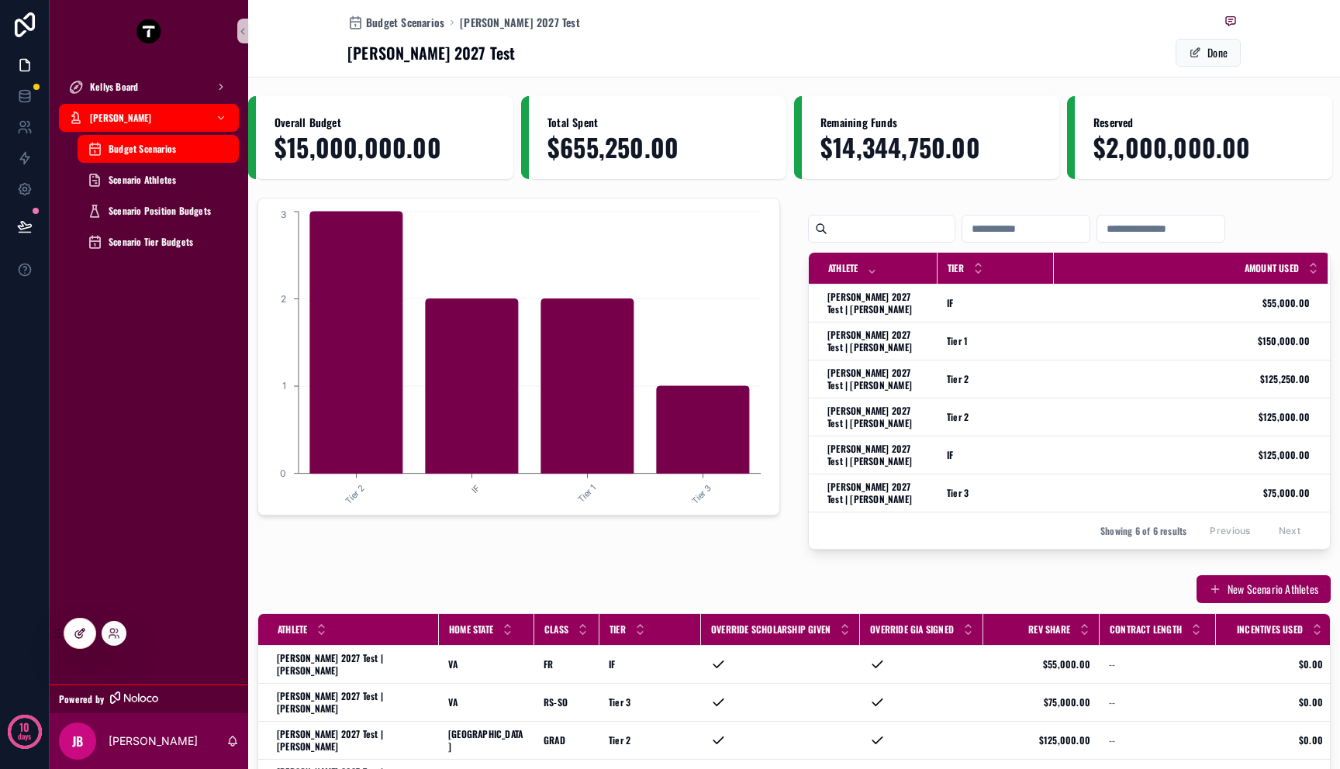
click at [72, 631] on div at bounding box center [79, 633] width 31 height 29
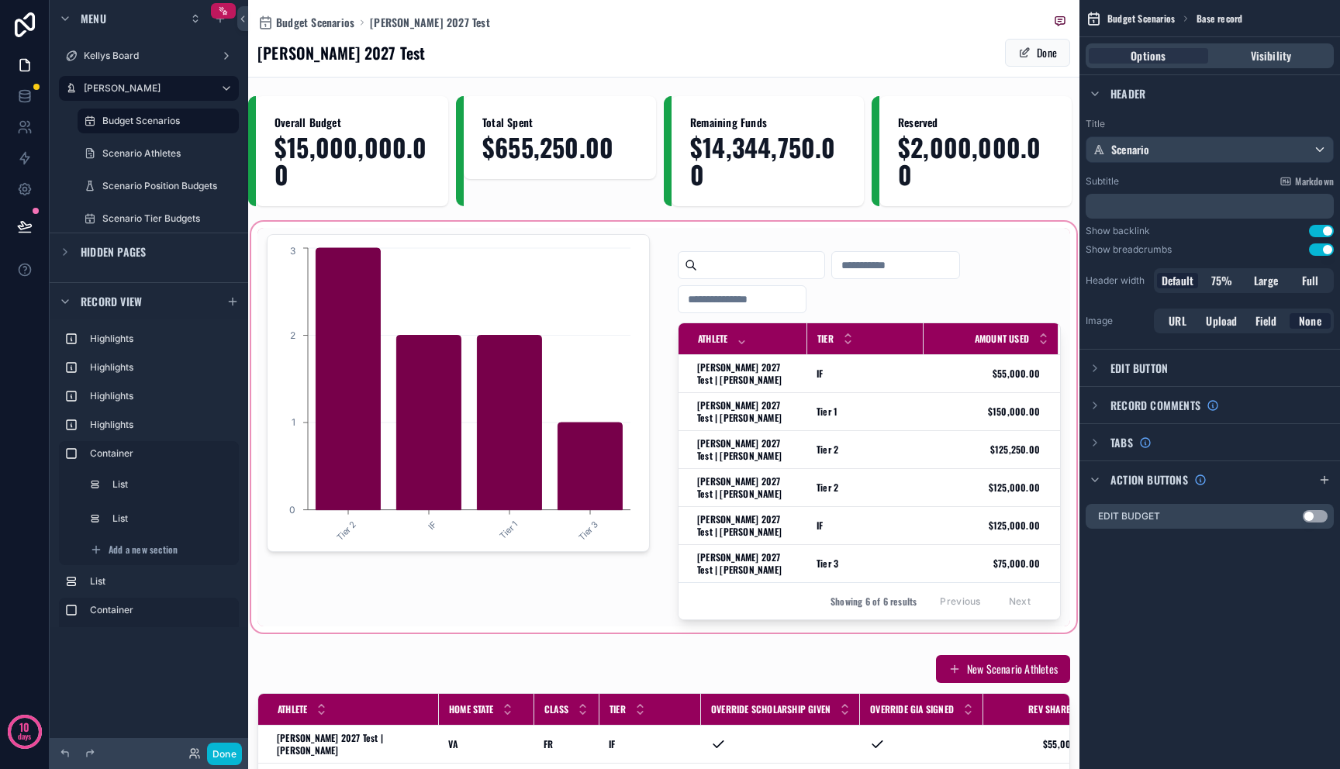
click at [475, 352] on div "scrollable content" at bounding box center [663, 427] width 831 height 417
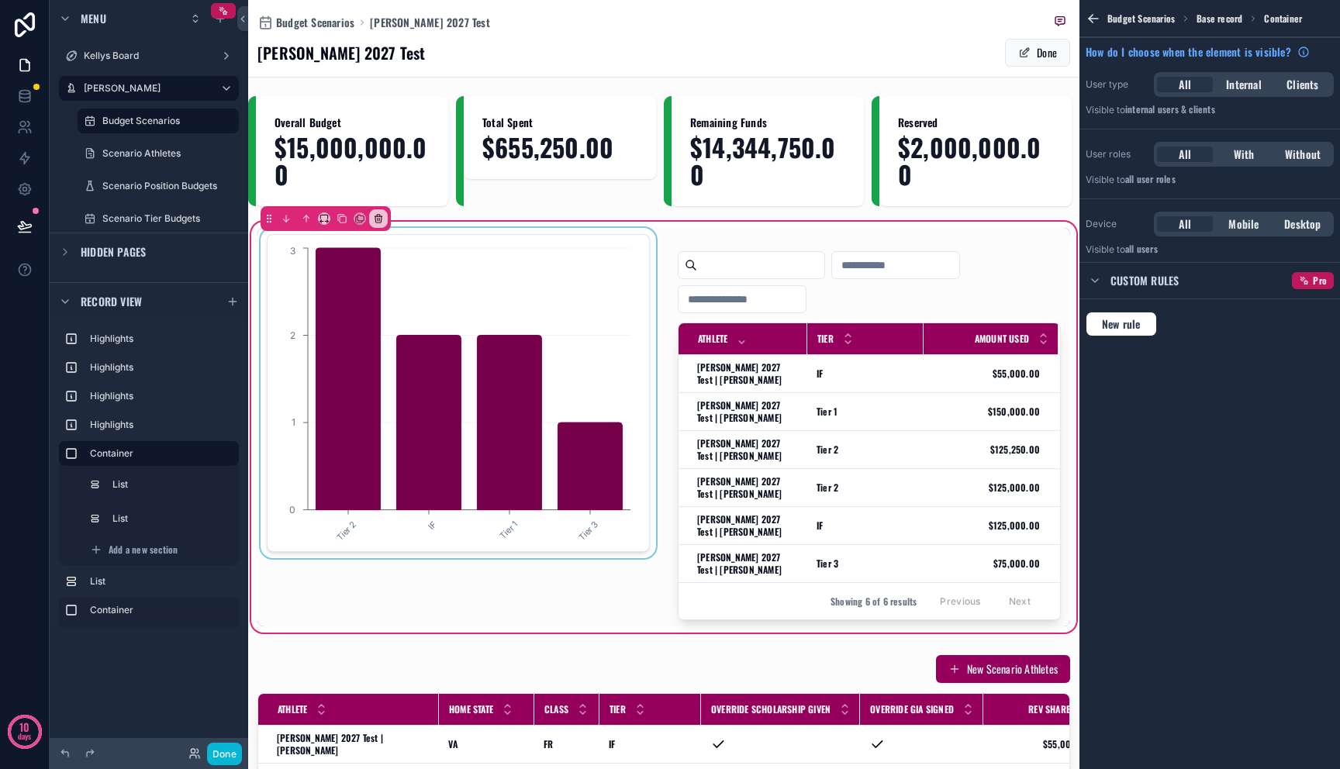
click at [478, 326] on div "scrollable content" at bounding box center [458, 427] width 402 height 399
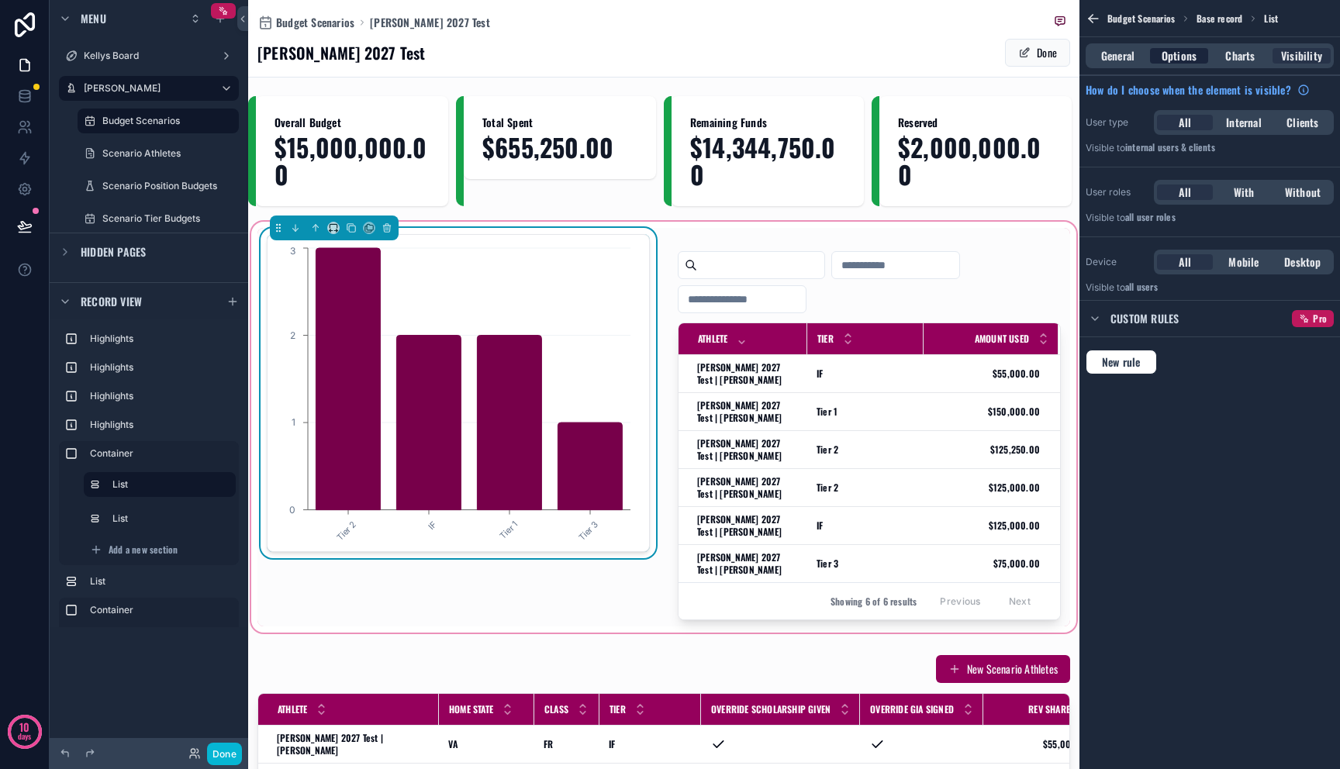
click at [1181, 59] on span "Options" at bounding box center [1179, 56] width 35 height 16
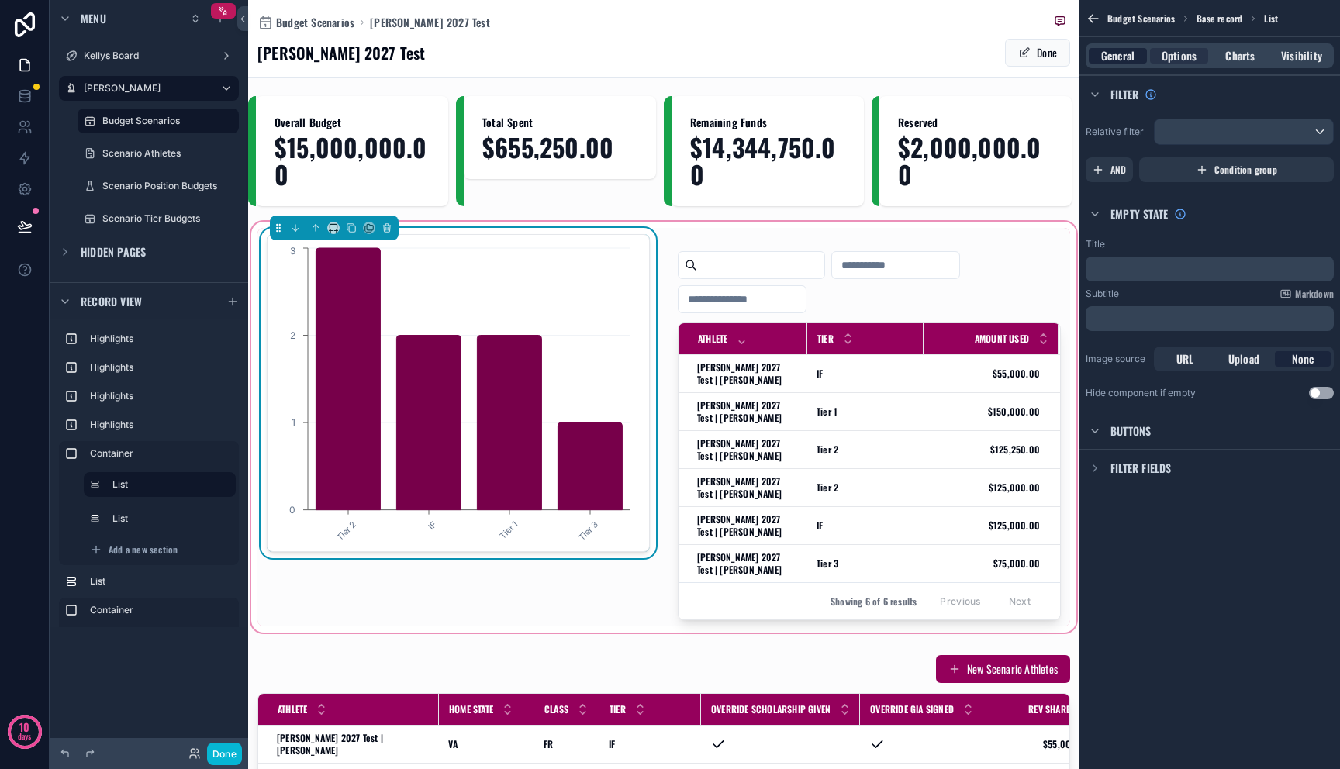
click at [1138, 58] on div "General" at bounding box center [1118, 56] width 58 height 16
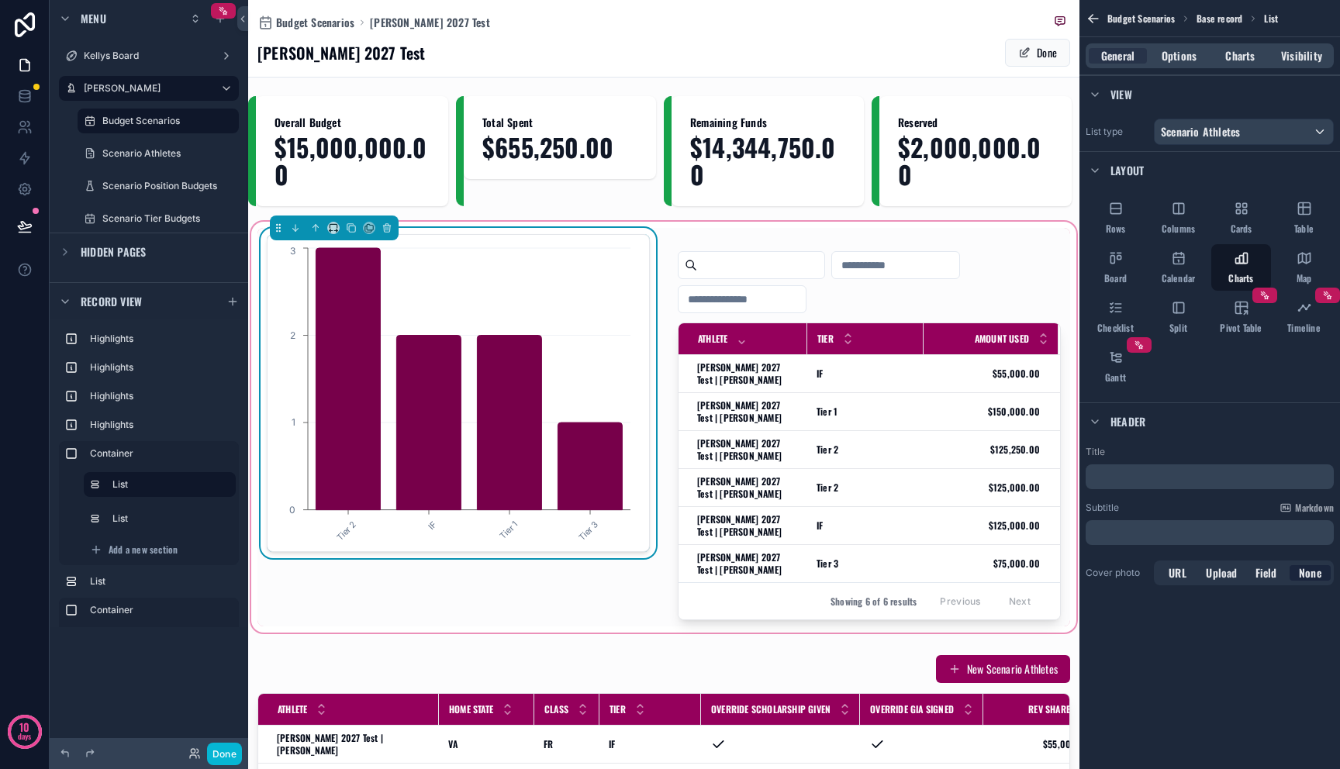
click at [1166, 466] on div "﻿" at bounding box center [1210, 476] width 248 height 25
click at [1166, 478] on p "﻿" at bounding box center [1211, 477] width 239 height 16
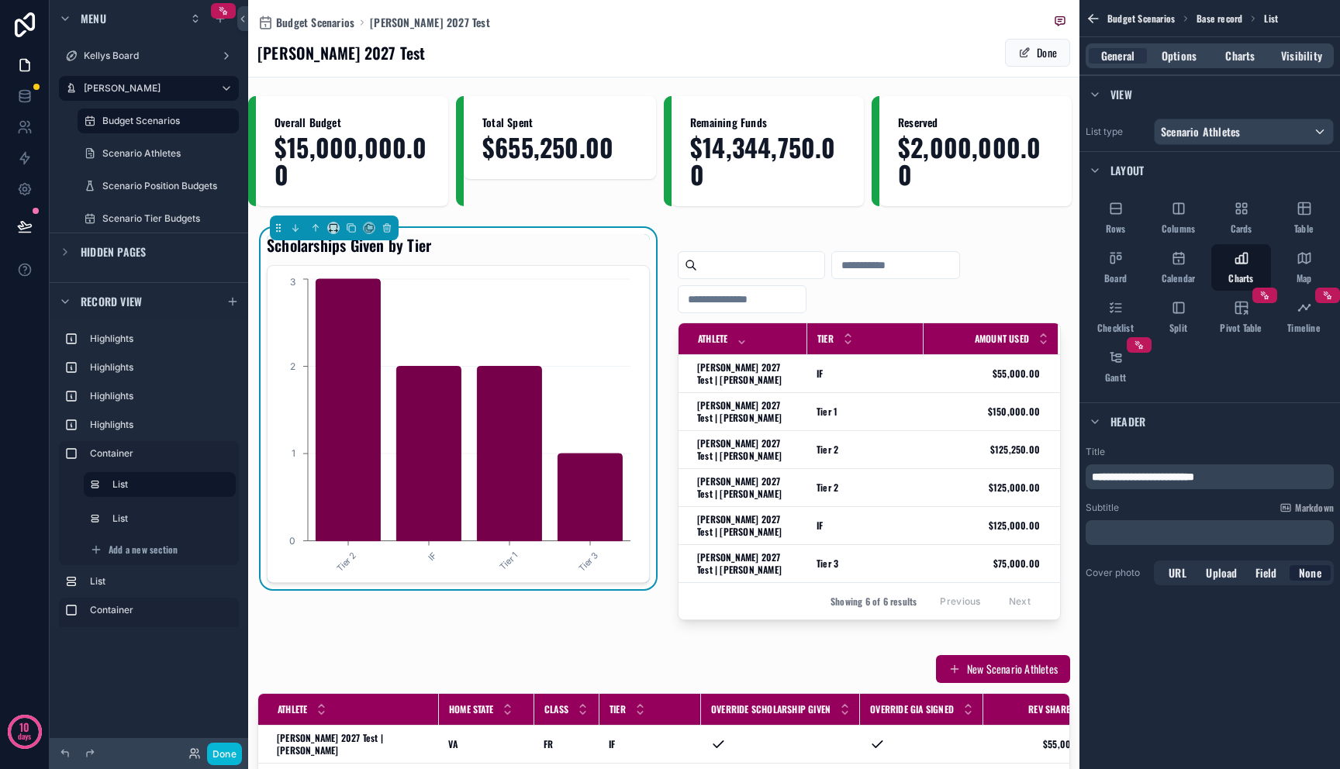
click at [1170, 621] on div "**********" at bounding box center [1209, 313] width 261 height 626
click at [237, 748] on button "Done" at bounding box center [224, 754] width 35 height 22
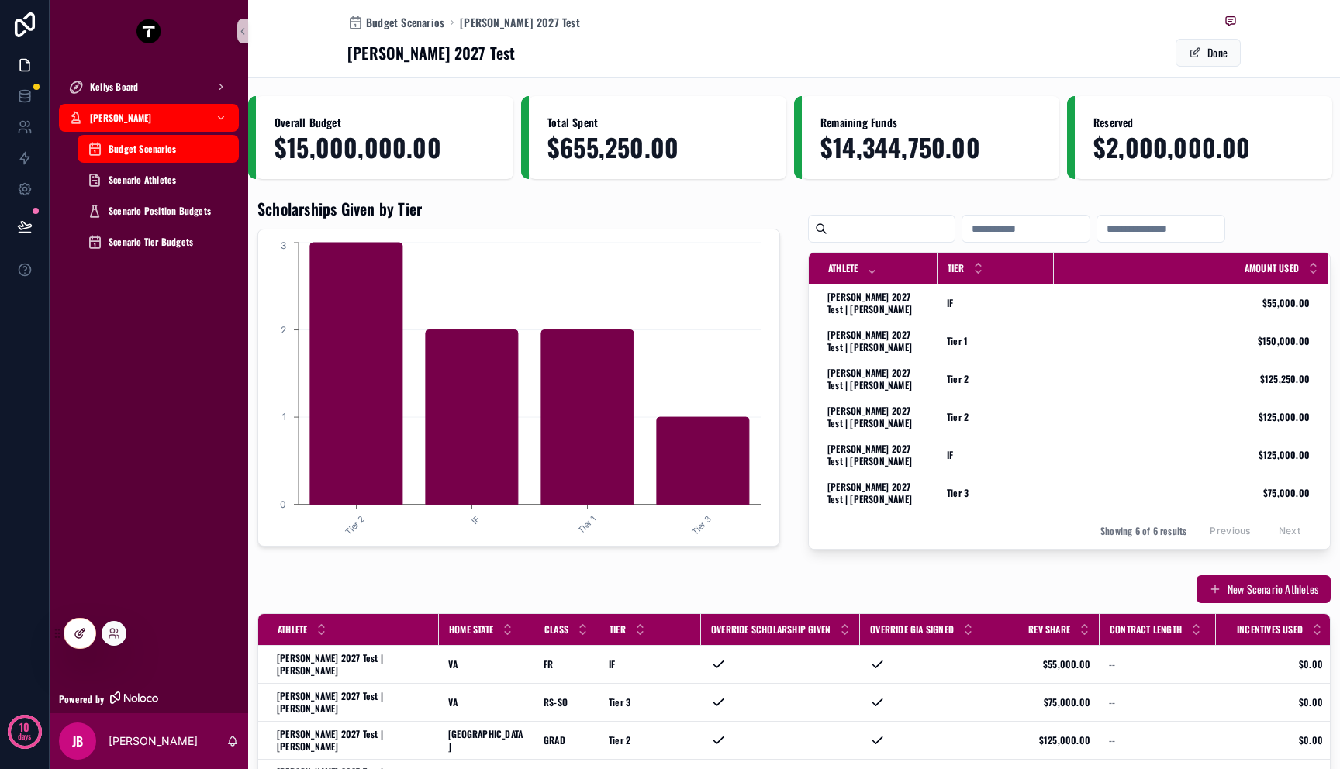
click at [88, 636] on div at bounding box center [79, 633] width 31 height 29
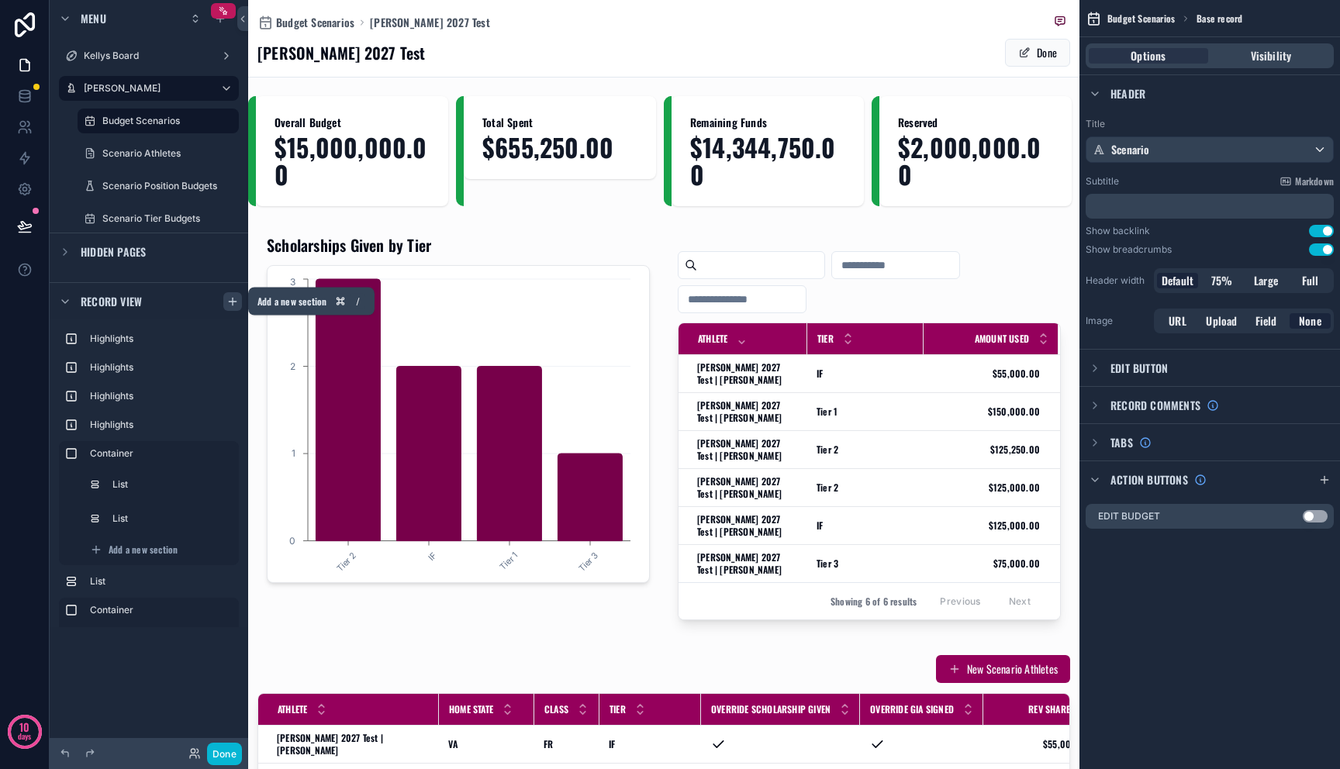
click at [226, 299] on icon "scrollable content" at bounding box center [232, 301] width 12 height 12
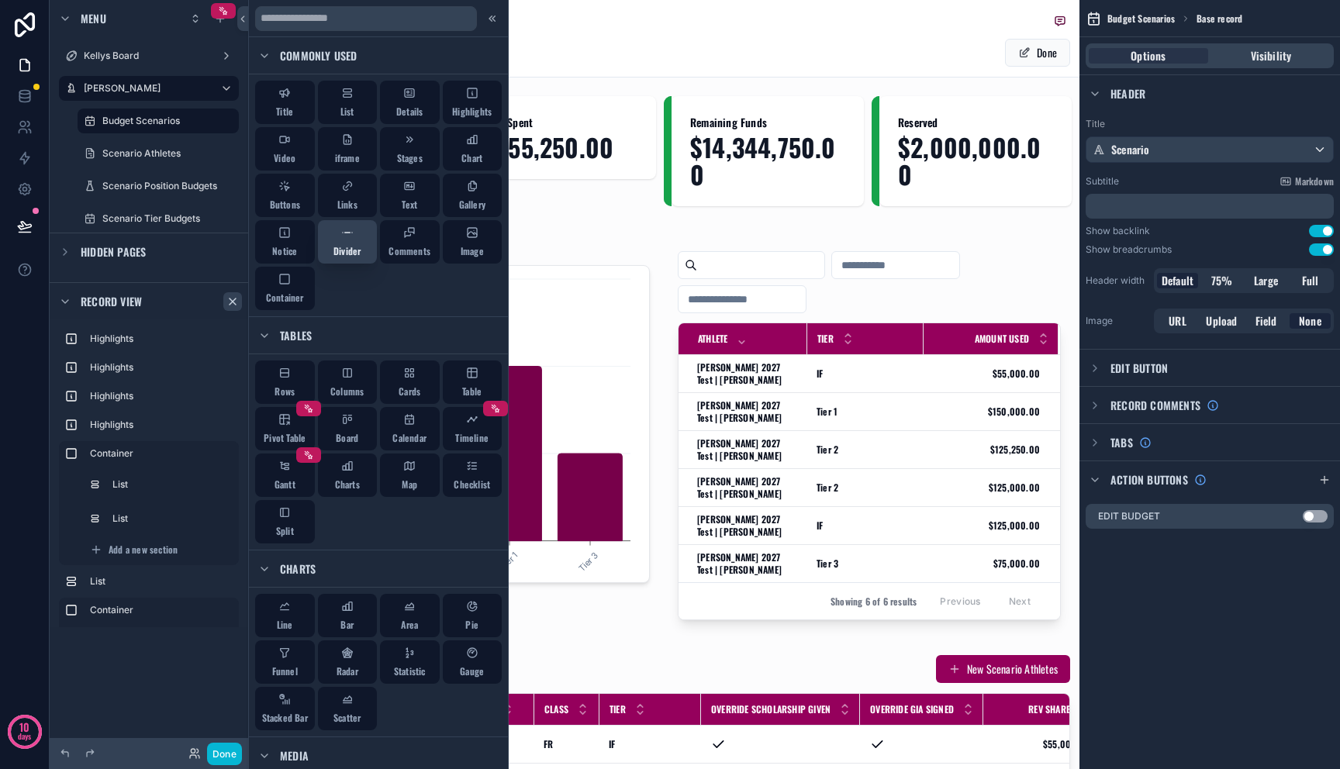
click at [338, 239] on div "Divider" at bounding box center [346, 241] width 27 height 31
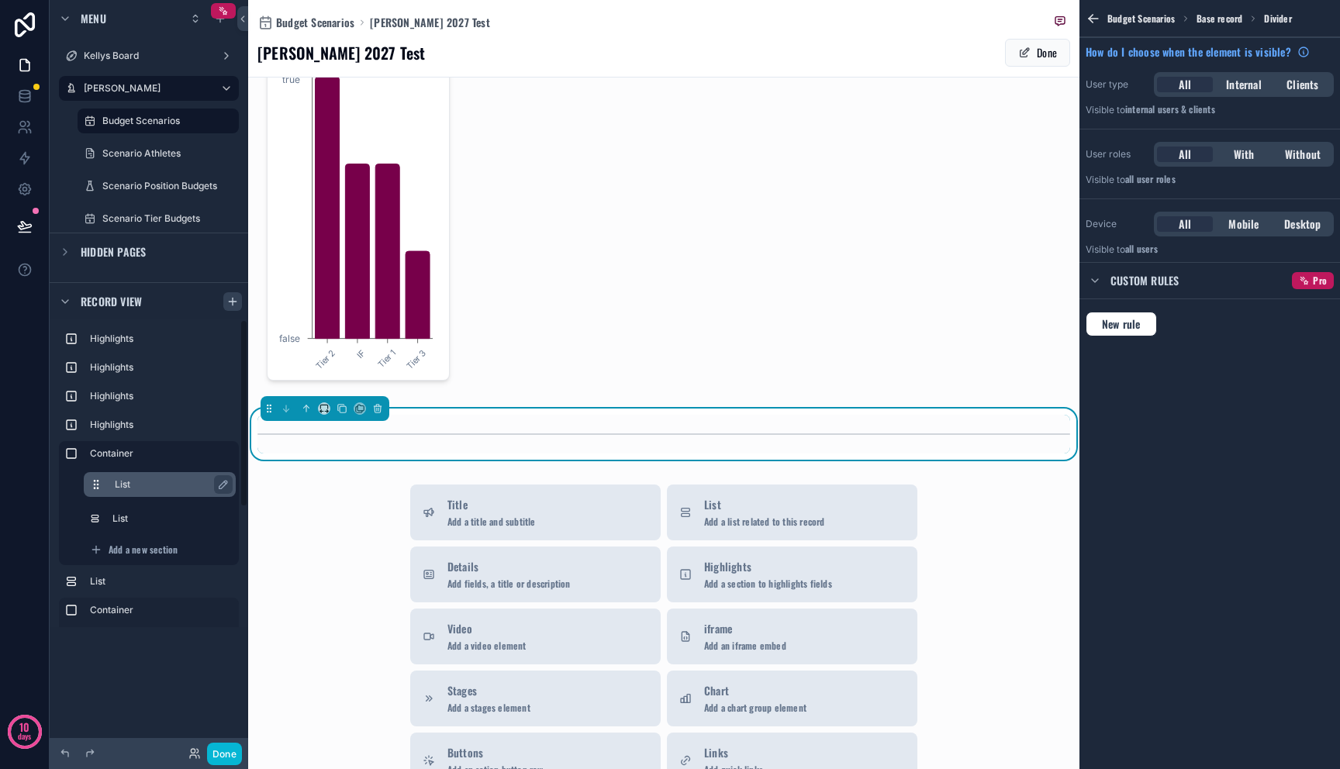
scroll to position [1518, 0]
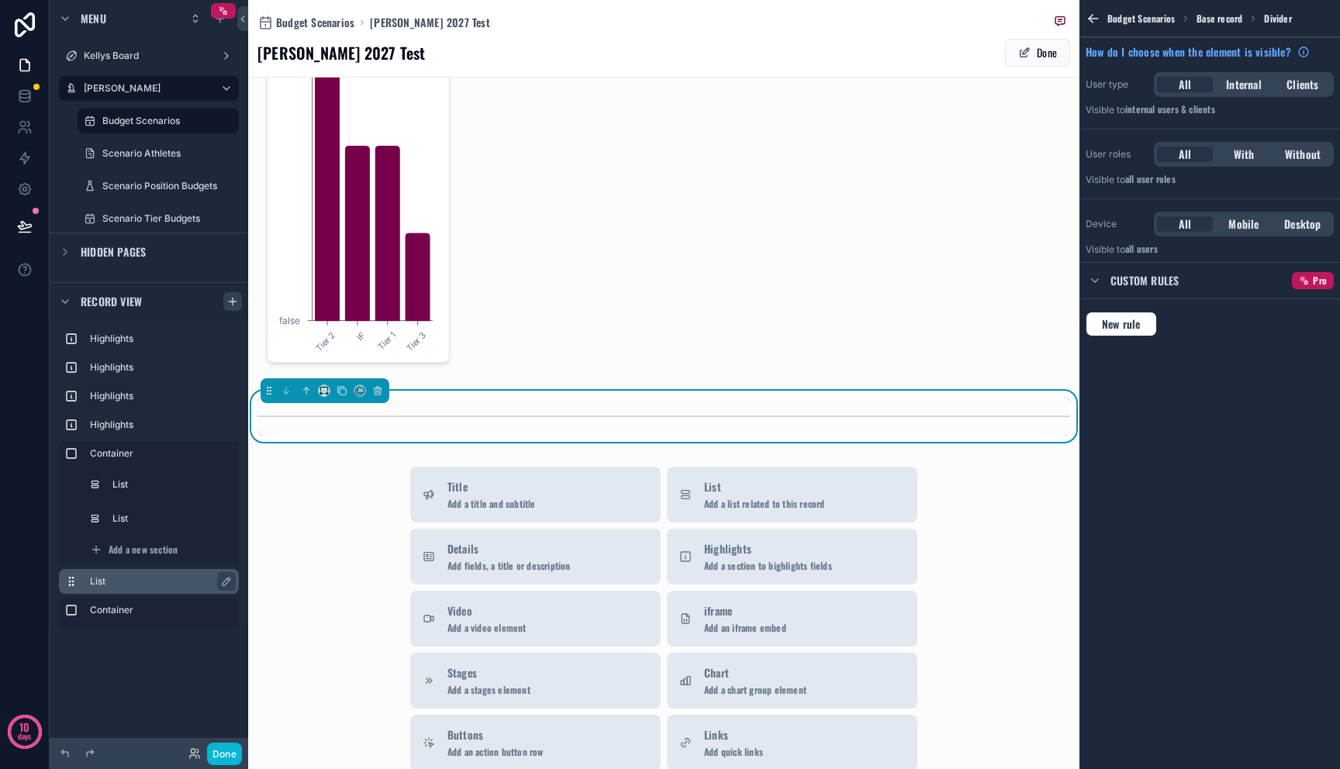
click at [139, 576] on label "List" at bounding box center [158, 581] width 136 height 12
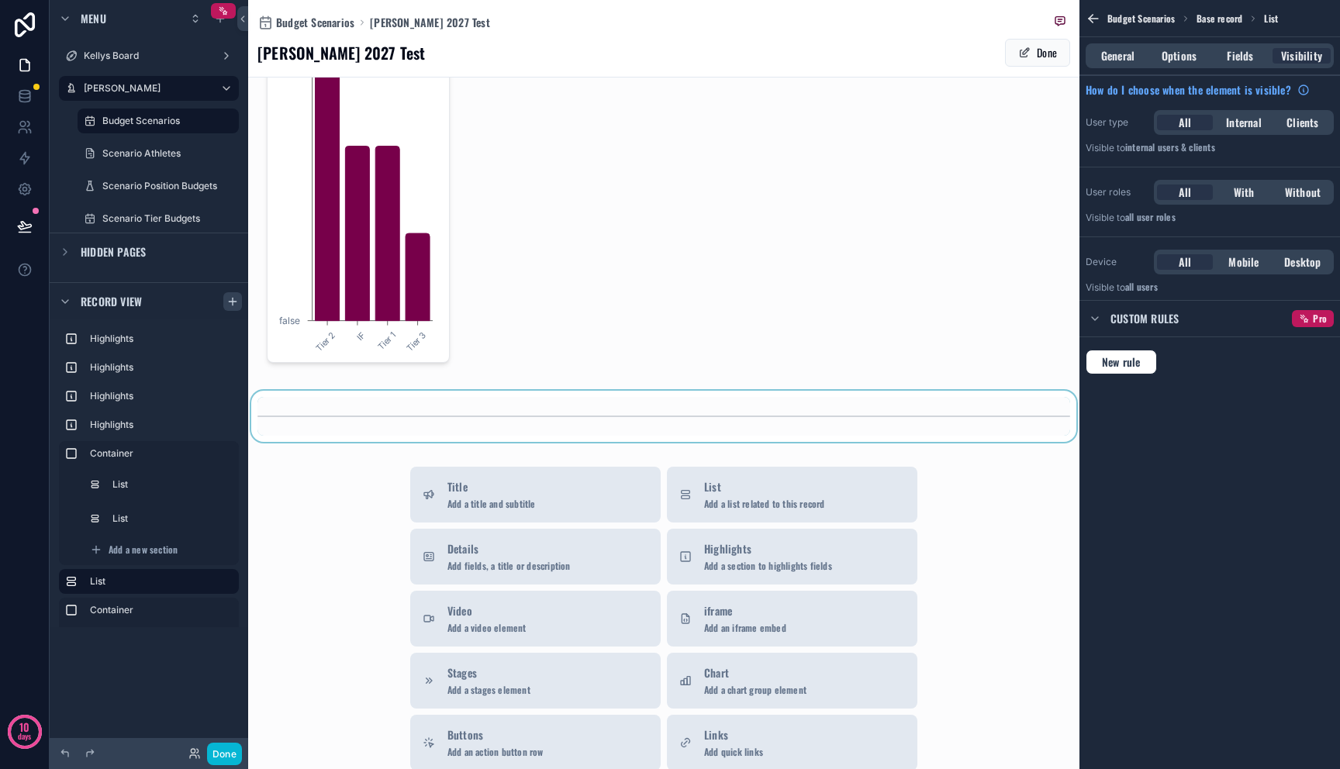
scroll to position [1107, 0]
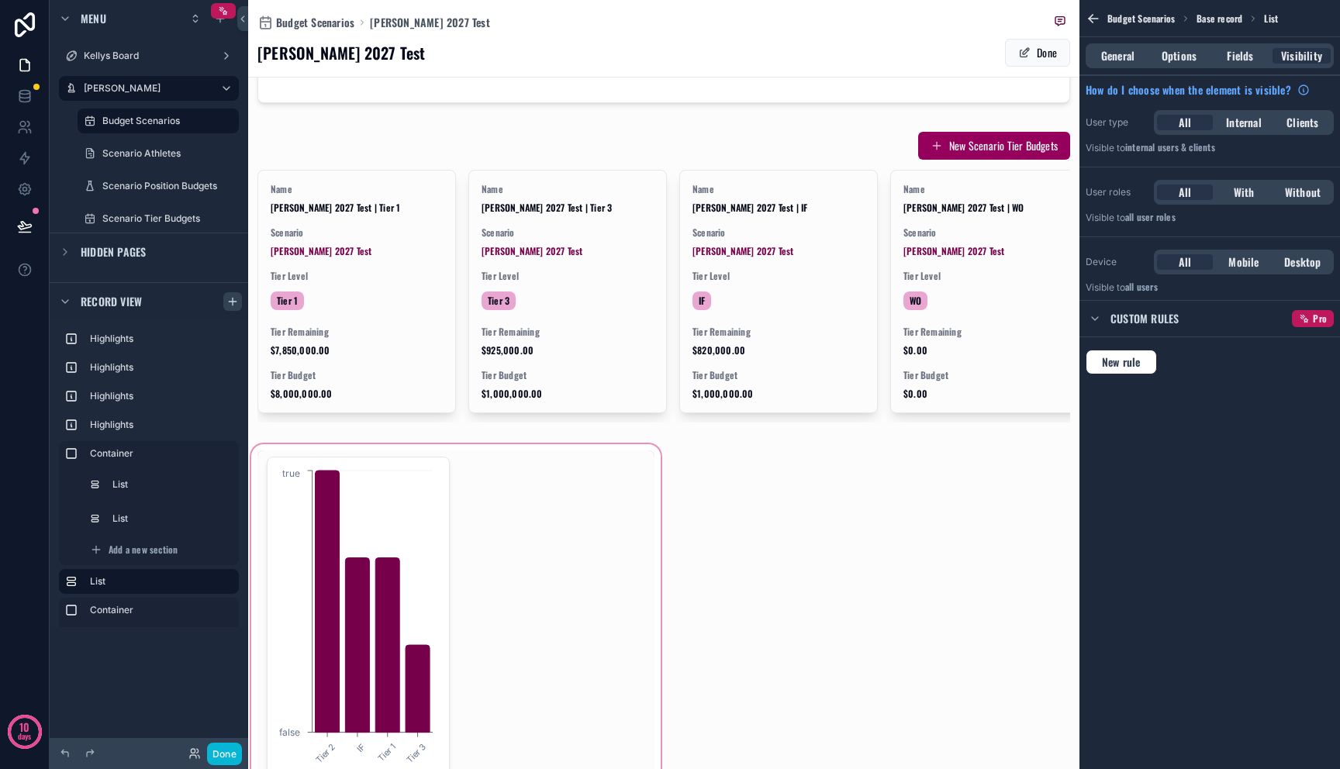
click at [387, 479] on div "scrollable content" at bounding box center [456, 615] width 416 height 349
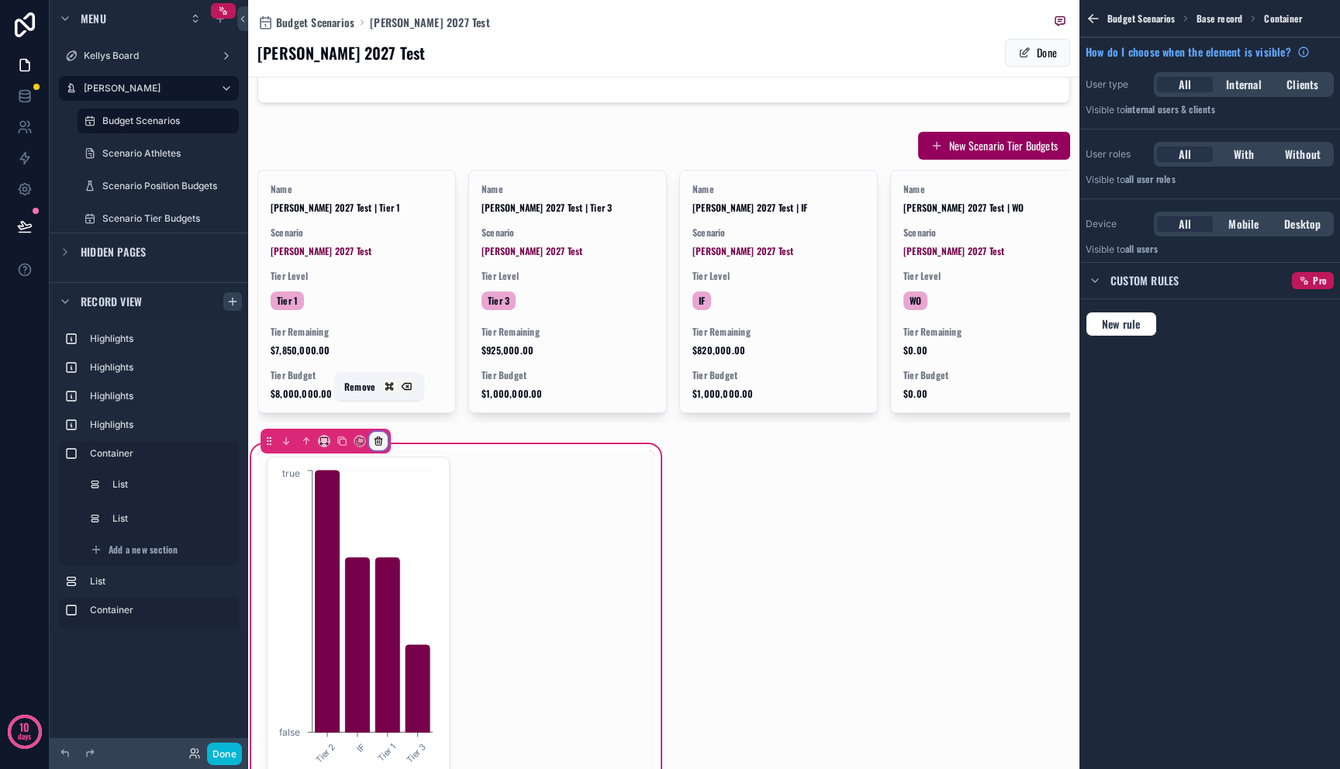
click at [378, 439] on icon "scrollable content" at bounding box center [378, 442] width 6 height 6
click at [402, 472] on span "Remove entire container" at bounding box center [437, 470] width 110 height 19
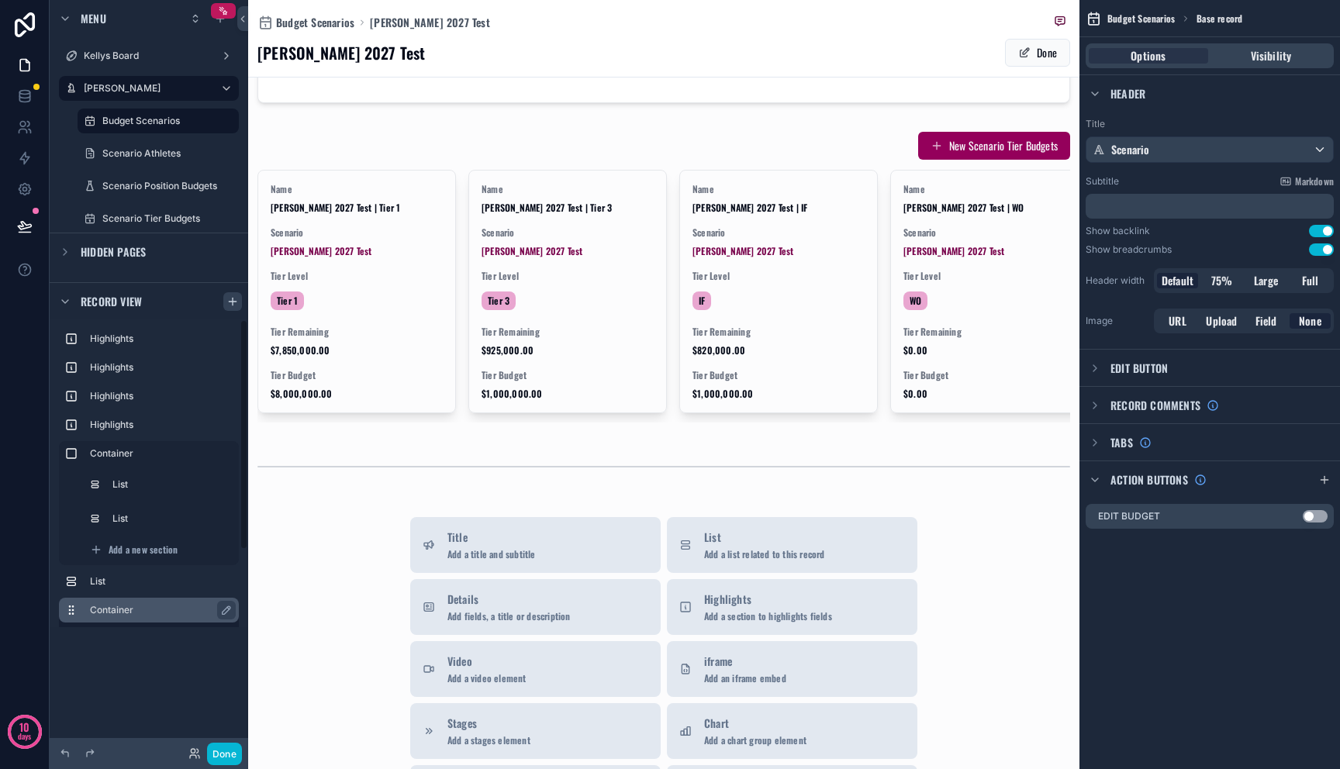
click at [102, 606] on label "Container" at bounding box center [158, 610] width 136 height 12
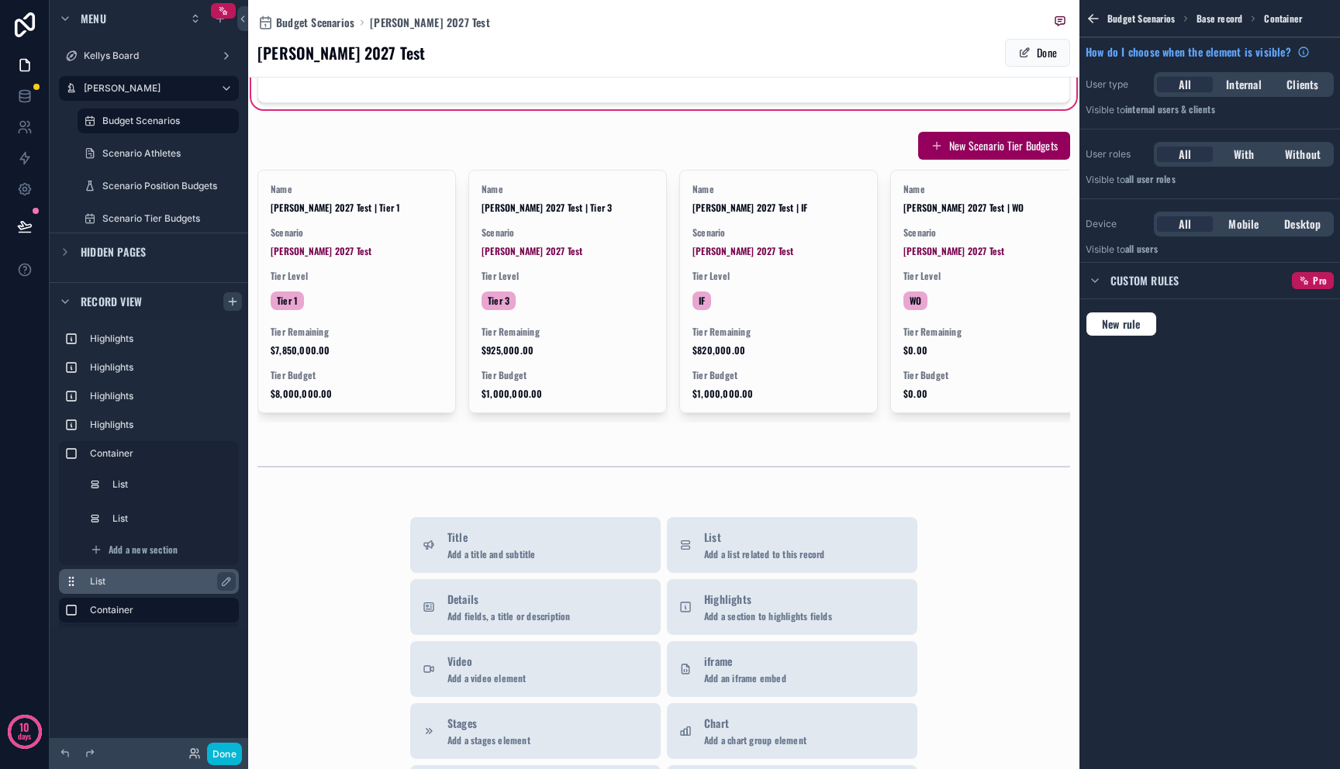
click at [126, 578] on label "List" at bounding box center [158, 581] width 136 height 12
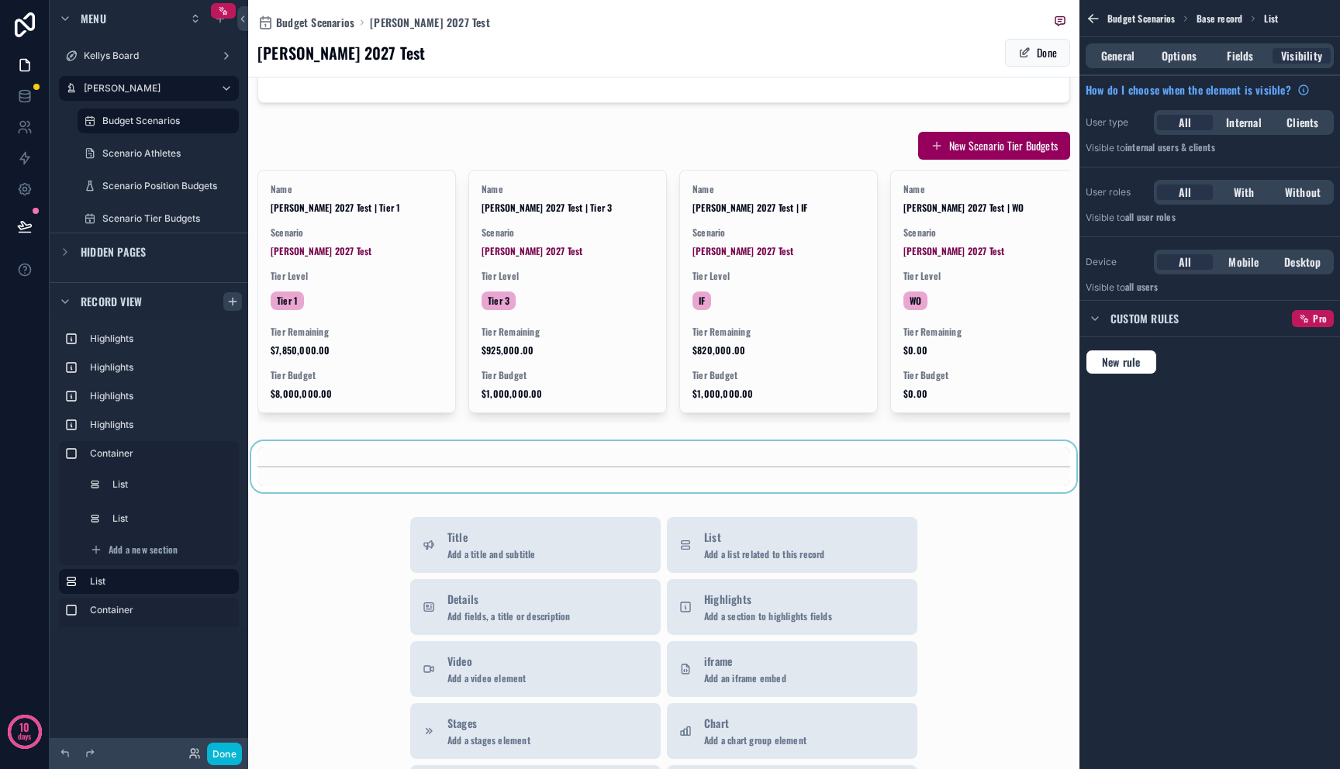
click at [335, 441] on div "scrollable content" at bounding box center [663, 466] width 831 height 51
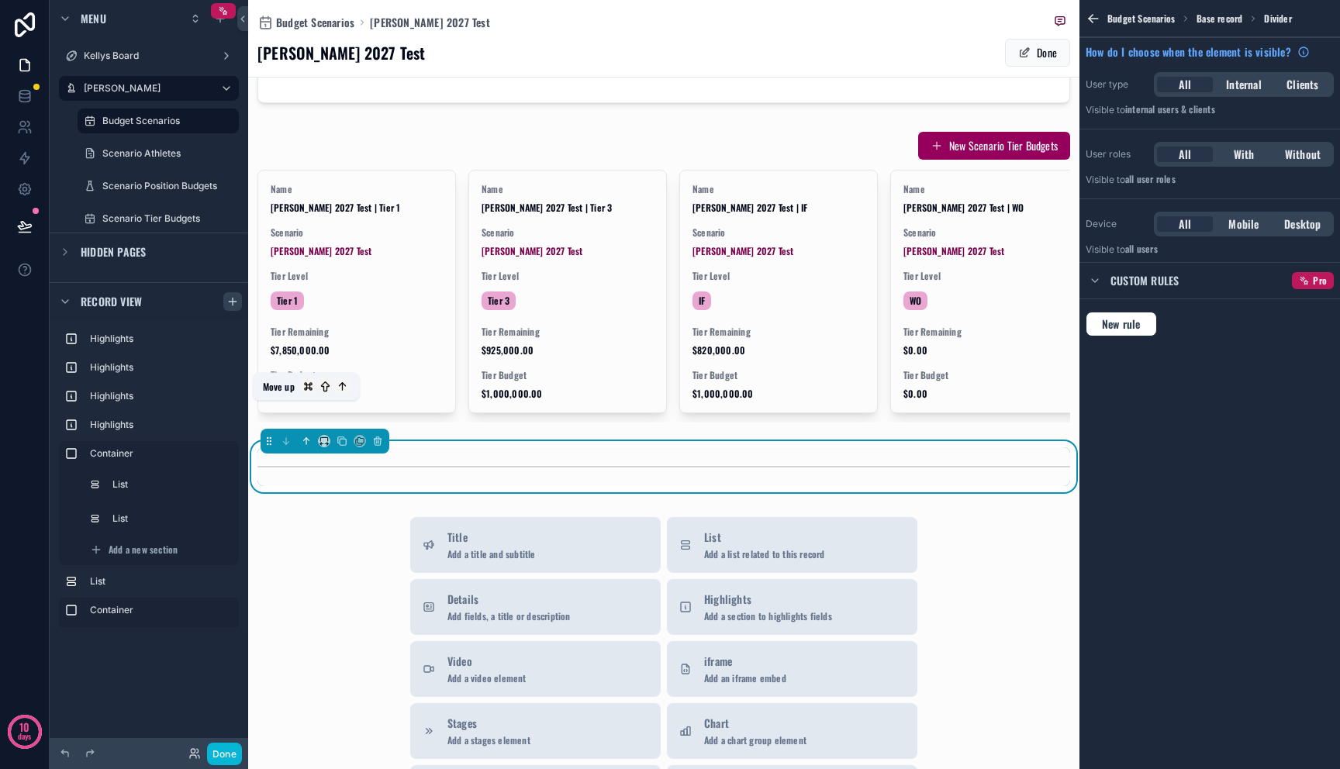
click at [301, 436] on icon "scrollable content" at bounding box center [306, 441] width 11 height 11
click at [306, 438] on icon "scrollable content" at bounding box center [306, 441] width 0 height 6
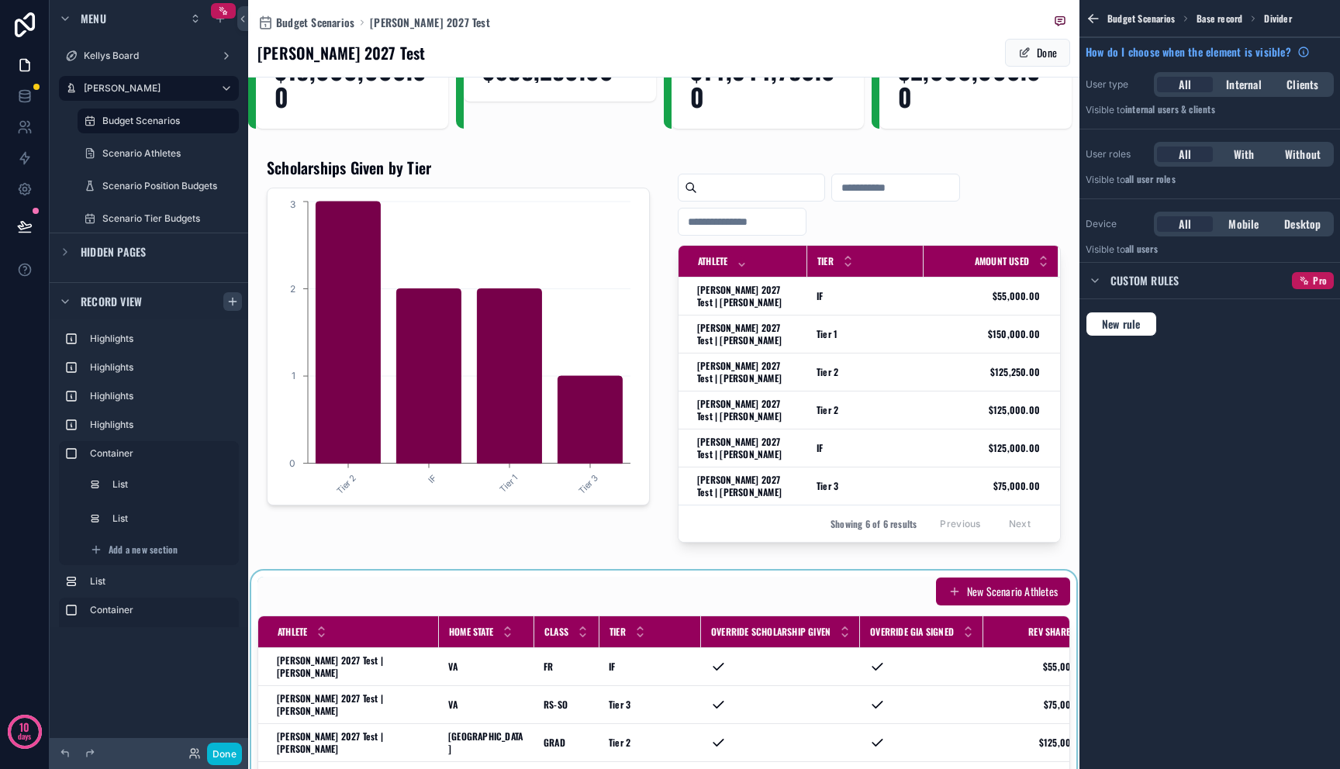
scroll to position [497, 0]
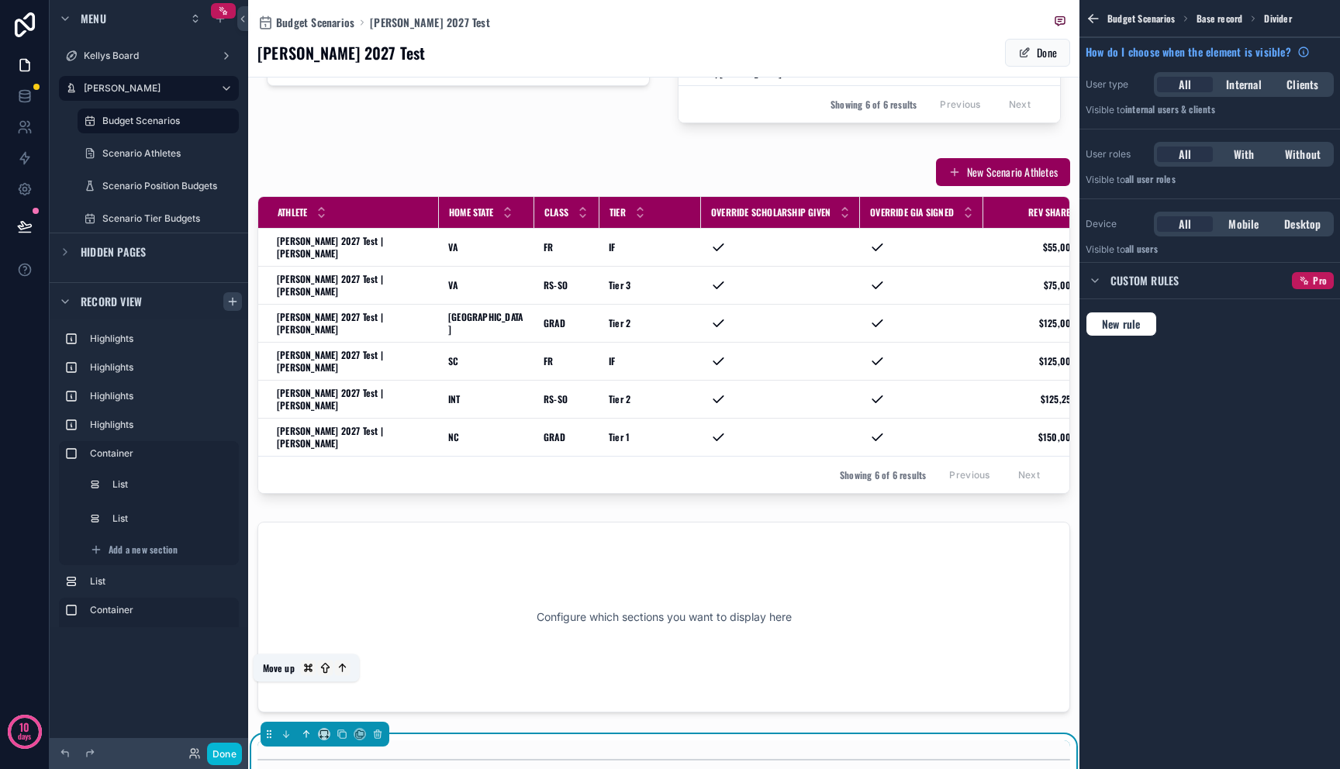
click at [305, 729] on icon "scrollable content" at bounding box center [306, 734] width 11 height 11
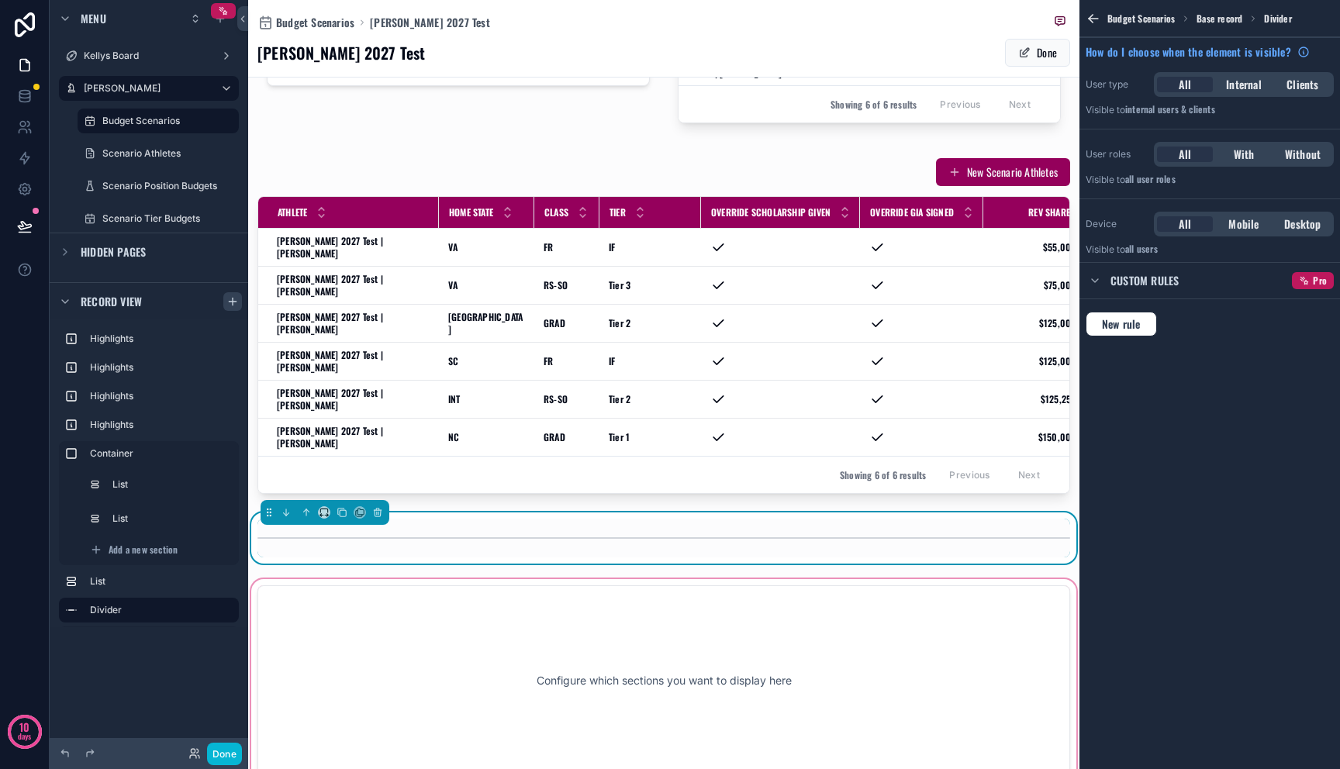
click at [332, 582] on div "scrollable content" at bounding box center [663, 680] width 831 height 209
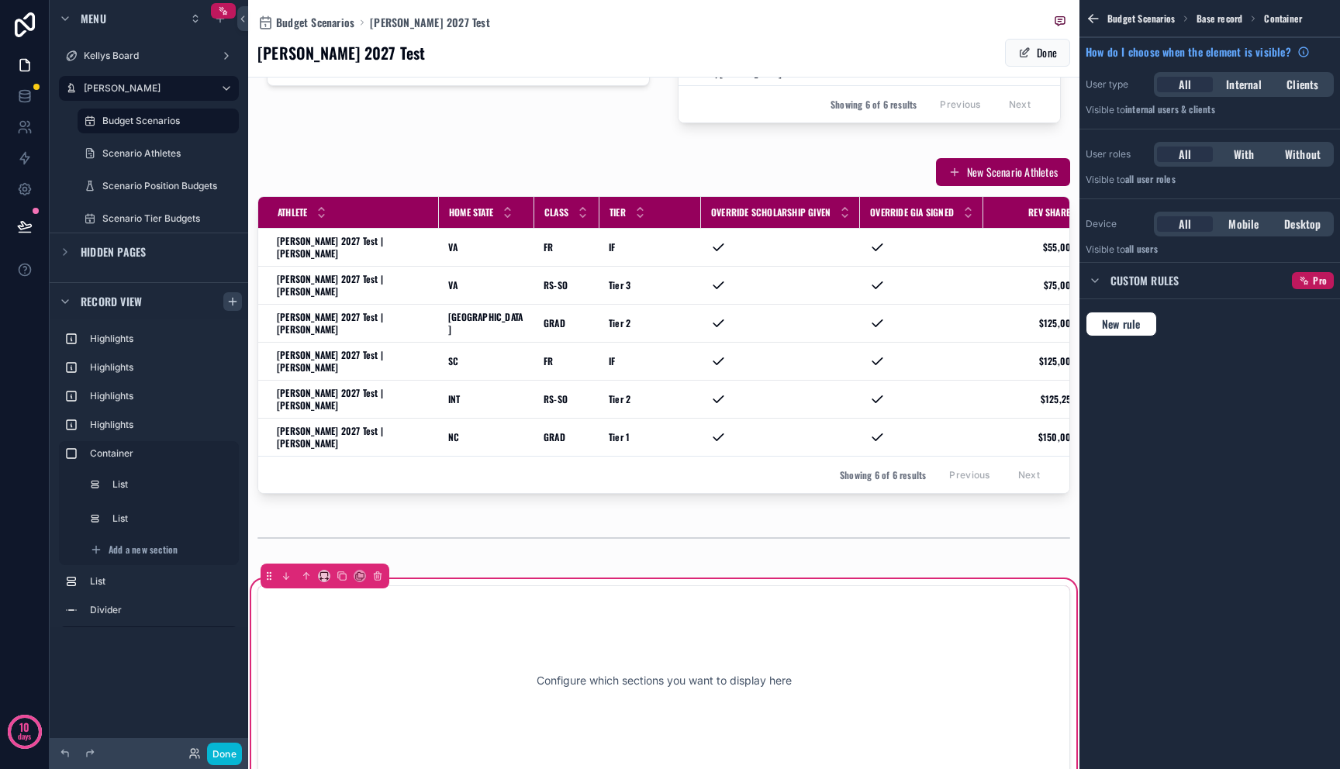
click at [331, 611] on div "Configure which sections you want to display here" at bounding box center [663, 681] width 761 height 140
click at [375, 571] on icon "scrollable content" at bounding box center [377, 576] width 11 height 11
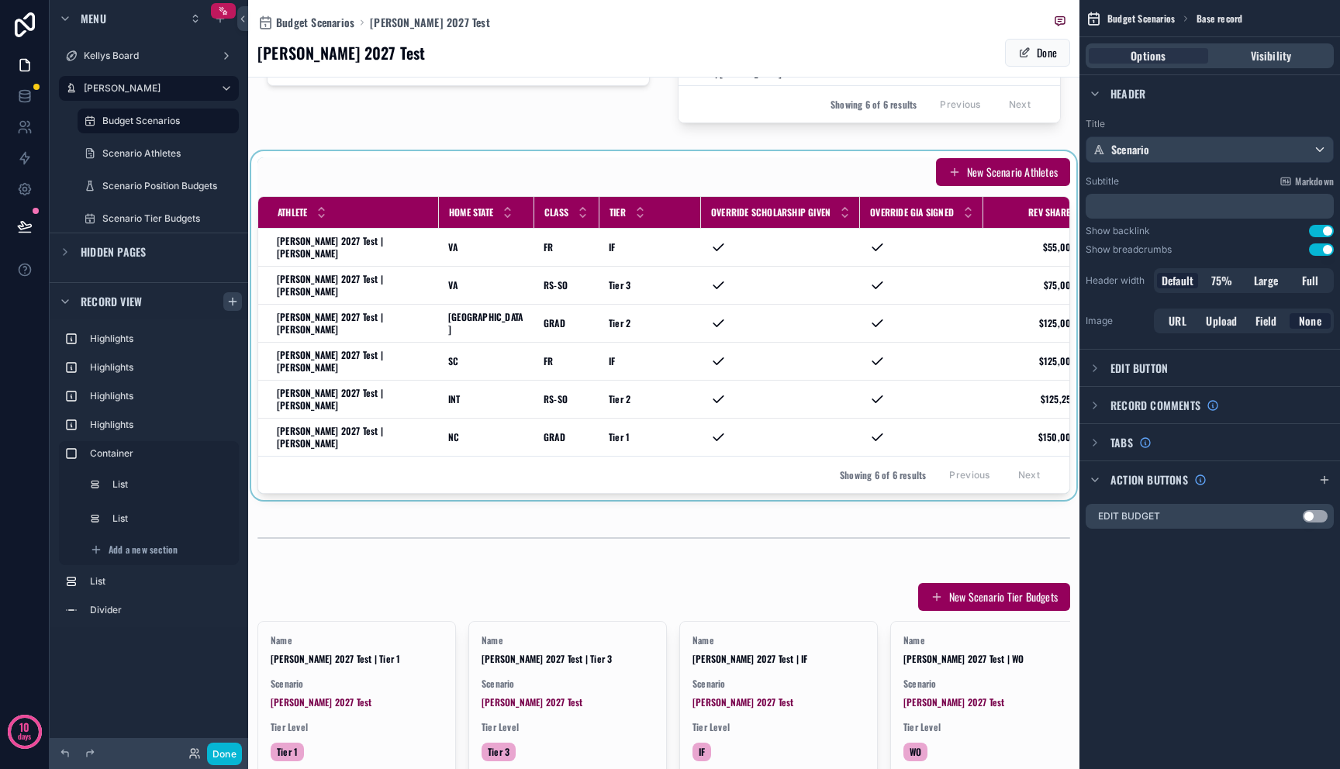
scroll to position [326, 0]
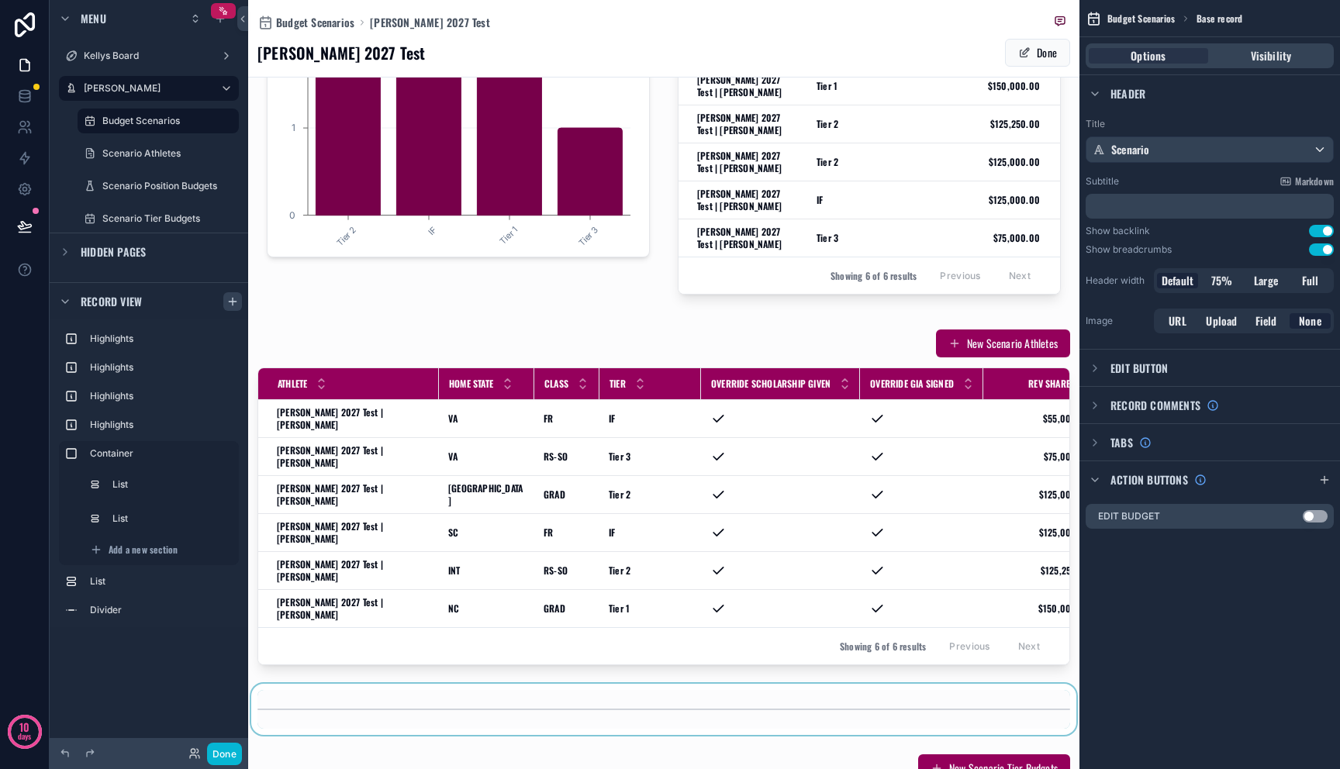
click at [362, 684] on div "scrollable content" at bounding box center [663, 709] width 831 height 51
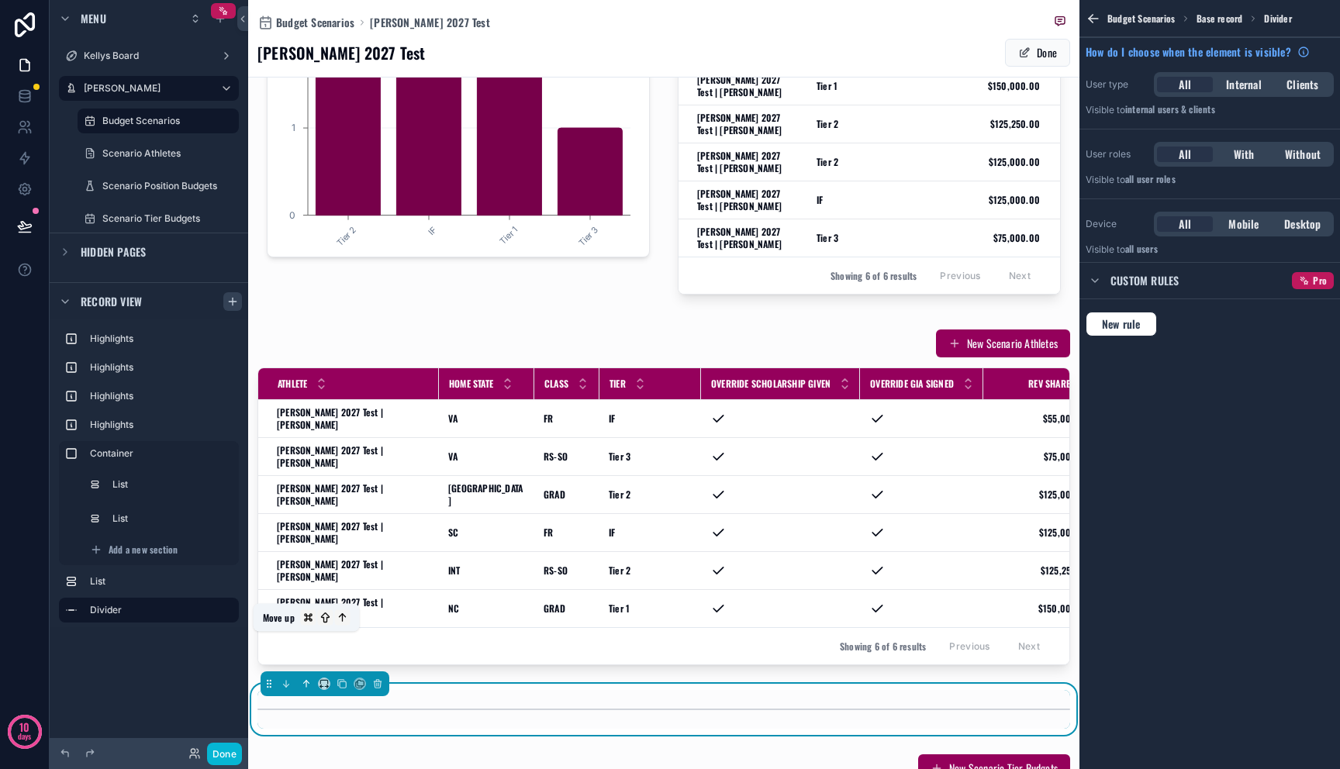
click at [308, 679] on icon "scrollable content" at bounding box center [306, 684] width 11 height 11
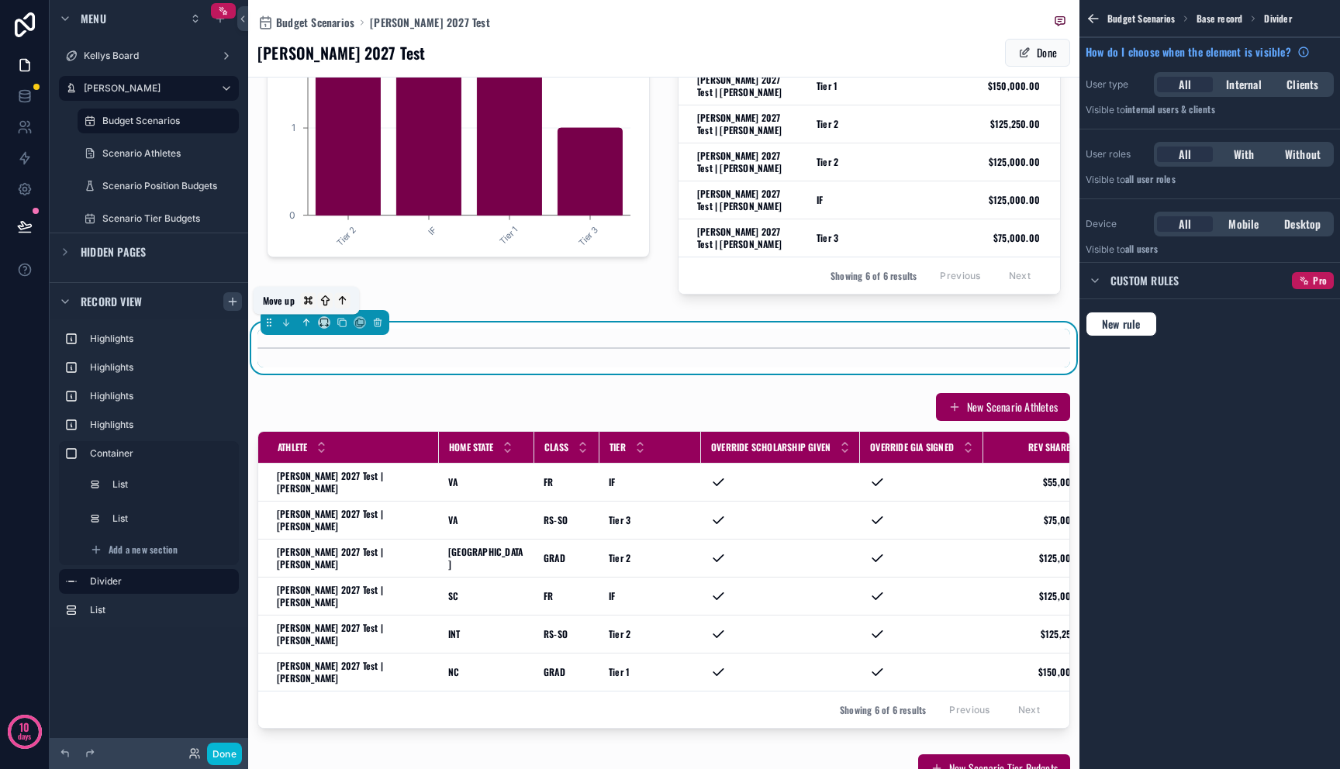
click at [309, 322] on icon "scrollable content" at bounding box center [307, 320] width 3 height 3
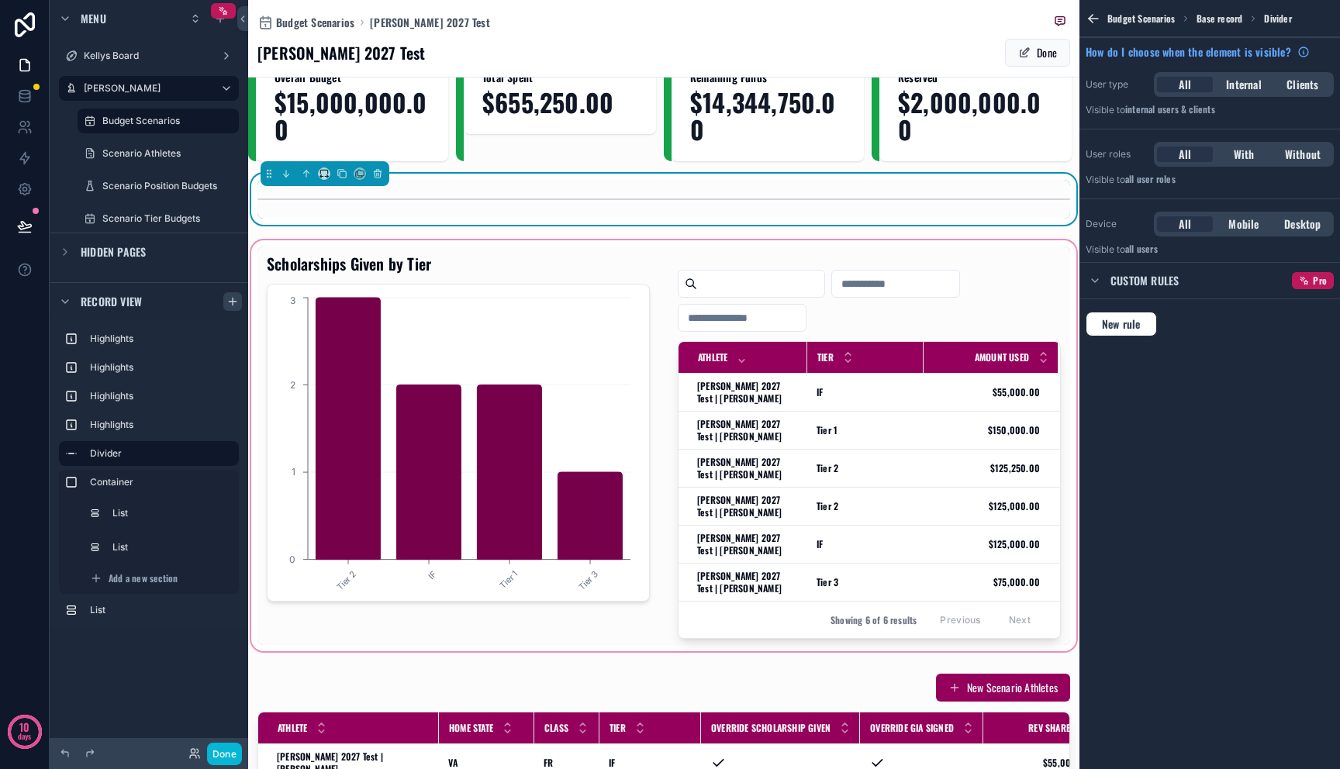
scroll to position [0, 0]
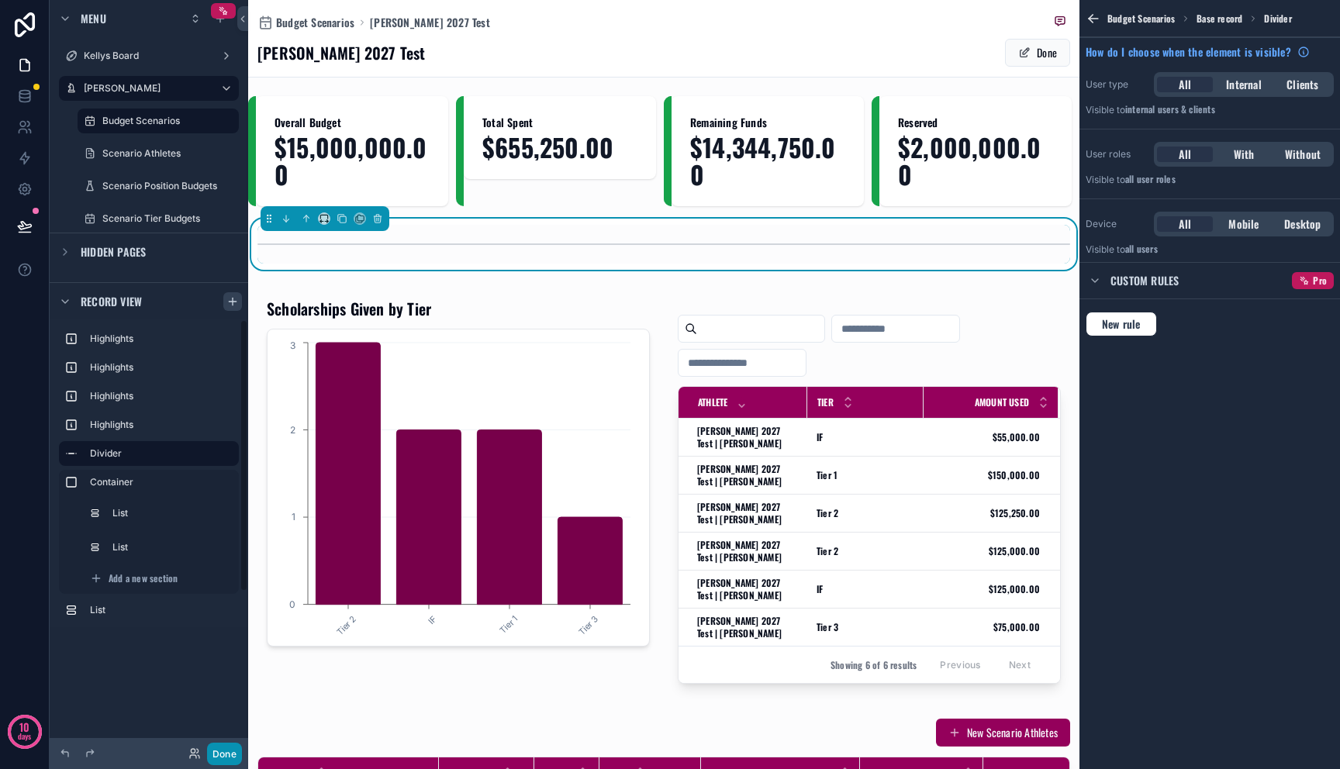
click at [232, 755] on button "Done" at bounding box center [224, 754] width 35 height 22
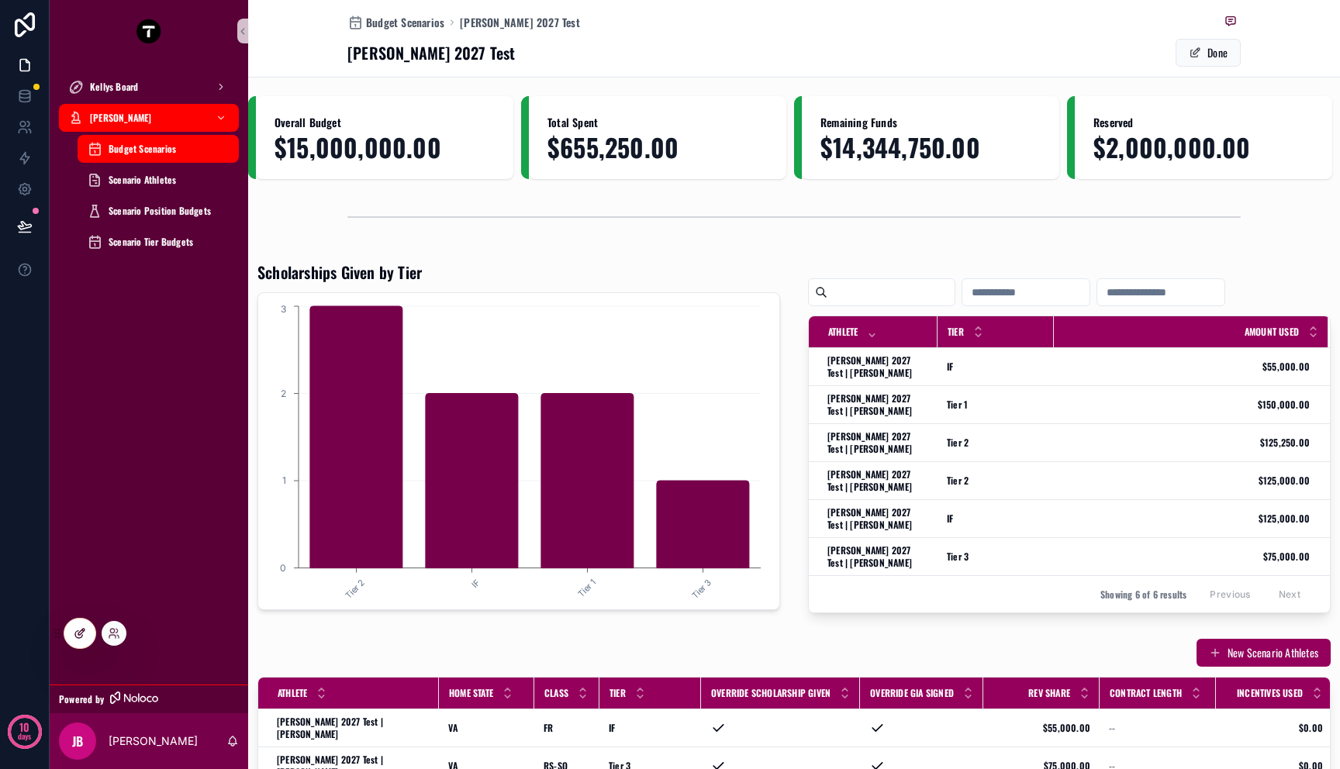
click at [74, 629] on icon at bounding box center [80, 633] width 12 height 12
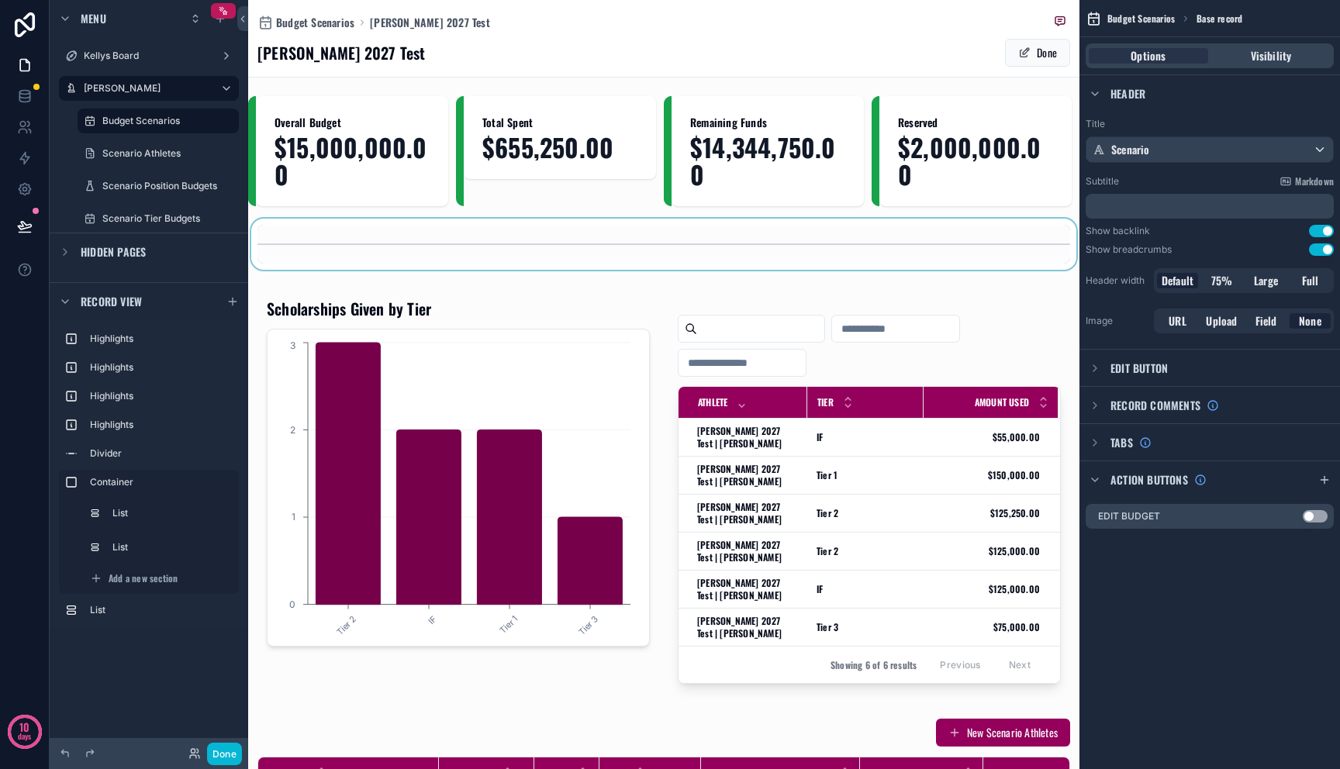
click at [342, 239] on div "scrollable content" at bounding box center [663, 244] width 831 height 51
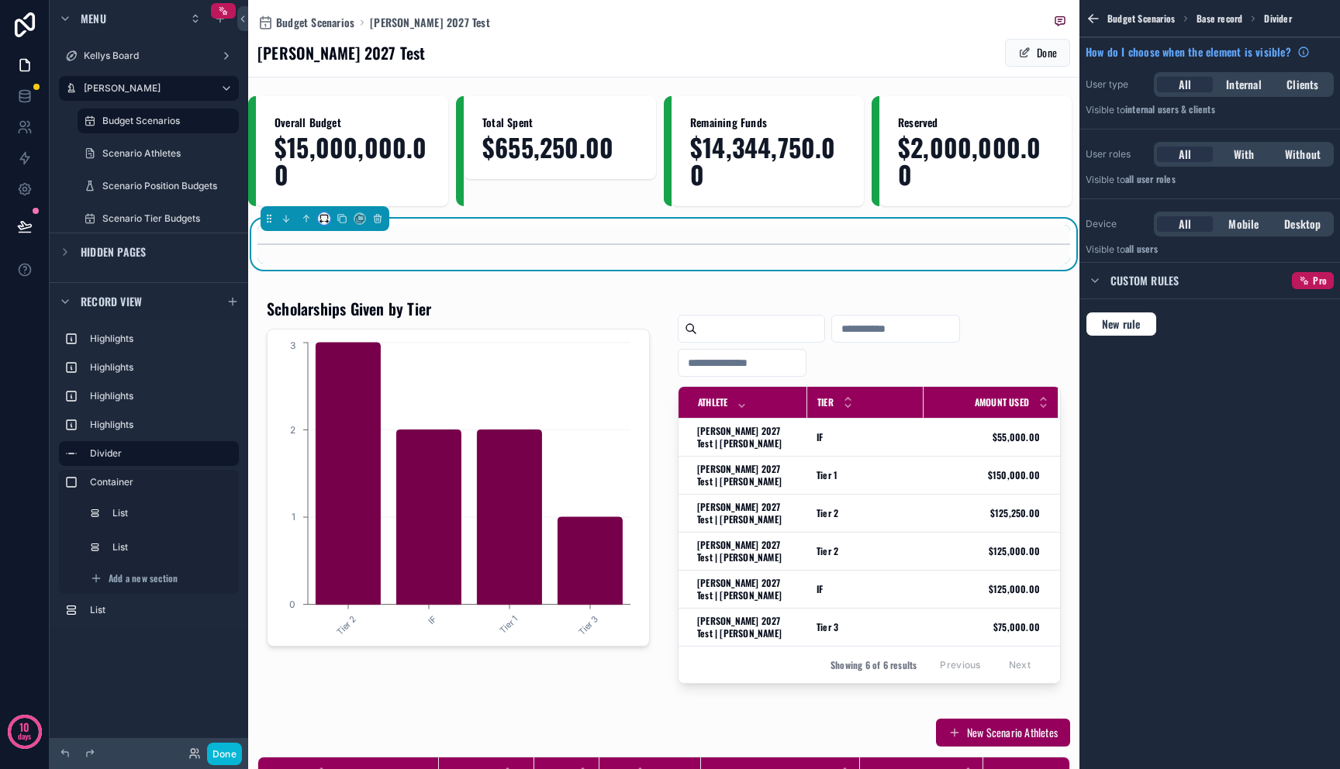
click at [326, 219] on icon "scrollable content" at bounding box center [324, 218] width 11 height 11
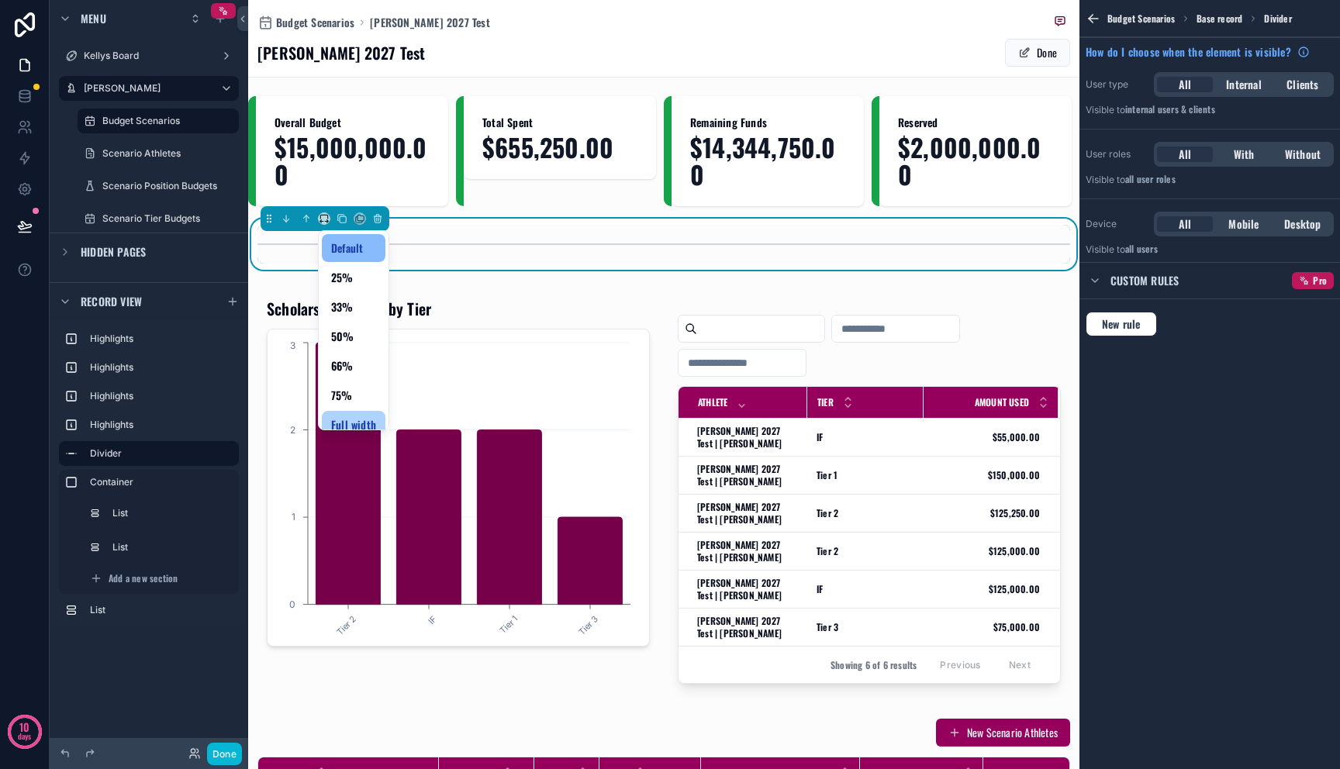
click at [343, 426] on span "Full width" at bounding box center [353, 425] width 45 height 19
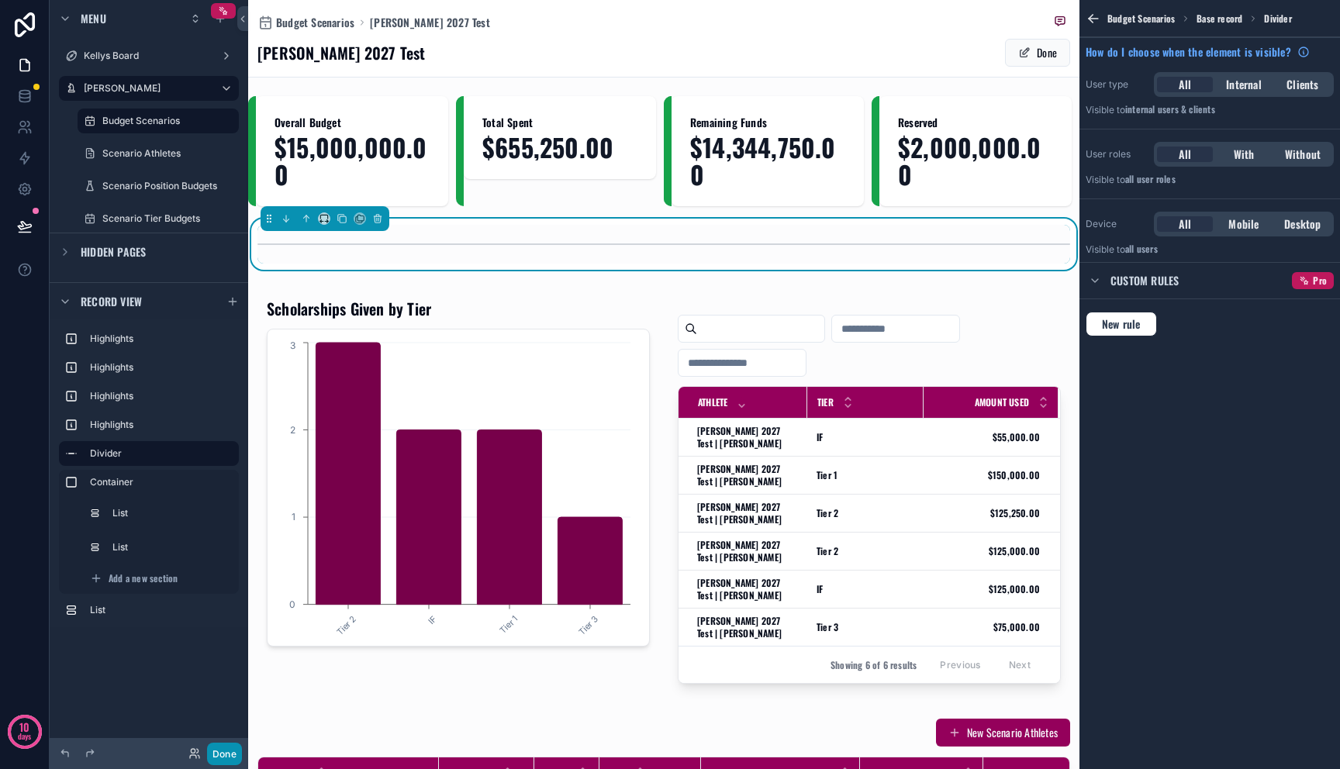
click at [220, 754] on button "Done" at bounding box center [224, 754] width 35 height 22
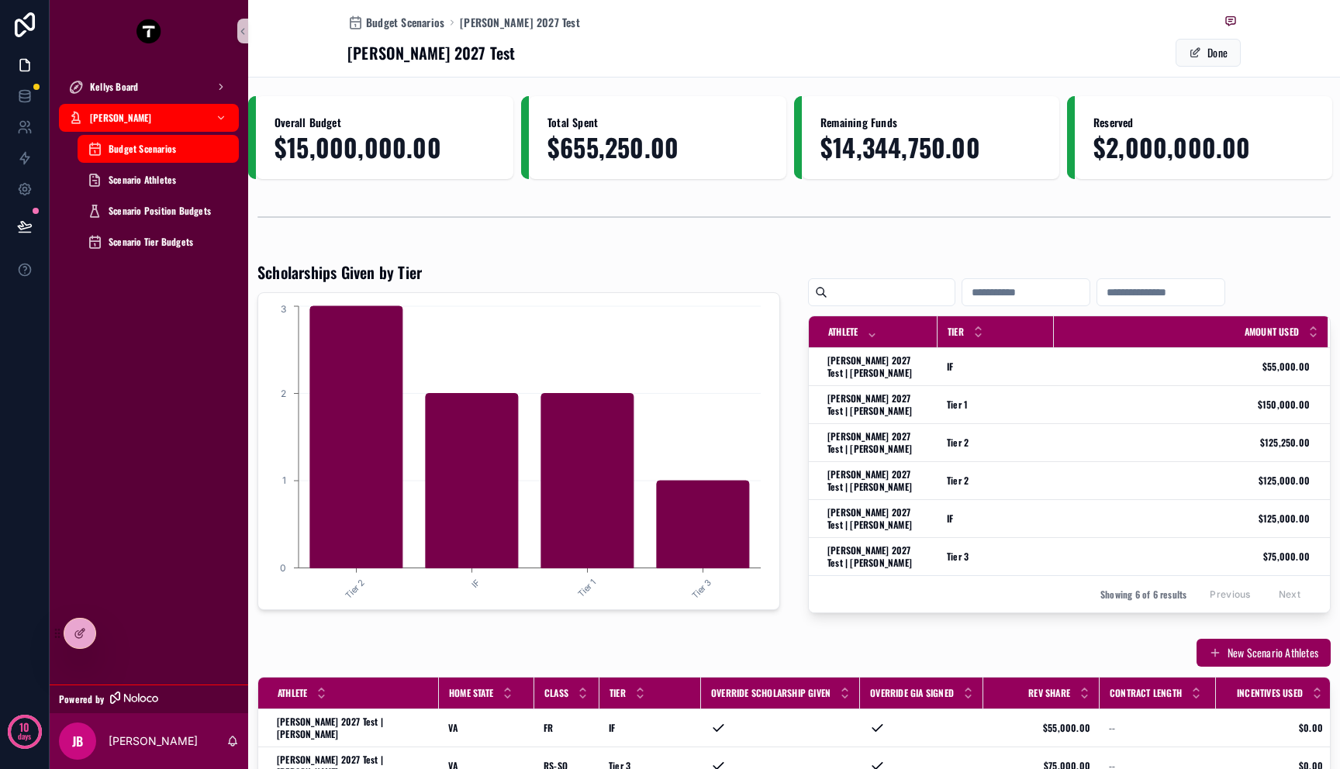
click at [1032, 295] on input "scrollable content" at bounding box center [1025, 292] width 127 height 22
click at [1090, 297] on input "scrollable content" at bounding box center [1025, 292] width 127 height 22
click at [1138, 293] on input "scrollable content" at bounding box center [1160, 292] width 127 height 22
click at [1057, 292] on input "scrollable content" at bounding box center [1025, 292] width 127 height 22
click at [1207, 61] on button "Done" at bounding box center [1208, 53] width 65 height 28
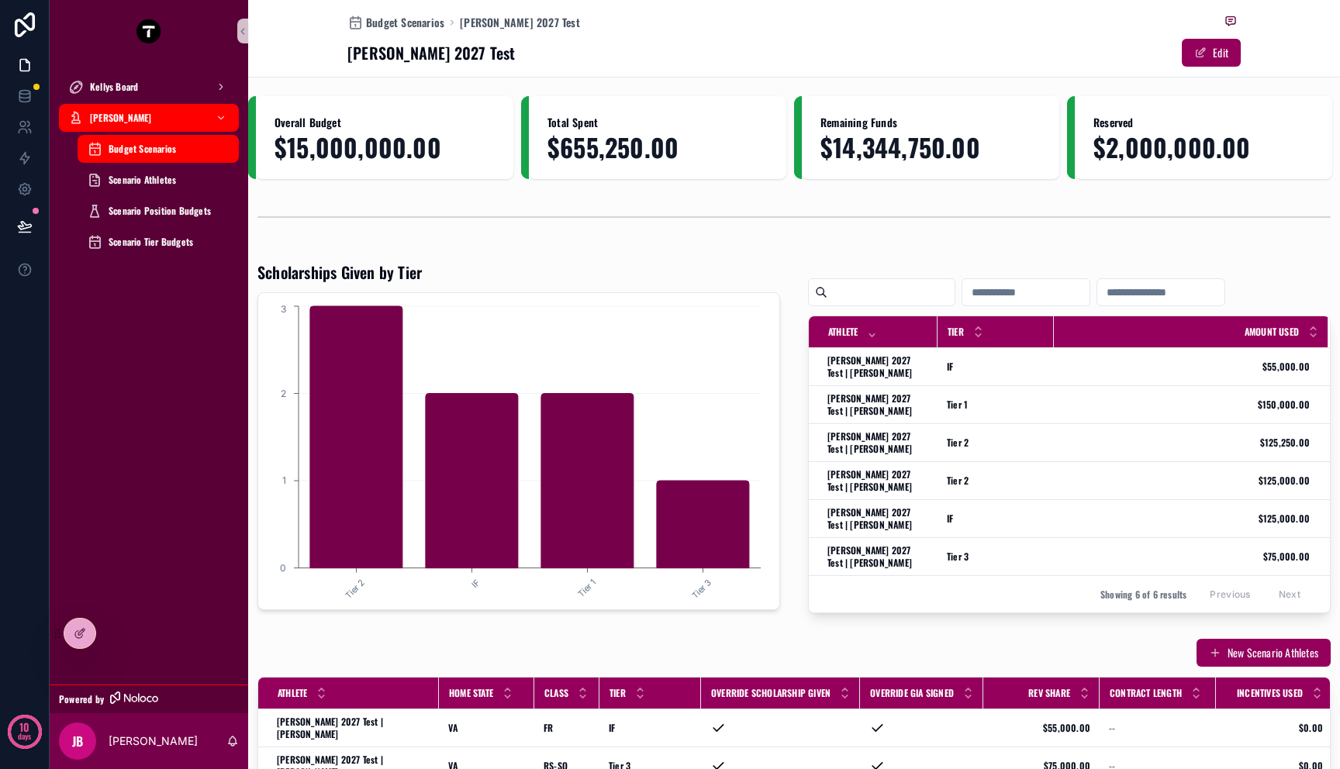
click at [1061, 285] on input "scrollable content" at bounding box center [1025, 292] width 127 height 22
click at [65, 645] on div at bounding box center [73, 633] width 45 height 31
click at [72, 637] on div at bounding box center [79, 633] width 31 height 29
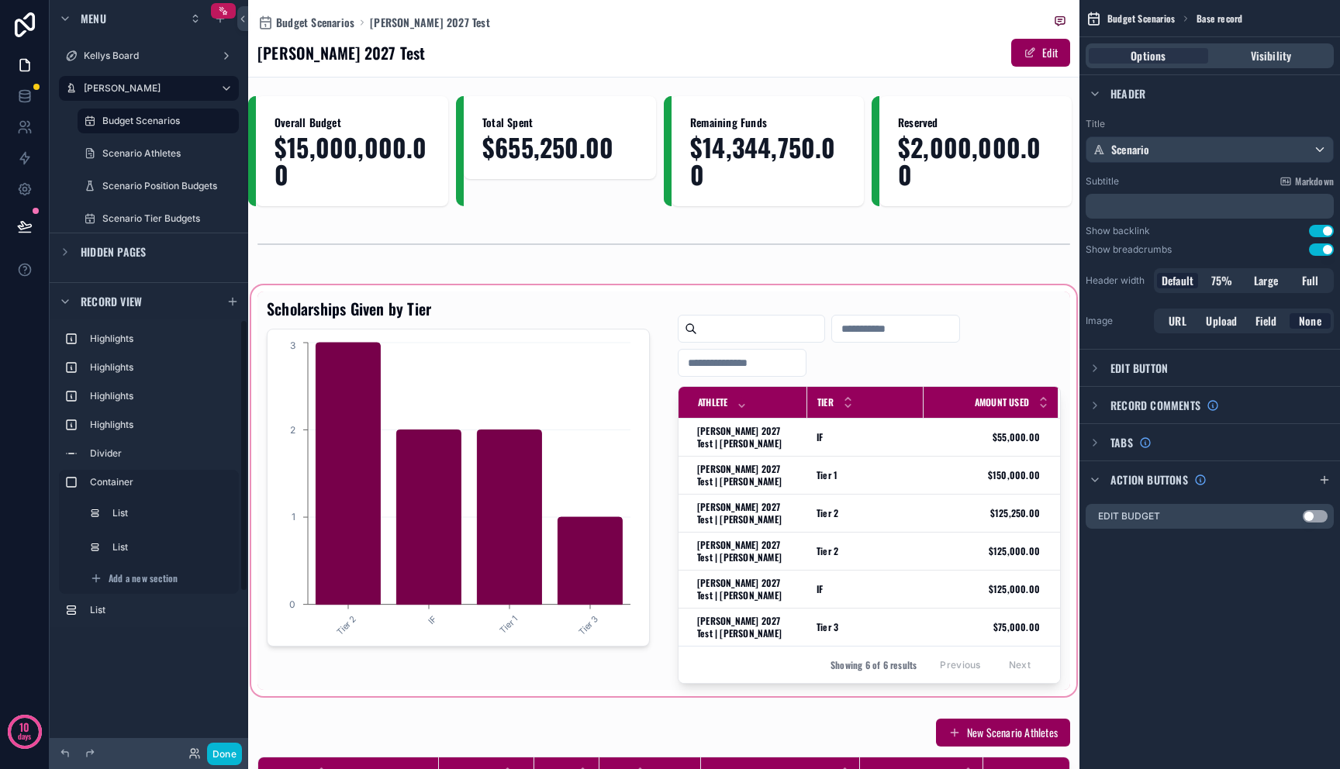
click at [778, 365] on div "scrollable content" at bounding box center [663, 490] width 831 height 417
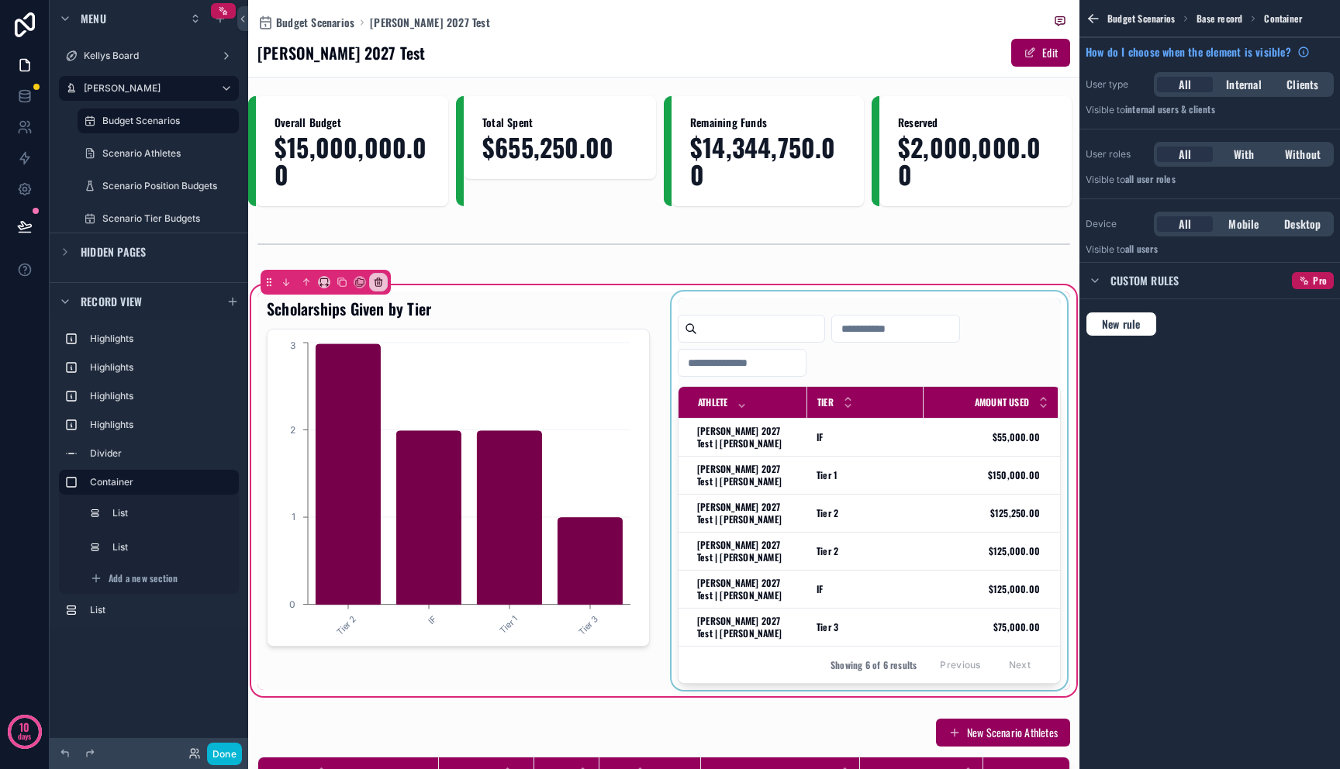
click at [831, 398] on div "Tier" at bounding box center [865, 402] width 115 height 29
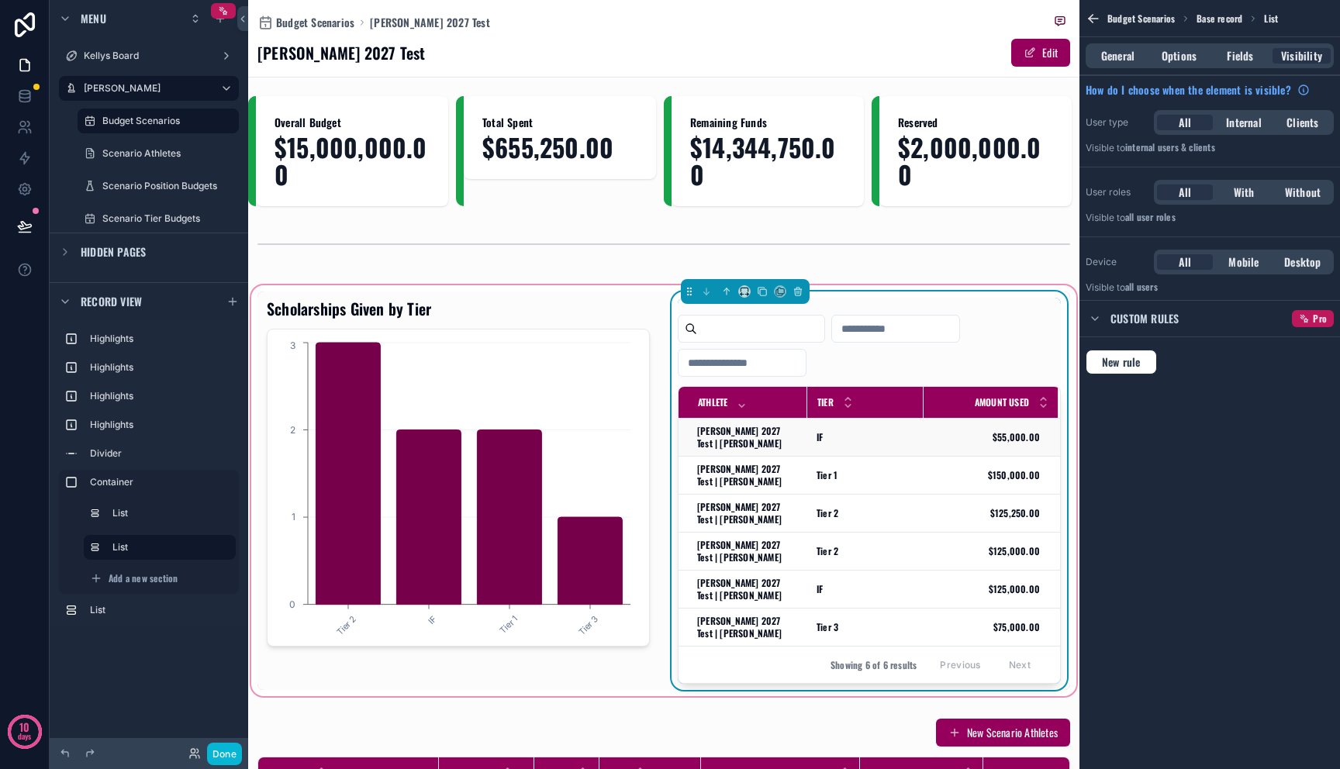
click at [858, 437] on div "IF IF" at bounding box center [866, 437] width 98 height 12
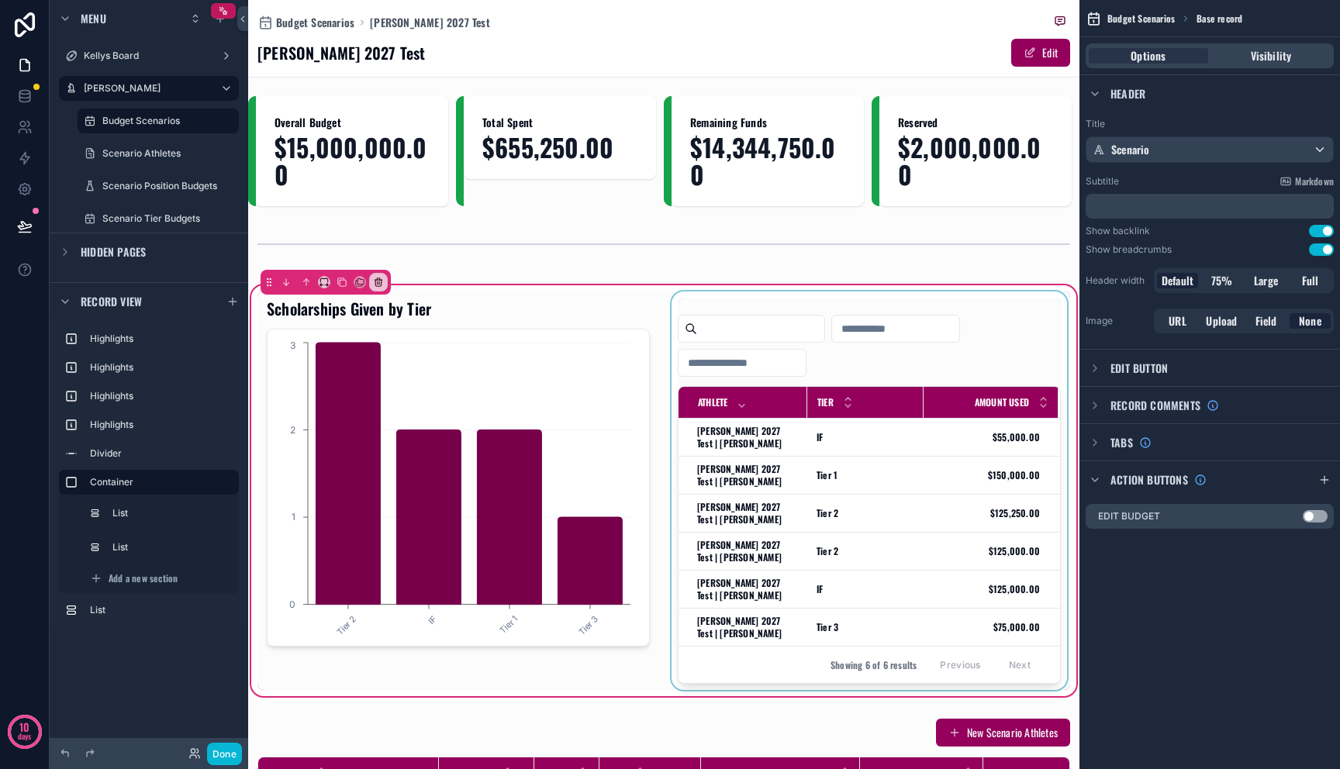
click at [858, 368] on div "scrollable content" at bounding box center [869, 491] width 402 height 399
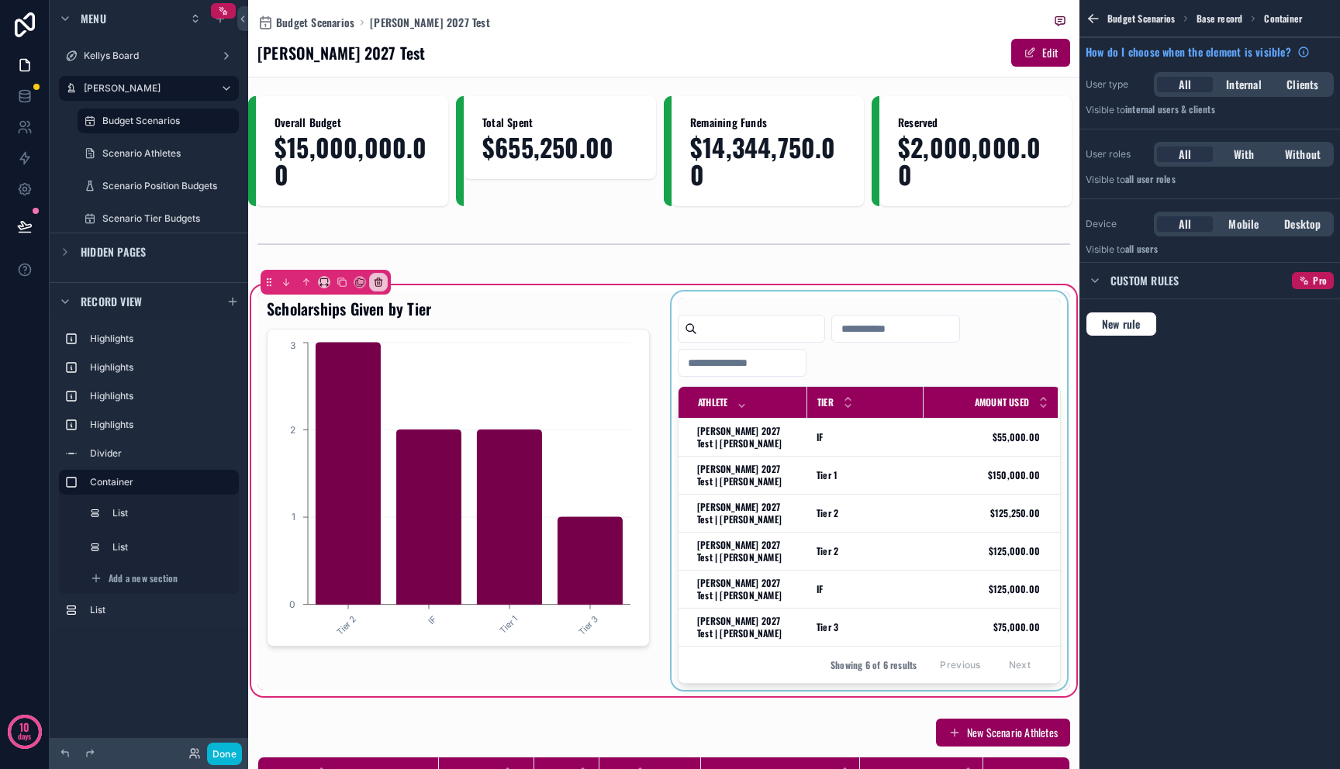
click at [858, 357] on div "scrollable content" at bounding box center [869, 491] width 402 height 399
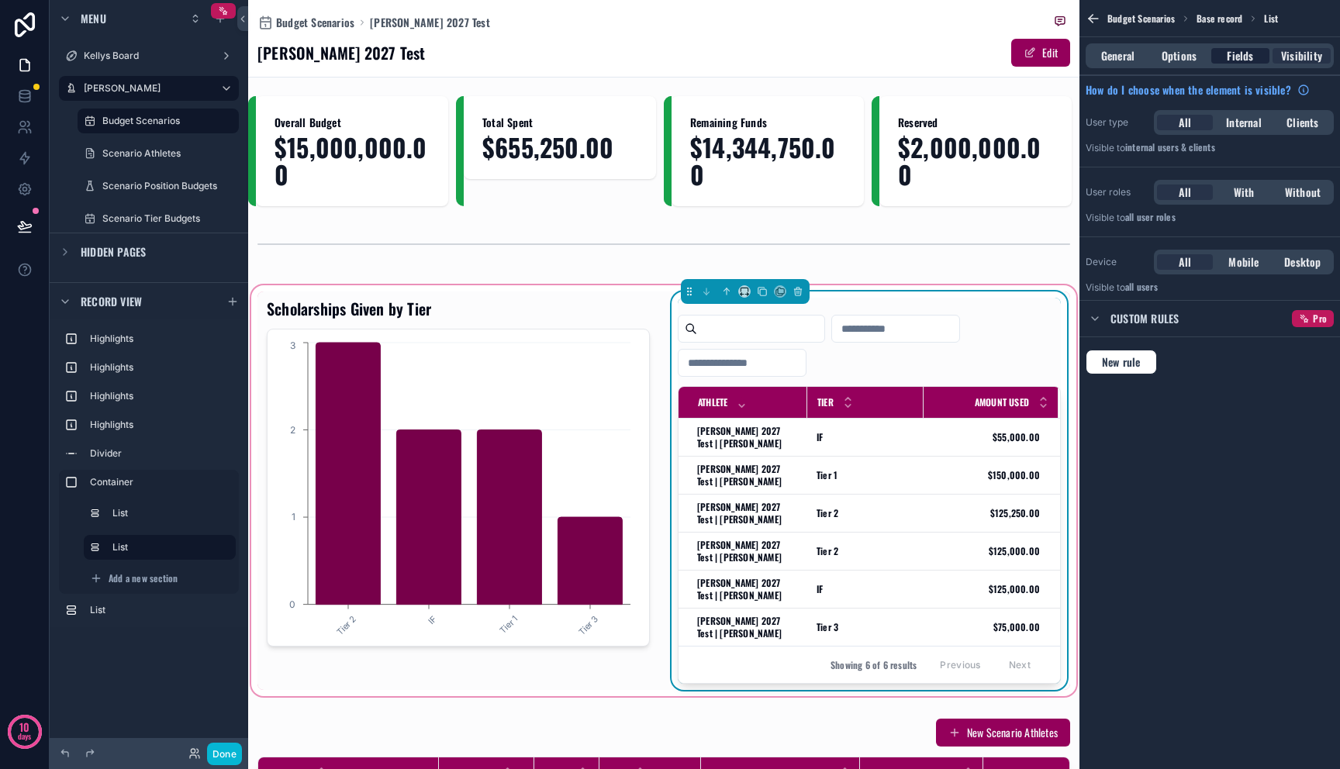
click at [1243, 54] on span "Fields" at bounding box center [1240, 56] width 26 height 16
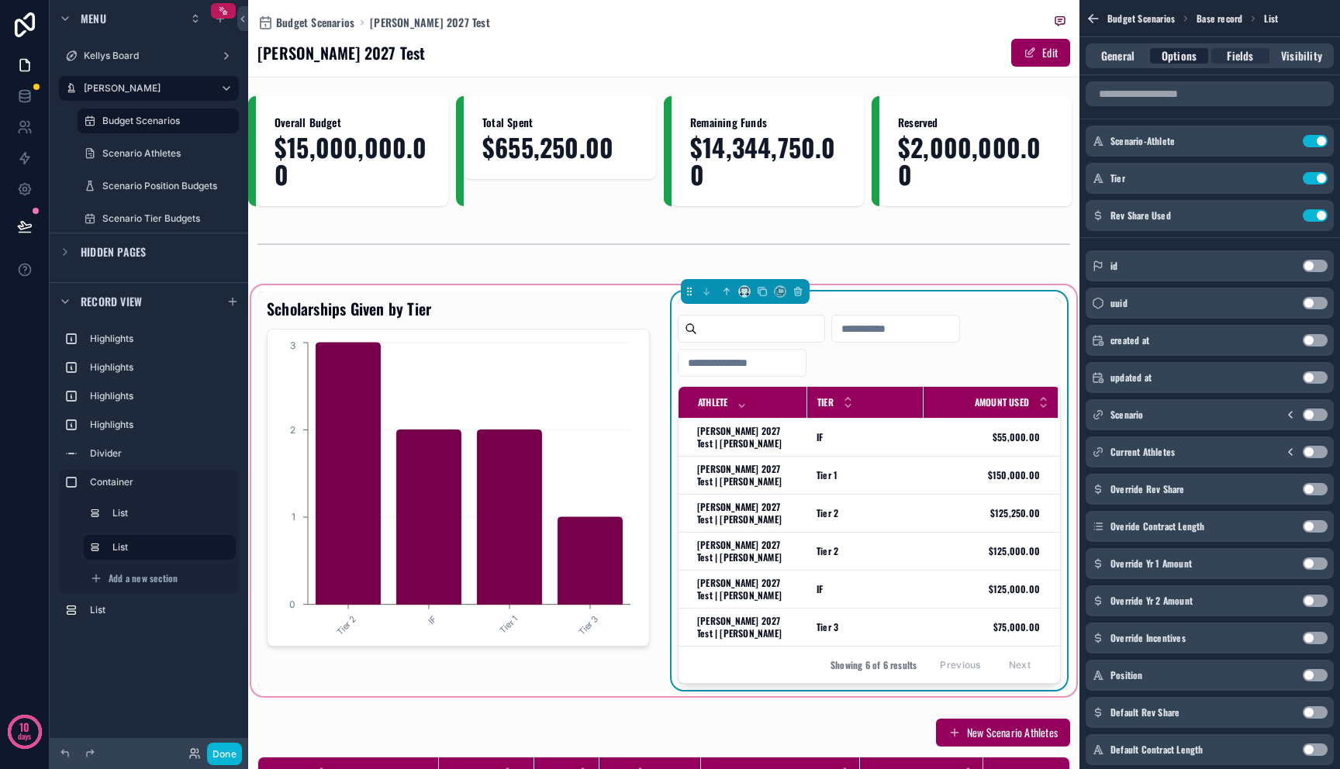
click at [1193, 54] on span "Options" at bounding box center [1179, 56] width 35 height 16
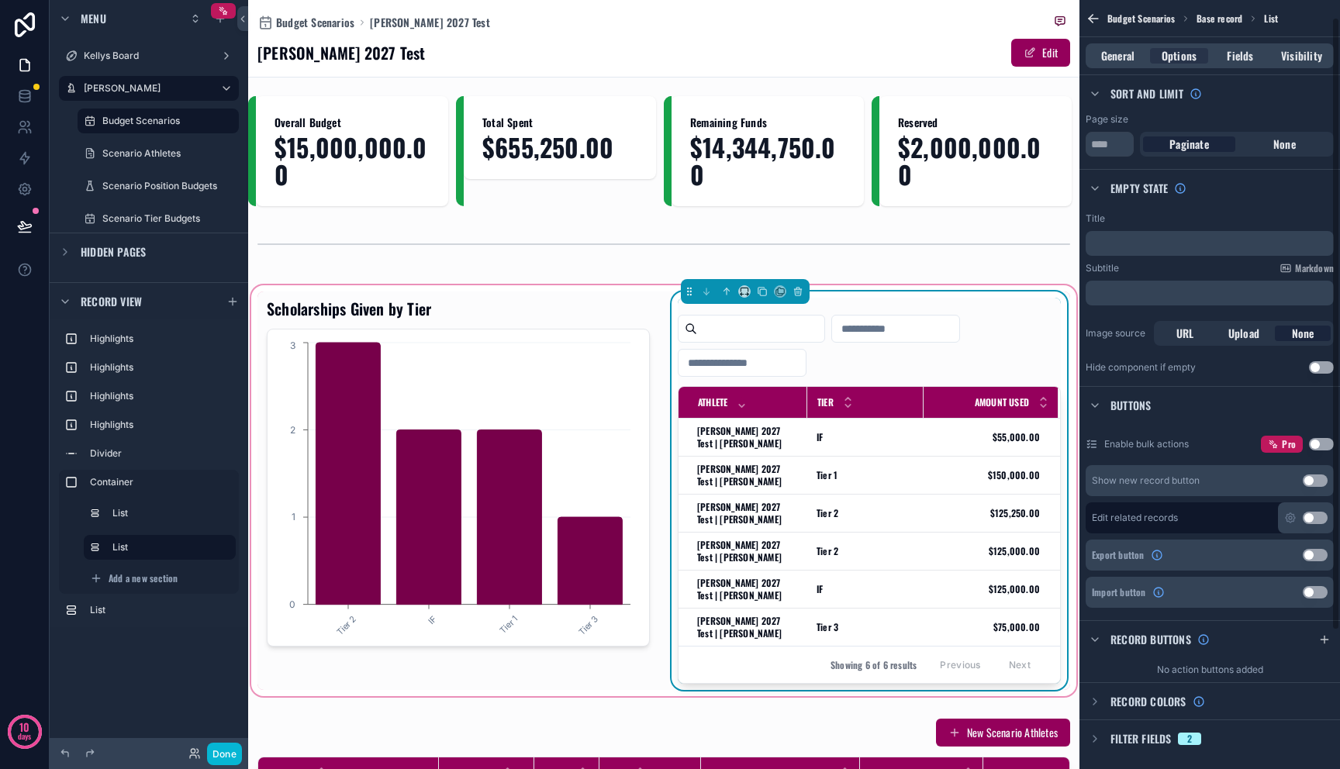
scroll to position [195, 0]
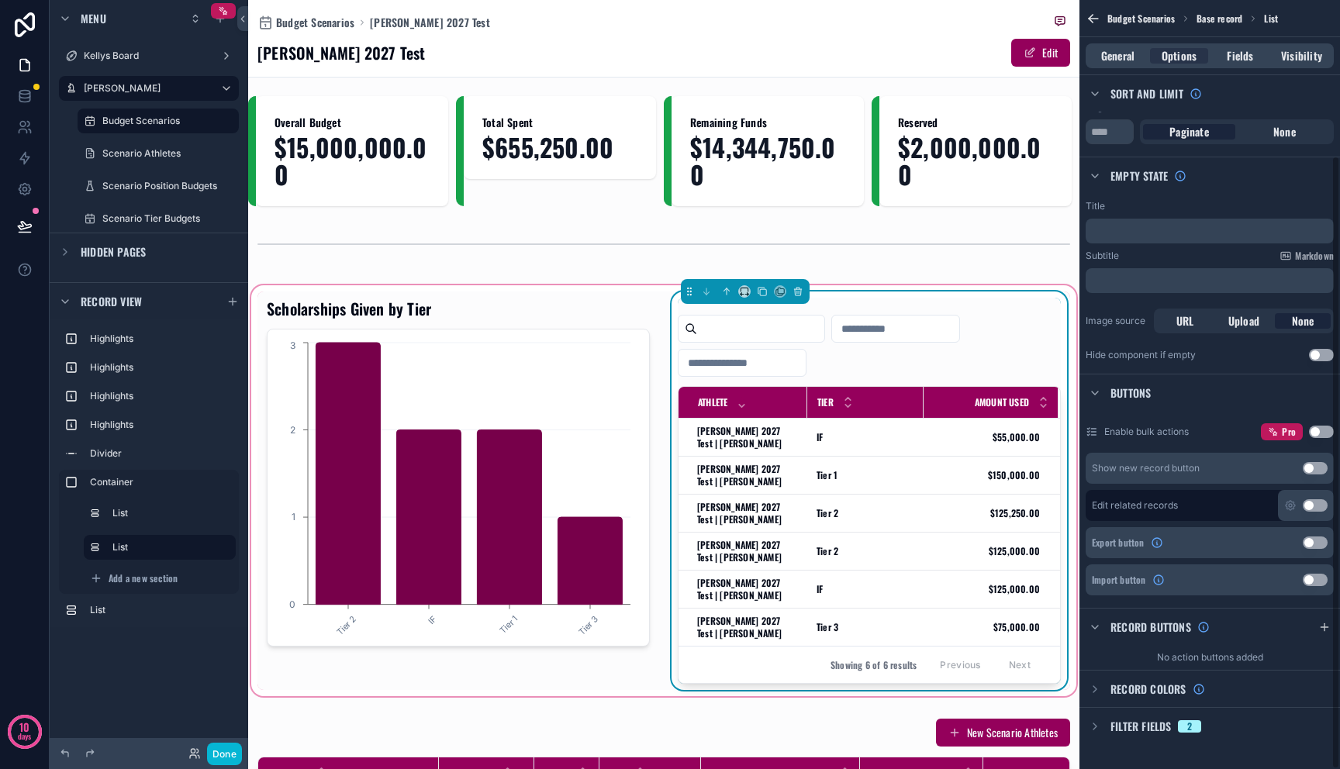
click at [1315, 509] on button "Use setting" at bounding box center [1315, 505] width 25 height 12
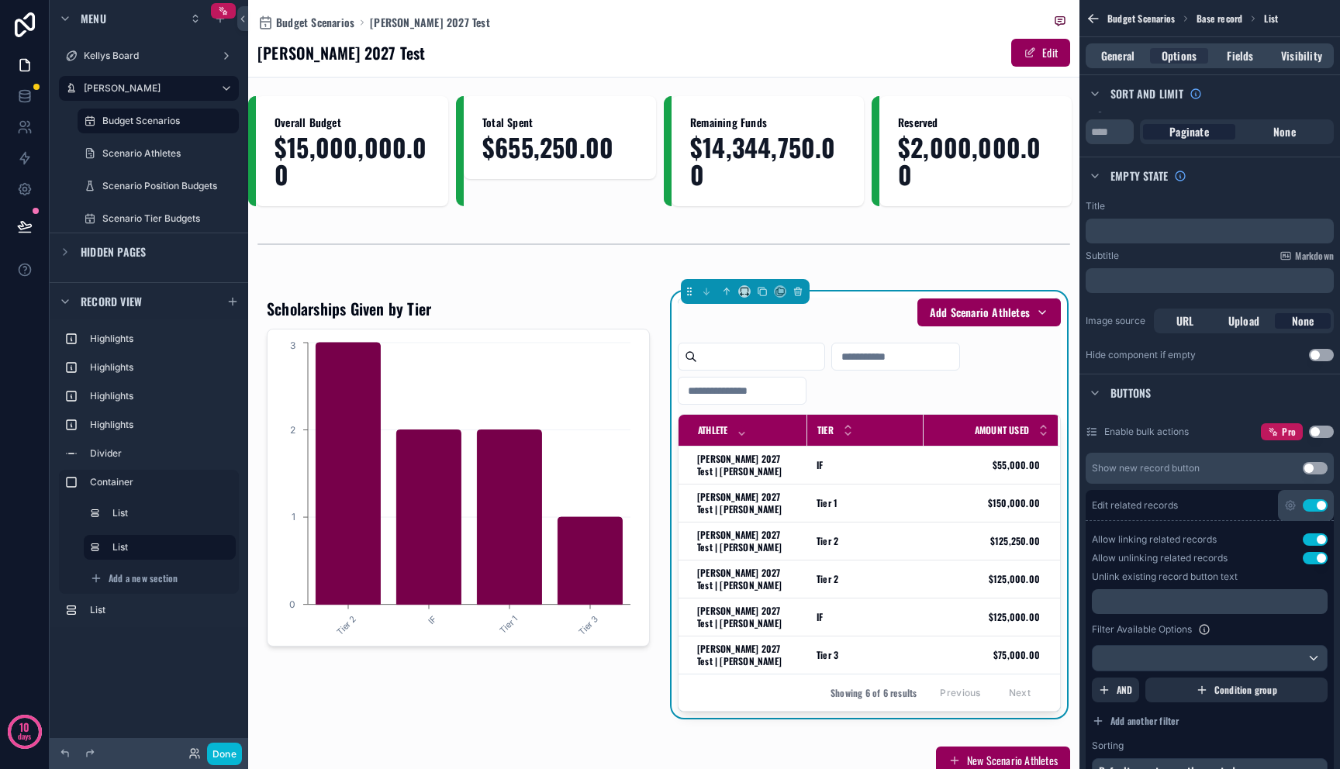
click at [1315, 509] on button "Use setting" at bounding box center [1315, 505] width 25 height 12
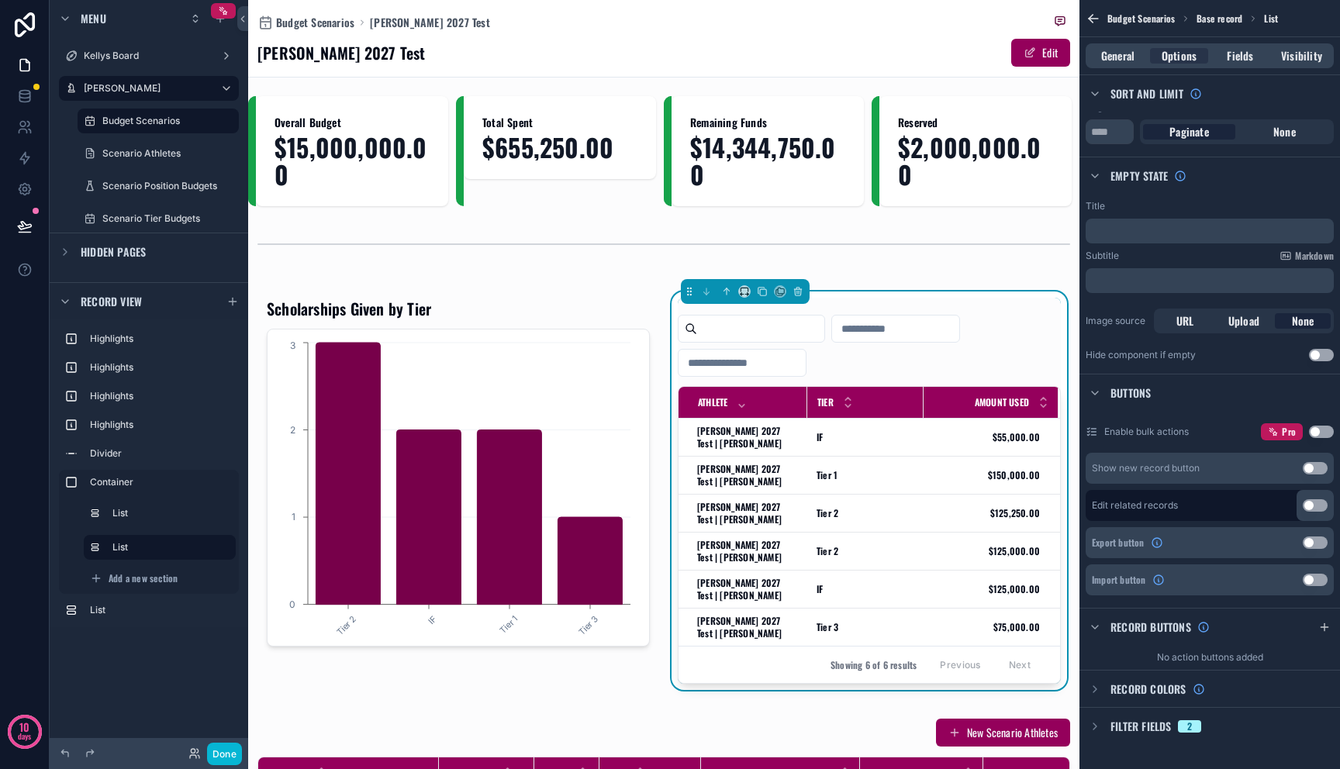
click at [1321, 505] on button "Use setting" at bounding box center [1315, 505] width 25 height 12
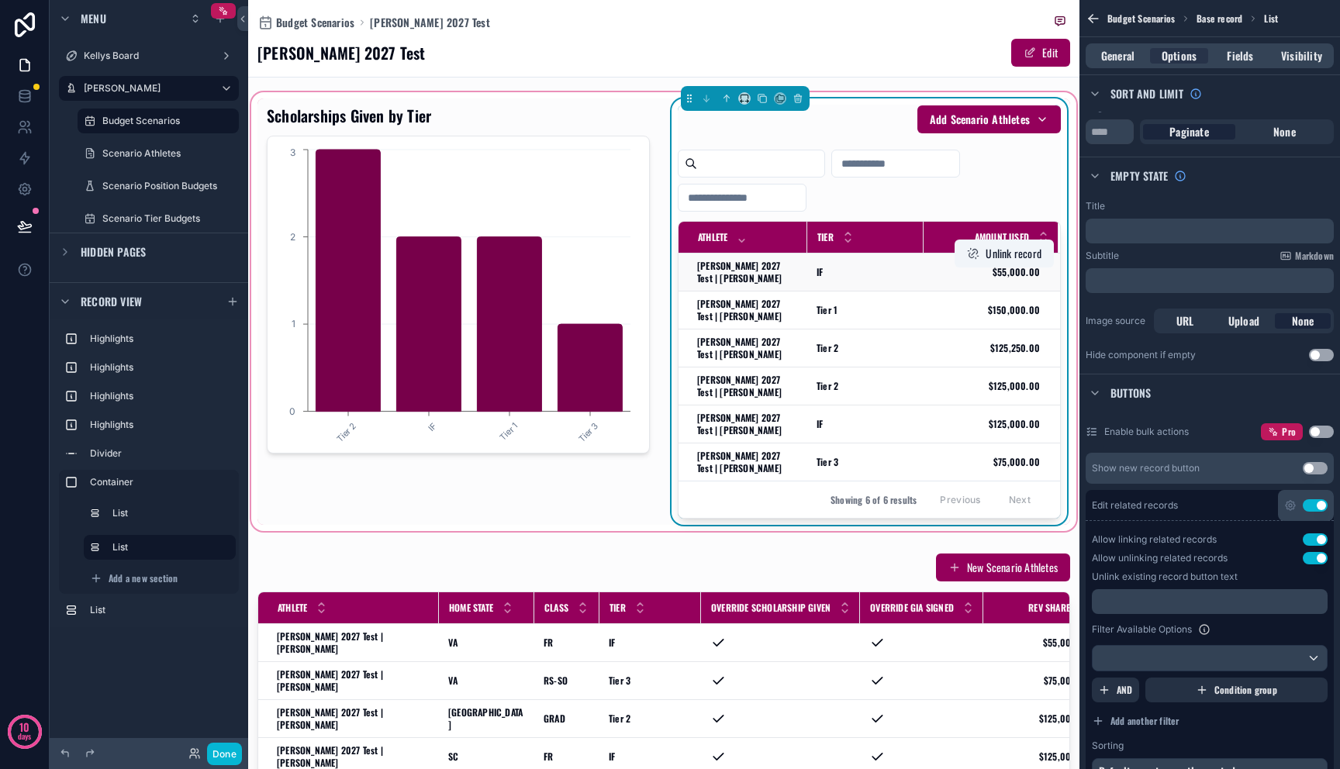
scroll to position [120, 0]
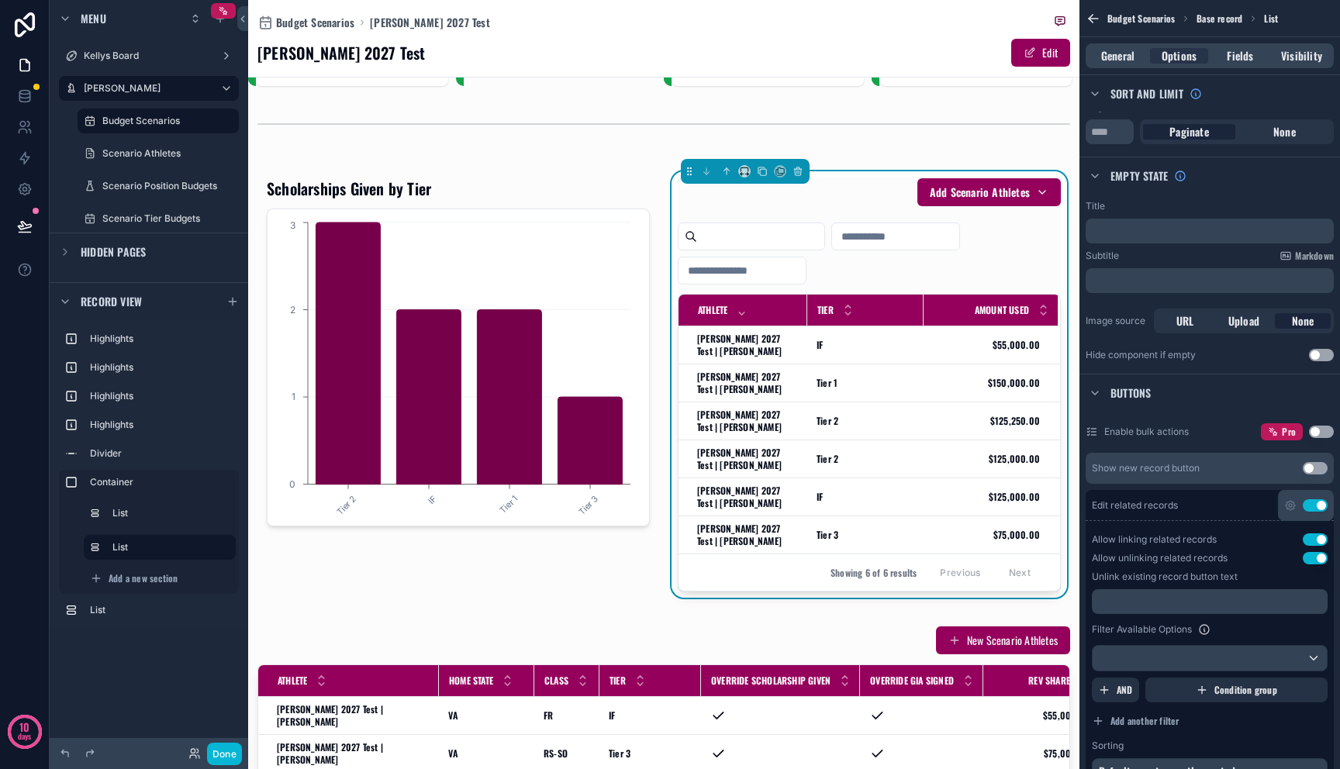
click at [1314, 503] on button "Use setting" at bounding box center [1315, 505] width 25 height 12
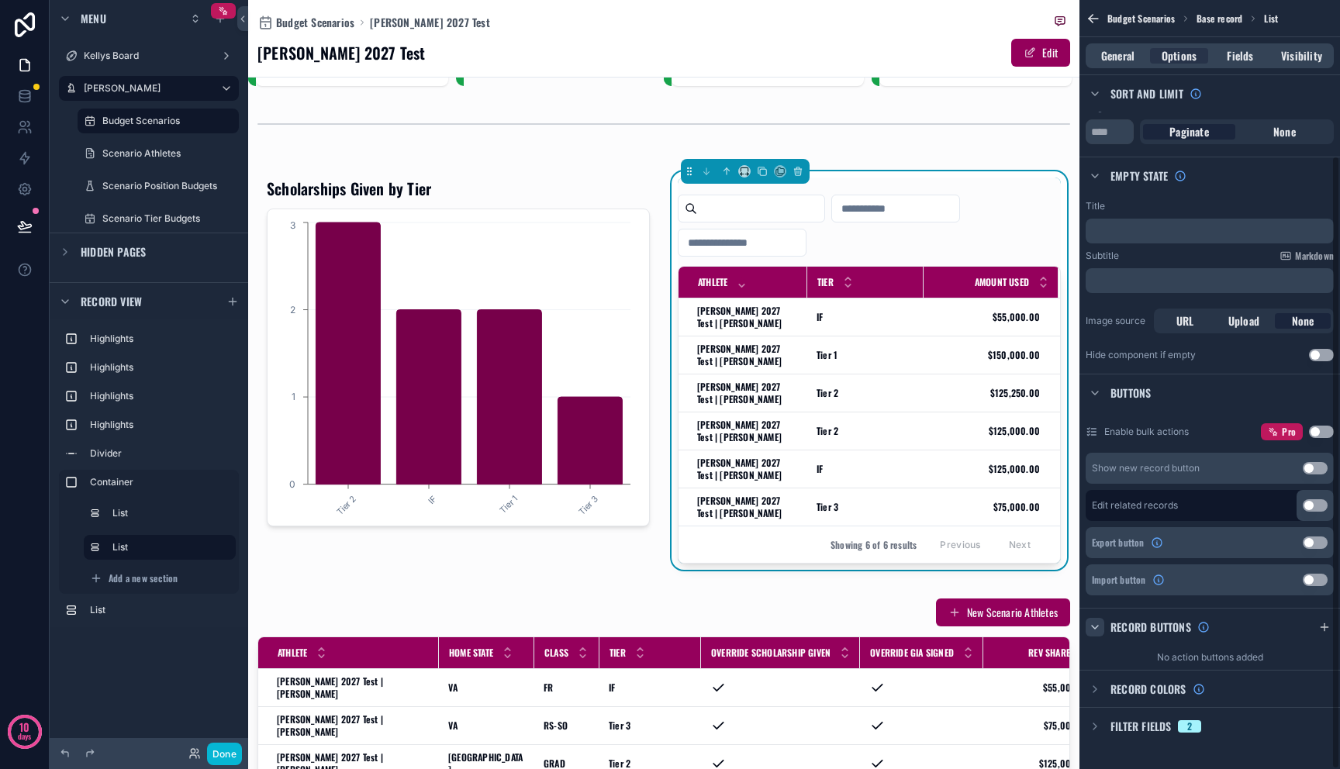
click at [1099, 621] on icon "scrollable content" at bounding box center [1095, 627] width 12 height 12
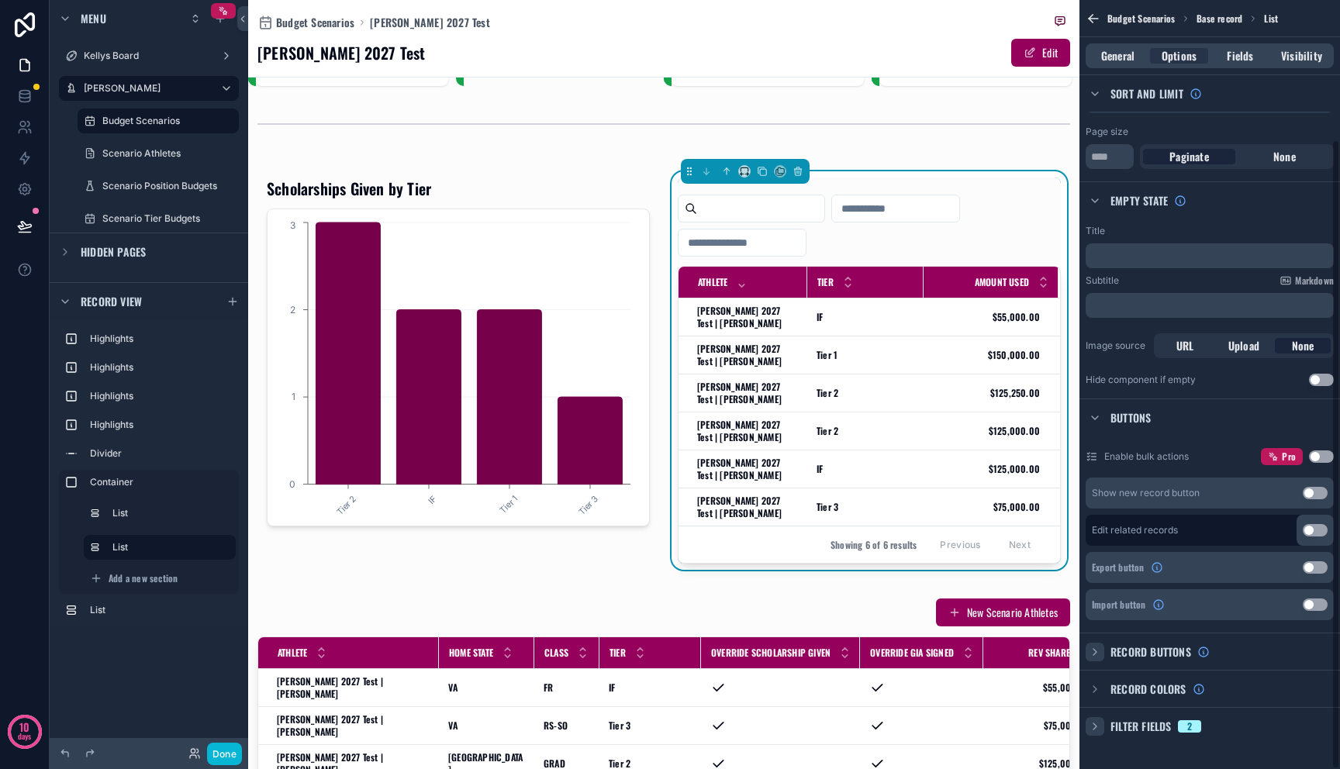
click at [1099, 727] on icon "scrollable content" at bounding box center [1095, 726] width 12 height 12
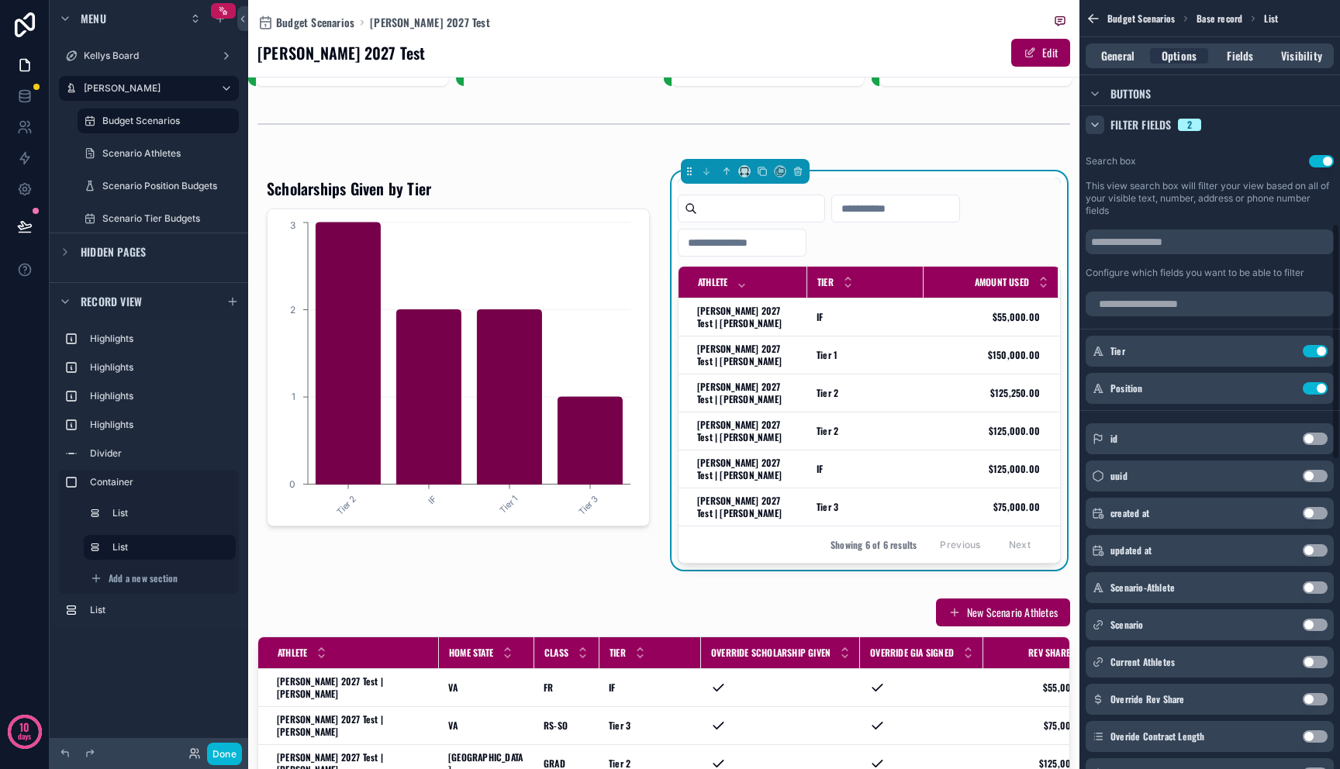
scroll to position [726, 0]
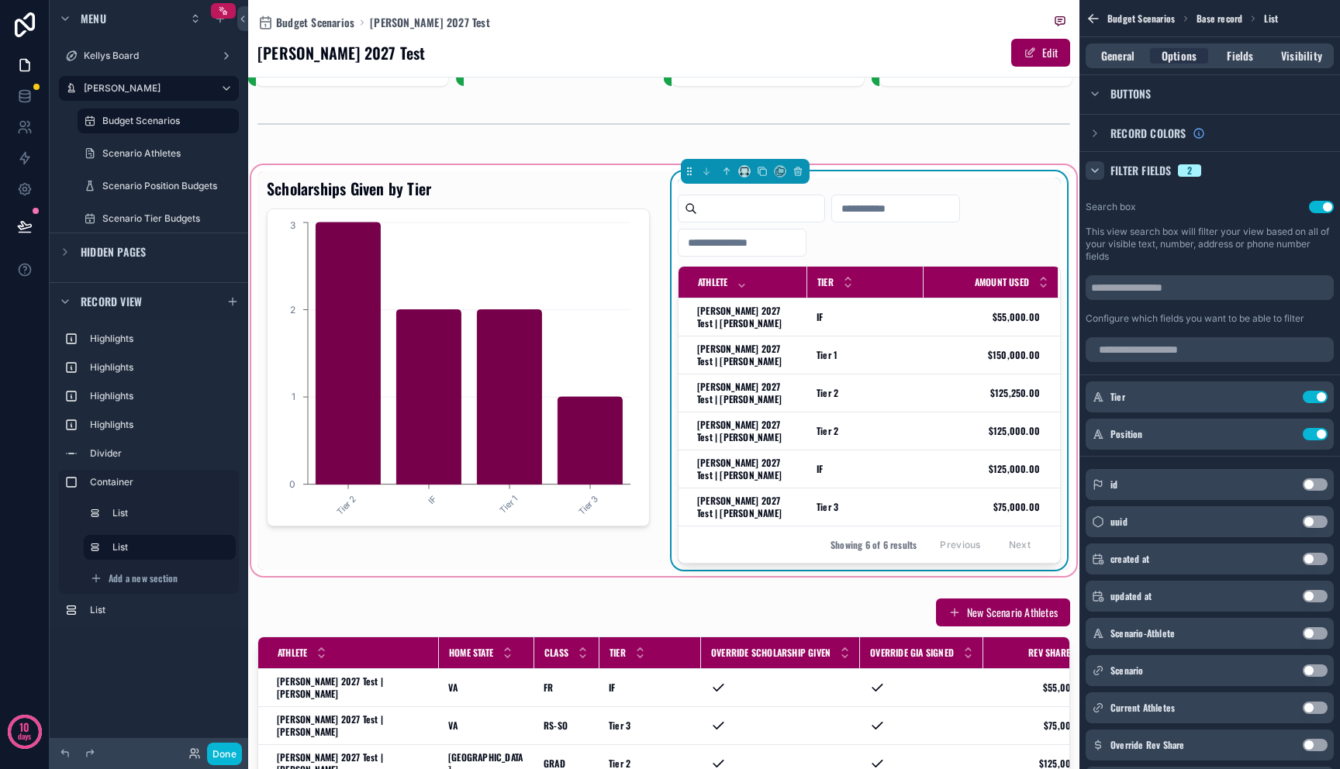
click at [774, 244] on input "scrollable content" at bounding box center [742, 243] width 127 height 22
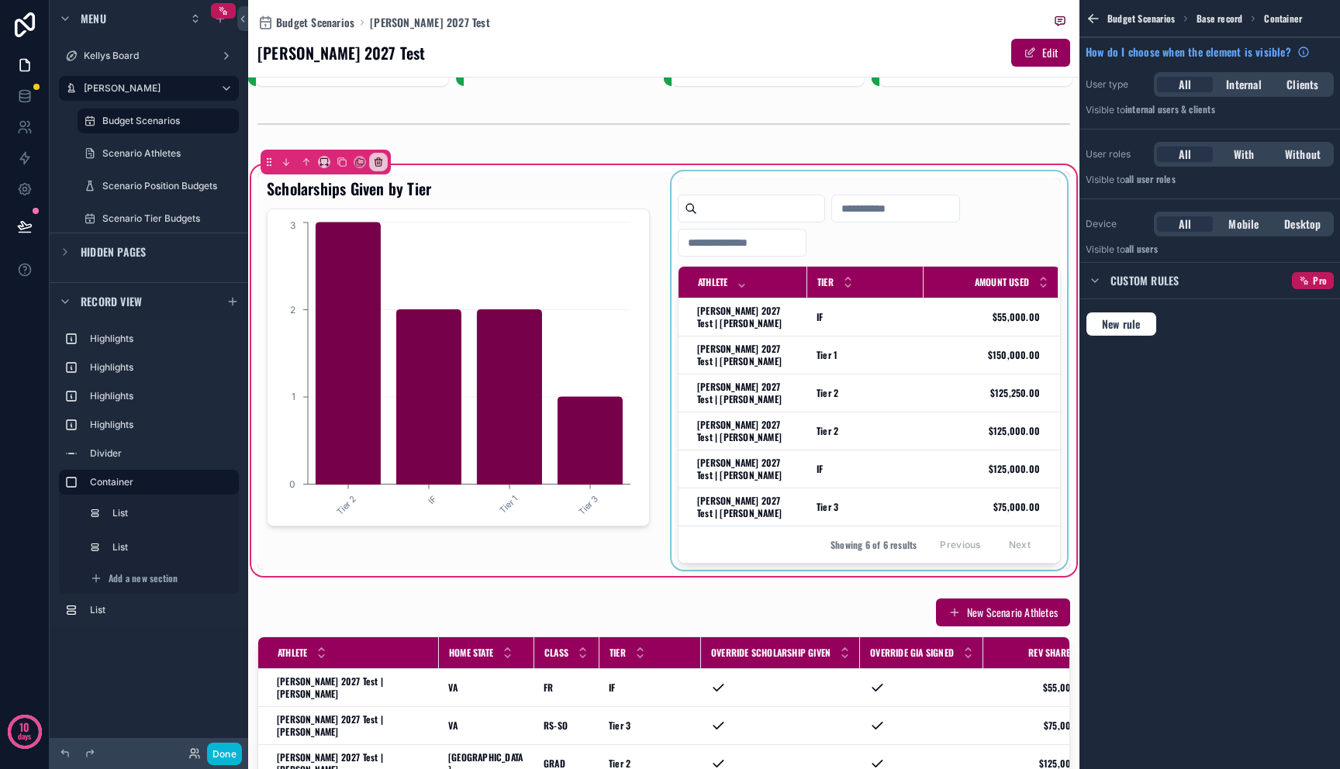
scroll to position [0, 0]
click at [806, 240] on div "scrollable content" at bounding box center [869, 370] width 402 height 399
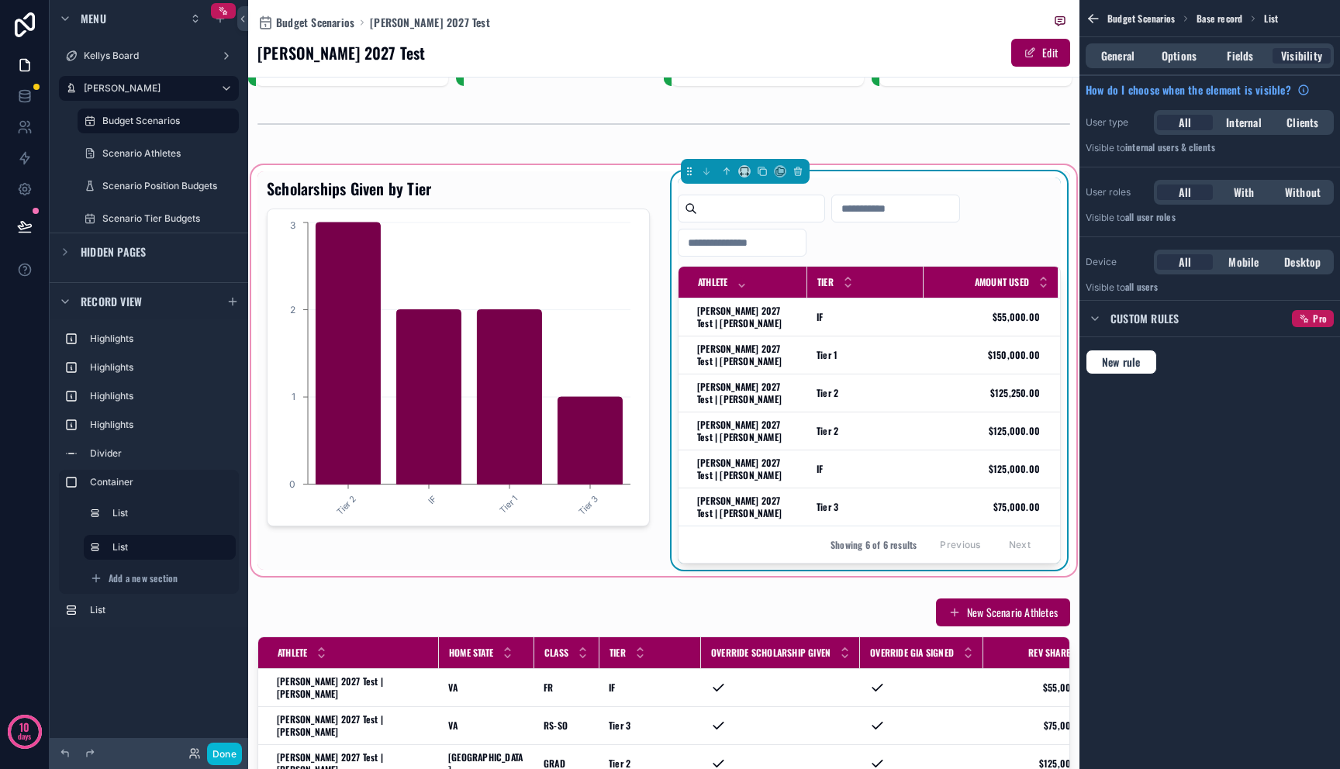
click at [806, 240] on input "scrollable content" at bounding box center [742, 243] width 127 height 22
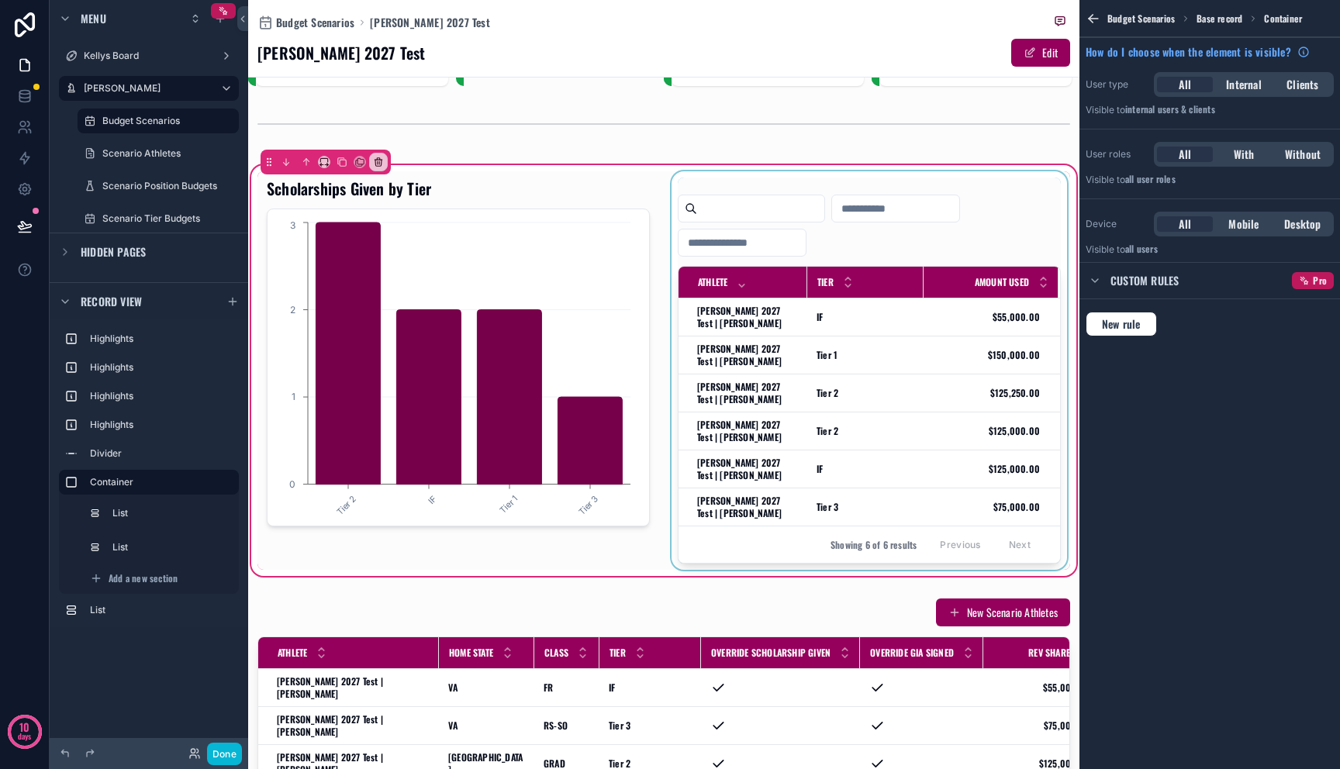
click at [882, 306] on div "scrollable content" at bounding box center [869, 370] width 402 height 399
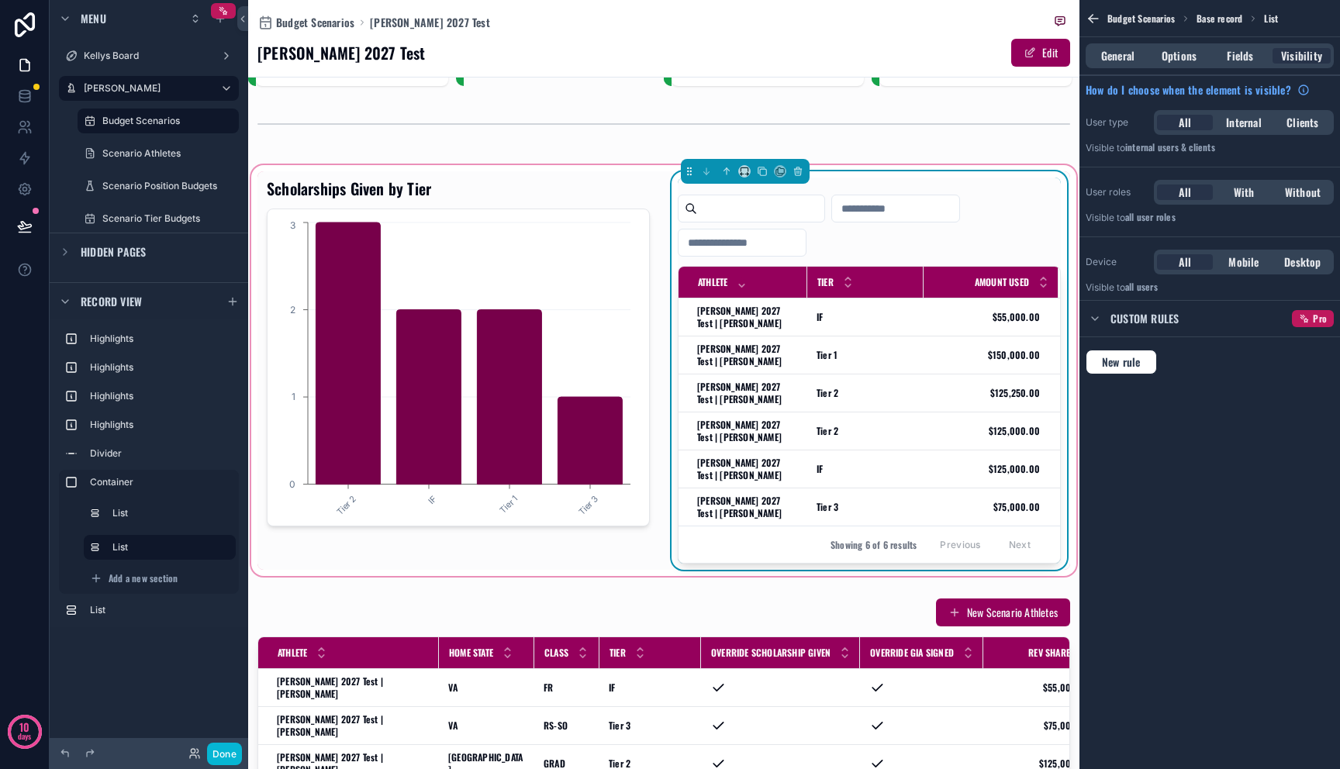
click at [1173, 65] on div "General Options Fields Visibility" at bounding box center [1210, 55] width 248 height 25
click at [1175, 60] on span "Options" at bounding box center [1179, 56] width 35 height 16
